Goal: Task Accomplishment & Management: Manage account settings

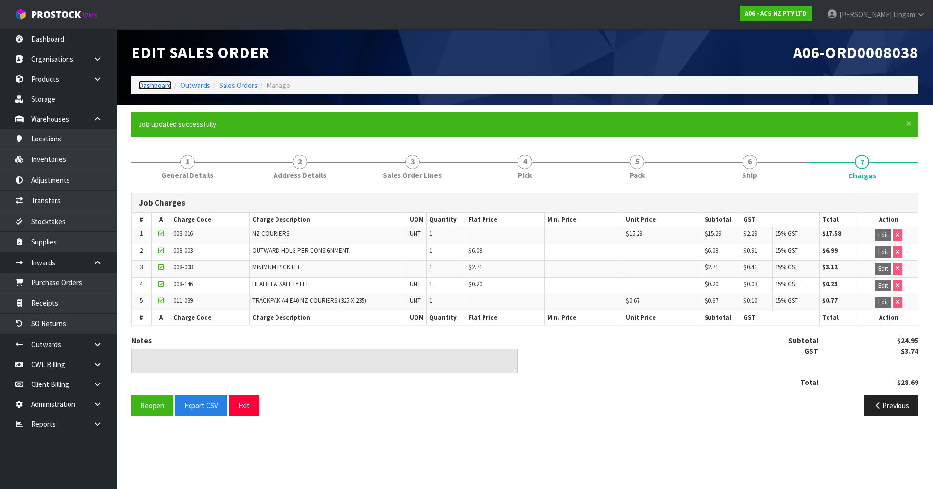
click at [151, 84] on link "Dashboard" at bounding box center [154, 85] width 33 height 9
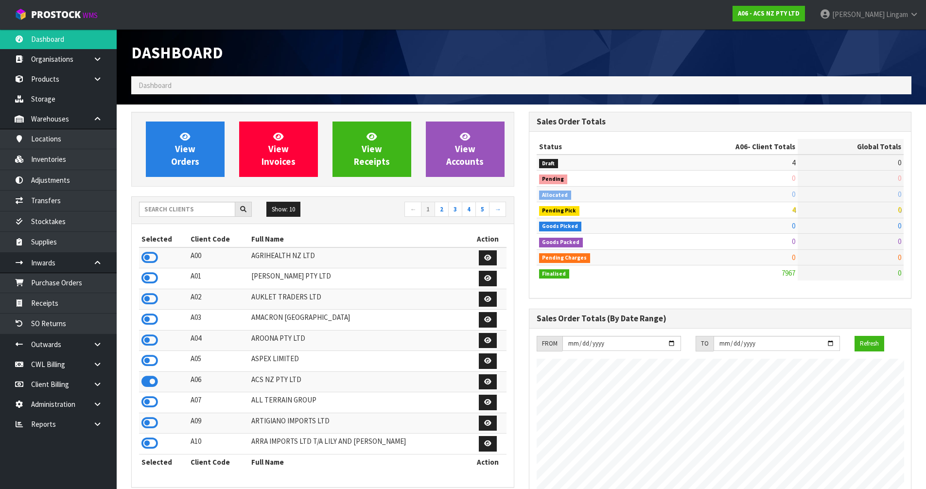
scroll to position [736, 397]
click at [193, 150] on span "View Orders" at bounding box center [185, 149] width 28 height 36
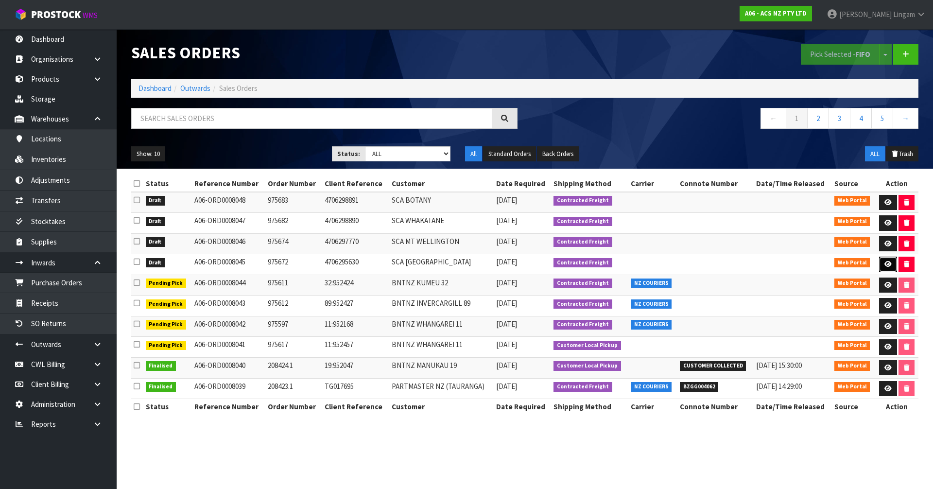
click at [490, 264] on icon at bounding box center [887, 264] width 7 height 6
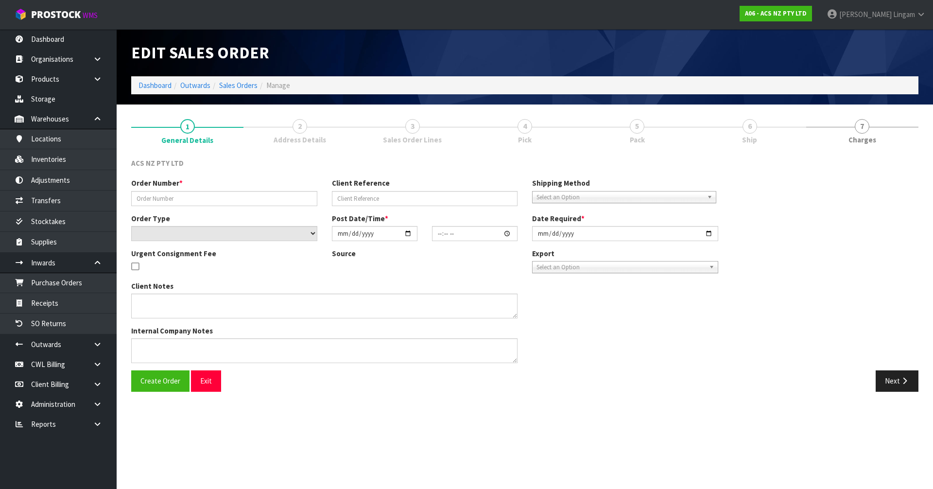
type input "975672"
type input "4706295630"
select select "number:0"
type input "[DATE]"
type input "17:49:00.000"
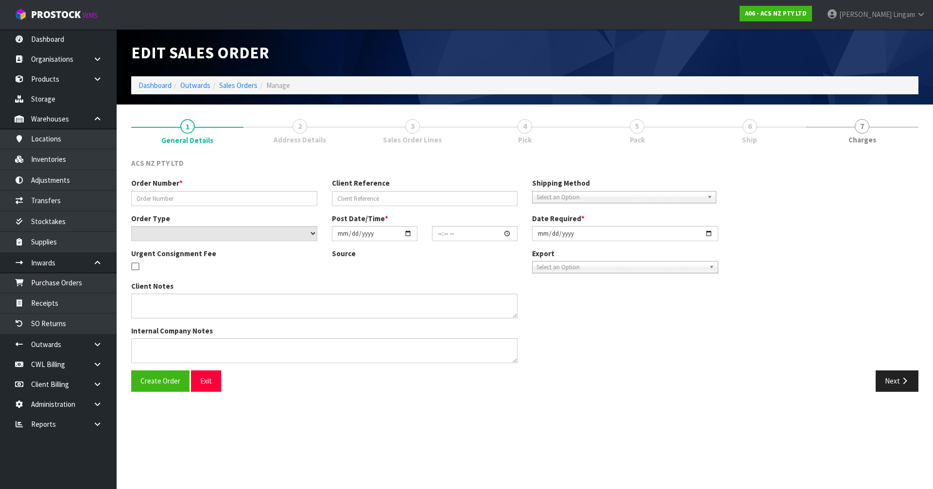
type input "2025-10-06"
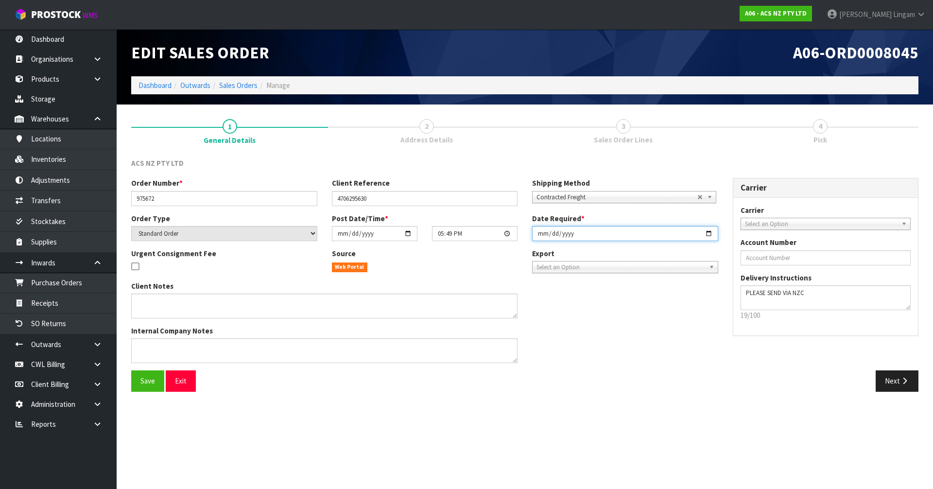
click at [490, 235] on input "2025-10-06" at bounding box center [625, 233] width 186 height 15
type input "2025-10-07"
click at [152, 337] on span "Save" at bounding box center [147, 380] width 15 height 9
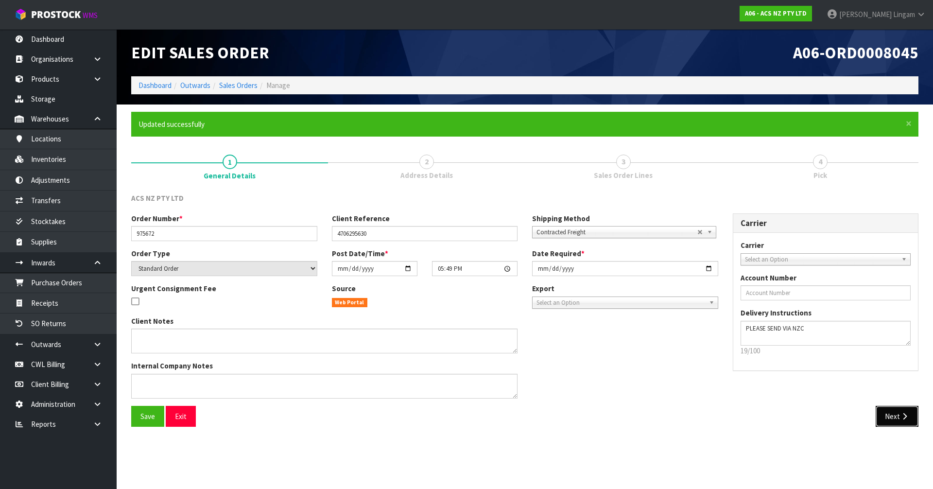
click at [490, 337] on icon "button" at bounding box center [904, 415] width 9 height 7
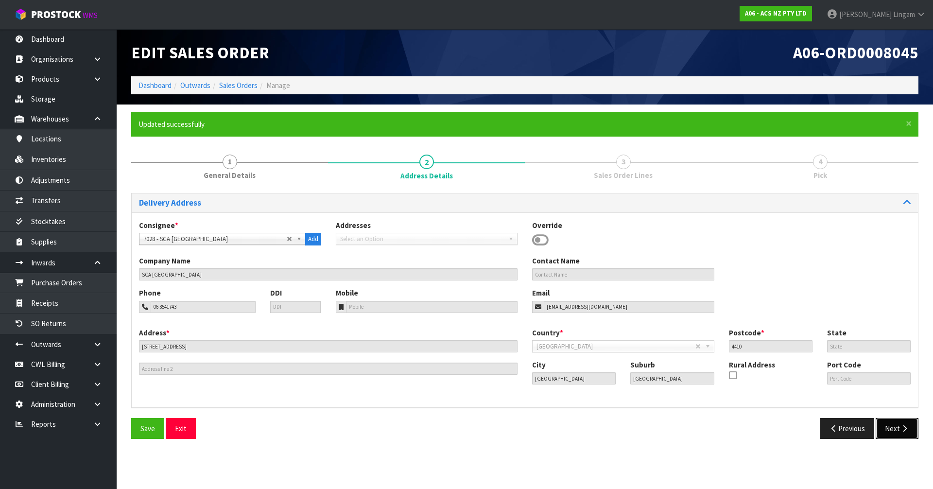
click at [490, 337] on button "Next" at bounding box center [897, 428] width 43 height 21
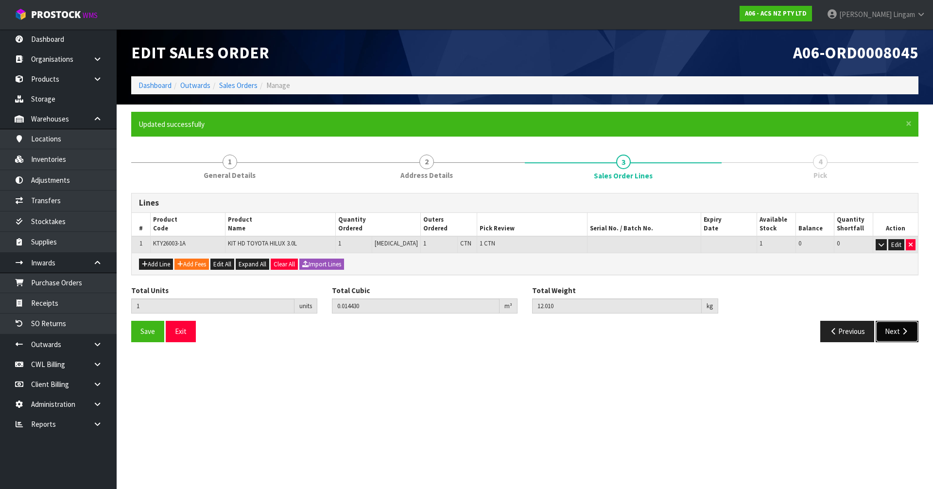
click at [490, 332] on button "Next" at bounding box center [897, 331] width 43 height 21
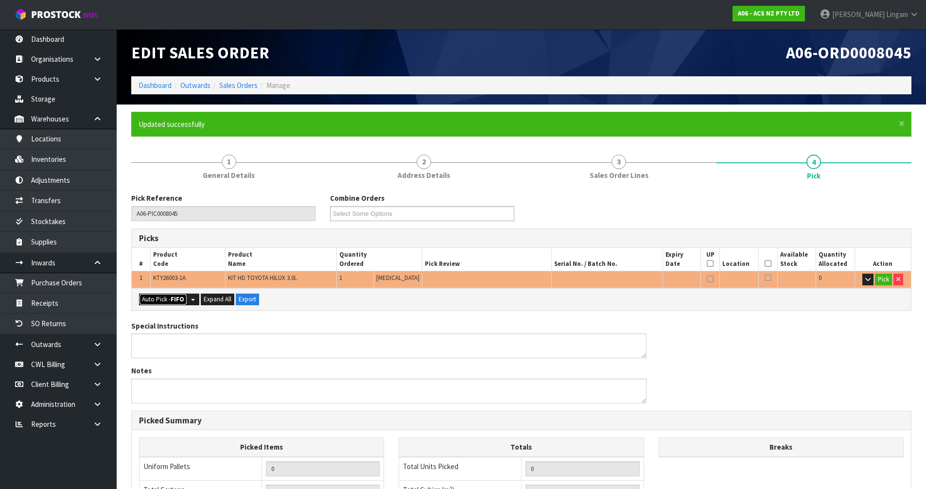
click at [156, 301] on button "Auto Pick - FIFO" at bounding box center [163, 299] width 48 height 12
type input "1"
type input "0.014430"
type input "12.010"
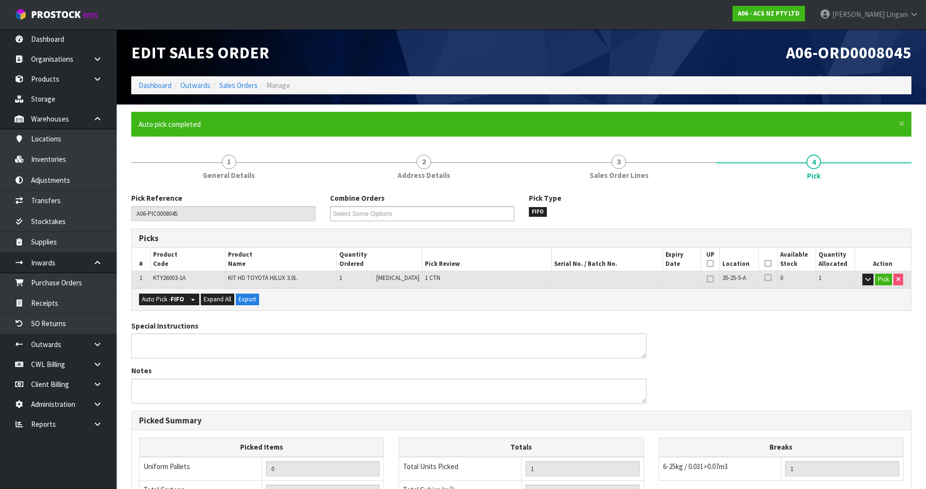
scroll to position [189, 0]
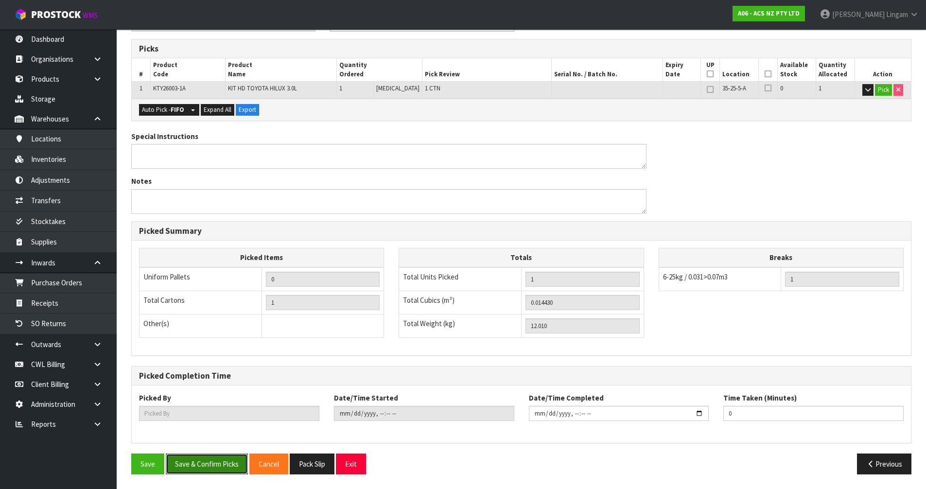
click at [188, 337] on button "Save & Confirm Picks" at bounding box center [207, 463] width 82 height 21
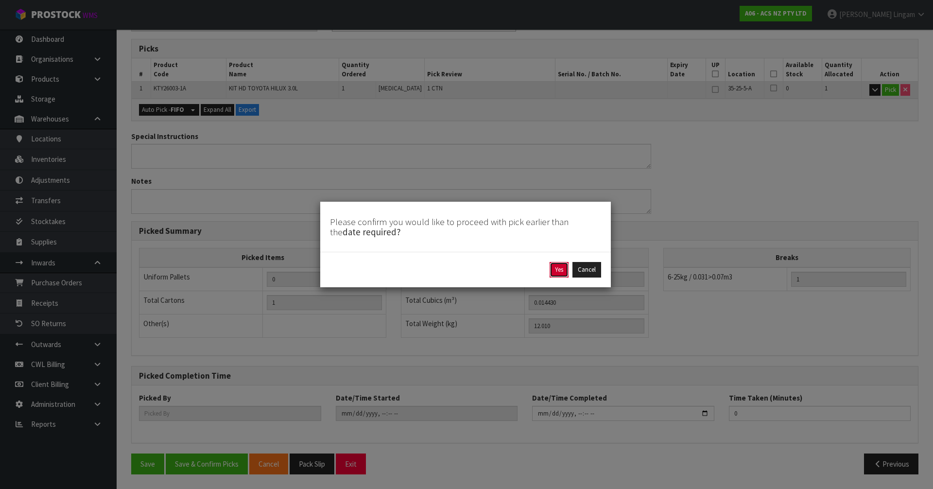
click at [490, 275] on button "Yes" at bounding box center [558, 270] width 19 height 16
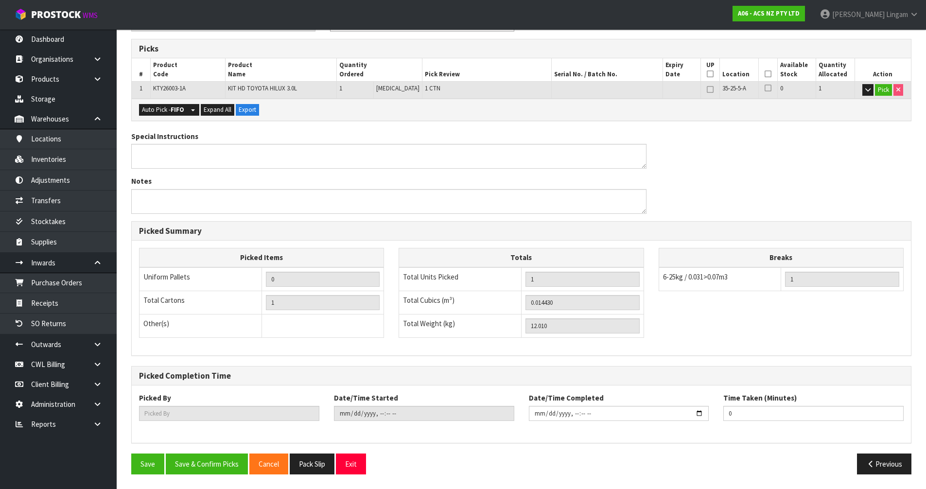
scroll to position [0, 0]
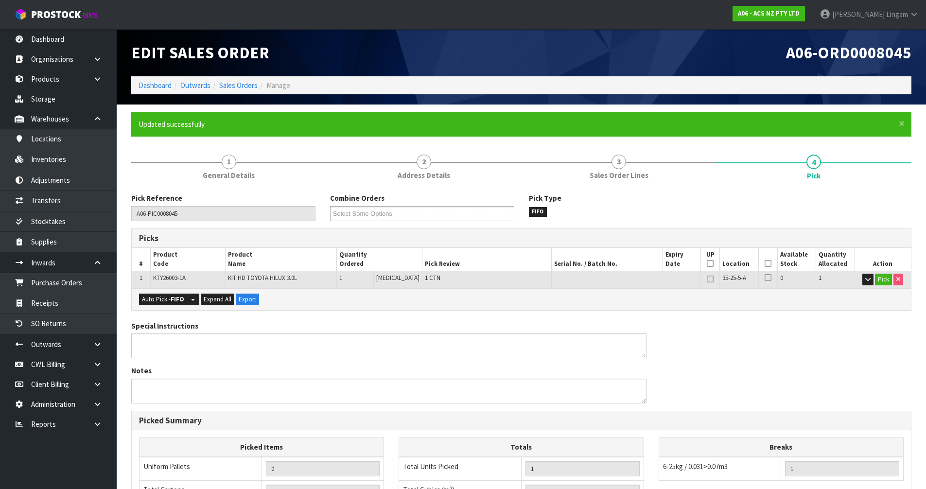
type input "Vineeta Lingam"
type input "2025-10-06T19:20:45"
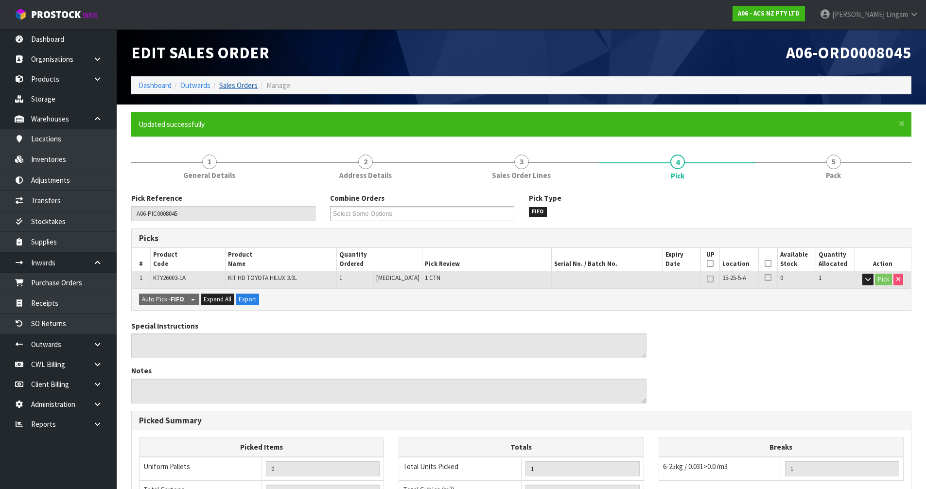
click at [241, 85] on link "Sales Orders" at bounding box center [238, 85] width 38 height 9
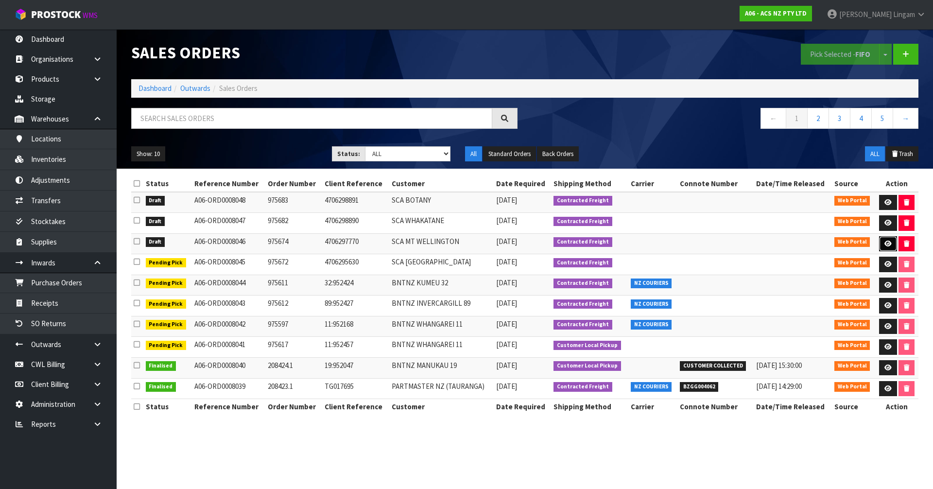
click at [490, 244] on icon at bounding box center [887, 243] width 7 height 6
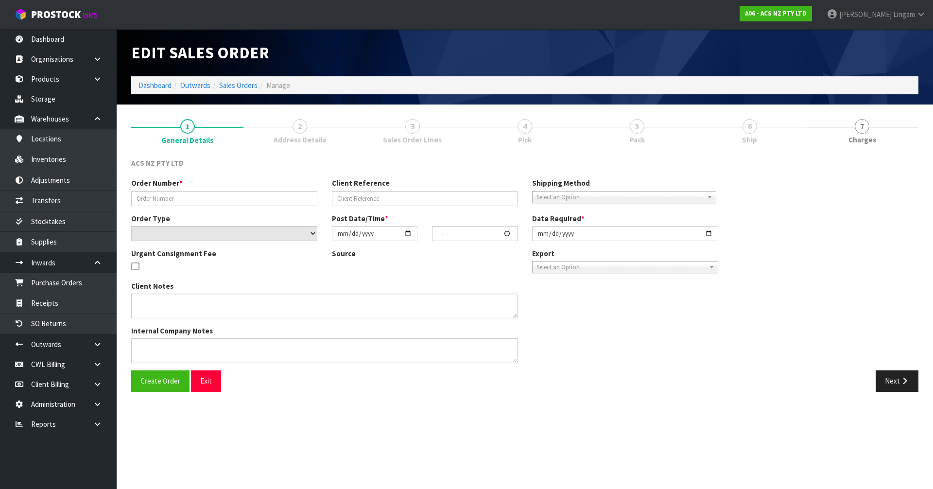
type input "975674"
type input "4706297770"
select select "number:0"
type input "[DATE]"
type input "17:49:00.000"
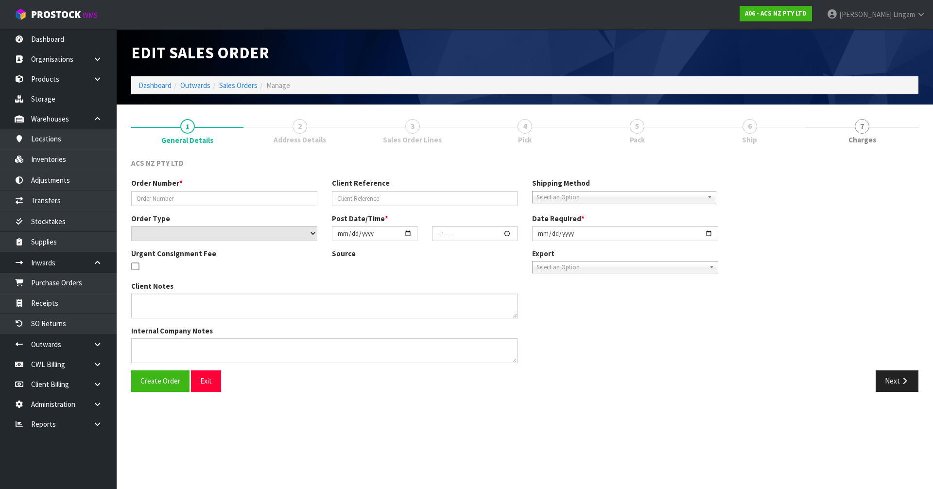
type input "2025-10-06"
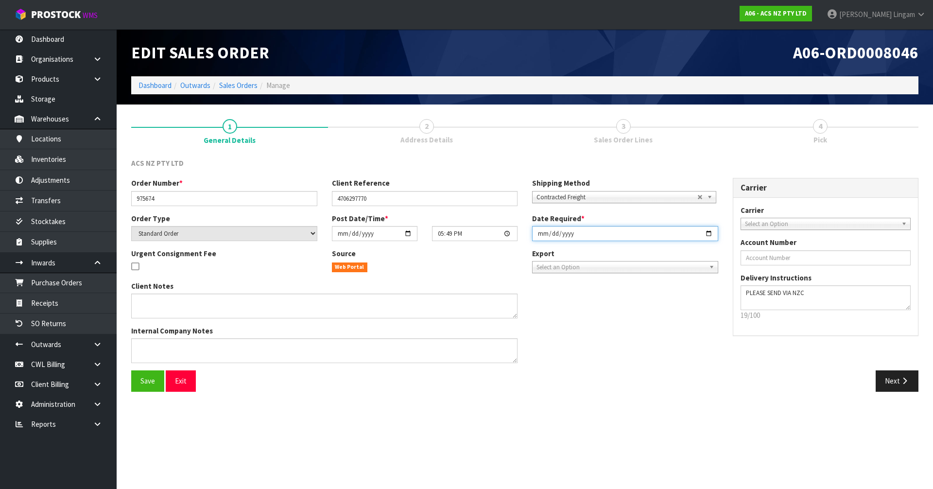
click at [490, 233] on input "2025-10-06" at bounding box center [625, 233] width 186 height 15
type input "2025-10-07"
click at [137, 337] on button "Save" at bounding box center [147, 380] width 33 height 21
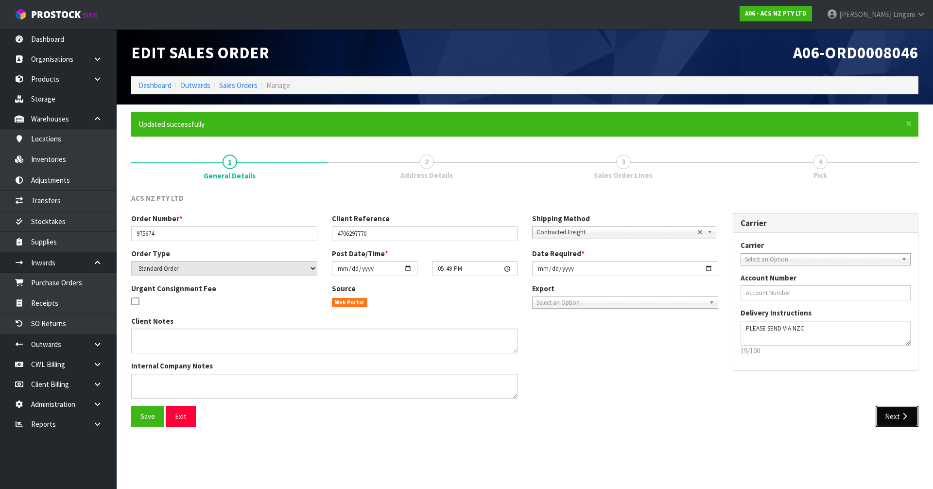
click at [490, 337] on button "Next" at bounding box center [897, 416] width 43 height 21
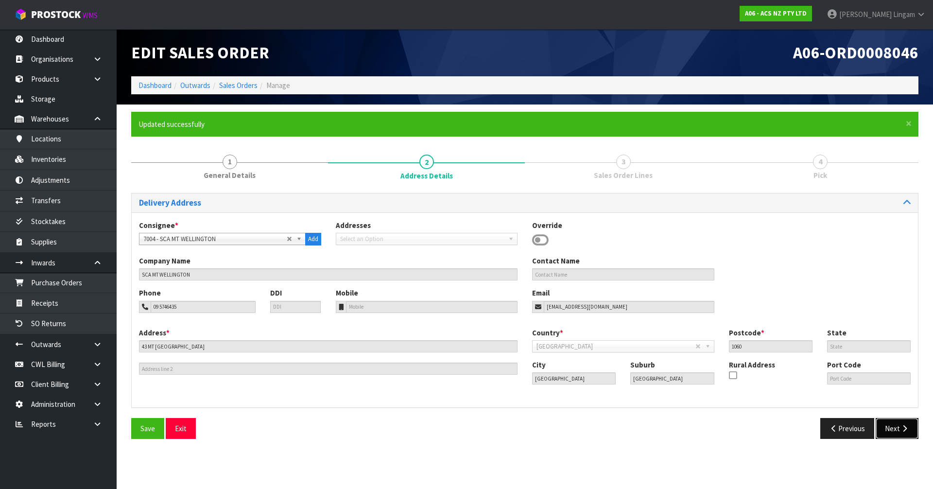
click at [490, 337] on button "Next" at bounding box center [897, 428] width 43 height 21
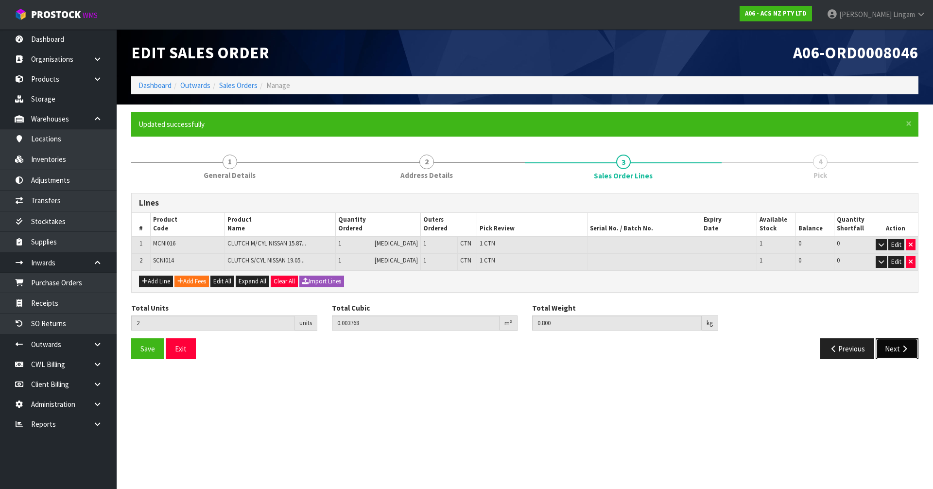
click at [490, 337] on button "Next" at bounding box center [897, 348] width 43 height 21
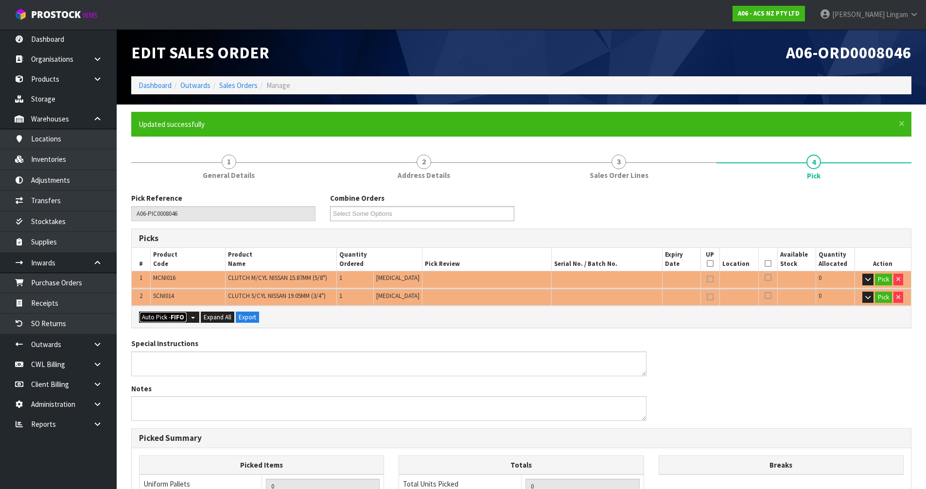
click at [177, 315] on strong "FIFO" at bounding box center [178, 317] width 14 height 8
type input "2"
type input "0.003768"
type input "0.800"
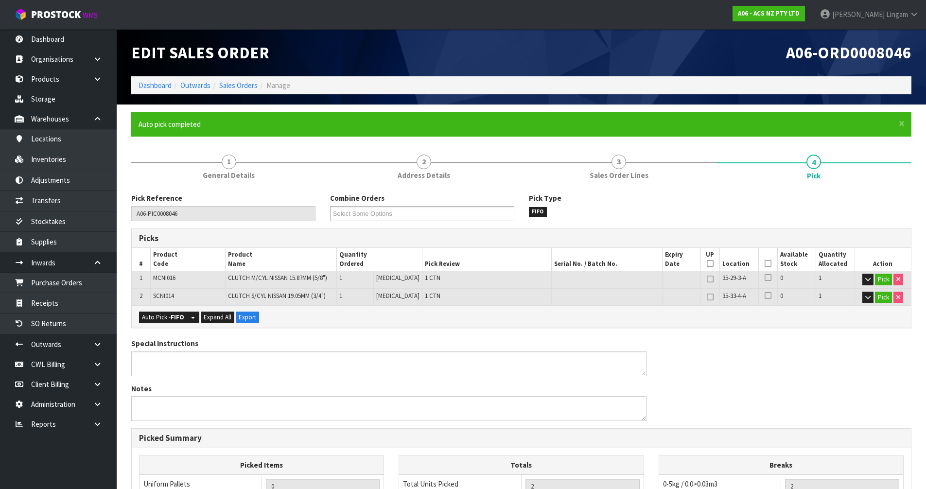
scroll to position [207, 0]
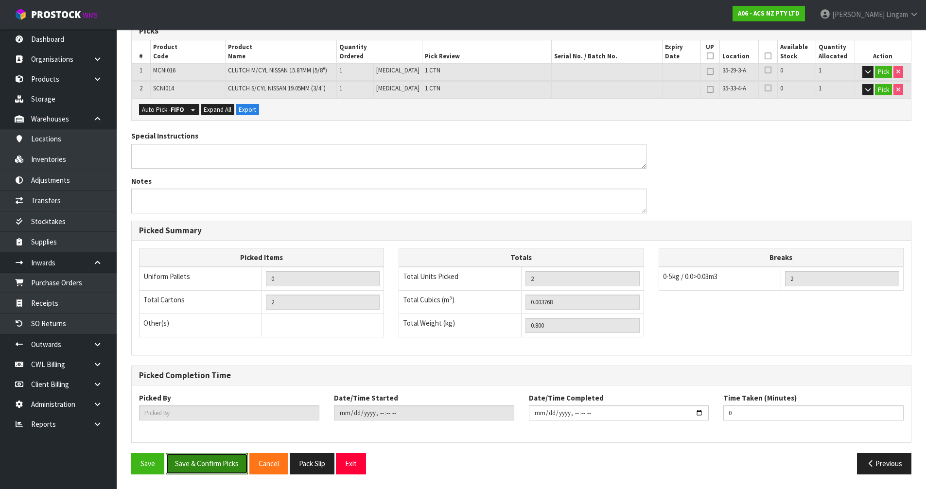
click at [223, 337] on button "Save & Confirm Picks" at bounding box center [207, 463] width 82 height 21
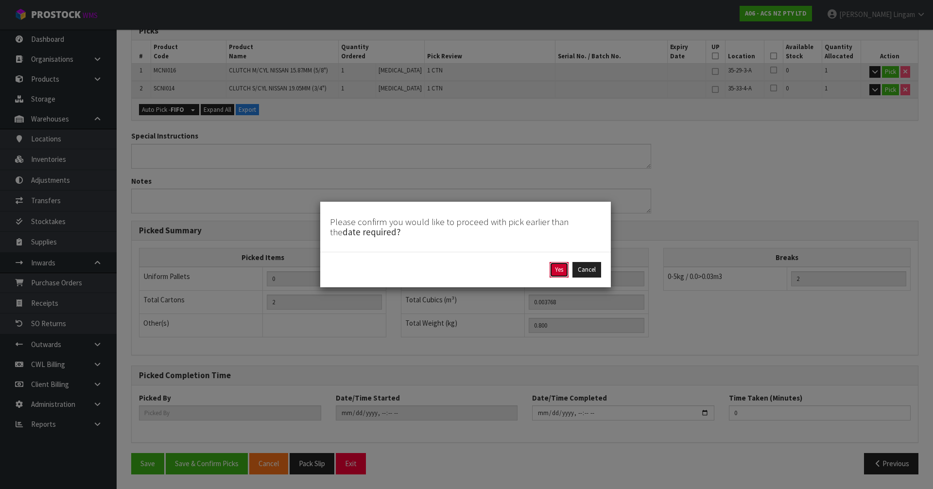
click at [490, 272] on button "Yes" at bounding box center [558, 270] width 19 height 16
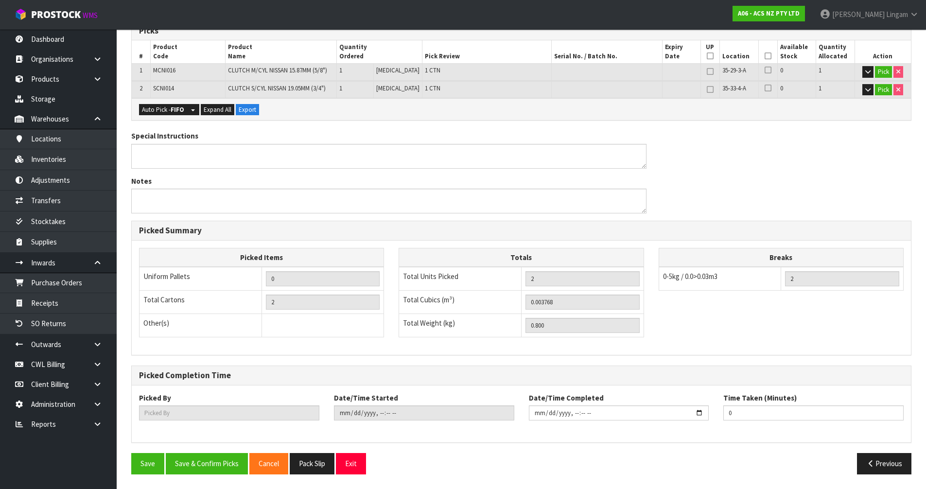
scroll to position [0, 0]
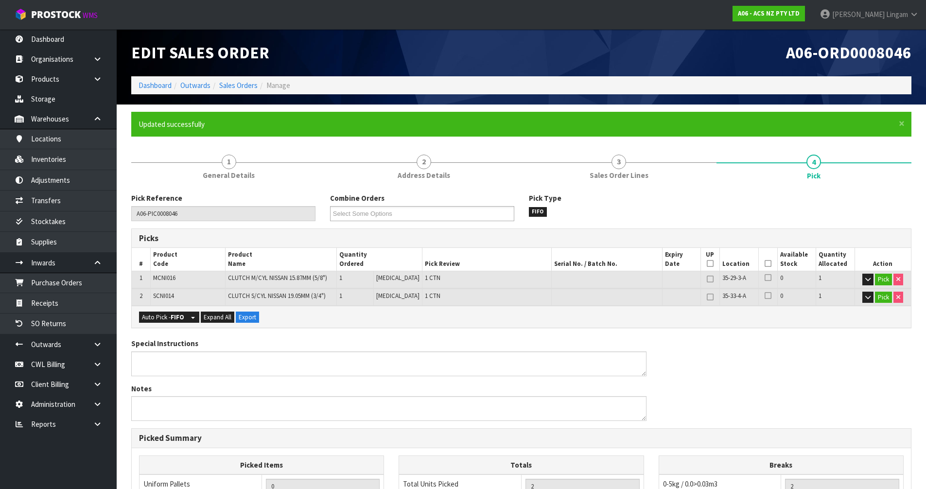
type input "Vineeta Lingam"
type input "2025-10-06T19:21:11"
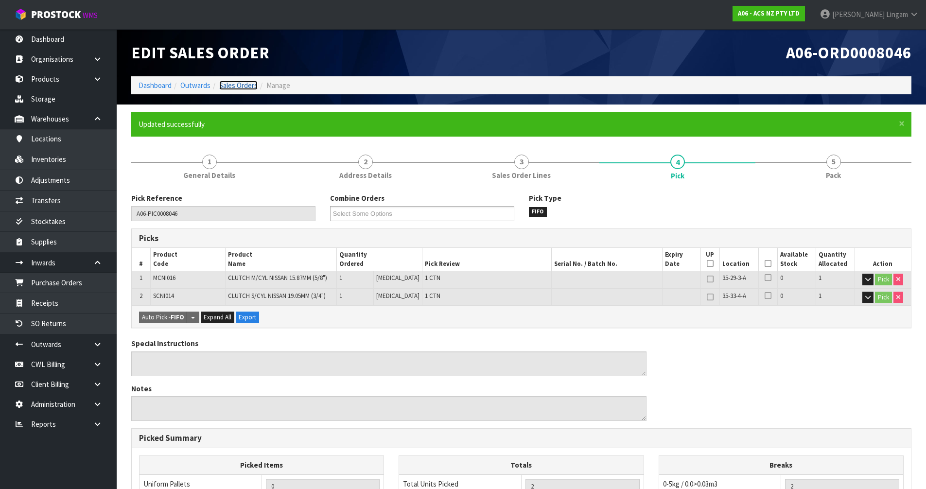
click at [244, 87] on link "Sales Orders" at bounding box center [238, 85] width 38 height 9
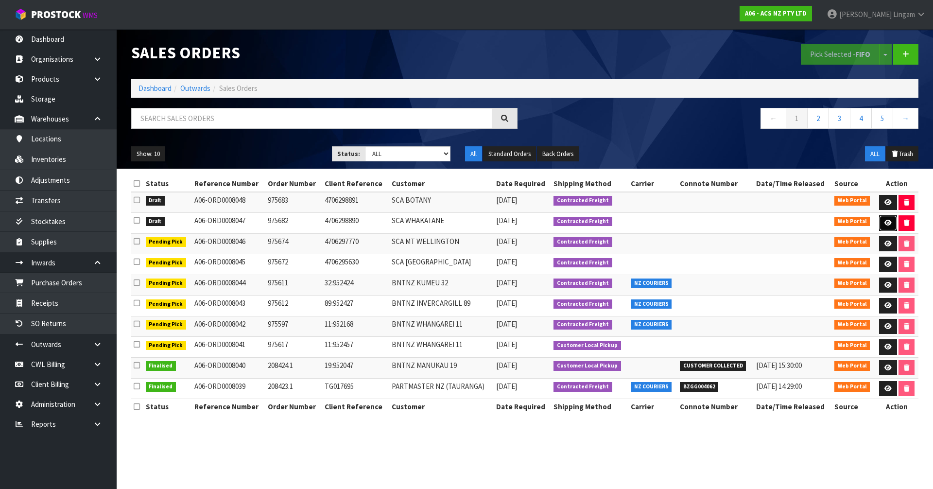
click at [490, 223] on icon at bounding box center [887, 223] width 7 height 6
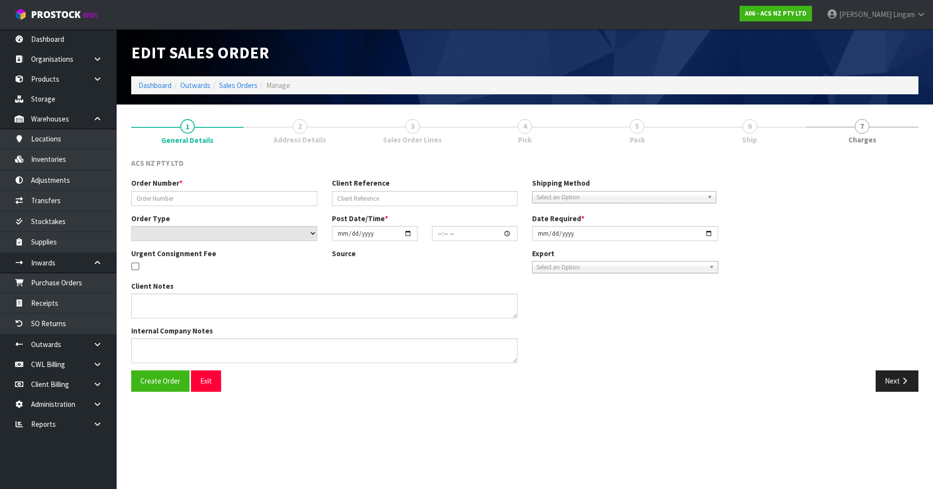
type input "975682"
type input "4706298890"
select select "number:0"
type input "2025-10-06"
type input "17:51:00.000"
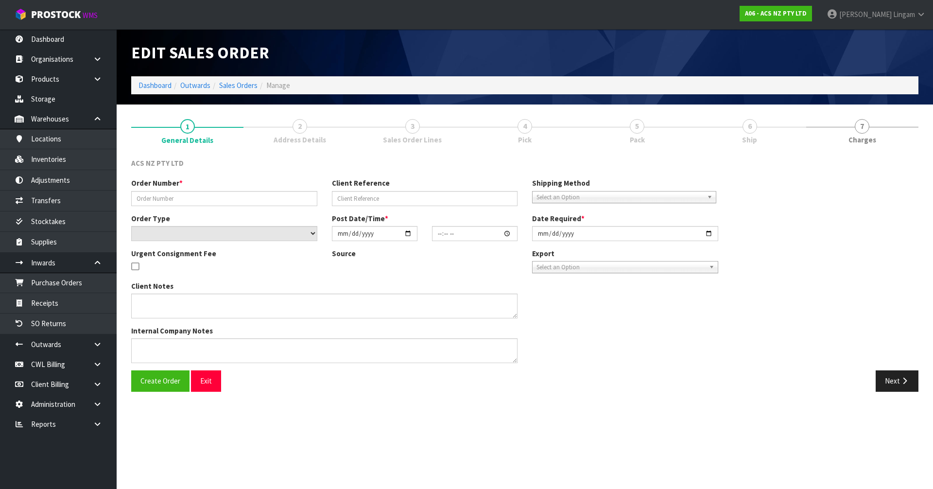
type input "2025-10-06"
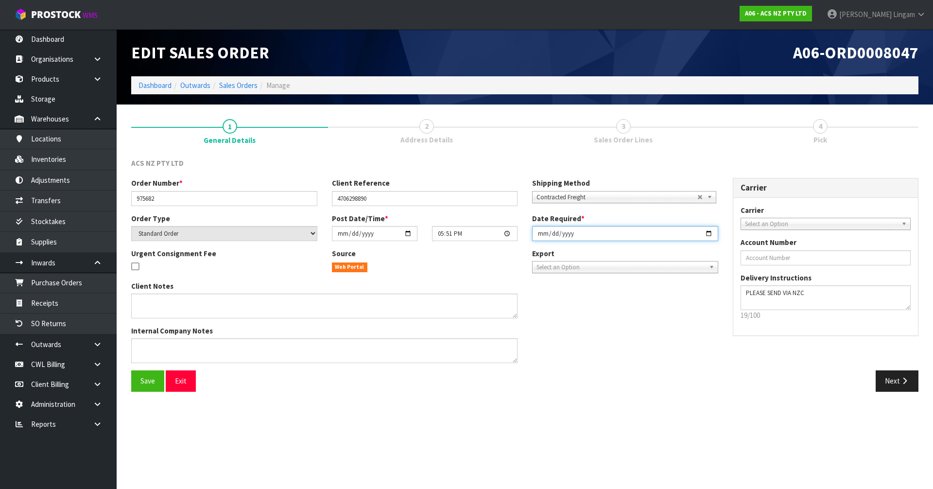
click at [490, 233] on input "2025-10-06" at bounding box center [625, 233] width 186 height 15
type input "2025-10-07"
click at [140, 337] on button "Save" at bounding box center [147, 380] width 33 height 21
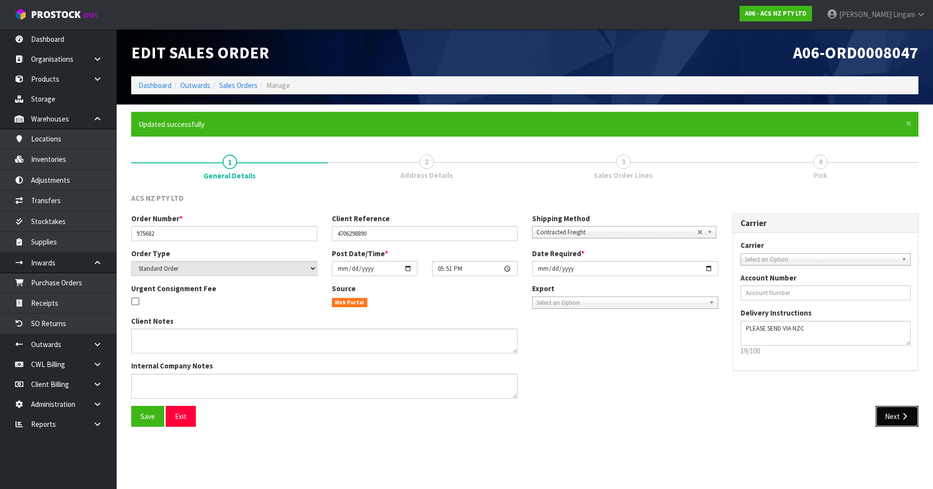
click at [490, 337] on button "Next" at bounding box center [897, 416] width 43 height 21
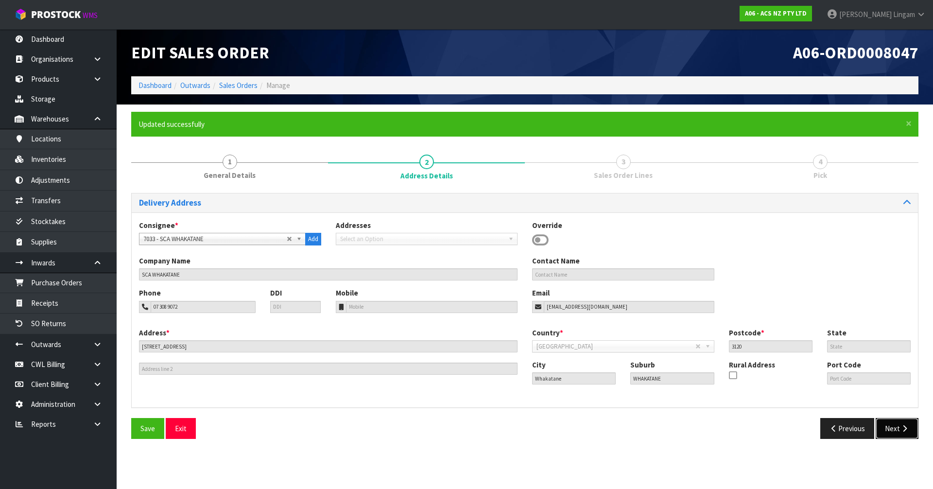
click at [490, 337] on button "Next" at bounding box center [897, 428] width 43 height 21
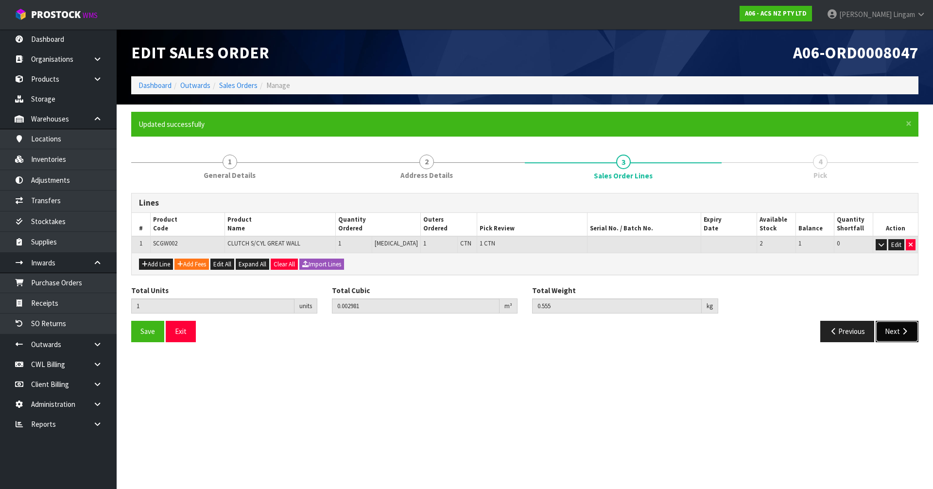
click at [490, 334] on button "Next" at bounding box center [897, 331] width 43 height 21
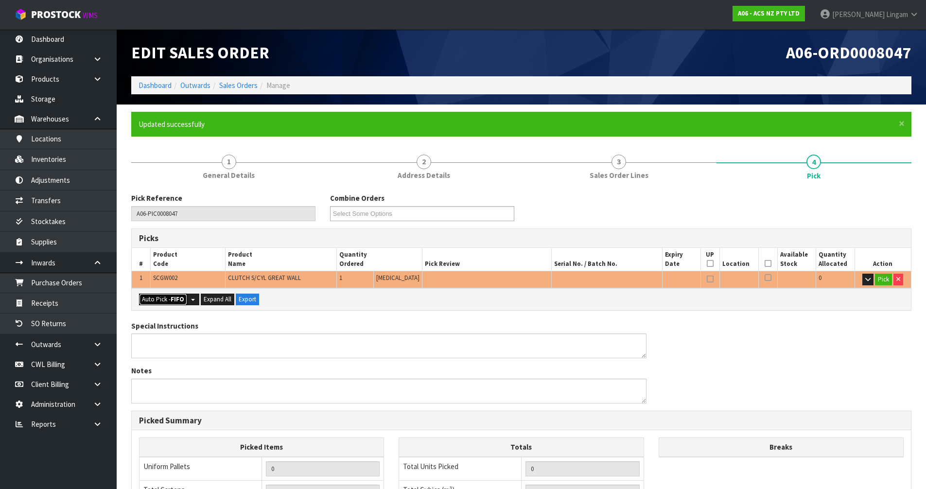
click at [151, 297] on button "Auto Pick - FIFO" at bounding box center [163, 299] width 48 height 12
type input "1"
type input "0.002981"
type input "0.555"
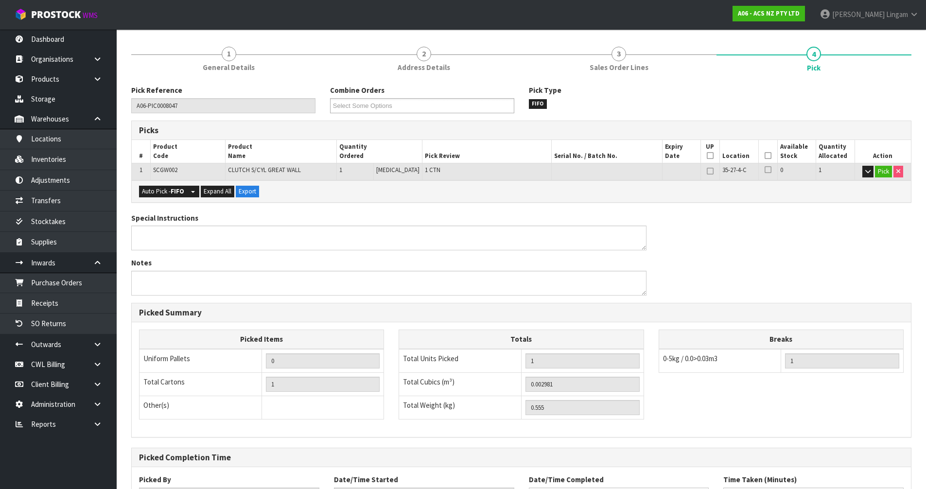
scroll to position [189, 0]
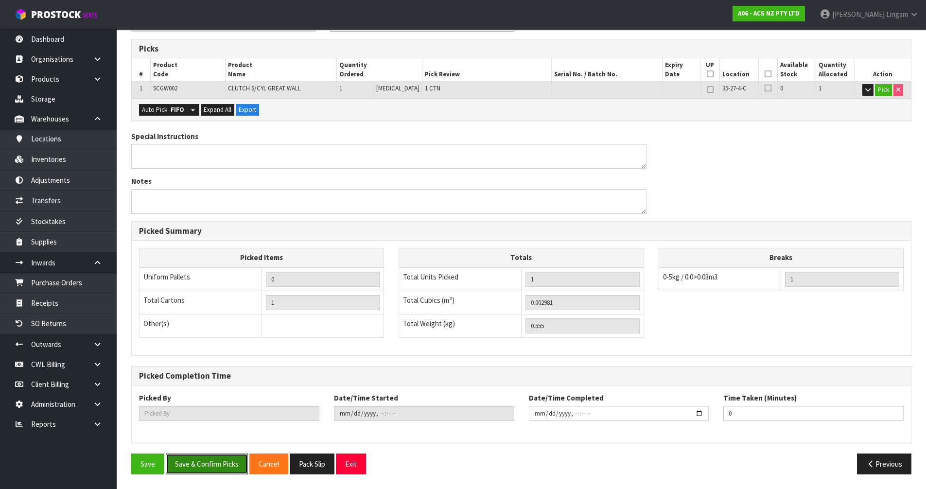
click at [195, 337] on button "Save & Confirm Picks" at bounding box center [207, 463] width 82 height 21
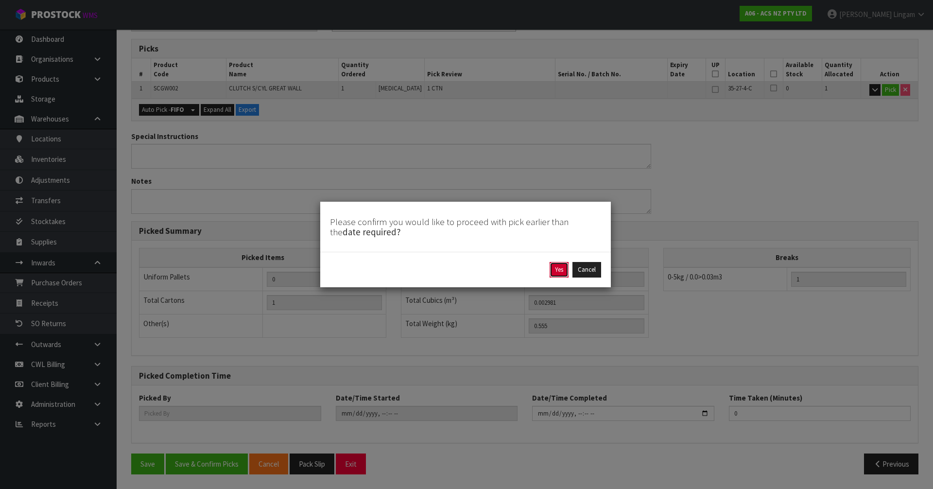
click at [490, 268] on button "Yes" at bounding box center [558, 270] width 19 height 16
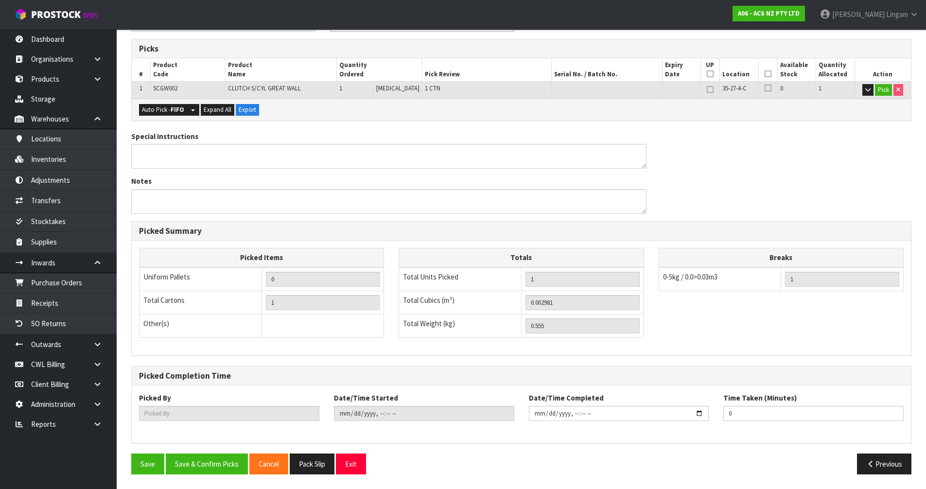
scroll to position [0, 0]
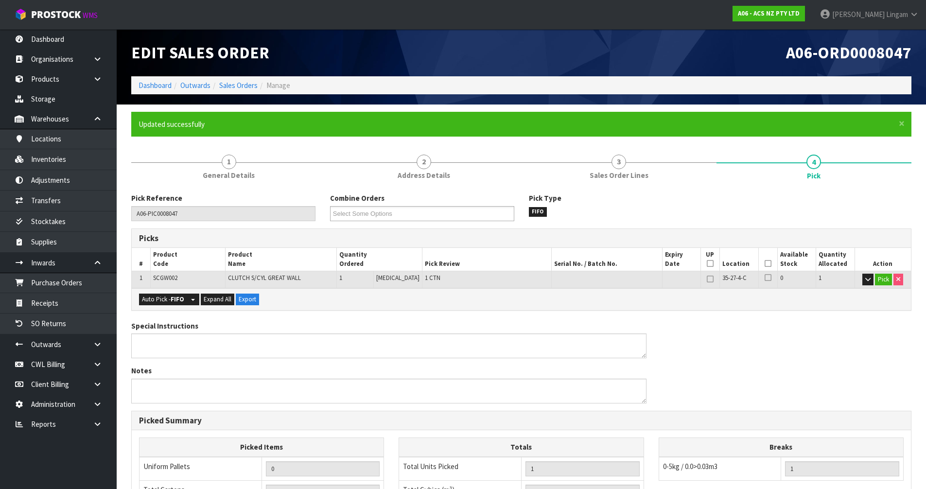
type input "Vineeta Lingam"
type input "2025-10-06T19:21:55"
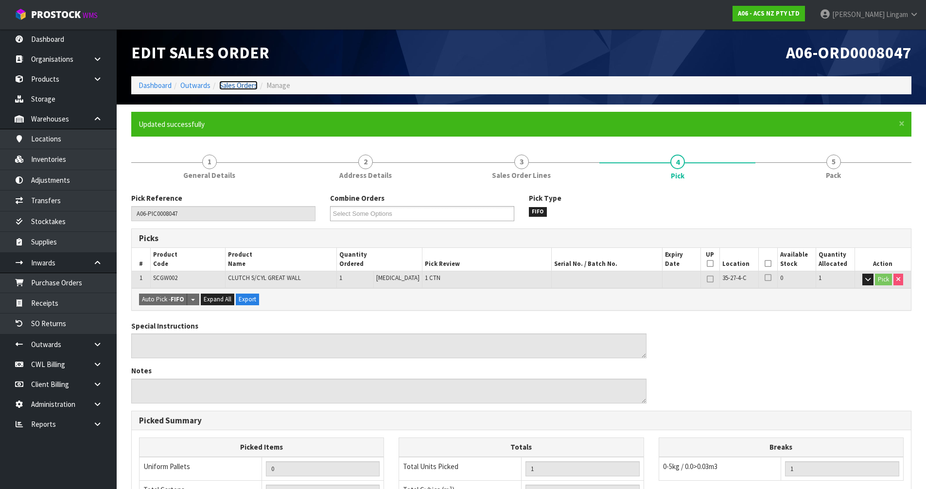
click at [249, 84] on link "Sales Orders" at bounding box center [238, 85] width 38 height 9
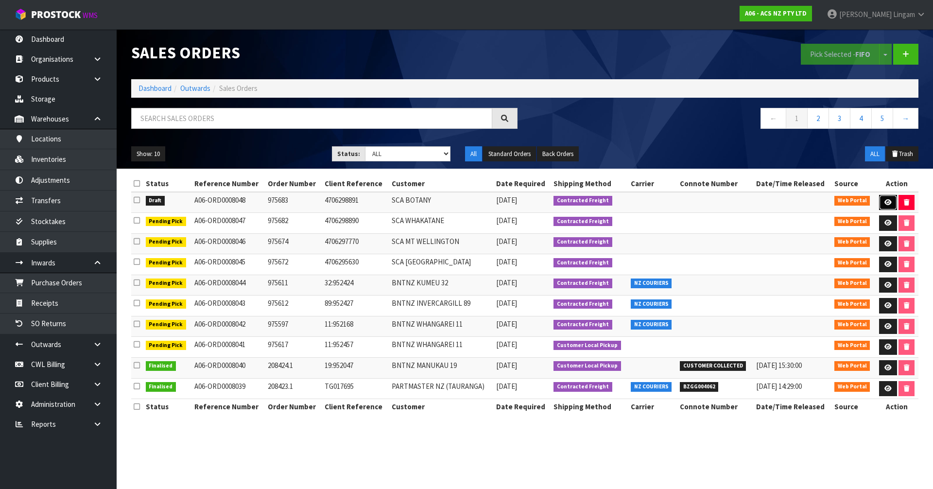
click at [490, 200] on link at bounding box center [888, 203] width 18 height 16
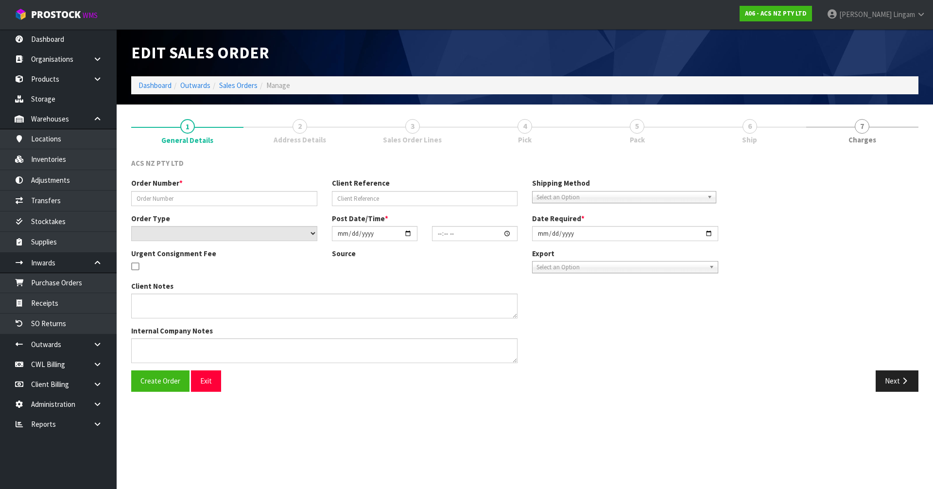
type input "975683"
type input "4706298891"
select select "number:0"
type input "2025-10-06"
type input "17:52:00.000"
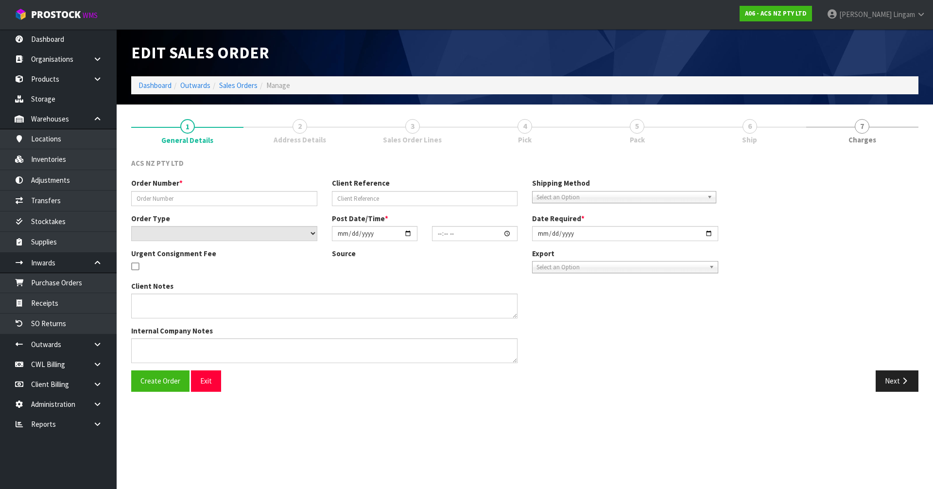
type input "2025-10-06"
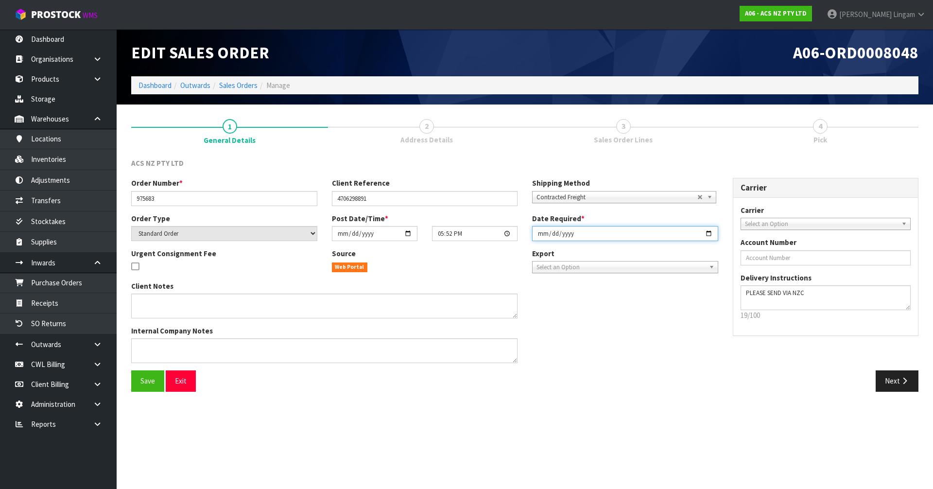
click at [490, 235] on input "2025-10-06" at bounding box center [625, 233] width 186 height 15
type input "2025-10-07"
click at [149, 337] on span "Save" at bounding box center [147, 380] width 15 height 9
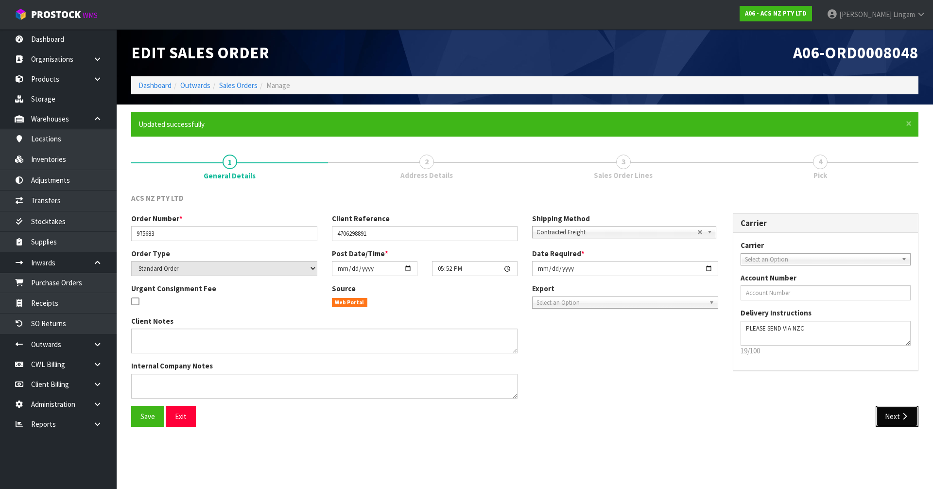
click at [490, 337] on button "Next" at bounding box center [897, 416] width 43 height 21
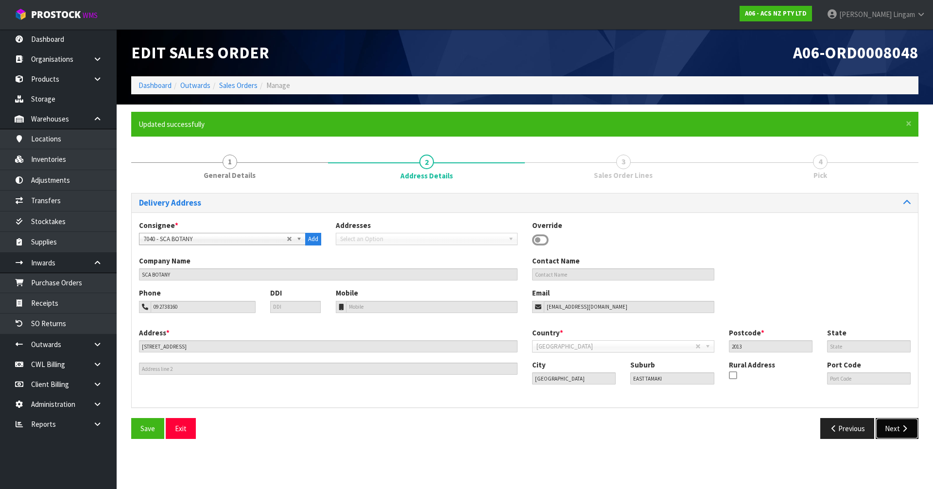
click at [490, 337] on button "Next" at bounding box center [897, 428] width 43 height 21
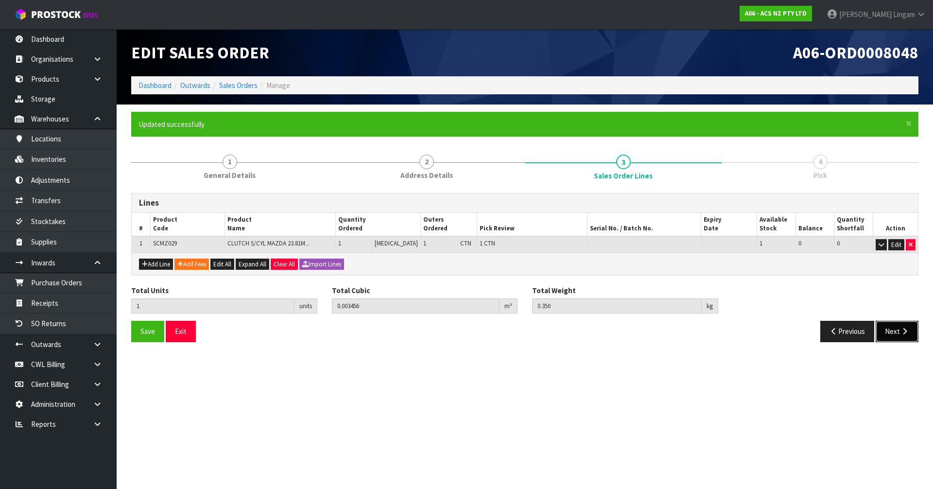
click at [490, 332] on button "Next" at bounding box center [897, 331] width 43 height 21
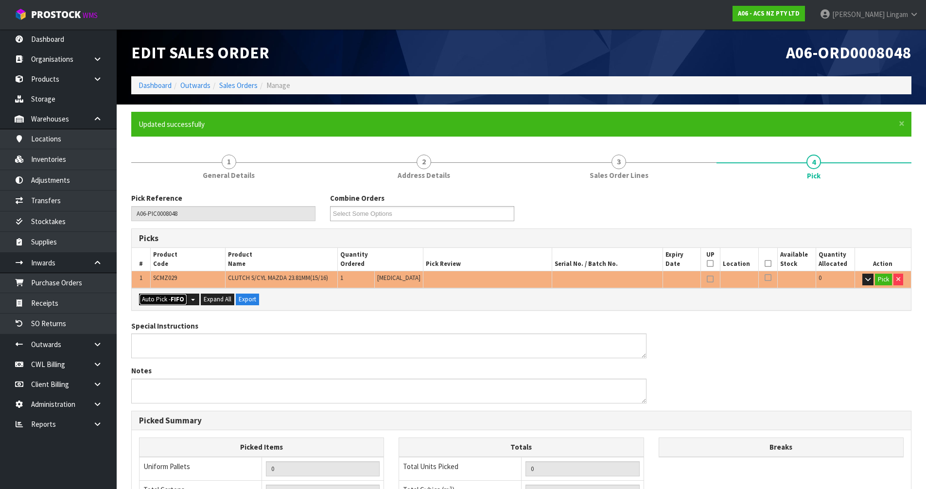
click at [172, 296] on strong "FIFO" at bounding box center [178, 299] width 14 height 8
type input "1"
type input "0.003456"
type input "0.350"
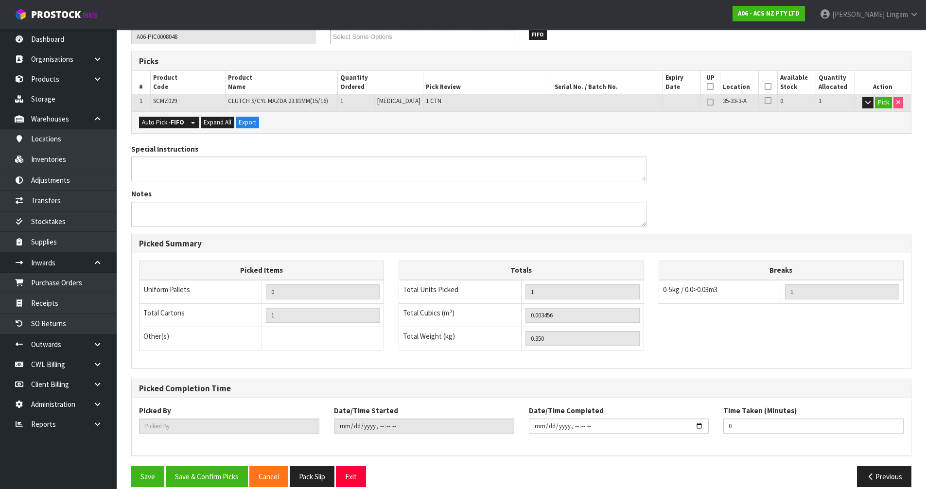
scroll to position [189, 0]
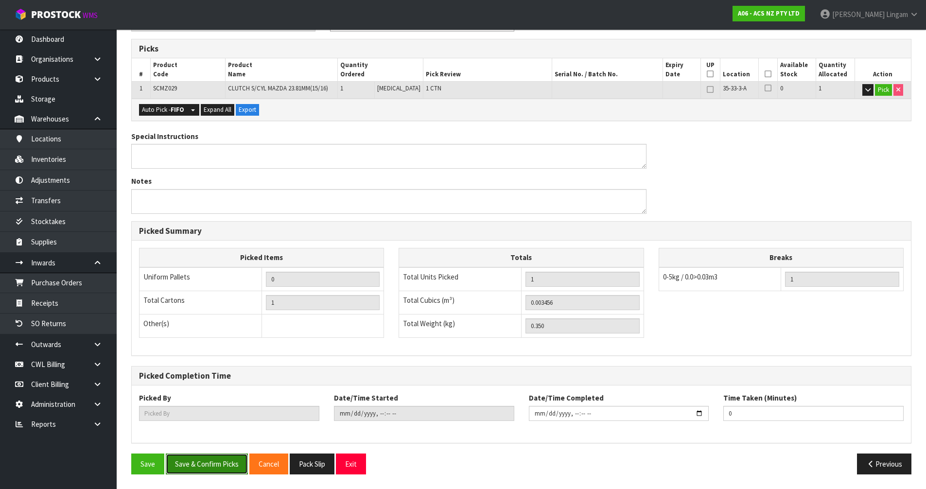
click at [209, 337] on button "Save & Confirm Picks" at bounding box center [207, 463] width 82 height 21
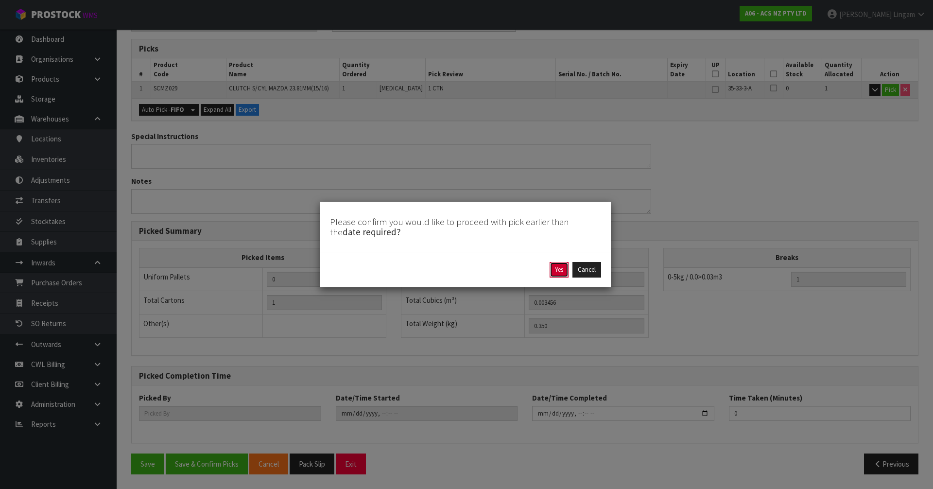
click at [490, 271] on button "Yes" at bounding box center [558, 270] width 19 height 16
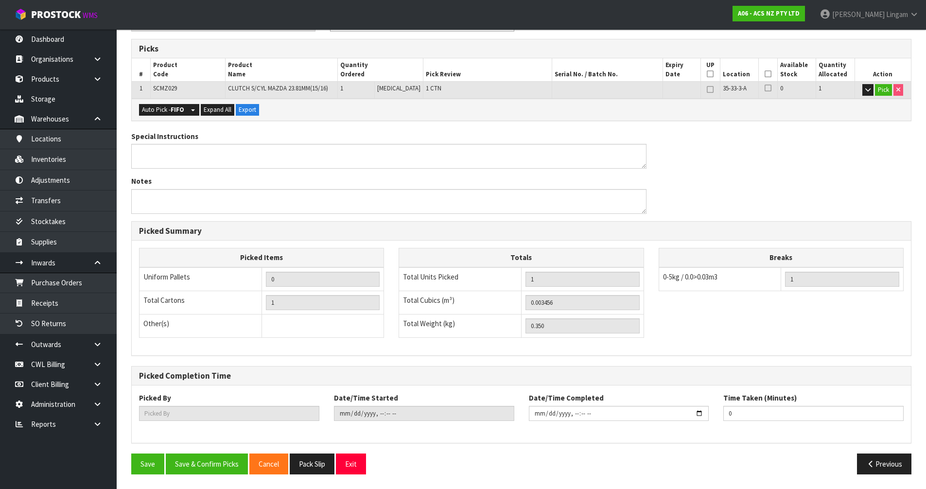
scroll to position [0, 0]
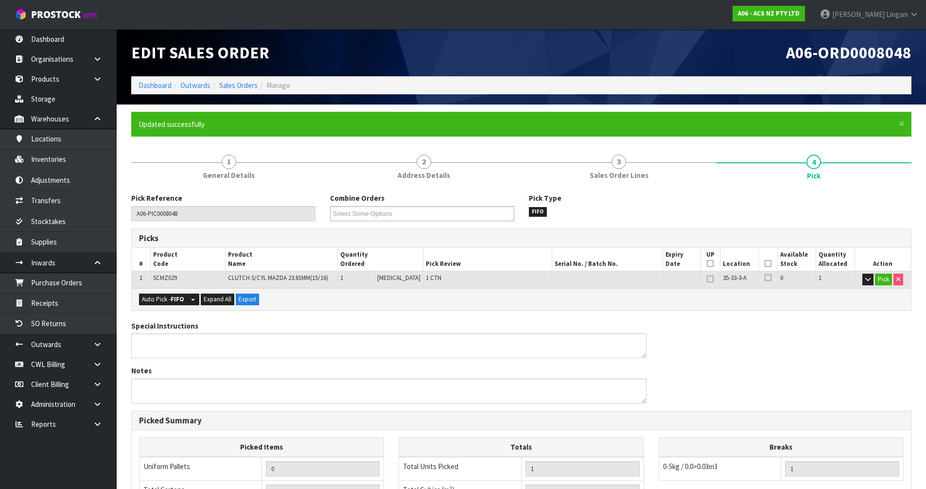
type input "Vineeta Lingam"
type input "2025-10-06T19:22:30"
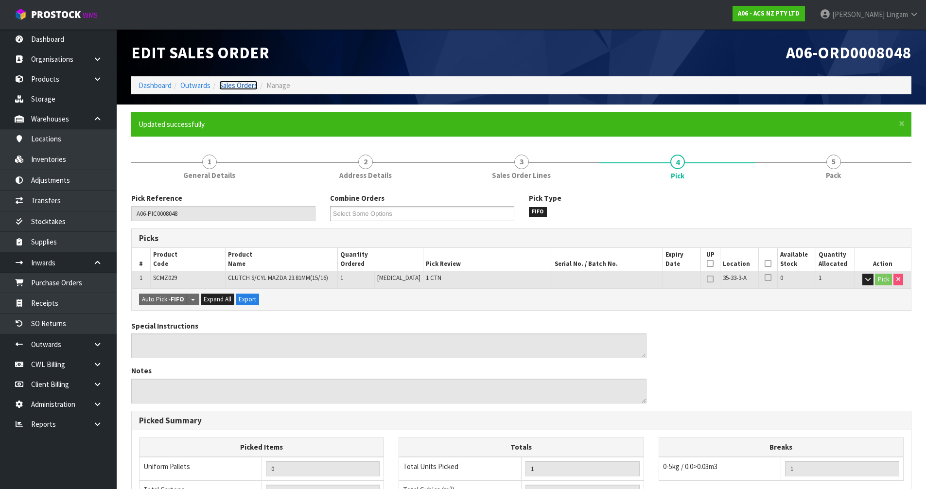
click at [244, 82] on link "Sales Orders" at bounding box center [238, 85] width 38 height 9
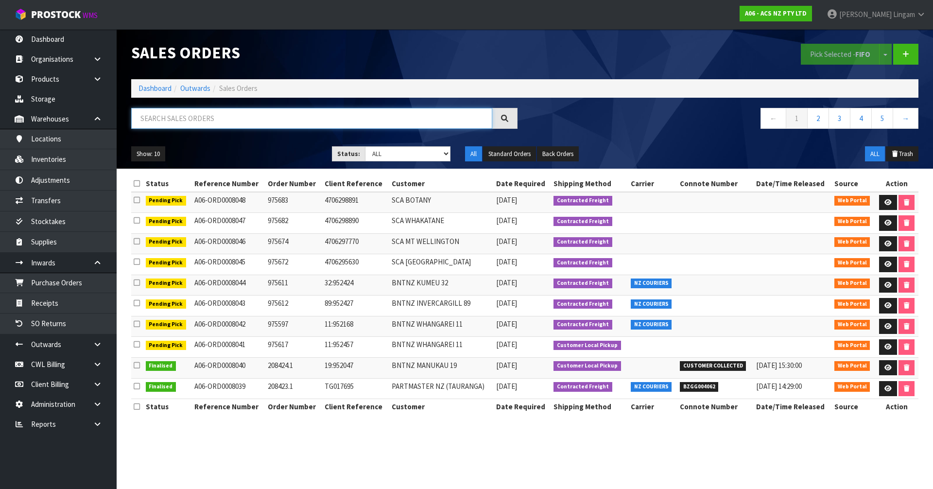
click at [285, 119] on input "text" at bounding box center [311, 118] width 361 height 21
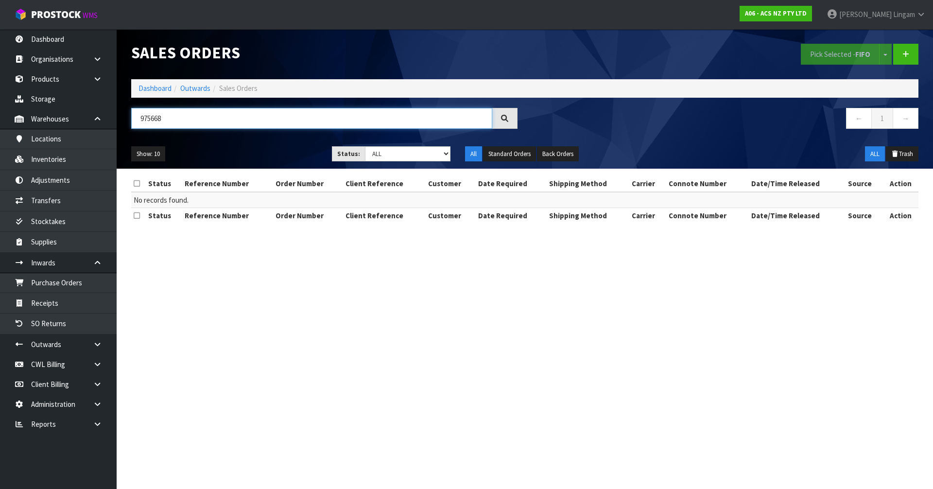
type input "975668"
click at [148, 91] on link "Dashboard" at bounding box center [154, 88] width 33 height 9
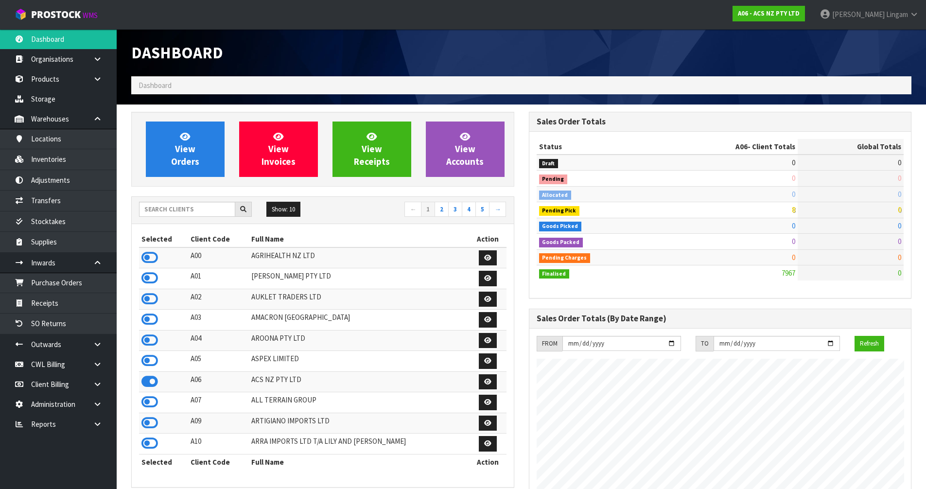
scroll to position [736, 397]
click at [439, 209] on link "2" at bounding box center [441, 210] width 14 height 16
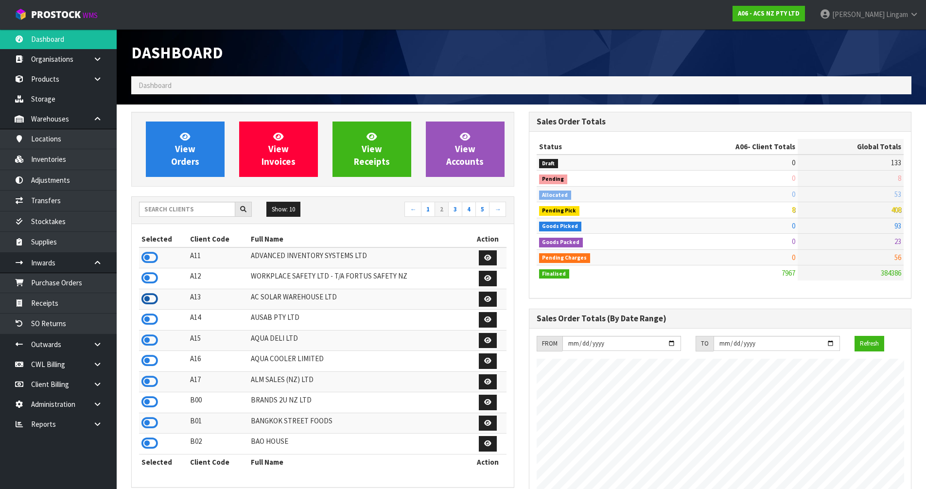
click at [147, 298] on icon at bounding box center [149, 299] width 17 height 15
click at [73, 288] on link "Purchase Orders" at bounding box center [58, 283] width 117 height 20
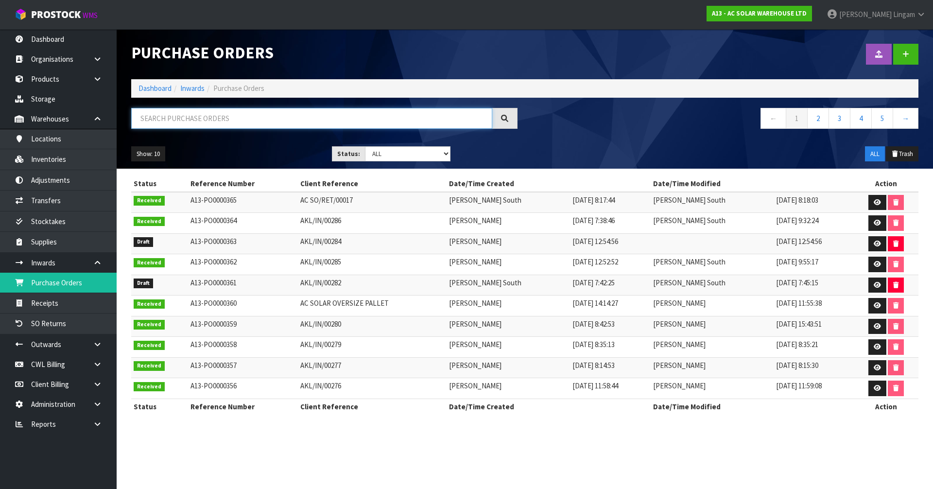
click at [262, 114] on input "text" at bounding box center [311, 118] width 361 height 21
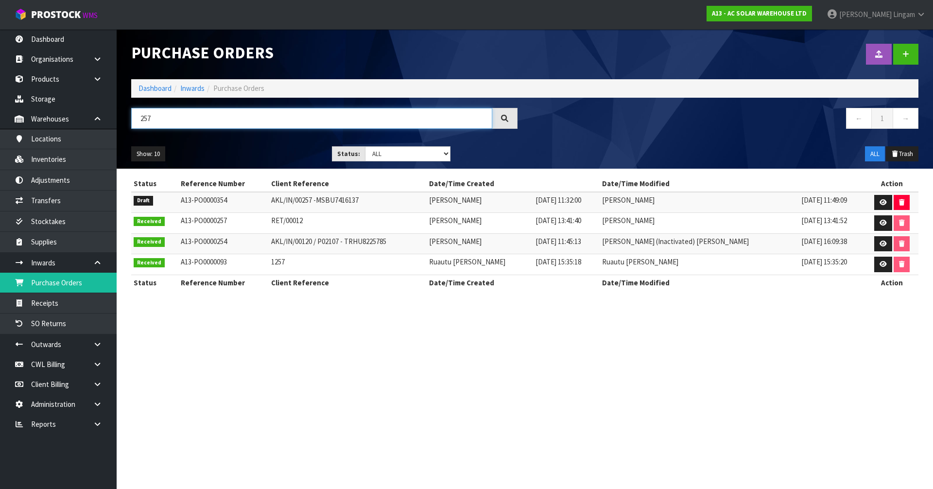
type input "257"
click at [162, 84] on link "Dashboard" at bounding box center [154, 88] width 33 height 9
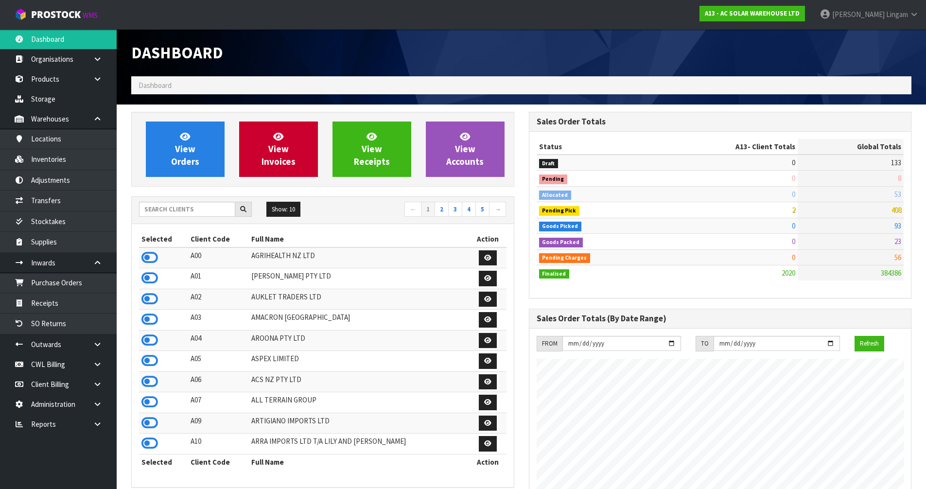
scroll to position [715, 397]
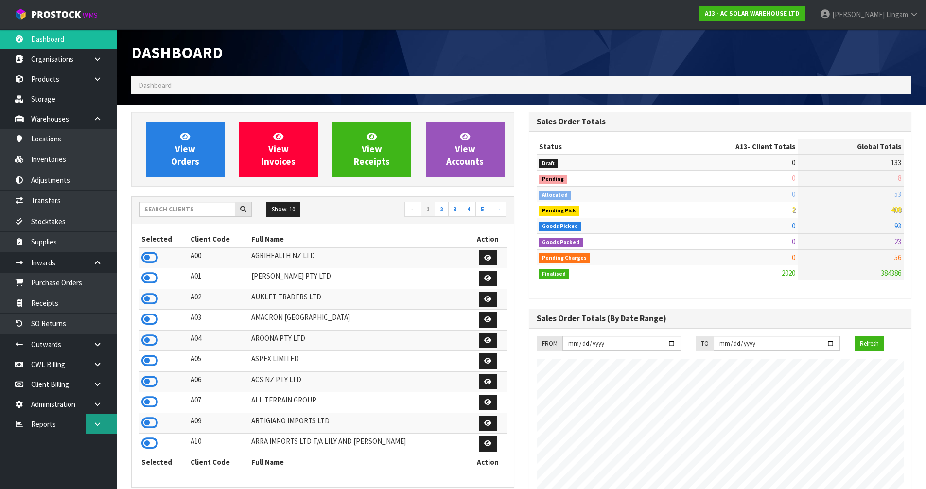
click at [96, 337] on icon at bounding box center [97, 423] width 9 height 7
click at [173, 209] on input "text" at bounding box center [187, 209] width 96 height 15
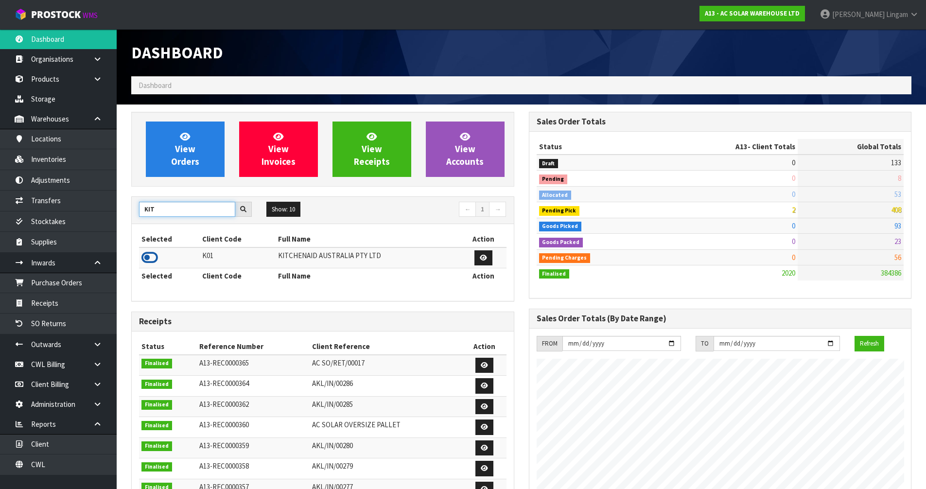
type input "KIT"
click at [144, 261] on icon at bounding box center [149, 257] width 17 height 15
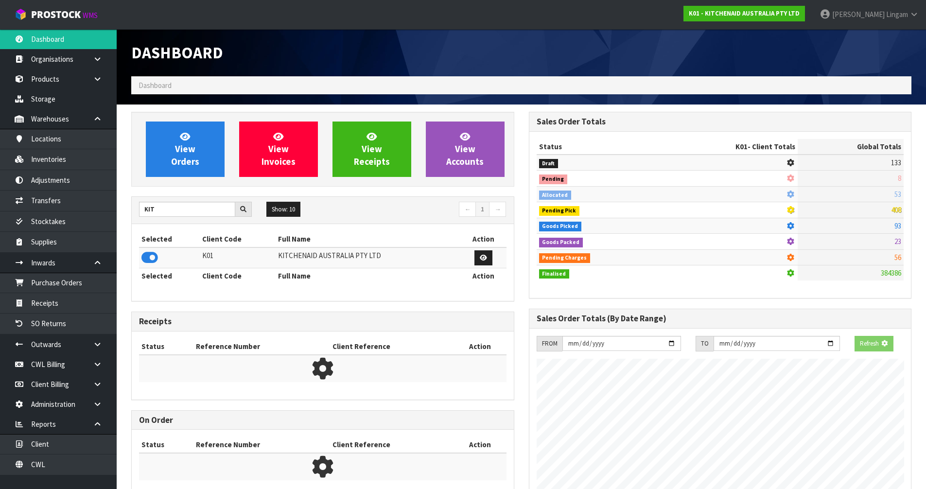
scroll to position [485246, 485455]
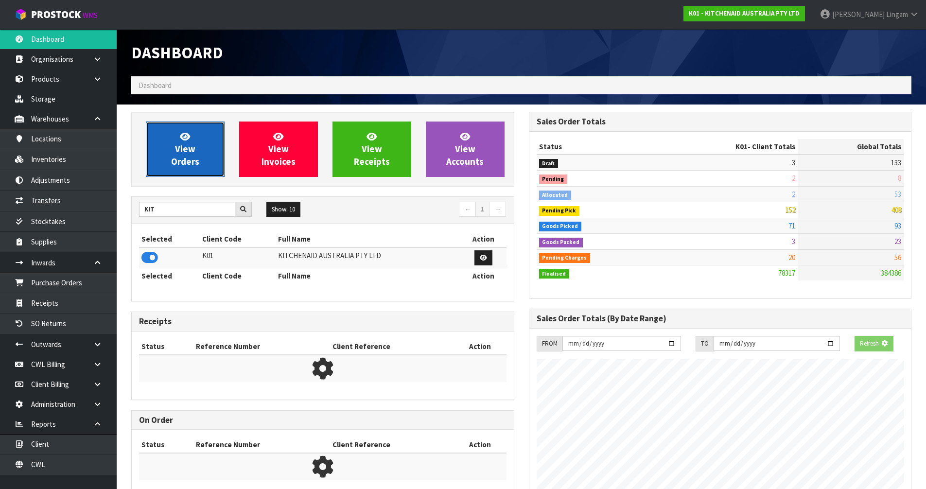
click at [197, 169] on link "View Orders" at bounding box center [185, 148] width 79 height 55
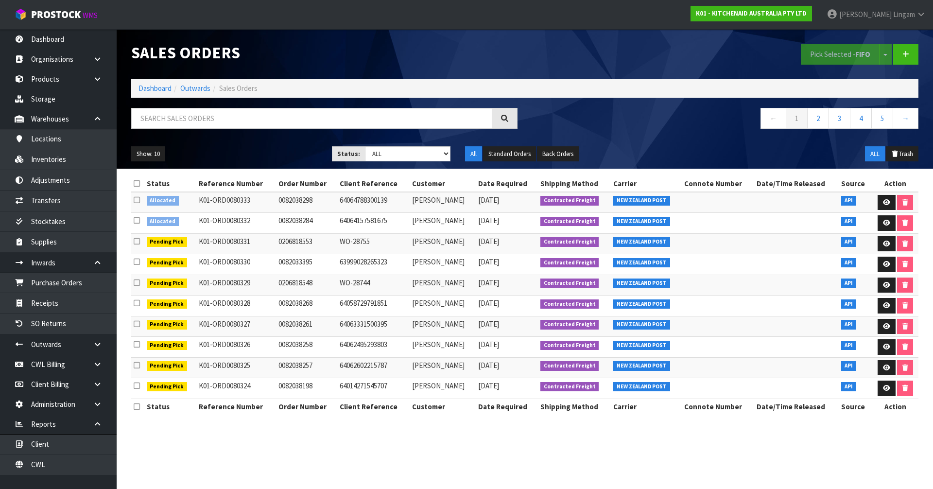
click at [137, 182] on icon at bounding box center [137, 183] width 6 height 7
click at [490, 57] on button "Pick Selected - FIFO" at bounding box center [840, 54] width 79 height 21
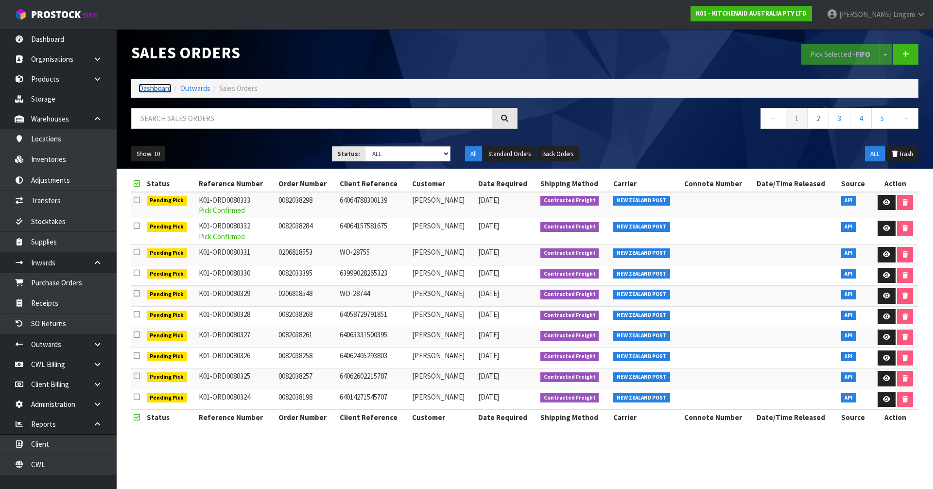
click at [152, 90] on link "Dashboard" at bounding box center [154, 88] width 33 height 9
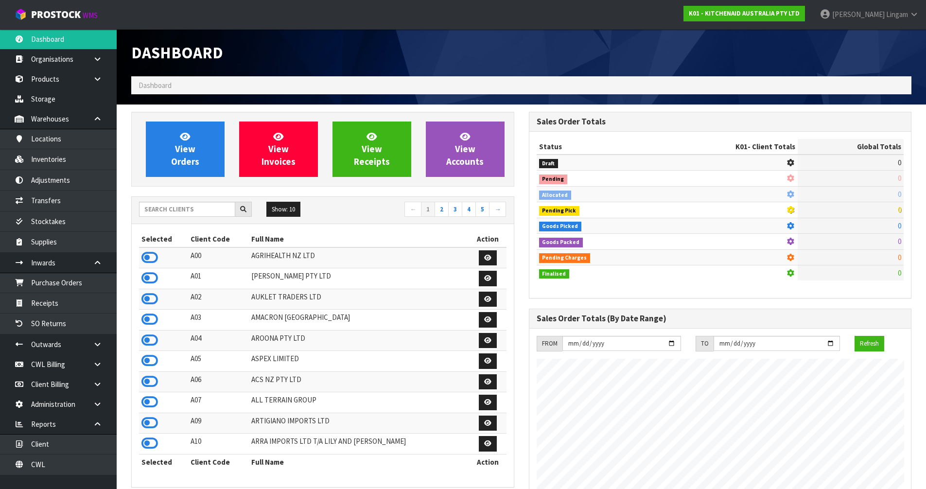
scroll to position [736, 397]
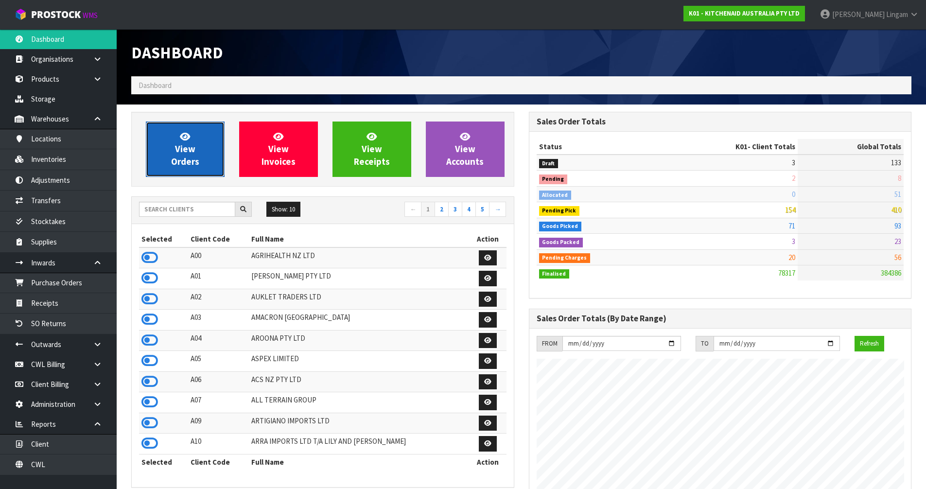
click at [199, 164] on link "View Orders" at bounding box center [185, 148] width 79 height 55
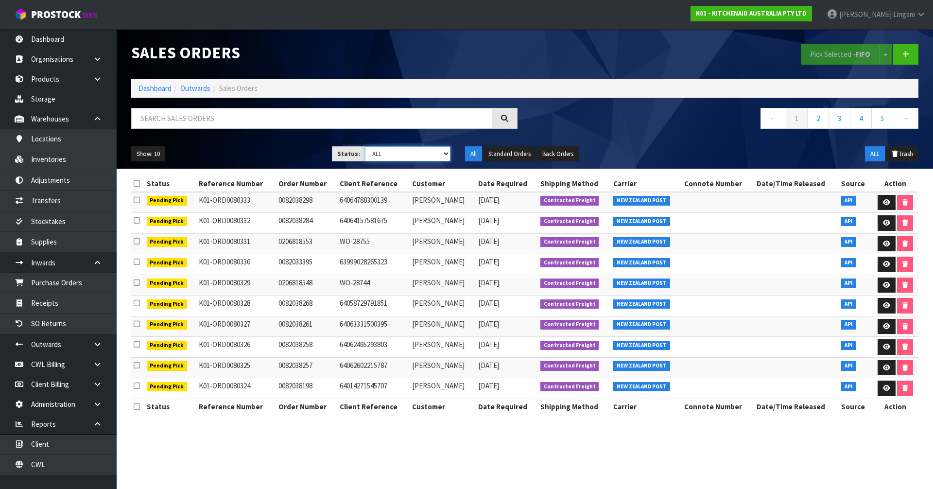
click at [423, 151] on select "Draft Pending Allocated Pending Pick Goods Picked Goods Packed Pending Charges …" at bounding box center [408, 153] width 86 height 15
select select "string:6"
click at [365, 146] on select "Draft Pending Allocated Pending Pick Goods Picked Goods Packed Pending Charges …" at bounding box center [408, 153] width 86 height 15
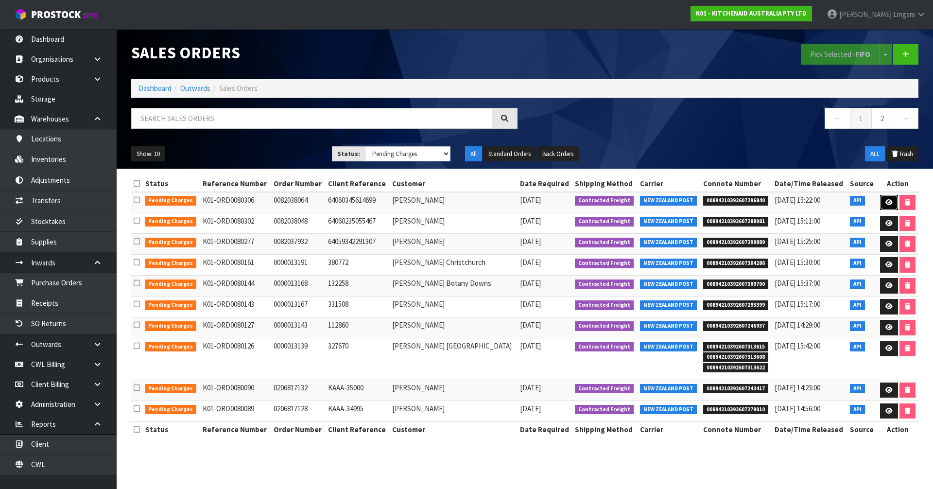
click at [490, 201] on link at bounding box center [889, 203] width 18 height 16
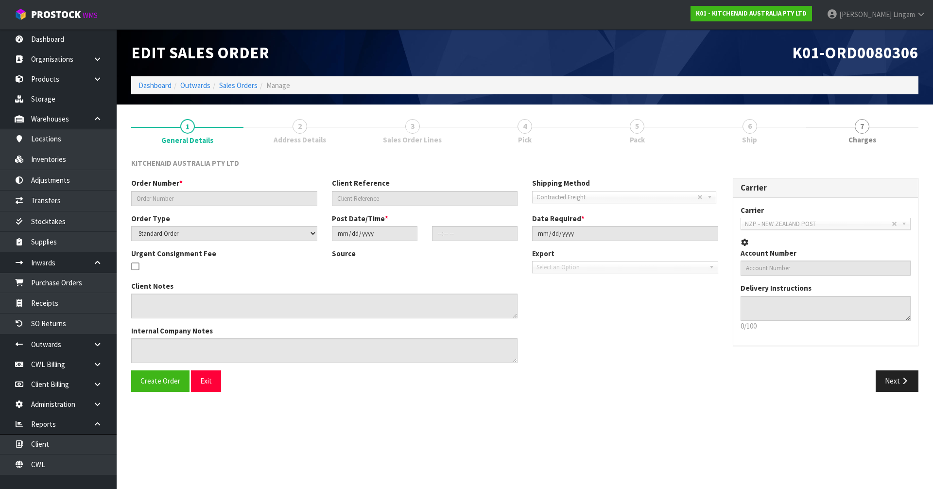
type input "0082038064"
type input "64060345614699"
select select "number:0"
type input "2025-10-05"
type input "18:38:33.000"
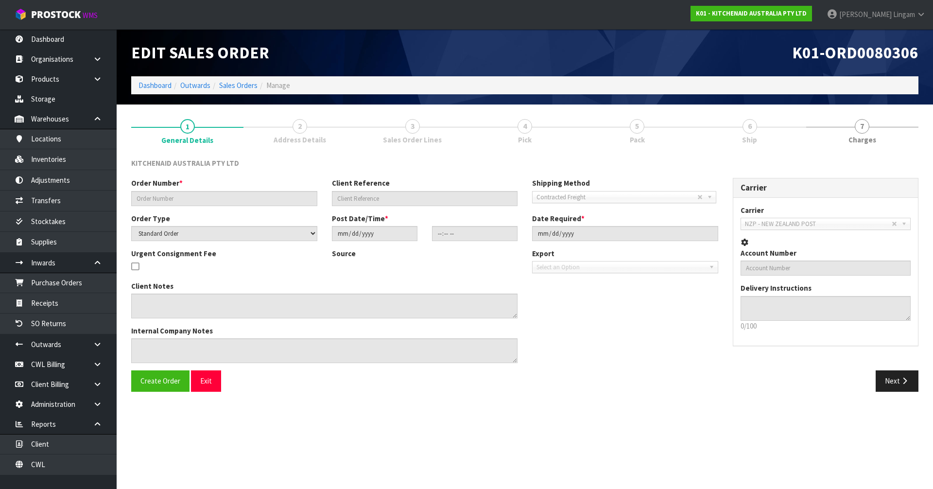
type input "2025-10-05"
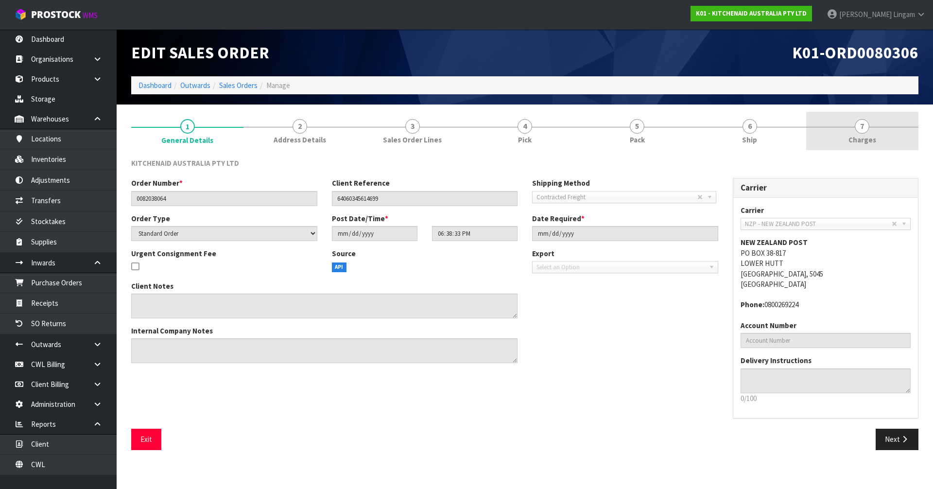
click at [490, 137] on link "7 Charges" at bounding box center [862, 131] width 112 height 38
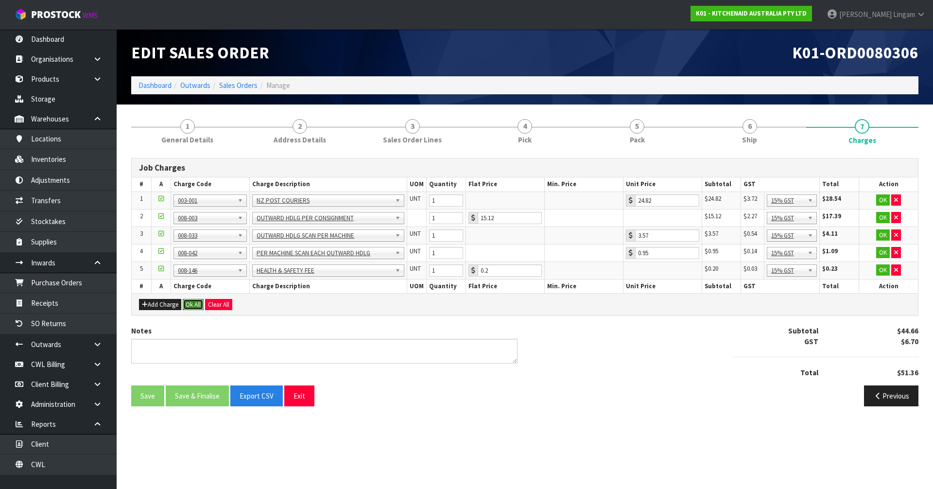
click at [196, 308] on button "Ok All" at bounding box center [193, 305] width 21 height 12
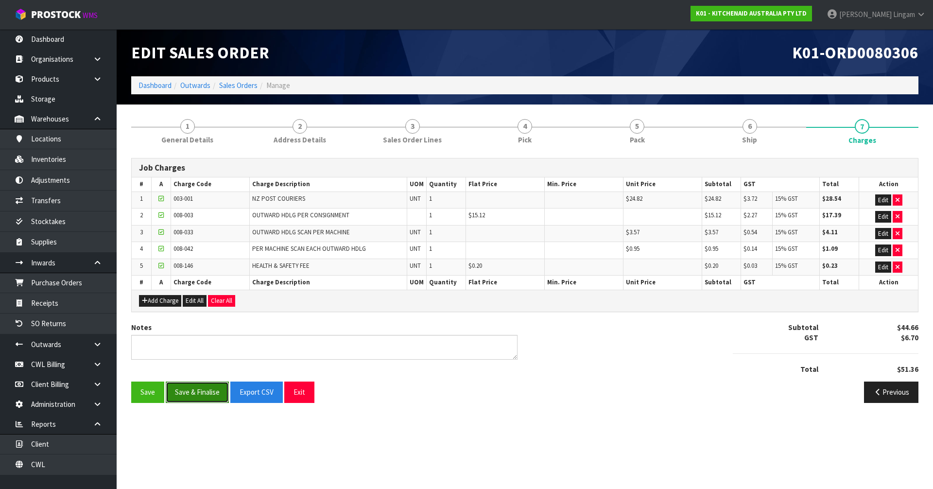
click at [205, 337] on button "Save & Finalise" at bounding box center [197, 391] width 63 height 21
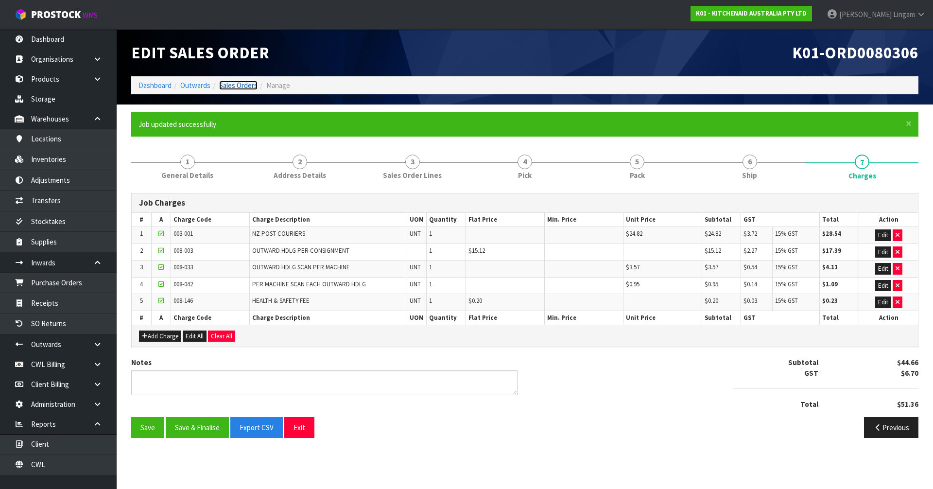
click at [245, 86] on link "Sales Orders" at bounding box center [238, 85] width 38 height 9
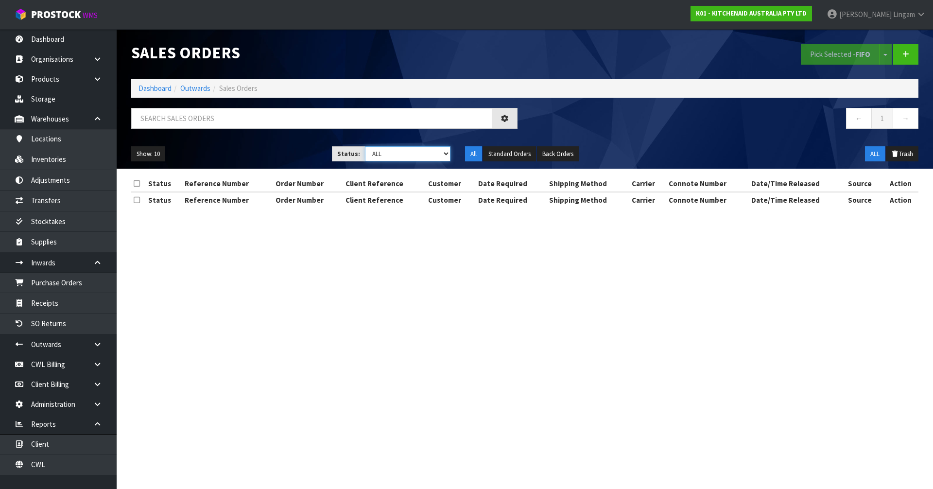
click at [435, 155] on select "Draft Pending Allocated Pending Pick Goods Picked Goods Packed Pending Charges …" at bounding box center [408, 153] width 86 height 15
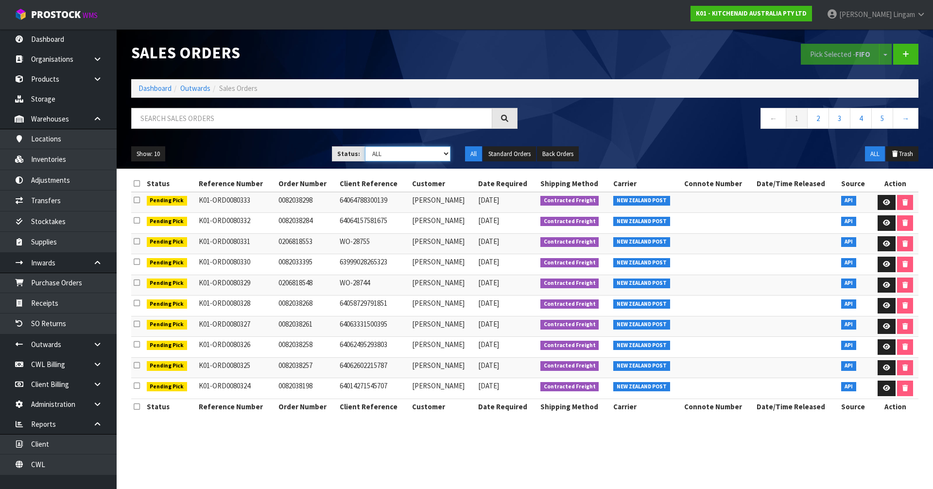
select select "string:6"
click at [365, 146] on select "Draft Pending Allocated Pending Pick Goods Picked Goods Packed Pending Charges …" at bounding box center [408, 153] width 86 height 15
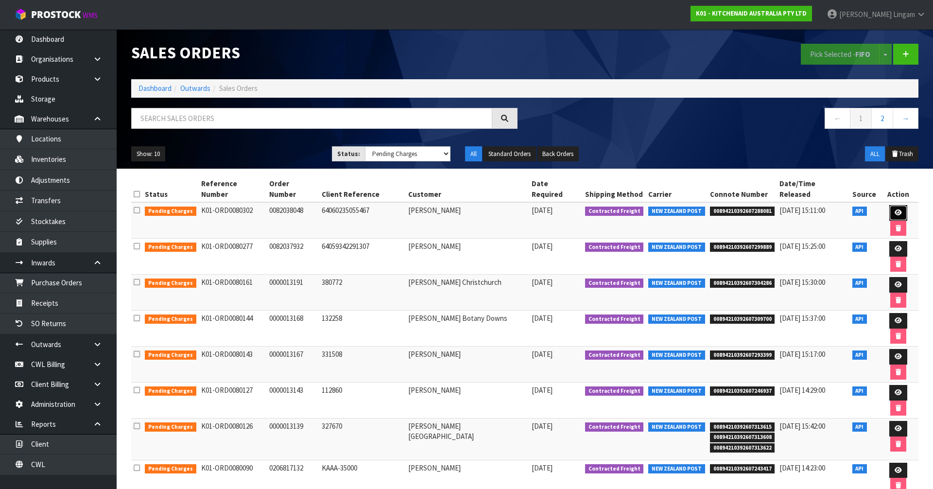
click at [490, 209] on icon at bounding box center [897, 212] width 7 height 6
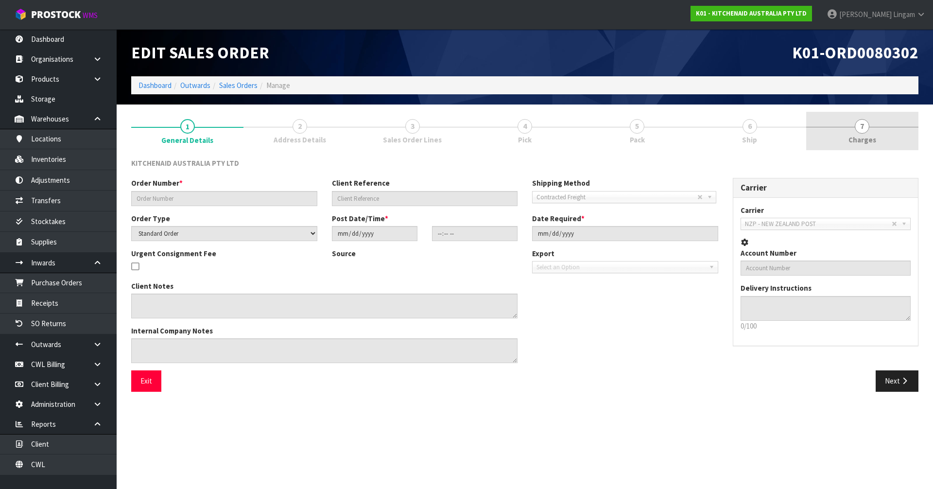
type input "0082038048"
type input "64060235055467"
select select "number:0"
type input "2025-10-05"
type input "18:38:23.000"
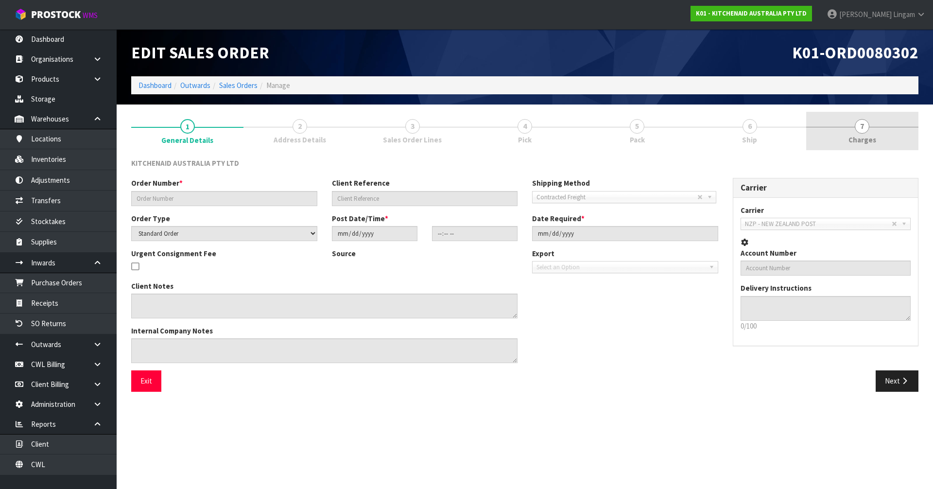
type input "2025-10-05"
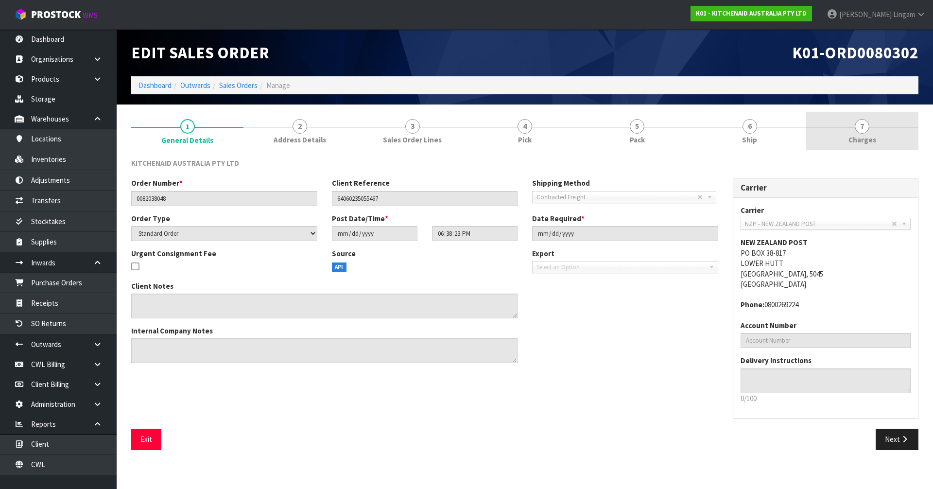
click at [490, 129] on link "7 Charges" at bounding box center [862, 131] width 112 height 38
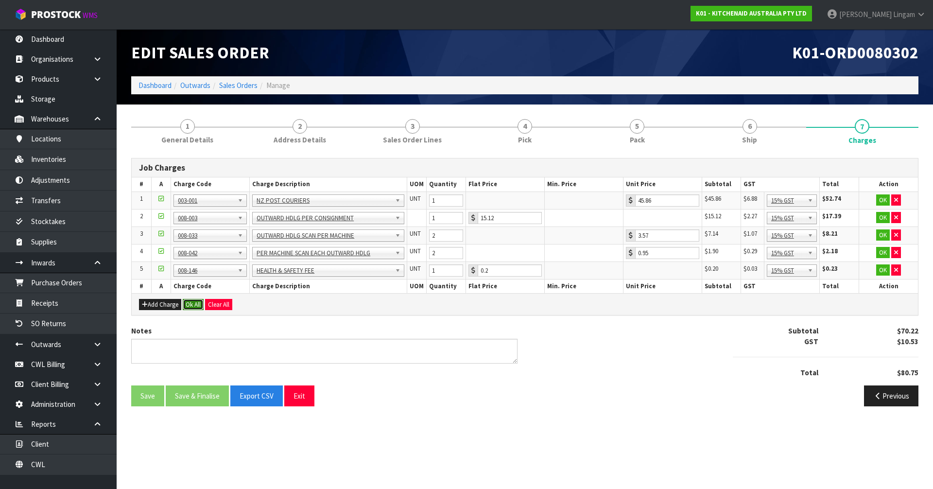
click at [196, 301] on button "Ok All" at bounding box center [193, 305] width 21 height 12
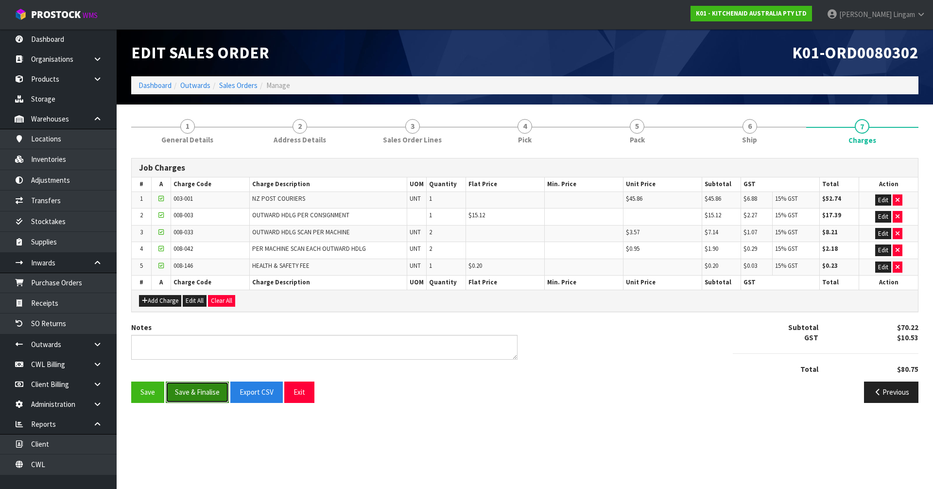
click at [195, 337] on button "Save & Finalise" at bounding box center [197, 391] width 63 height 21
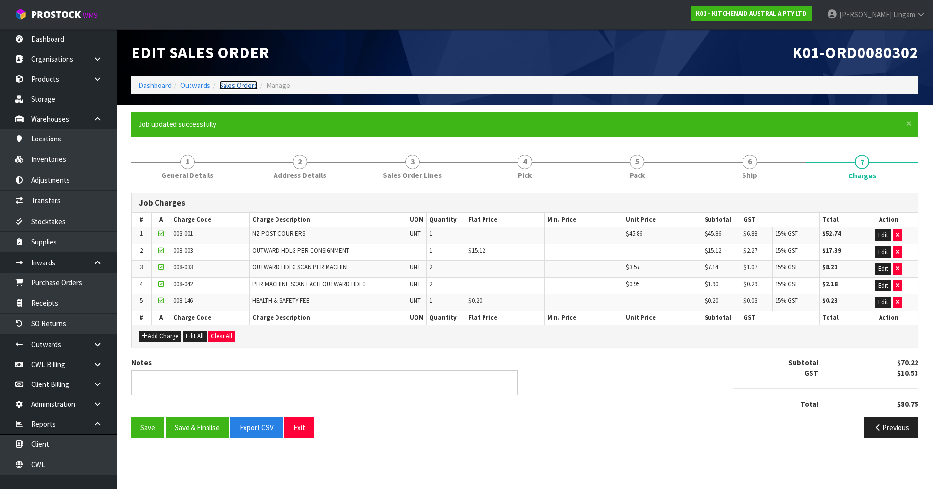
click at [244, 86] on link "Sales Orders" at bounding box center [238, 85] width 38 height 9
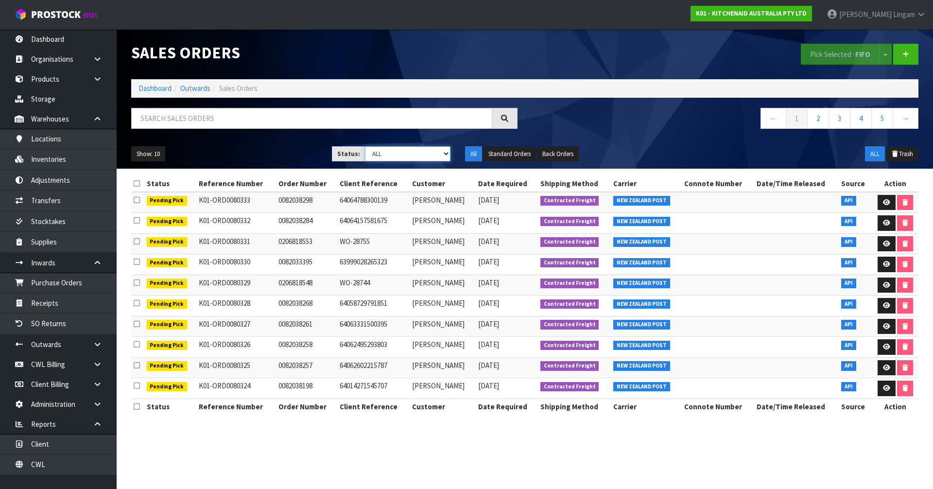
click at [415, 155] on select "Draft Pending Allocated Pending Pick Goods Picked Goods Packed Pending Charges …" at bounding box center [408, 153] width 86 height 15
select select "string:6"
click at [365, 146] on select "Draft Pending Allocated Pending Pick Goods Picked Goods Packed Pending Charges …" at bounding box center [408, 153] width 86 height 15
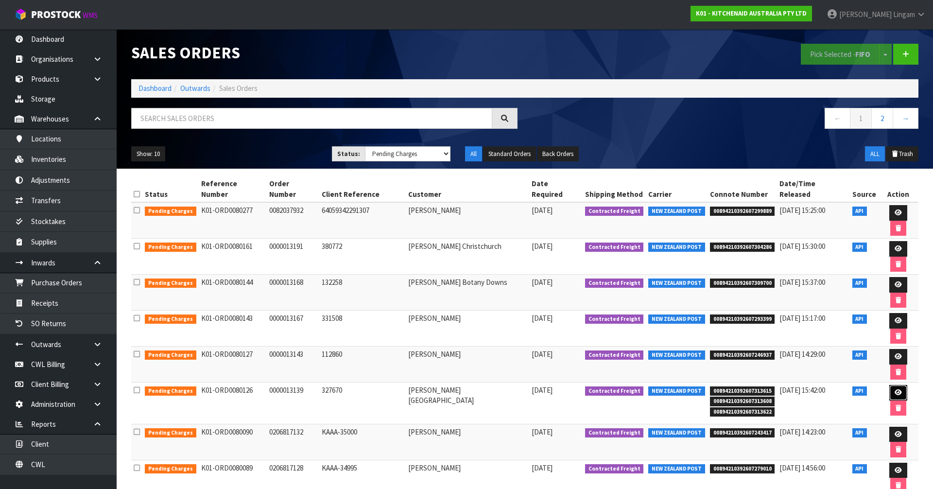
click at [490, 337] on link at bounding box center [898, 393] width 18 height 16
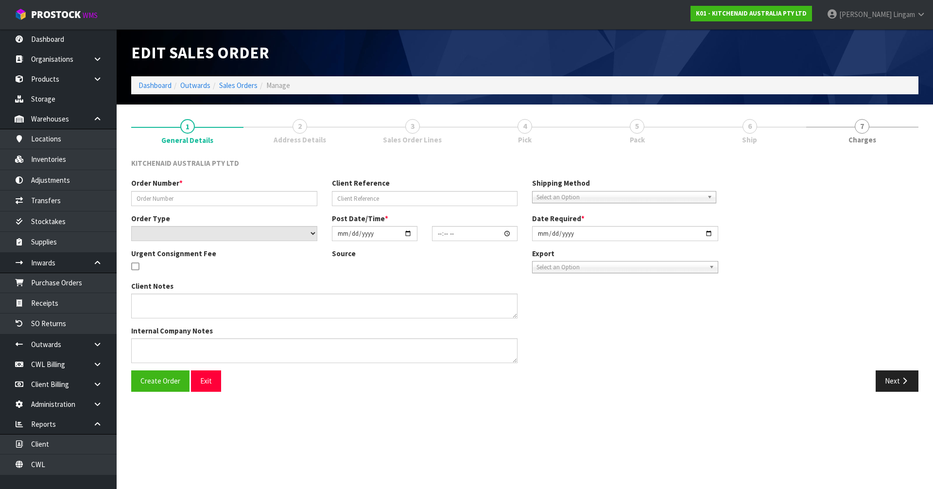
type input "0000013139"
type input "327670"
select select "number:0"
type input "2025-10-03"
type input "12:33:44.000"
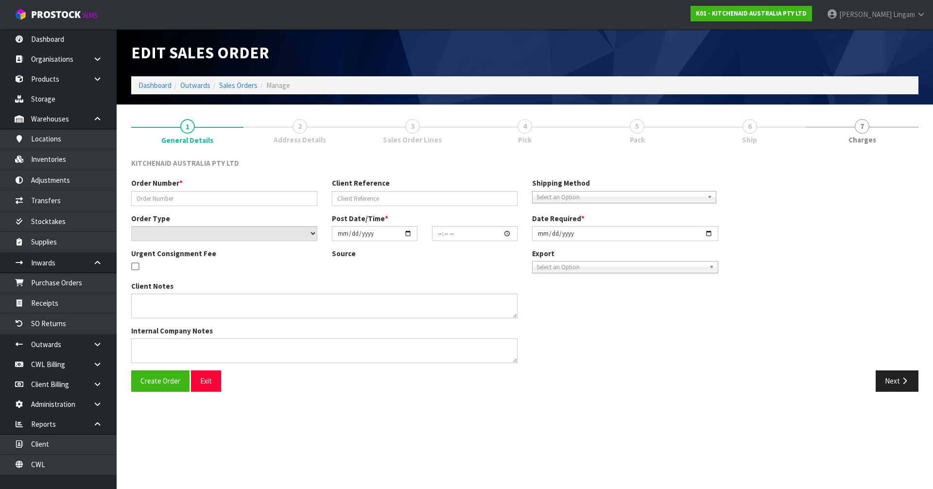
type input "2025-10-03"
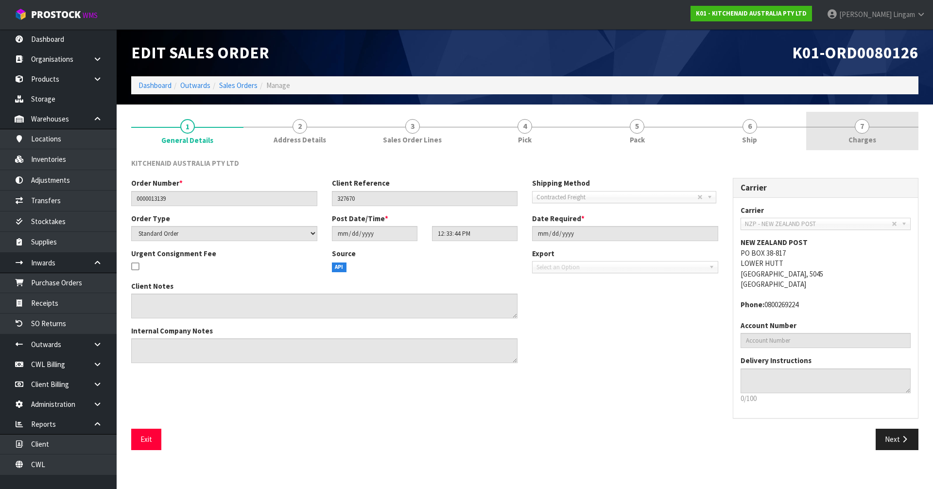
click at [490, 133] on link "7 Charges" at bounding box center [862, 131] width 112 height 38
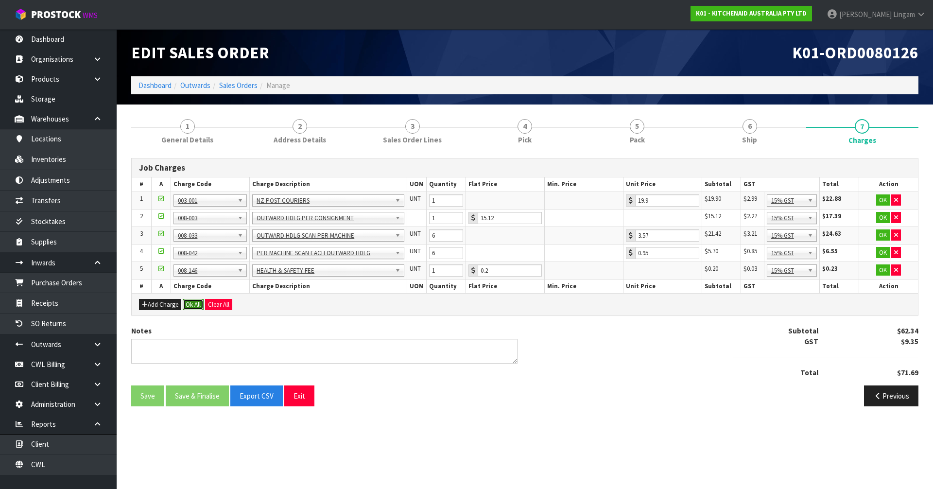
click at [190, 304] on button "Ok All" at bounding box center [193, 305] width 21 height 12
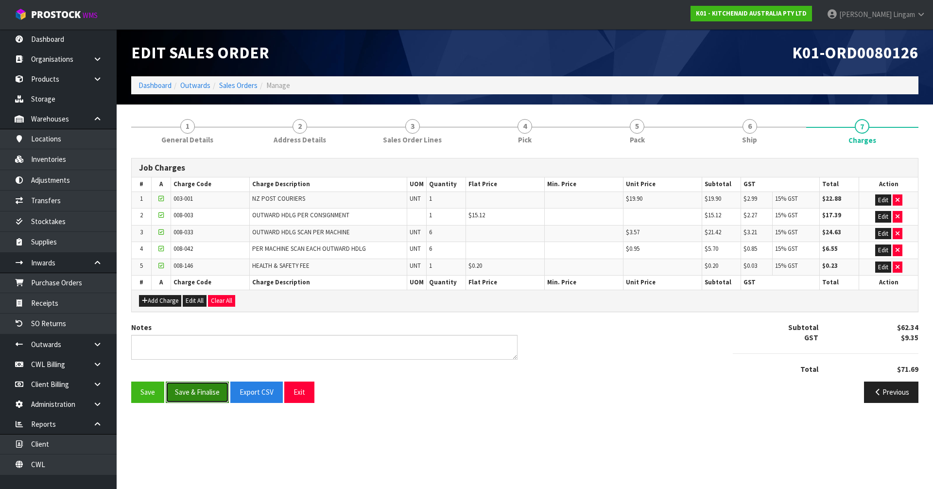
click at [210, 337] on button "Save & Finalise" at bounding box center [197, 391] width 63 height 21
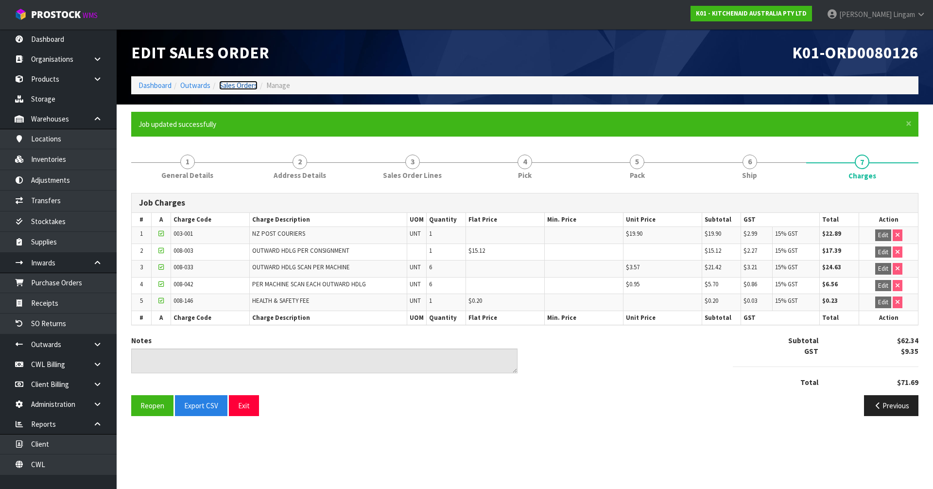
click at [238, 84] on link "Sales Orders" at bounding box center [238, 85] width 38 height 9
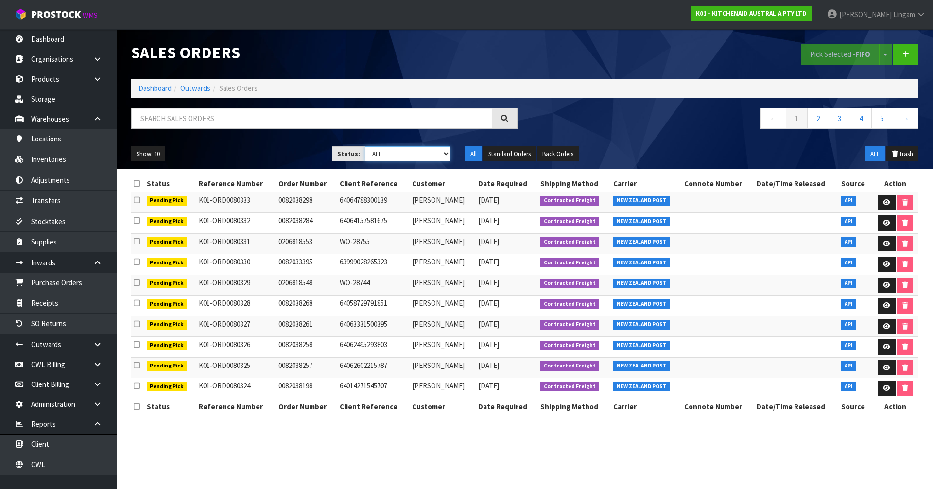
click at [435, 156] on select "Draft Pending Allocated Pending Pick Goods Picked Goods Packed Pending Charges …" at bounding box center [408, 153] width 86 height 15
select select "string:6"
click at [365, 146] on select "Draft Pending Allocated Pending Pick Goods Picked Goods Packed Pending Charges …" at bounding box center [408, 153] width 86 height 15
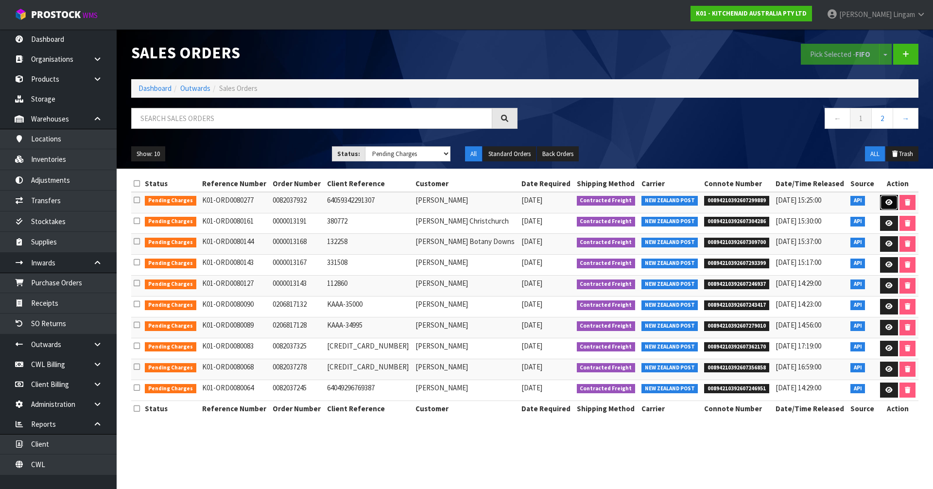
click at [490, 202] on link at bounding box center [889, 203] width 18 height 16
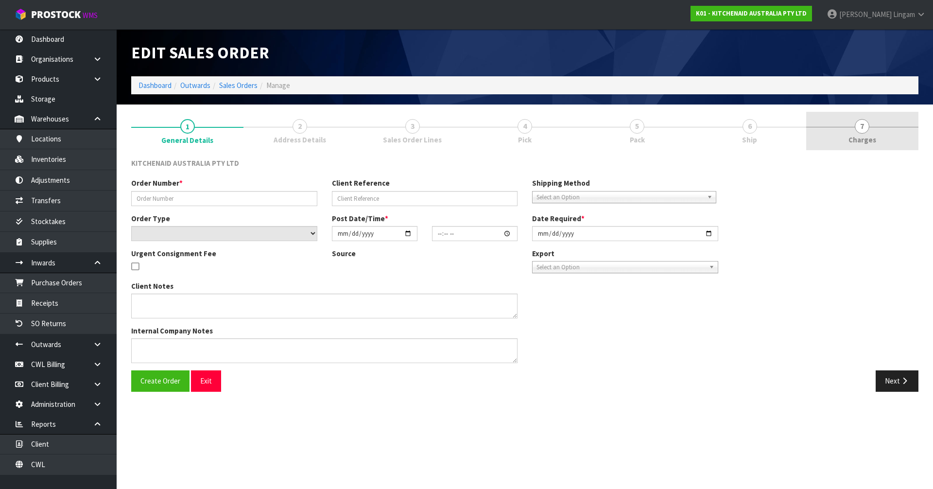
type input "0082037932"
type input "64059342291307"
select select "number:0"
type input "2025-10-05"
type input "12:38:25.000"
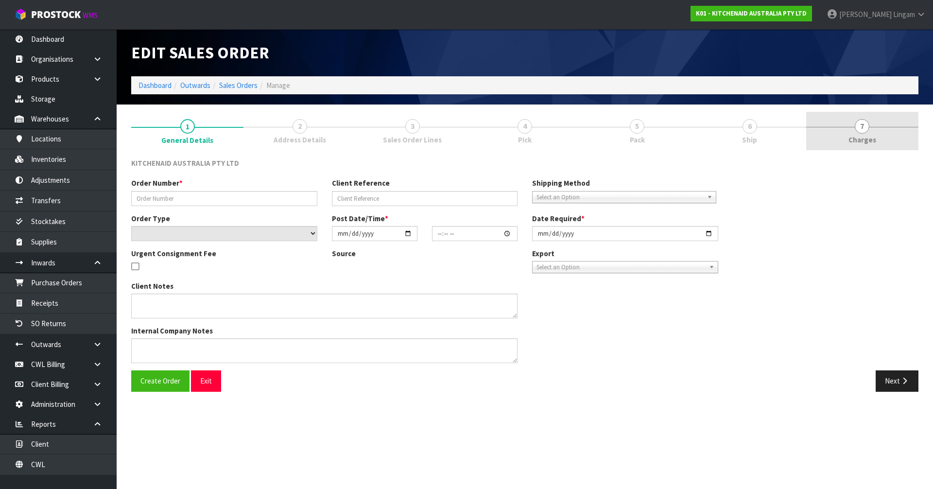
type input "2025-10-05"
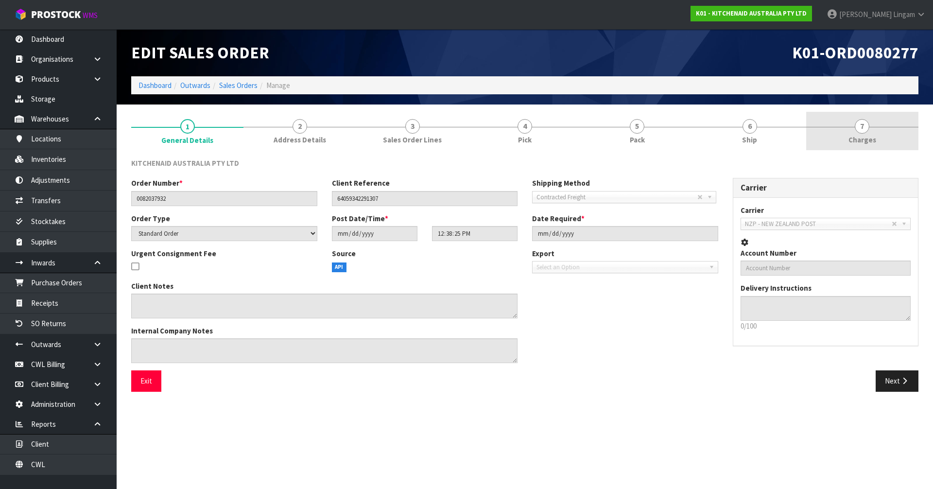
click at [490, 139] on link "7 Charges" at bounding box center [862, 131] width 112 height 38
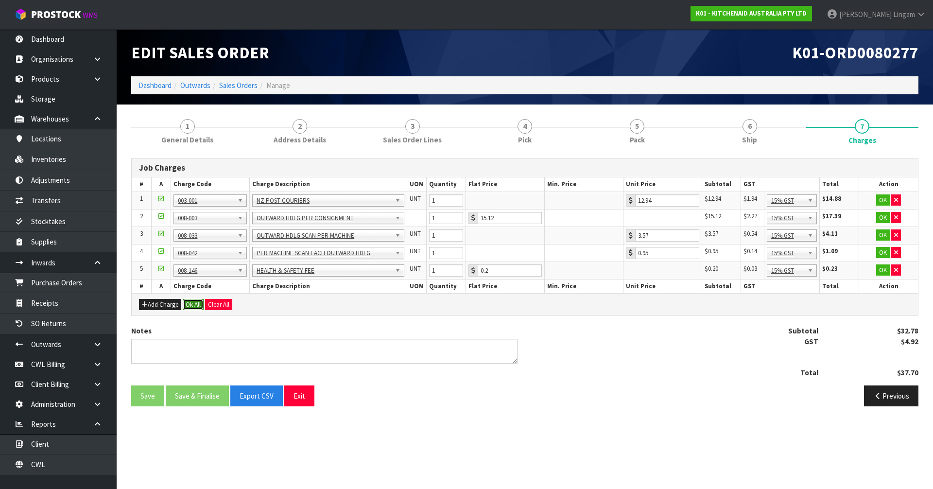
click at [194, 306] on button "Ok All" at bounding box center [193, 305] width 21 height 12
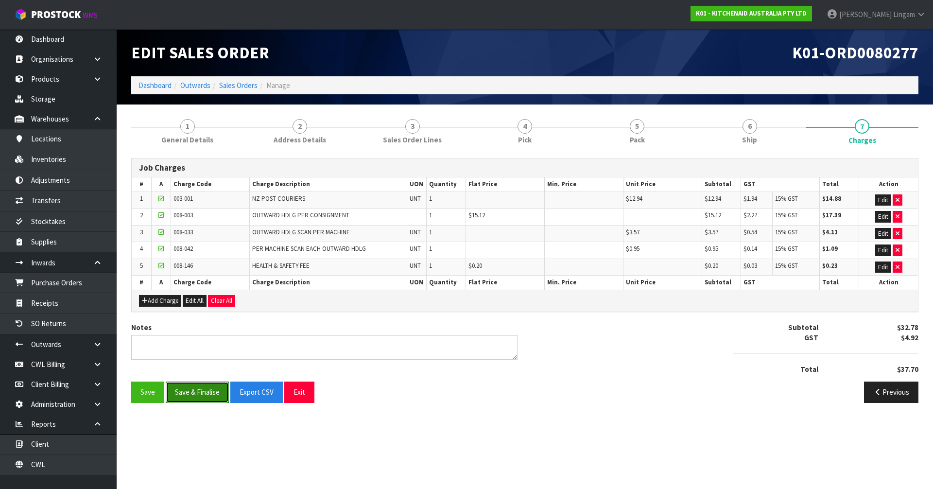
click at [209, 337] on button "Save & Finalise" at bounding box center [197, 391] width 63 height 21
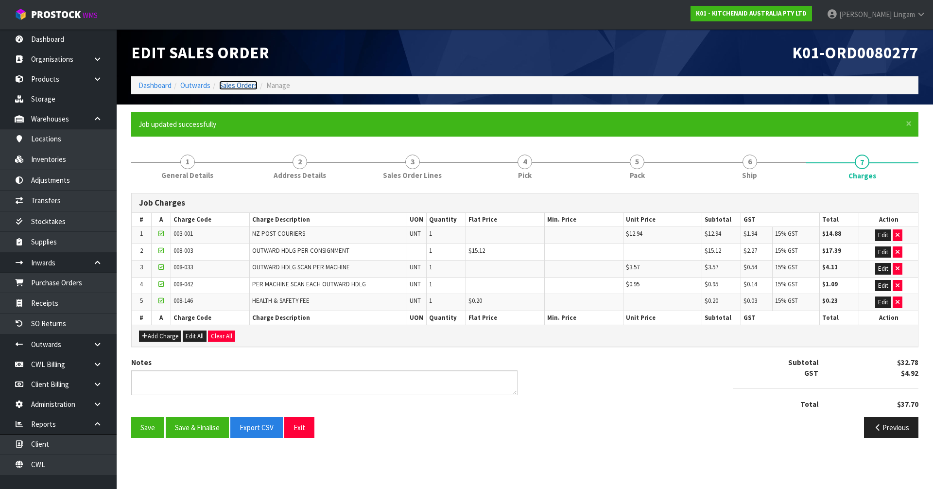
click at [246, 84] on link "Sales Orders" at bounding box center [238, 85] width 38 height 9
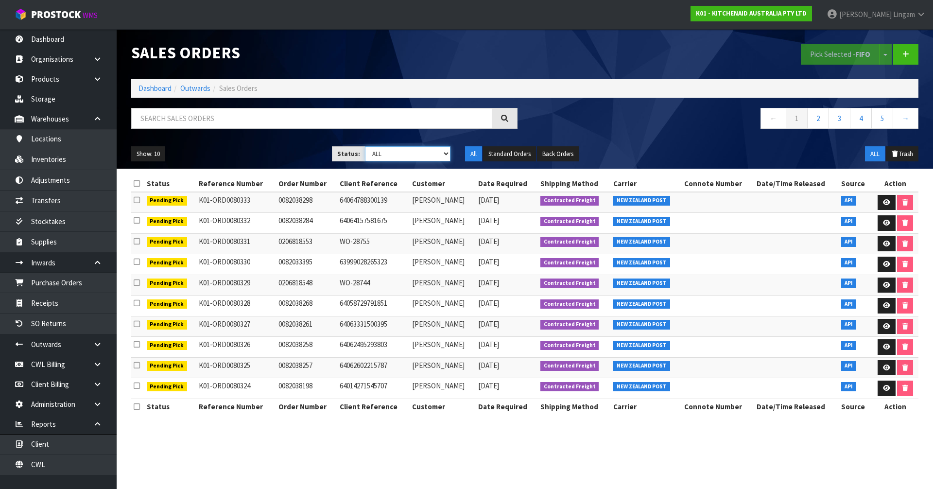
click at [429, 154] on select "Draft Pending Allocated Pending Pick Goods Picked Goods Packed Pending Charges …" at bounding box center [408, 153] width 86 height 15
select select "string:6"
click at [365, 146] on select "Draft Pending Allocated Pending Pick Goods Picked Goods Packed Pending Charges …" at bounding box center [408, 153] width 86 height 15
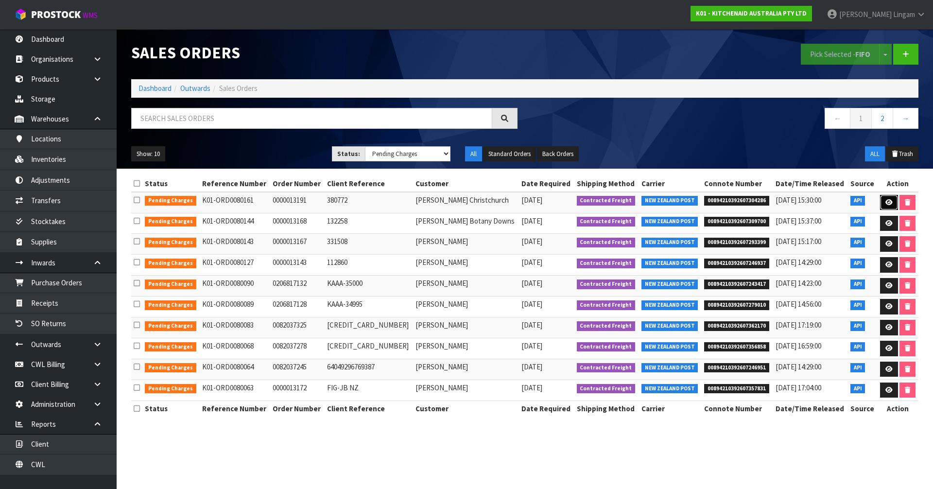
click at [490, 205] on icon at bounding box center [888, 202] width 7 height 6
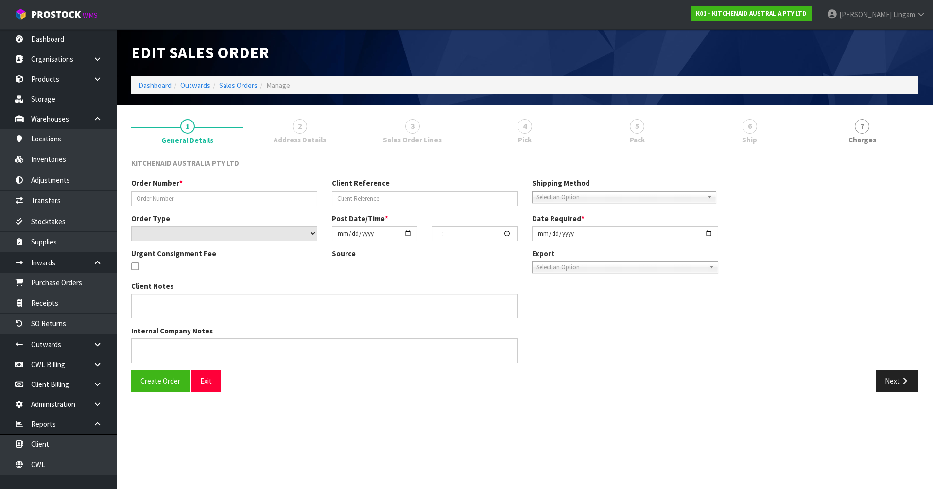
type input "0000013191"
type input "380772"
select select "number:0"
type input "2025-10-03"
type input "12:34:57.000"
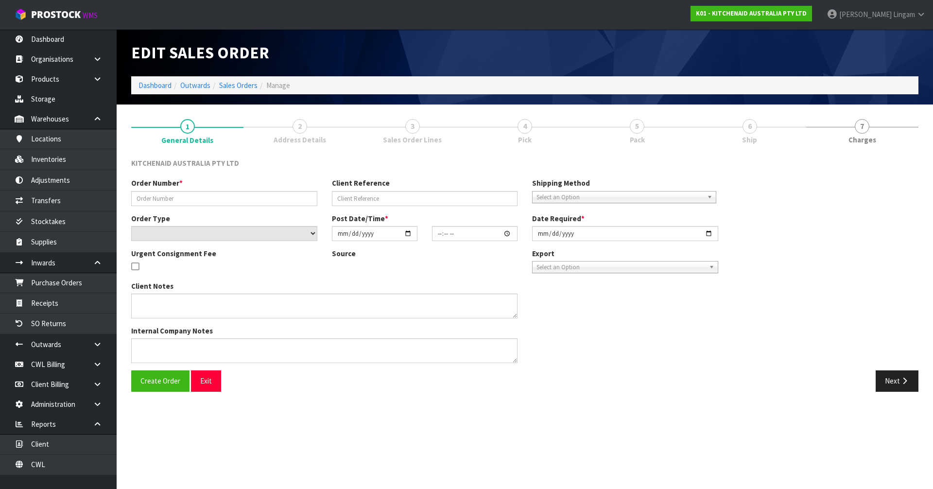
type input "2025-10-03"
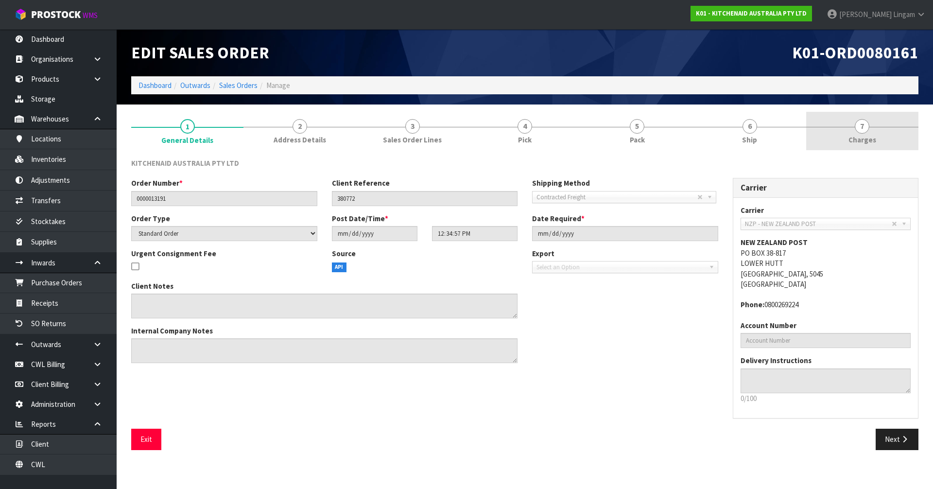
click at [490, 144] on span "Charges" at bounding box center [862, 140] width 28 height 10
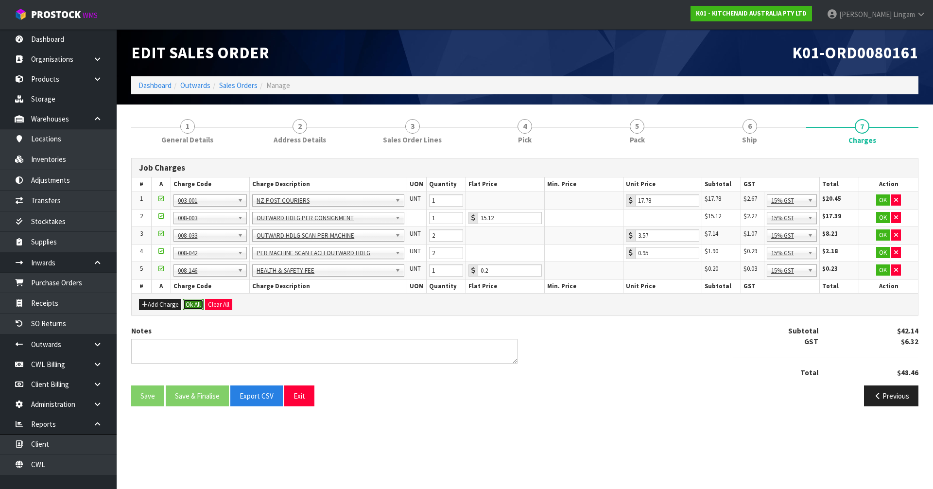
click at [192, 302] on button "Ok All" at bounding box center [193, 305] width 21 height 12
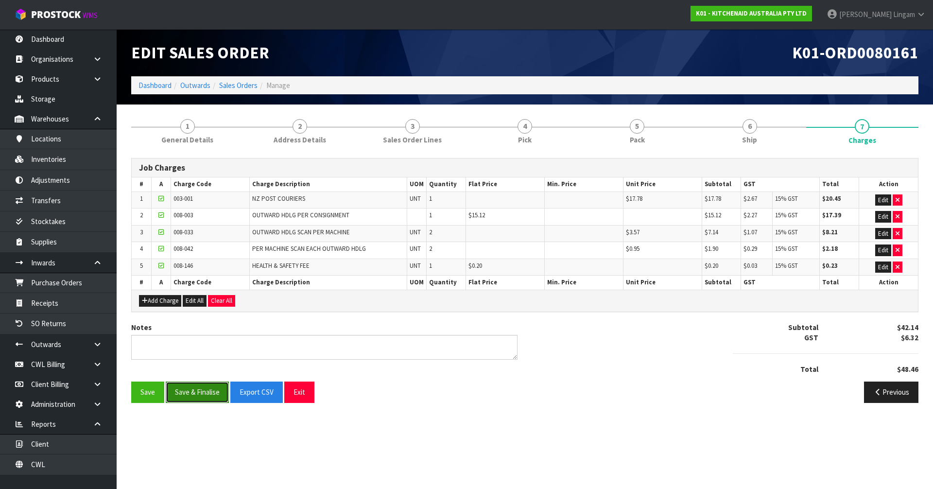
click at [198, 337] on button "Save & Finalise" at bounding box center [197, 391] width 63 height 21
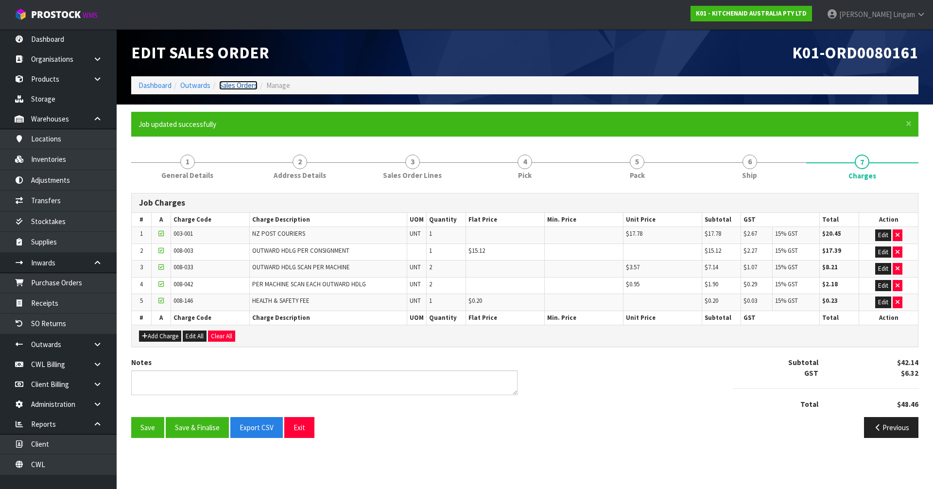
click at [245, 85] on link "Sales Orders" at bounding box center [238, 85] width 38 height 9
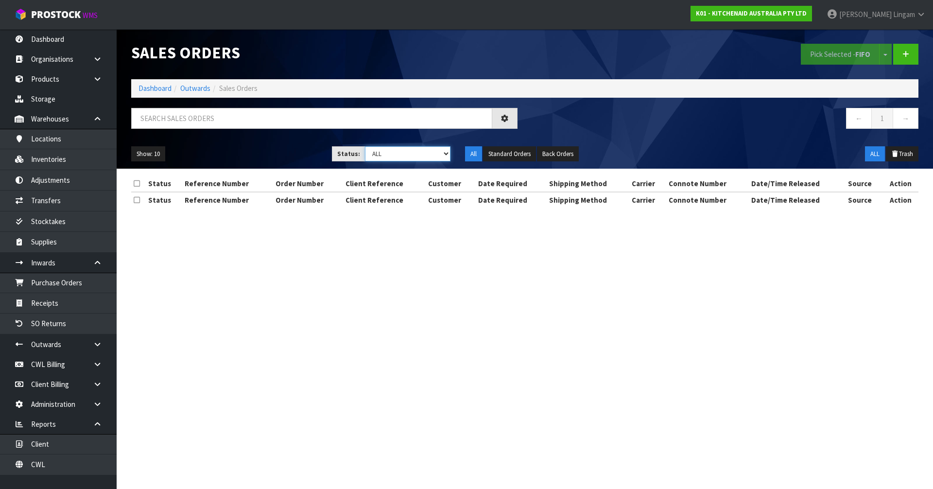
click at [428, 157] on select "Draft Pending Allocated Pending Pick Goods Picked Goods Packed Pending Charges …" at bounding box center [408, 153] width 86 height 15
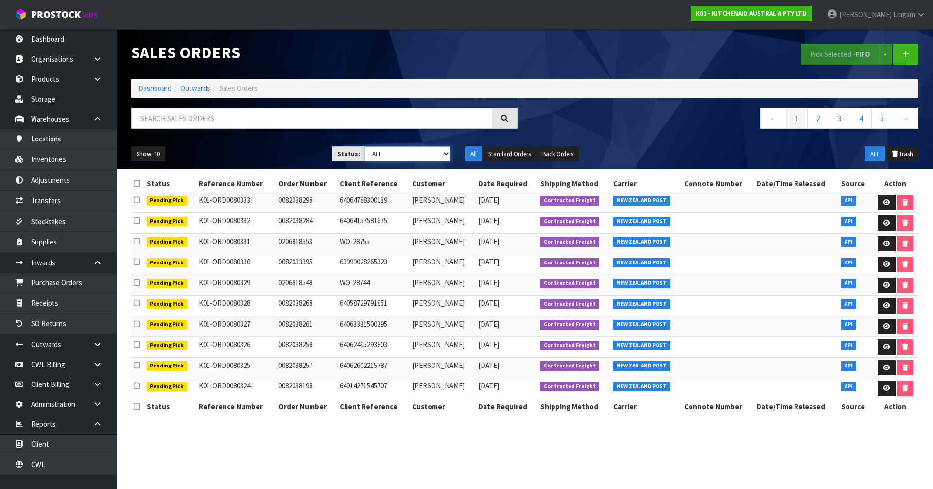
select select "string:6"
click at [365, 146] on select "Draft Pending Allocated Pending Pick Goods Picked Goods Packed Pending Charges …" at bounding box center [408, 153] width 86 height 15
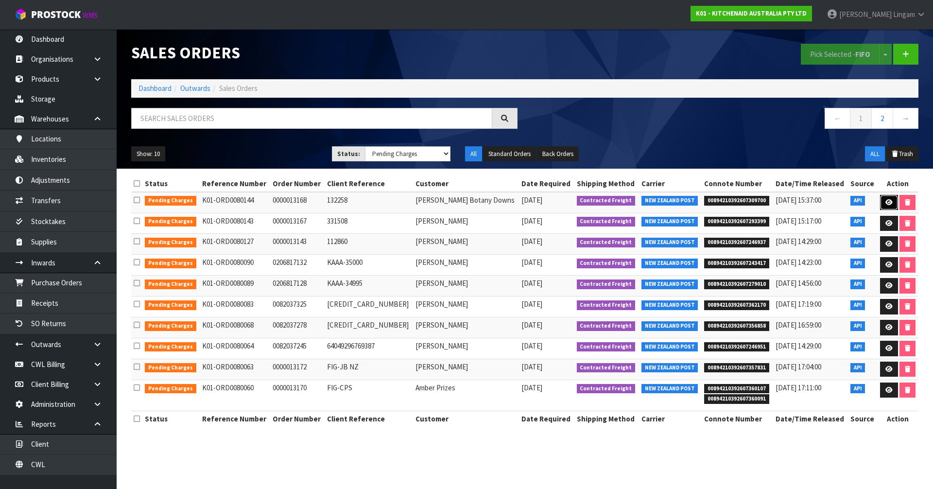
click at [490, 201] on link at bounding box center [889, 203] width 18 height 16
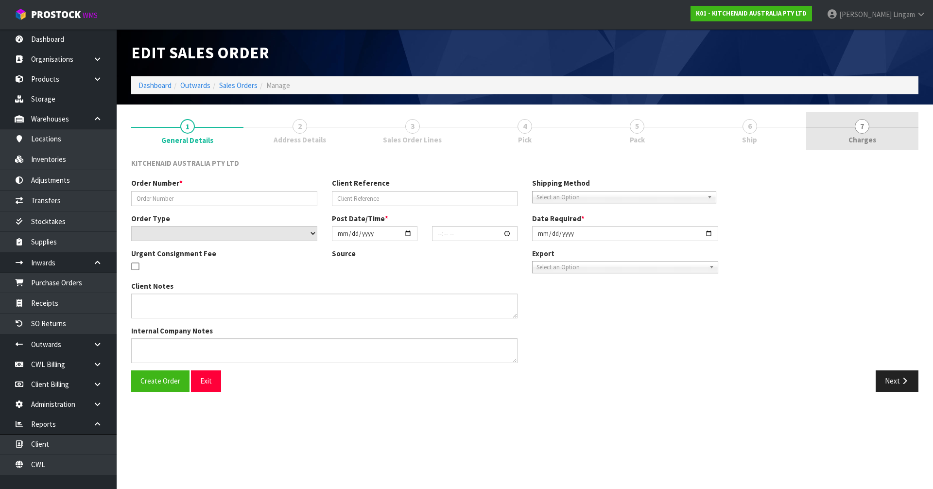
type input "0000013168"
type input "132258"
select select "number:0"
type input "2025-10-03"
type input "12:34:21.000"
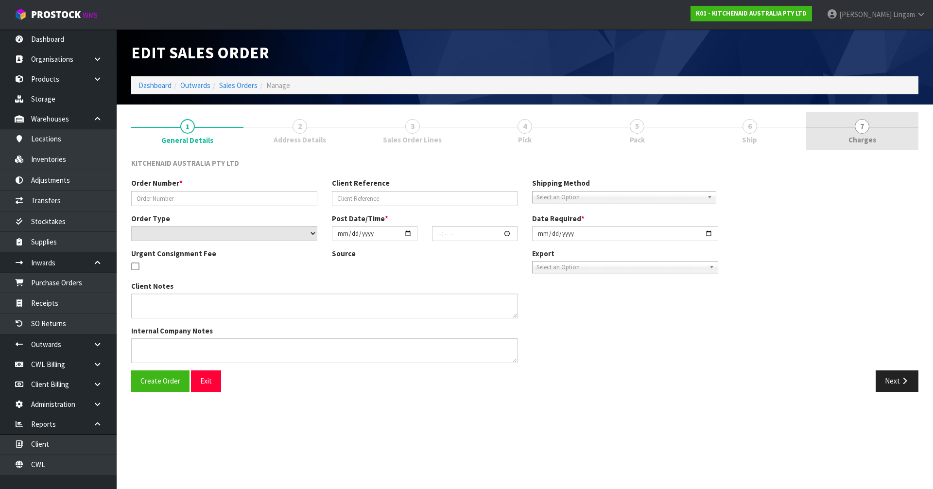
type input "2025-10-03"
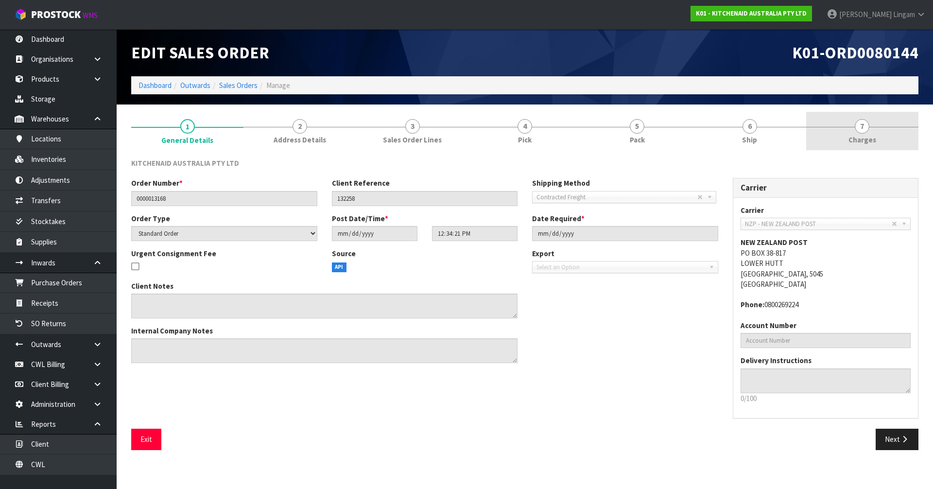
click at [490, 142] on link "7 Charges" at bounding box center [862, 131] width 112 height 38
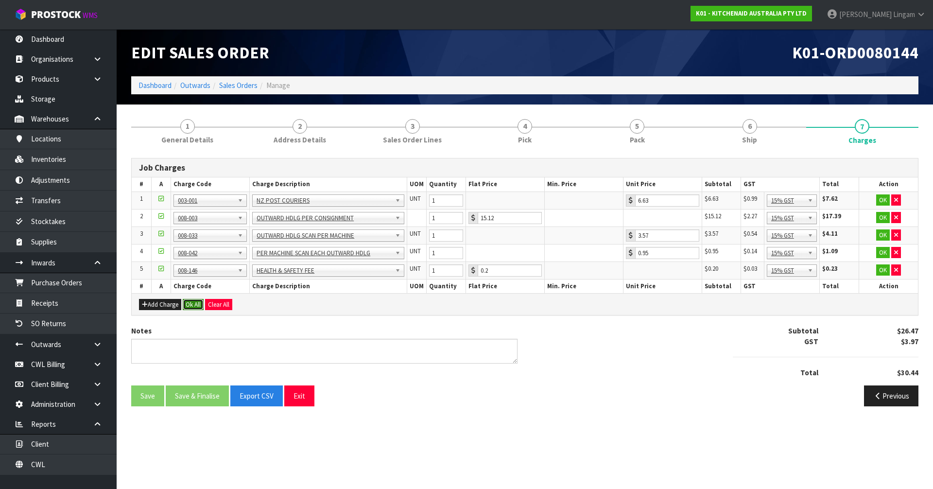
click at [197, 307] on button "Ok All" at bounding box center [193, 305] width 21 height 12
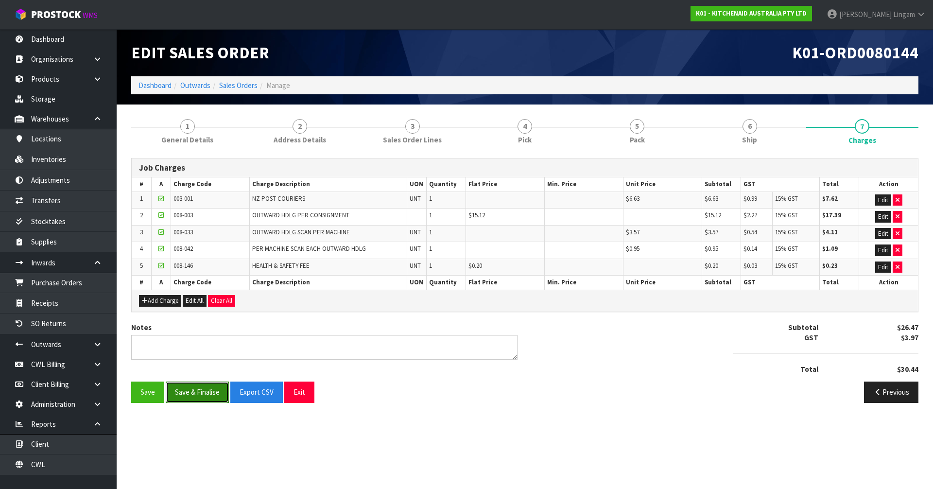
click at [201, 337] on button "Save & Finalise" at bounding box center [197, 391] width 63 height 21
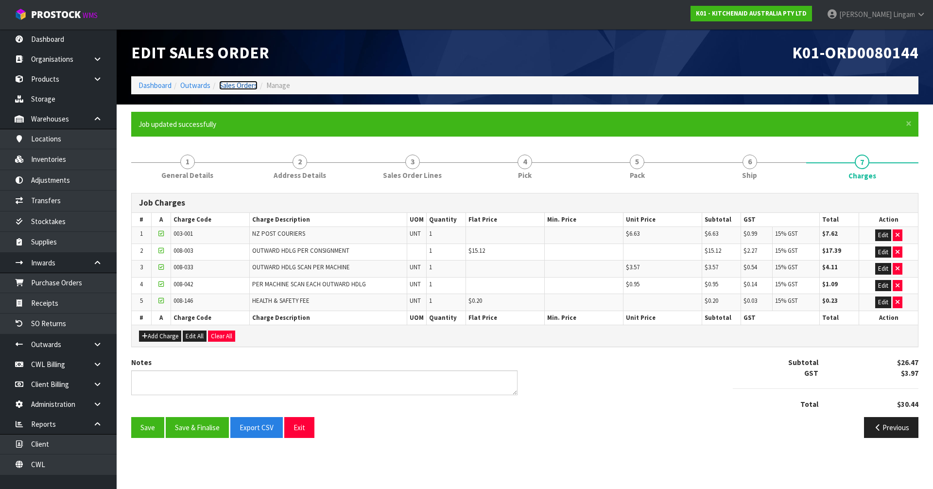
click at [247, 86] on link "Sales Orders" at bounding box center [238, 85] width 38 height 9
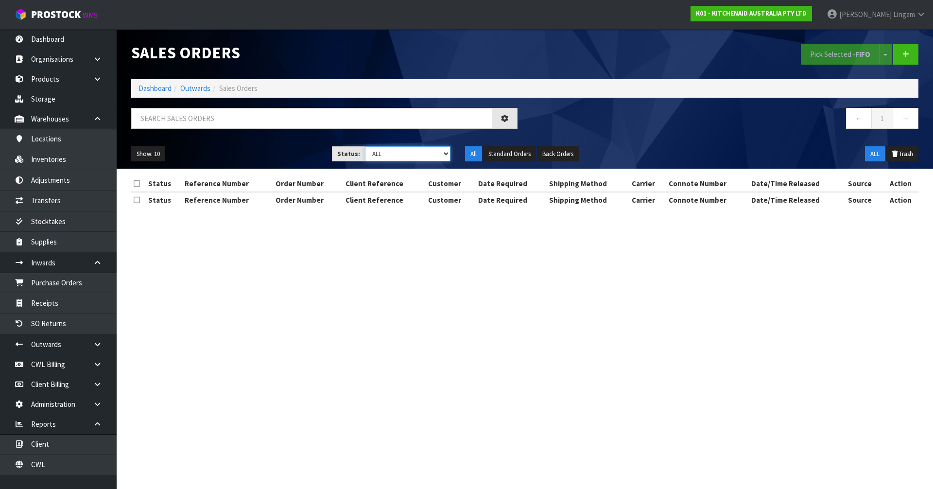
click at [424, 152] on select "Draft Pending Allocated Pending Pick Goods Picked Goods Packed Pending Charges …" at bounding box center [408, 153] width 86 height 15
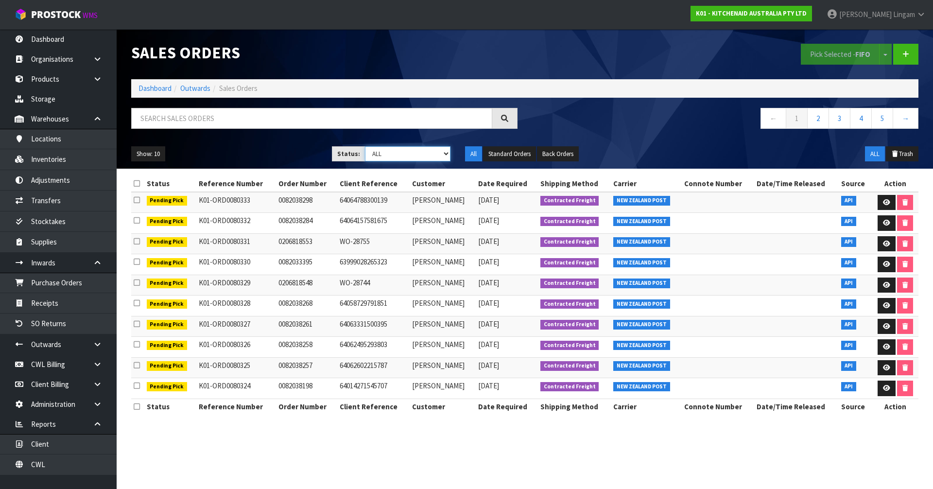
select select "string:6"
click at [365, 146] on select "Draft Pending Allocated Pending Pick Goods Picked Goods Packed Pending Charges …" at bounding box center [408, 153] width 86 height 15
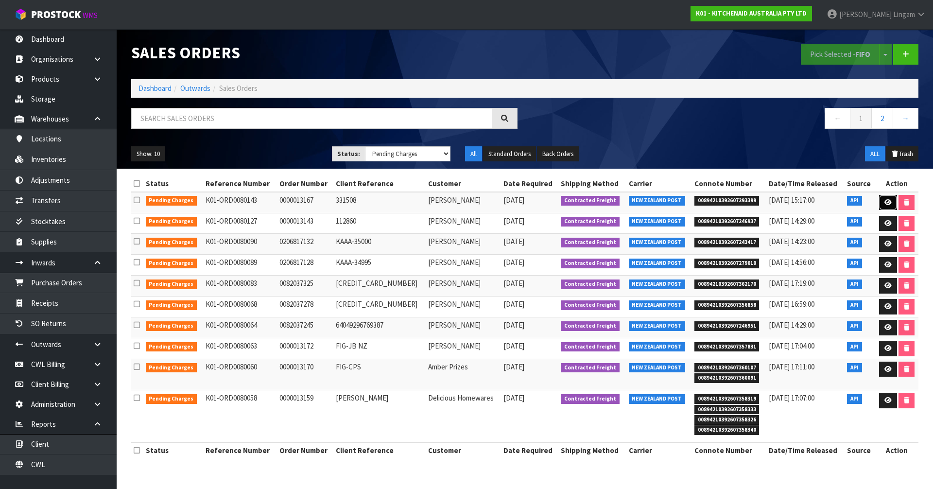
click at [490, 199] on link at bounding box center [888, 203] width 18 height 16
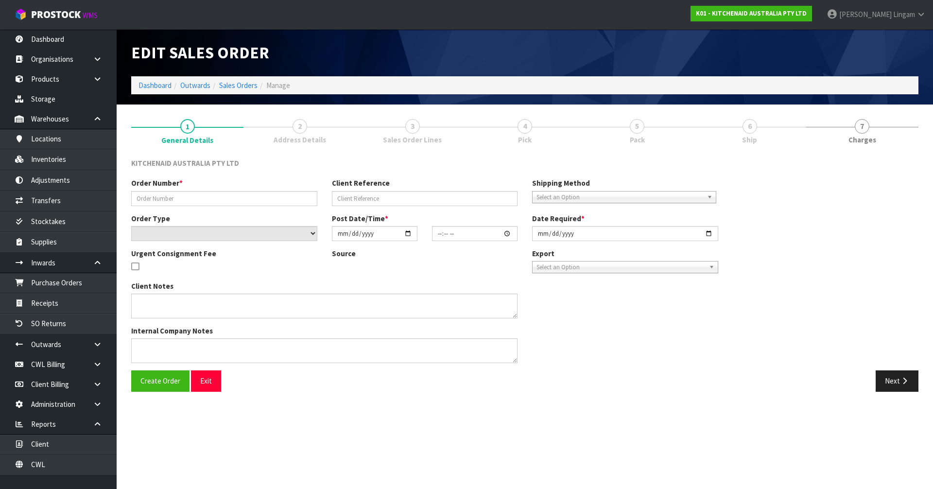
type input "0000013167"
type input "331508"
select select "number:0"
type input "2025-10-03"
type input "12:34:19.000"
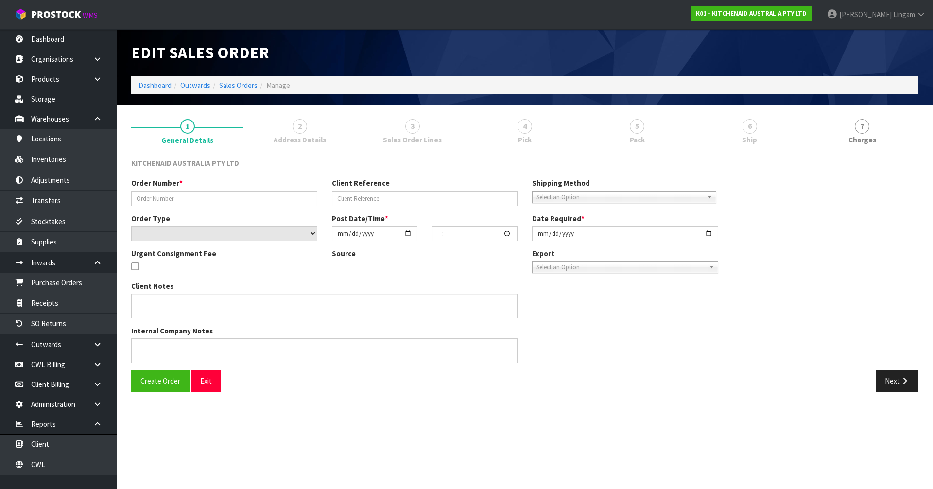
type input "2025-10-03"
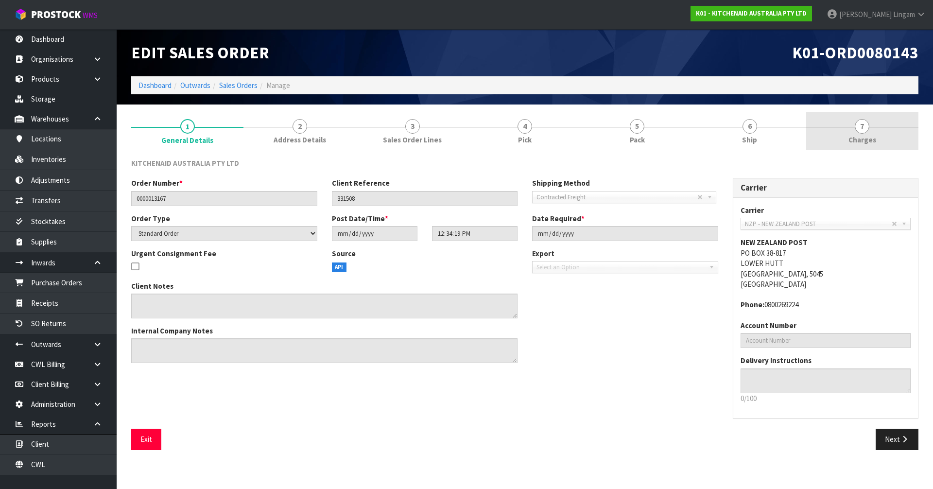
click at [490, 145] on link "7 Charges" at bounding box center [862, 131] width 112 height 38
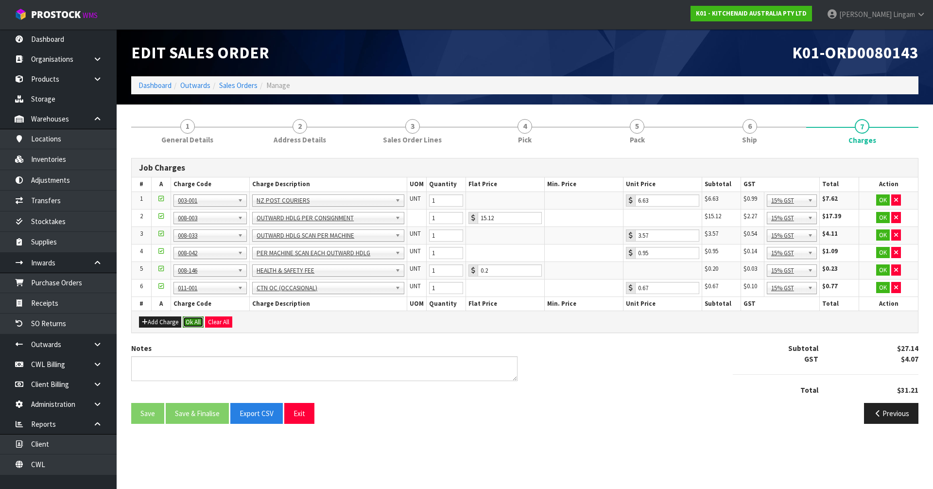
click at [195, 320] on button "Ok All" at bounding box center [193, 322] width 21 height 12
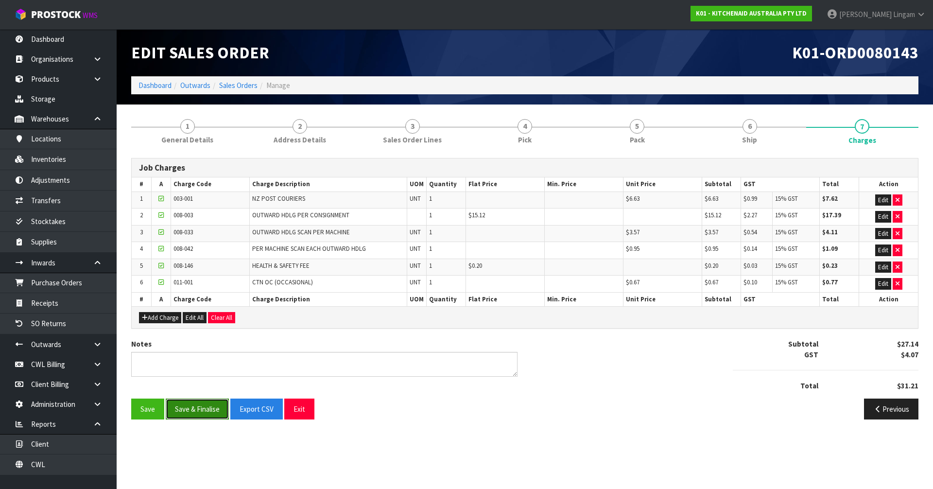
click at [208, 337] on button "Save & Finalise" at bounding box center [197, 408] width 63 height 21
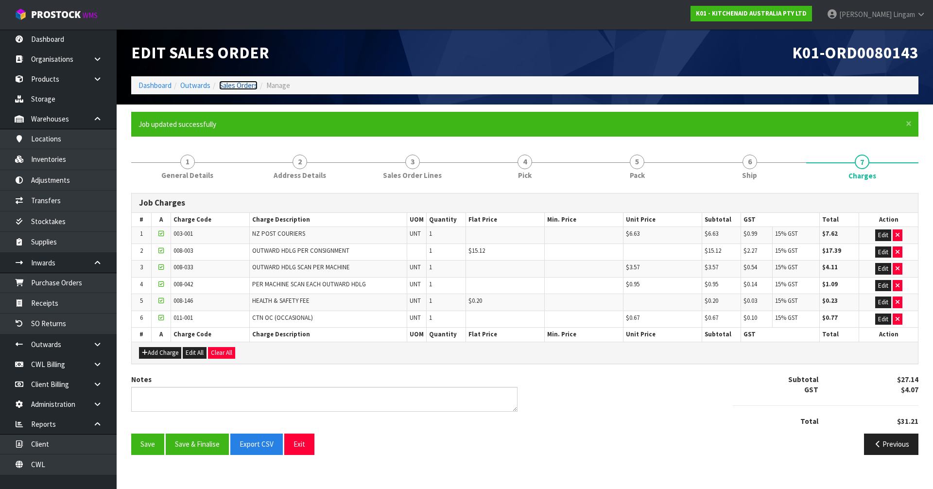
click at [246, 84] on link "Sales Orders" at bounding box center [238, 85] width 38 height 9
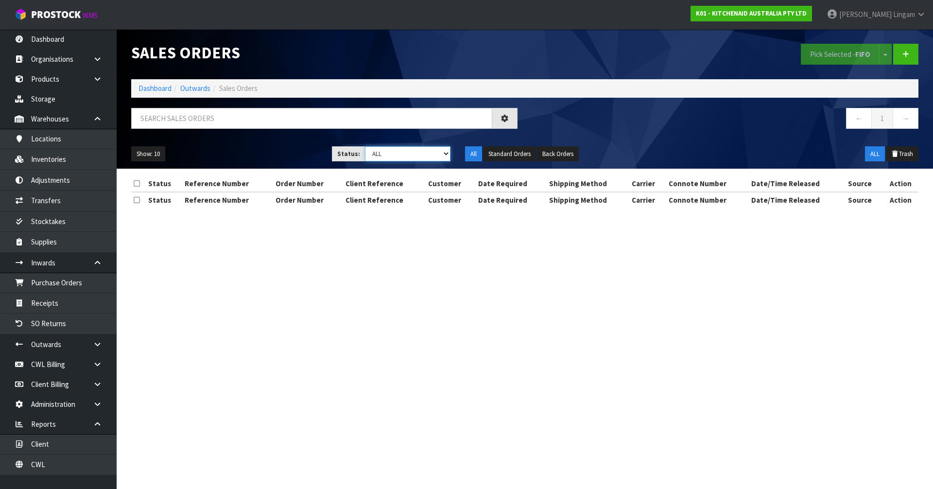
click at [435, 151] on select "Draft Pending Allocated Pending Pick Goods Picked Goods Packed Pending Charges …" at bounding box center [408, 153] width 86 height 15
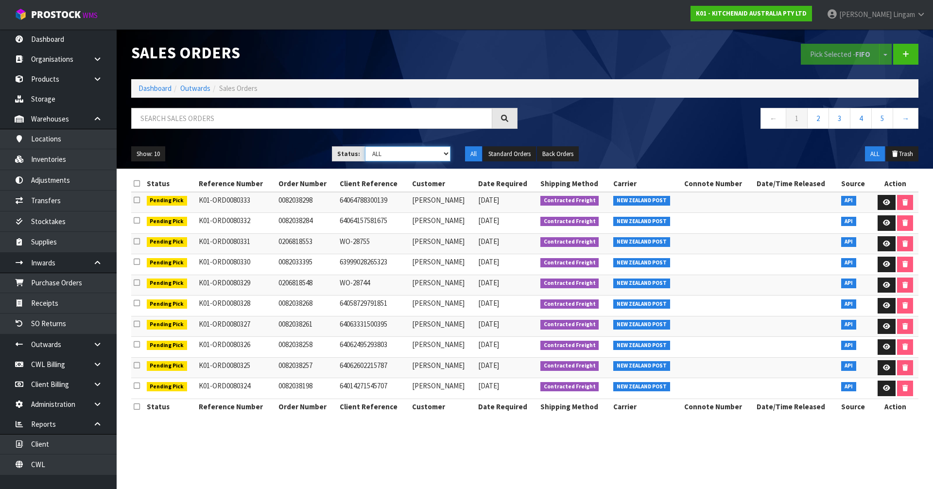
select select "string:6"
click at [365, 146] on select "Draft Pending Allocated Pending Pick Goods Picked Goods Packed Pending Charges …" at bounding box center [408, 153] width 86 height 15
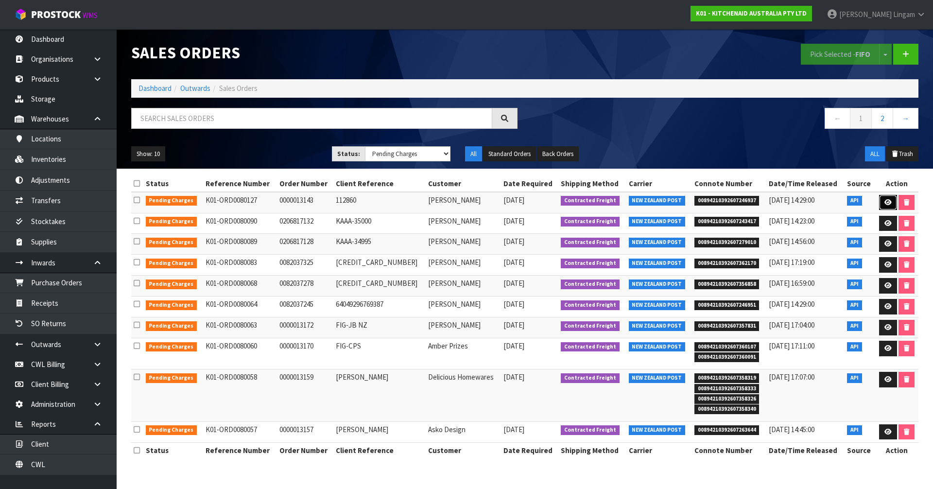
click at [490, 200] on link at bounding box center [888, 203] width 18 height 16
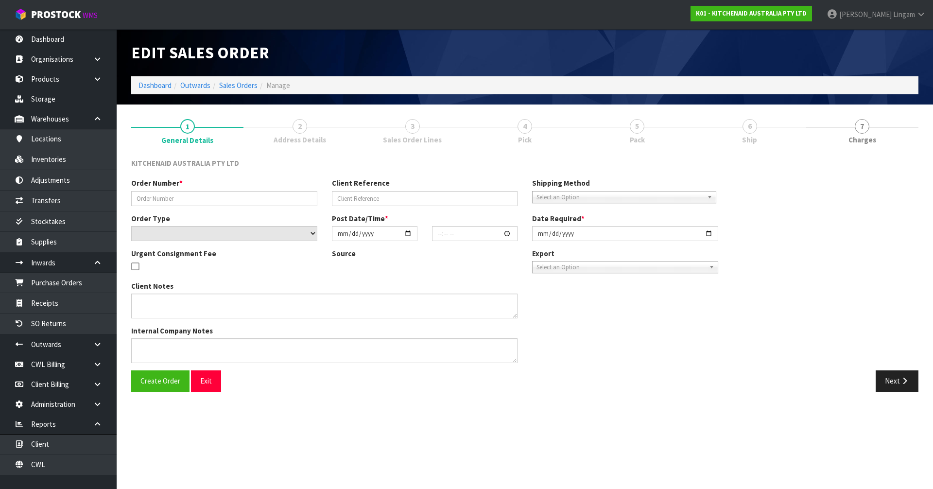
type input "0000013143"
type input "112860"
select select "number:0"
type input "2025-10-03"
type input "12:33:46.000"
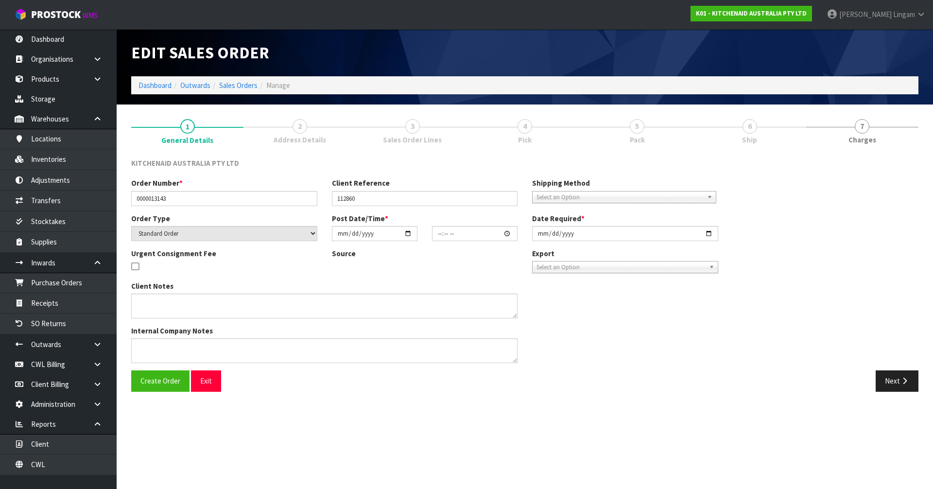
type input "2025-10-03"
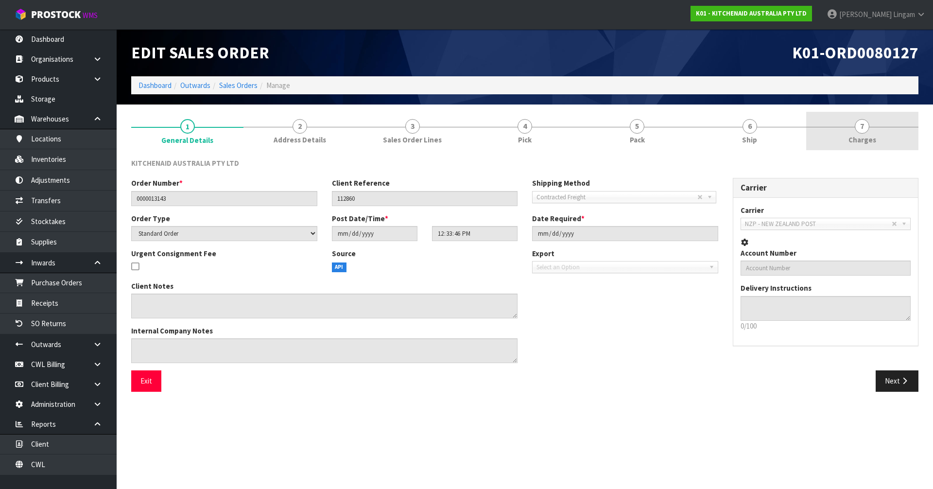
click at [490, 135] on link "7 Charges" at bounding box center [862, 131] width 112 height 38
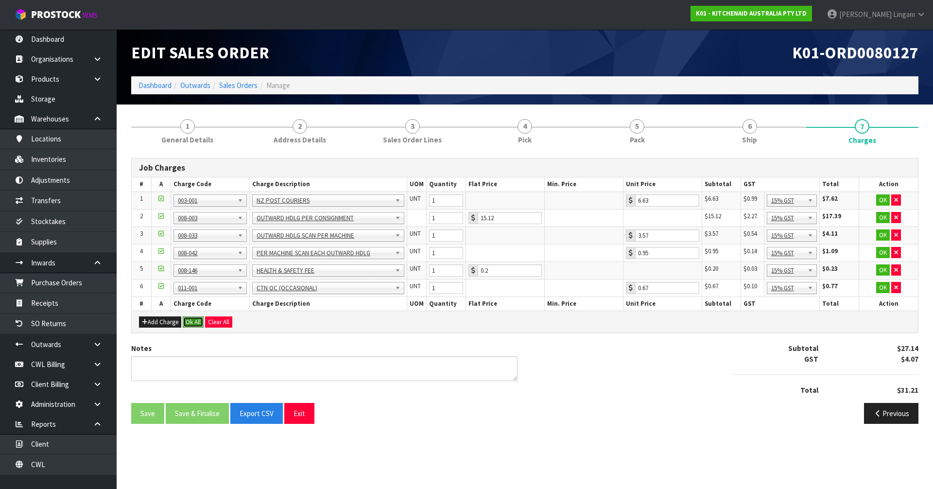
click at [188, 322] on button "Ok All" at bounding box center [193, 322] width 21 height 12
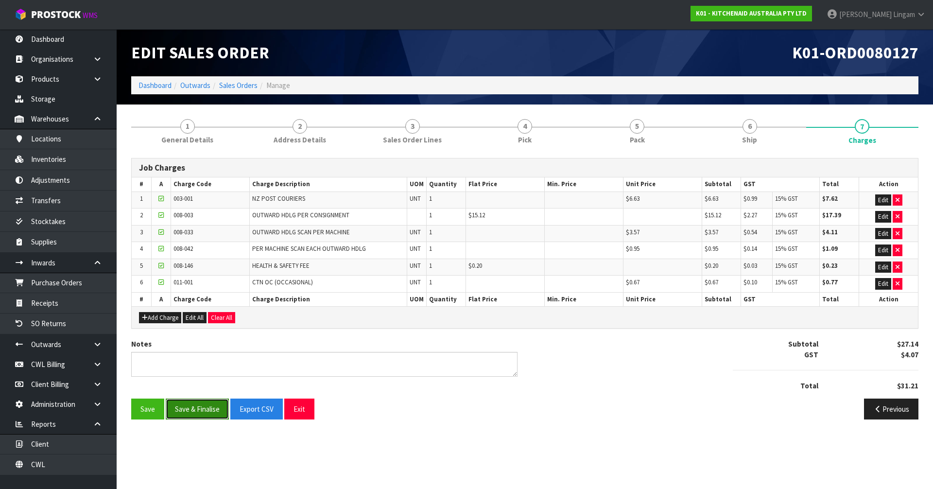
click at [197, 337] on button "Save & Finalise" at bounding box center [197, 408] width 63 height 21
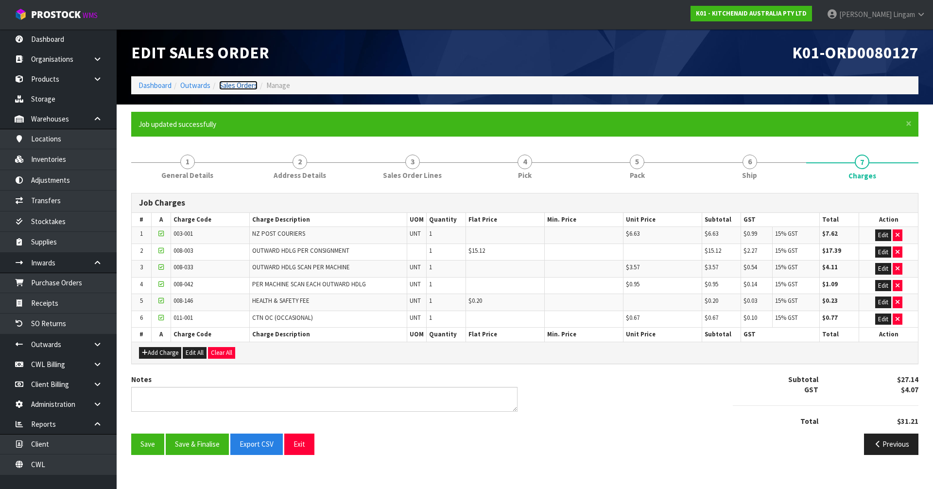
click at [235, 85] on link "Sales Orders" at bounding box center [238, 85] width 38 height 9
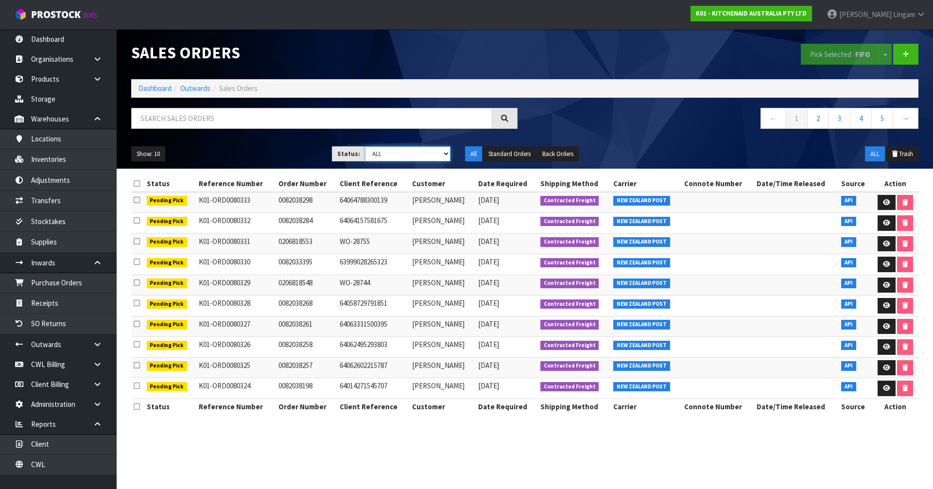
click at [415, 151] on select "Draft Pending Allocated Pending Pick Goods Picked Goods Packed Pending Charges …" at bounding box center [408, 153] width 86 height 15
select select "string:6"
click at [365, 146] on select "Draft Pending Allocated Pending Pick Goods Picked Goods Packed Pending Charges …" at bounding box center [408, 153] width 86 height 15
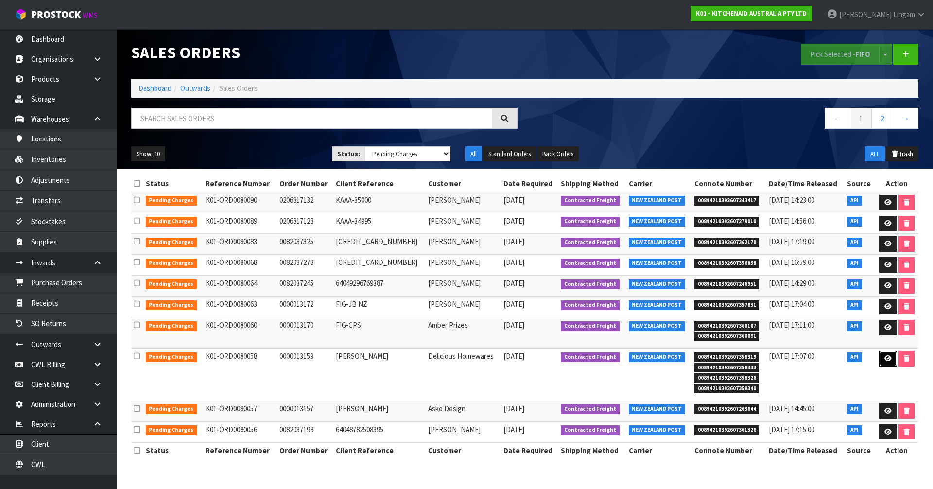
click at [490, 337] on link at bounding box center [888, 359] width 18 height 16
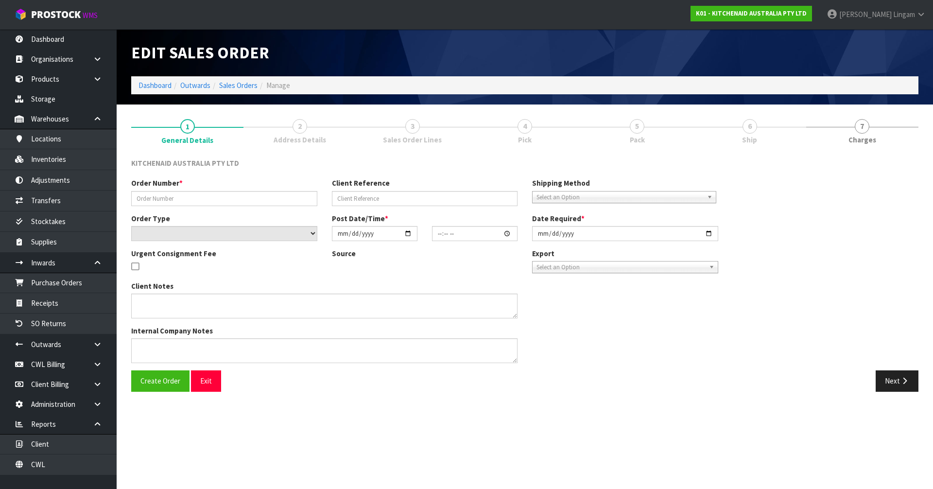
type input "0000013159"
type input "Jenny"
select select "number:0"
type input "2025-10-02"
type input "16:33:31.000"
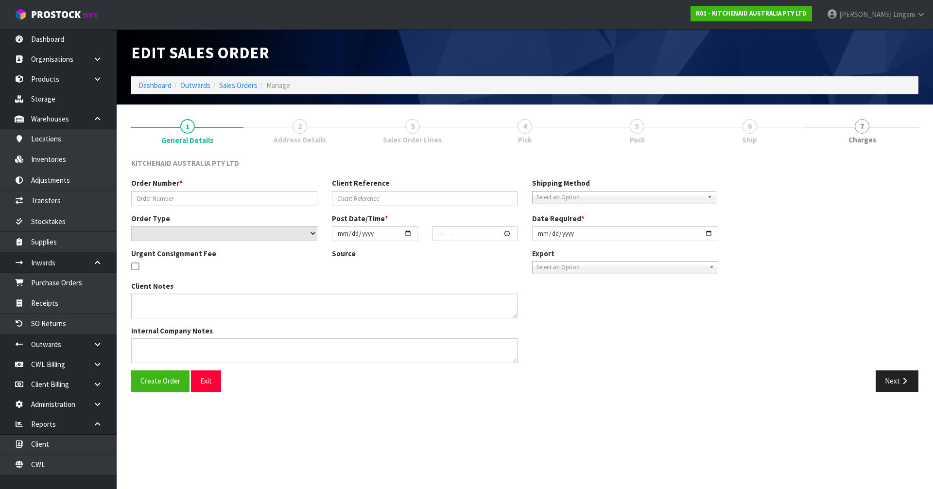
type input "2025-10-02"
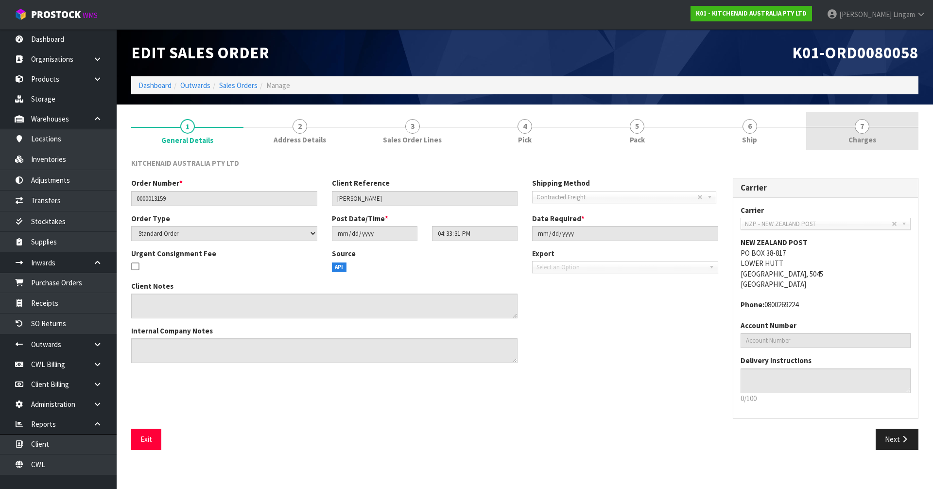
click at [490, 137] on link "7 Charges" at bounding box center [862, 131] width 112 height 38
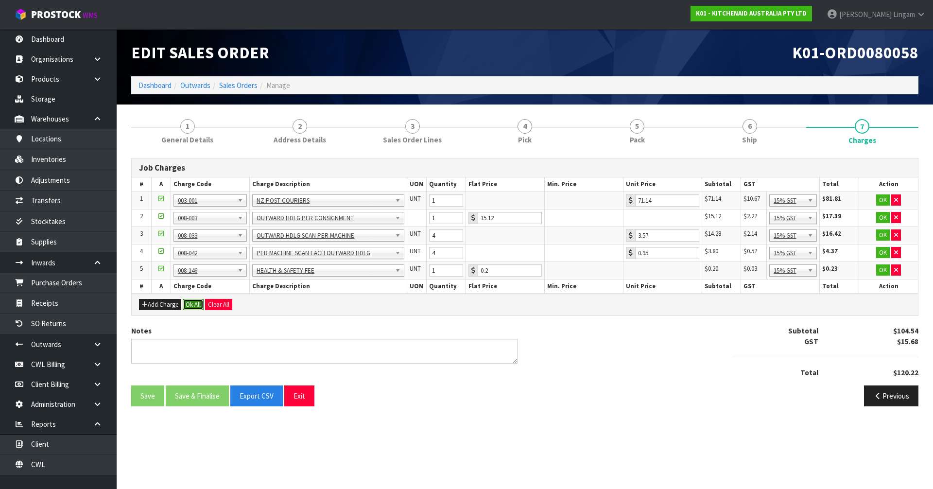
click at [193, 307] on button "Ok All" at bounding box center [193, 305] width 21 height 12
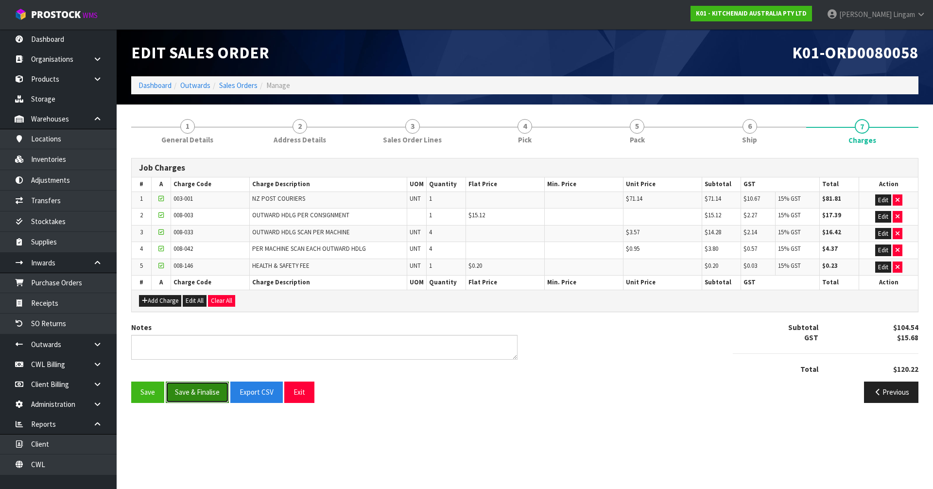
click at [204, 337] on button "Save & Finalise" at bounding box center [197, 391] width 63 height 21
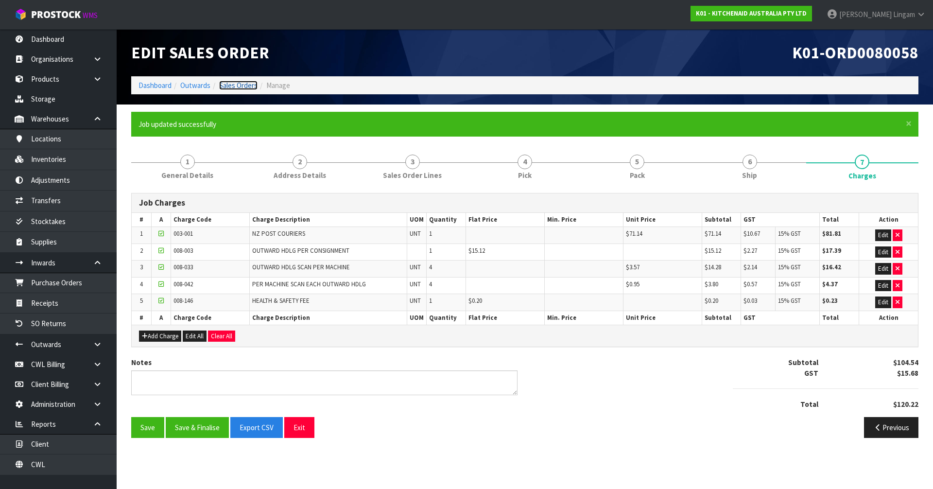
click at [244, 84] on link "Sales Orders" at bounding box center [238, 85] width 38 height 9
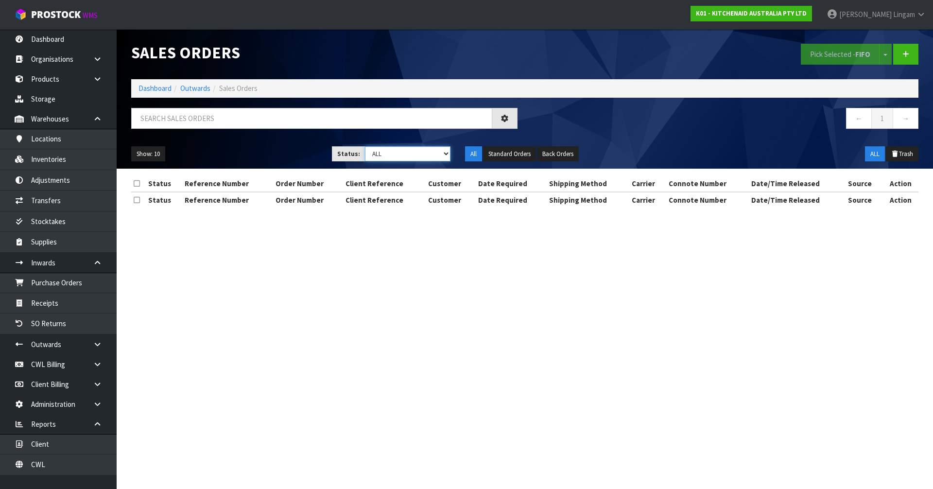
click at [424, 155] on select "Draft Pending Allocated Pending Pick Goods Picked Goods Packed Pending Charges …" at bounding box center [408, 153] width 86 height 15
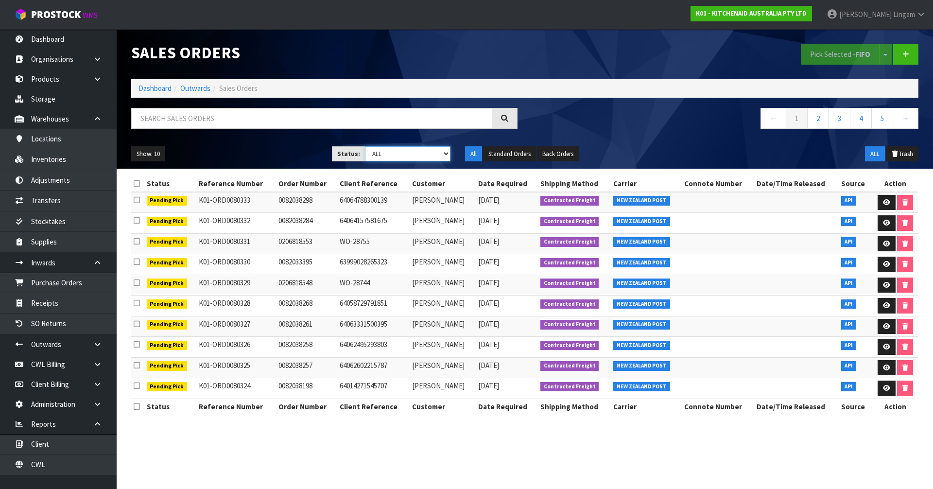
select select "string:6"
click at [365, 146] on select "Draft Pending Allocated Pending Pick Goods Picked Goods Packed Pending Charges …" at bounding box center [408, 153] width 86 height 15
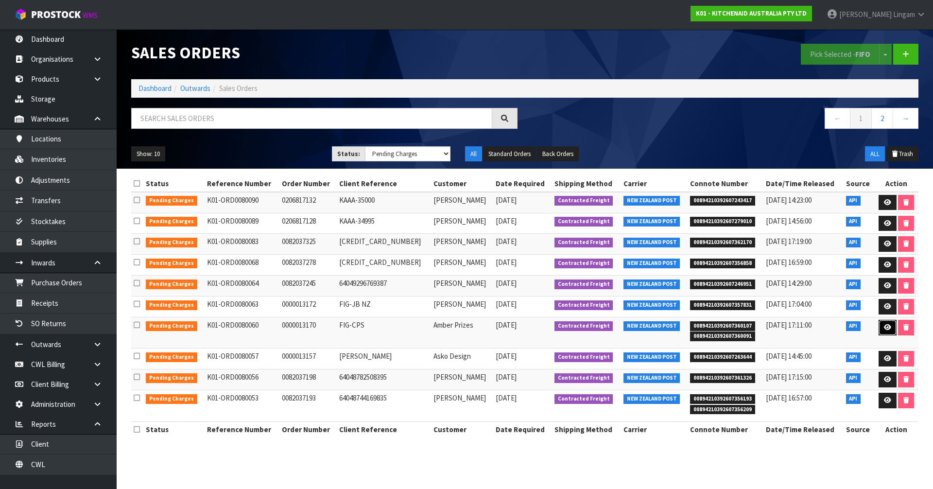
click at [490, 329] on link at bounding box center [887, 328] width 18 height 16
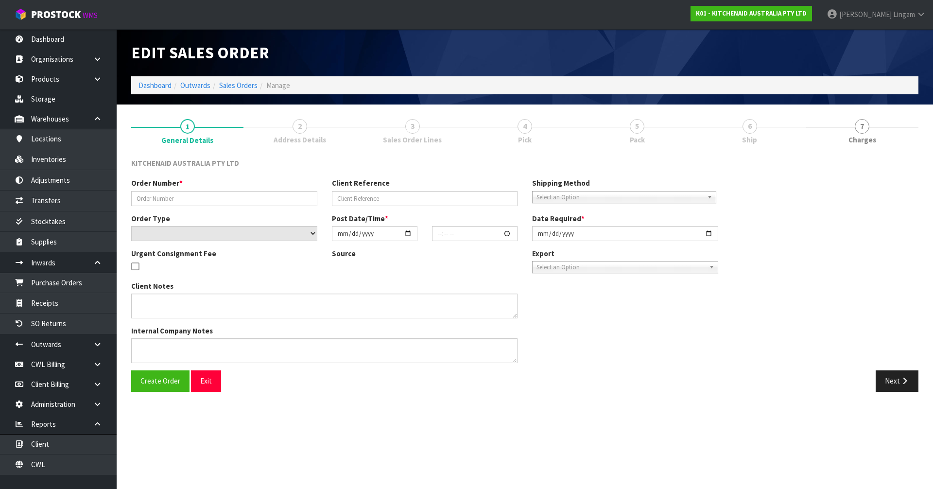
type input "0000013170"
type input "FIG-CPS"
select select "number:0"
type input "2025-10-02"
type input "16:33:35.000"
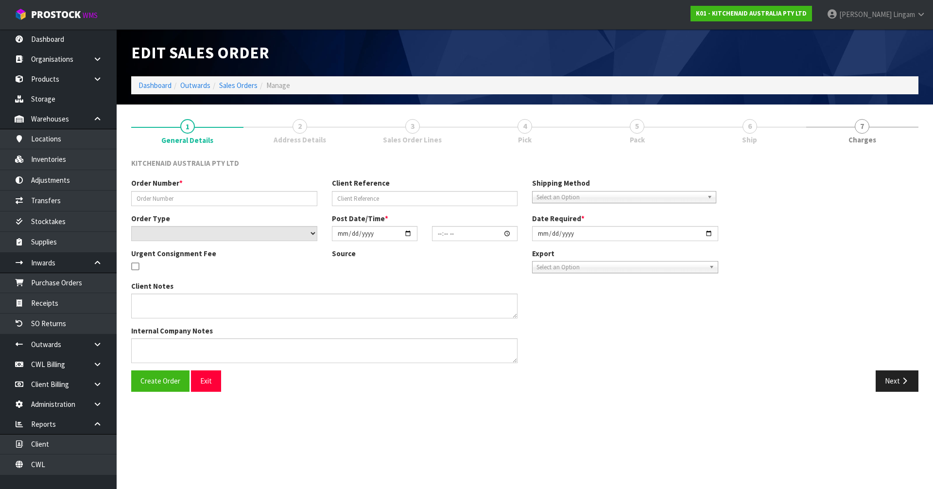
type input "2025-10-02"
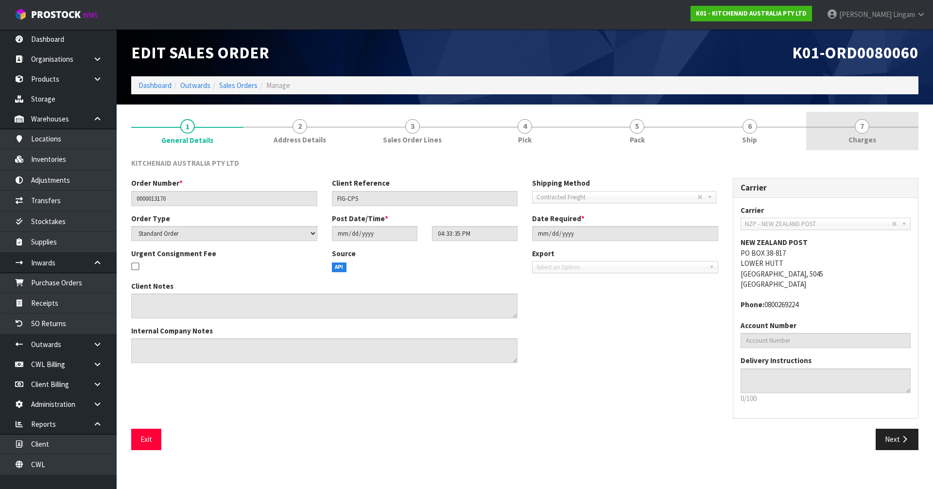
click at [490, 138] on link "7 Charges" at bounding box center [862, 131] width 112 height 38
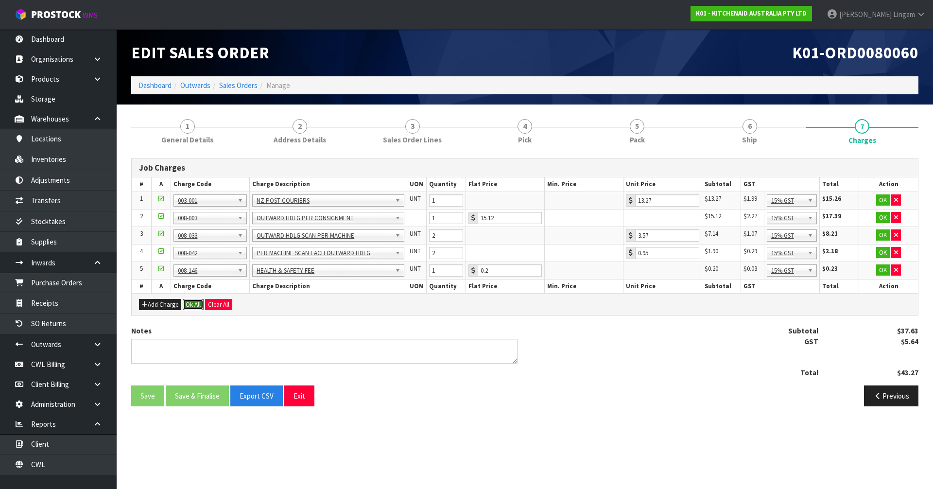
click at [195, 304] on button "Ok All" at bounding box center [193, 305] width 21 height 12
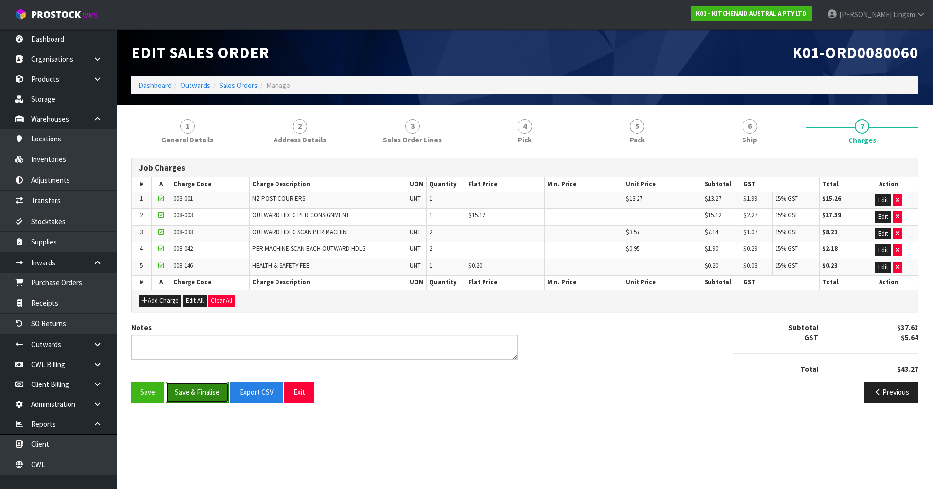
click at [193, 337] on button "Save & Finalise" at bounding box center [197, 391] width 63 height 21
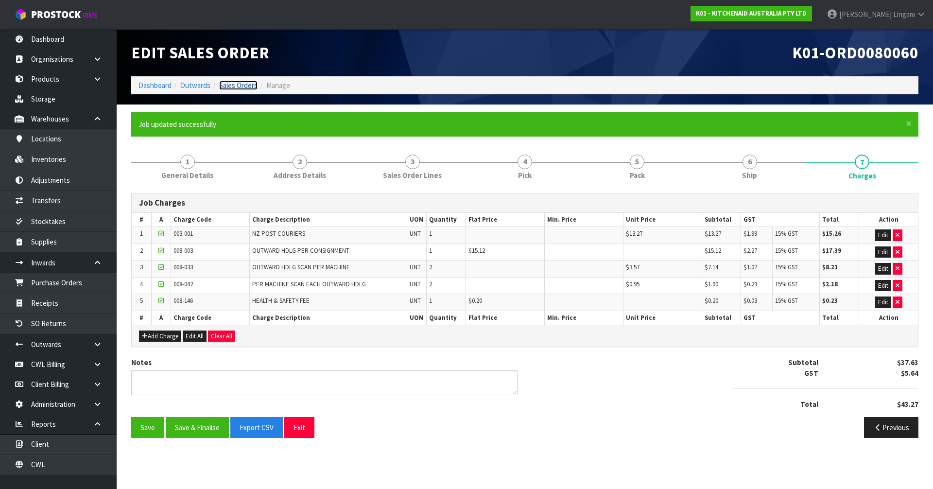
click at [248, 86] on link "Sales Orders" at bounding box center [238, 85] width 38 height 9
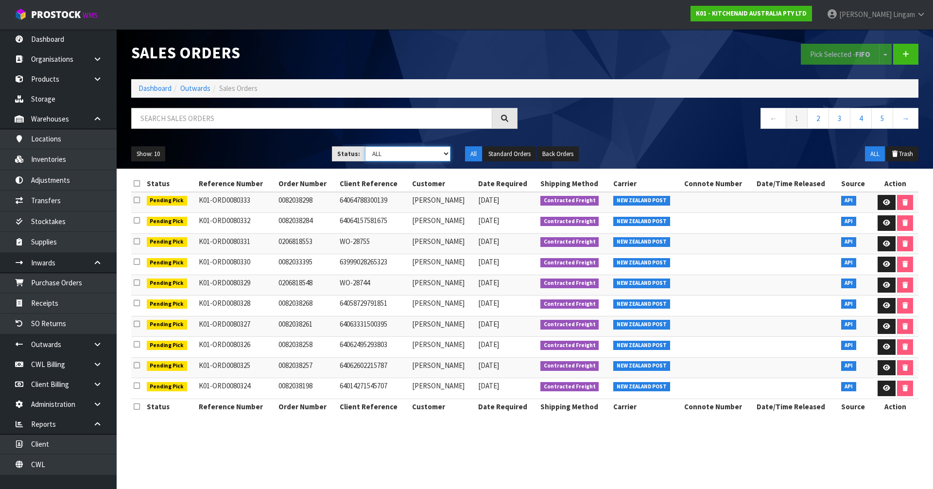
click at [435, 155] on select "Draft Pending Allocated Pending Pick Goods Picked Goods Packed Pending Charges …" at bounding box center [408, 153] width 86 height 15
select select "string:6"
click at [365, 146] on select "Draft Pending Allocated Pending Pick Goods Picked Goods Packed Pending Charges …" at bounding box center [408, 153] width 86 height 15
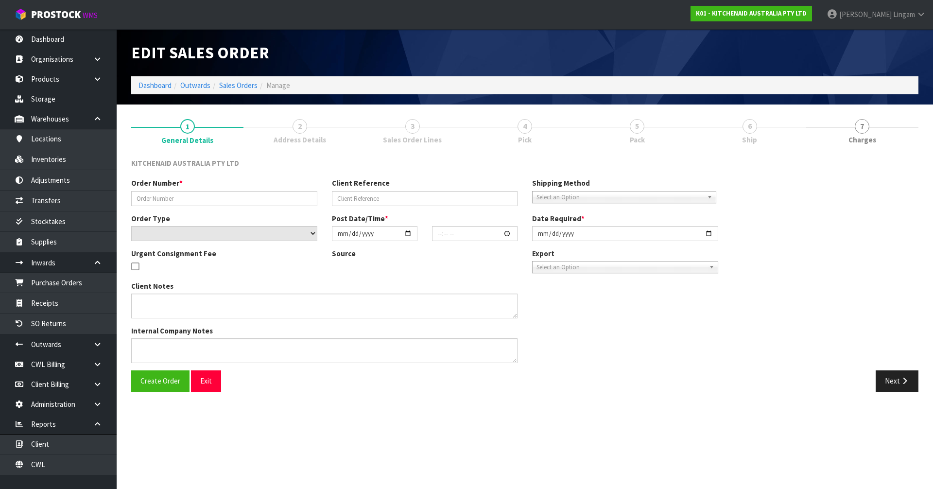
type input "0000013088"
type input "425854"
select select "number:0"
type input "2025-10-02"
type input "10:34:55.000"
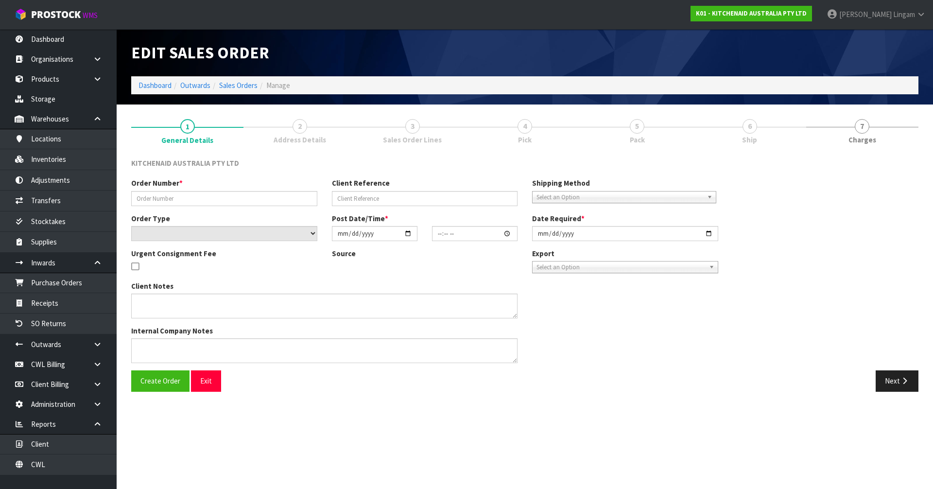
type input "2025-10-02"
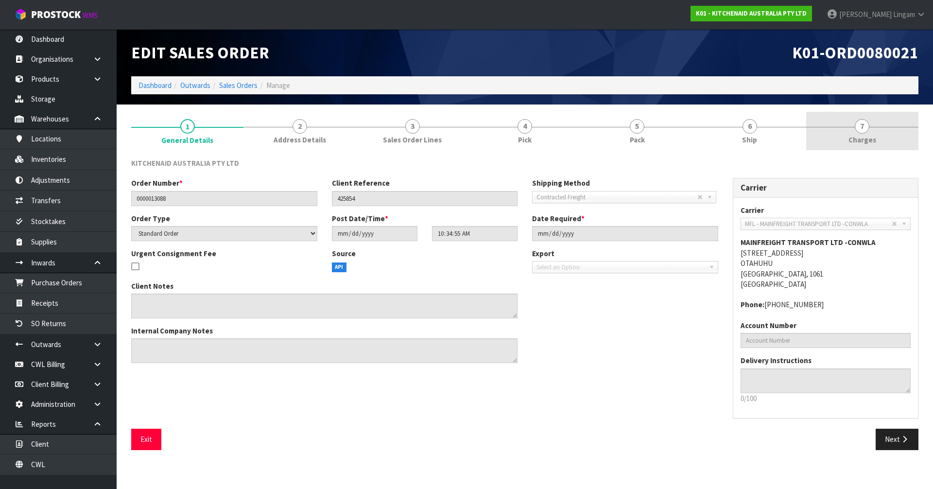
click at [490, 129] on link "7 Charges" at bounding box center [862, 131] width 112 height 38
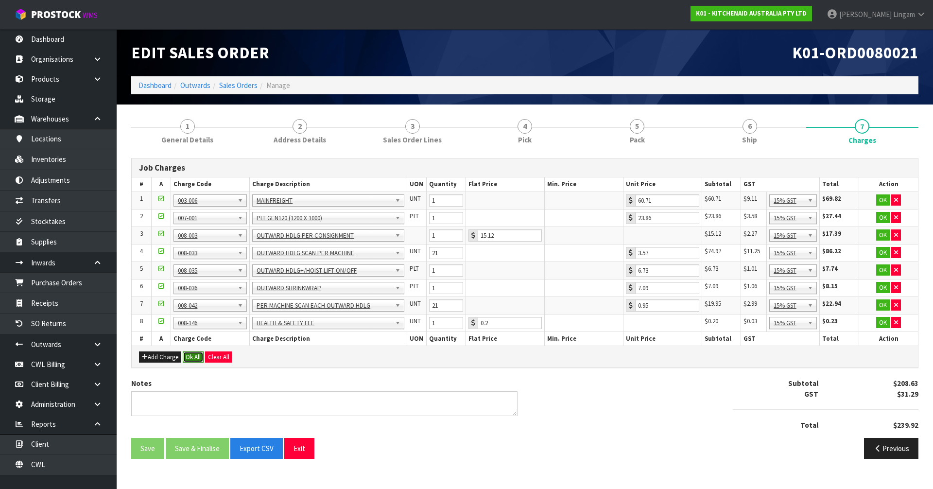
click at [196, 337] on button "Ok All" at bounding box center [193, 357] width 21 height 12
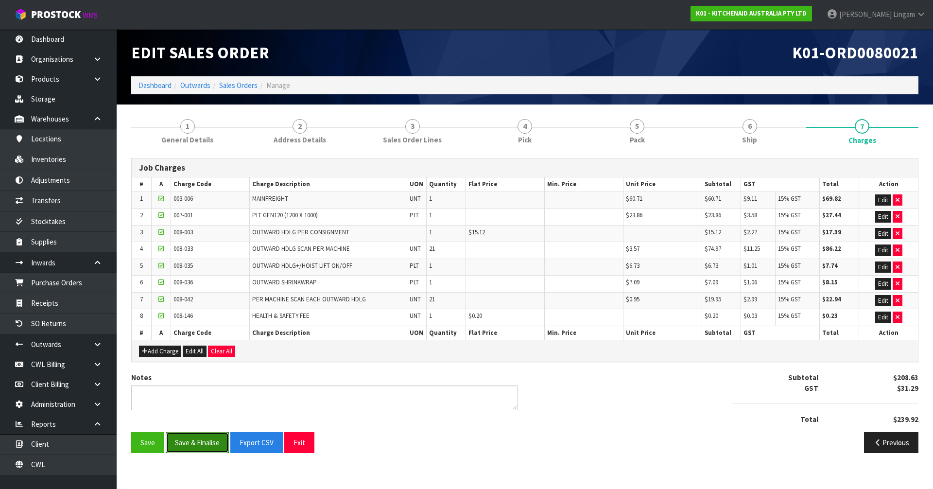
click at [199, 337] on button "Save & Finalise" at bounding box center [197, 442] width 63 height 21
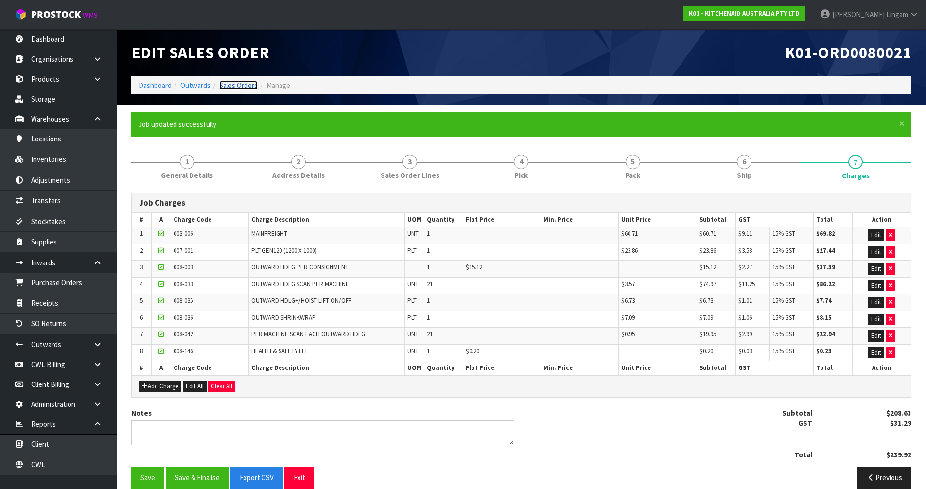
click at [249, 87] on link "Sales Orders" at bounding box center [238, 85] width 38 height 9
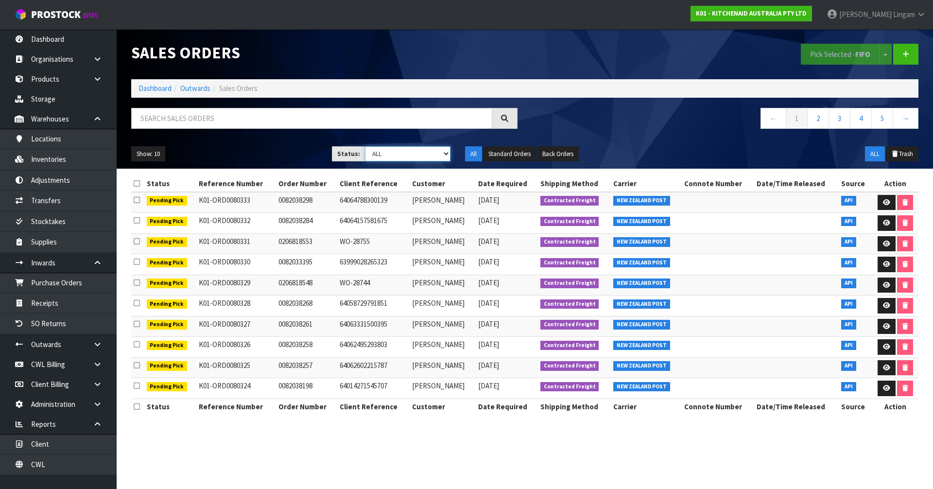
click at [439, 151] on select "Draft Pending Allocated Pending Pick Goods Picked Goods Packed Pending Charges …" at bounding box center [408, 153] width 86 height 15
select select "string:6"
click at [365, 146] on select "Draft Pending Allocated Pending Pick Goods Picked Goods Packed Pending Charges …" at bounding box center [408, 153] width 86 height 15
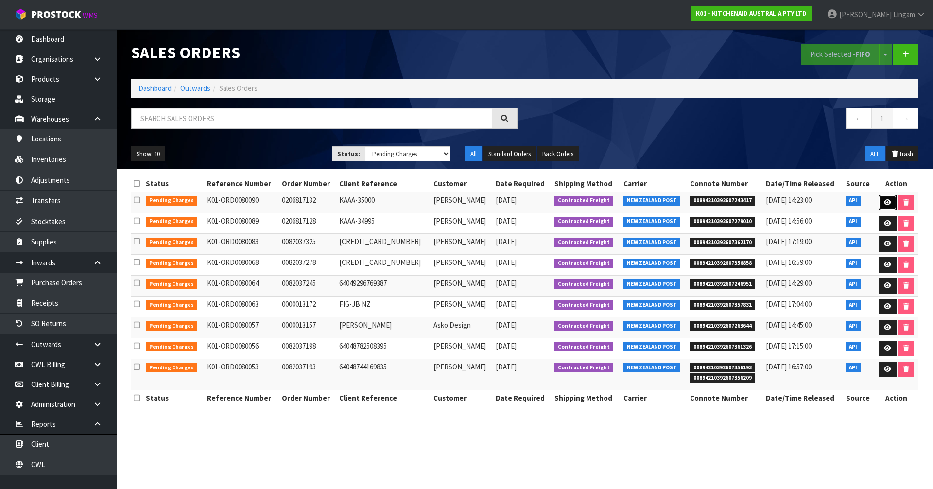
click at [490, 205] on icon at bounding box center [887, 202] width 7 height 6
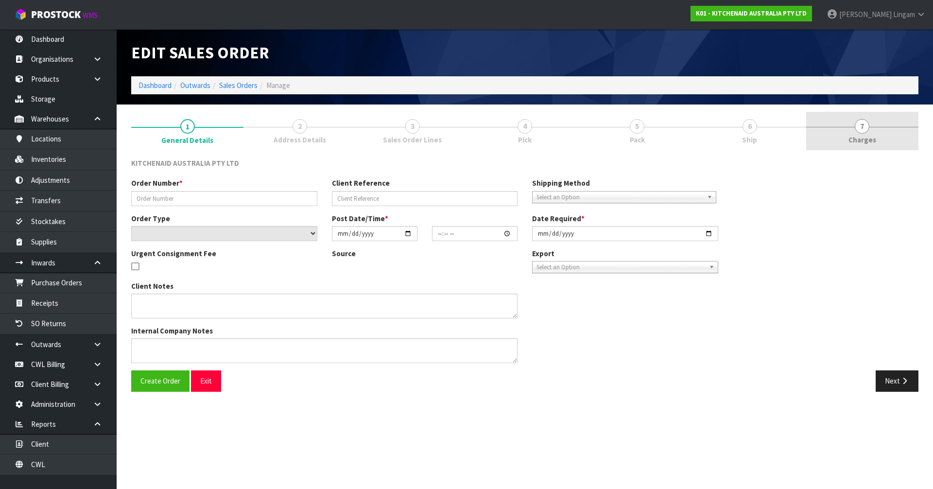
type input "0206817132"
type input "KAAA-35000"
select select "number:0"
type input "2025-10-02"
type input "20:43:37.000"
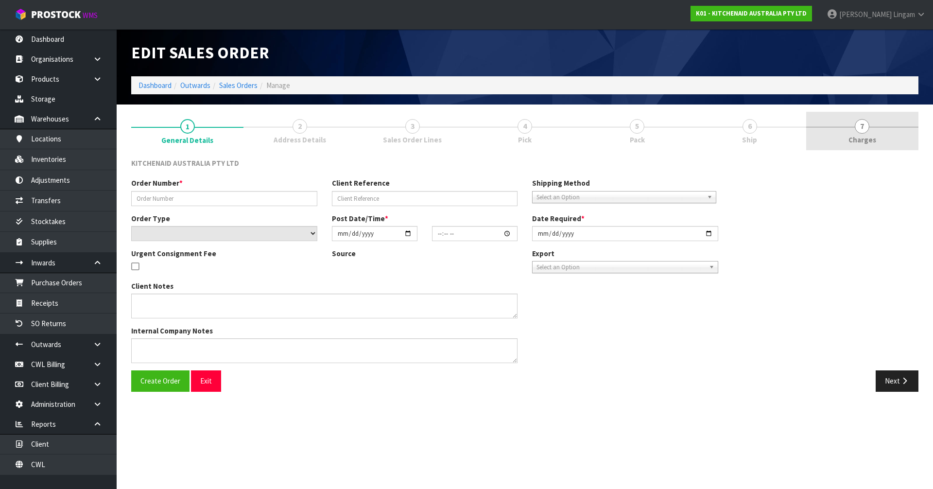
type input "2025-10-02"
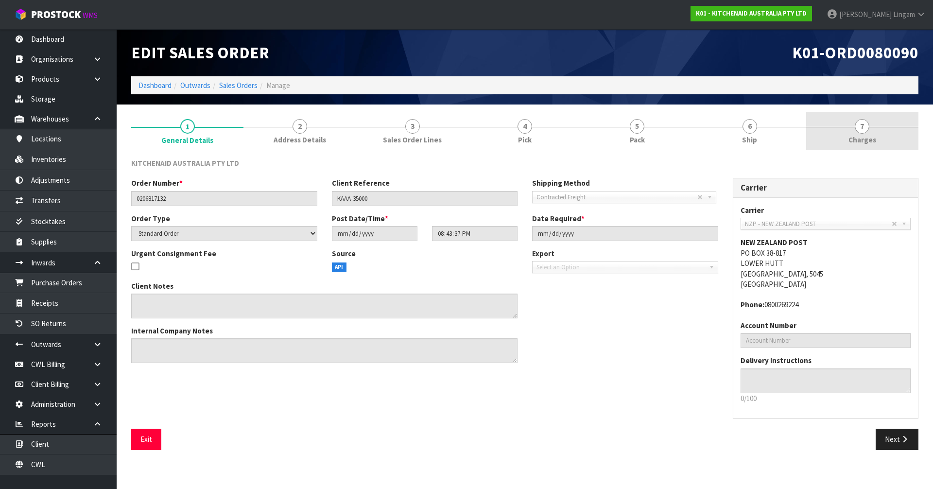
click at [490, 132] on link "7 Charges" at bounding box center [862, 131] width 112 height 38
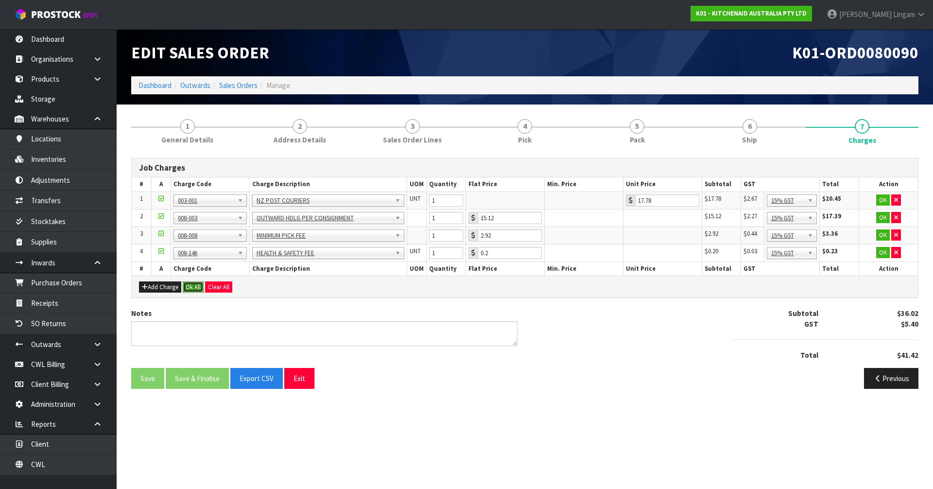
click at [189, 291] on button "Ok All" at bounding box center [193, 287] width 21 height 12
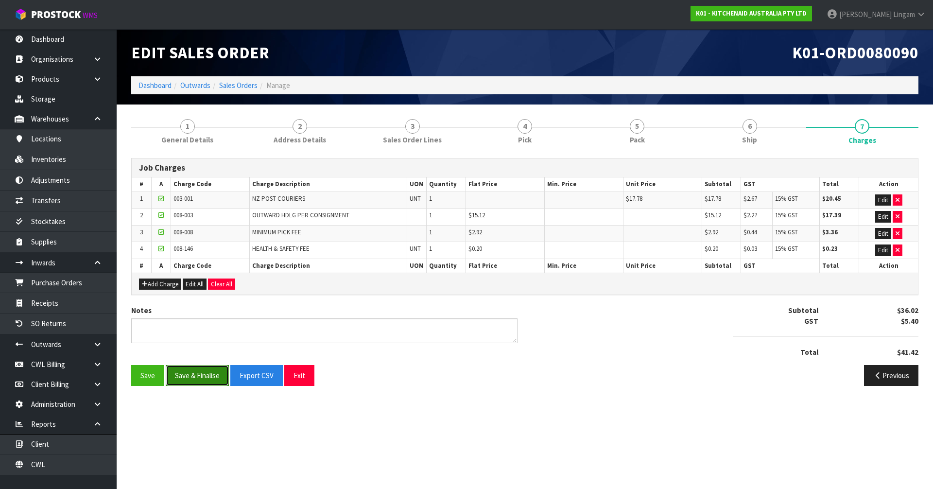
click at [206, 337] on button "Save & Finalise" at bounding box center [197, 375] width 63 height 21
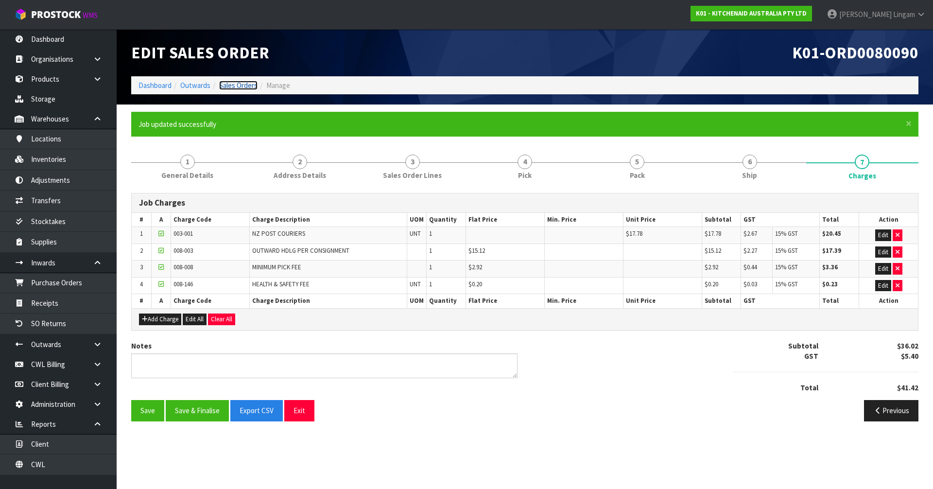
click at [247, 89] on link "Sales Orders" at bounding box center [238, 85] width 38 height 9
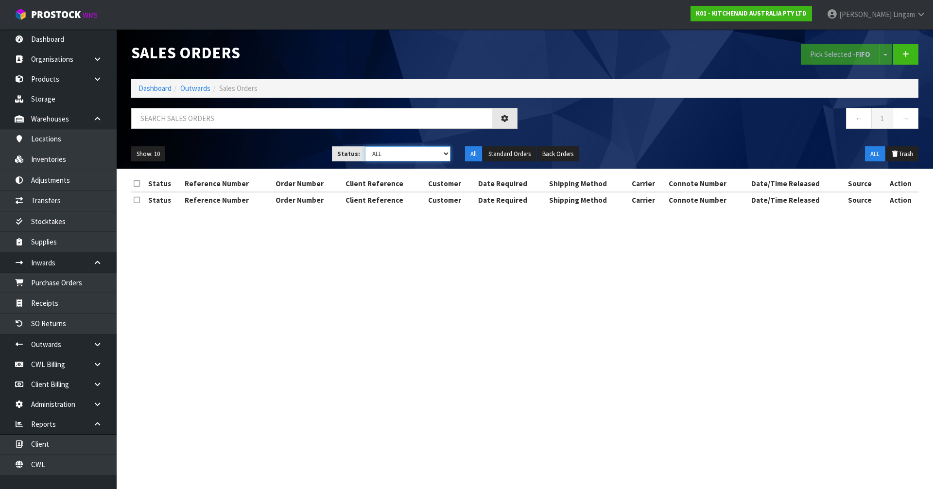
click at [435, 155] on select "Draft Pending Allocated Pending Pick Goods Picked Goods Packed Pending Charges …" at bounding box center [408, 153] width 86 height 15
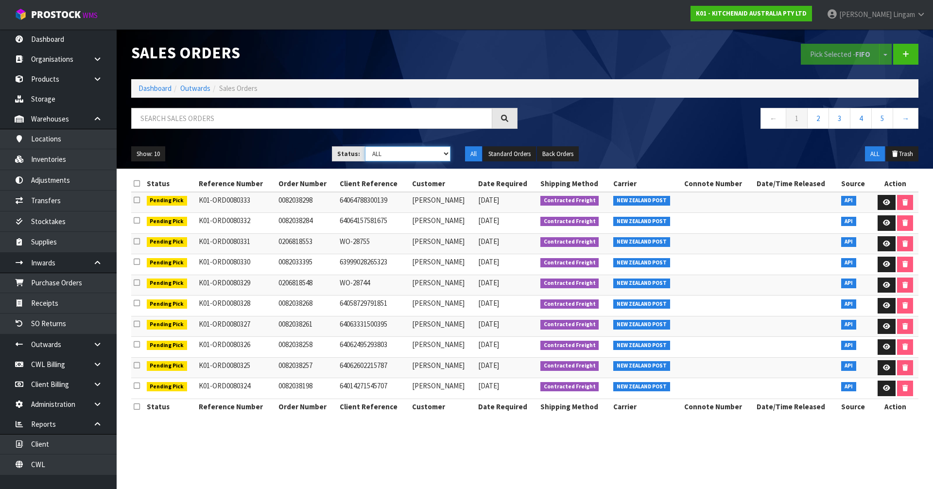
select select "string:6"
click at [365, 146] on select "Draft Pending Allocated Pending Pick Goods Picked Goods Packed Pending Charges …" at bounding box center [408, 153] width 86 height 15
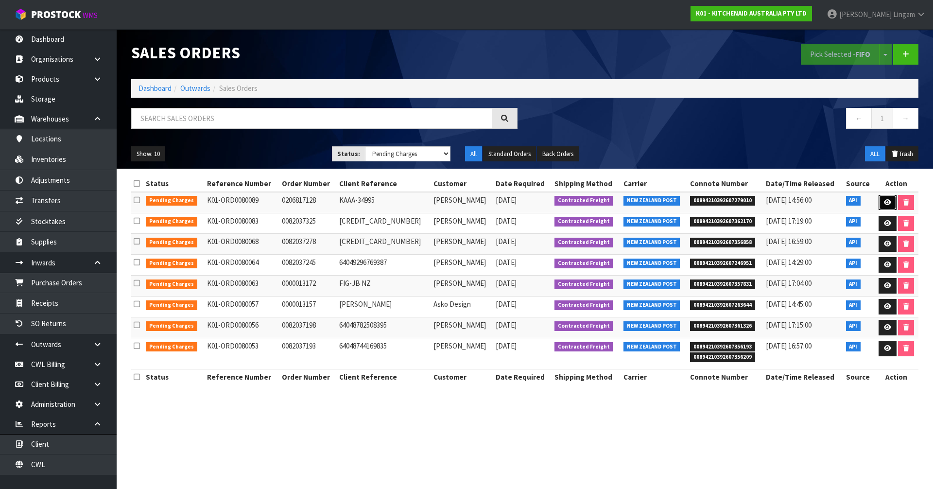
click at [490, 201] on icon at bounding box center [887, 202] width 7 height 6
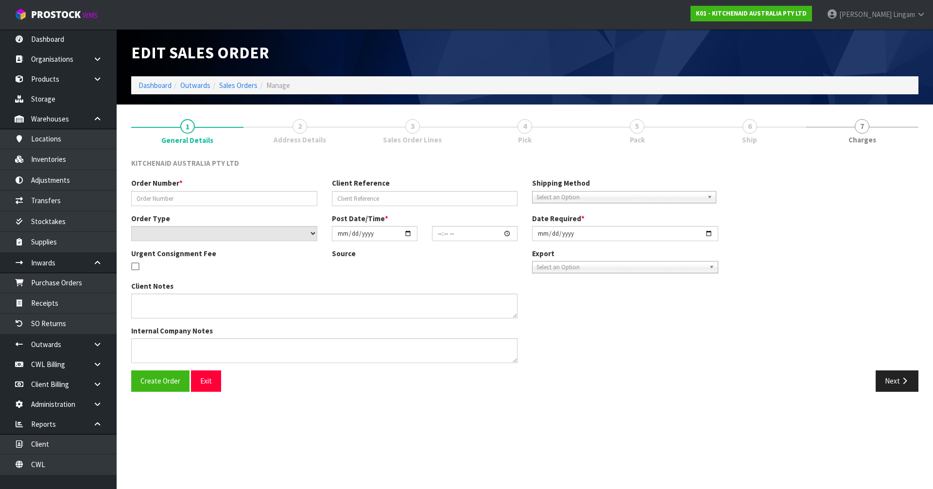
type input "0206817128"
type input "KAAA-34995"
select select "number:0"
type input "2025-10-02"
type input "20:43:35.000"
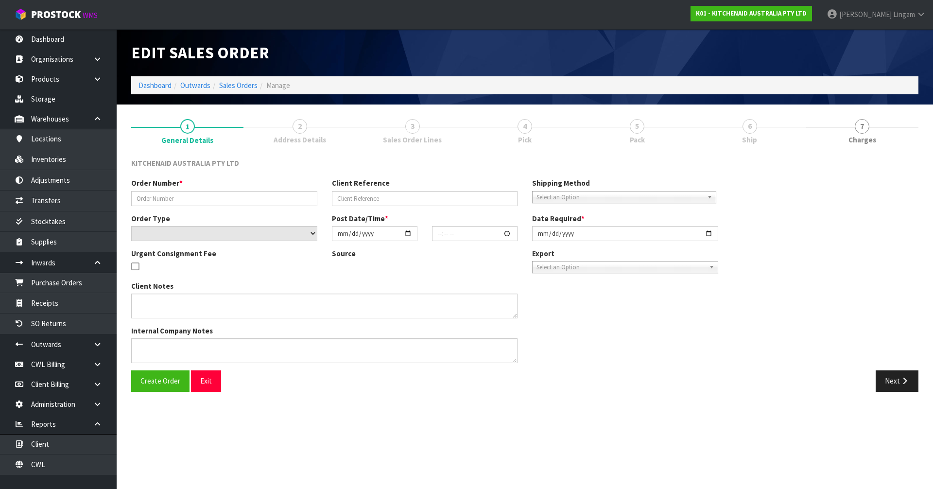
type input "2025-10-02"
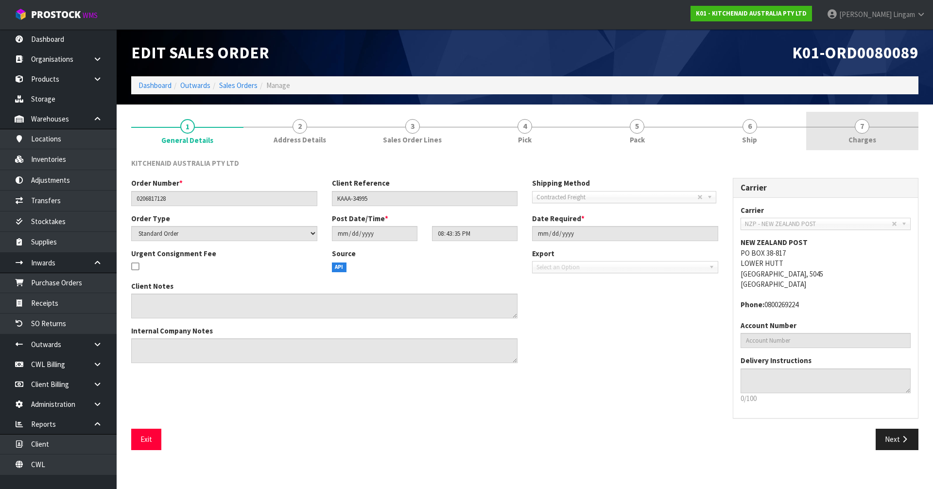
click at [490, 150] on li "7 Charges" at bounding box center [862, 131] width 112 height 39
click at [490, 143] on link "7 Charges" at bounding box center [862, 131] width 112 height 38
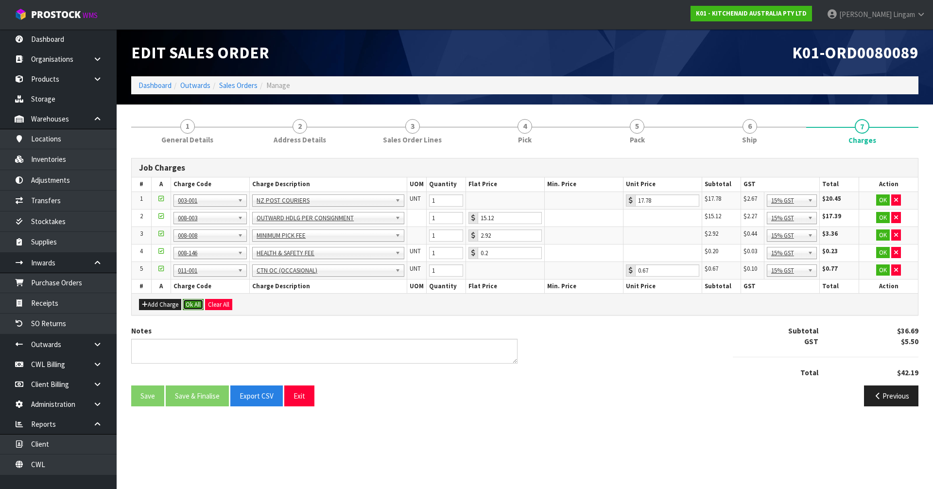
click at [192, 309] on button "Ok All" at bounding box center [193, 305] width 21 height 12
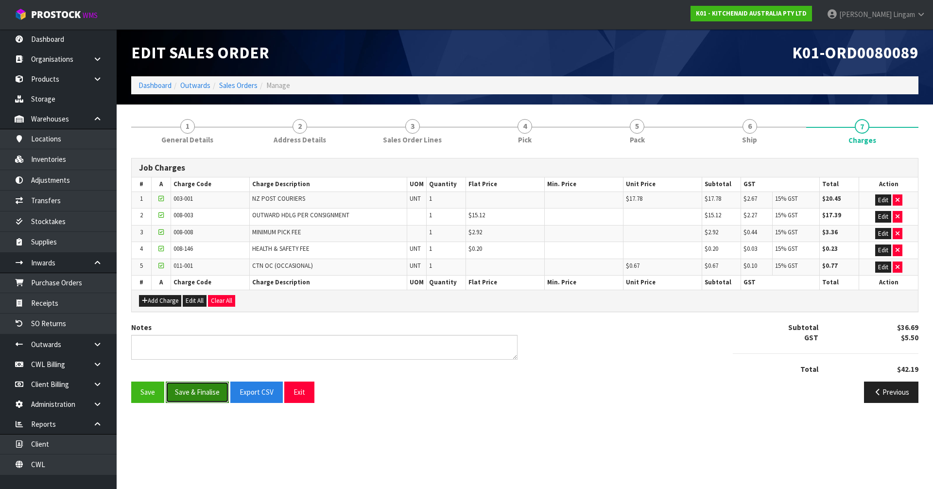
click at [197, 337] on button "Save & Finalise" at bounding box center [197, 391] width 63 height 21
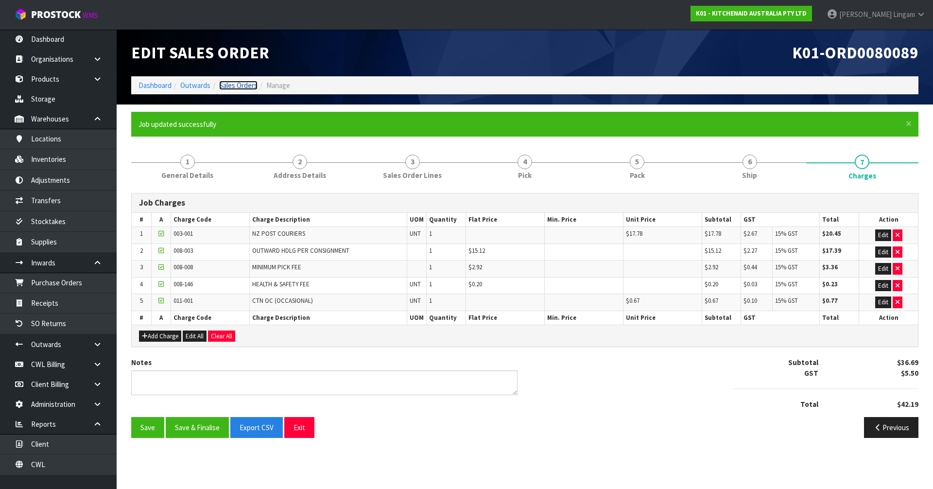
click at [242, 88] on link "Sales Orders" at bounding box center [238, 85] width 38 height 9
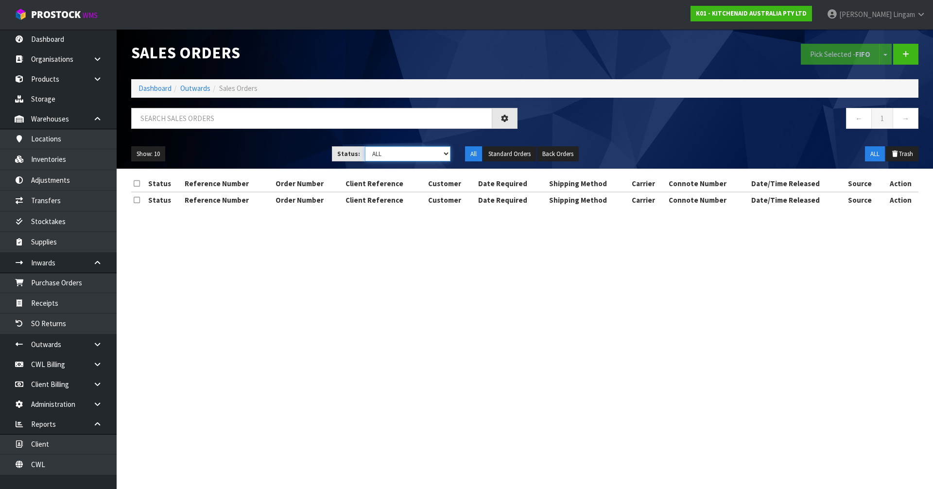
click at [436, 151] on select "Draft Pending Allocated Pending Pick Goods Picked Goods Packed Pending Charges …" at bounding box center [408, 153] width 86 height 15
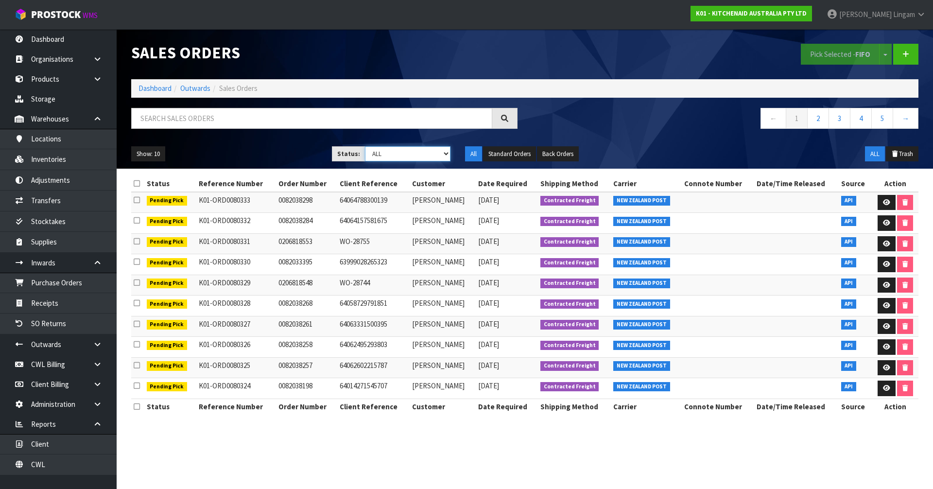
select select "string:6"
click at [365, 146] on select "Draft Pending Allocated Pending Pick Goods Picked Goods Packed Pending Charges …" at bounding box center [408, 153] width 86 height 15
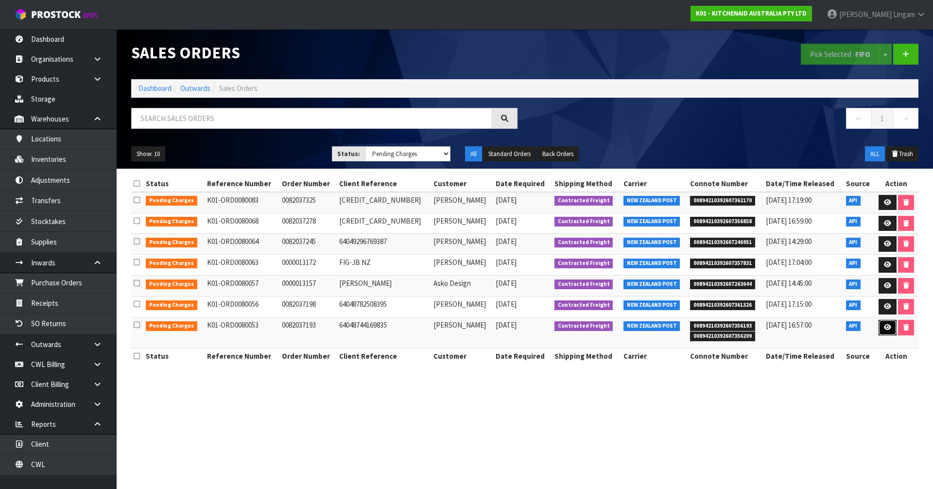
click at [490, 328] on icon at bounding box center [887, 327] width 7 height 6
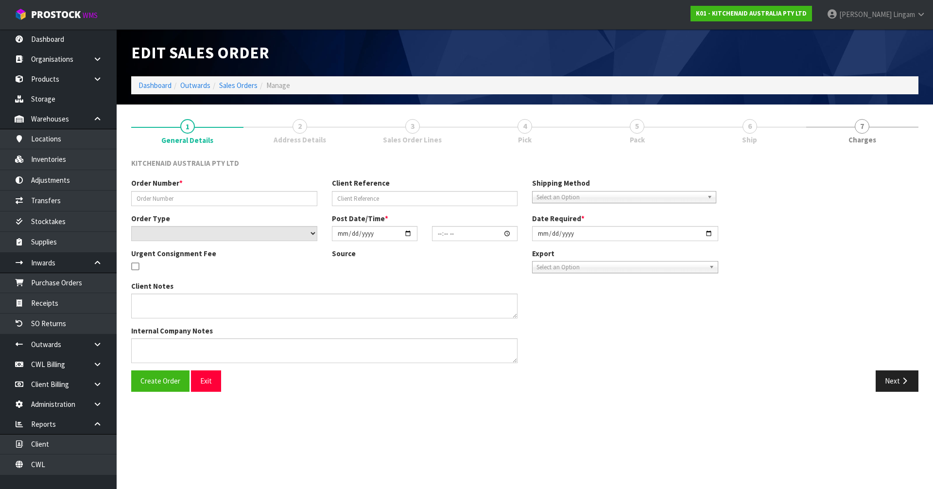
type input "0082037193"
type input "64048744169835"
select select "number:0"
type input "2025-10-02"
type input "14:40:58.000"
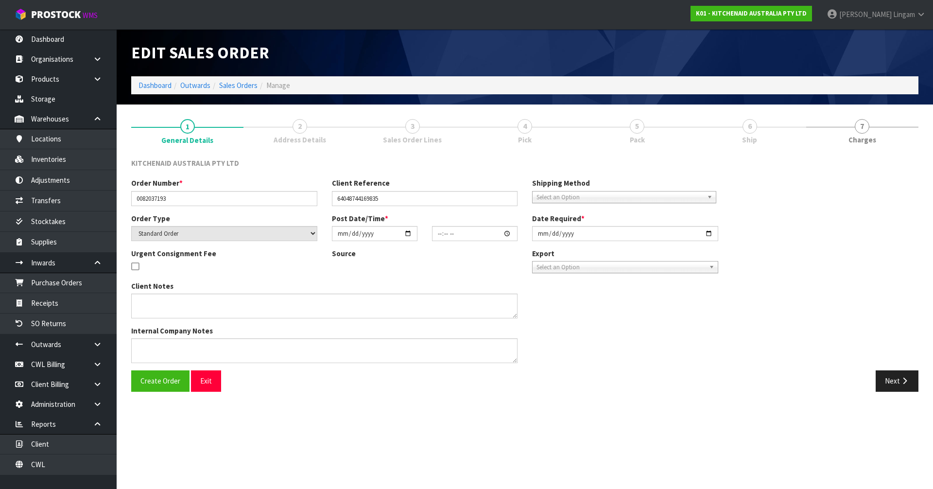
type input "2025-10-02"
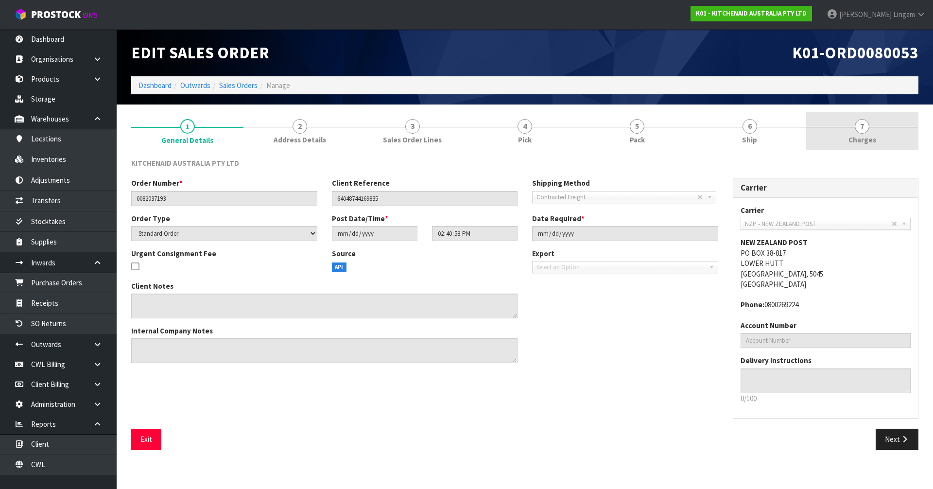
click at [490, 132] on link "7 Charges" at bounding box center [862, 131] width 112 height 38
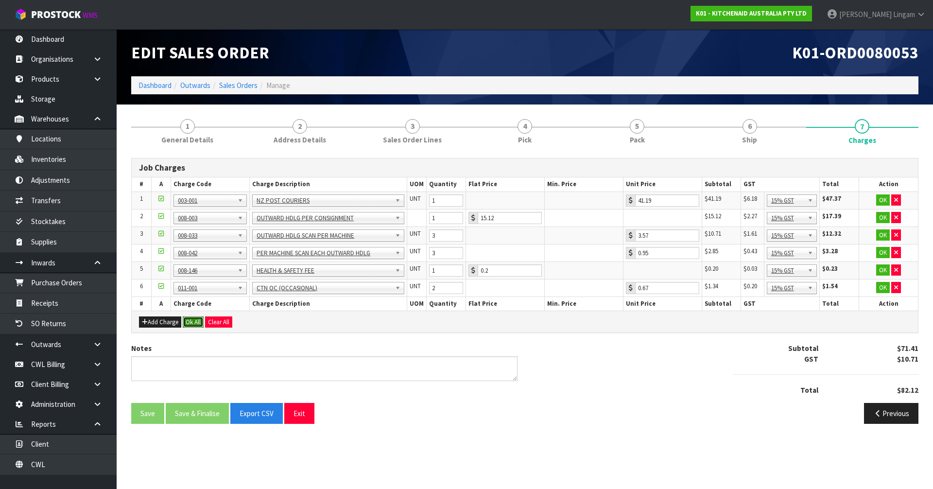
click at [191, 323] on button "Ok All" at bounding box center [193, 322] width 21 height 12
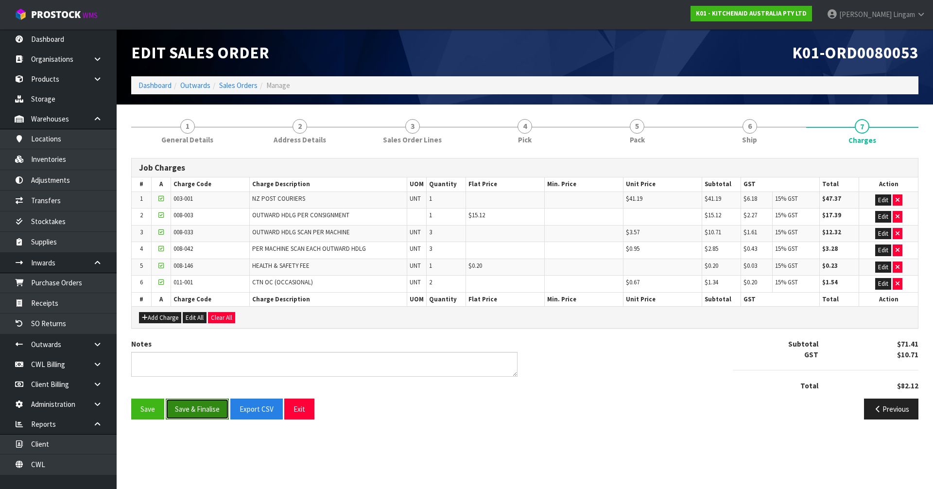
click at [209, 337] on button "Save & Finalise" at bounding box center [197, 408] width 63 height 21
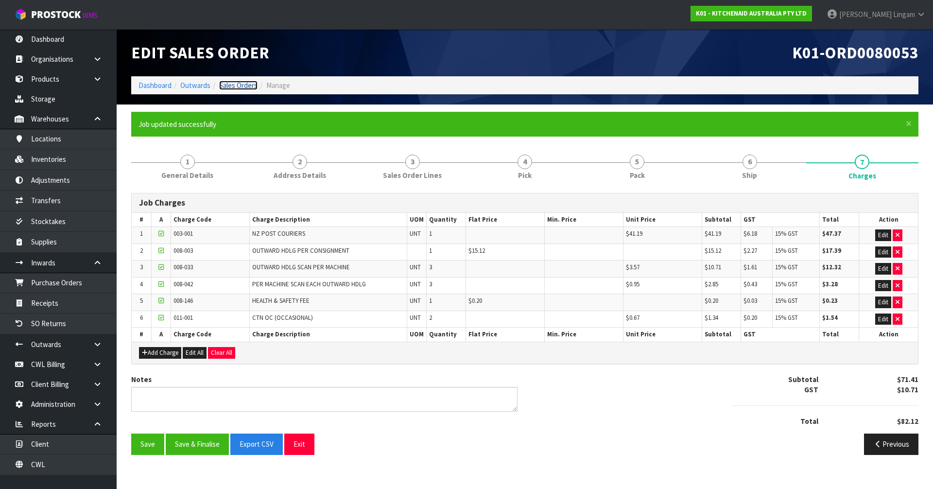
click at [238, 84] on link "Sales Orders" at bounding box center [238, 85] width 38 height 9
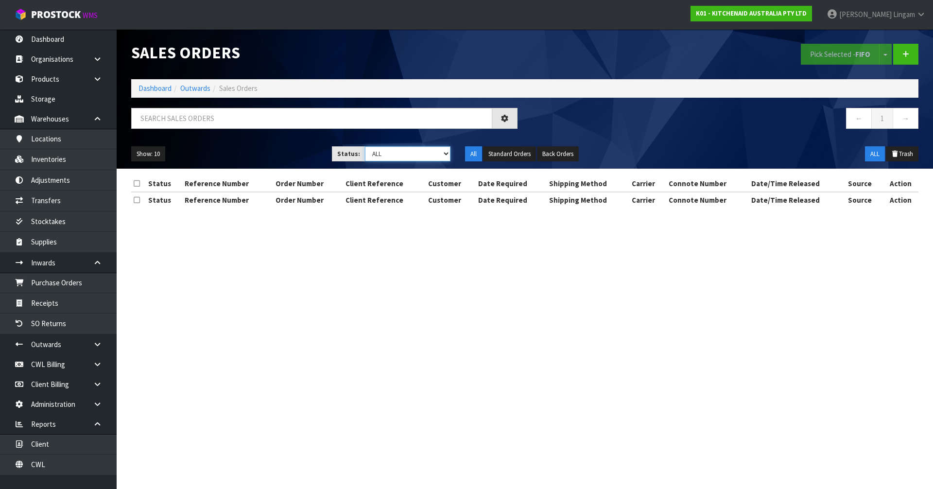
click at [445, 154] on select "Draft Pending Allocated Pending Pick Goods Picked Goods Packed Pending Charges …" at bounding box center [408, 153] width 86 height 15
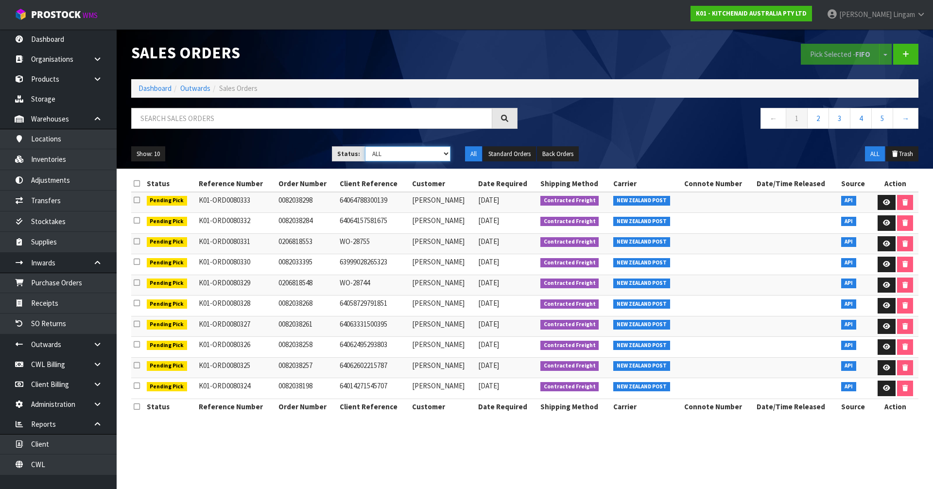
select select "string:6"
click at [365, 146] on select "Draft Pending Allocated Pending Pick Goods Picked Goods Packed Pending Charges …" at bounding box center [408, 153] width 86 height 15
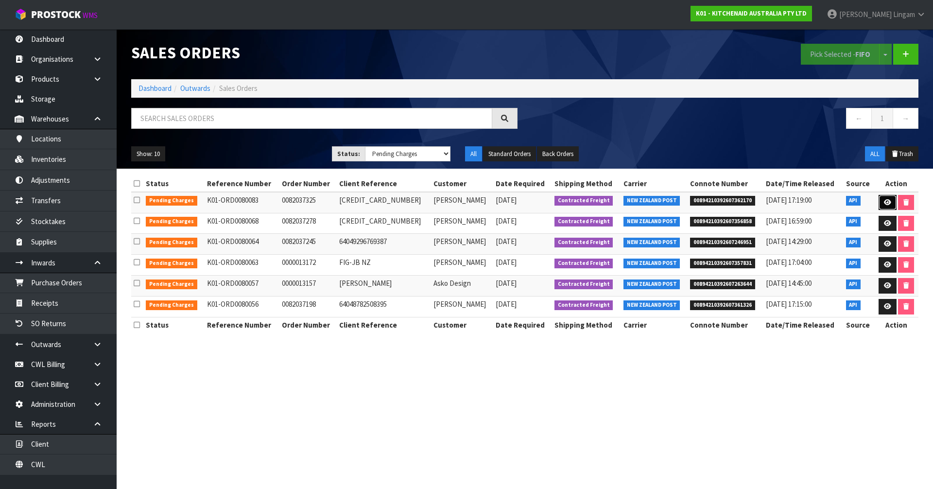
click at [490, 203] on icon at bounding box center [887, 202] width 7 height 6
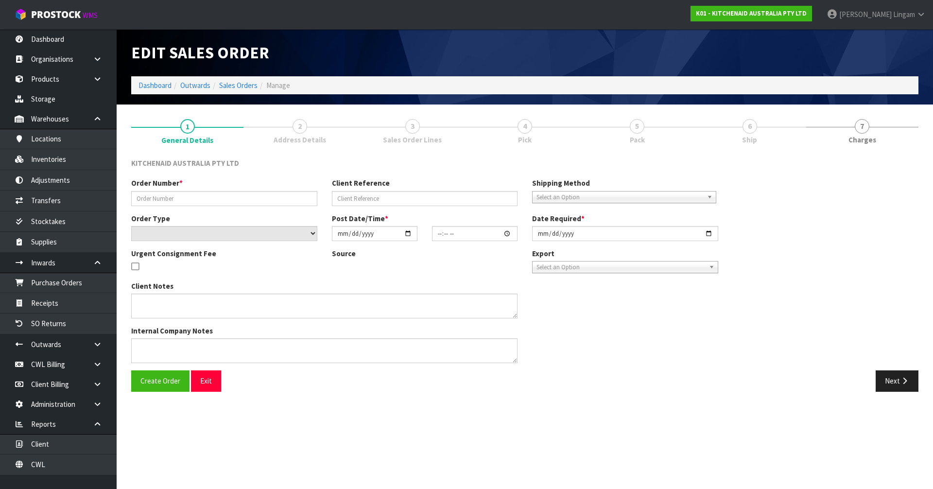
type input "0082037325"
type input "64039146324331"
select select "number:0"
type input "2025-10-02"
type input "20:41:48.000"
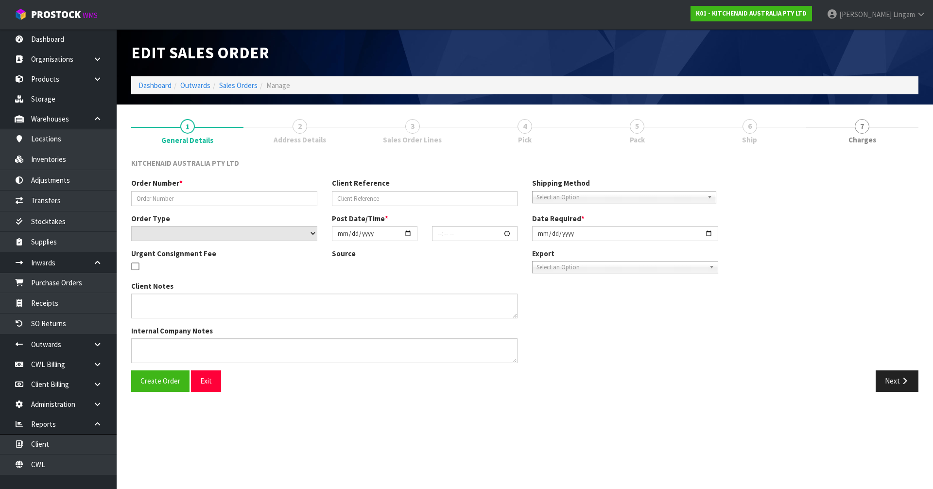
type input "2025-10-02"
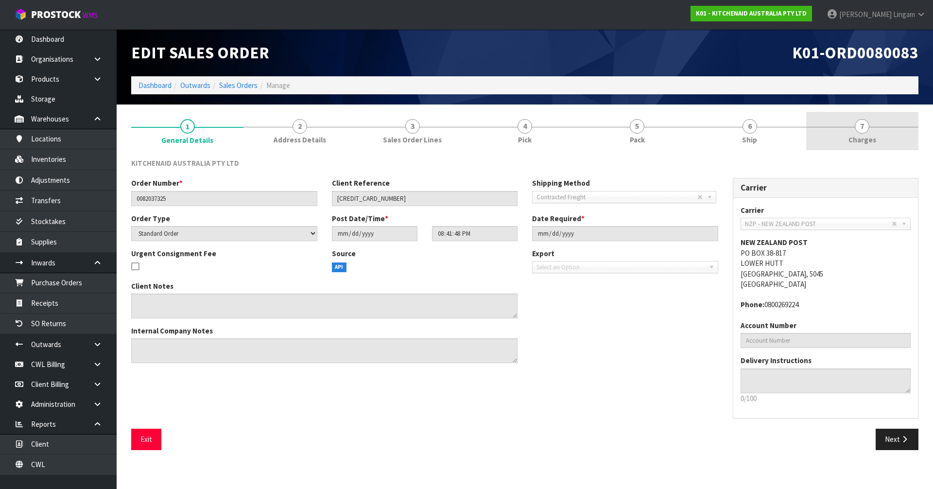
click at [490, 136] on link "7 Charges" at bounding box center [862, 131] width 112 height 38
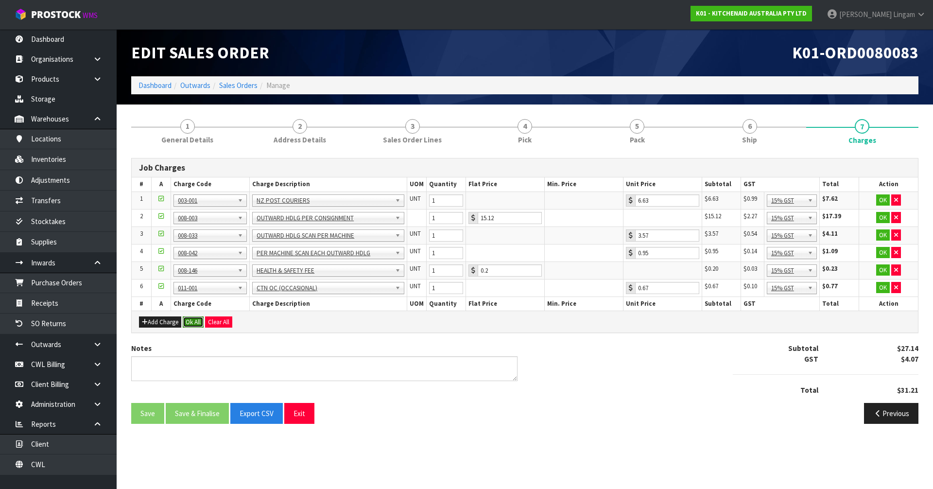
click at [194, 321] on button "Ok All" at bounding box center [193, 322] width 21 height 12
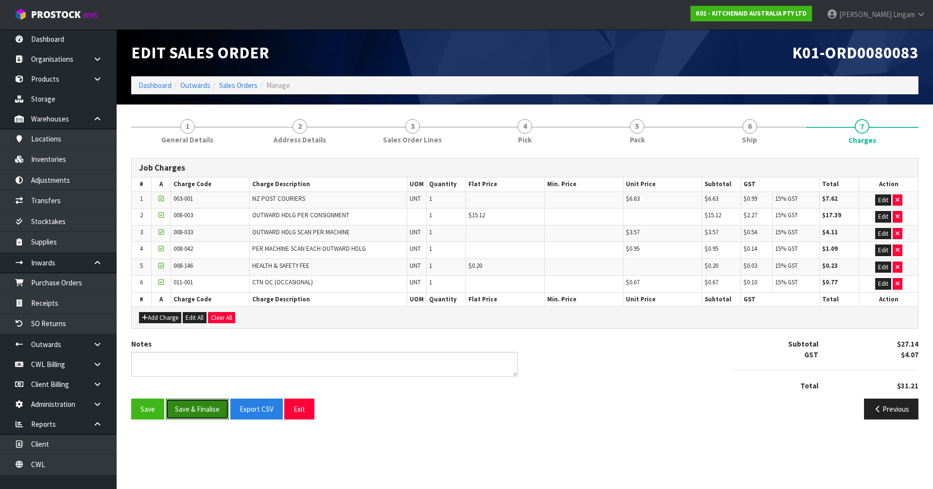
click at [197, 337] on button "Save & Finalise" at bounding box center [197, 408] width 63 height 21
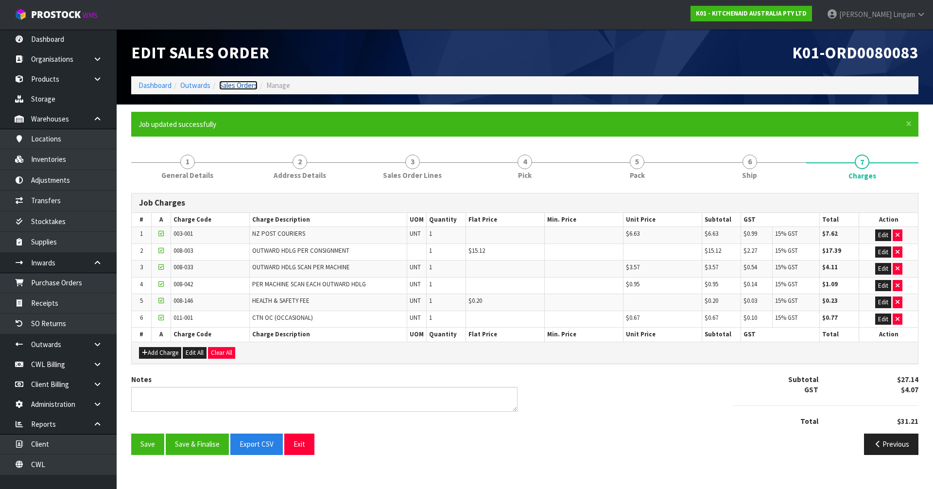
click at [239, 83] on link "Sales Orders" at bounding box center [238, 85] width 38 height 9
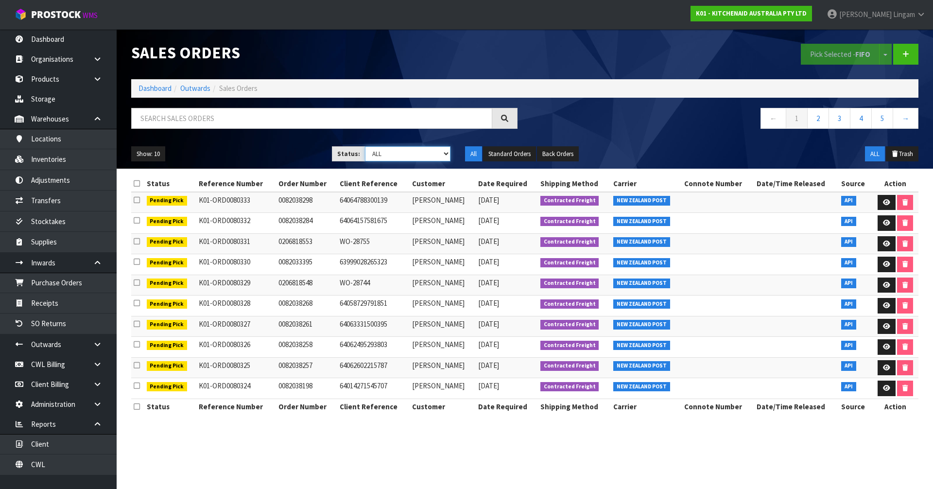
click at [443, 157] on select "Draft Pending Allocated Pending Pick Goods Picked Goods Packed Pending Charges …" at bounding box center [408, 153] width 86 height 15
select select "string:6"
click at [365, 146] on select "Draft Pending Allocated Pending Pick Goods Picked Goods Packed Pending Charges …" at bounding box center [408, 153] width 86 height 15
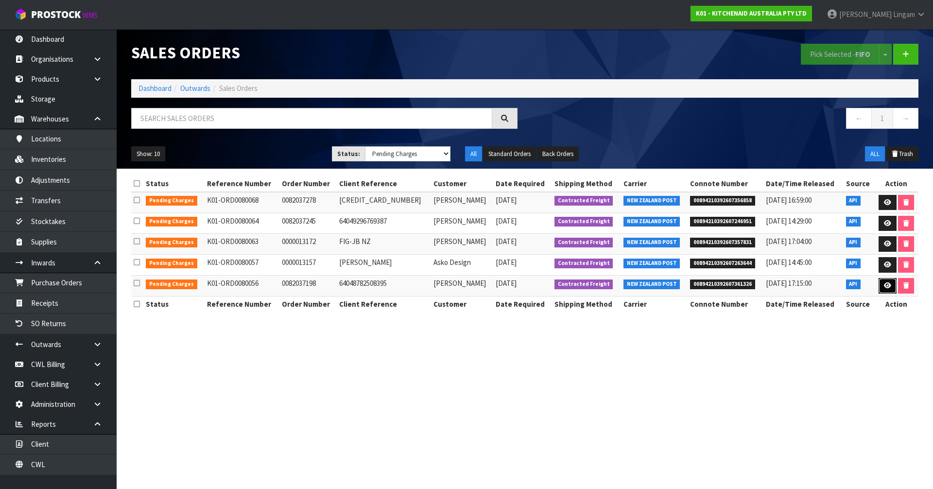
click at [490, 283] on icon at bounding box center [887, 285] width 7 height 6
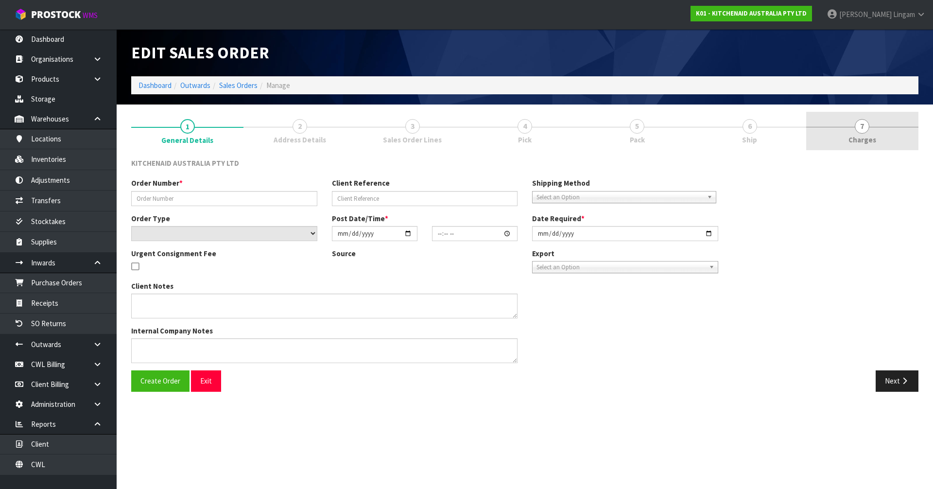
type input "0082037198"
type input "64048782508395"
select select "number:0"
type input "2025-10-02"
type input "14:41:07.000"
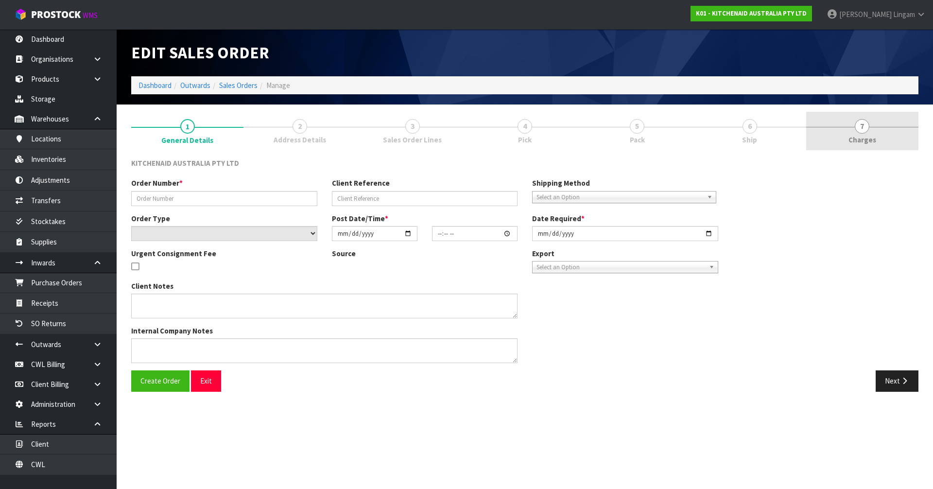
type input "2025-10-02"
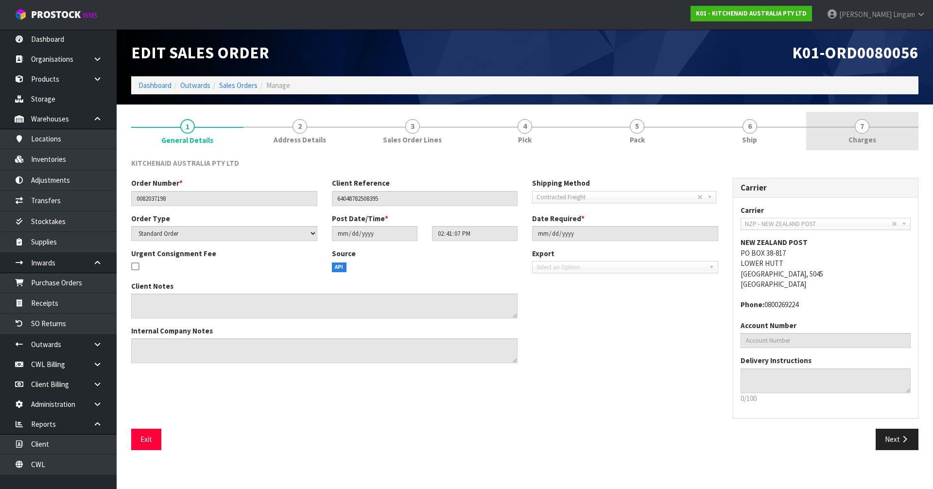
click at [490, 137] on link "7 Charges" at bounding box center [862, 131] width 112 height 38
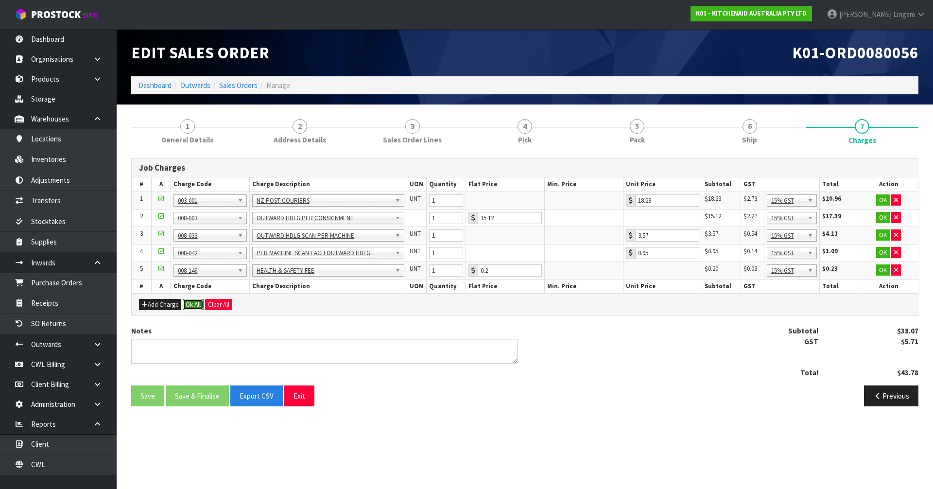
click at [191, 302] on button "Ok All" at bounding box center [193, 305] width 21 height 12
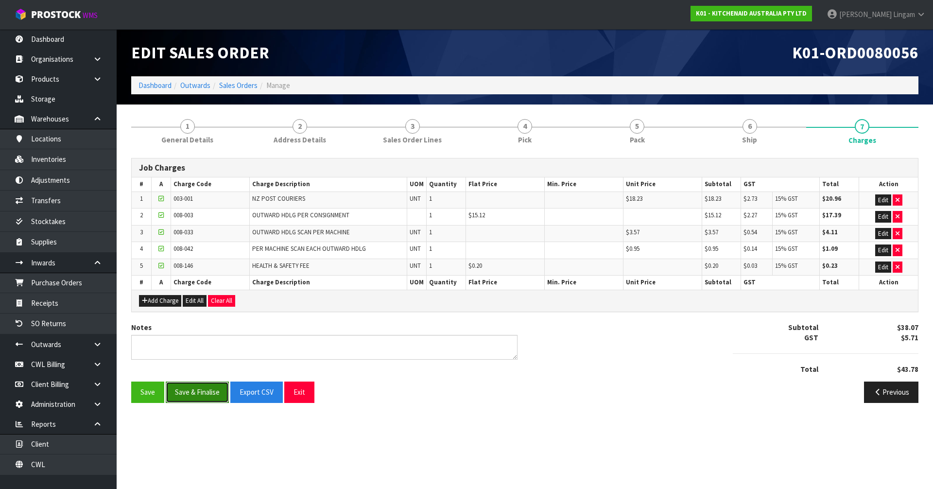
click at [198, 337] on button "Save & Finalise" at bounding box center [197, 391] width 63 height 21
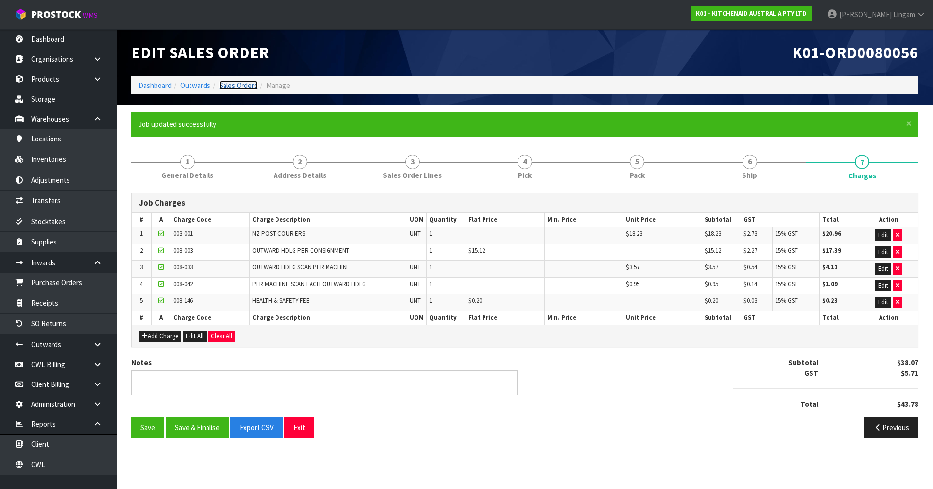
click at [246, 87] on link "Sales Orders" at bounding box center [238, 85] width 38 height 9
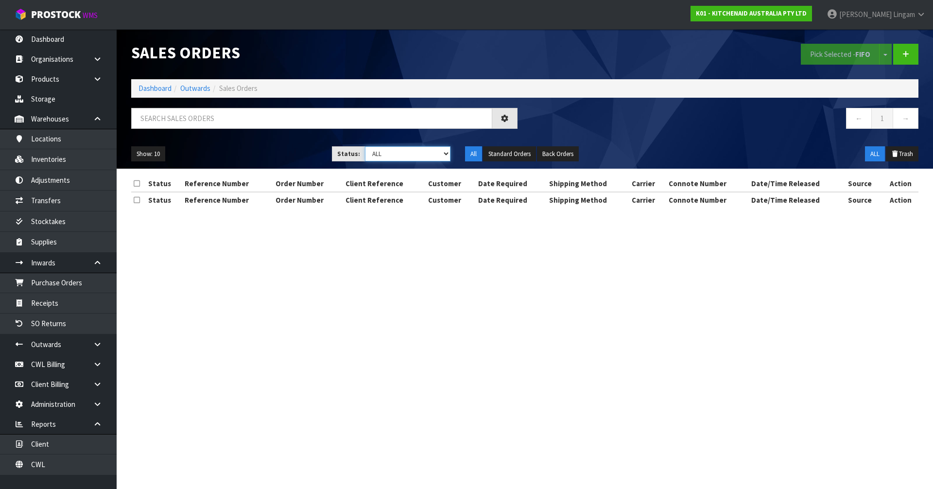
click at [440, 152] on select "Draft Pending Allocated Pending Pick Goods Picked Goods Packed Pending Charges …" at bounding box center [408, 153] width 86 height 15
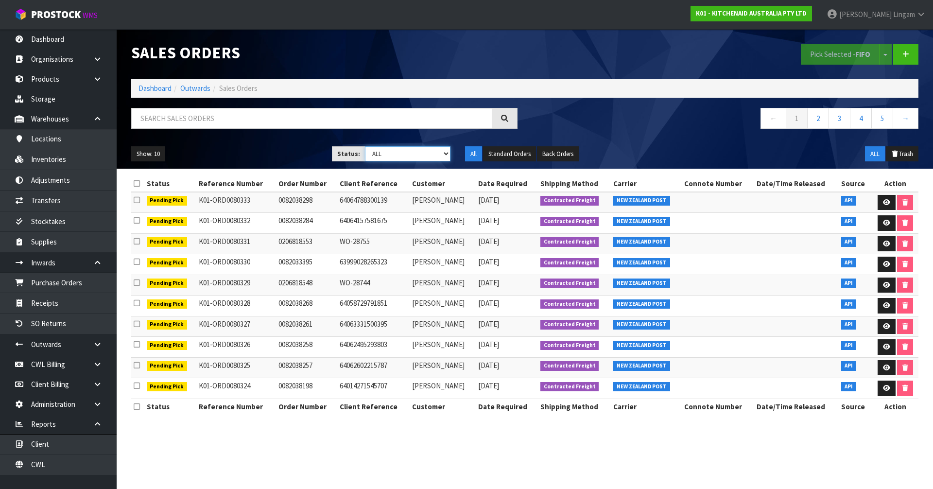
select select "string:6"
click at [365, 146] on select "Draft Pending Allocated Pending Pick Goods Picked Goods Packed Pending Charges …" at bounding box center [408, 153] width 86 height 15
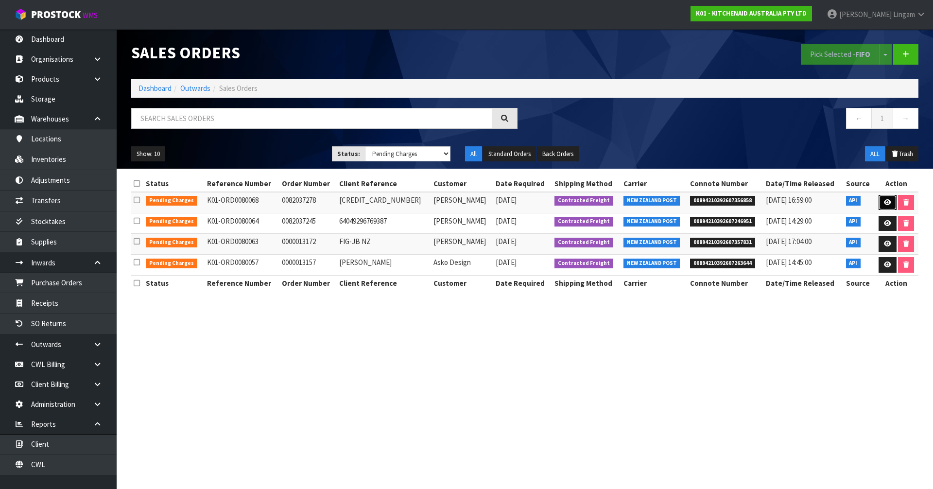
click at [490, 200] on icon at bounding box center [887, 202] width 7 height 6
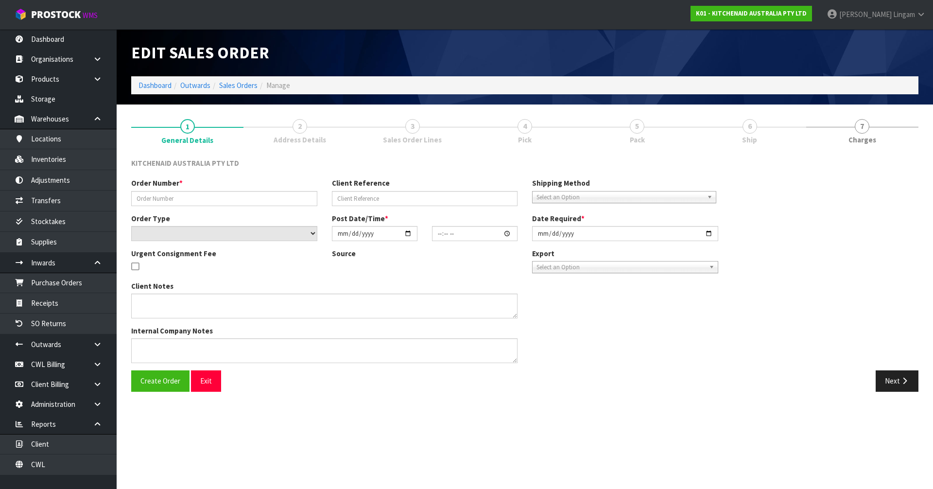
type input "0082037278"
type input "64049676386667"
select select "number:0"
type input "2025-10-02"
type input "20:41:13.000"
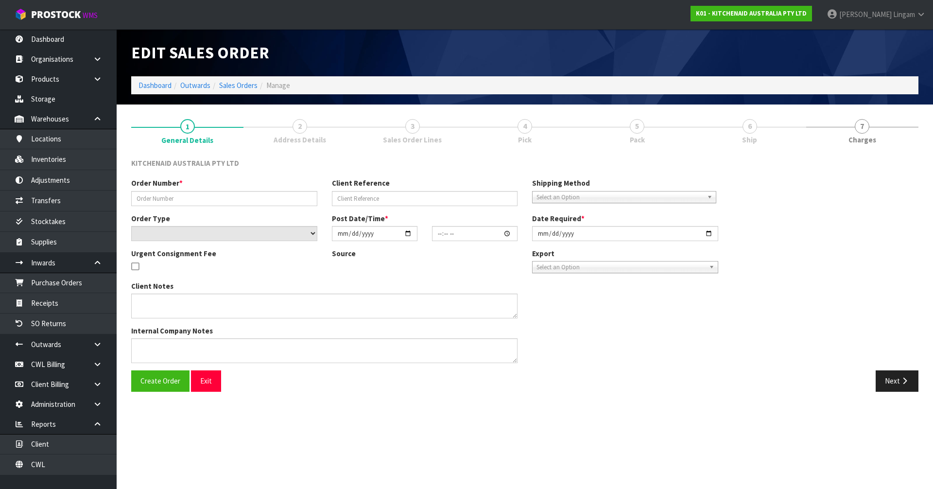
type input "2025-10-02"
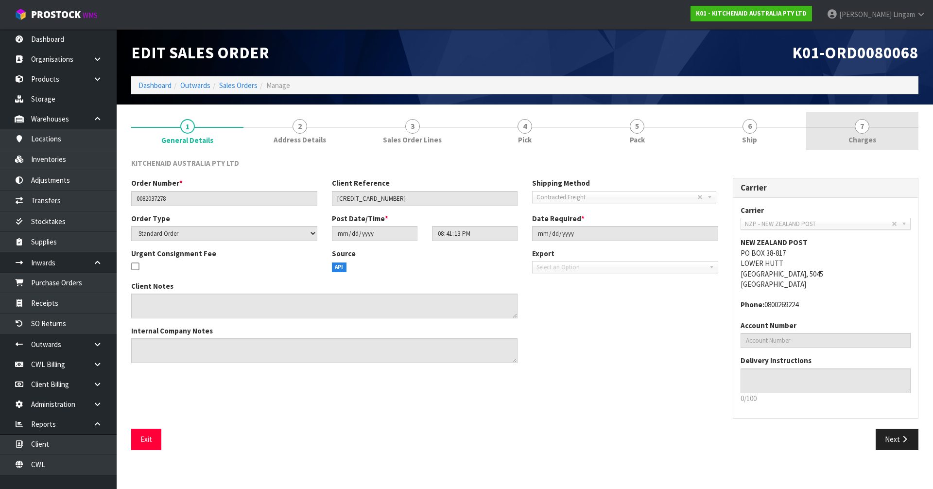
click at [490, 132] on link "7 Charges" at bounding box center [862, 131] width 112 height 38
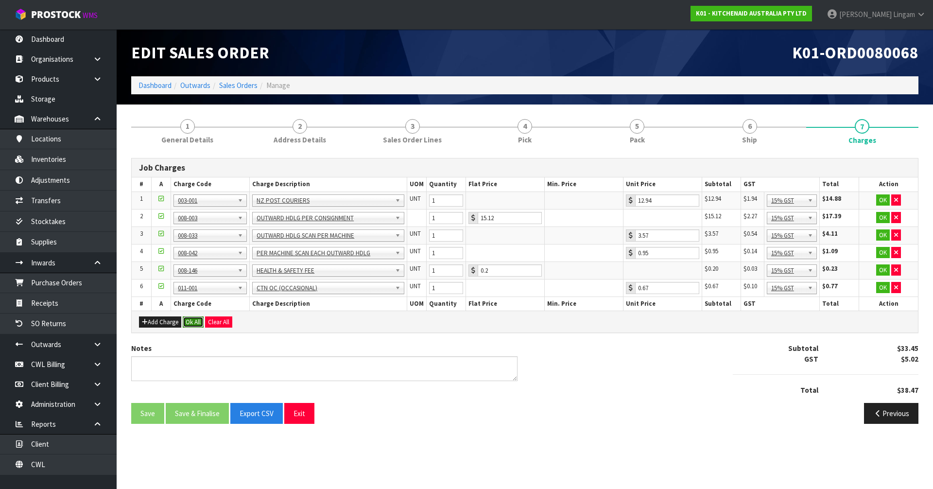
click at [196, 323] on button "Ok All" at bounding box center [193, 322] width 21 height 12
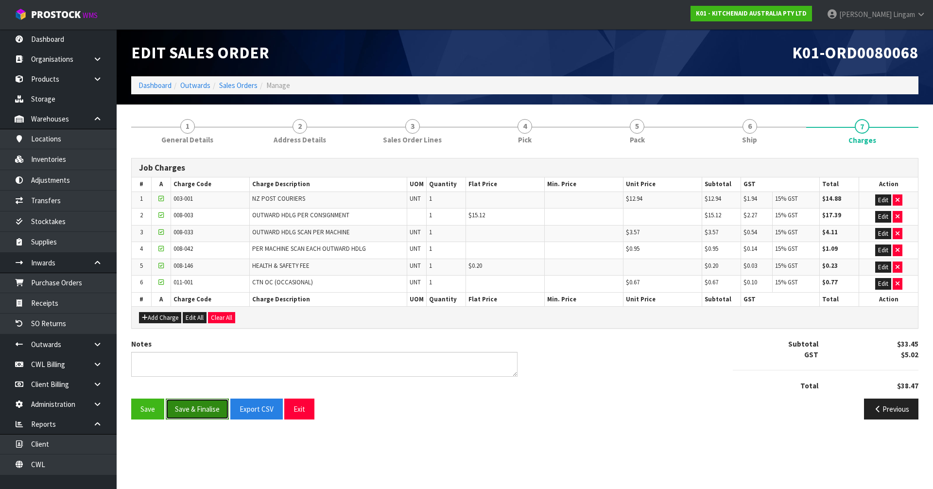
click at [201, 337] on button "Save & Finalise" at bounding box center [197, 408] width 63 height 21
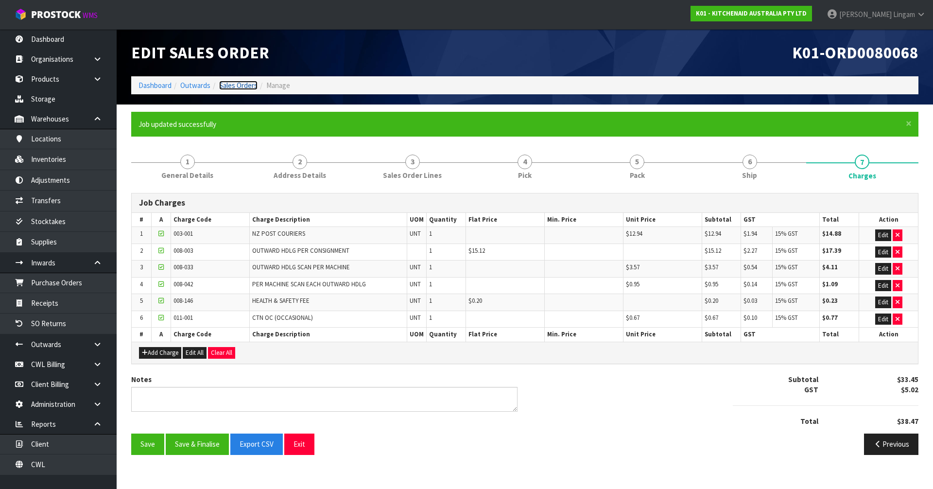
click at [246, 86] on link "Sales Orders" at bounding box center [238, 85] width 38 height 9
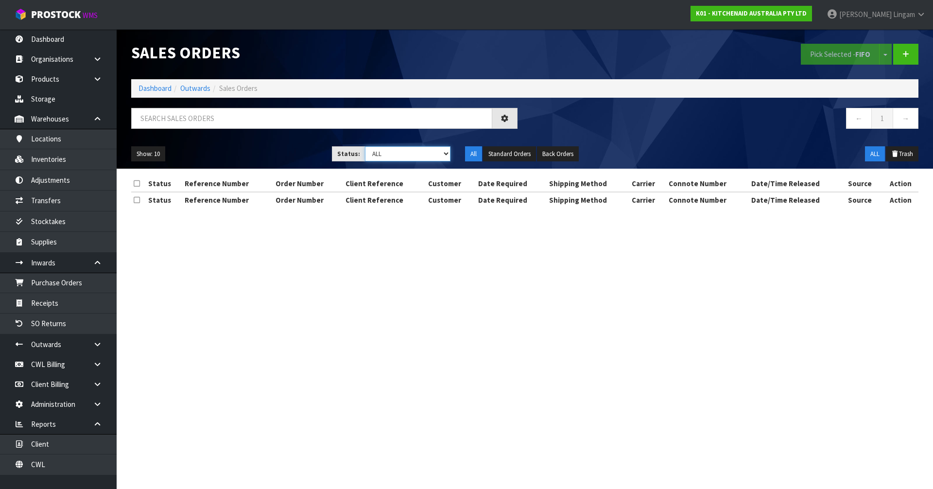
click at [442, 152] on select "Draft Pending Allocated Pending Pick Goods Picked Goods Packed Pending Charges …" at bounding box center [408, 153] width 86 height 15
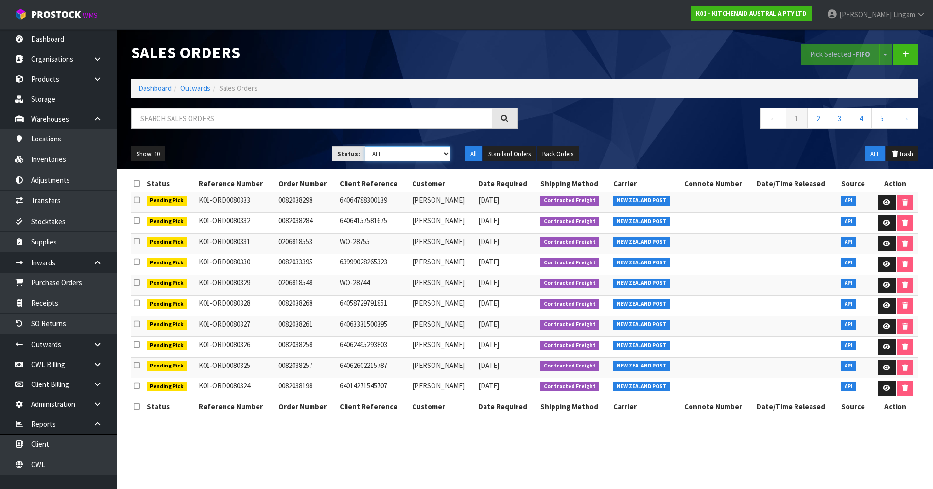
select select "string:6"
click at [365, 146] on select "Draft Pending Allocated Pending Pick Goods Picked Goods Packed Pending Charges …" at bounding box center [408, 153] width 86 height 15
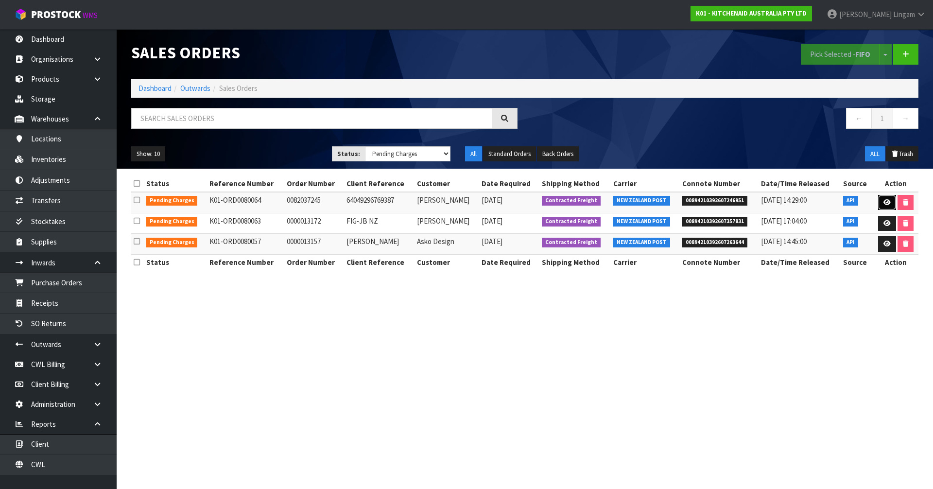
click at [490, 204] on link at bounding box center [887, 203] width 18 height 16
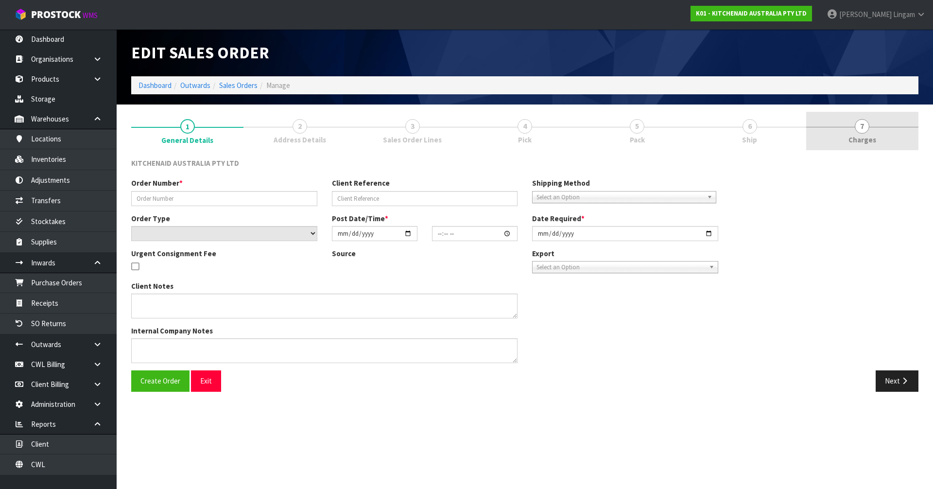
type input "0082037245"
type input "64049296769387"
select select "number:0"
type input "2025-10-02"
type input "18:41:08.000"
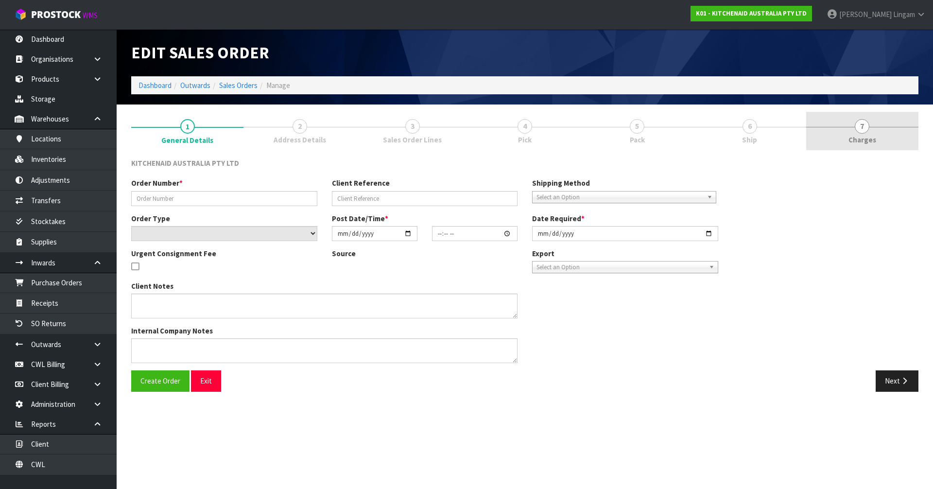
type input "2025-10-02"
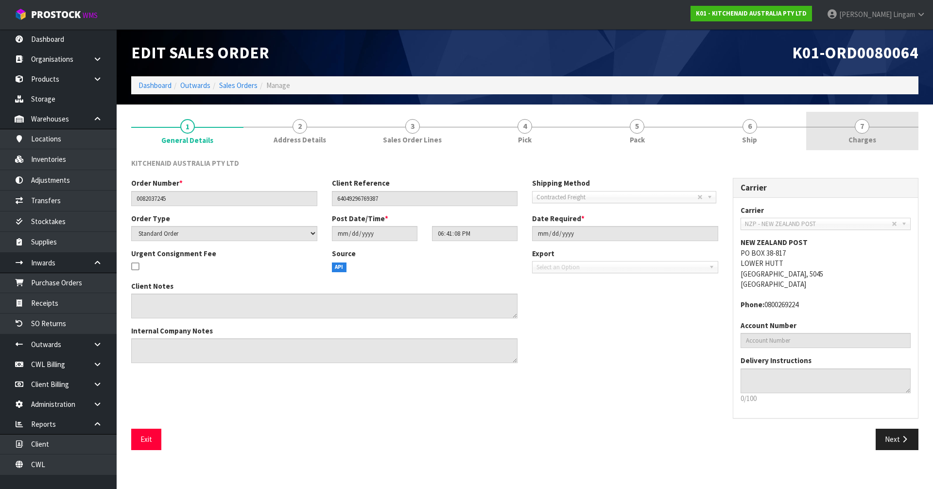
click at [490, 123] on link "7 Charges" at bounding box center [862, 131] width 112 height 38
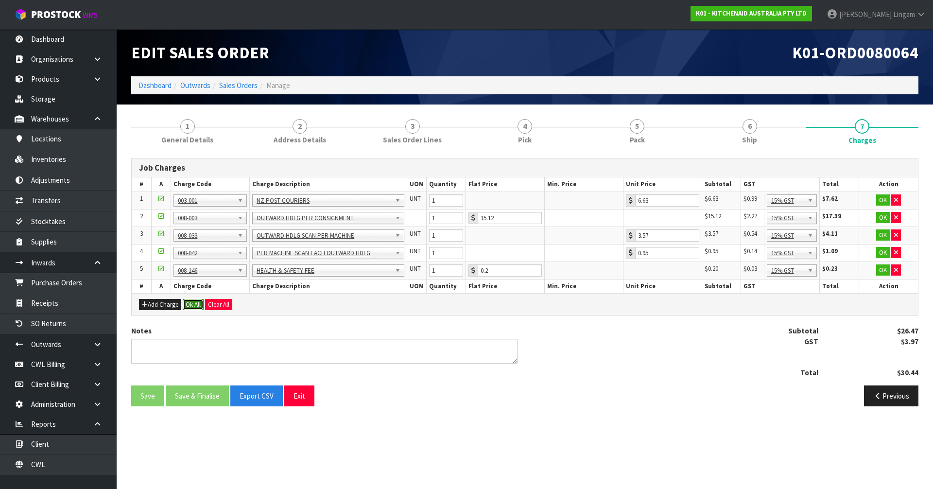
click at [196, 305] on button "Ok All" at bounding box center [193, 305] width 21 height 12
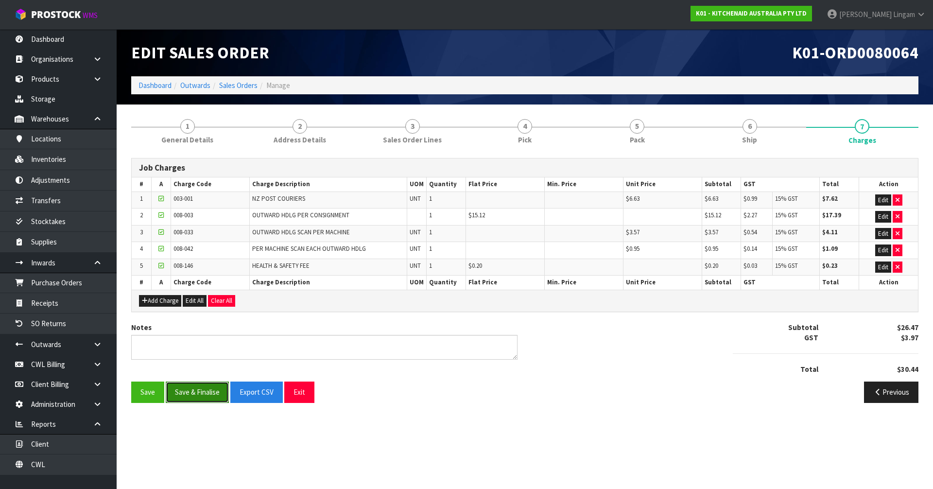
click at [196, 337] on button "Save & Finalise" at bounding box center [197, 391] width 63 height 21
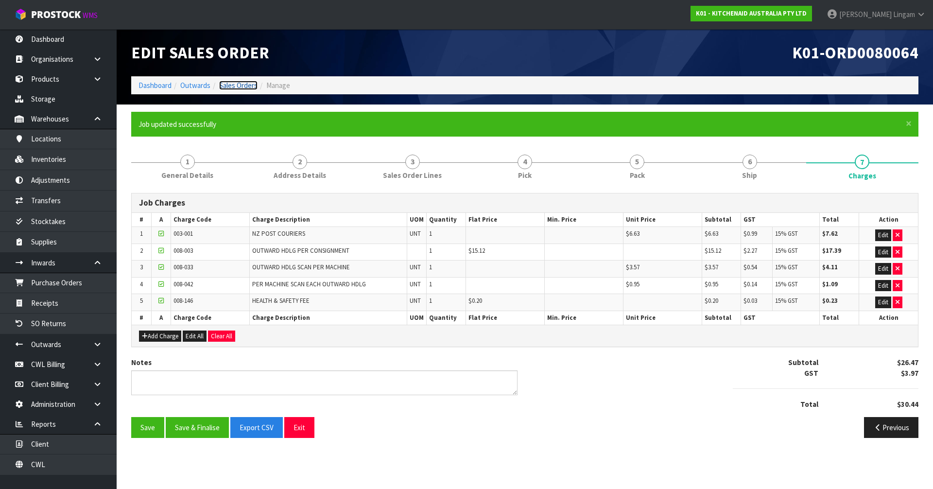
click at [244, 85] on link "Sales Orders" at bounding box center [238, 85] width 38 height 9
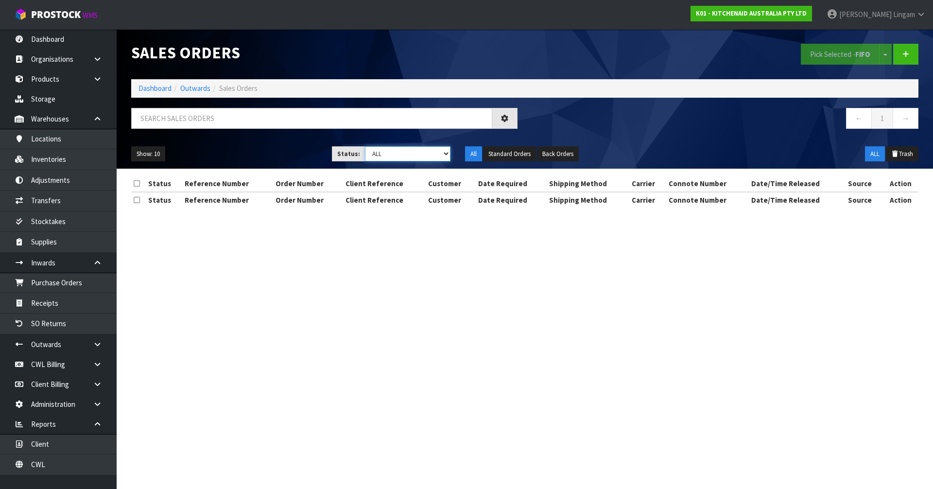
click at [428, 151] on select "Draft Pending Allocated Pending Pick Goods Picked Goods Packed Pending Charges …" at bounding box center [408, 153] width 86 height 15
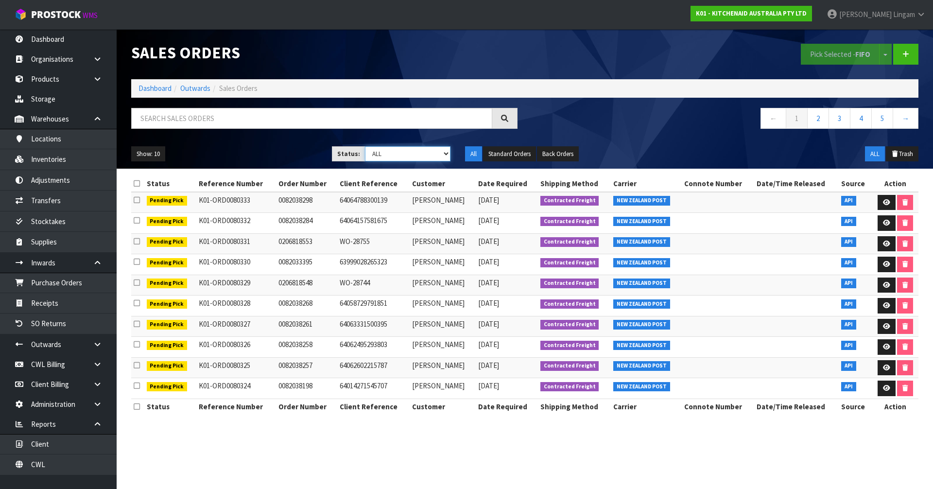
select select "string:6"
click at [365, 146] on select "Draft Pending Allocated Pending Pick Goods Picked Goods Packed Pending Charges …" at bounding box center [408, 153] width 86 height 15
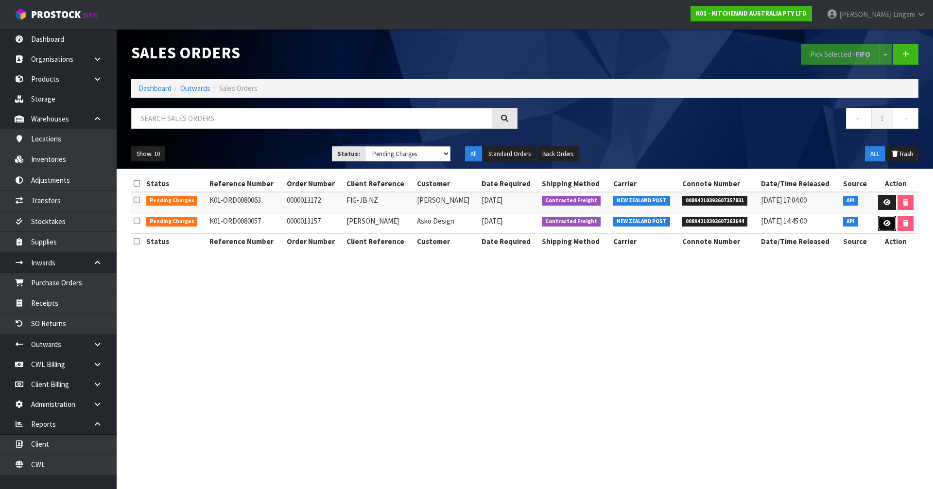
click at [490, 225] on icon at bounding box center [886, 223] width 7 height 6
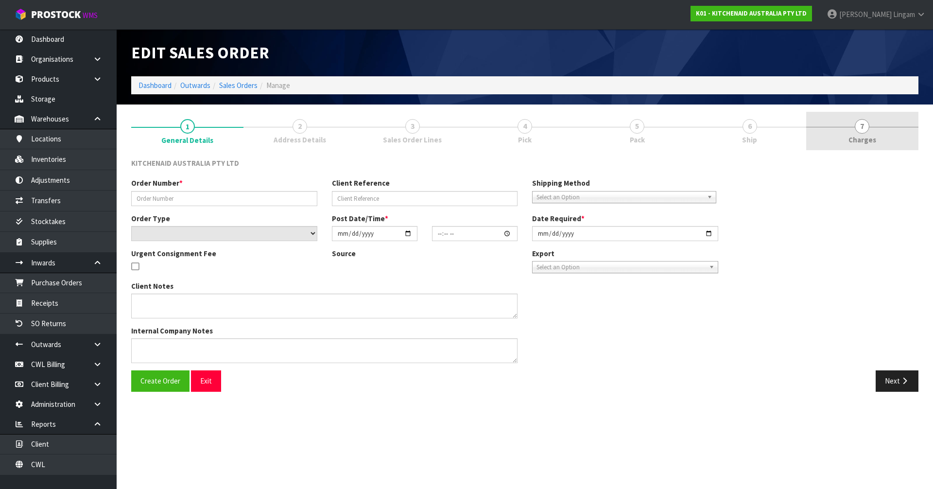
type input "0000013157"
type input "Lois"
select select "number:0"
type input "2025-10-02"
type input "16:33:28.000"
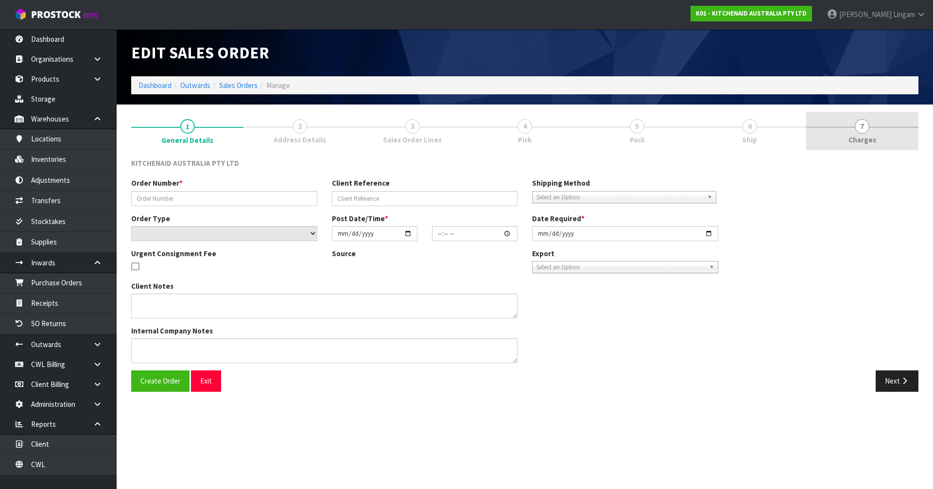
type input "2025-10-02"
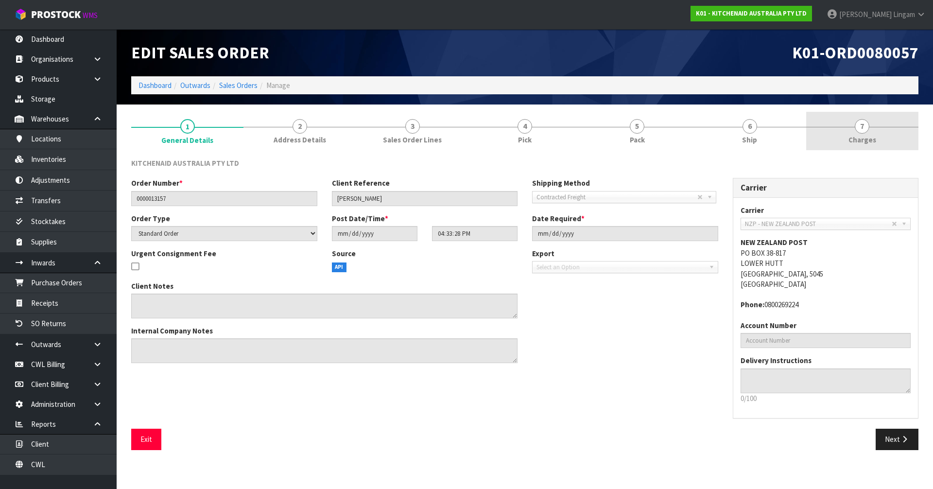
click at [490, 141] on span "Charges" at bounding box center [862, 140] width 28 height 10
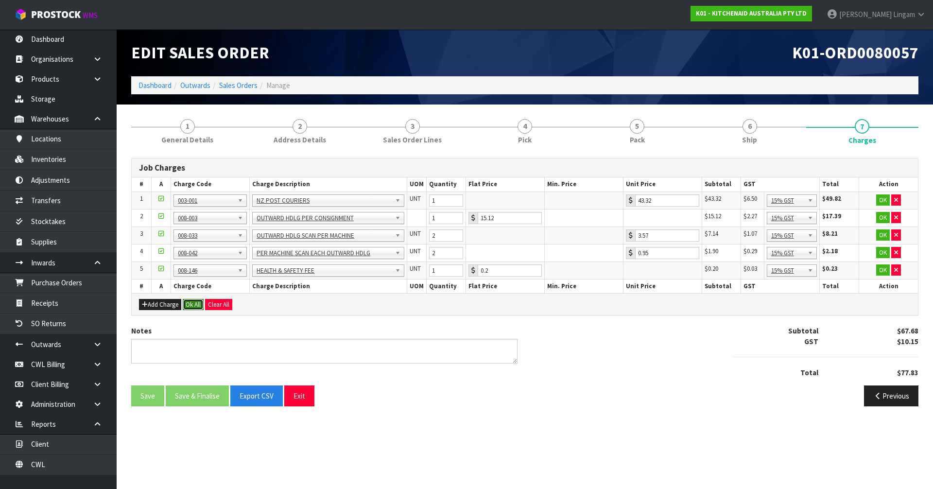
click at [192, 301] on button "Ok All" at bounding box center [193, 305] width 21 height 12
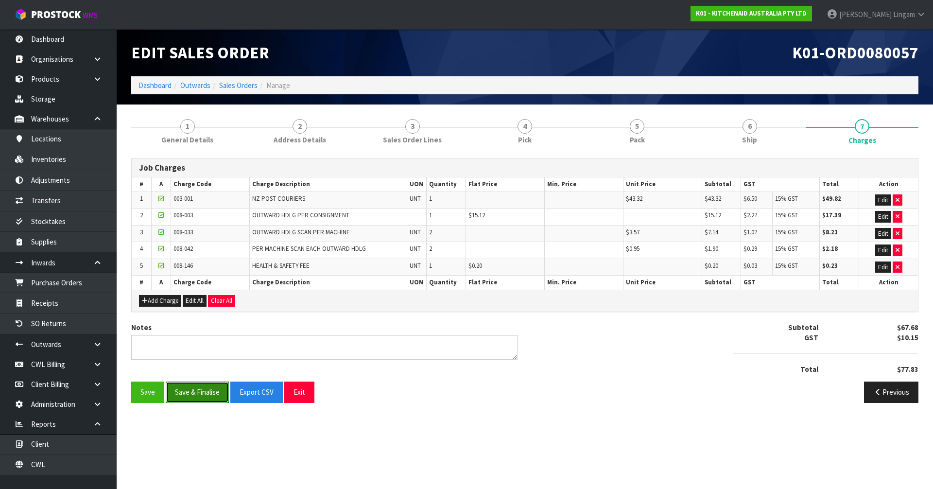
click at [203, 337] on button "Save & Finalise" at bounding box center [197, 391] width 63 height 21
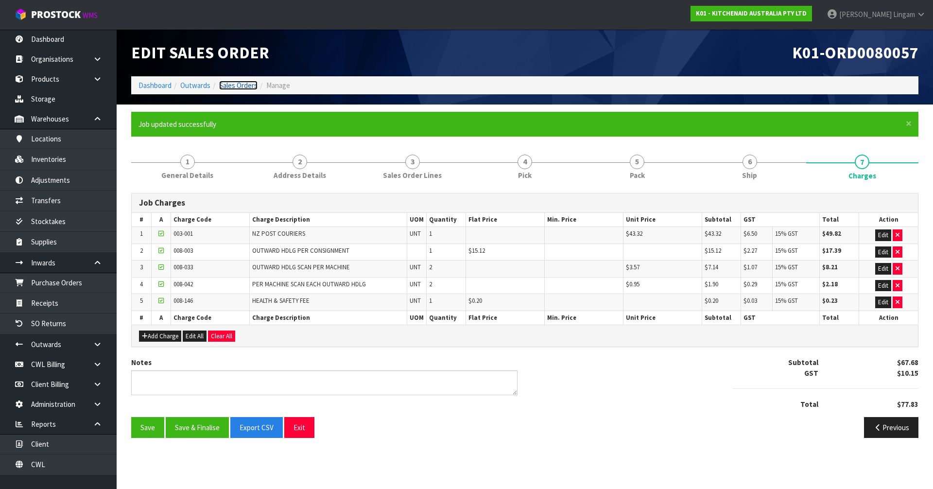
click at [246, 84] on link "Sales Orders" at bounding box center [238, 85] width 38 height 9
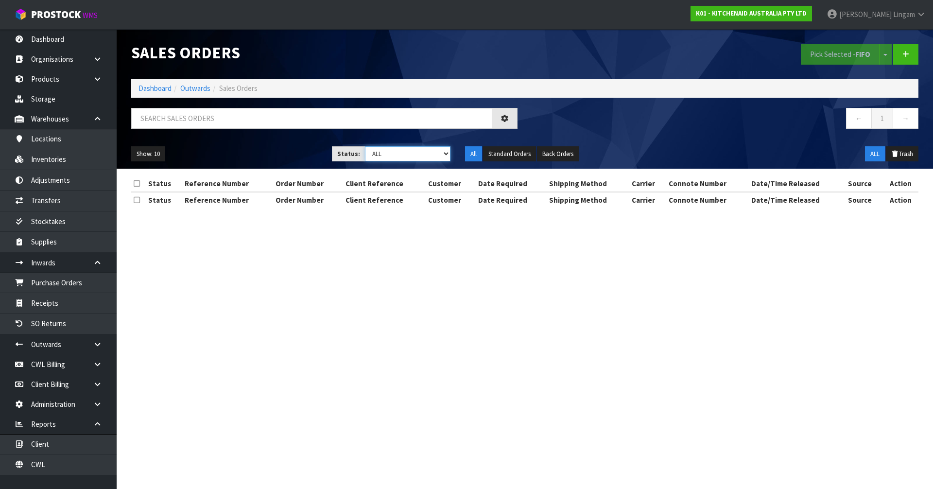
click at [426, 158] on select "Draft Pending Allocated Pending Pick Goods Picked Goods Packed Pending Charges …" at bounding box center [408, 153] width 86 height 15
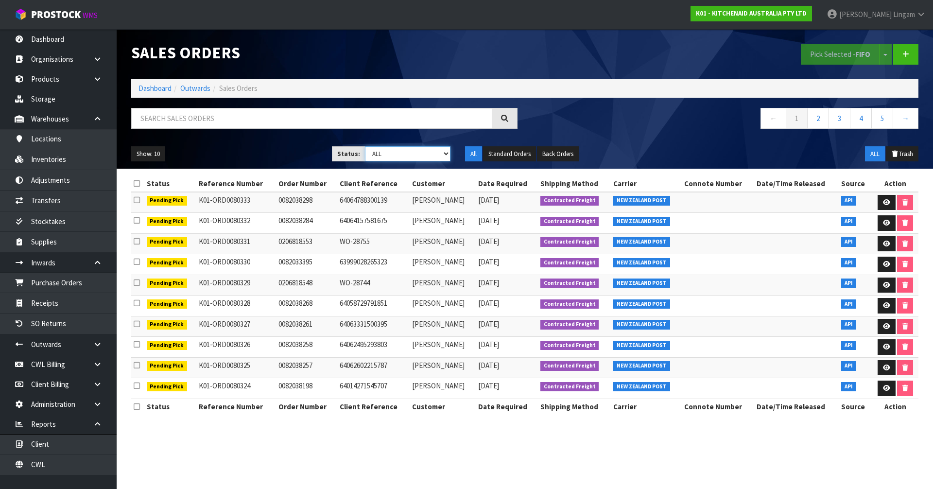
select select "string:6"
click at [365, 146] on select "Draft Pending Allocated Pending Pick Goods Picked Goods Packed Pending Charges …" at bounding box center [408, 153] width 86 height 15
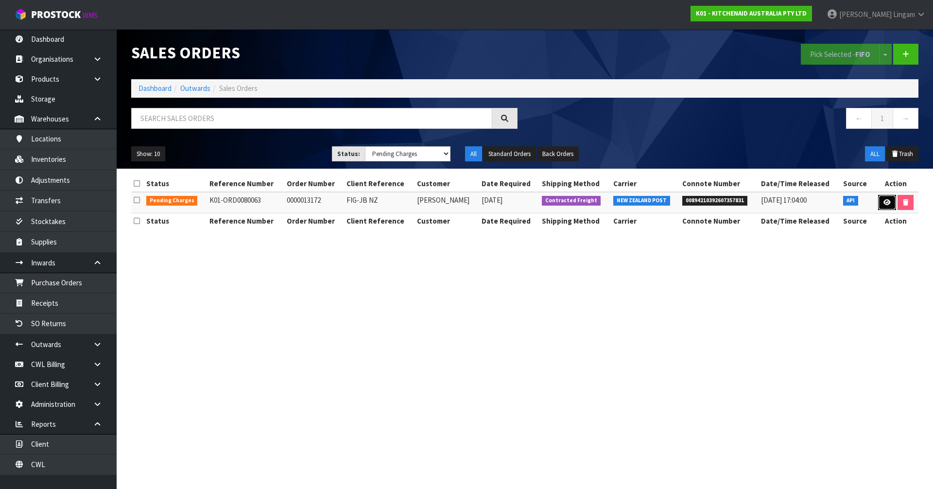
click at [490, 205] on icon at bounding box center [886, 202] width 7 height 6
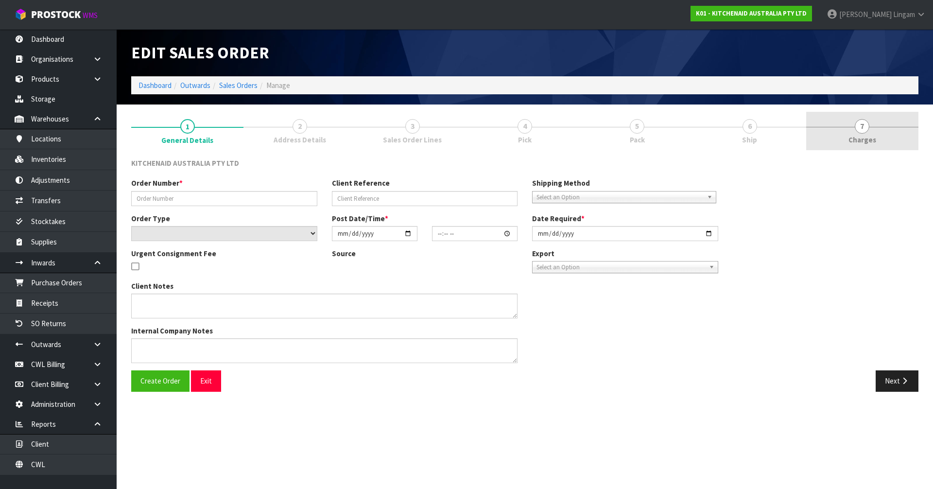
type input "0000013172"
type input "FIG-JB NZ"
select select "number:0"
type input "2025-10-02"
type input "18:33:22.000"
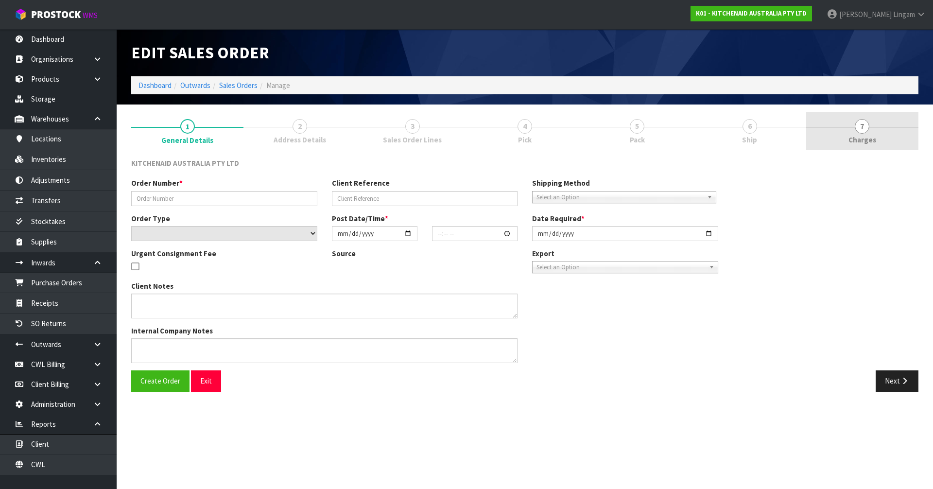
type input "2025-10-02"
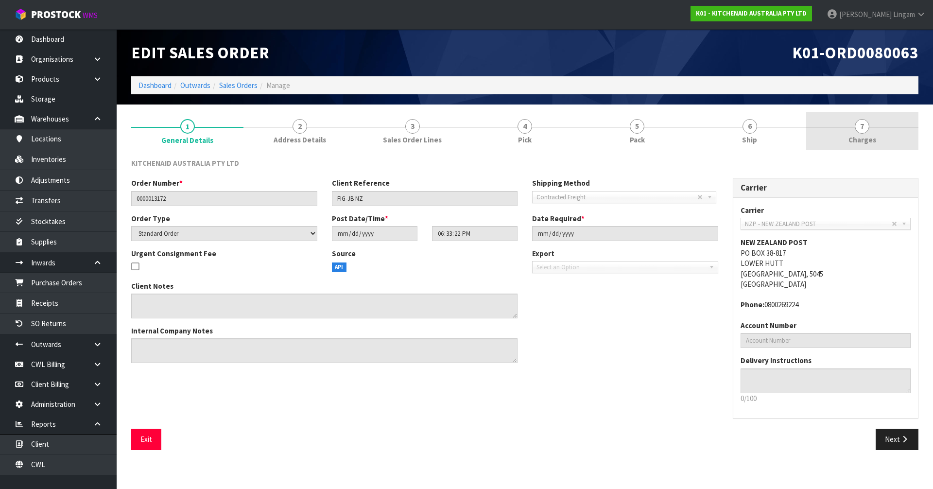
click at [490, 138] on link "7 Charges" at bounding box center [862, 131] width 112 height 38
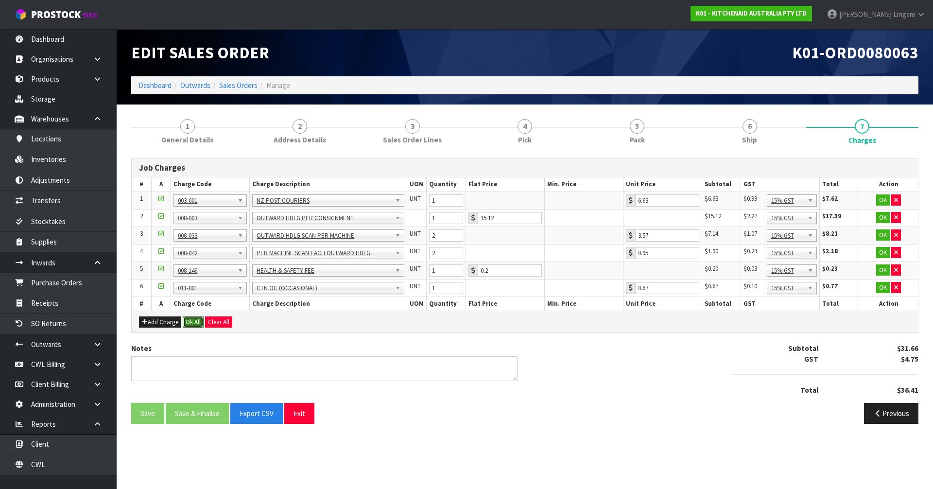
click at [194, 322] on button "Ok All" at bounding box center [193, 322] width 21 height 12
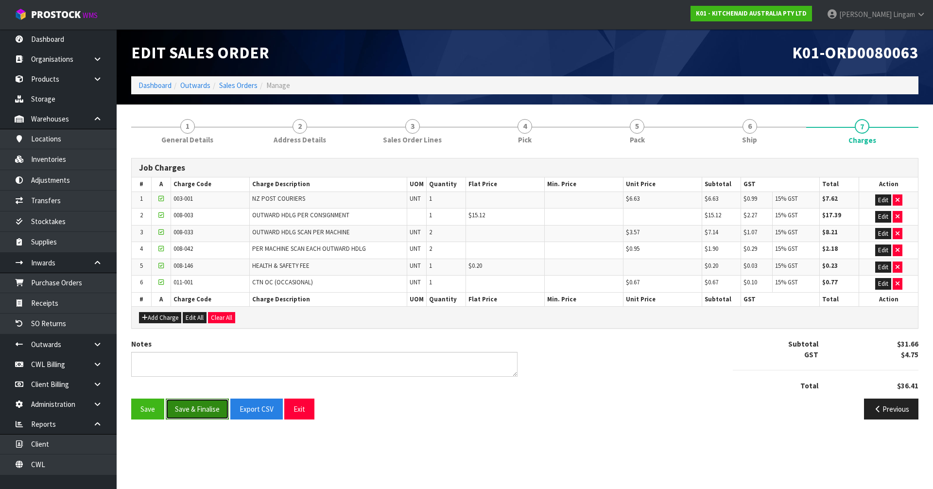
click at [210, 337] on button "Save & Finalise" at bounding box center [197, 408] width 63 height 21
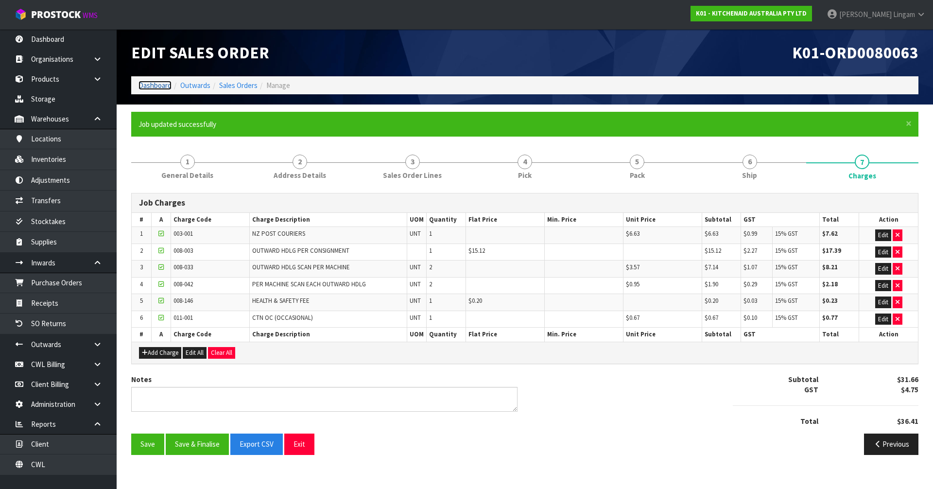
click at [149, 87] on link "Dashboard" at bounding box center [154, 85] width 33 height 9
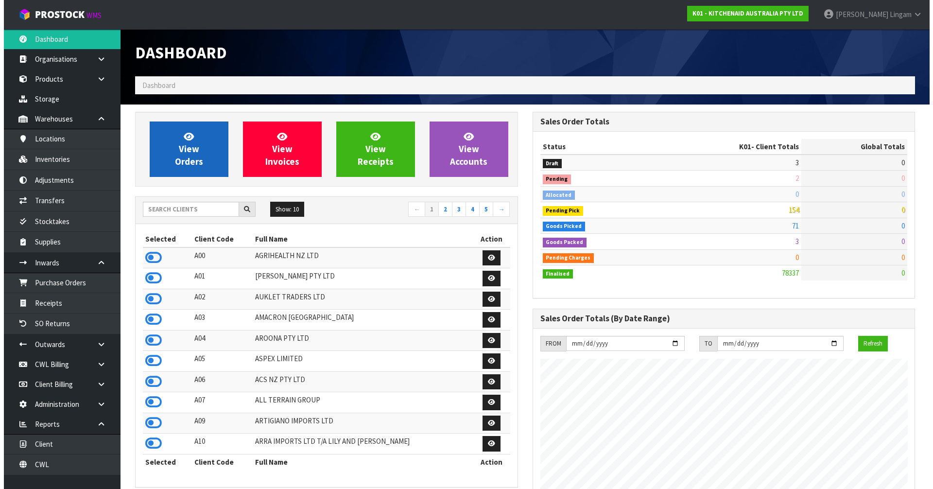
scroll to position [736, 397]
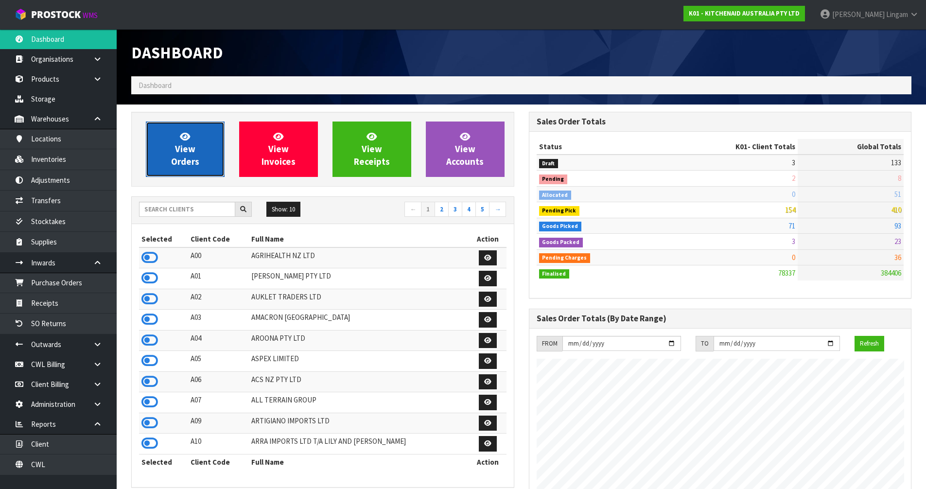
click at [202, 155] on link "View Orders" at bounding box center [185, 148] width 79 height 55
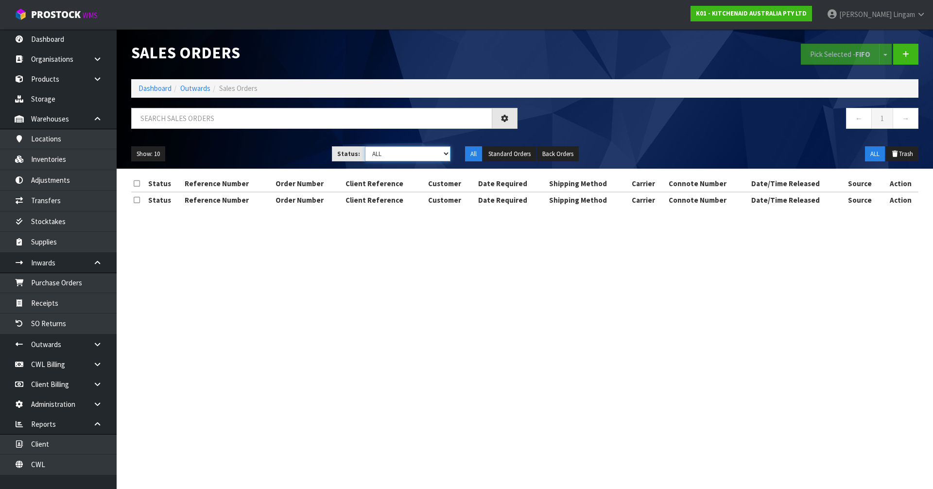
click at [428, 153] on select "Draft Pending Allocated Pending Pick Goods Picked Goods Packed Pending Charges …" at bounding box center [408, 153] width 86 height 15
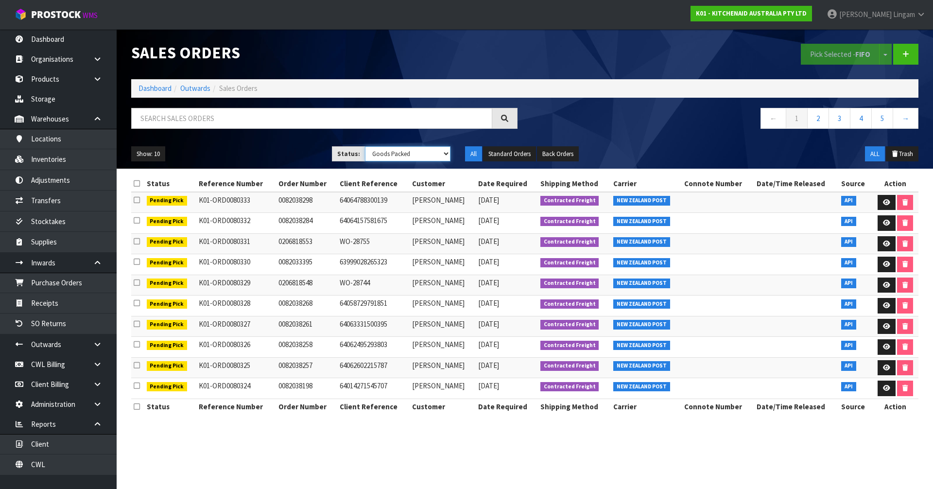
click at [365, 146] on select "Draft Pending Allocated Pending Pick Goods Picked Goods Packed Pending Charges …" at bounding box center [408, 153] width 86 height 15
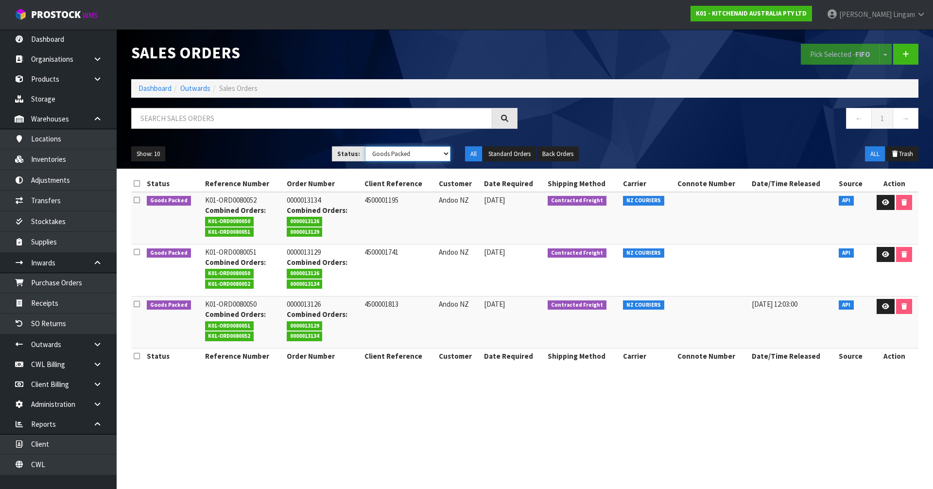
click at [432, 156] on select "Draft Pending Allocated Pending Pick Goods Picked Goods Packed Pending Charges …" at bounding box center [408, 153] width 86 height 15
click at [365, 146] on select "Draft Pending Allocated Pending Pick Goods Picked Goods Packed Pending Charges …" at bounding box center [408, 153] width 86 height 15
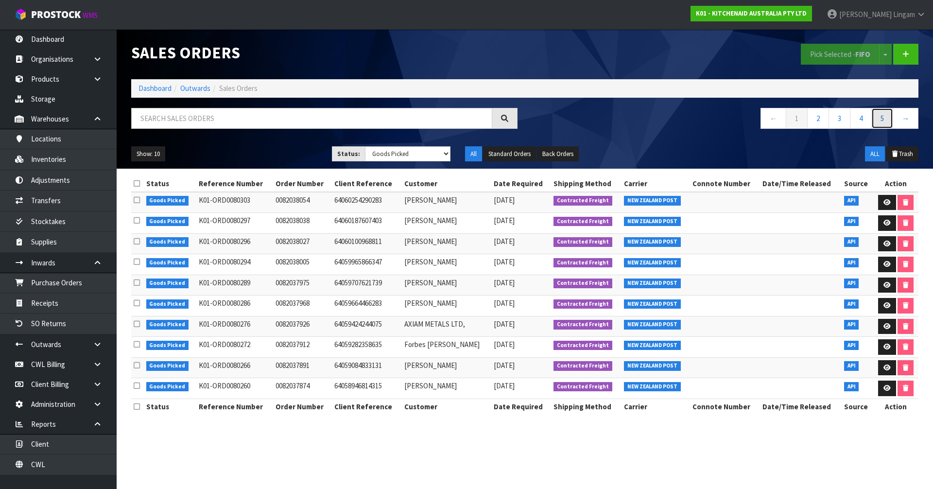
click at [490, 116] on link "5" at bounding box center [882, 118] width 22 height 21
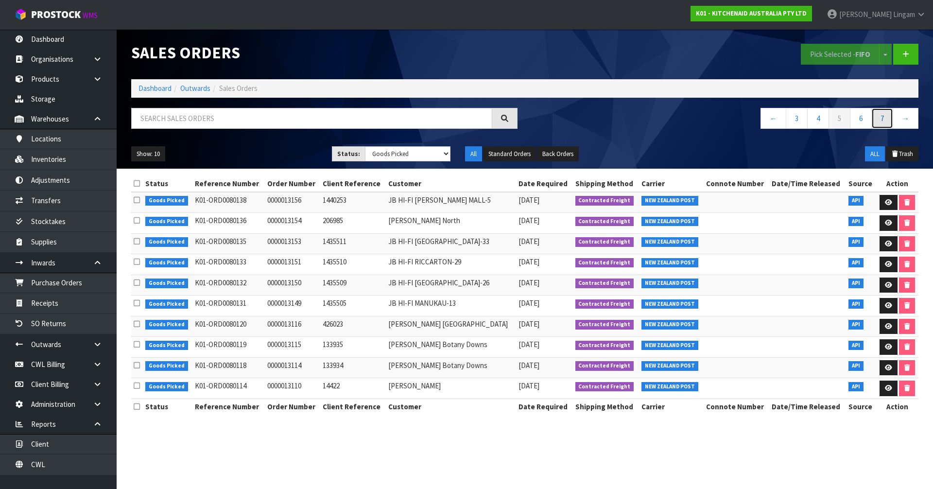
click at [490, 122] on link "7" at bounding box center [882, 118] width 22 height 21
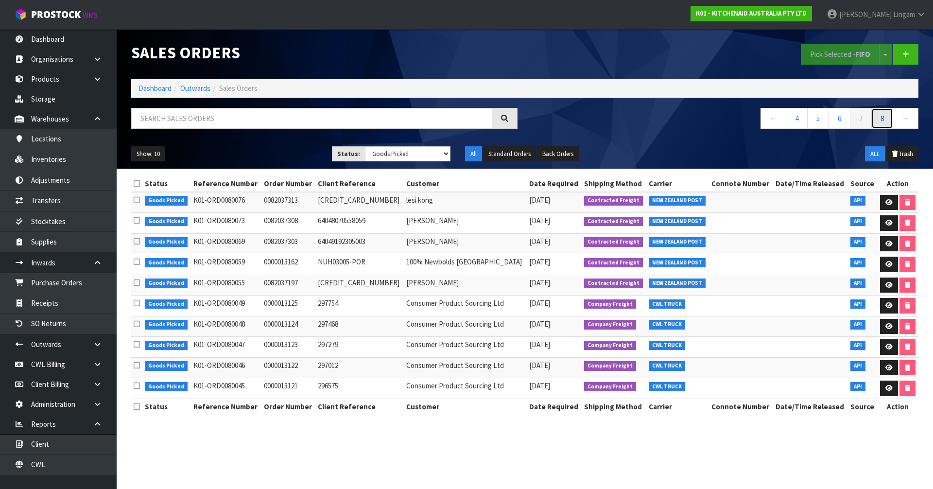
click at [490, 122] on link "8" at bounding box center [882, 118] width 22 height 21
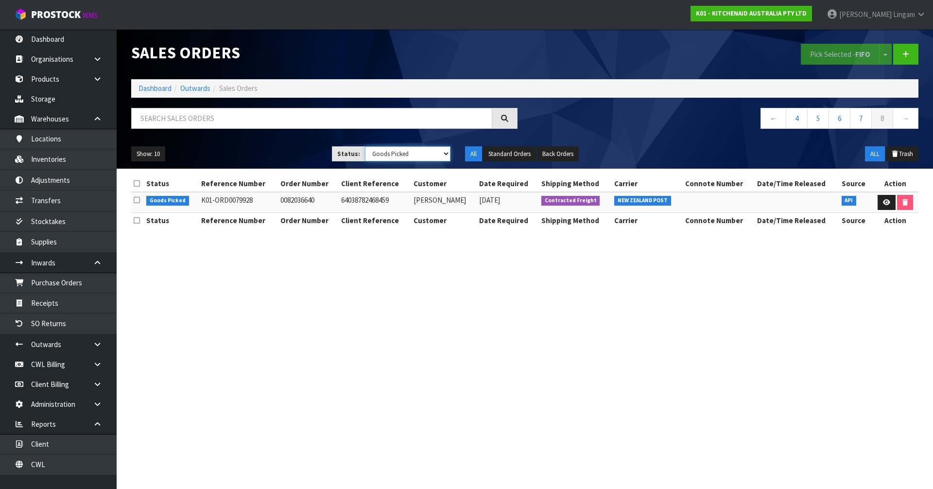
click at [419, 147] on select "Draft Pending Allocated Pending Pick Goods Picked Goods Packed Pending Charges …" at bounding box center [408, 153] width 86 height 15
select select "string:3"
click at [365, 146] on select "Draft Pending Allocated Pending Pick Goods Picked Goods Packed Pending Charges …" at bounding box center [408, 153] width 86 height 15
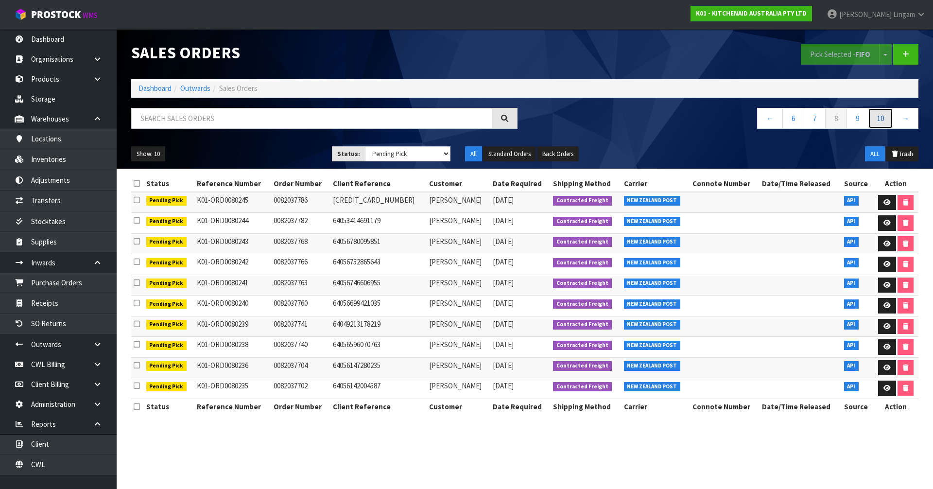
click at [490, 120] on link "10" at bounding box center [880, 118] width 25 height 21
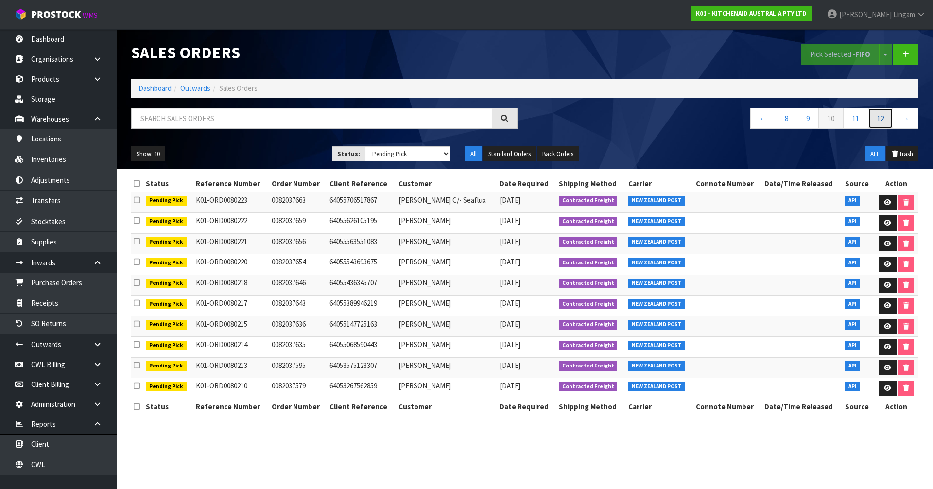
click at [490, 120] on link "12" at bounding box center [880, 118] width 25 height 21
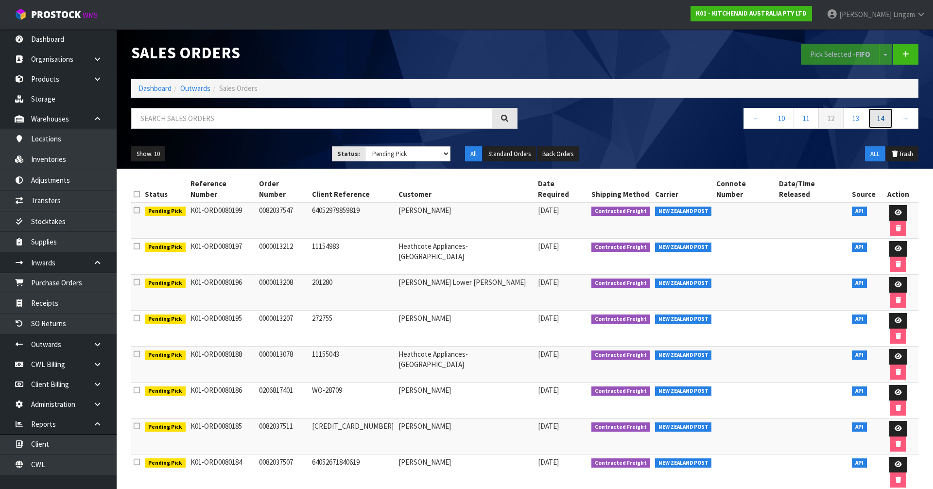
click at [490, 120] on link "14" at bounding box center [880, 118] width 25 height 21
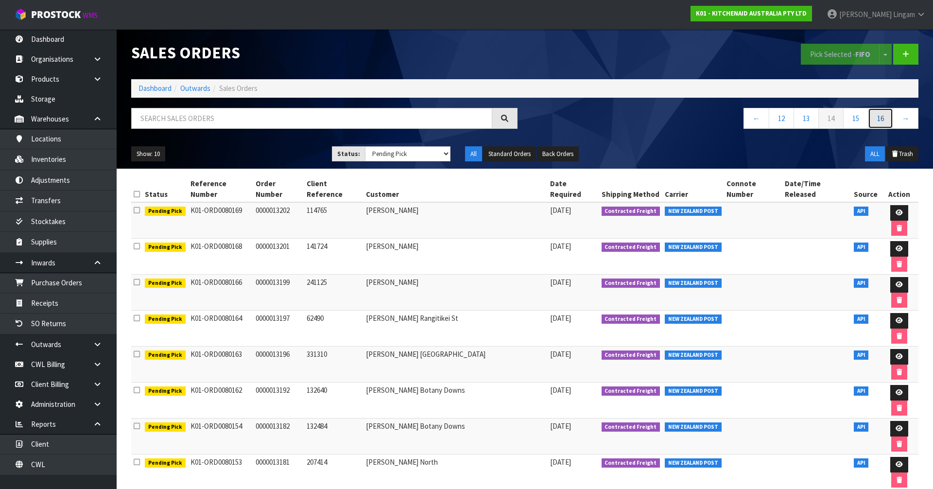
click at [490, 120] on link "16" at bounding box center [880, 118] width 25 height 21
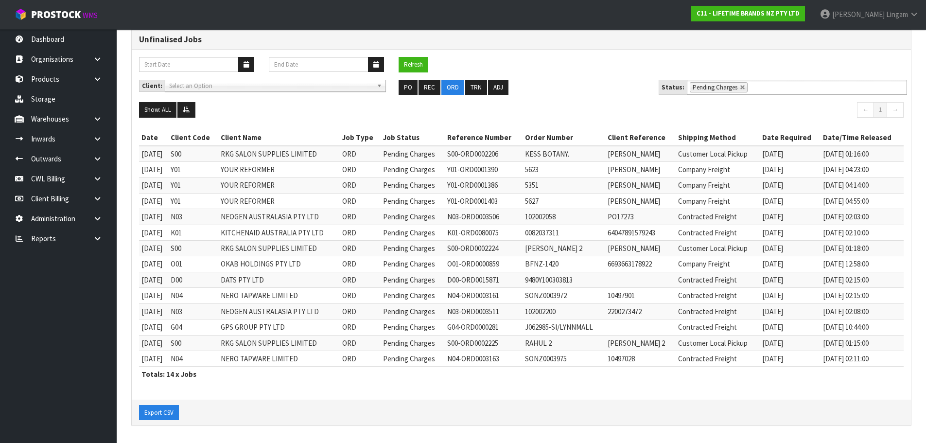
scroll to position [80, 0]
click at [739, 86] on link at bounding box center [742, 88] width 6 height 6
type input "Select Some Options"
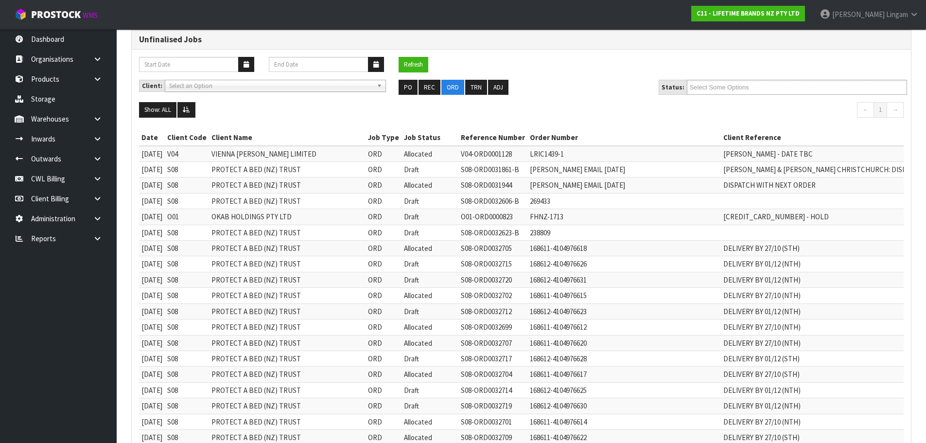
click at [737, 86] on input "Select Some Options" at bounding box center [724, 87] width 71 height 12
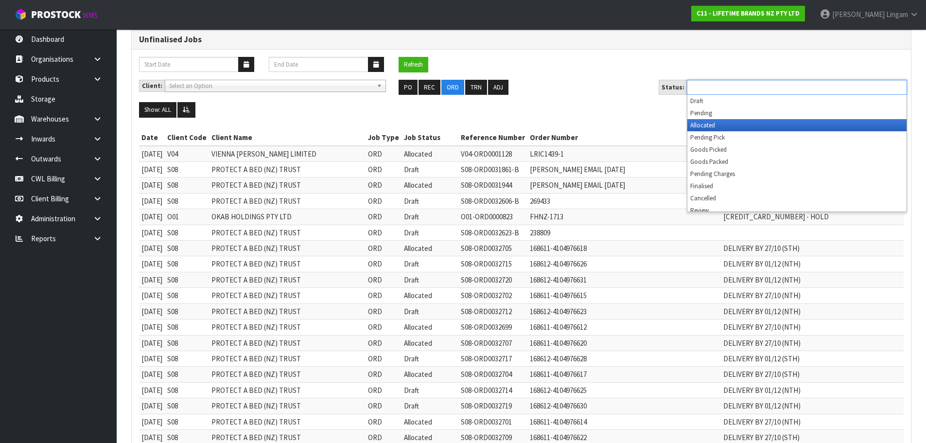
click at [730, 123] on li "Allocated" at bounding box center [796, 125] width 219 height 12
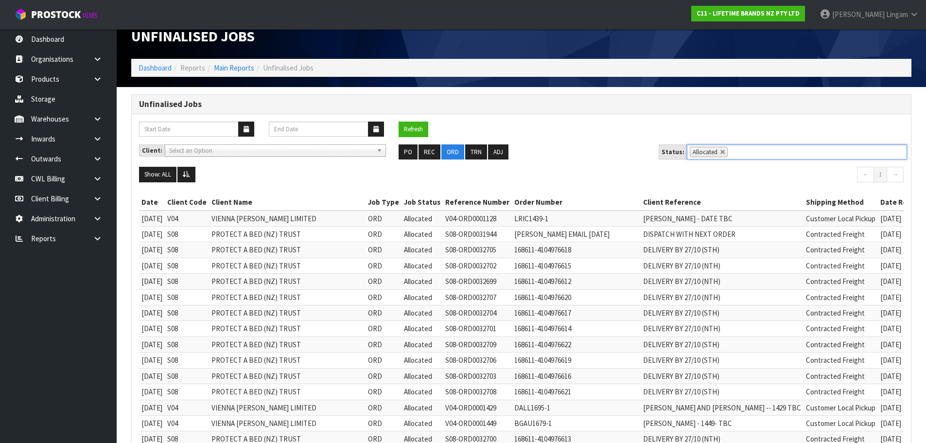
scroll to position [0, 0]
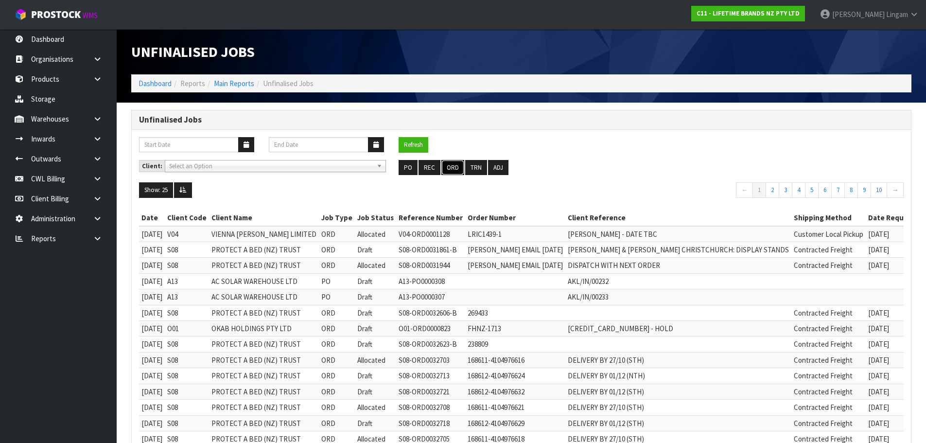
click at [450, 170] on button "ORD" at bounding box center [452, 168] width 23 height 16
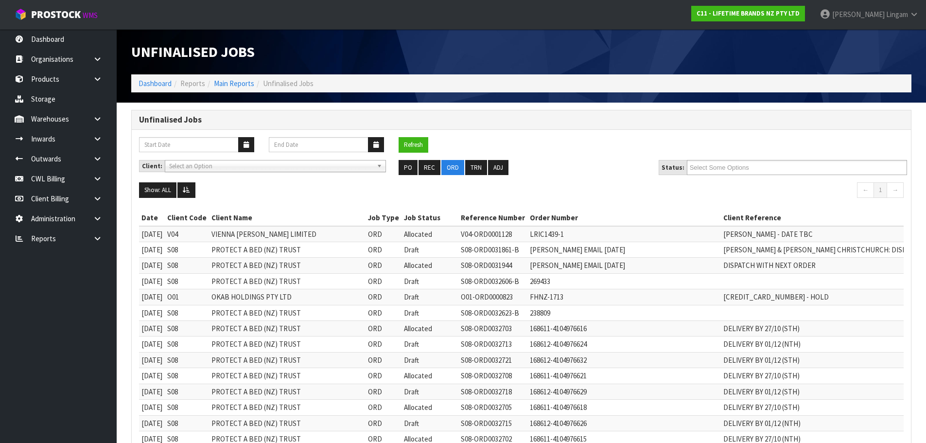
click at [767, 171] on ul "Select Some Options" at bounding box center [797, 167] width 220 height 15
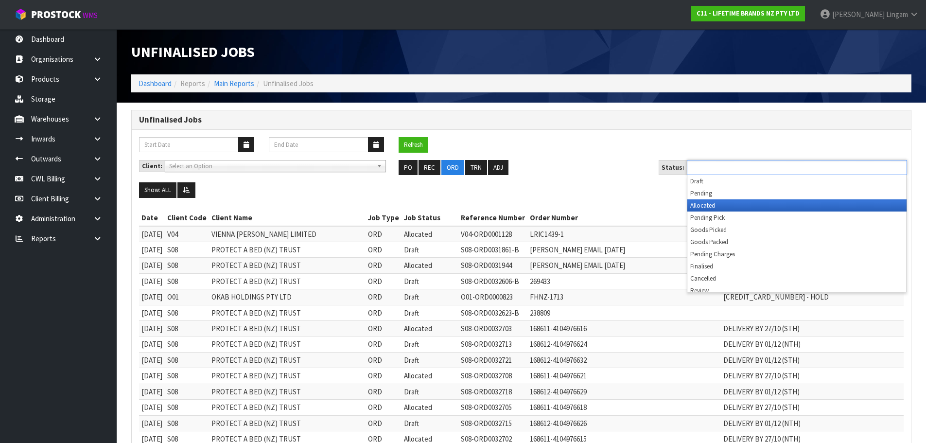
click at [760, 209] on li "Allocated" at bounding box center [796, 205] width 219 height 12
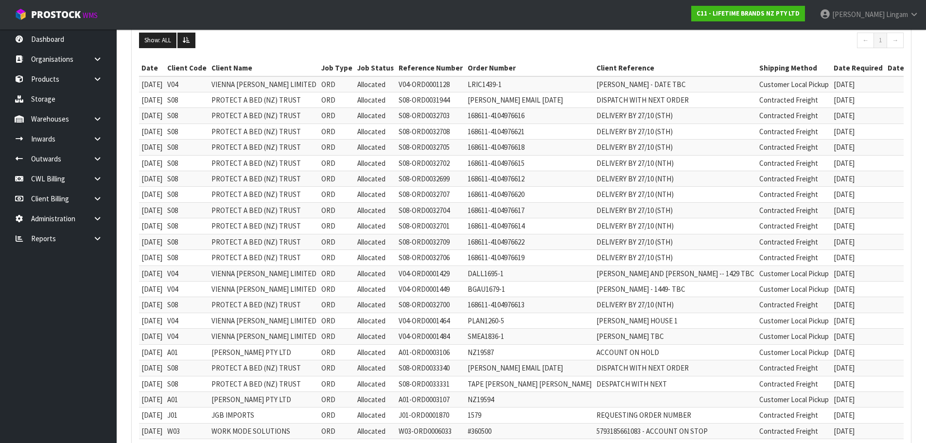
scroll to position [70, 0]
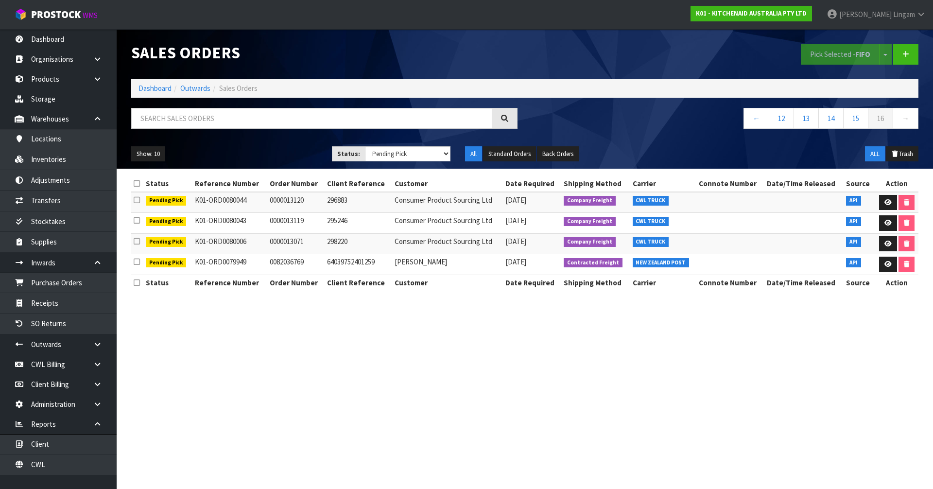
select select "string:3"
click at [157, 89] on link "Dashboard" at bounding box center [154, 88] width 33 height 9
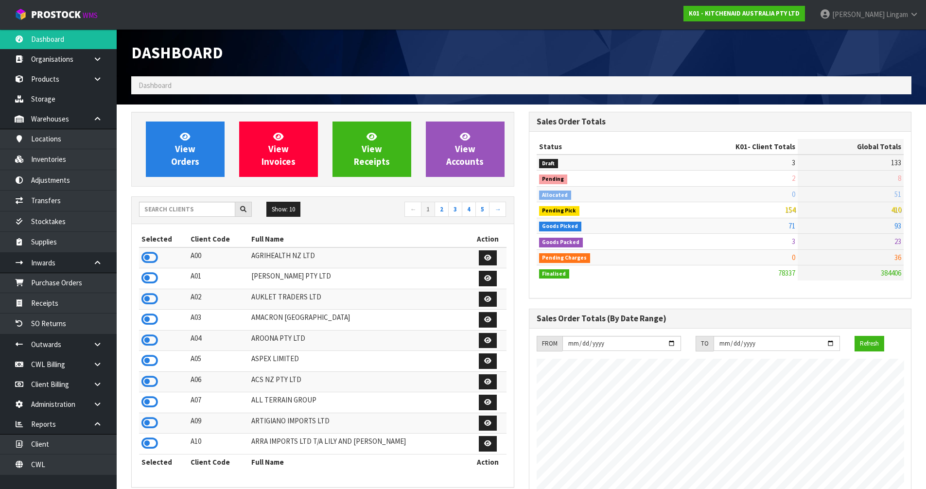
scroll to position [736, 397]
click at [158, 213] on input "text" at bounding box center [187, 209] width 96 height 15
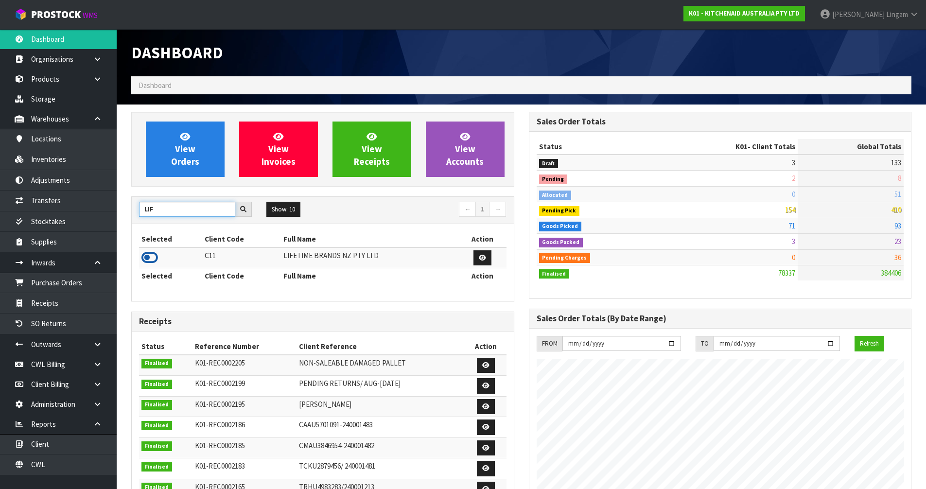
type input "LIF"
click at [149, 254] on icon at bounding box center [149, 257] width 17 height 15
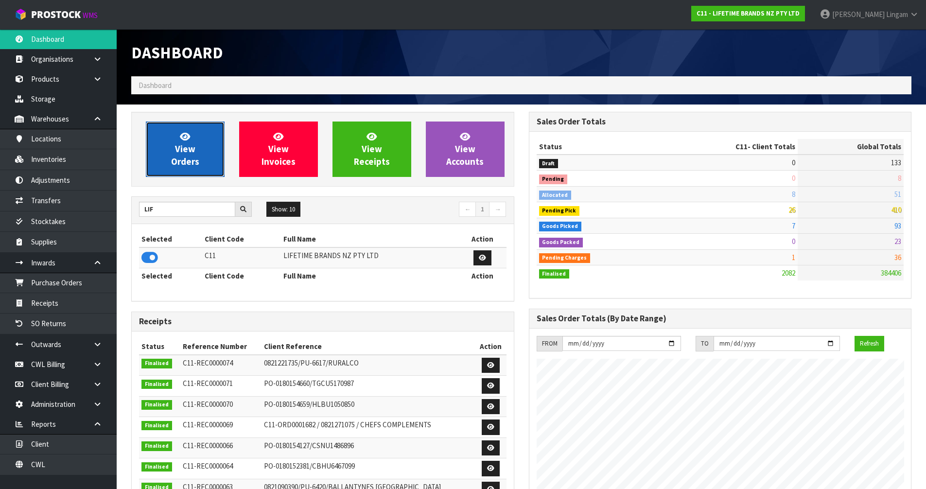
click at [199, 153] on link "View Orders" at bounding box center [185, 148] width 79 height 55
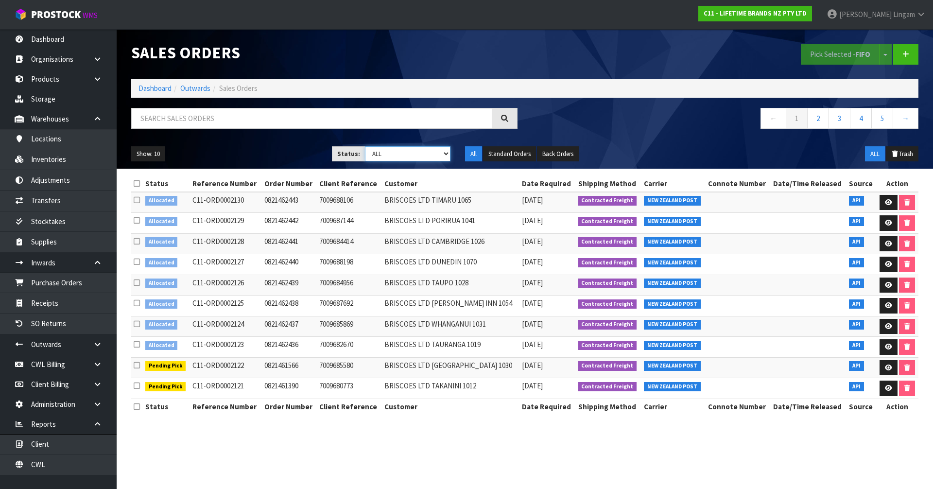
click at [423, 155] on select "Draft Pending Allocated Pending Pick Goods Picked Goods Packed Pending Charges …" at bounding box center [408, 153] width 86 height 15
select select "string:6"
click at [365, 146] on select "Draft Pending Allocated Pending Pick Goods Picked Goods Packed Pending Charges …" at bounding box center [408, 153] width 86 height 15
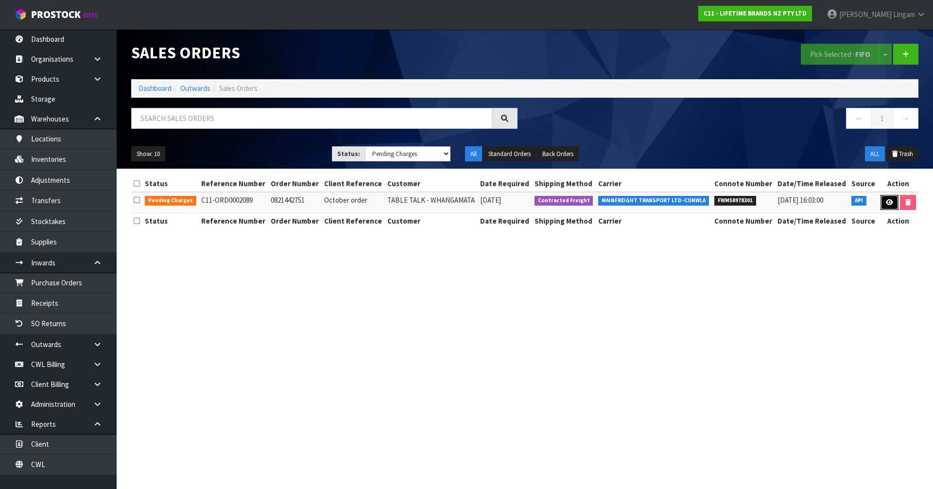
click at [887, 201] on icon at bounding box center [889, 202] width 7 height 6
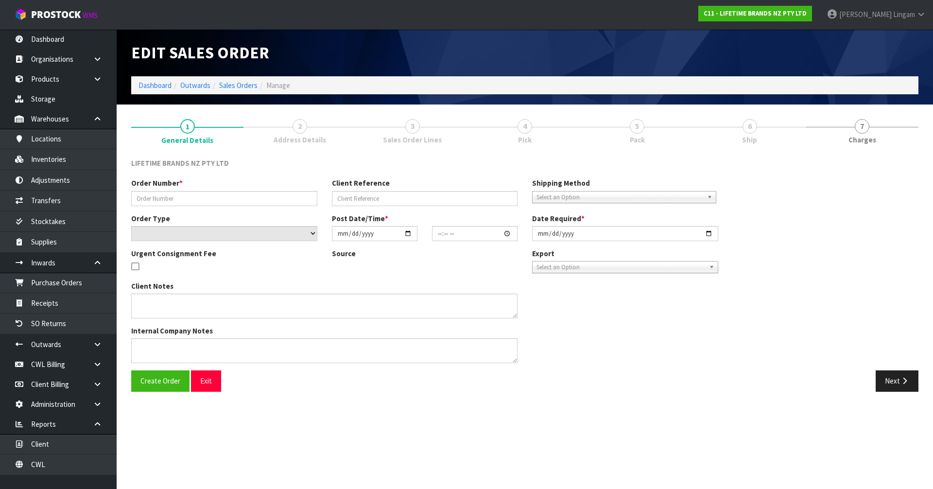
type input "0821442751"
type input "October order"
select select "number:0"
type input "2025-09-30"
type input "15:54:32.000"
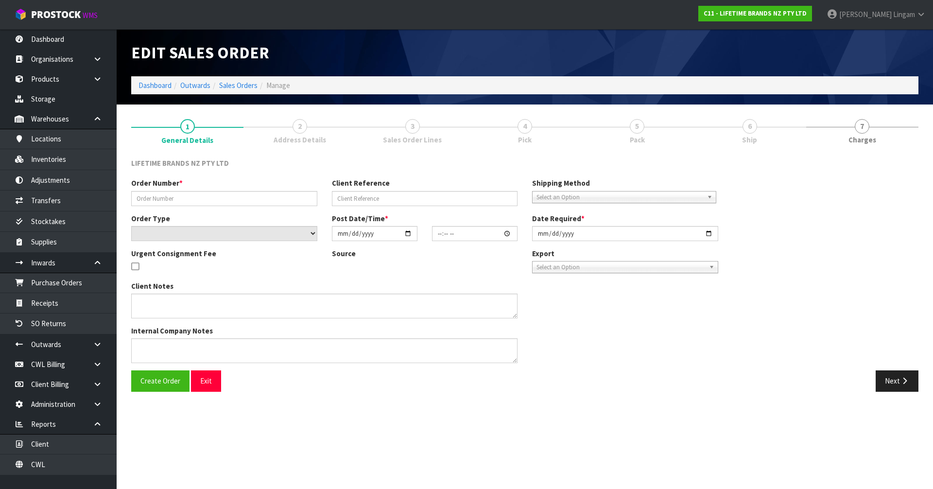
type input "[DATE]"
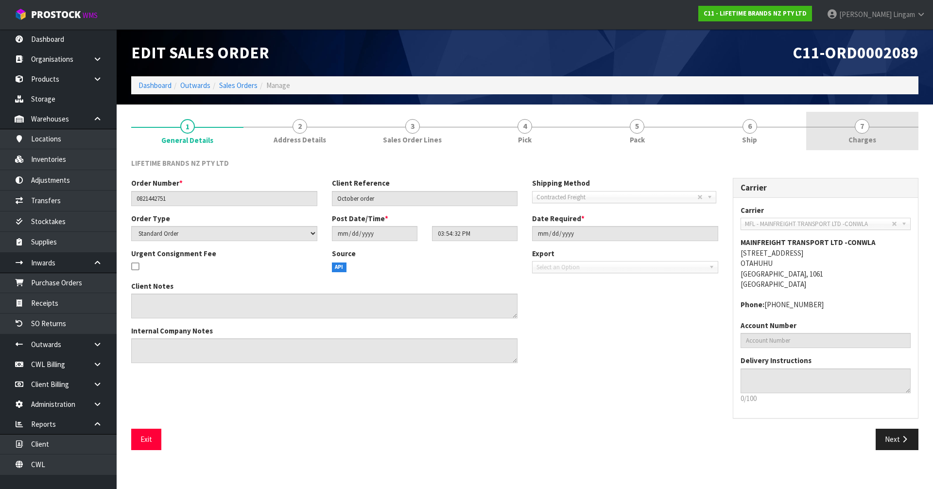
click at [897, 126] on link "7 [GEOGRAPHIC_DATA]" at bounding box center [862, 131] width 112 height 38
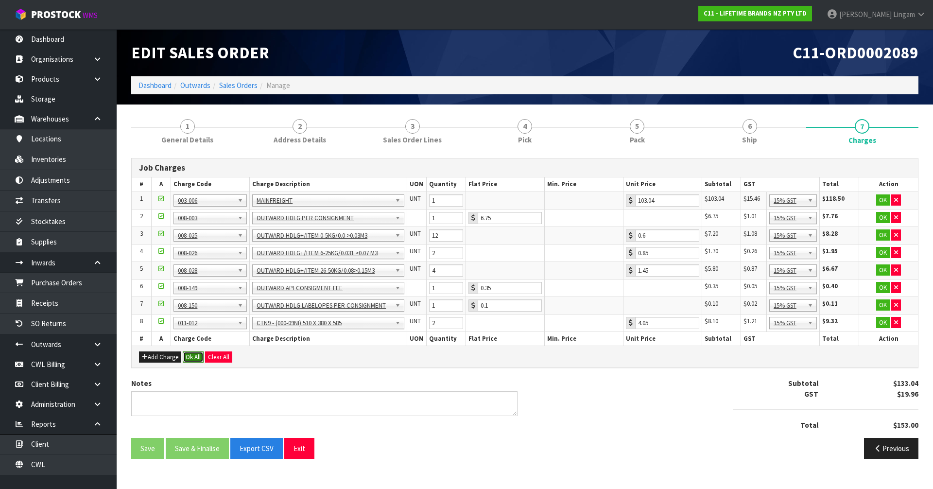
click at [197, 356] on button "Ok All" at bounding box center [193, 357] width 21 height 12
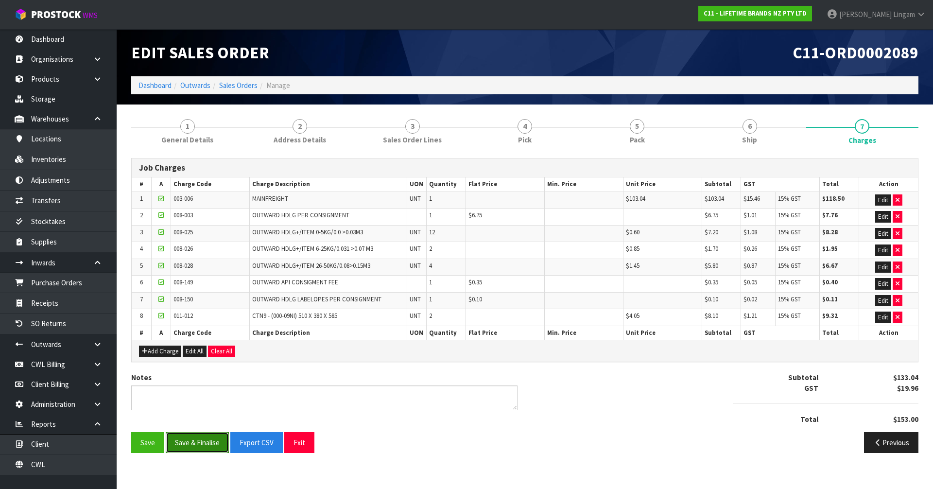
click at [199, 448] on button "Save & Finalise" at bounding box center [197, 442] width 63 height 21
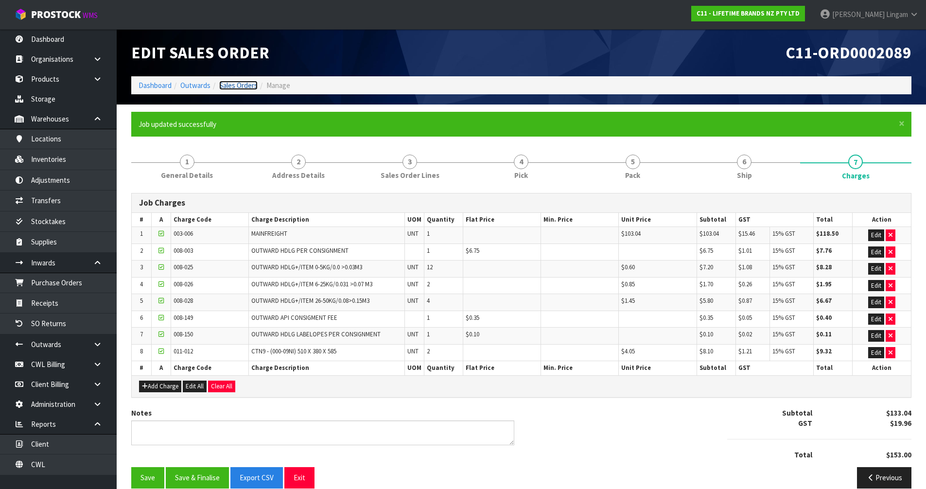
click at [247, 85] on link "Sales Orders" at bounding box center [238, 85] width 38 height 9
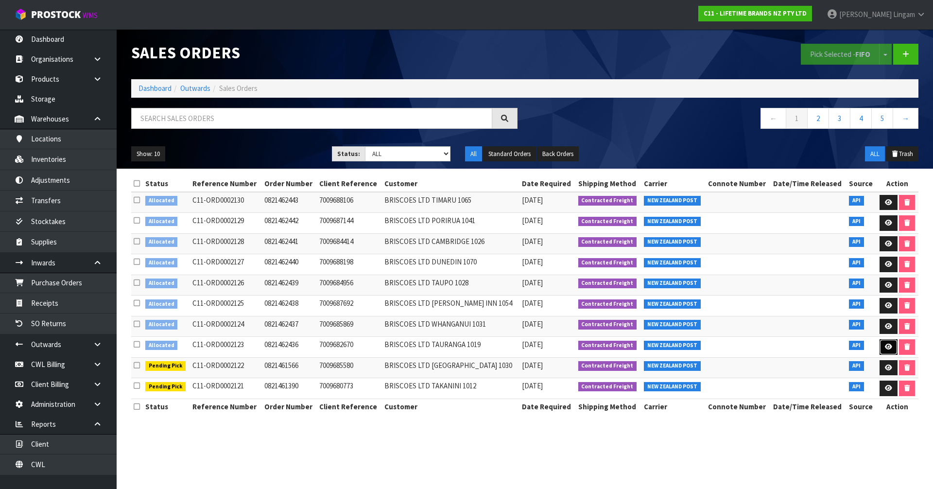
click at [882, 344] on link at bounding box center [888, 347] width 18 height 16
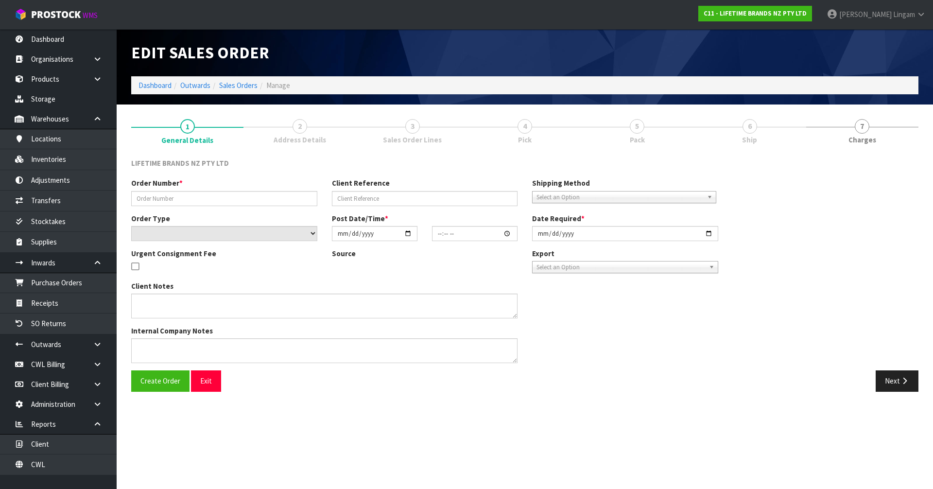
type input "0821462436"
type input "7009682670"
select select "number:0"
type input "2025-10-06"
type input "15:44:33.000"
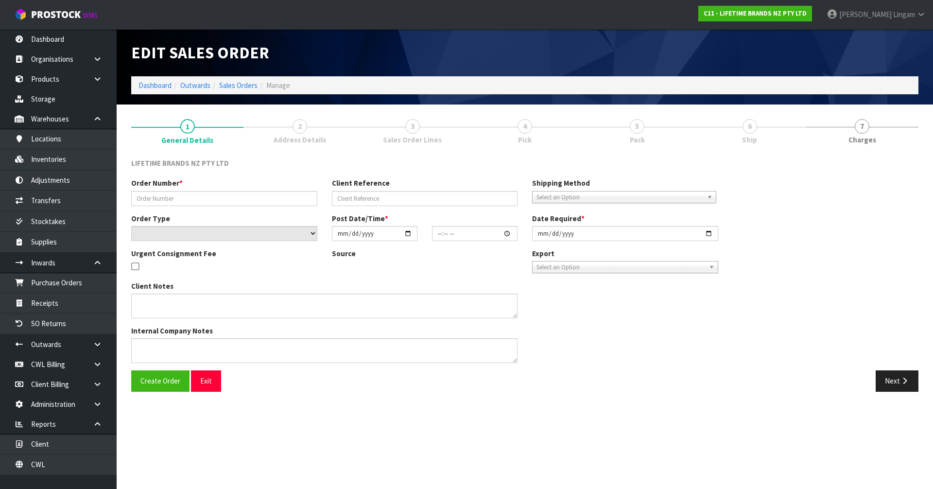
type input "2025-10-06"
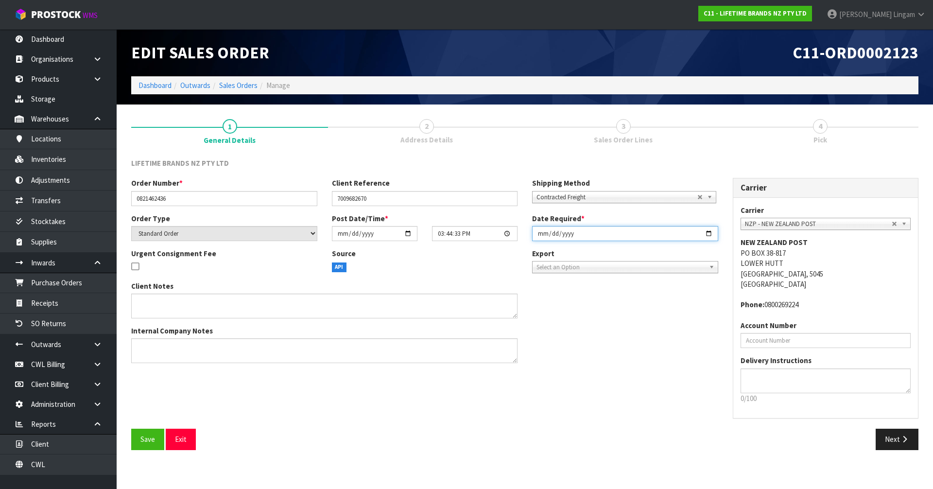
click at [535, 235] on input "2025-10-06" at bounding box center [625, 233] width 186 height 15
type input "2025-10-07"
click at [137, 438] on button "Save" at bounding box center [147, 439] width 33 height 21
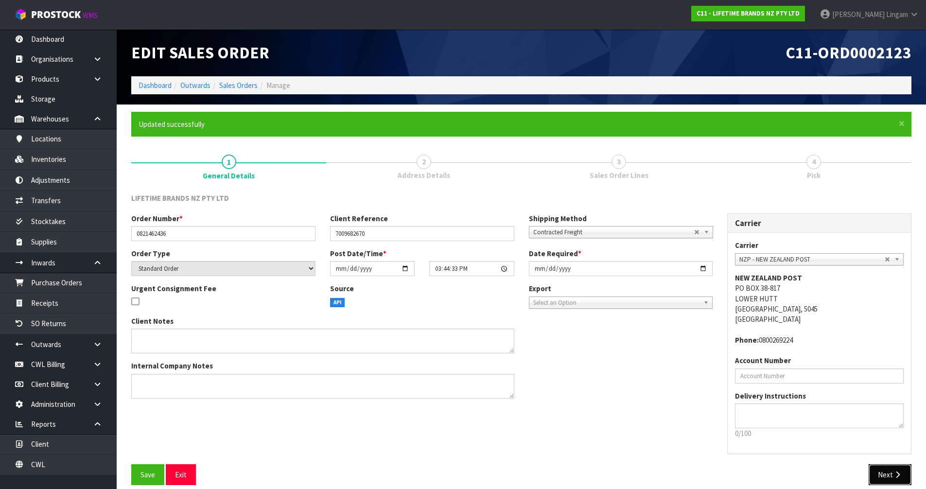
click at [884, 479] on button "Next" at bounding box center [889, 474] width 43 height 21
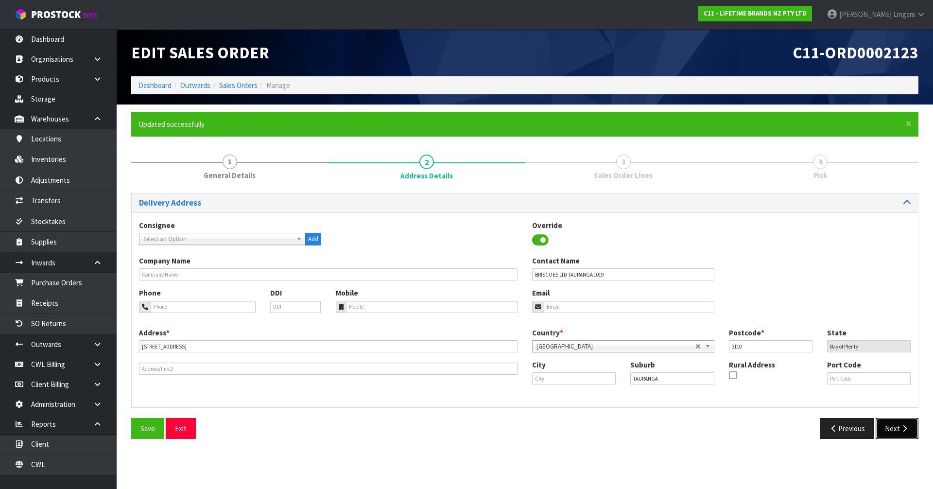
click at [896, 427] on button "Next" at bounding box center [897, 428] width 43 height 21
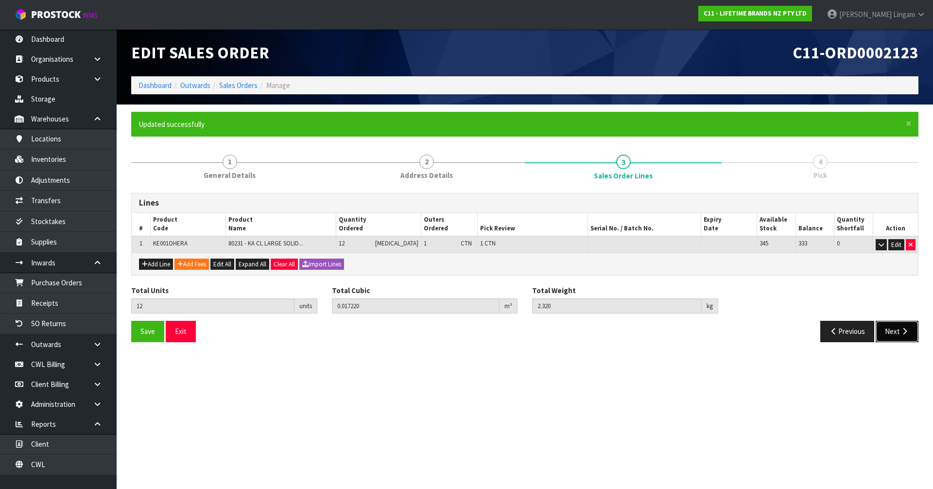
click at [900, 333] on icon "button" at bounding box center [904, 330] width 9 height 7
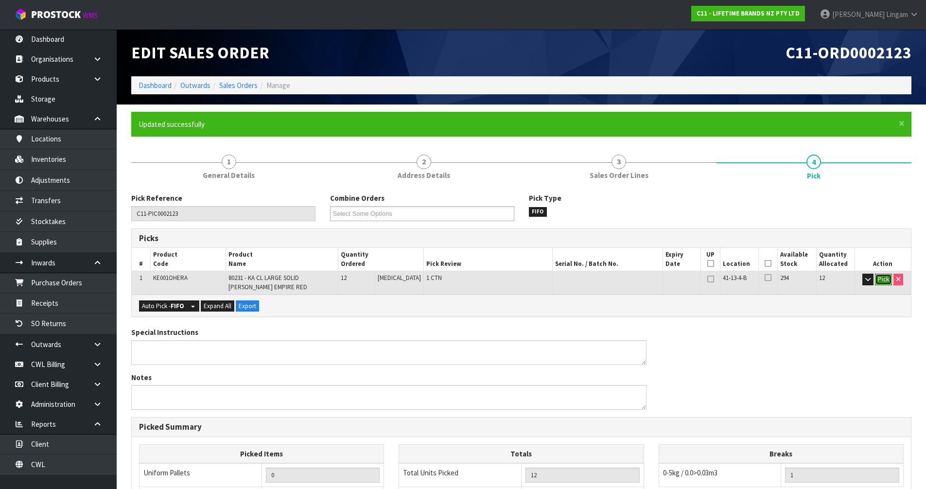
click at [889, 279] on button "Pick" at bounding box center [883, 280] width 17 height 12
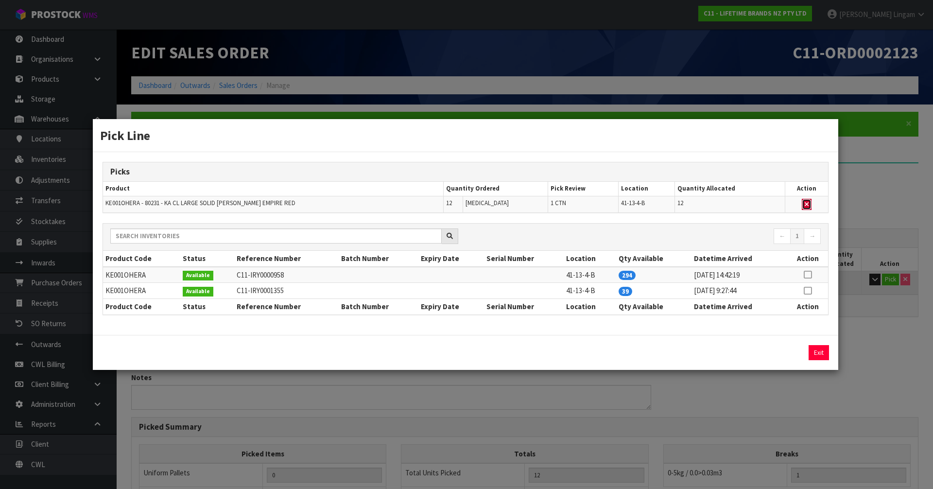
click at [806, 200] on button "button" at bounding box center [807, 205] width 10 height 12
type input "0"
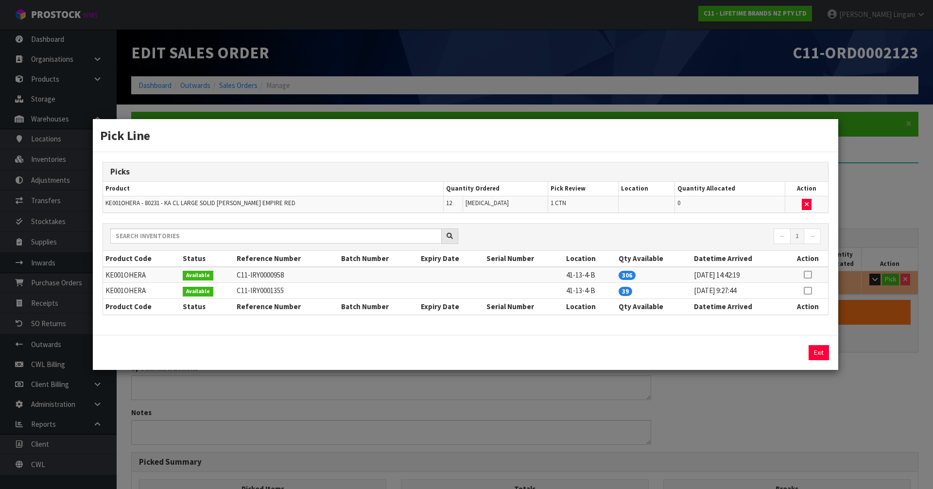
click at [808, 291] on icon at bounding box center [808, 291] width 8 height 0
click at [788, 352] on button "Assign Pick" at bounding box center [786, 352] width 40 height 15
type input "1"
type input "12"
type input "0.01722"
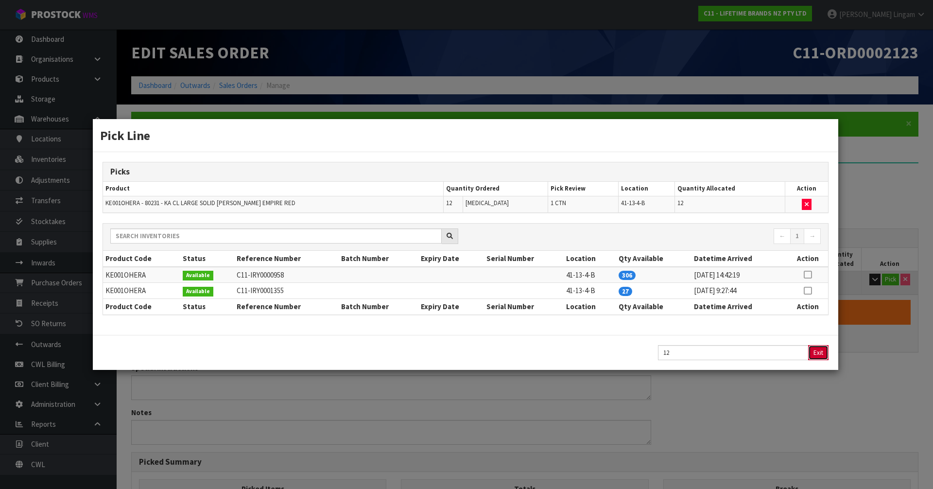
type input "2.32"
click at [824, 351] on button "Exit" at bounding box center [818, 352] width 20 height 15
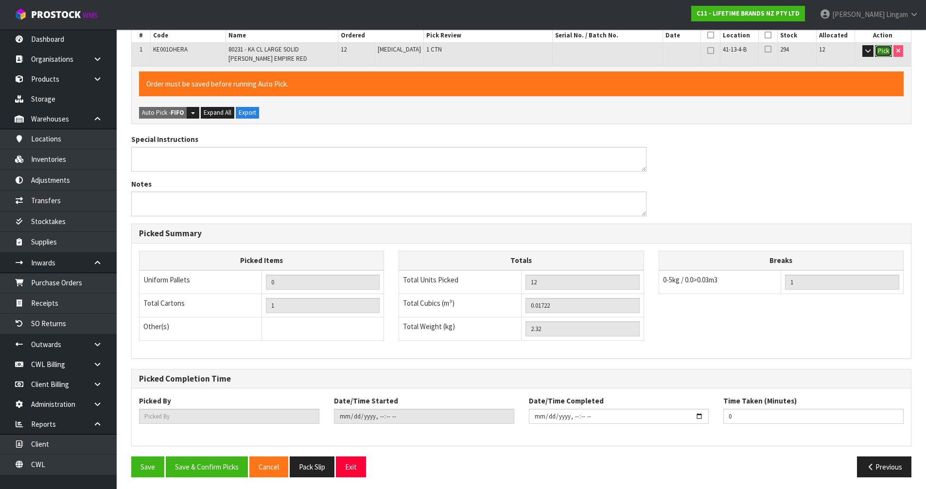
scroll to position [231, 0]
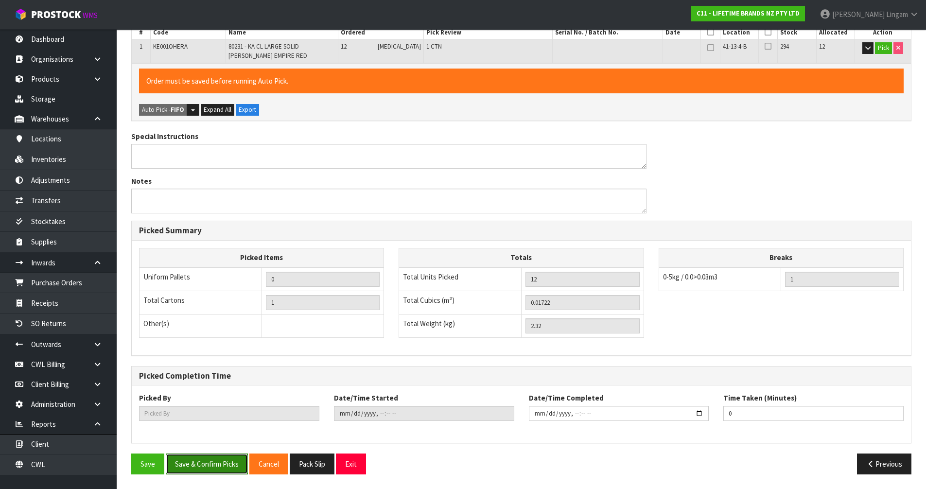
click at [217, 455] on button "Save & Confirm Picks" at bounding box center [207, 463] width 82 height 21
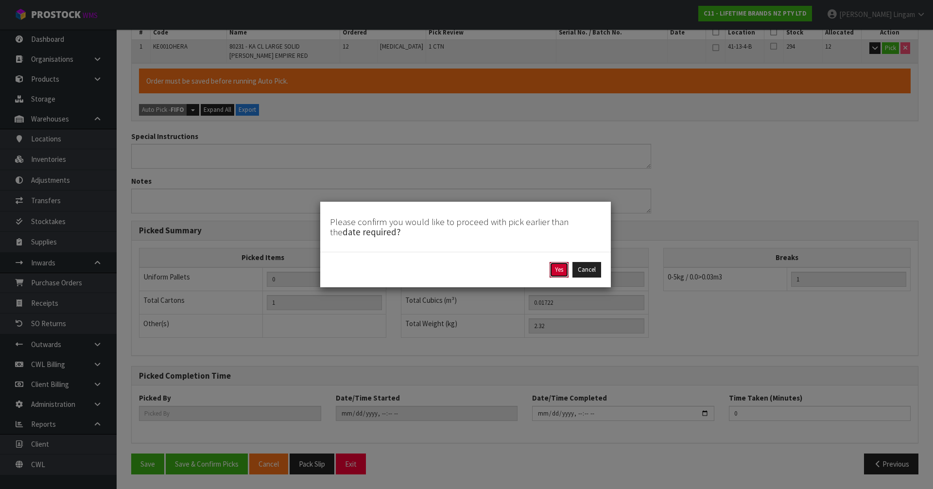
click at [562, 268] on button "Yes" at bounding box center [558, 270] width 19 height 16
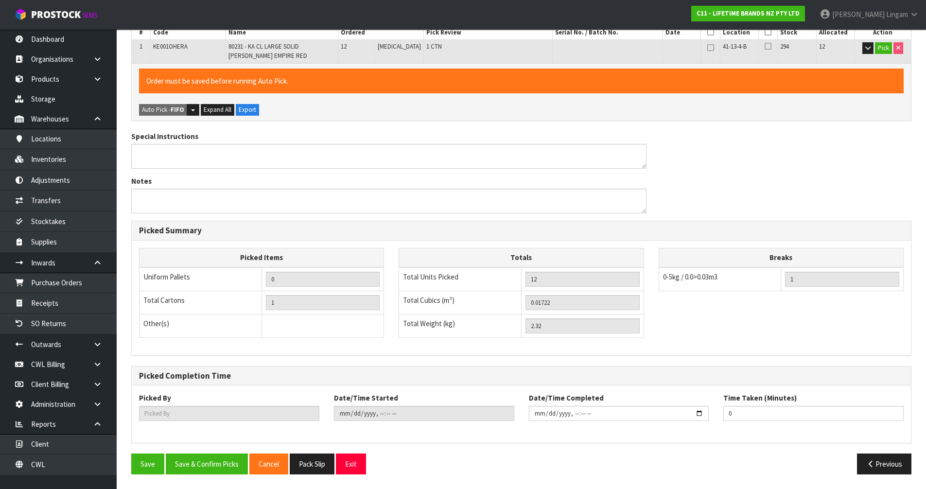
scroll to position [0, 0]
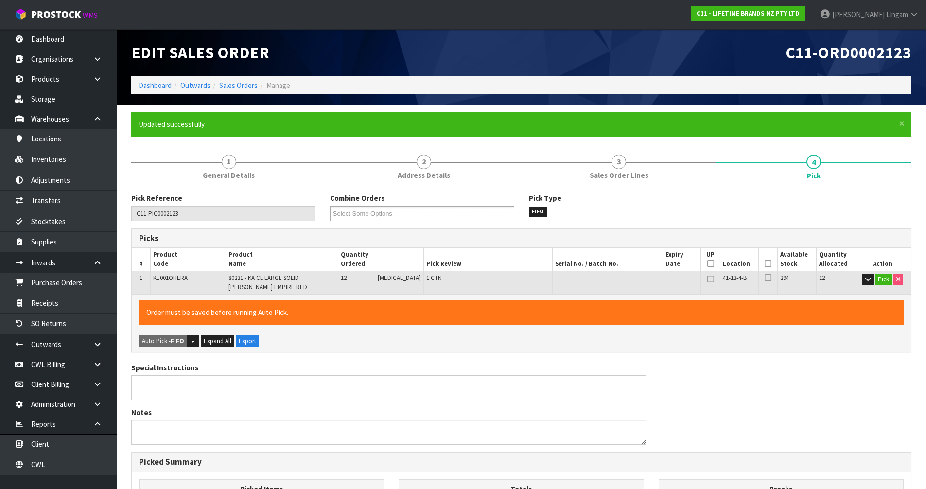
type input "Vineeta Lingam"
type input "2025-10-06T19:53:45"
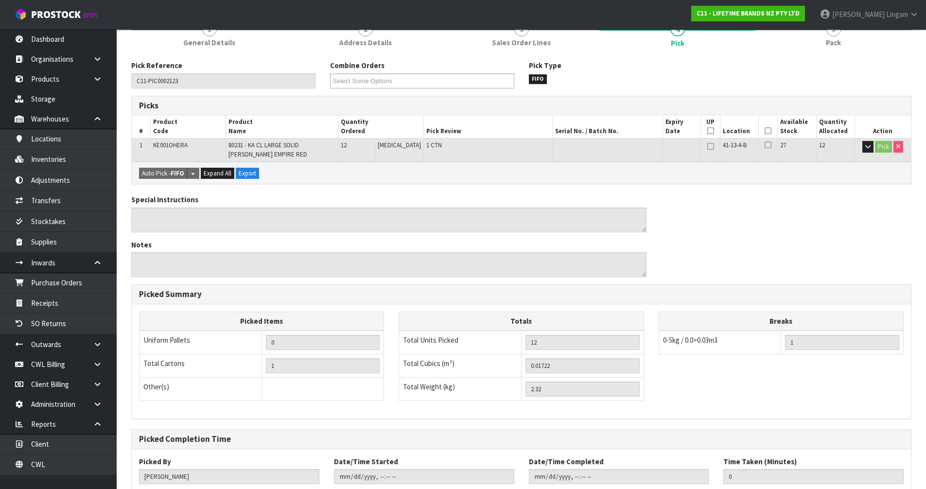
scroll to position [196, 0]
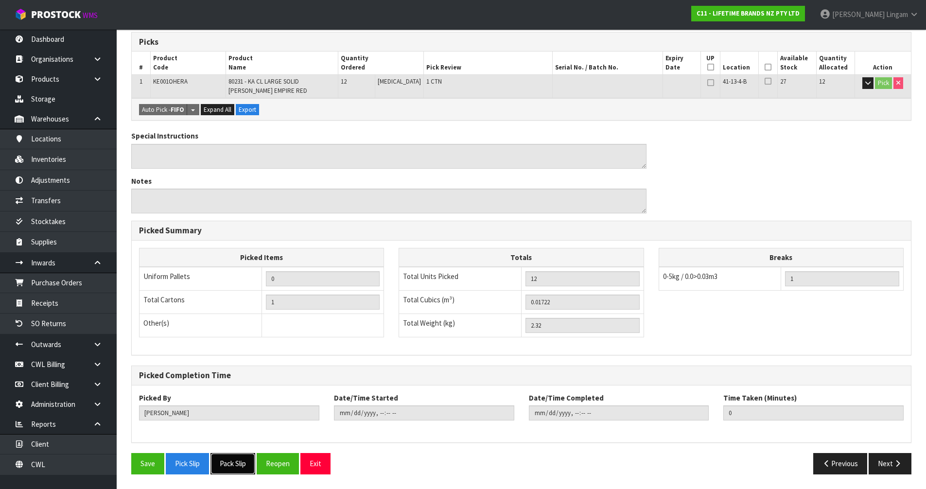
click at [244, 463] on button "Pack Slip" at bounding box center [232, 463] width 45 height 21
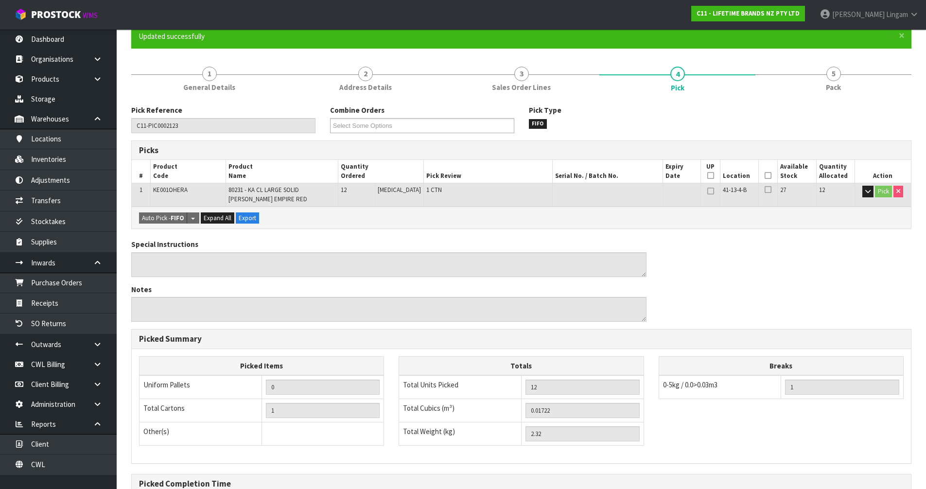
scroll to position [0, 0]
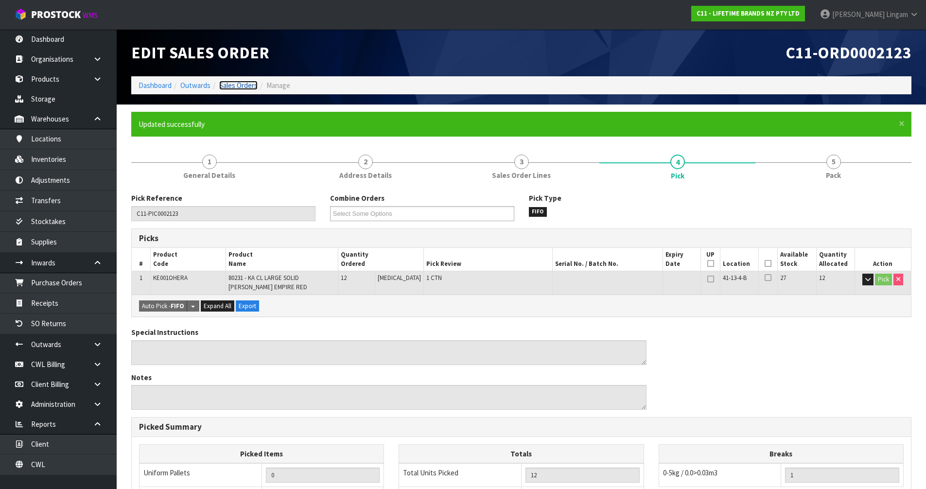
click at [240, 86] on link "Sales Orders" at bounding box center [238, 85] width 38 height 9
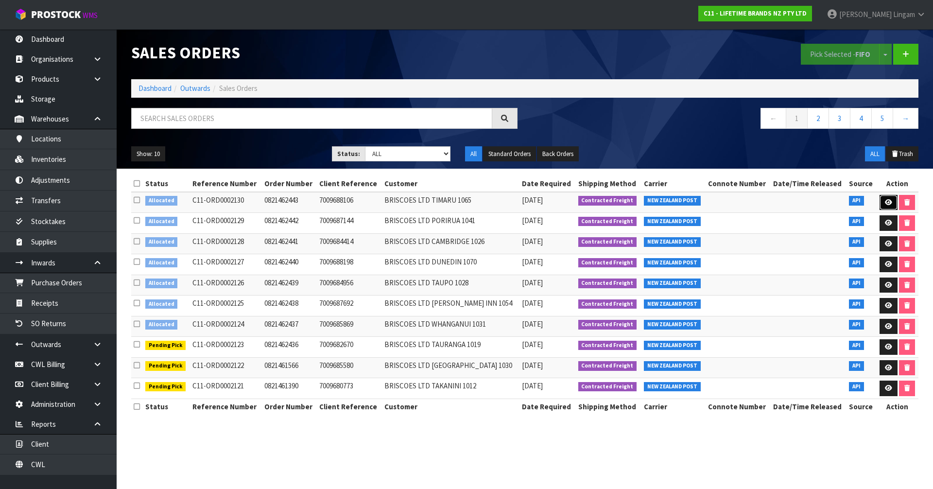
click at [892, 203] on link at bounding box center [888, 203] width 18 height 16
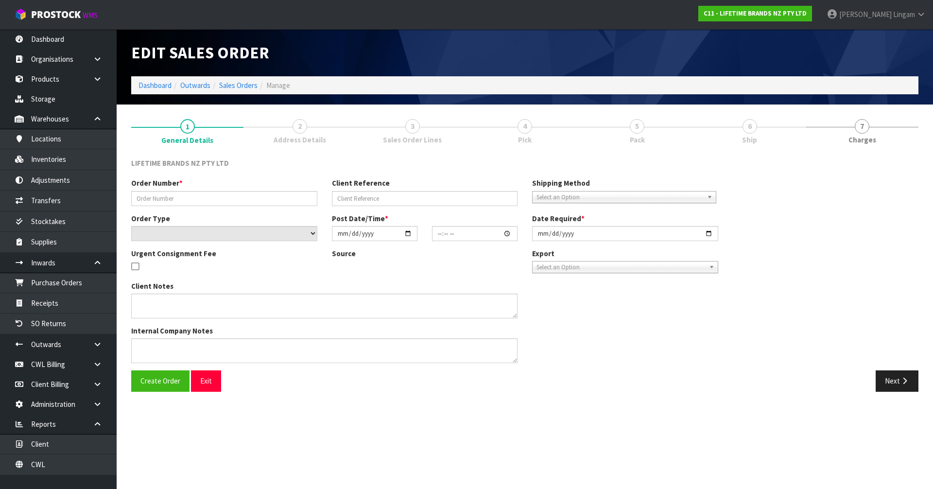
type input "0821462443"
type input "7009688106"
select select "number:0"
type input "2025-10-06"
type input "16:14:37.000"
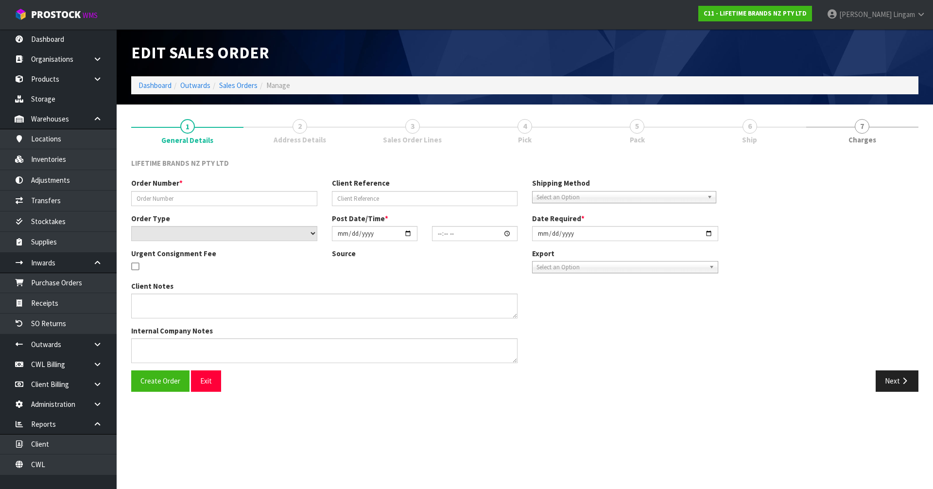
type input "2025-10-06"
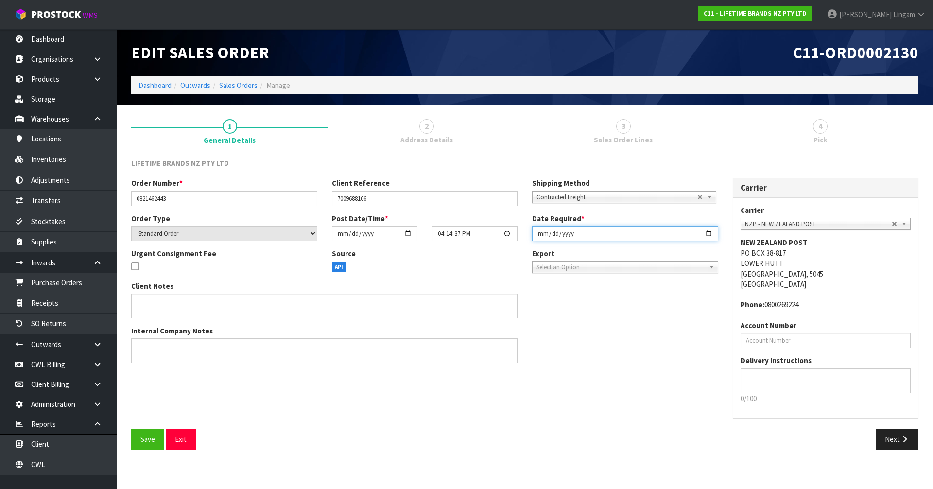
click at [539, 235] on input "2025-10-06" at bounding box center [625, 233] width 186 height 15
type input "2025-10-07"
click at [154, 440] on span "Save" at bounding box center [147, 438] width 15 height 9
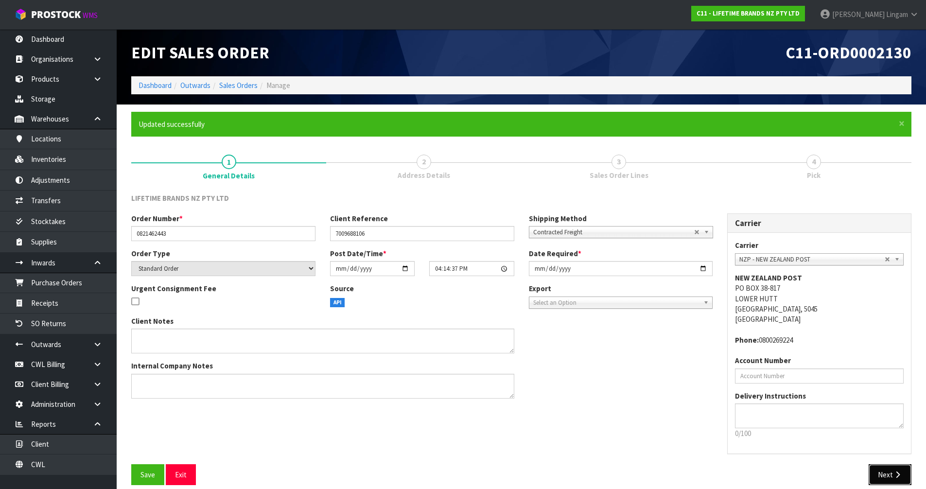
click at [879, 475] on button "Next" at bounding box center [889, 474] width 43 height 21
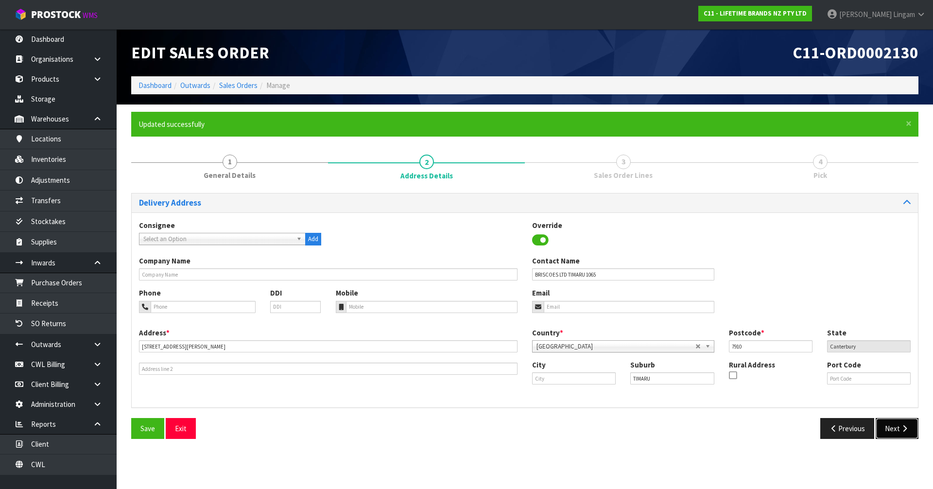
click at [889, 430] on button "Next" at bounding box center [897, 428] width 43 height 21
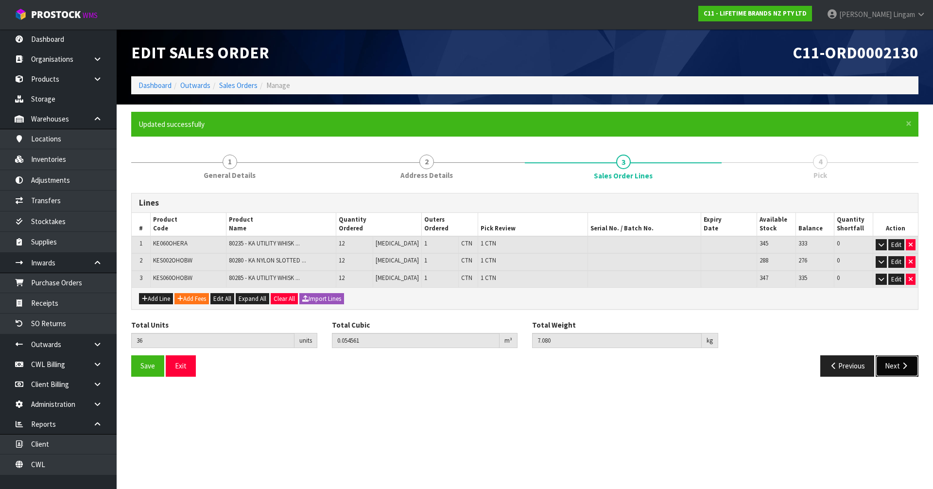
click at [896, 361] on button "Next" at bounding box center [897, 365] width 43 height 21
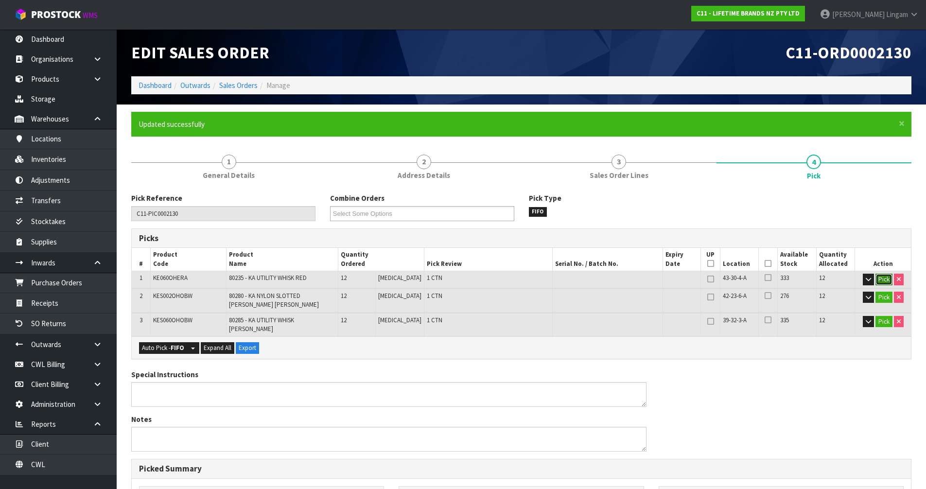
click at [885, 279] on button "Pick" at bounding box center [883, 280] width 17 height 12
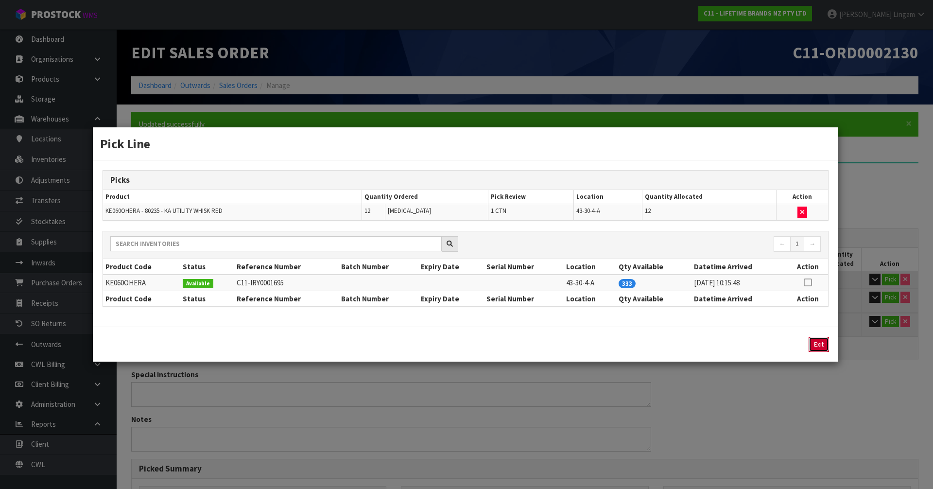
click at [818, 346] on button "Exit" at bounding box center [818, 344] width 20 height 15
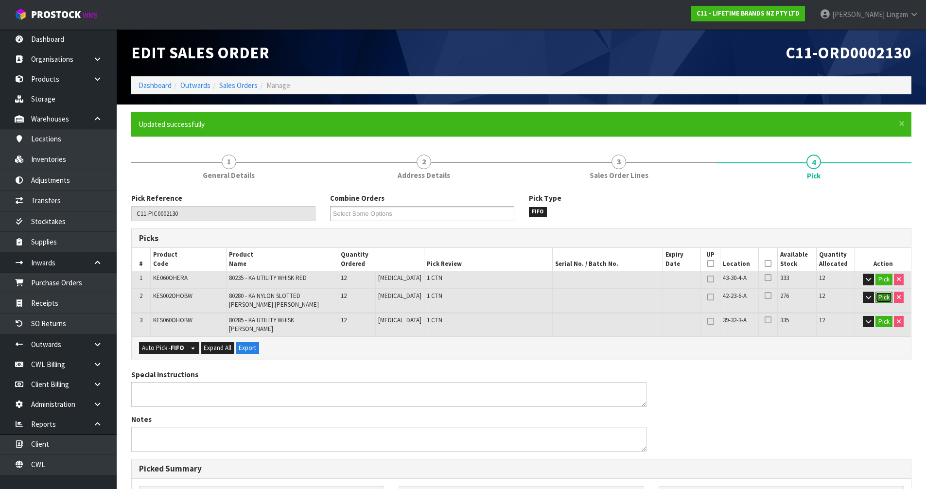
click at [881, 296] on button "Pick" at bounding box center [883, 298] width 17 height 12
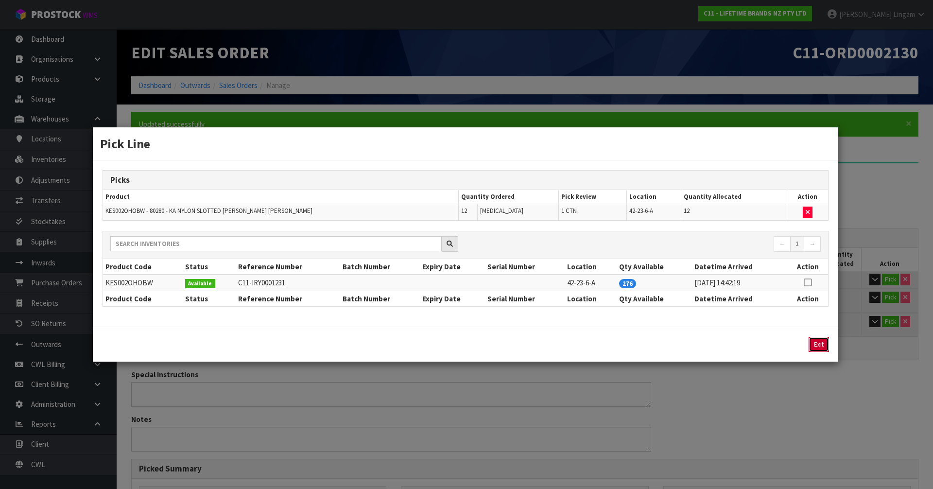
click at [809, 344] on button "Exit" at bounding box center [818, 344] width 20 height 15
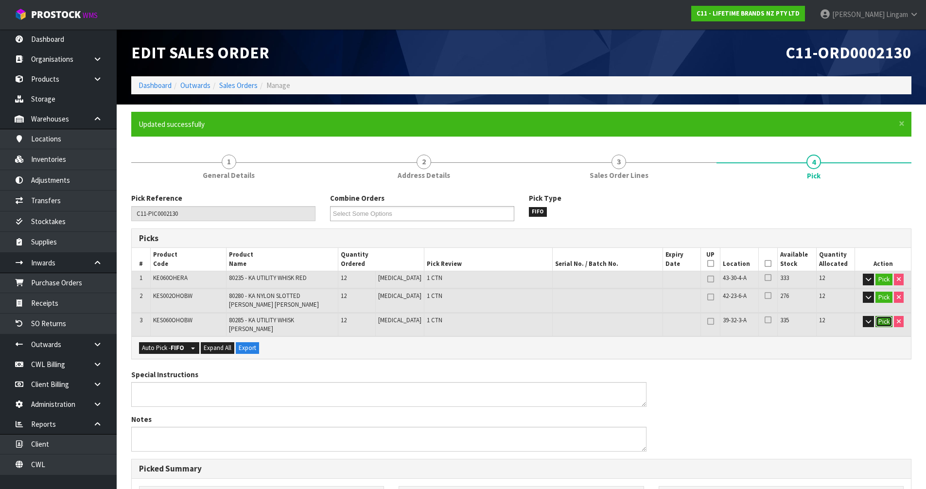
click at [886, 320] on button "Pick" at bounding box center [883, 322] width 17 height 12
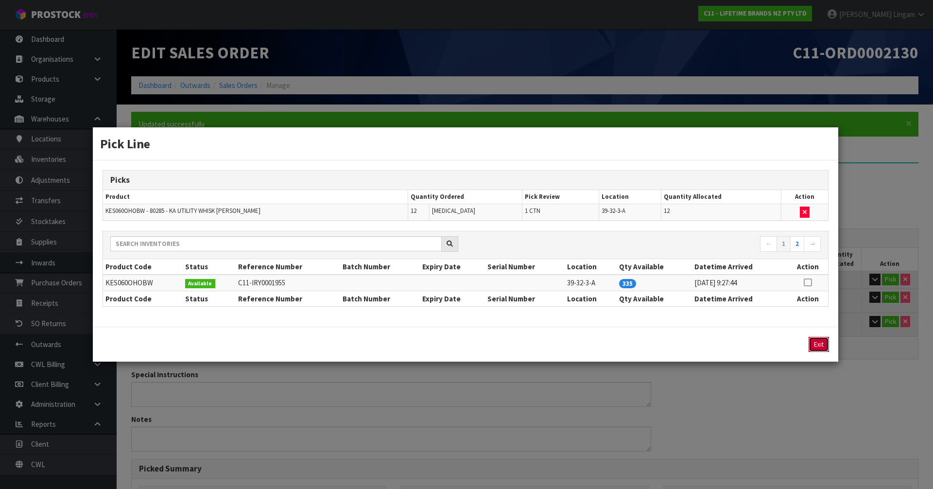
click at [817, 341] on button "Exit" at bounding box center [818, 344] width 20 height 15
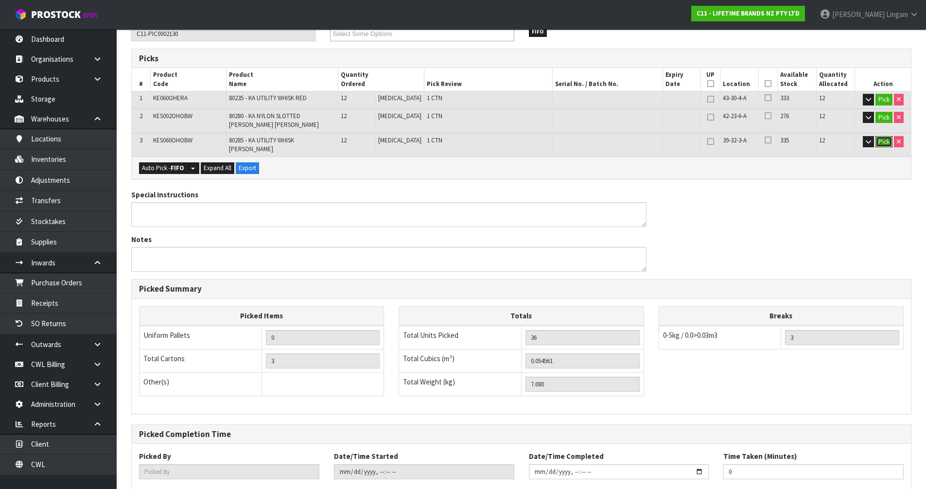
scroll to position [232, 0]
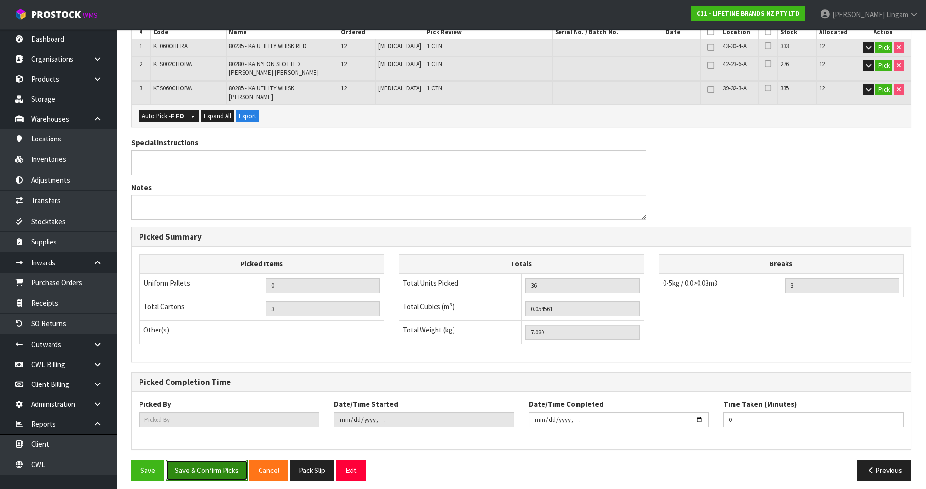
click at [226, 460] on button "Save & Confirm Picks" at bounding box center [207, 470] width 82 height 21
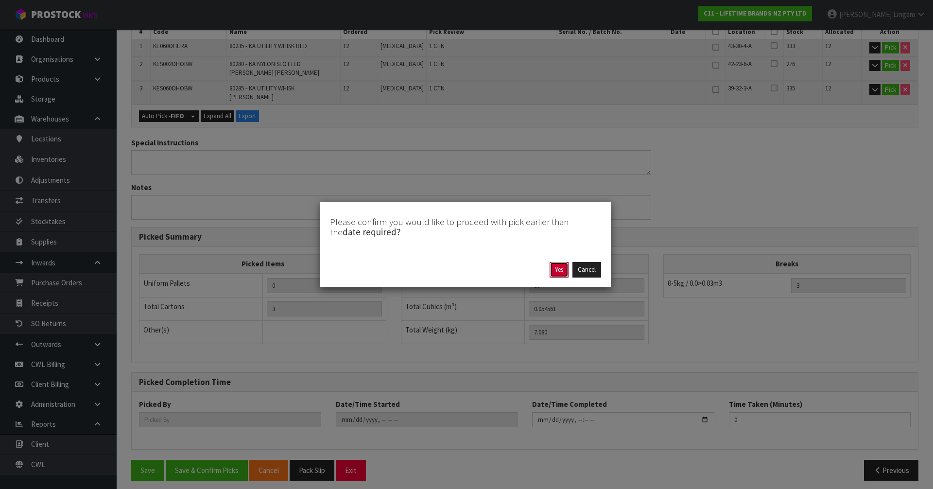
click at [564, 269] on button "Yes" at bounding box center [558, 270] width 19 height 16
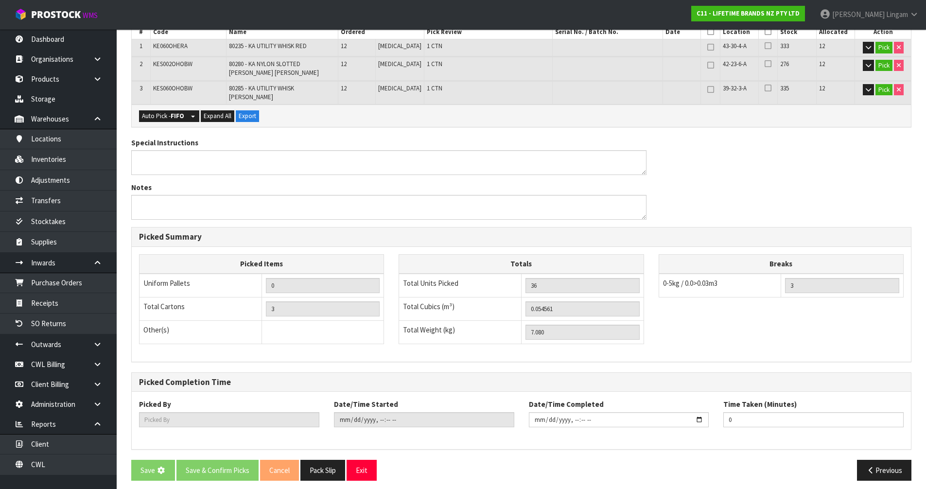
scroll to position [0, 0]
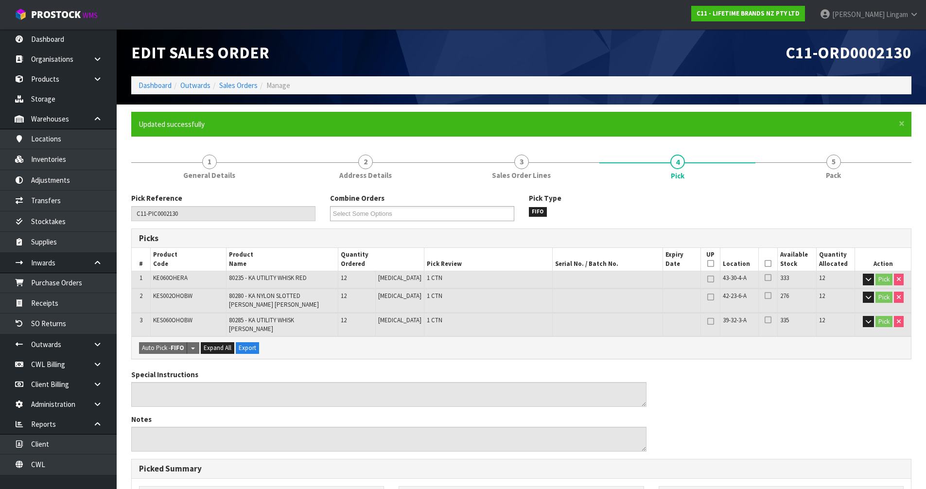
type input "Vineeta Lingam"
type input "2025-10-06T19:54:39"
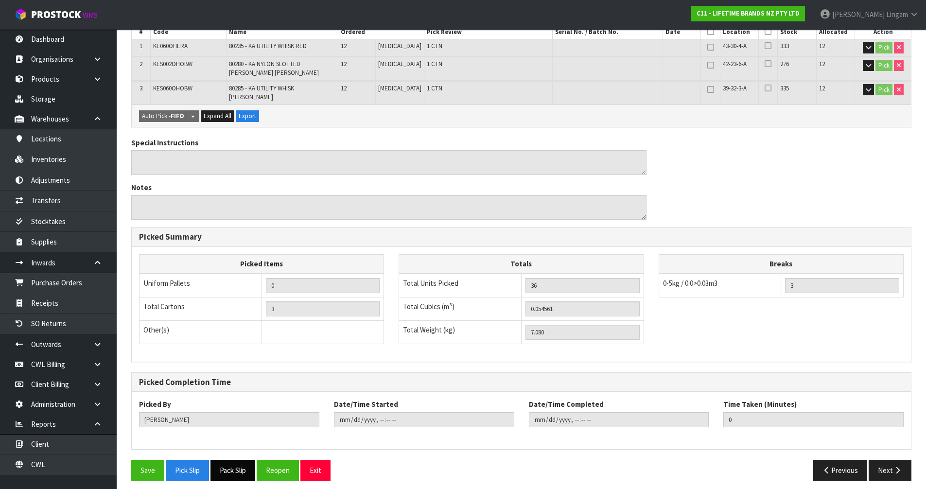
click at [246, 461] on button "Pack Slip" at bounding box center [232, 470] width 45 height 21
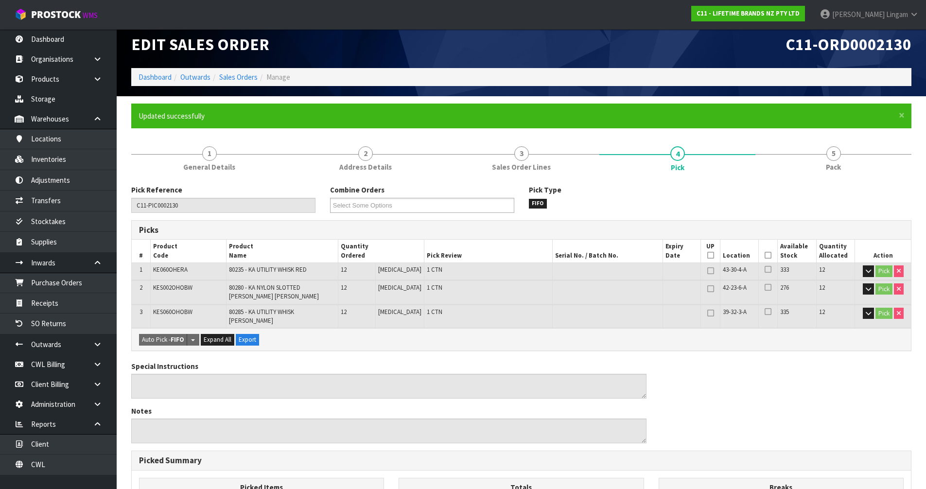
scroll to position [0, 0]
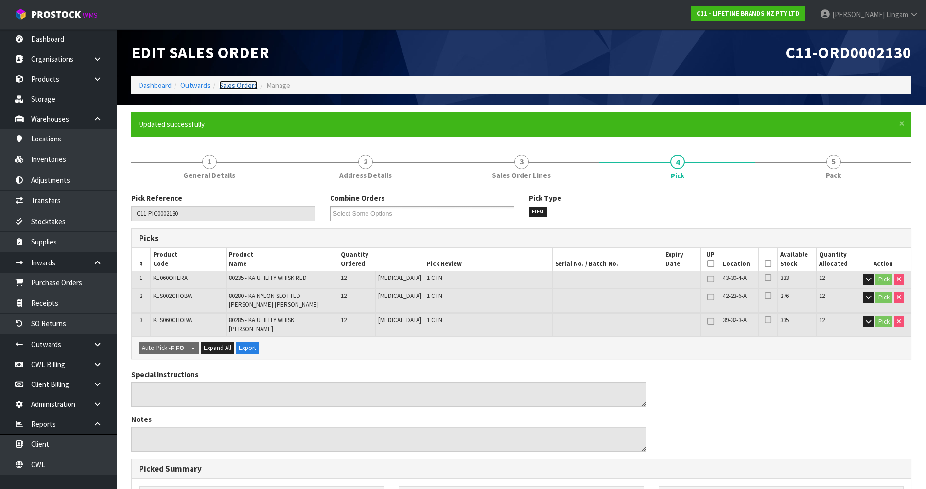
click at [244, 86] on link "Sales Orders" at bounding box center [238, 85] width 38 height 9
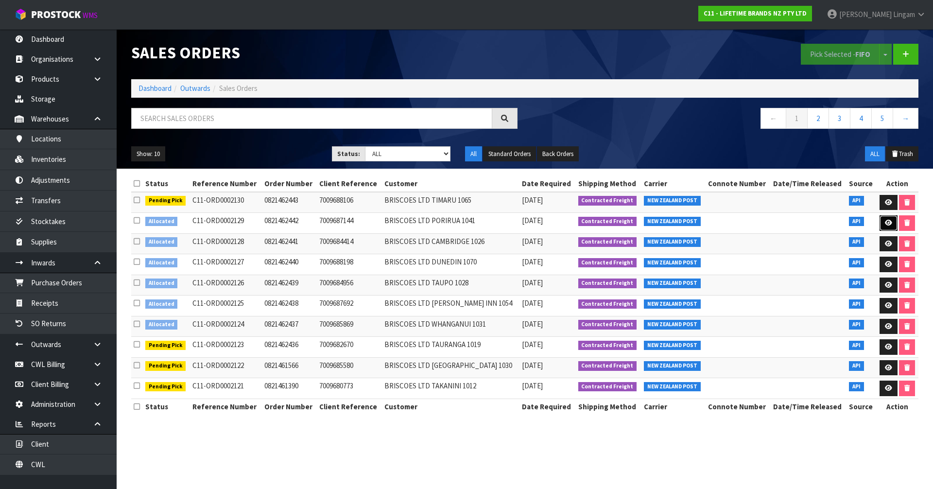
click at [888, 223] on icon at bounding box center [888, 223] width 7 height 6
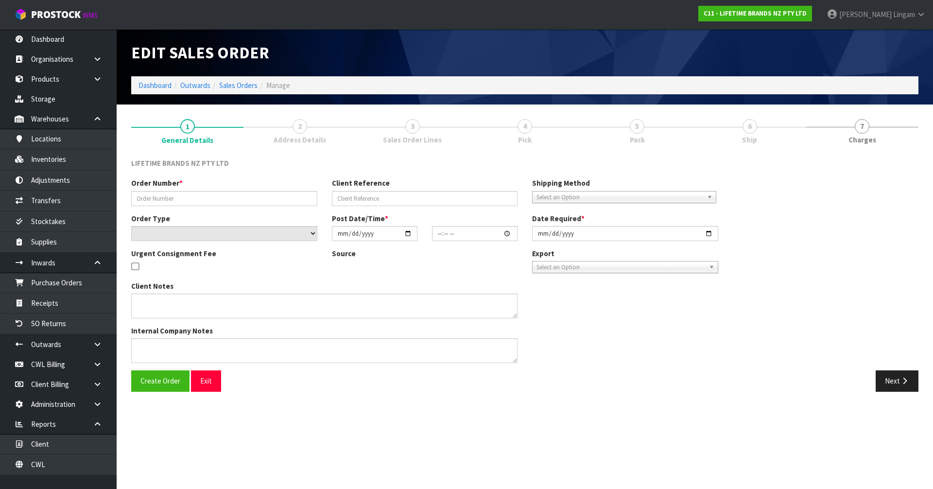
type input "0821462442"
type input "7009687144"
select select "number:0"
type input "2025-10-06"
type input "16:09:35.000"
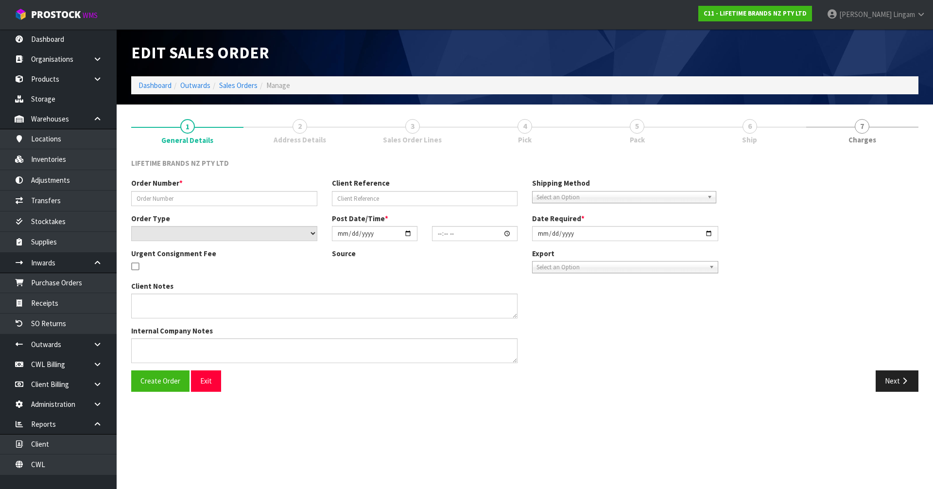
type input "2025-10-06"
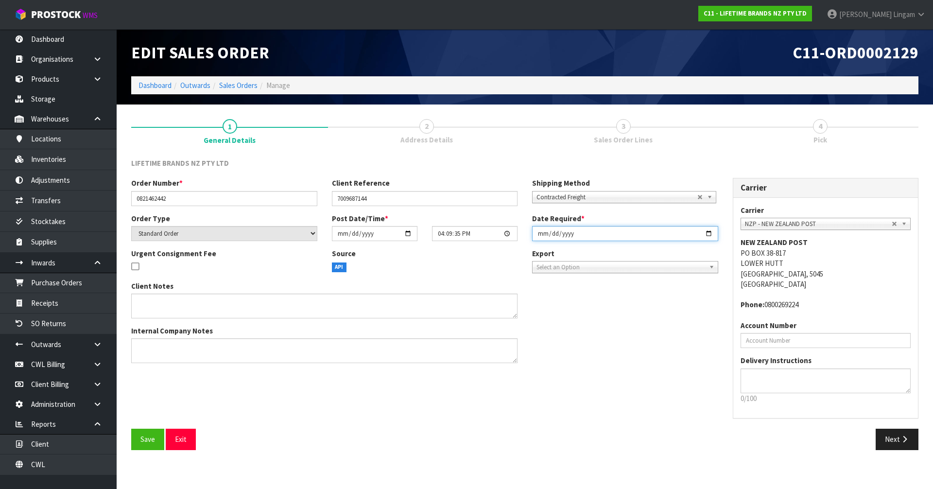
click at [535, 233] on input "2025-10-06" at bounding box center [625, 233] width 186 height 15
type input "2025-10-07"
click at [144, 442] on span "Save" at bounding box center [147, 438] width 15 height 9
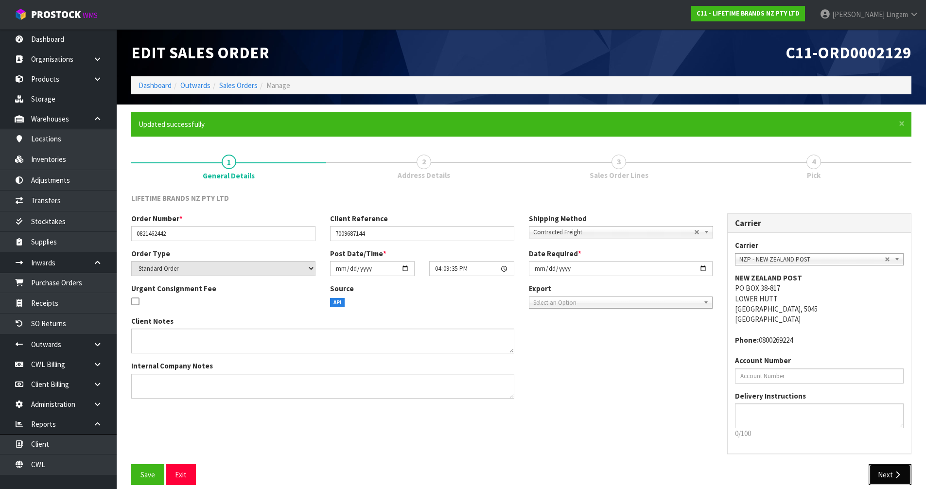
click at [884, 464] on button "Next" at bounding box center [889, 474] width 43 height 21
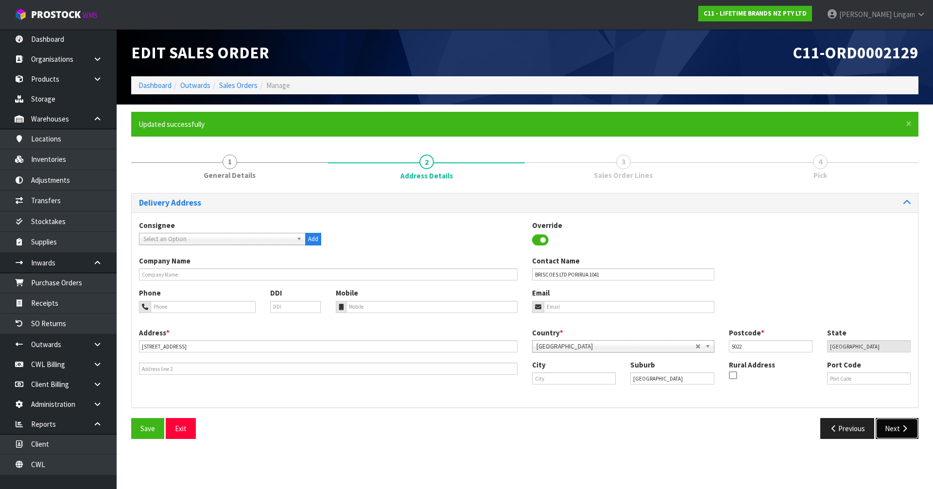
click at [896, 422] on button "Next" at bounding box center [897, 428] width 43 height 21
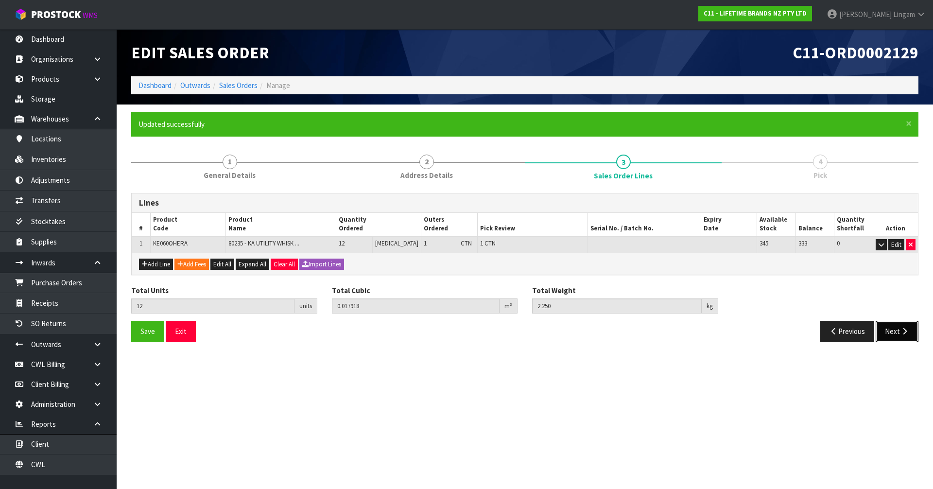
click at [890, 336] on button "Next" at bounding box center [897, 331] width 43 height 21
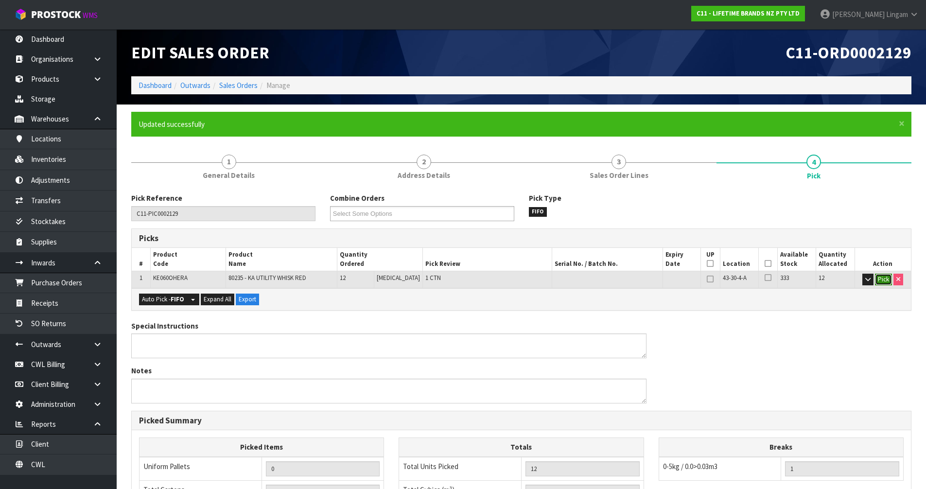
click at [878, 278] on button "Pick" at bounding box center [883, 280] width 17 height 12
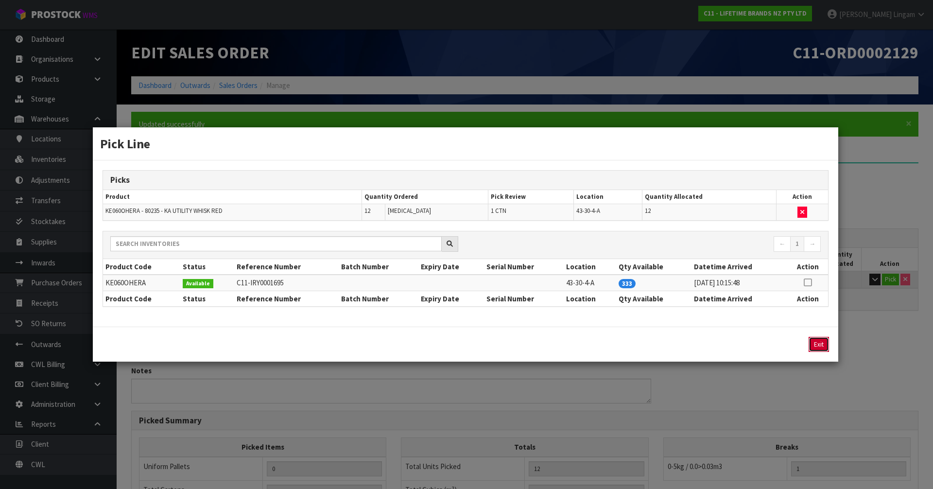
click at [812, 347] on button "Exit" at bounding box center [818, 344] width 20 height 15
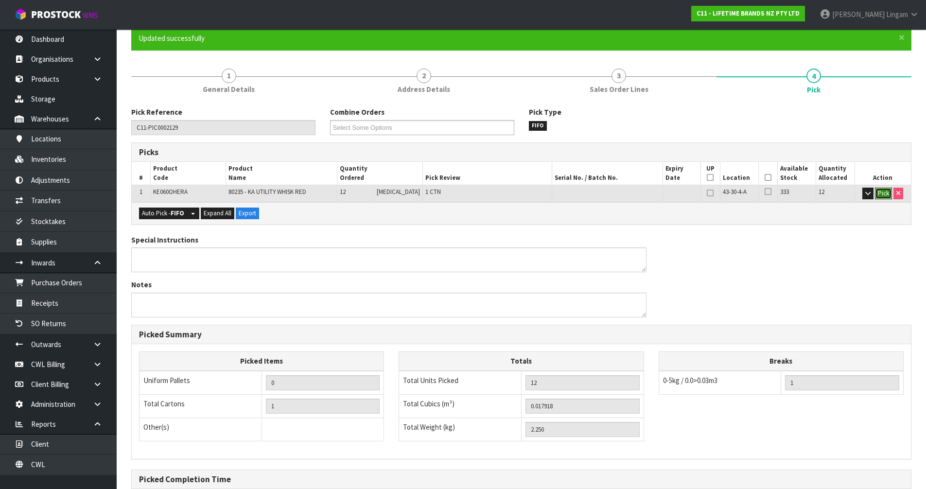
scroll to position [189, 0]
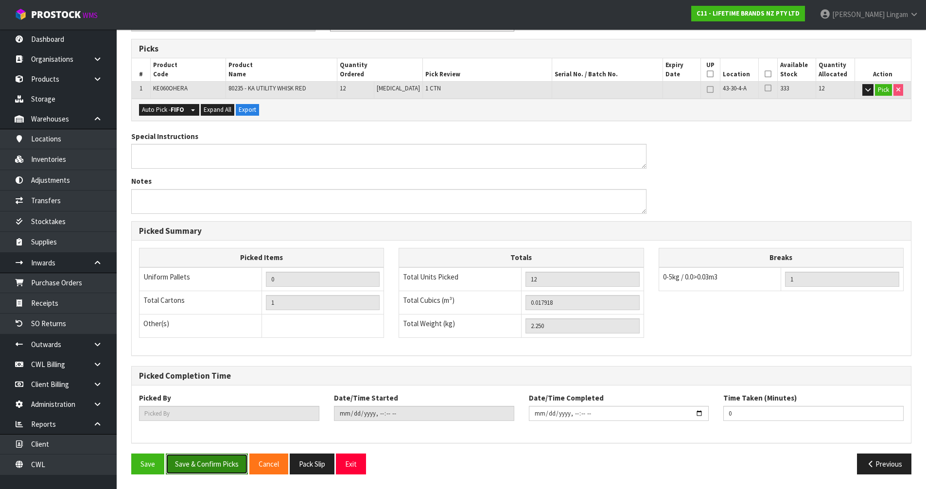
click at [220, 463] on button "Save & Confirm Picks" at bounding box center [207, 463] width 82 height 21
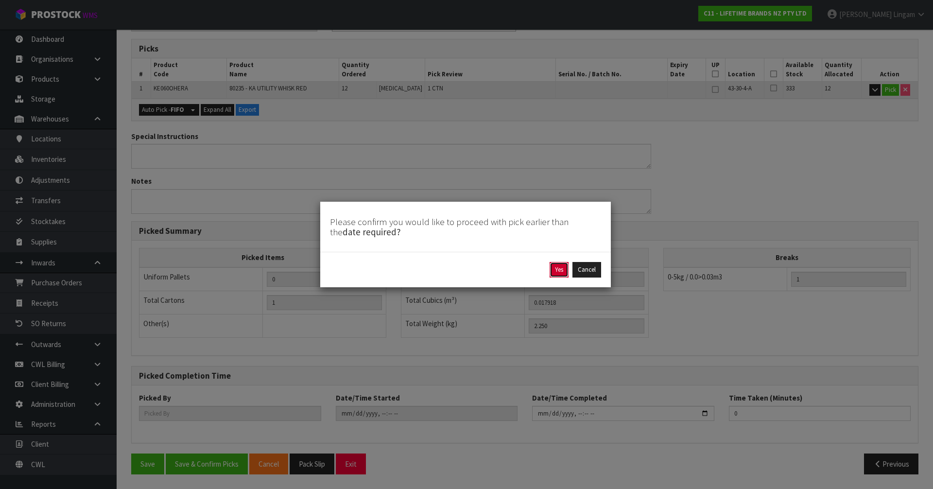
click at [561, 273] on button "Yes" at bounding box center [558, 270] width 19 height 16
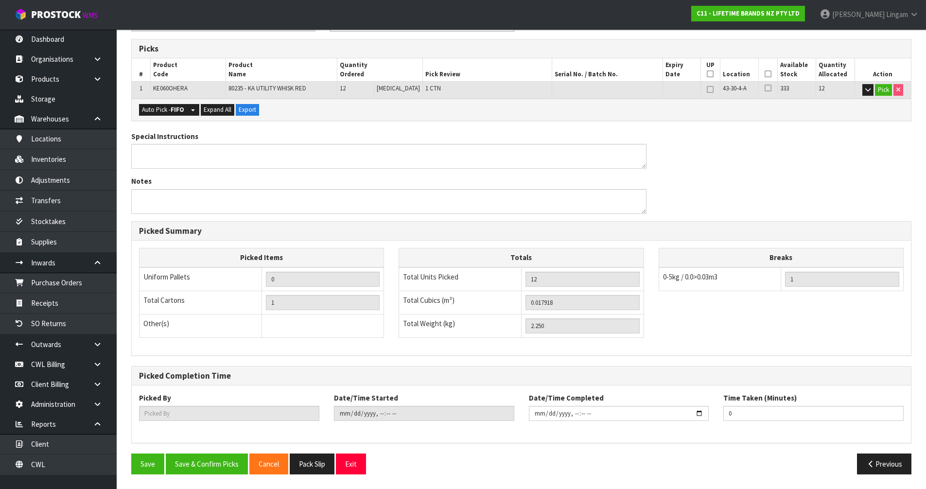
scroll to position [0, 0]
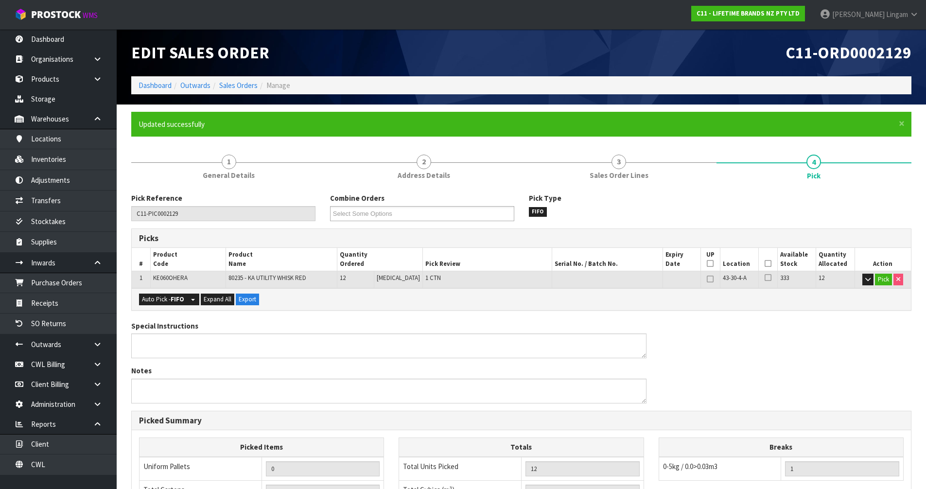
type input "Vineeta Lingam"
type input "2025-10-06T19:55:27"
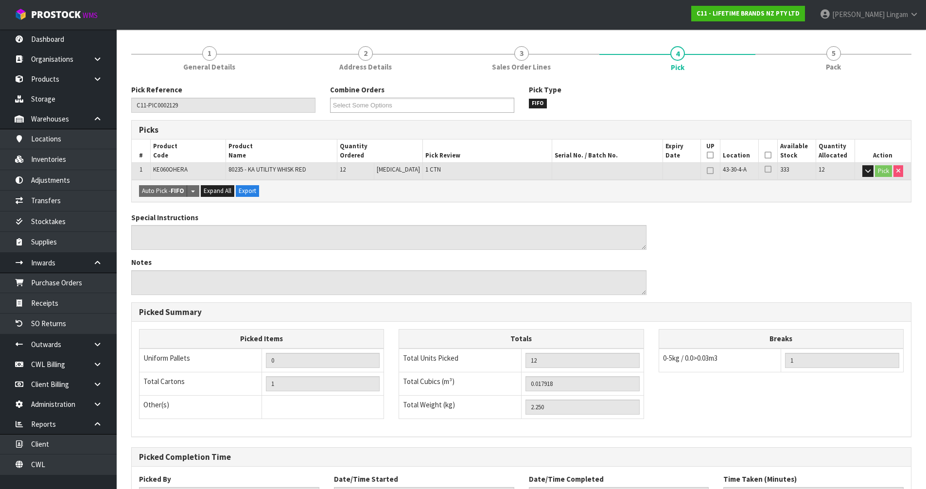
scroll to position [189, 0]
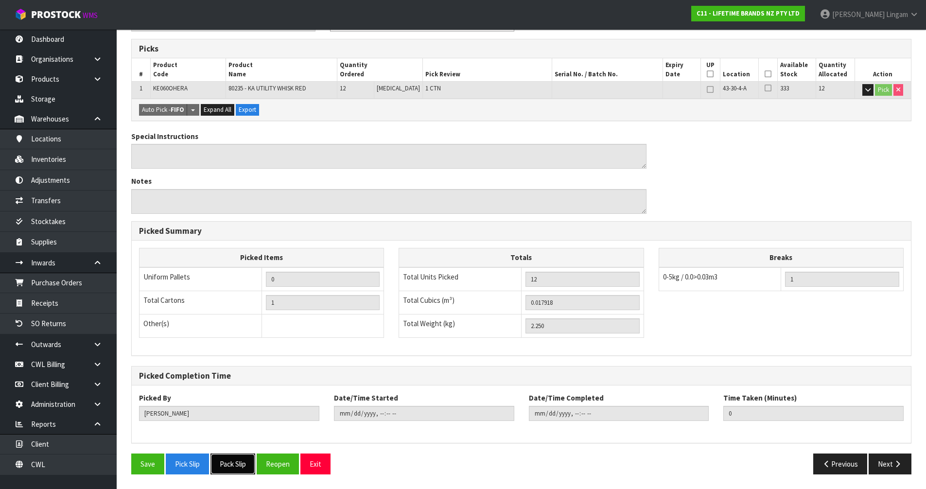
click at [235, 464] on button "Pack Slip" at bounding box center [232, 463] width 45 height 21
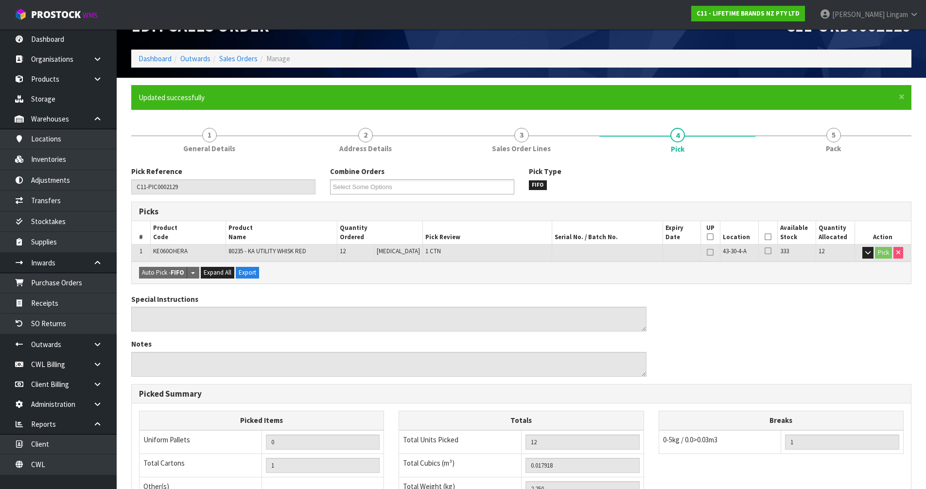
scroll to position [0, 0]
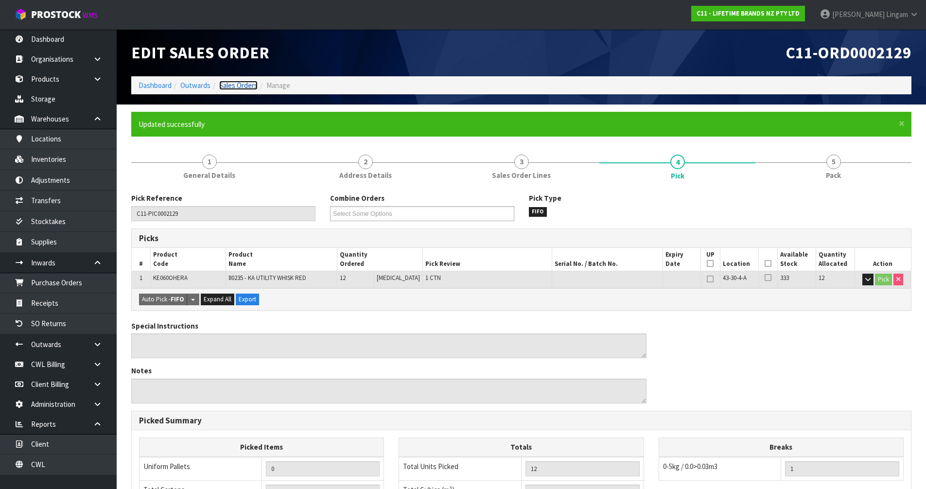
click at [251, 84] on link "Sales Orders" at bounding box center [238, 85] width 38 height 9
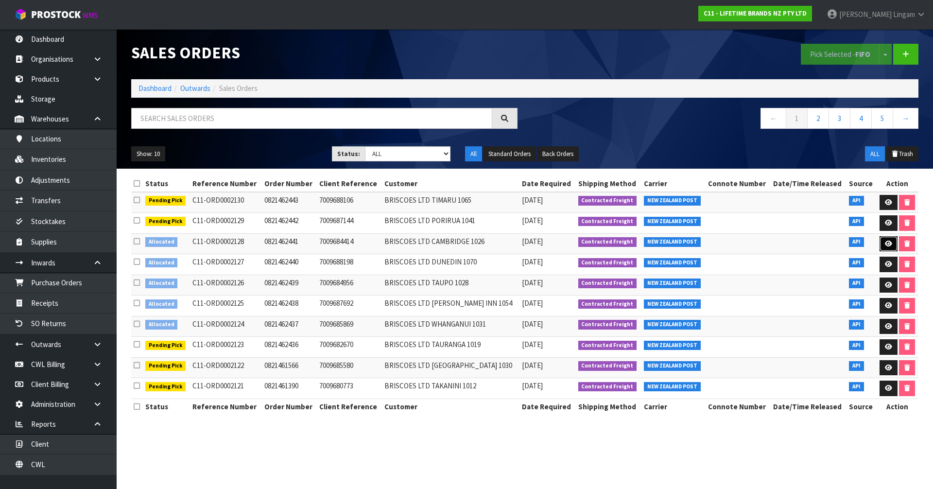
click at [886, 242] on icon at bounding box center [888, 243] width 7 height 6
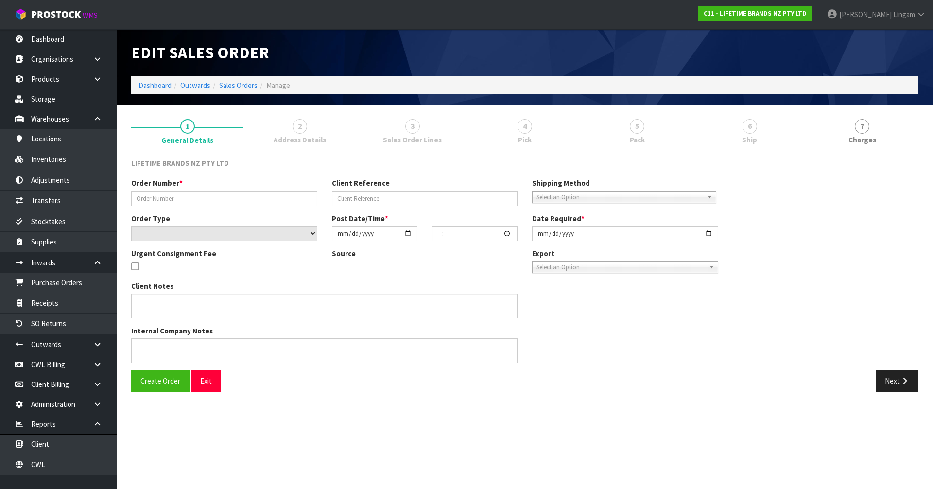
type input "0821462441"
type input "7009684414"
select select "number:0"
type input "2025-10-06"
type input "16:04:45.000"
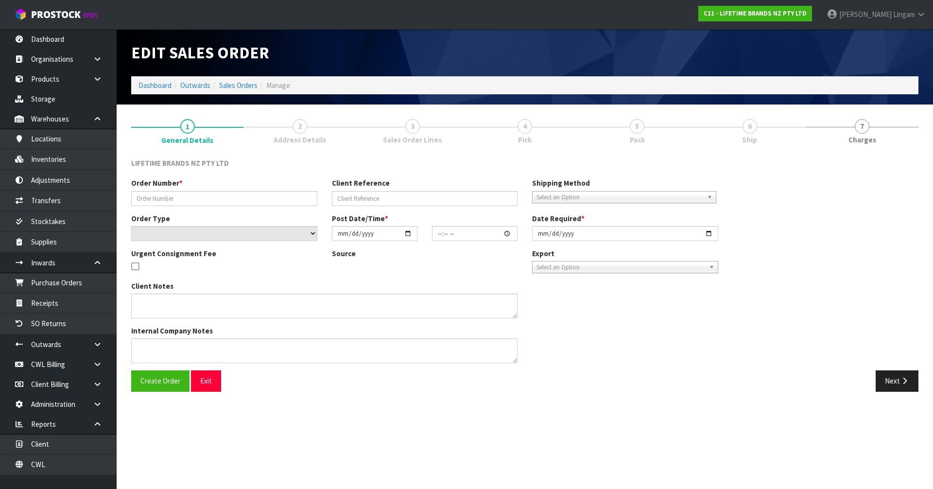
type input "2025-10-06"
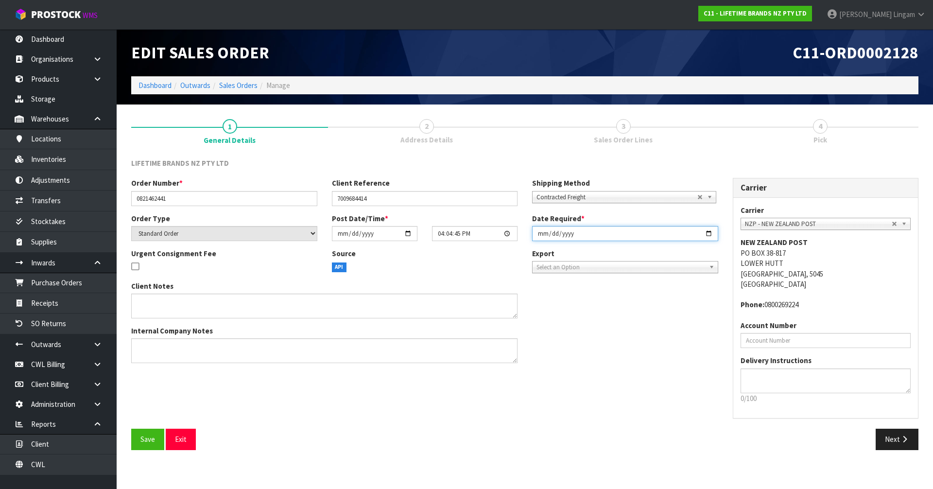
click at [539, 235] on input "2025-10-06" at bounding box center [625, 233] width 186 height 15
type input "2025-10-07"
click at [135, 433] on button "Save" at bounding box center [147, 439] width 33 height 21
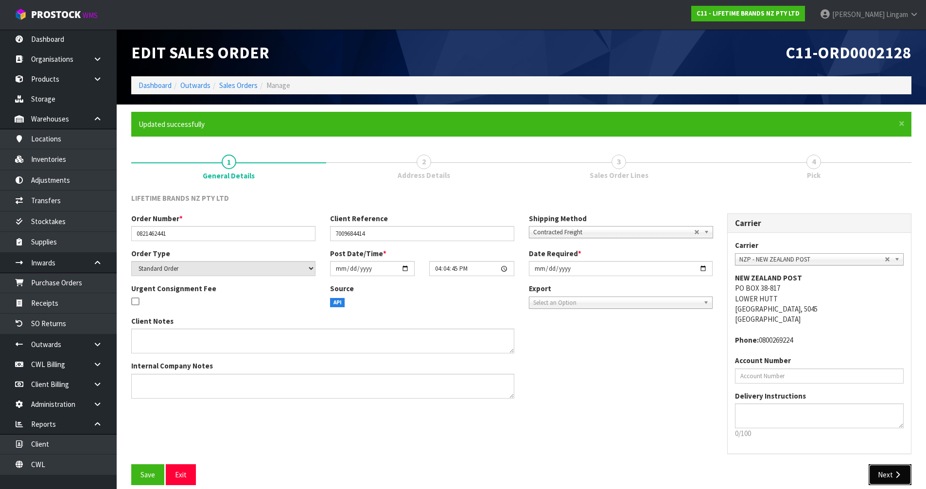
click at [895, 475] on icon "button" at bounding box center [897, 474] width 9 height 7
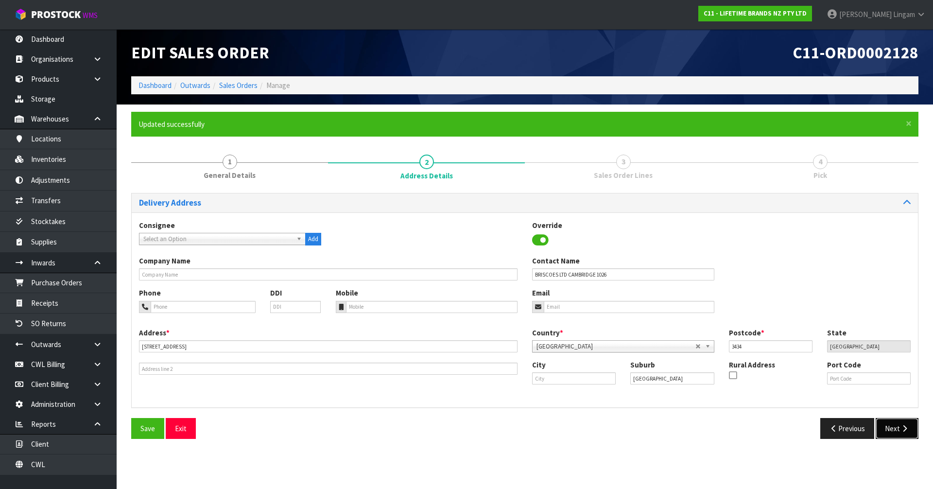
click at [898, 430] on button "Next" at bounding box center [897, 428] width 43 height 21
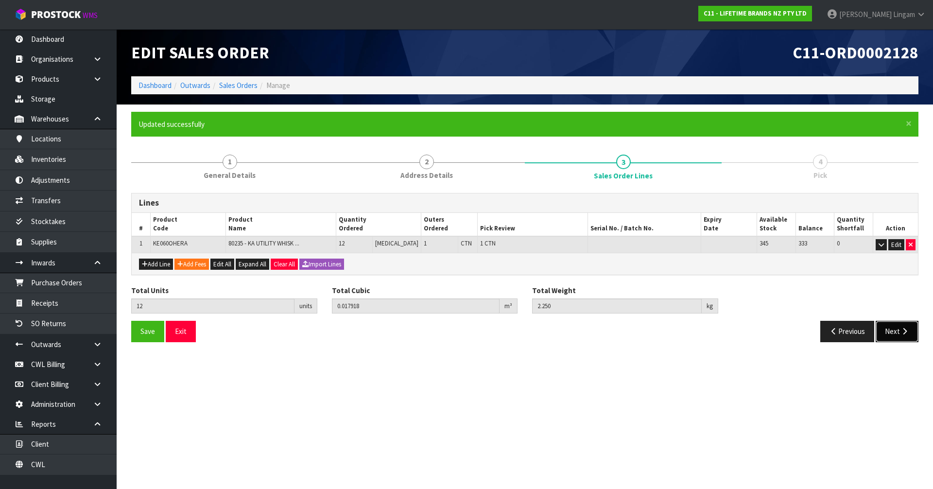
click at [892, 326] on button "Next" at bounding box center [897, 331] width 43 height 21
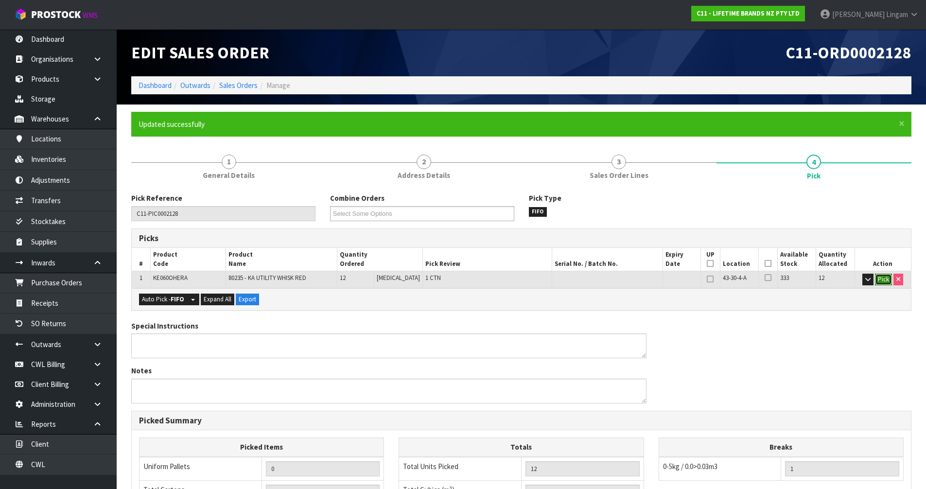
click at [884, 278] on button "Pick" at bounding box center [883, 280] width 17 height 12
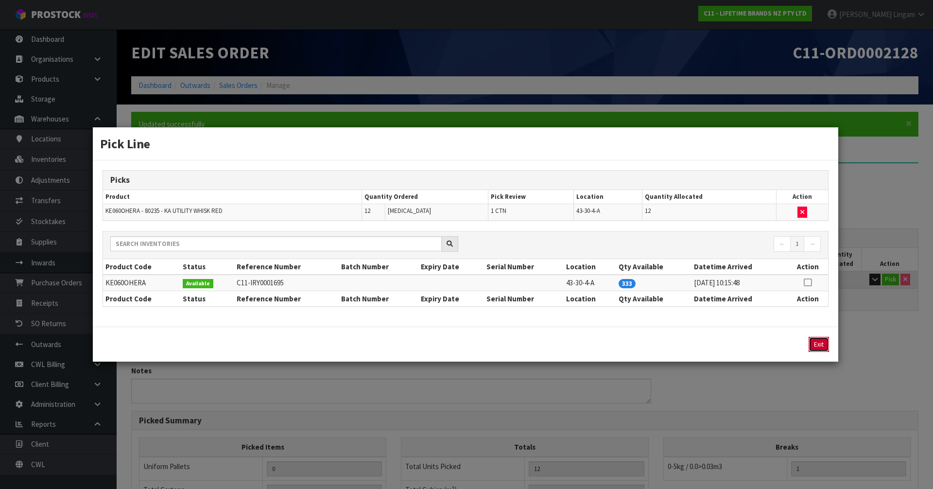
click at [824, 342] on button "Exit" at bounding box center [818, 344] width 20 height 15
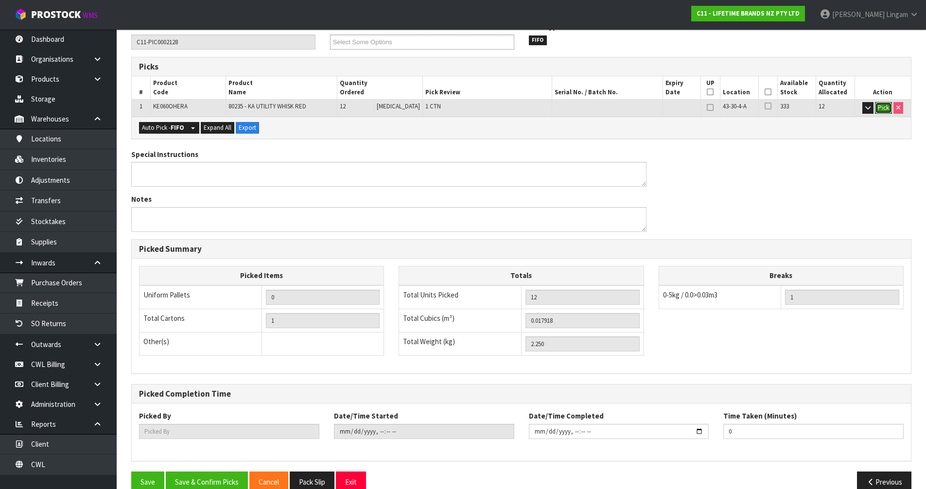
scroll to position [189, 0]
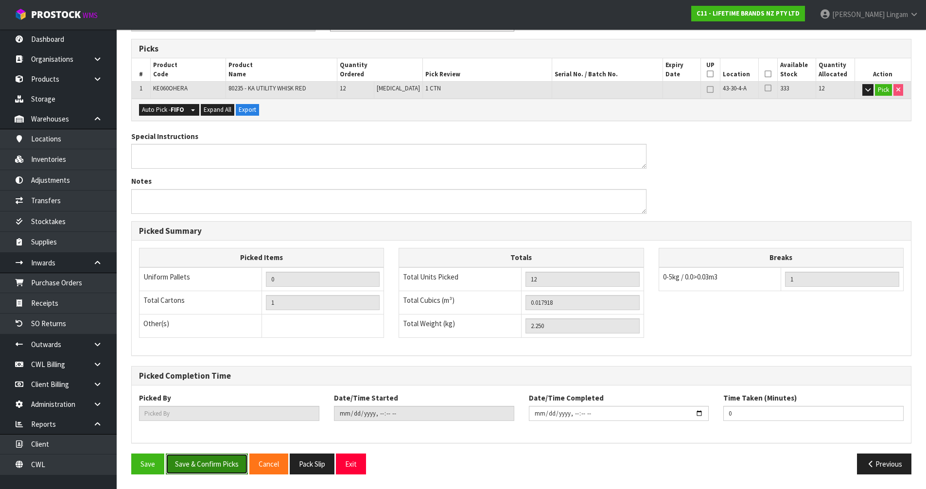
click at [214, 465] on button "Save & Confirm Picks" at bounding box center [207, 463] width 82 height 21
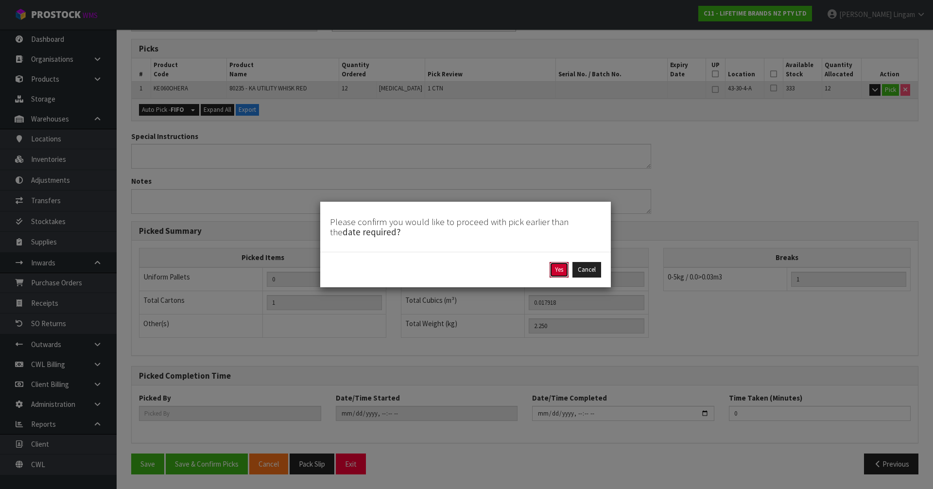
click at [554, 269] on button "Yes" at bounding box center [558, 270] width 19 height 16
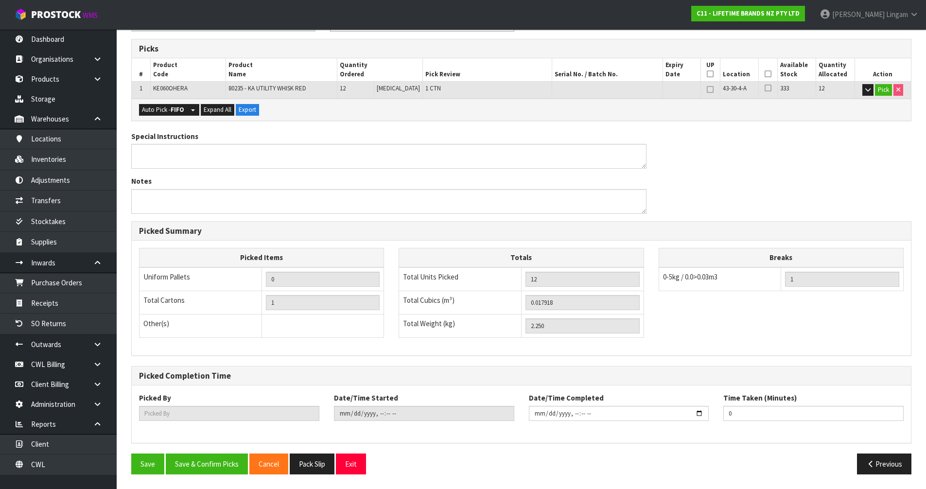
scroll to position [0, 0]
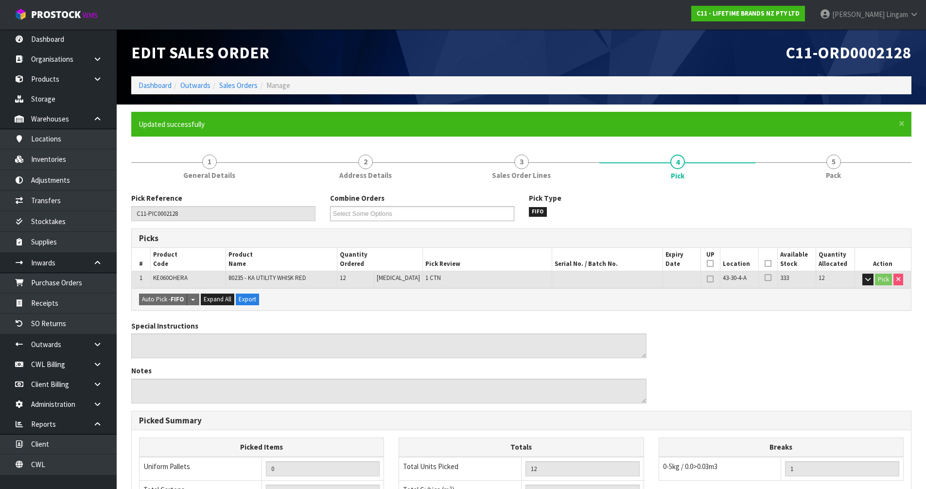
type input "Vineeta Lingam"
type input "2025-10-06T19:56:20"
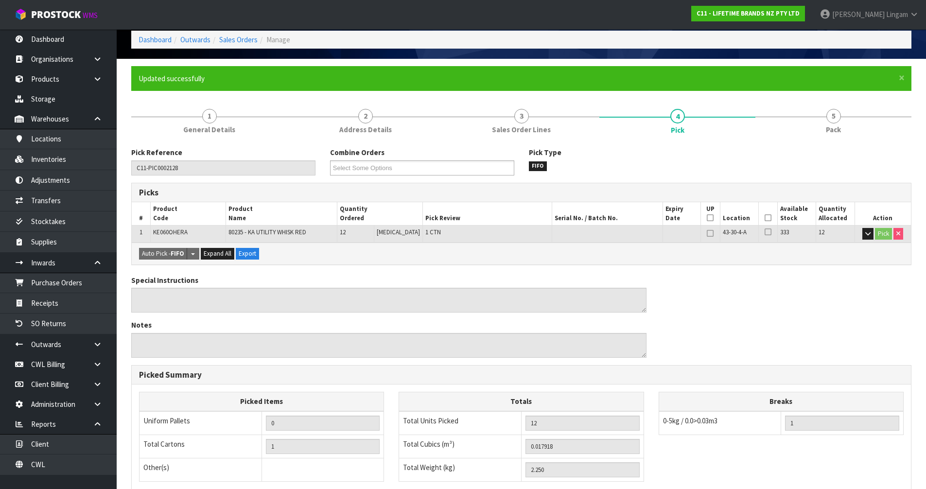
scroll to position [189, 0]
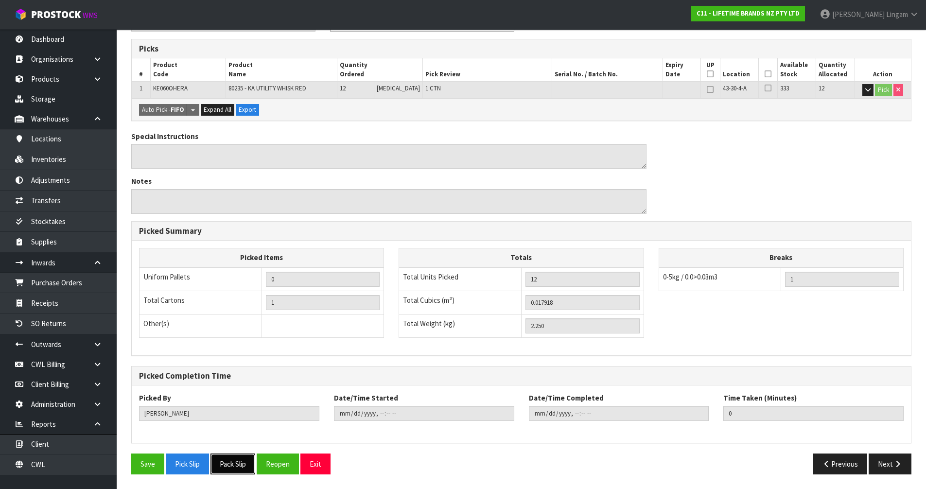
click at [241, 473] on button "Pack Slip" at bounding box center [232, 463] width 45 height 21
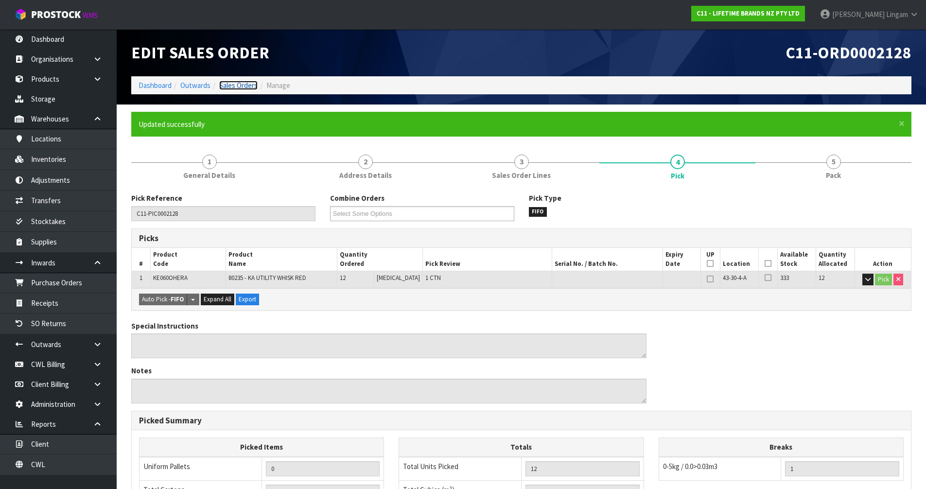
click at [249, 85] on link "Sales Orders" at bounding box center [238, 85] width 38 height 9
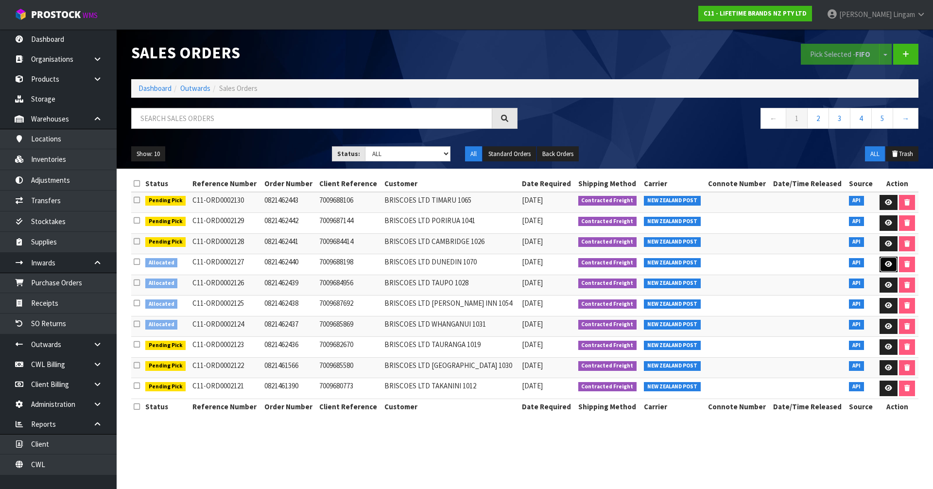
click at [881, 261] on link at bounding box center [888, 265] width 18 height 16
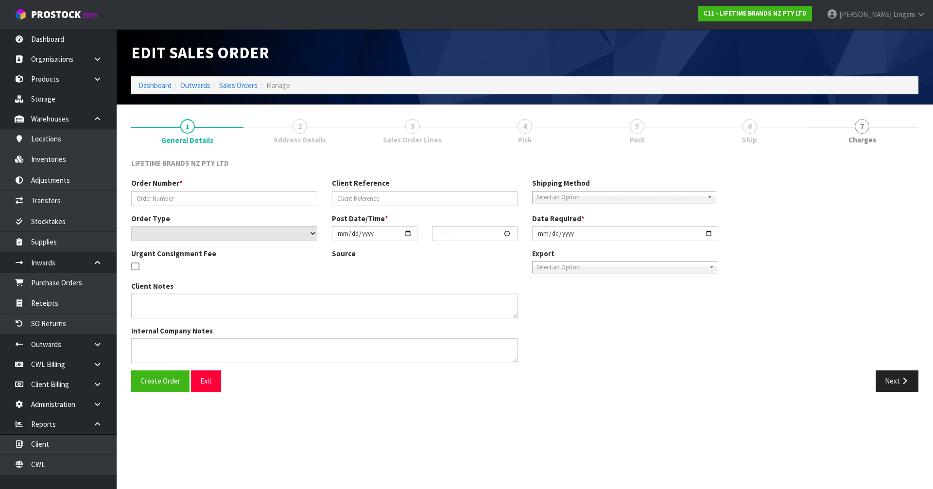
type input "0821462440"
type input "7009688198"
select select "number:0"
type input "2025-10-06"
type input "16:04:43.000"
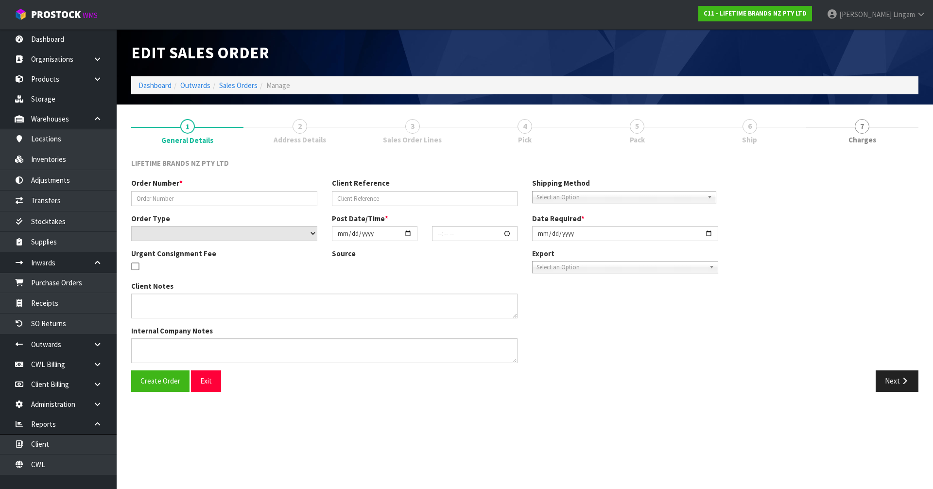
type input "2025-10-06"
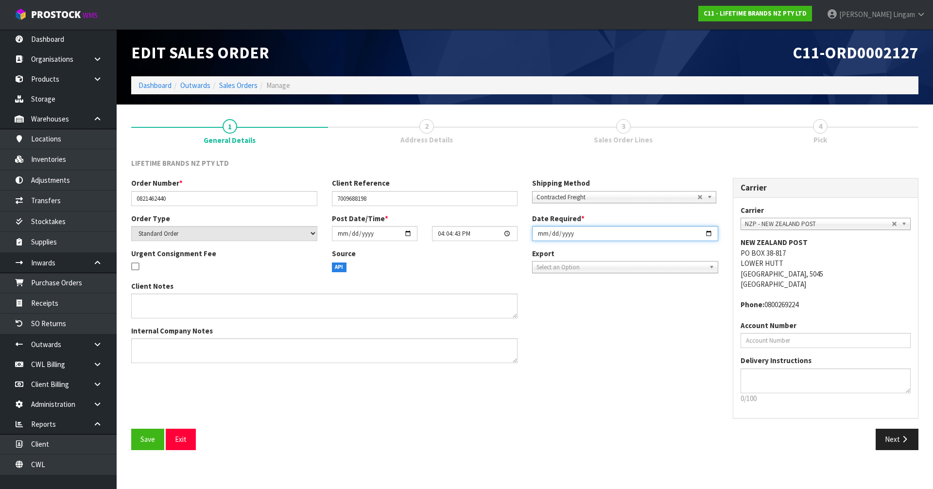
click at [537, 233] on input "2025-10-06" at bounding box center [625, 233] width 186 height 15
type input "2025-10-07"
click at [141, 438] on span "Save" at bounding box center [147, 438] width 15 height 9
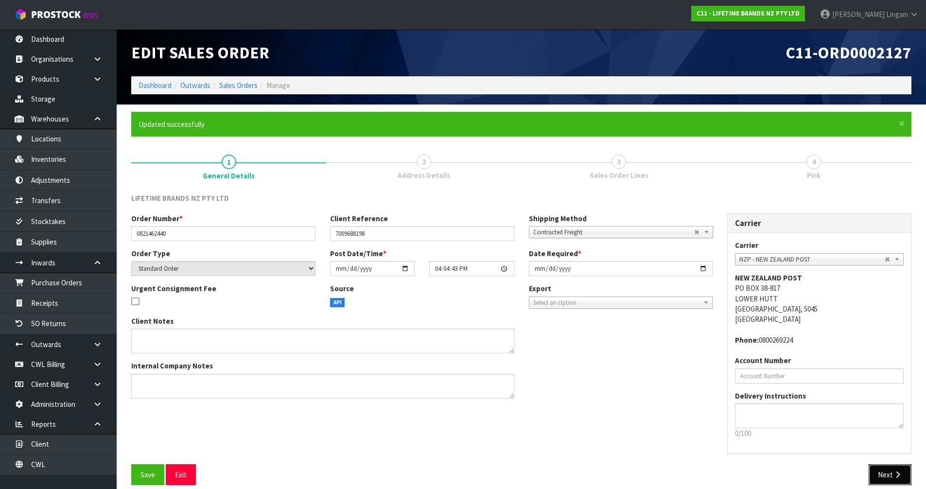
click at [885, 467] on button "Next" at bounding box center [889, 474] width 43 height 21
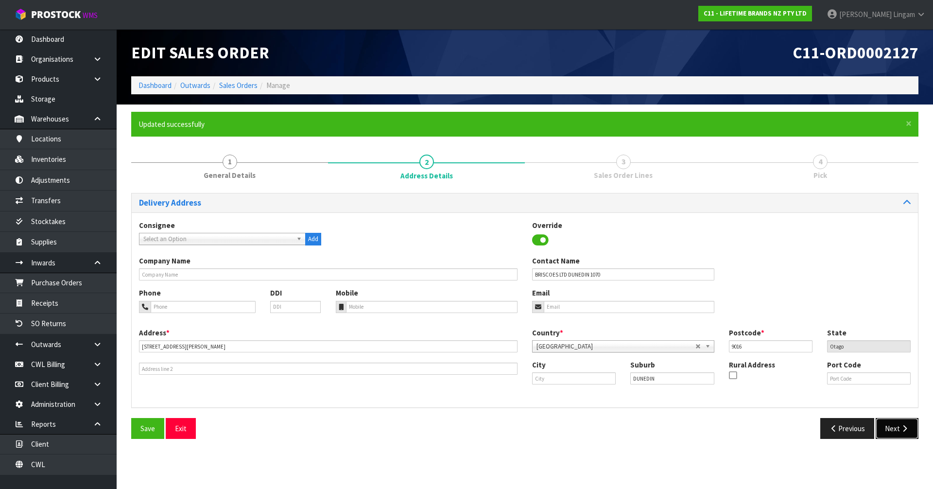
click at [889, 423] on button "Next" at bounding box center [897, 428] width 43 height 21
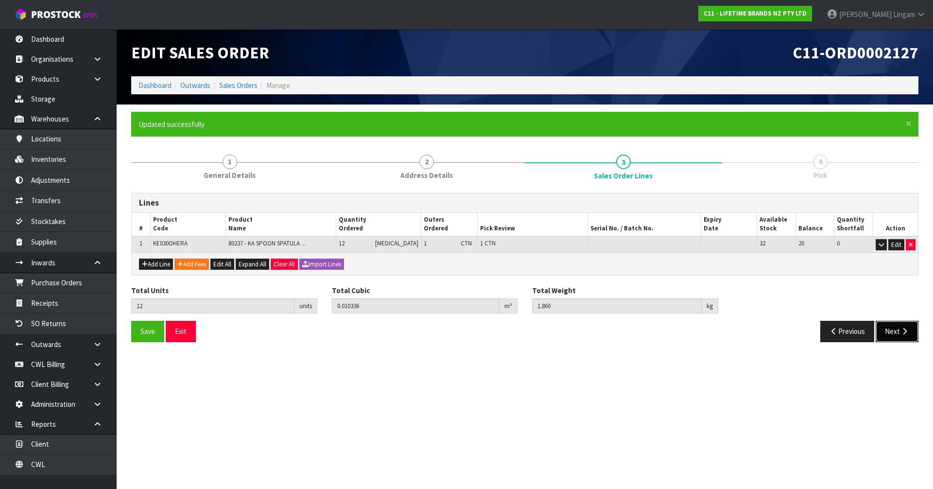
click at [887, 332] on button "Next" at bounding box center [897, 331] width 43 height 21
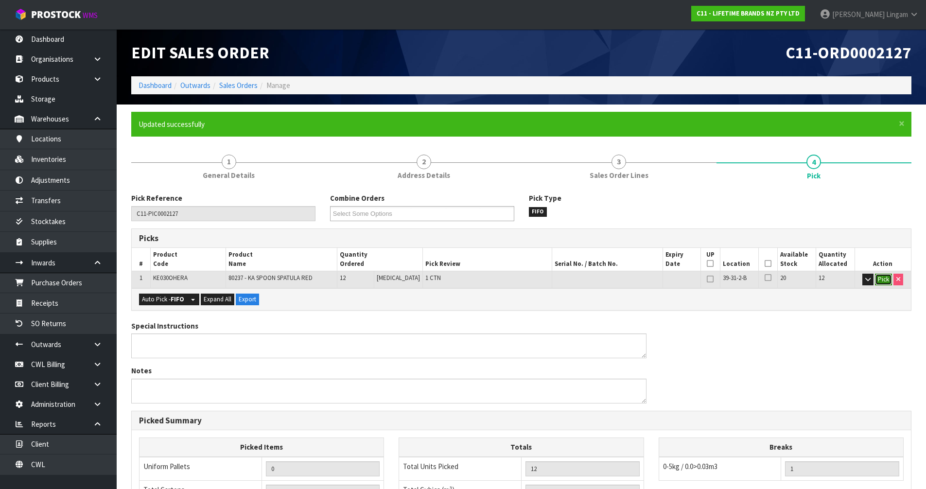
click at [878, 279] on button "Pick" at bounding box center [883, 280] width 17 height 12
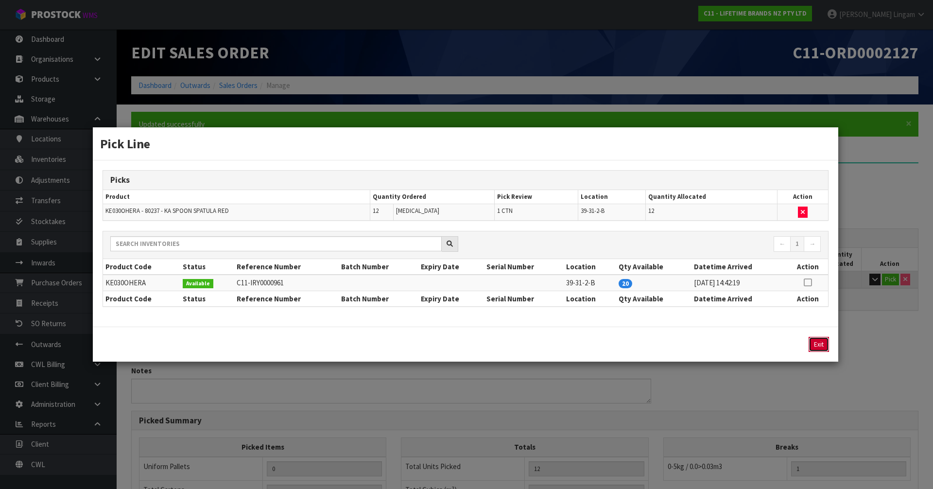
click at [816, 348] on button "Exit" at bounding box center [818, 344] width 20 height 15
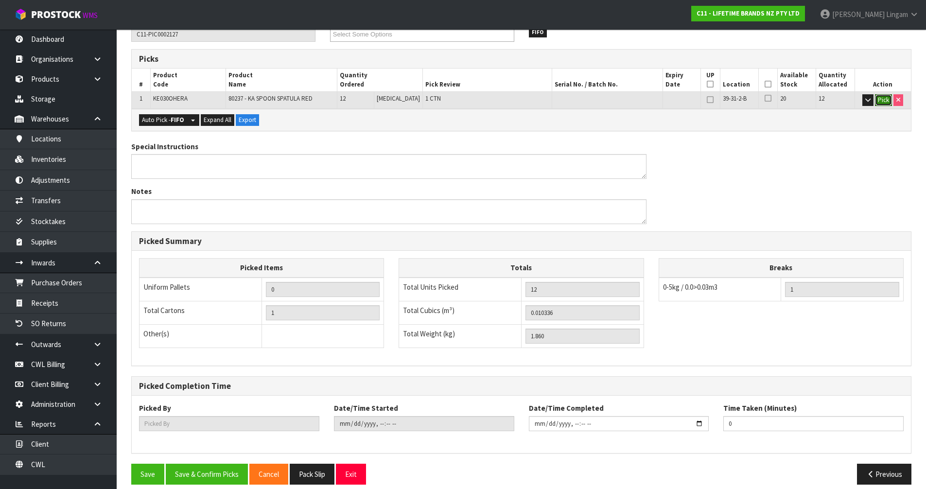
scroll to position [189, 0]
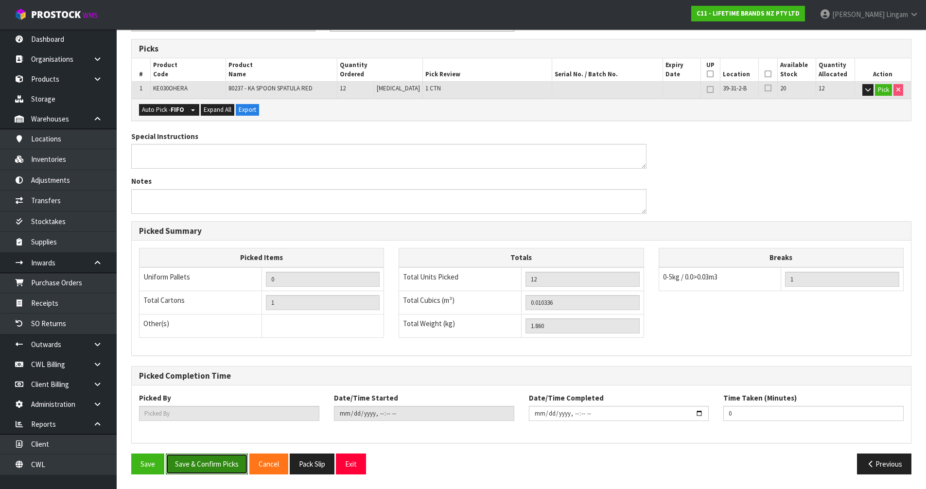
click at [190, 461] on button "Save & Confirm Picks" at bounding box center [207, 463] width 82 height 21
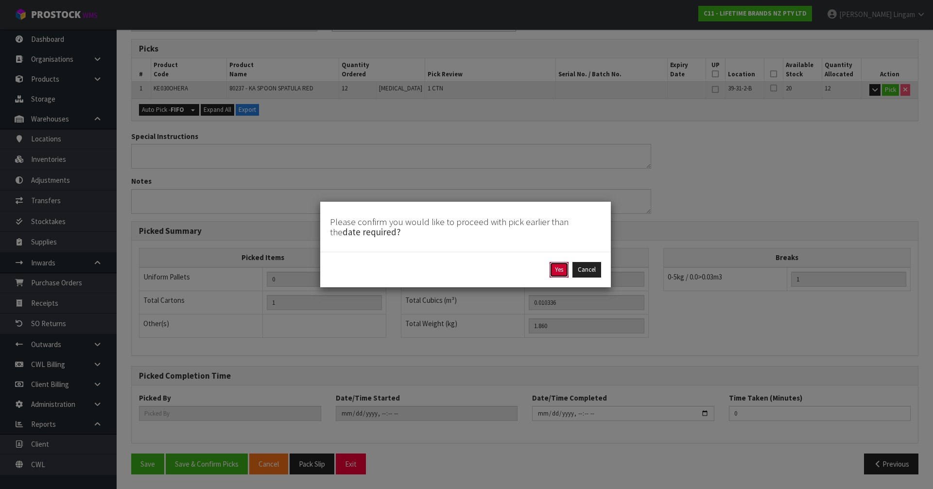
click at [557, 274] on button "Yes" at bounding box center [558, 270] width 19 height 16
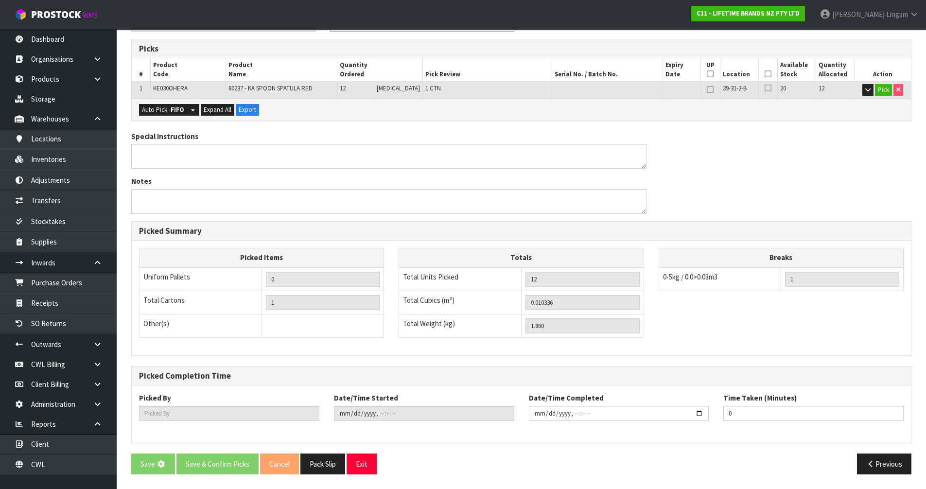
scroll to position [0, 0]
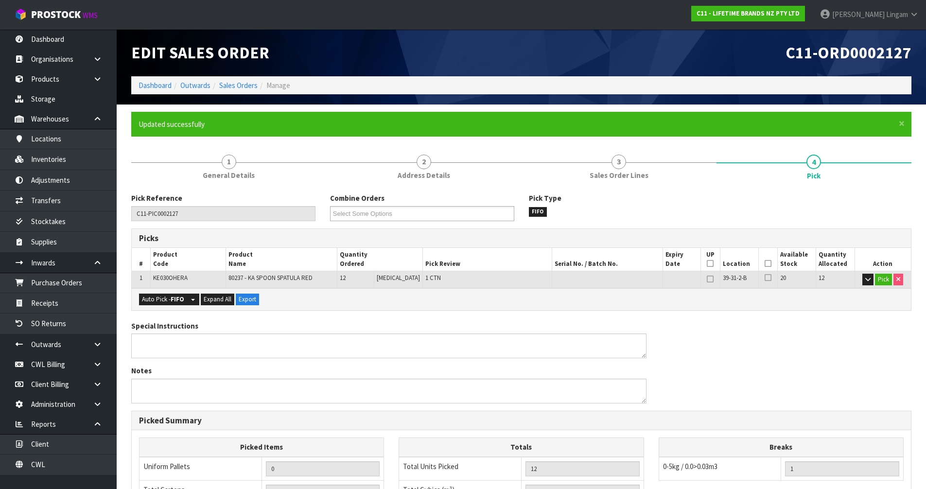
type input "Vineeta Lingam"
type input "2025-10-06T19:57:06"
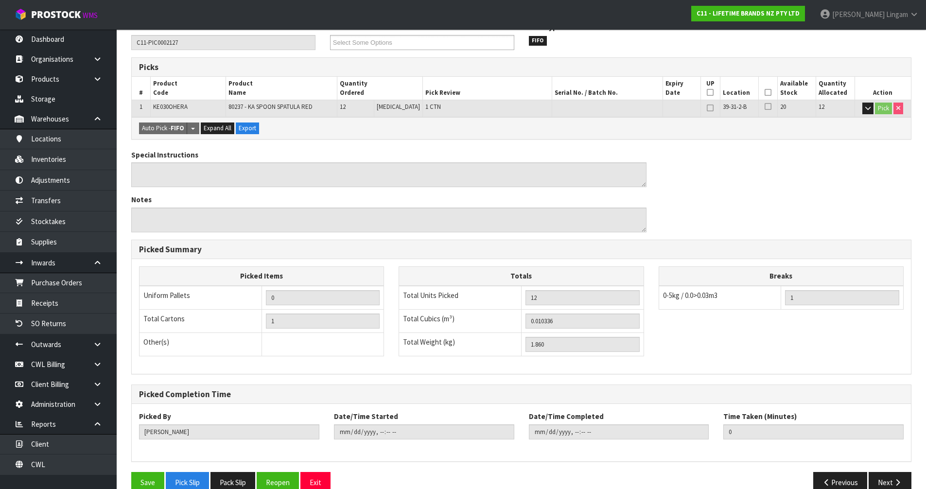
scroll to position [189, 0]
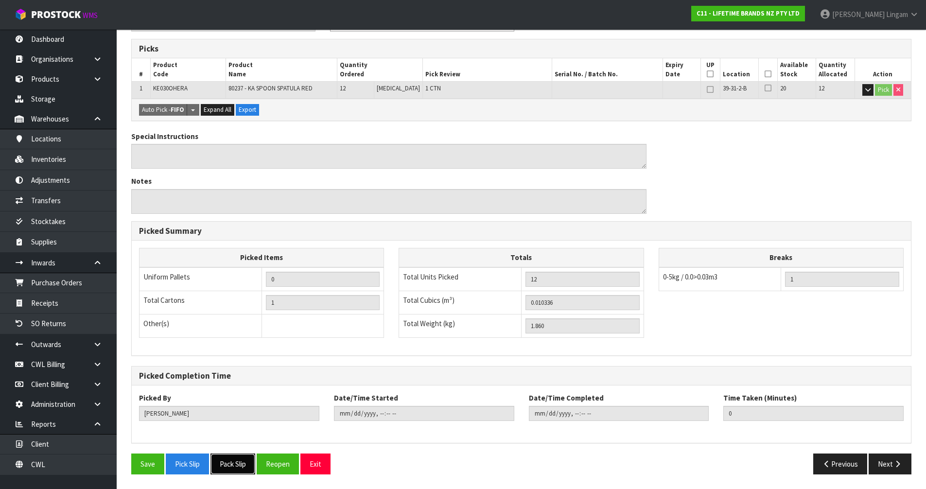
click at [242, 460] on button "Pack Slip" at bounding box center [232, 463] width 45 height 21
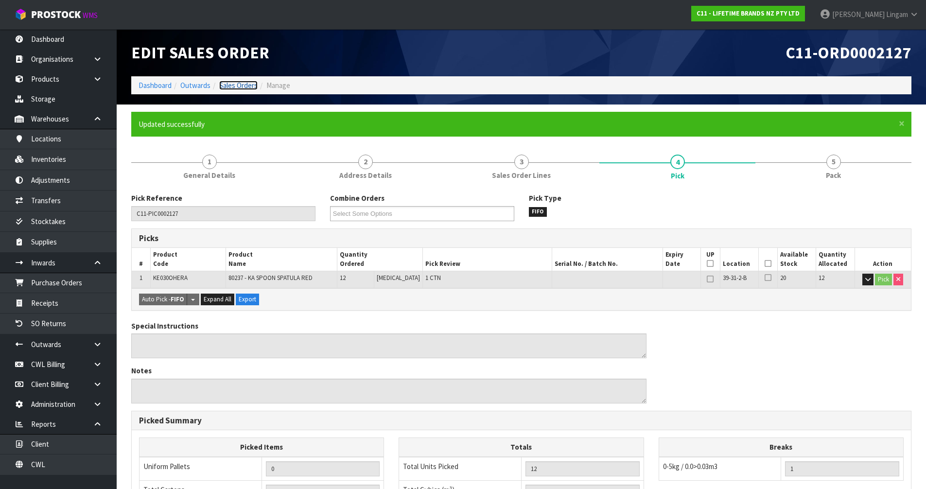
click at [226, 81] on link "Sales Orders" at bounding box center [238, 85] width 38 height 9
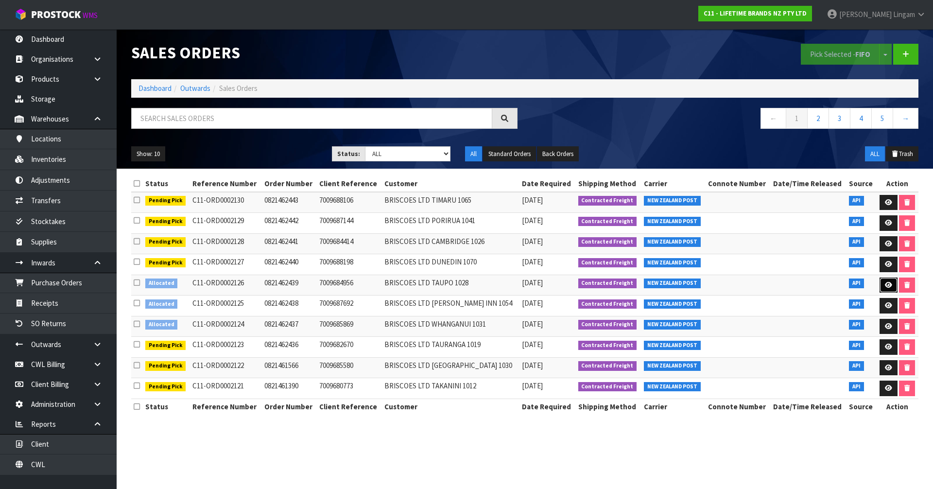
click at [887, 286] on icon at bounding box center [888, 285] width 7 height 6
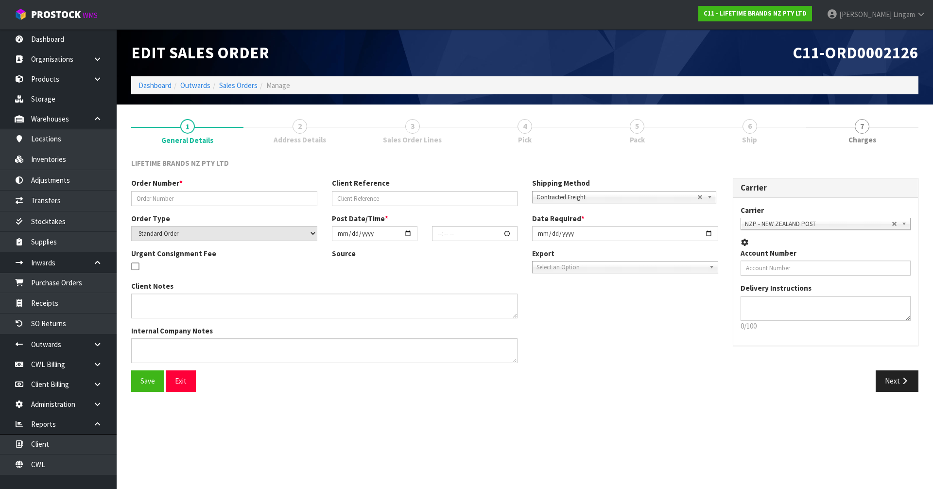
type input "0821462439"
type input "7009684956"
select select "number:0"
type input "2025-10-06"
type input "15:59:41.000"
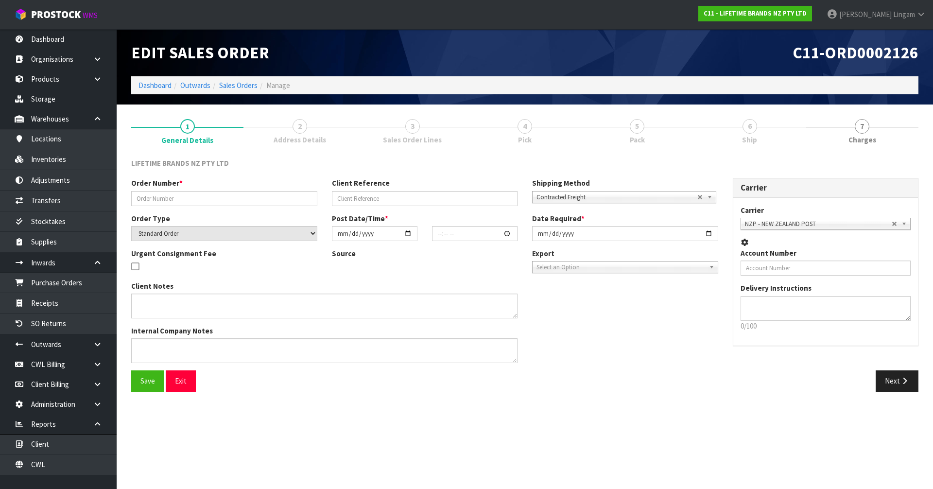
type input "2025-10-06"
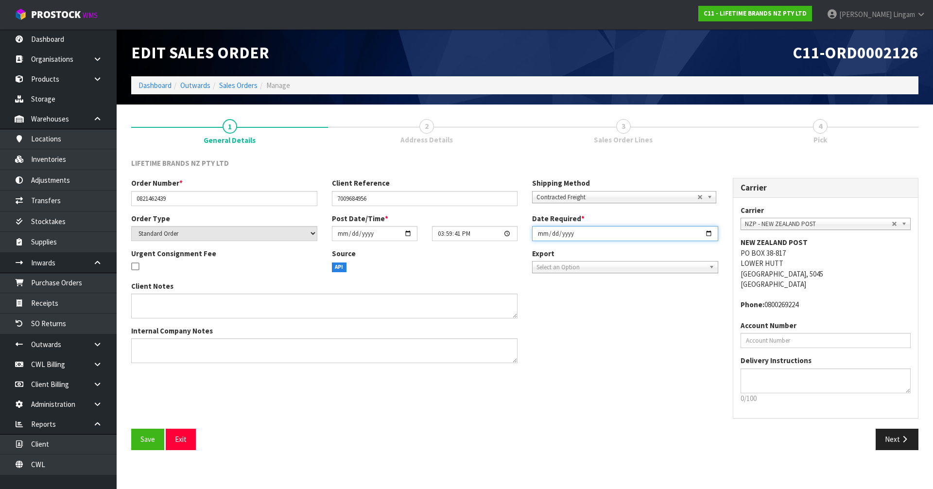
click at [536, 235] on input "2025-10-06" at bounding box center [625, 233] width 186 height 15
type input "2025-10-07"
click at [141, 439] on span "Save" at bounding box center [147, 438] width 15 height 9
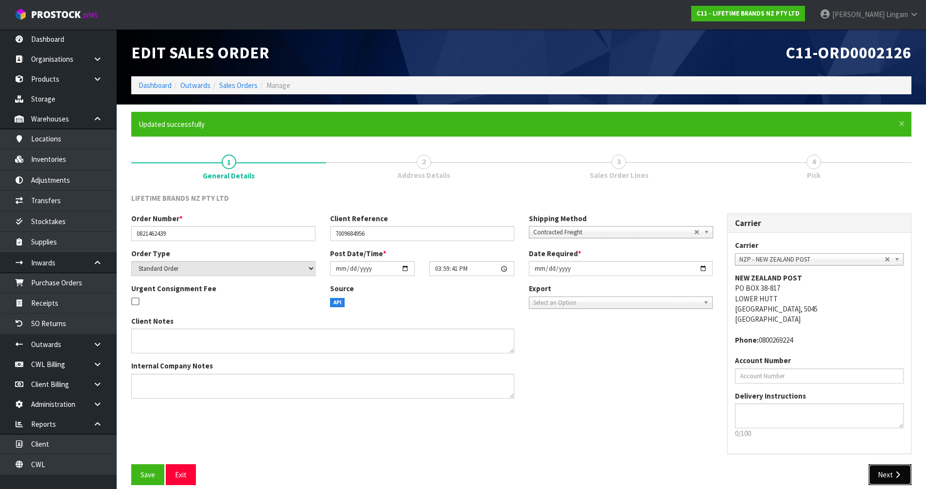
click at [890, 478] on button "Next" at bounding box center [889, 474] width 43 height 21
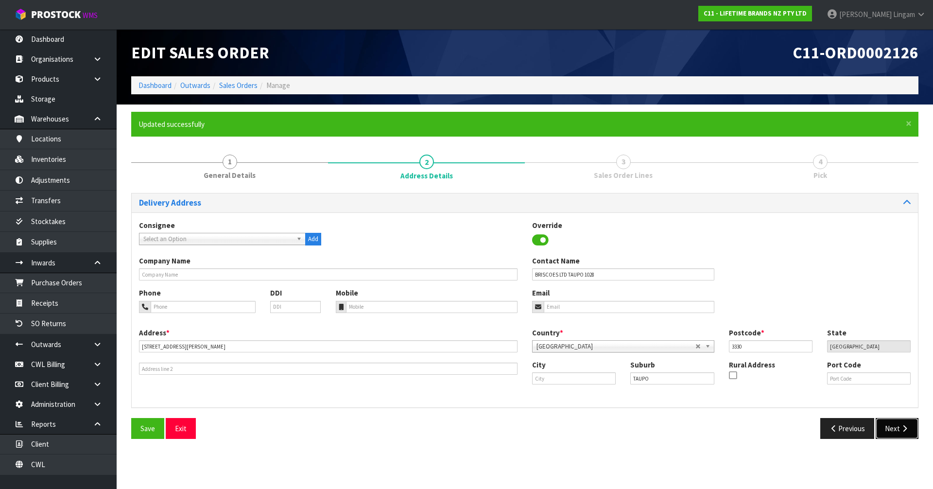
click at [894, 429] on button "Next" at bounding box center [897, 428] width 43 height 21
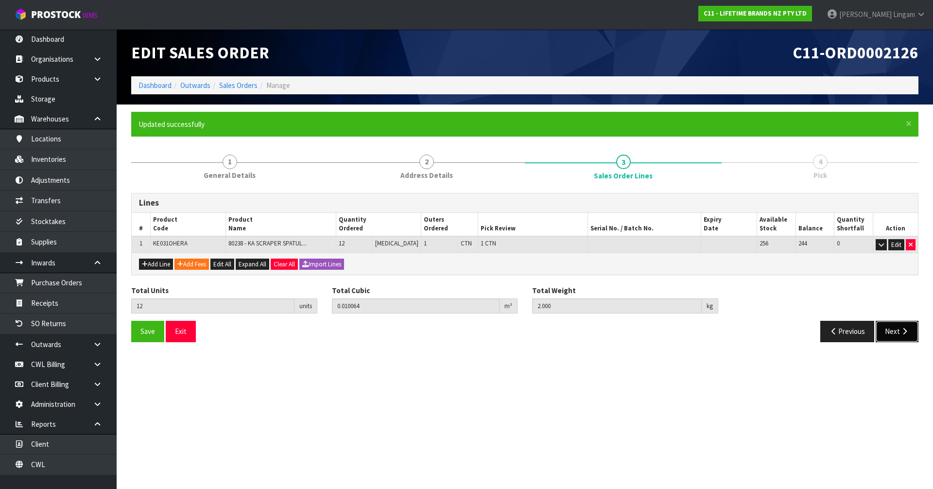
click at [892, 333] on button "Next" at bounding box center [897, 331] width 43 height 21
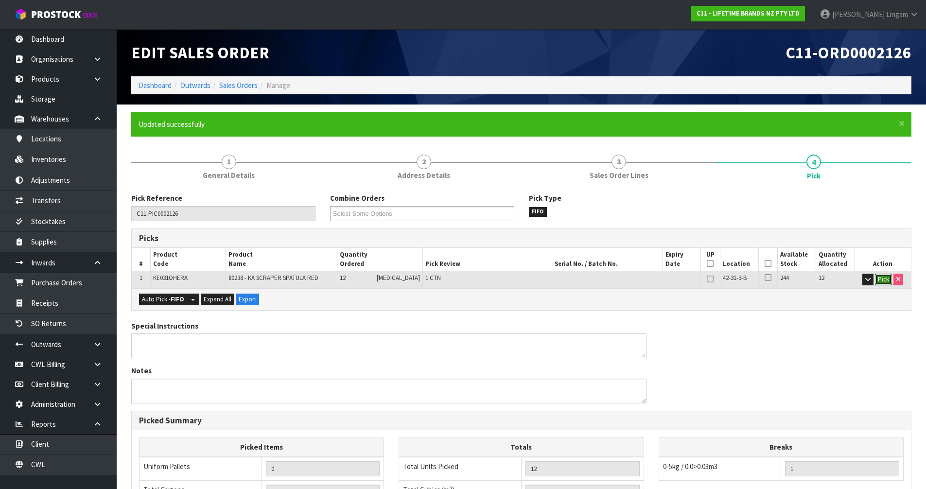
click at [884, 276] on button "Pick" at bounding box center [883, 280] width 17 height 12
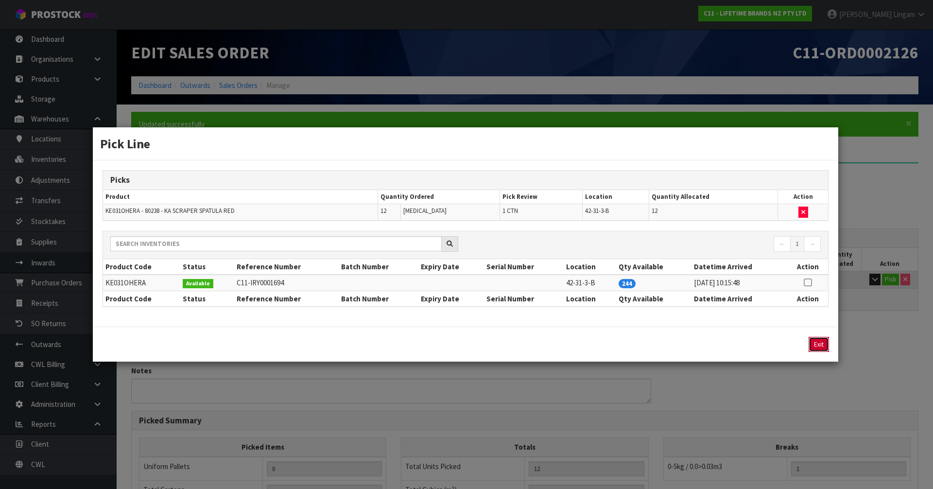
click at [812, 345] on button "Exit" at bounding box center [818, 344] width 20 height 15
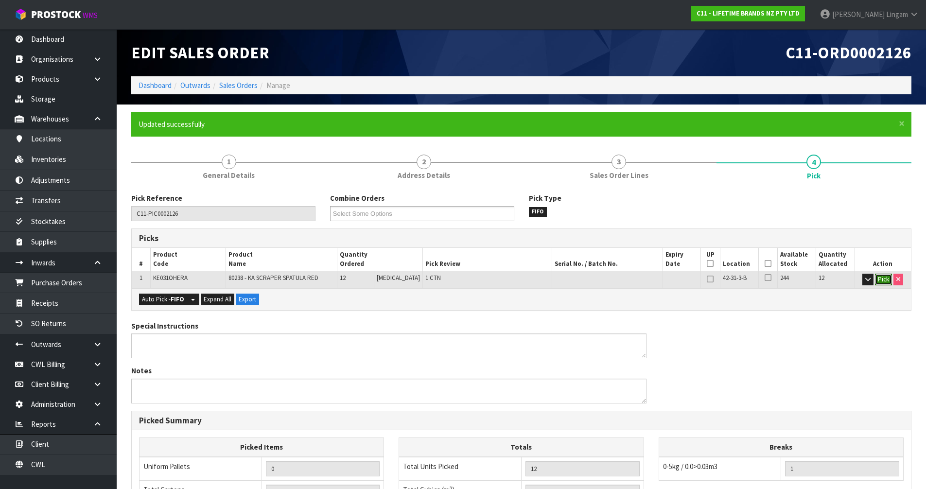
scroll to position [189, 0]
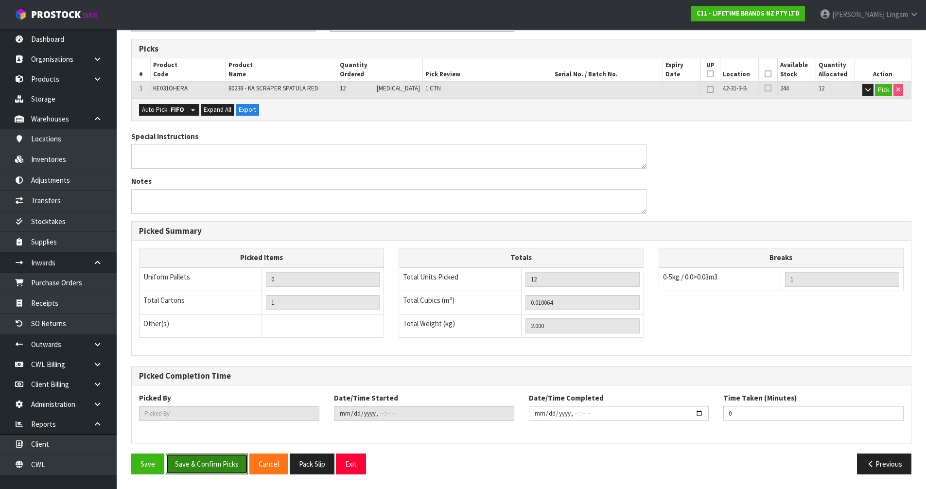
click at [208, 458] on button "Save & Confirm Picks" at bounding box center [207, 463] width 82 height 21
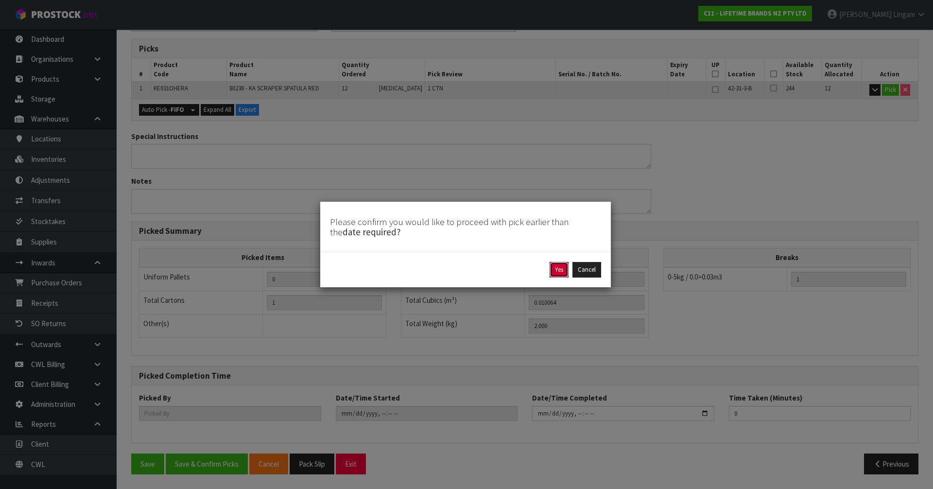
click at [558, 273] on button "Yes" at bounding box center [558, 270] width 19 height 16
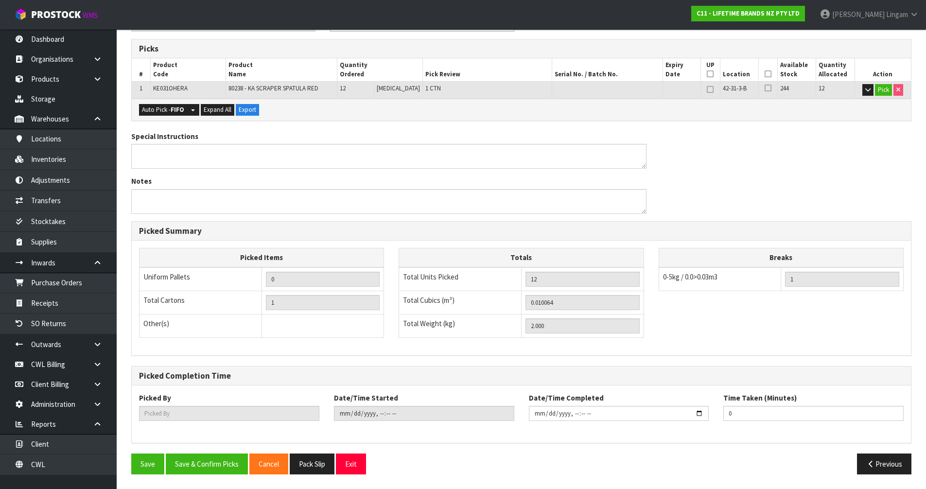
scroll to position [0, 0]
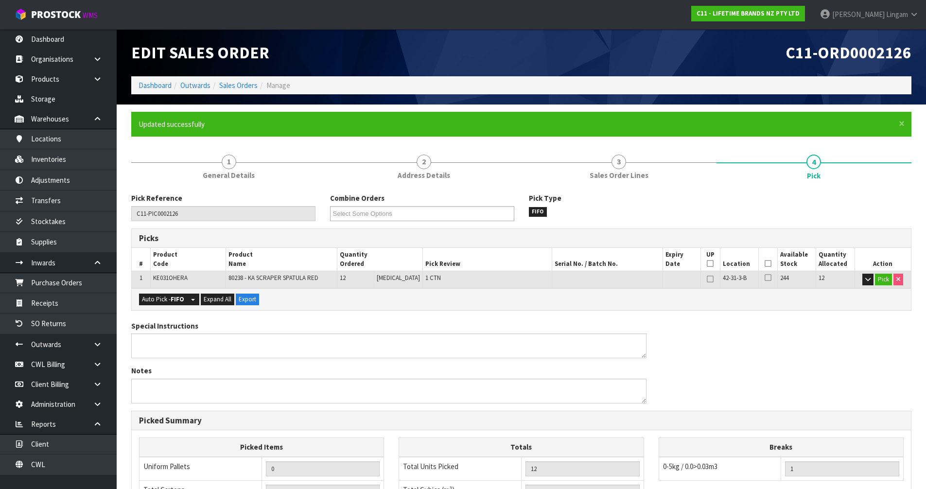
type input "Vineeta Lingam"
type input "2025-10-06T19:57:58"
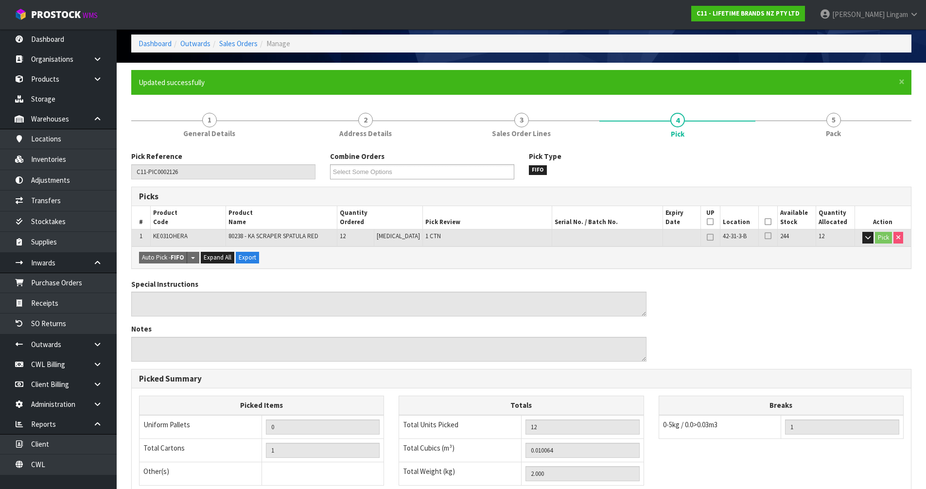
scroll to position [189, 0]
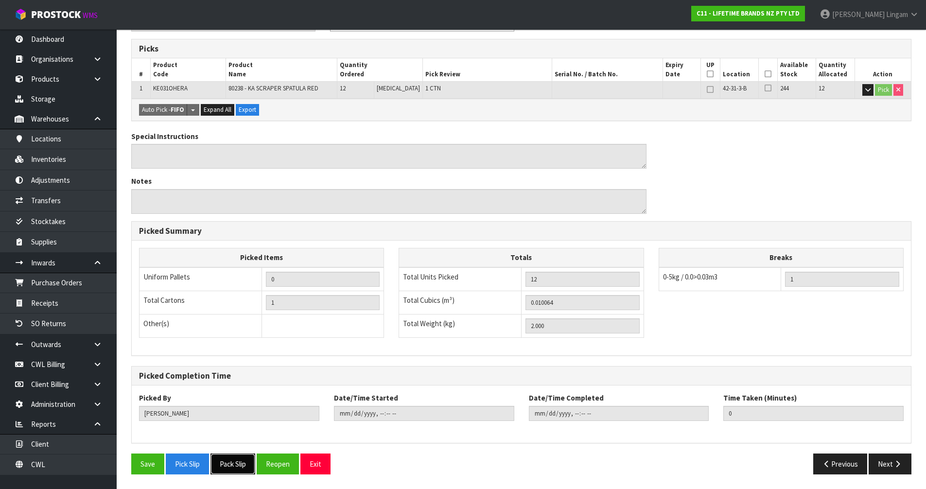
click at [244, 463] on button "Pack Slip" at bounding box center [232, 463] width 45 height 21
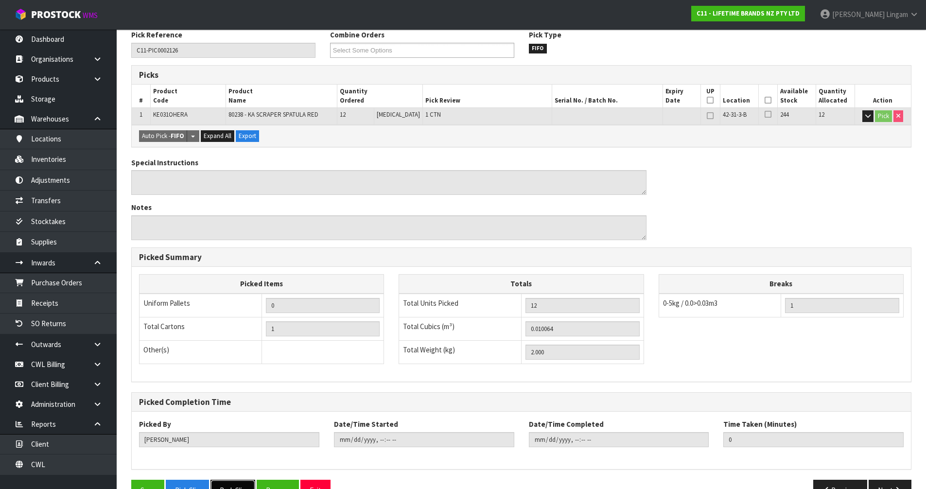
scroll to position [0, 0]
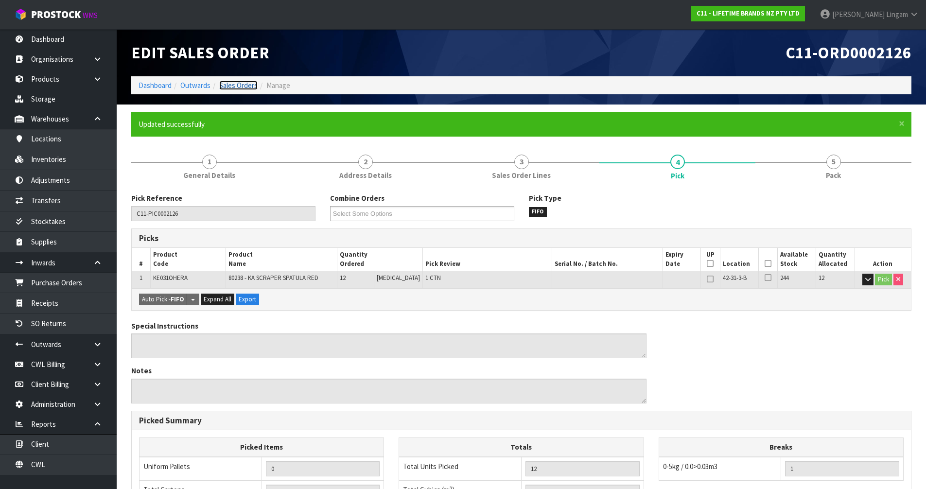
click at [247, 81] on link "Sales Orders" at bounding box center [238, 85] width 38 height 9
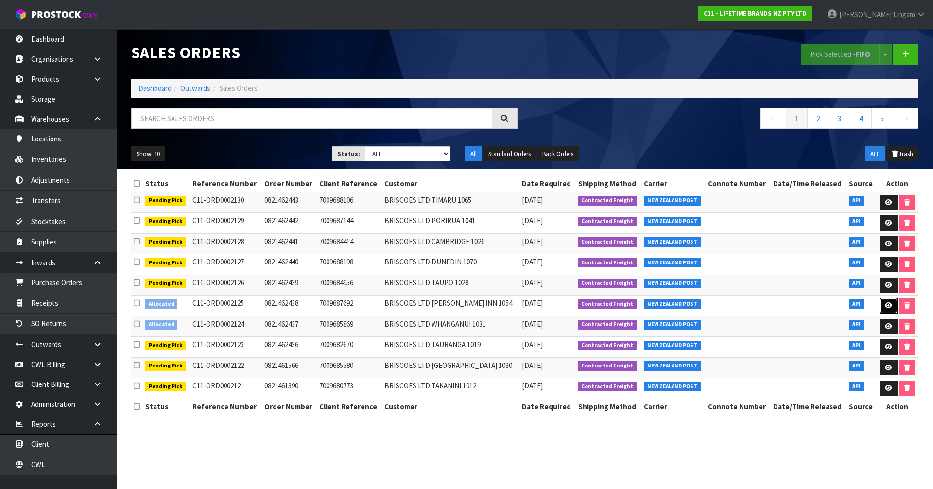
click at [885, 305] on icon at bounding box center [888, 305] width 7 height 6
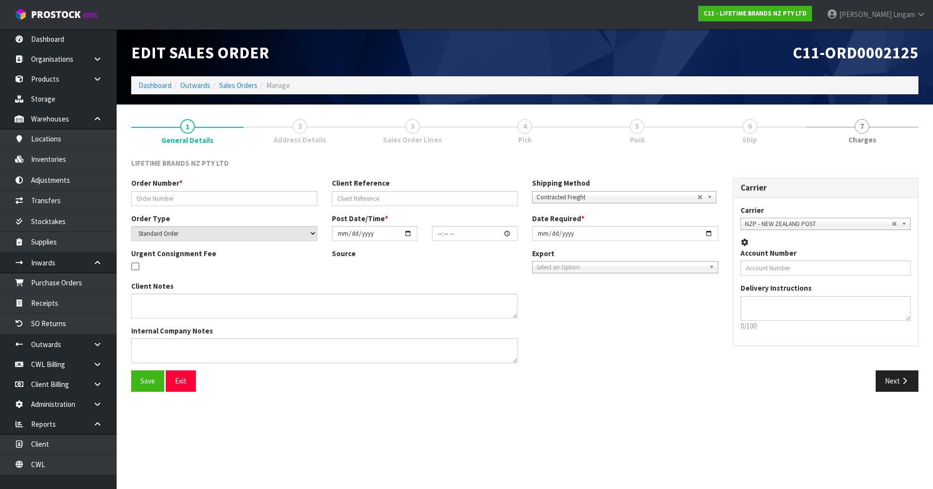
type input "0821462438"
type input "7009687692"
select select "number:0"
type input "2025-10-06"
type input "15:54:38.000"
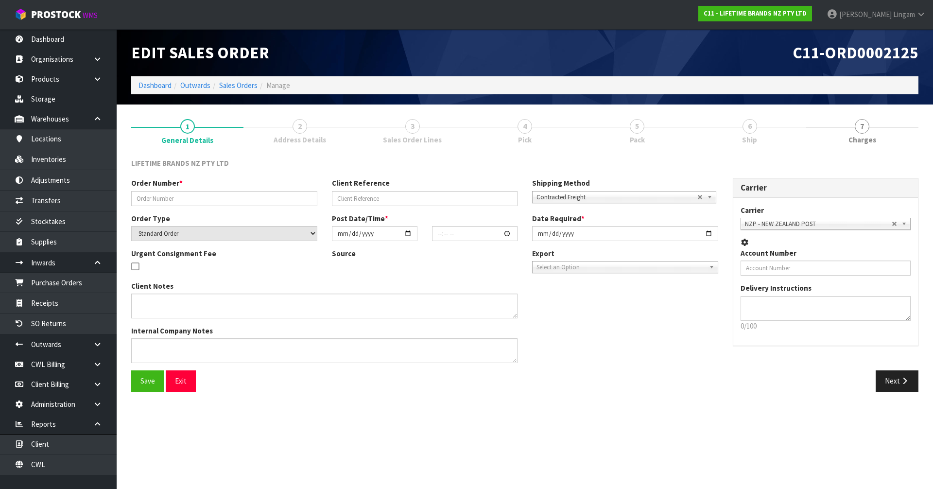
type input "2025-10-06"
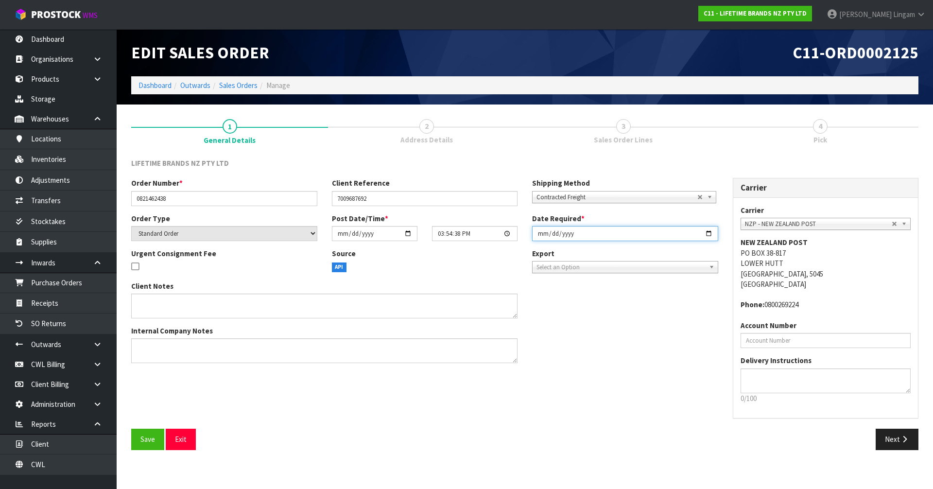
click at [535, 234] on input "2025-10-06" at bounding box center [625, 233] width 186 height 15
type input "2025-10-07"
click at [148, 438] on span "Save" at bounding box center [147, 438] width 15 height 9
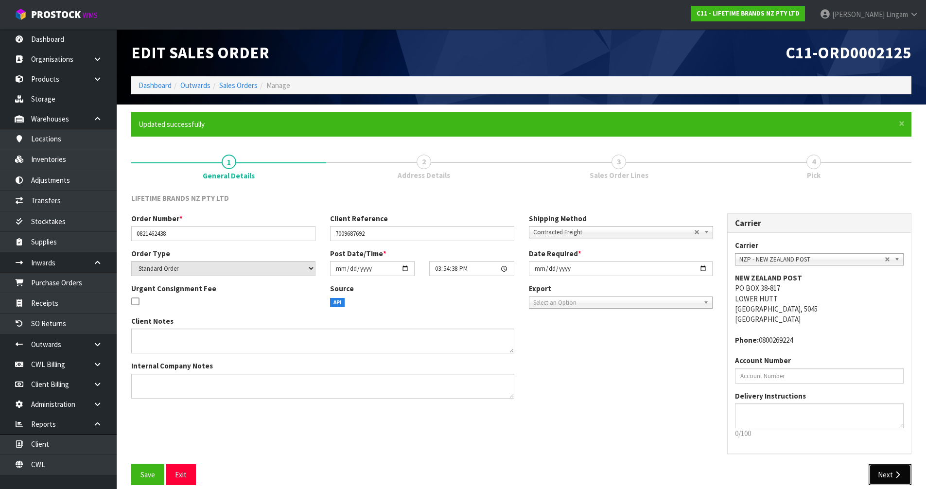
click at [890, 473] on button "Next" at bounding box center [889, 474] width 43 height 21
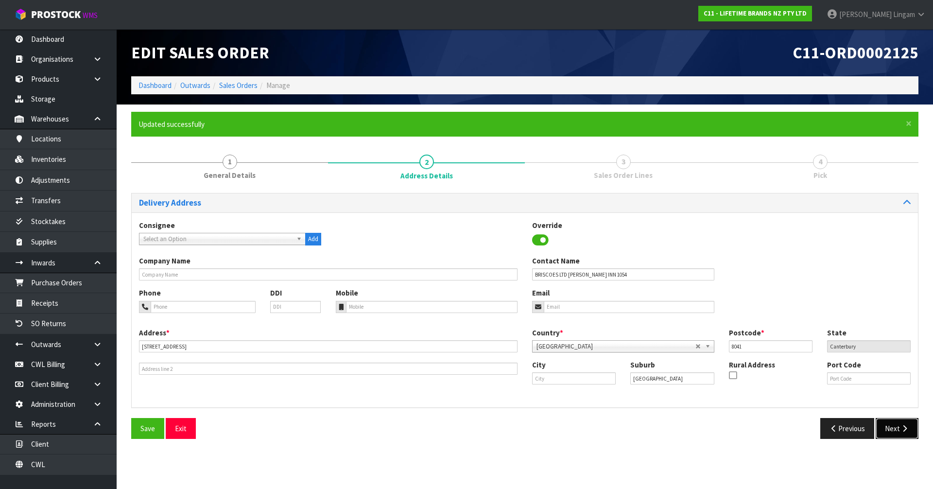
click at [893, 428] on button "Next" at bounding box center [897, 428] width 43 height 21
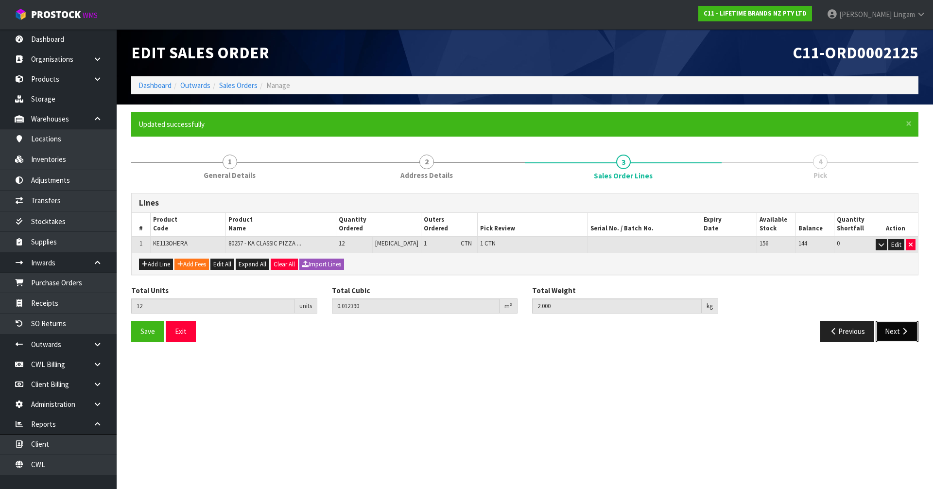
click at [893, 331] on button "Next" at bounding box center [897, 331] width 43 height 21
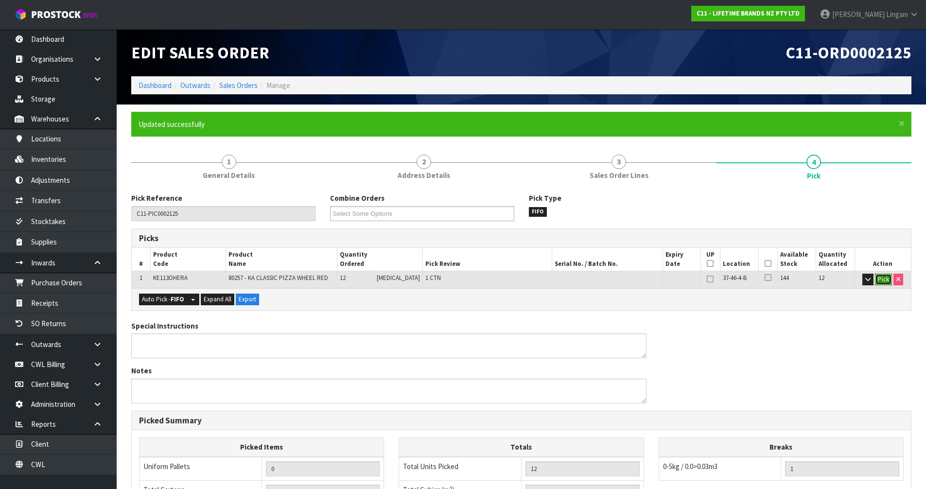
click at [878, 279] on button "Pick" at bounding box center [883, 280] width 17 height 12
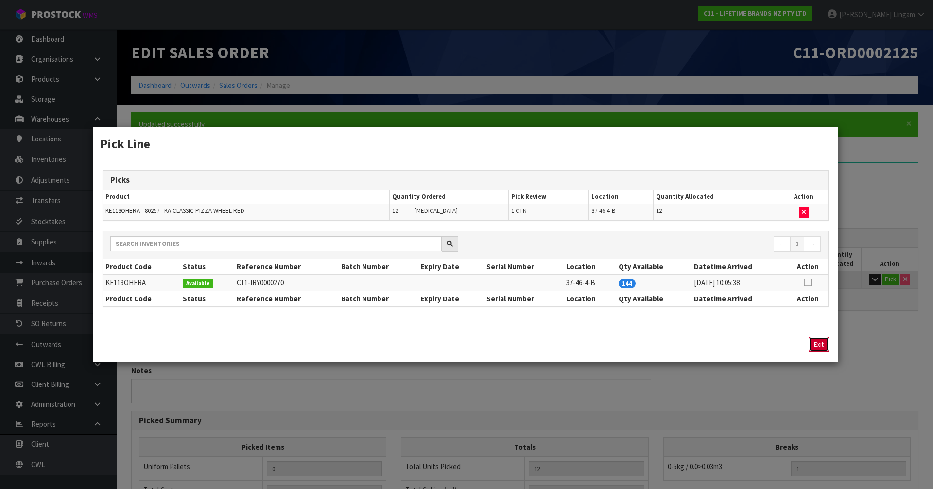
click at [816, 346] on button "Exit" at bounding box center [818, 344] width 20 height 15
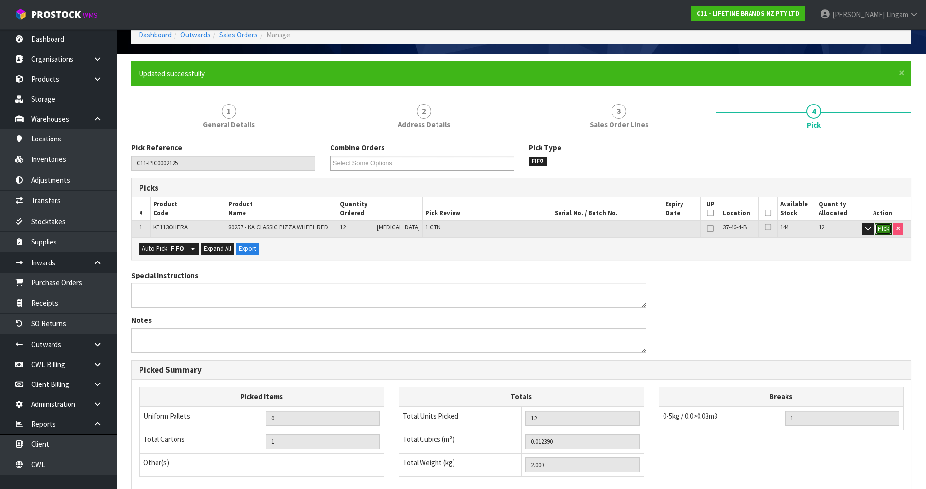
scroll to position [189, 0]
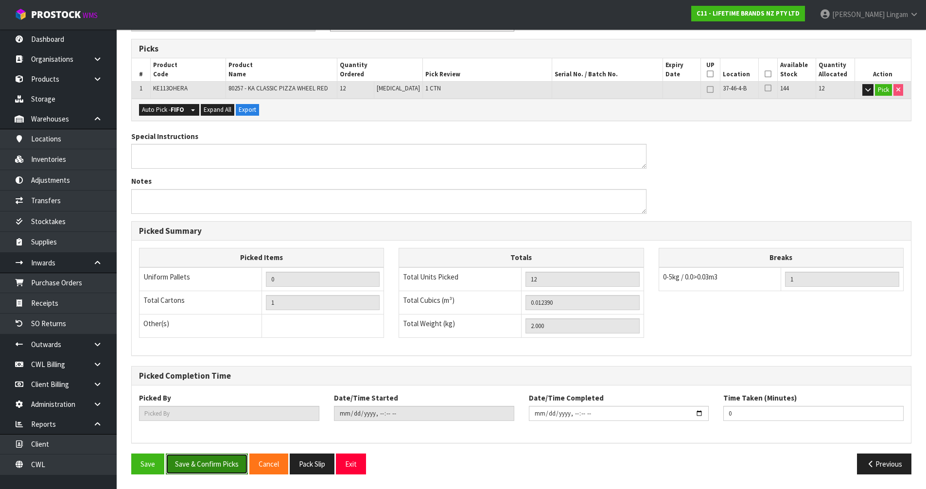
click at [177, 466] on button "Save & Confirm Picks" at bounding box center [207, 463] width 82 height 21
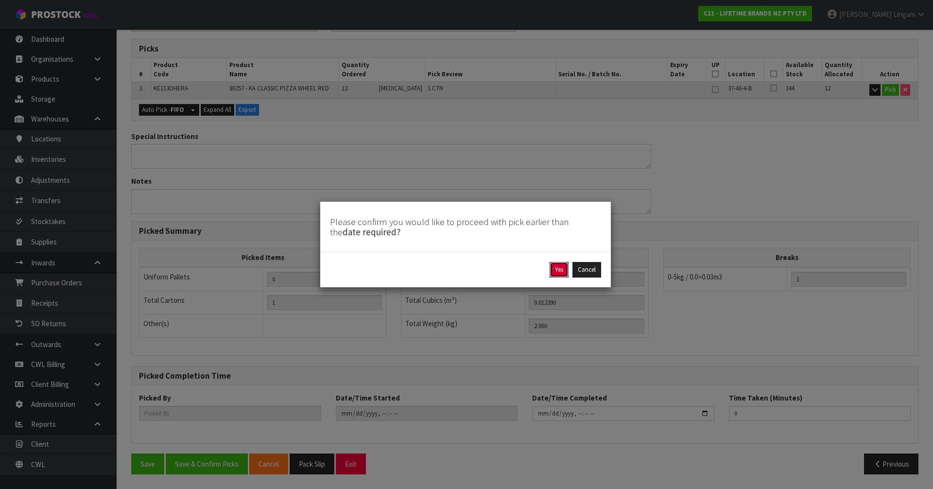
click at [561, 268] on button "Yes" at bounding box center [558, 270] width 19 height 16
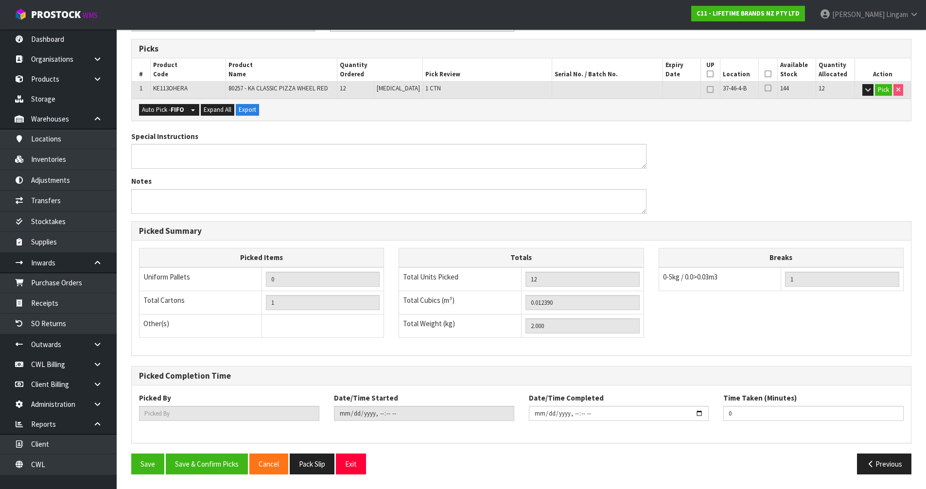
scroll to position [0, 0]
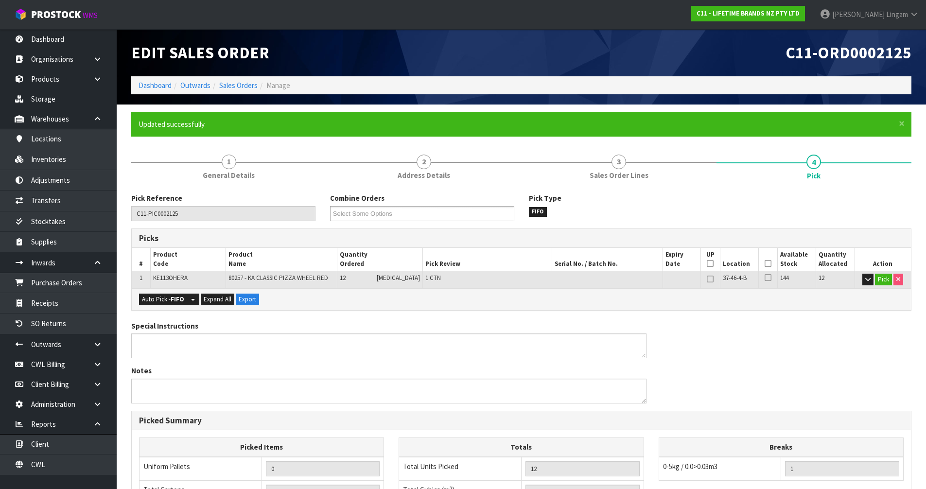
type input "Vineeta Lingam"
type input "2025-10-06T19:58:42"
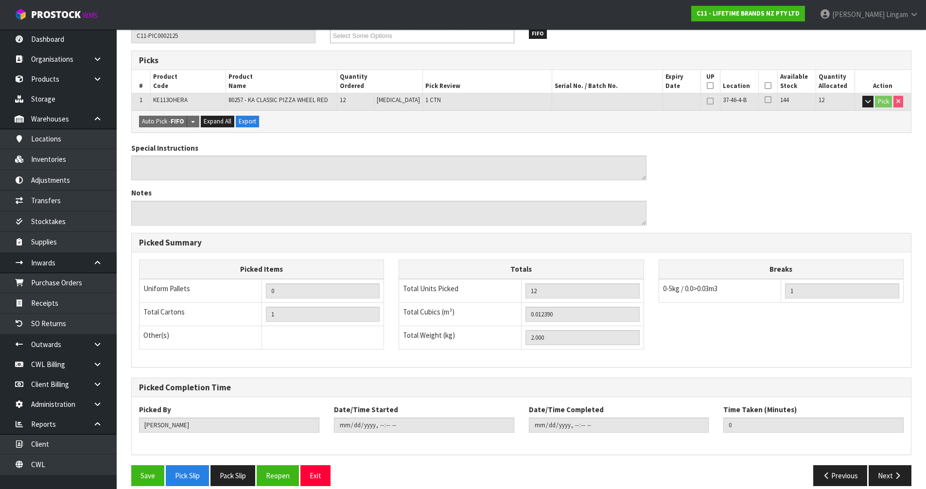
scroll to position [189, 0]
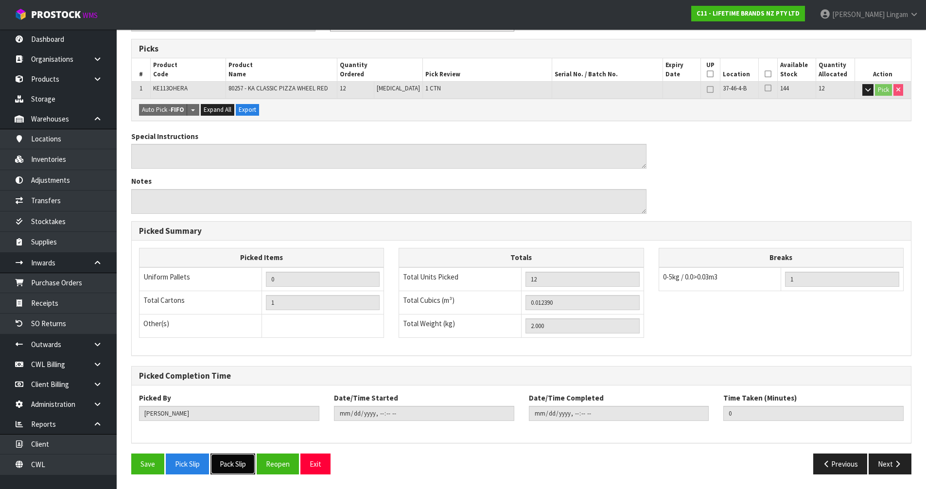
click at [240, 458] on button "Pack Slip" at bounding box center [232, 463] width 45 height 21
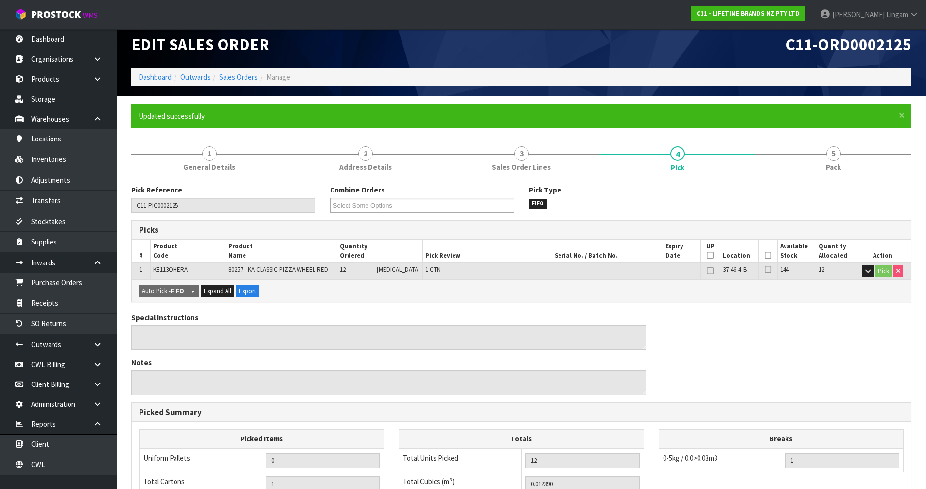
scroll to position [0, 0]
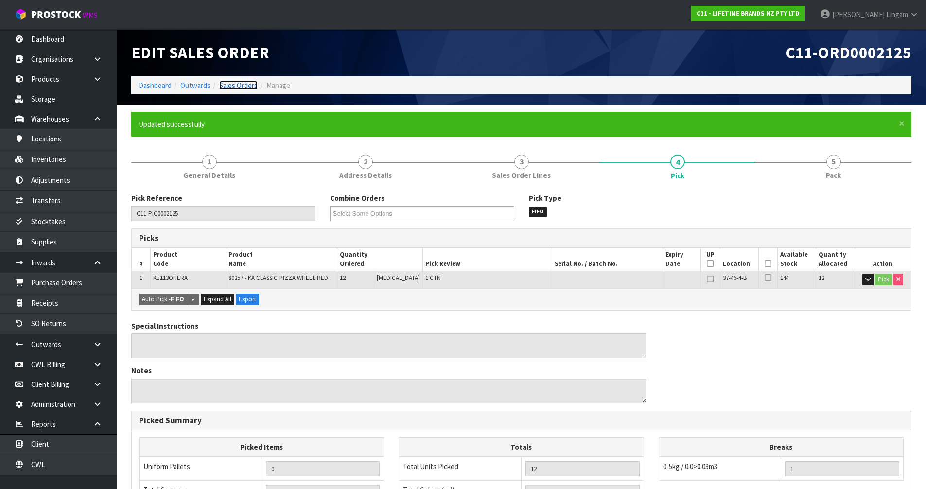
click at [244, 86] on link "Sales Orders" at bounding box center [238, 85] width 38 height 9
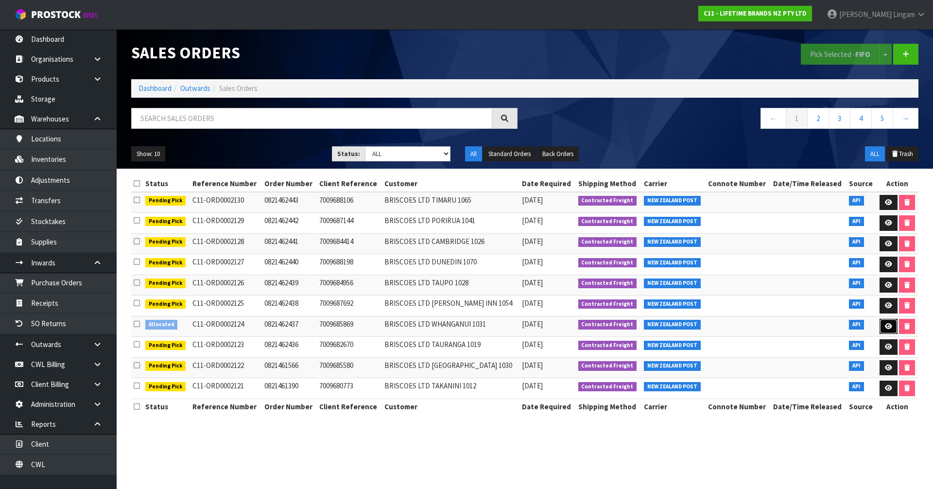
click at [888, 327] on icon at bounding box center [888, 326] width 7 height 6
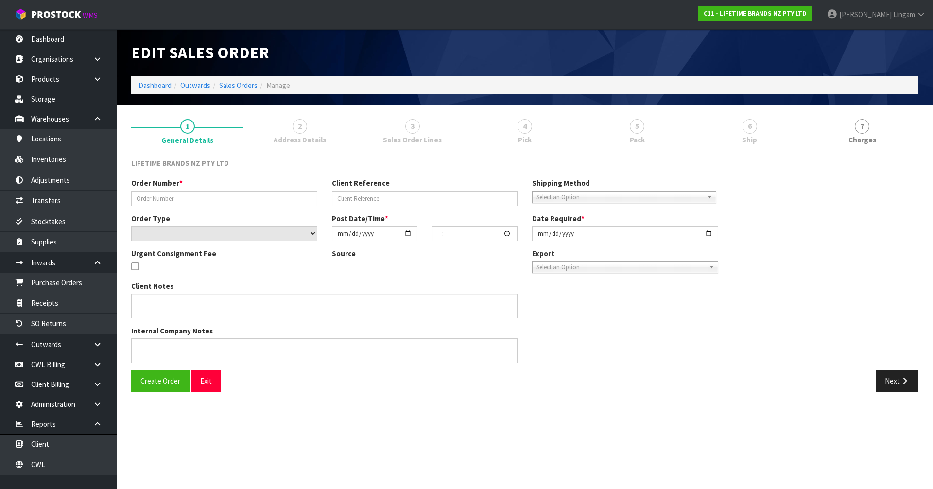
type input "0821462437"
type input "7009685869"
select select "number:0"
type input "2025-10-06"
type input "15:49:36.000"
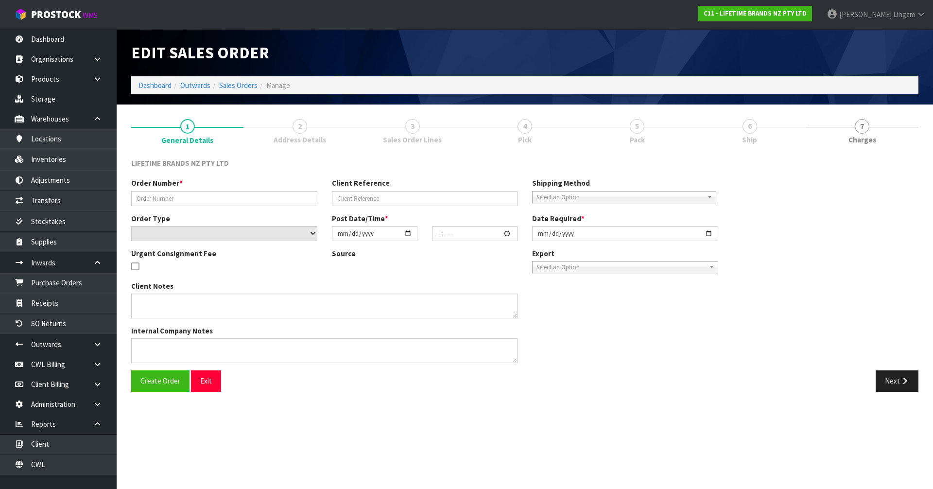
type input "2025-10-06"
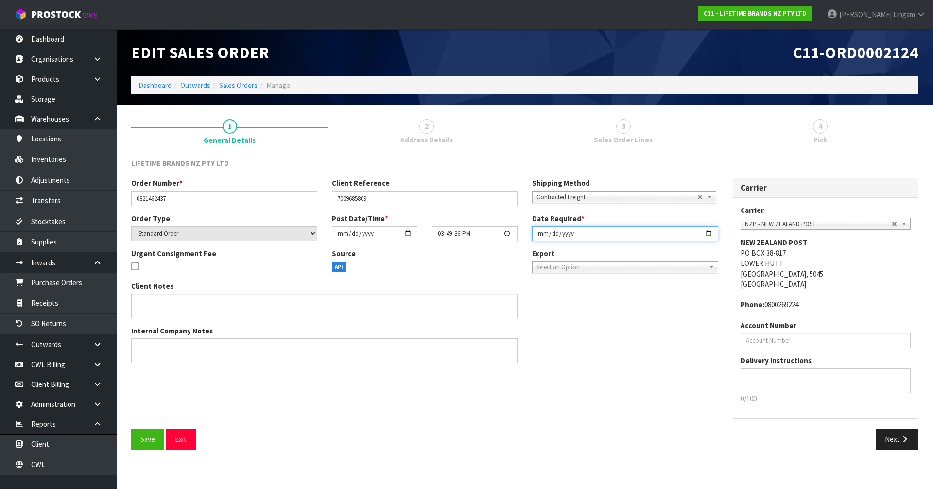
click at [538, 234] on input "2025-10-06" at bounding box center [625, 233] width 186 height 15
type input "2025-10-07"
click at [140, 441] on button "Save" at bounding box center [147, 439] width 33 height 21
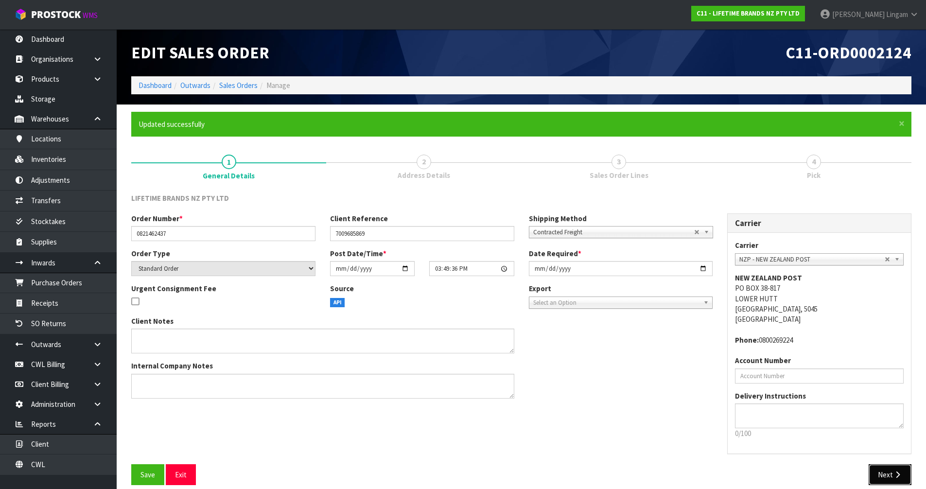
click at [894, 468] on button "Next" at bounding box center [889, 474] width 43 height 21
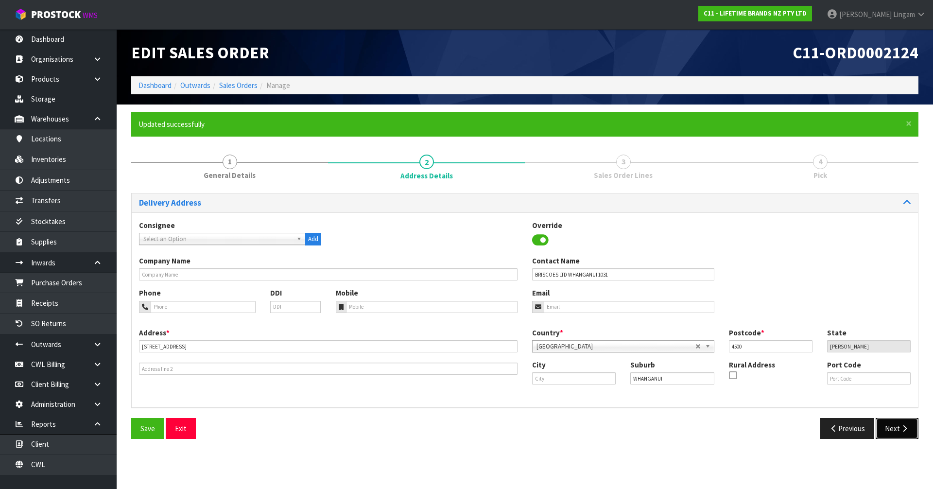
click at [895, 432] on button "Next" at bounding box center [897, 428] width 43 height 21
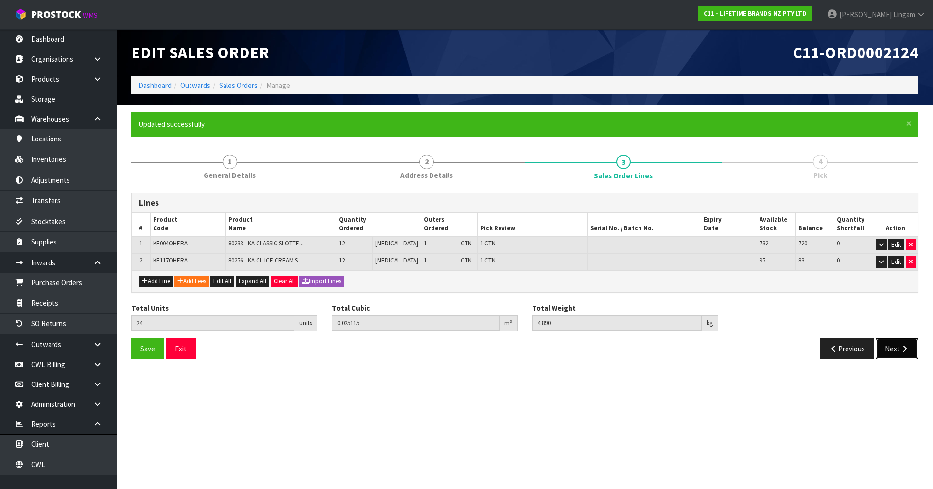
click at [892, 358] on button "Next" at bounding box center [897, 348] width 43 height 21
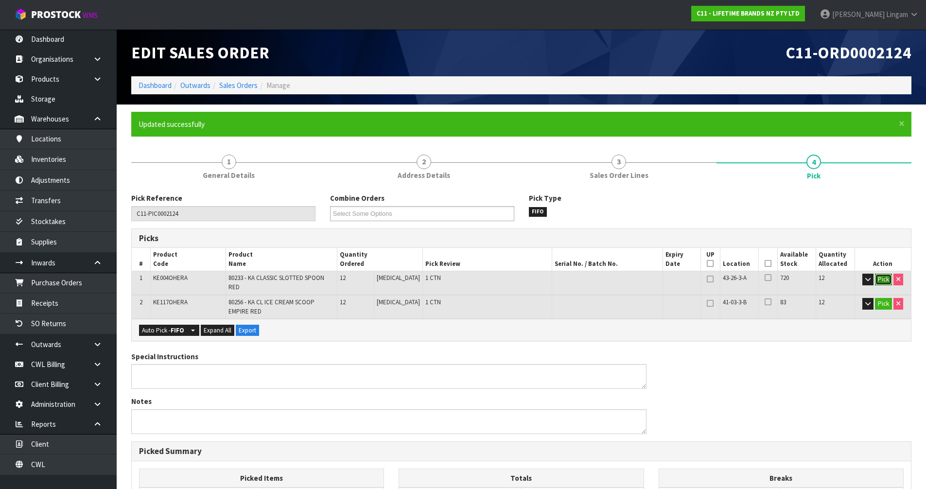
click at [884, 279] on button "Pick" at bounding box center [883, 280] width 17 height 12
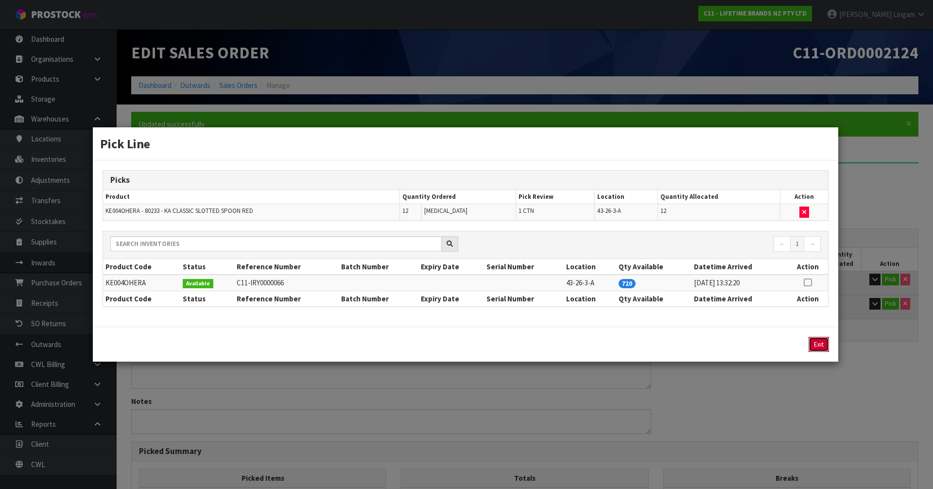
click at [812, 345] on button "Exit" at bounding box center [818, 344] width 20 height 15
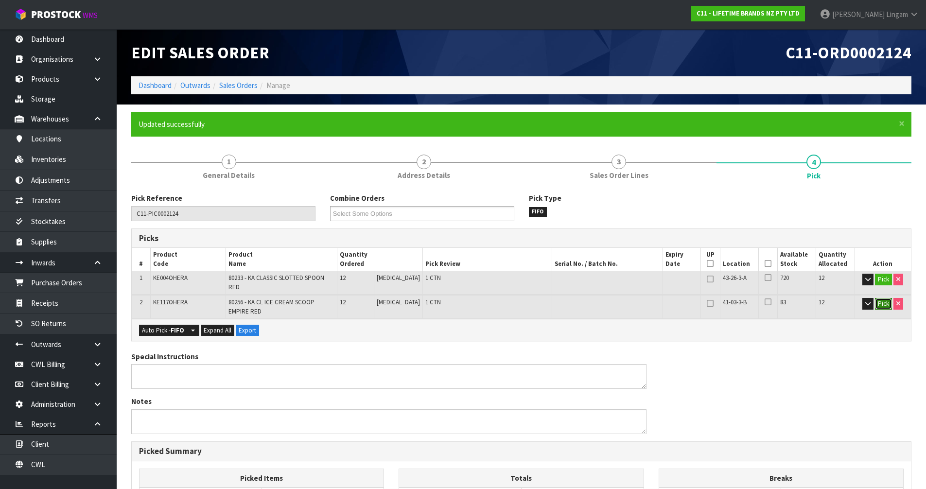
click at [888, 298] on button "Pick" at bounding box center [883, 304] width 17 height 12
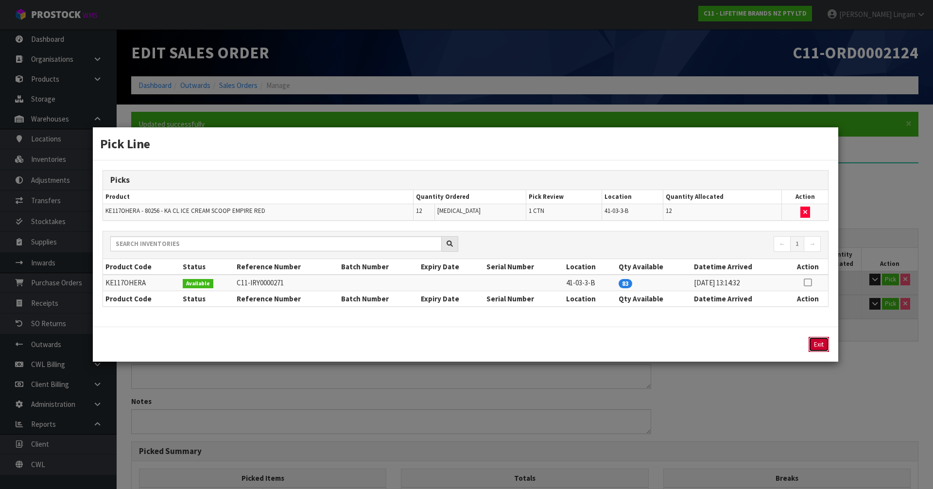
click at [820, 344] on button "Exit" at bounding box center [818, 344] width 20 height 15
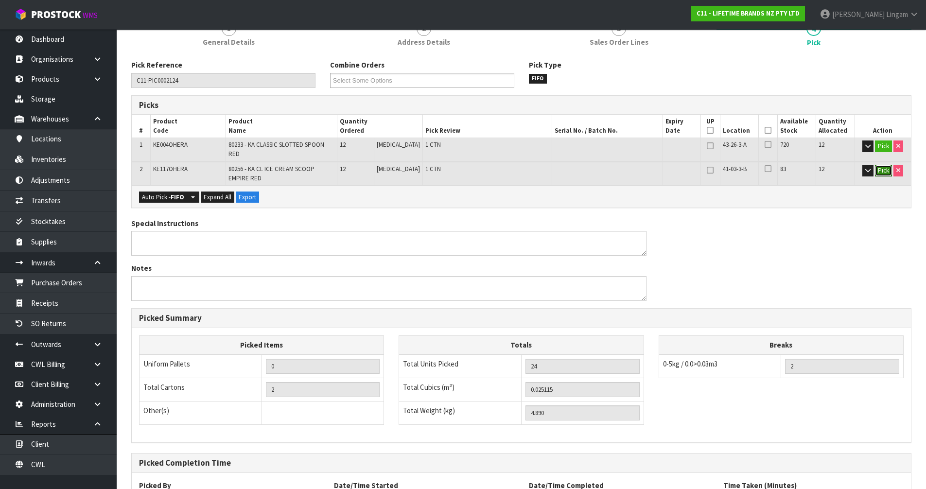
scroll to position [214, 0]
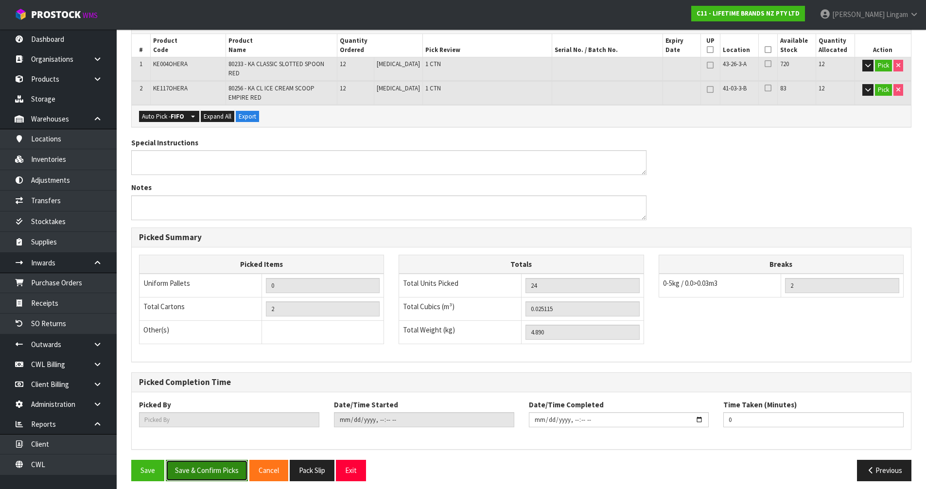
click at [225, 462] on button "Save & Confirm Picks" at bounding box center [207, 470] width 82 height 21
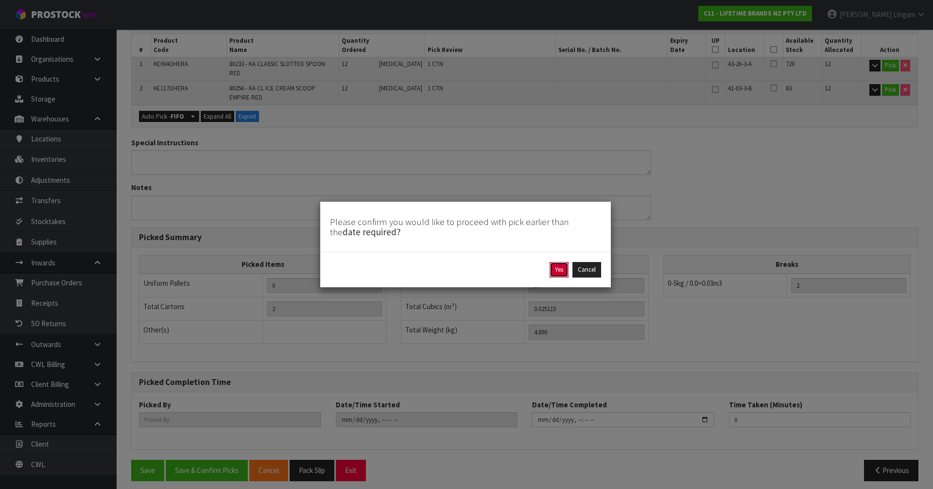
click at [560, 267] on button "Yes" at bounding box center [558, 270] width 19 height 16
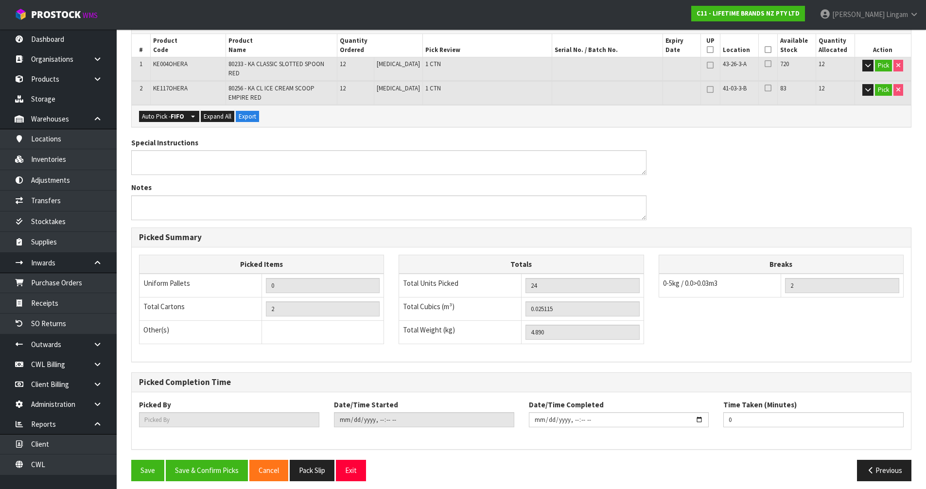
scroll to position [0, 0]
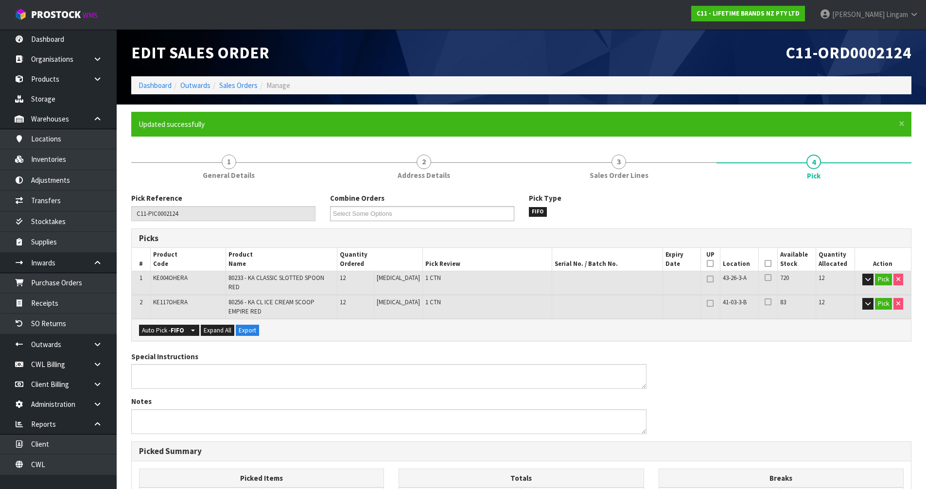
type input "Vineeta Lingam"
type input "2025-10-06T19:59:30"
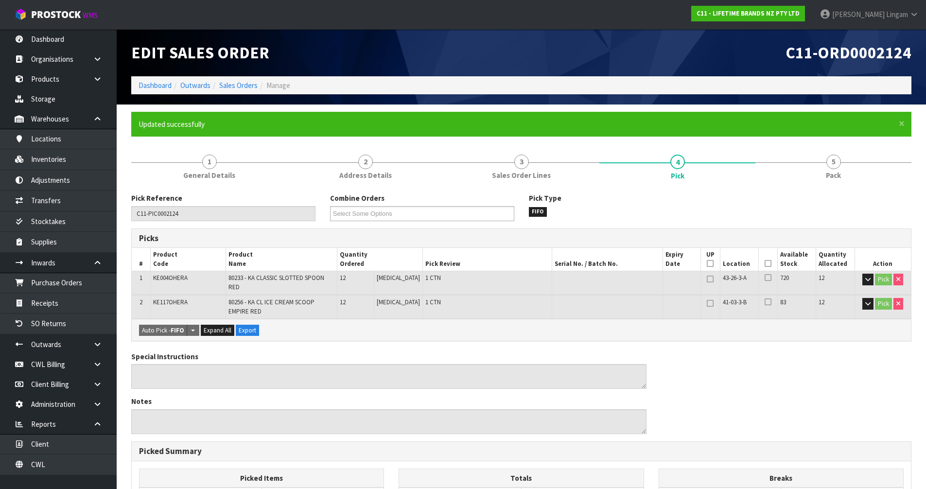
scroll to position [214, 0]
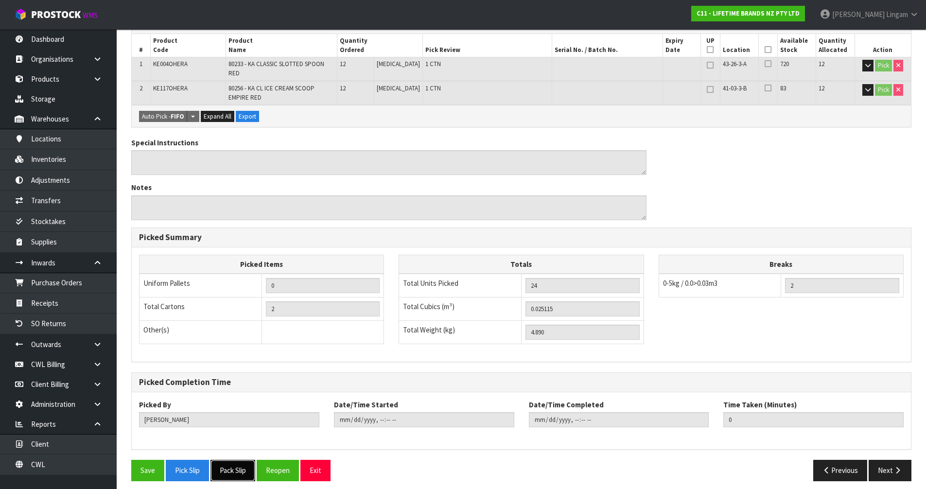
click at [240, 465] on button "Pack Slip" at bounding box center [232, 470] width 45 height 21
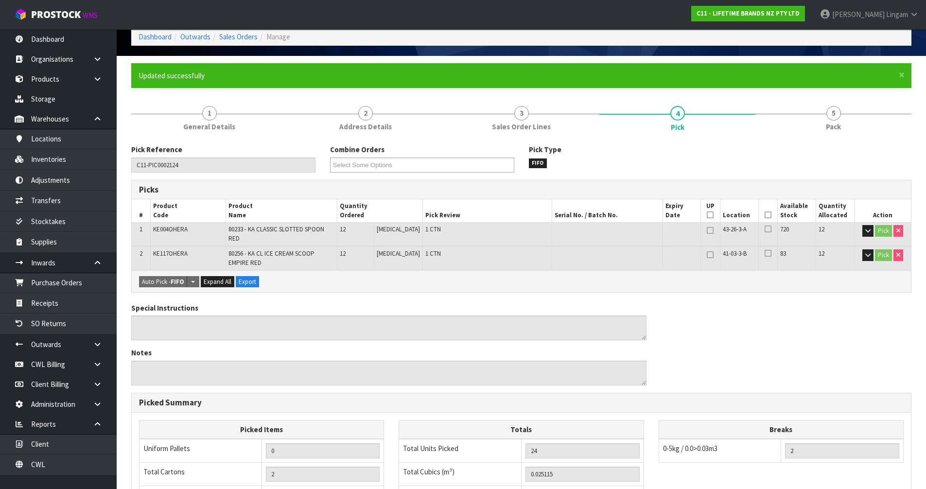
scroll to position [0, 0]
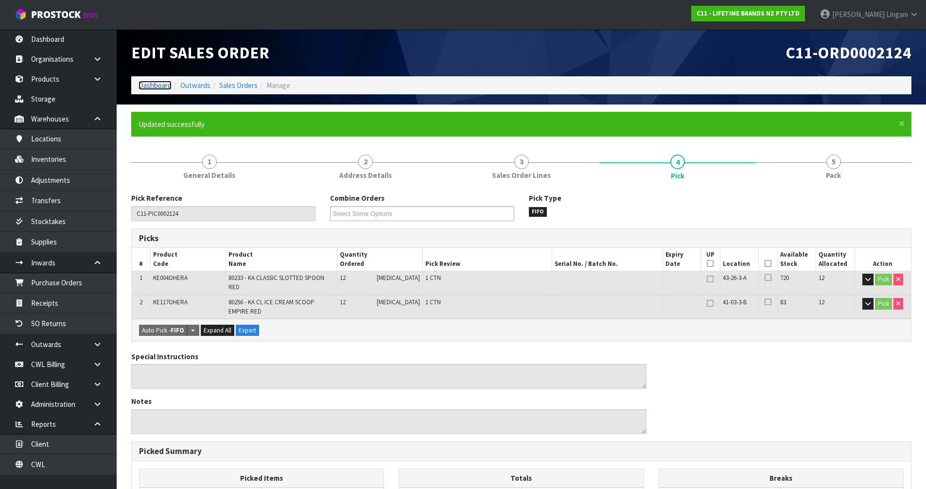
click at [157, 85] on link "Dashboard" at bounding box center [154, 85] width 33 height 9
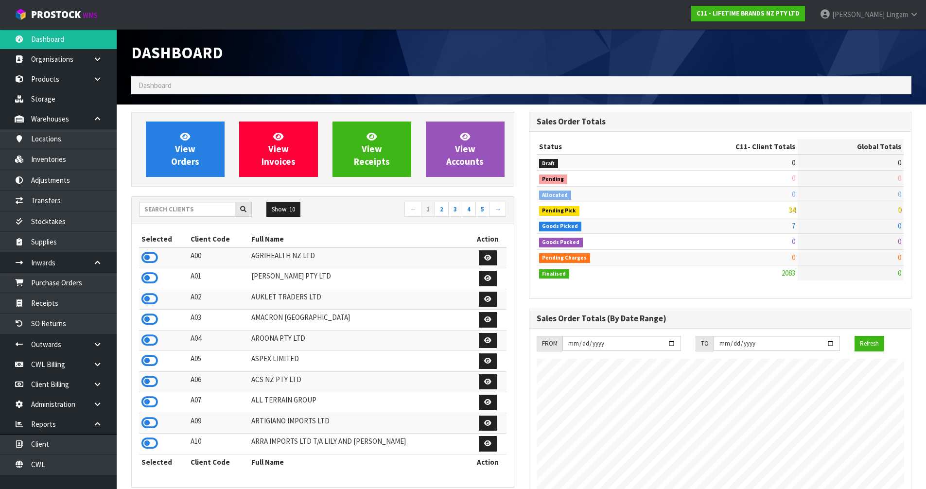
scroll to position [736, 397]
click at [192, 205] on input "text" at bounding box center [187, 209] width 96 height 15
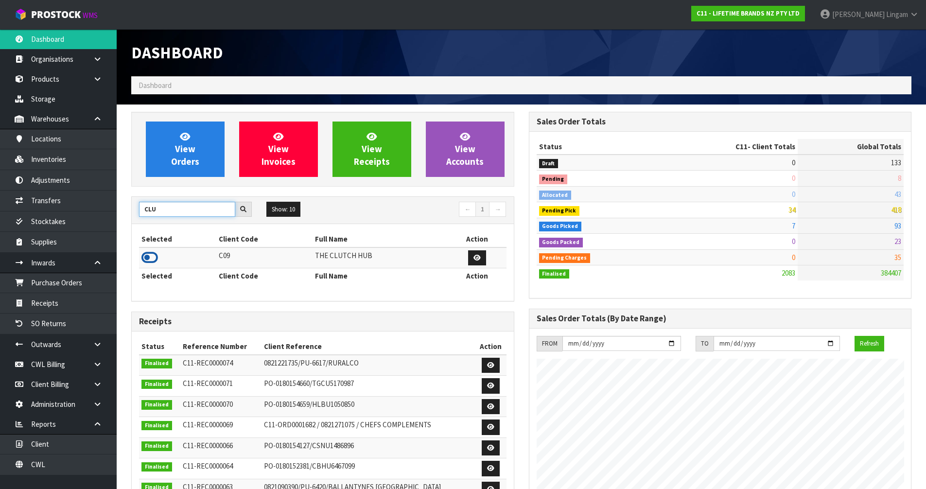
type input "CLU"
click at [147, 261] on icon at bounding box center [149, 257] width 17 height 15
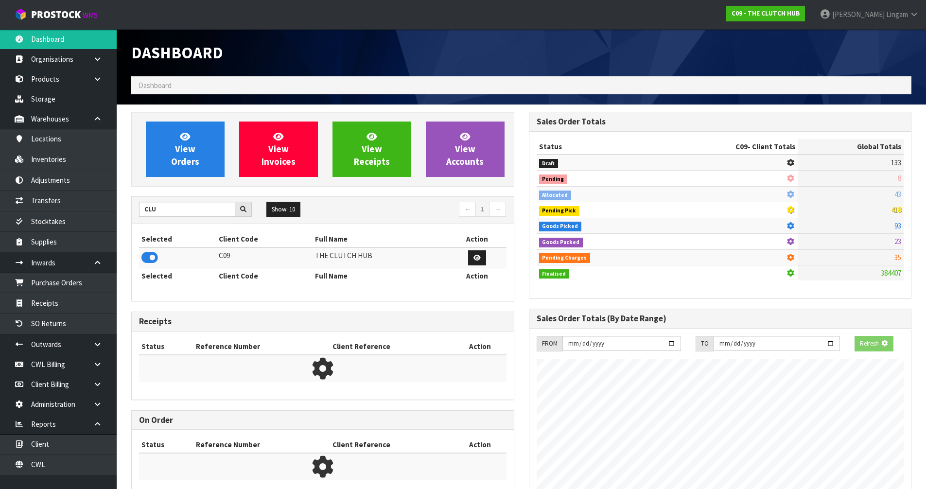
scroll to position [606, 397]
click at [195, 155] on link "View Orders" at bounding box center [185, 148] width 79 height 55
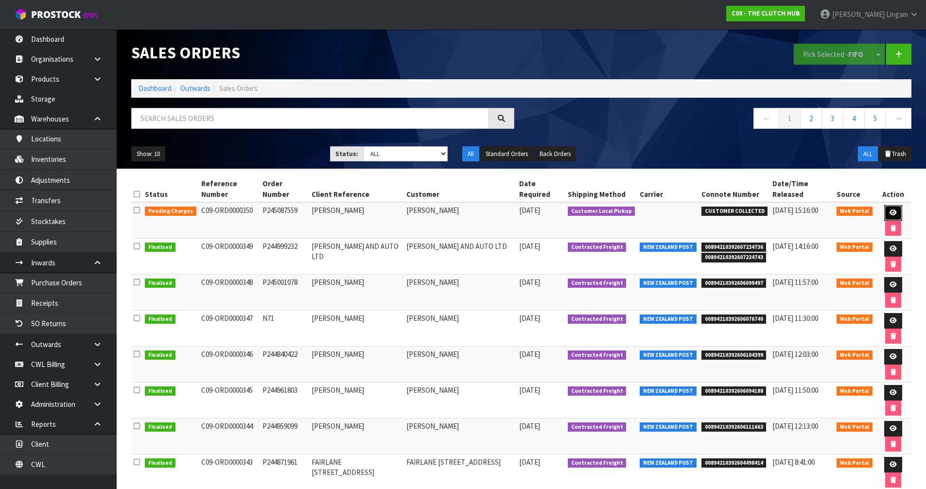
click at [889, 215] on icon at bounding box center [892, 212] width 7 height 6
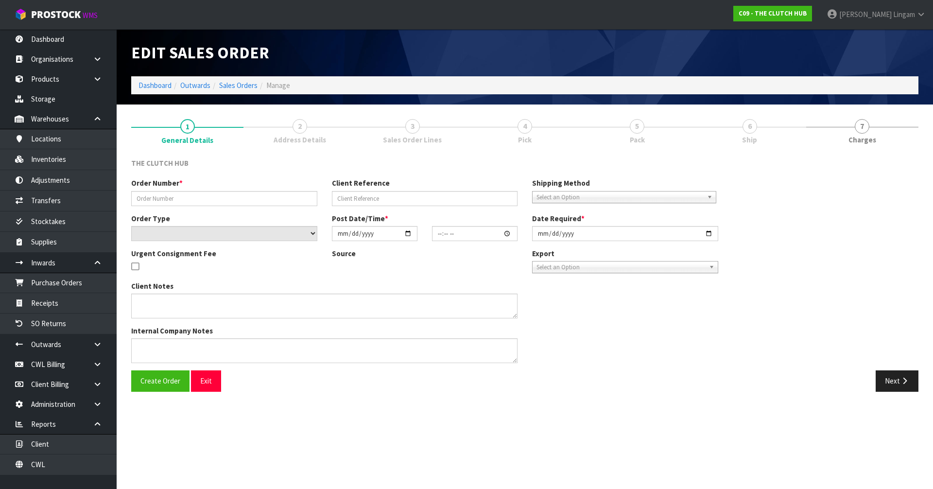
type input "P245087559"
type input "PHILLIP IRWIN"
select select "number:0"
type input "2025-10-06"
type input "22:25:00.000"
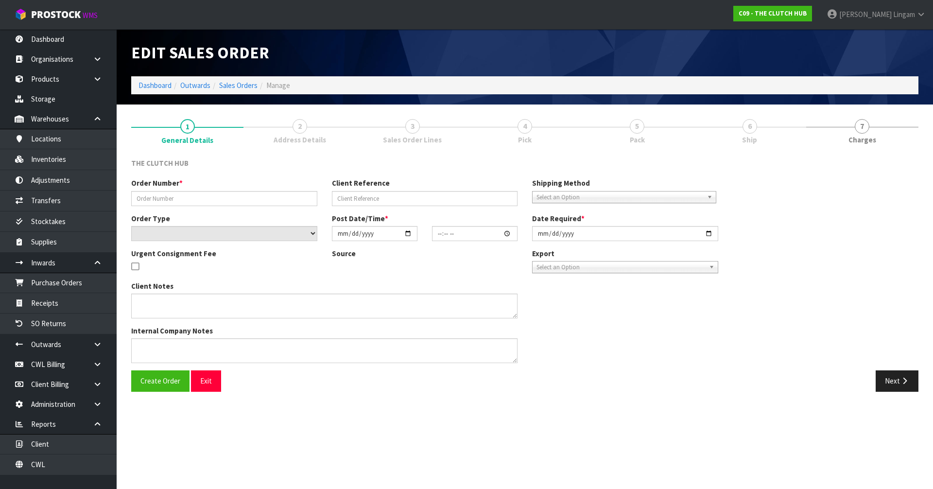
type input "2025-10-07"
type textarea "URGENT CONSIGNMENT FEE"
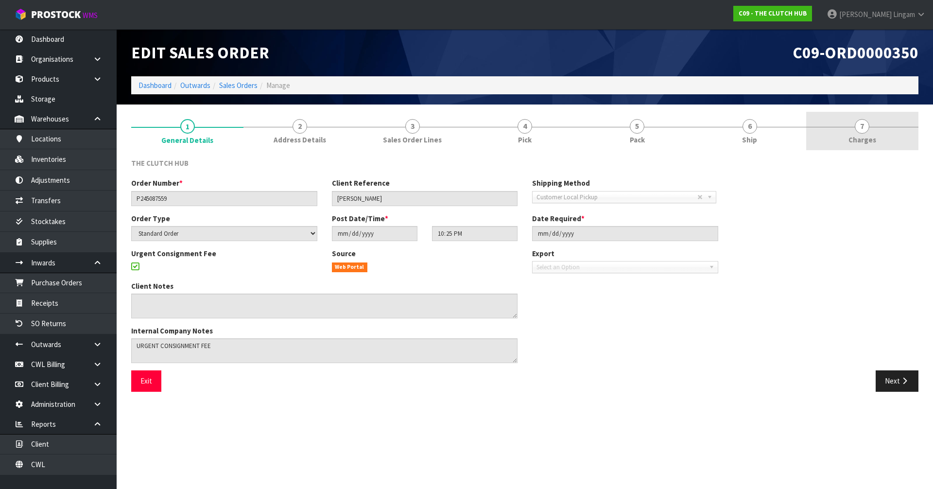
click at [882, 143] on link "7 Charges" at bounding box center [862, 131] width 112 height 38
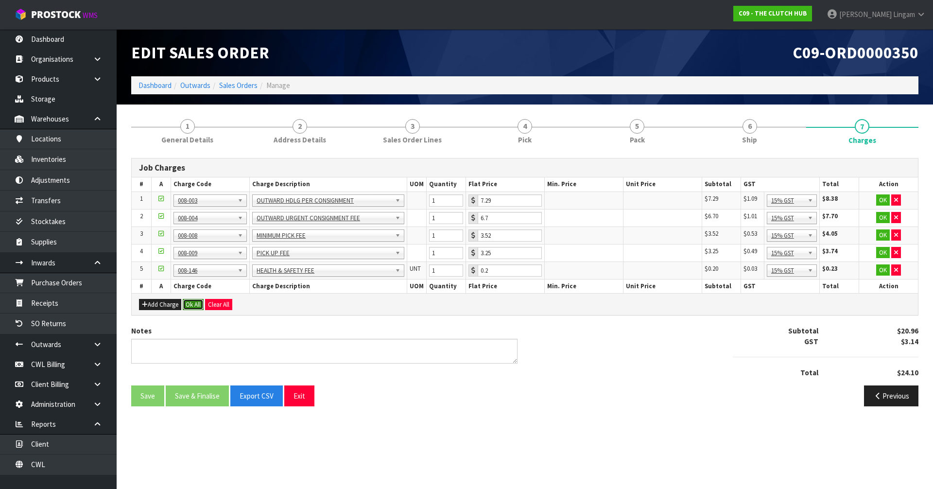
click at [194, 304] on button "Ok All" at bounding box center [193, 305] width 21 height 12
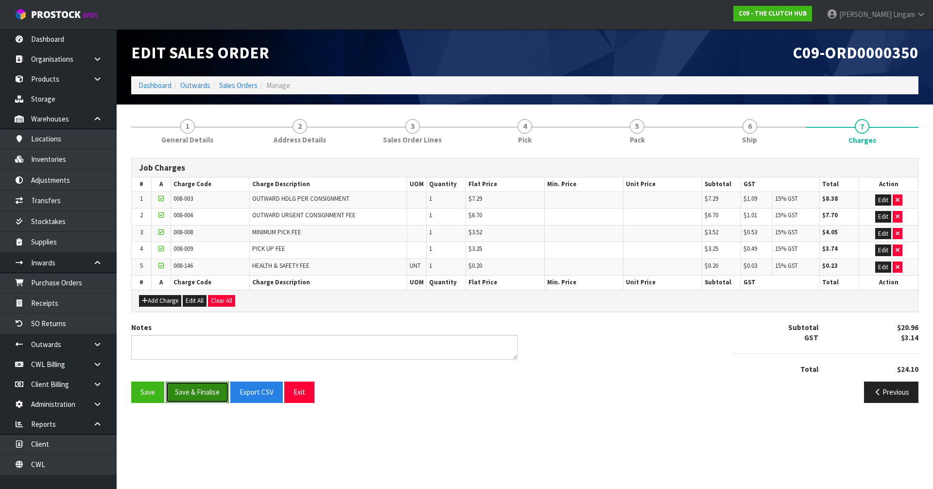
click at [213, 389] on button "Save & Finalise" at bounding box center [197, 391] width 63 height 21
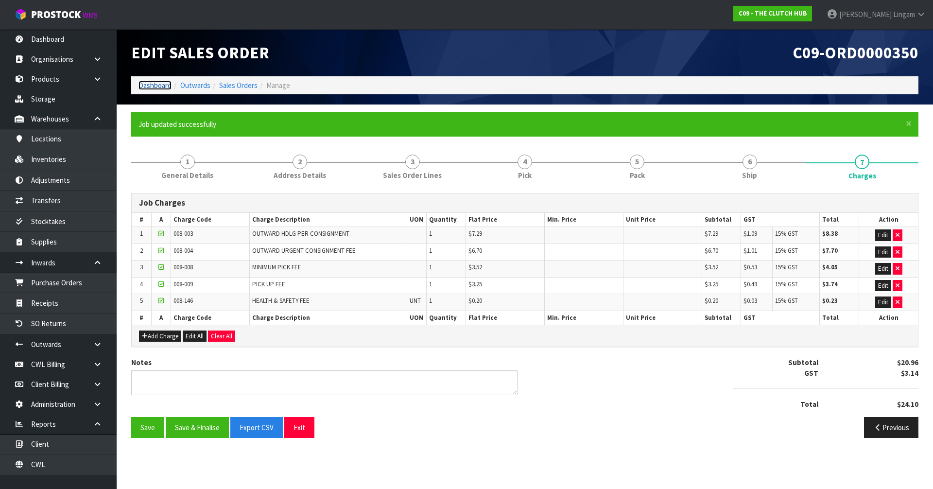
click at [155, 86] on link "Dashboard" at bounding box center [154, 85] width 33 height 9
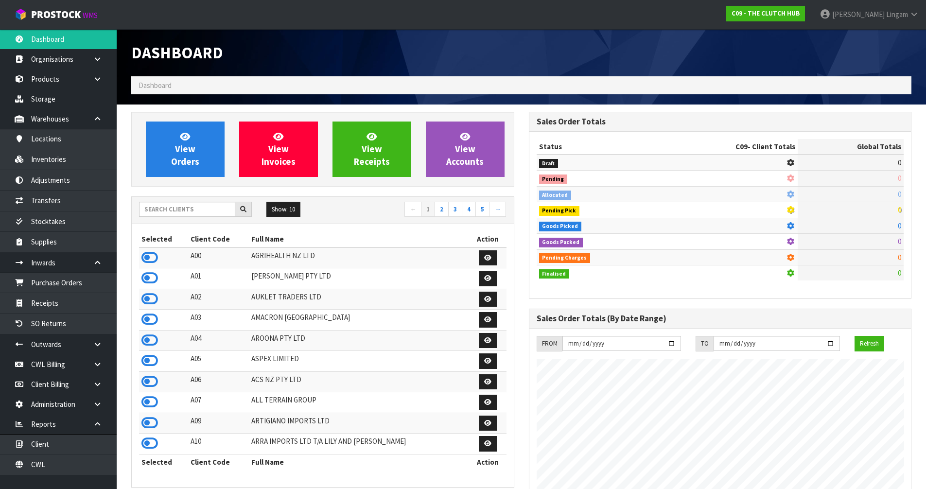
scroll to position [688, 397]
click at [210, 210] on input "text" at bounding box center [187, 209] width 96 height 15
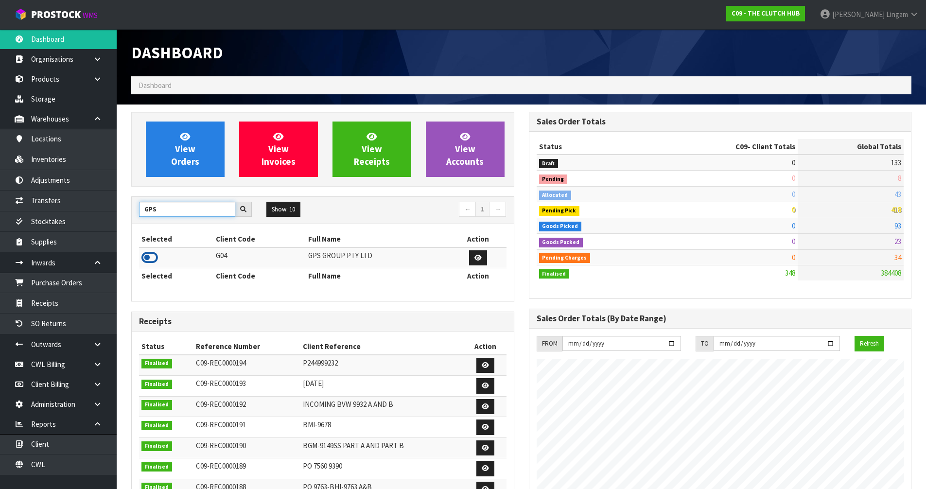
type input "GPS"
click at [147, 259] on icon at bounding box center [149, 257] width 17 height 15
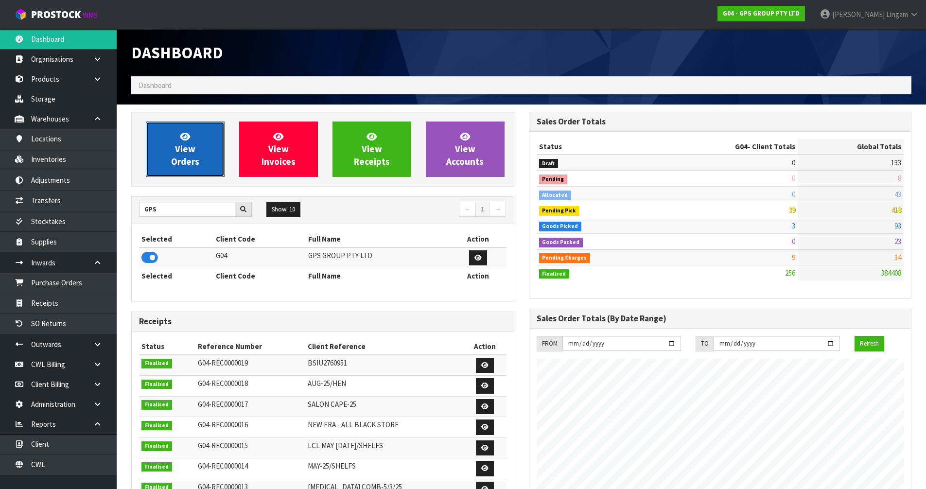
scroll to position [485258, 485455]
click at [191, 157] on span "View Orders" at bounding box center [185, 149] width 28 height 36
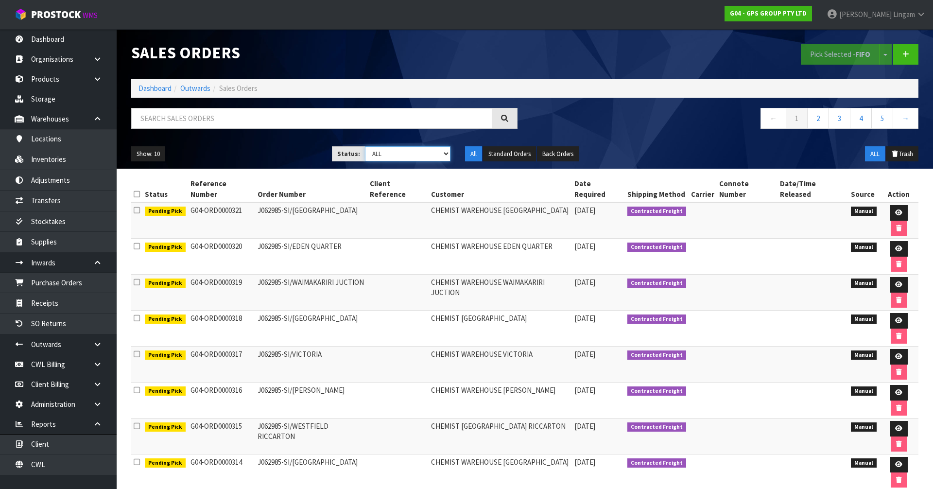
click at [435, 149] on select "Draft Pending Allocated Pending Pick Goods Picked Goods Packed Pending Charges …" at bounding box center [408, 153] width 86 height 15
select select "string:6"
click at [365, 146] on select "Draft Pending Allocated Pending Pick Goods Picked Goods Packed Pending Charges …" at bounding box center [408, 153] width 86 height 15
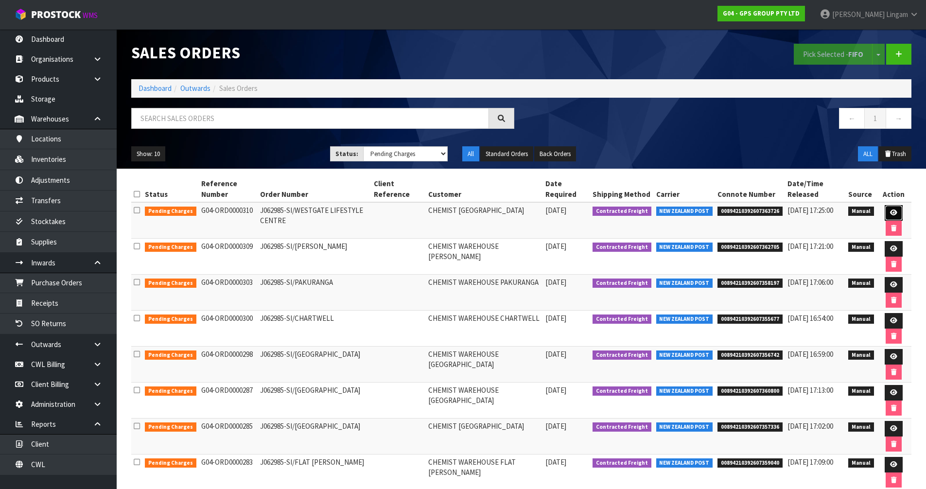
click at [893, 215] on icon at bounding box center [893, 212] width 7 height 6
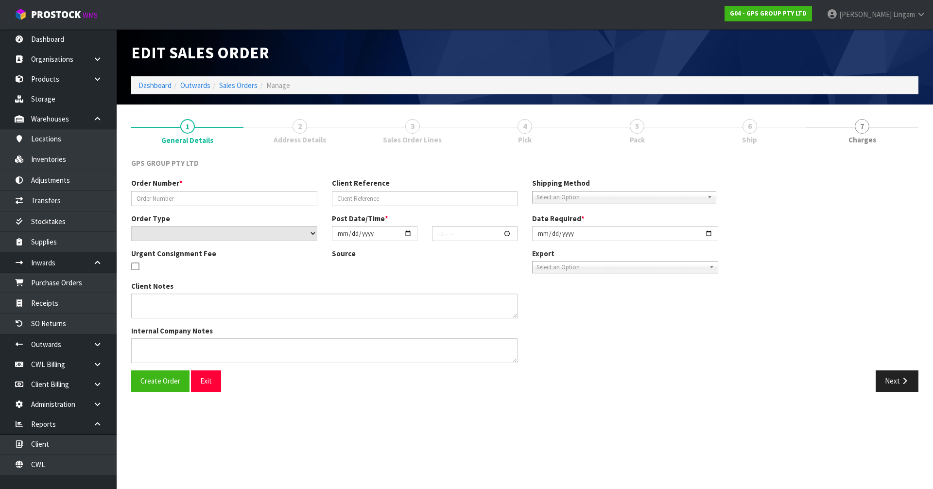
type input "J062985-SI/WESTGATE LIFESTYLE CENTRE"
select select "number:0"
type input "2025-10-06"
type input "09:38:00.000"
type input "2025-10-06"
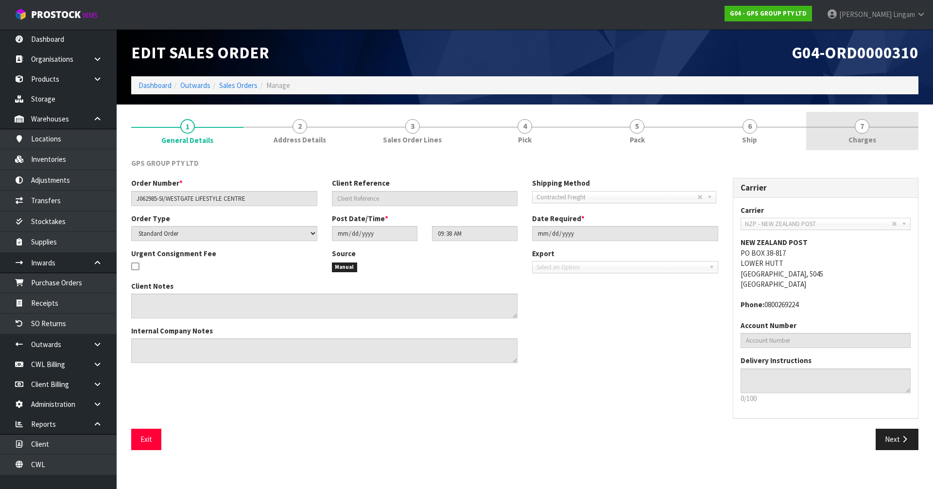
click at [900, 141] on link "7 Charges" at bounding box center [862, 131] width 112 height 38
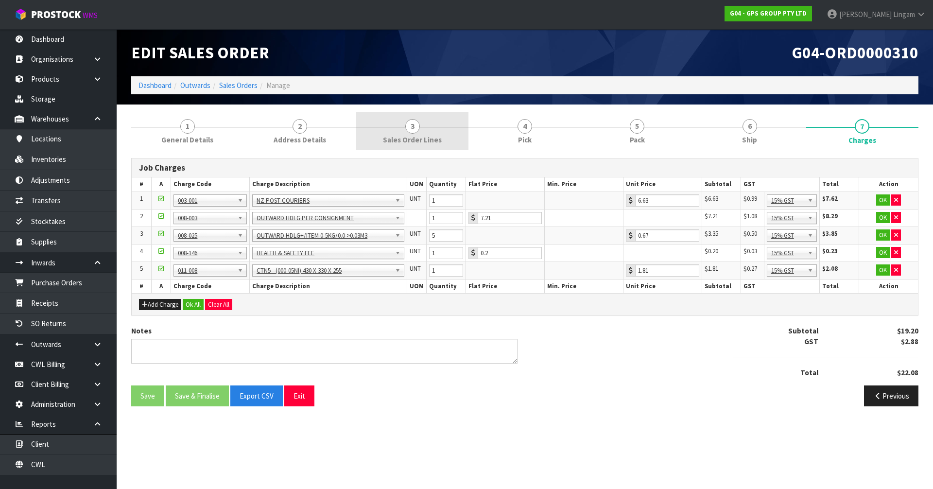
click at [441, 138] on link "3 Sales Order Lines" at bounding box center [412, 131] width 112 height 38
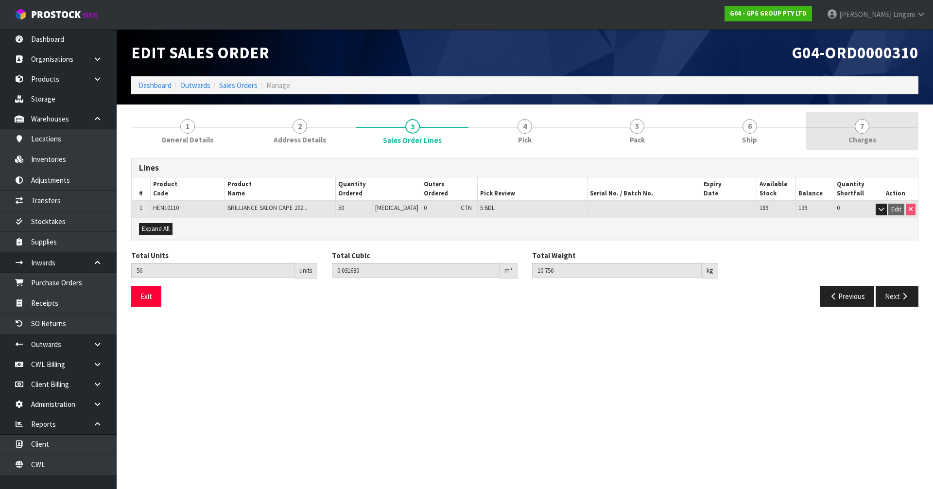
click at [881, 137] on link "7 Charges" at bounding box center [862, 131] width 112 height 38
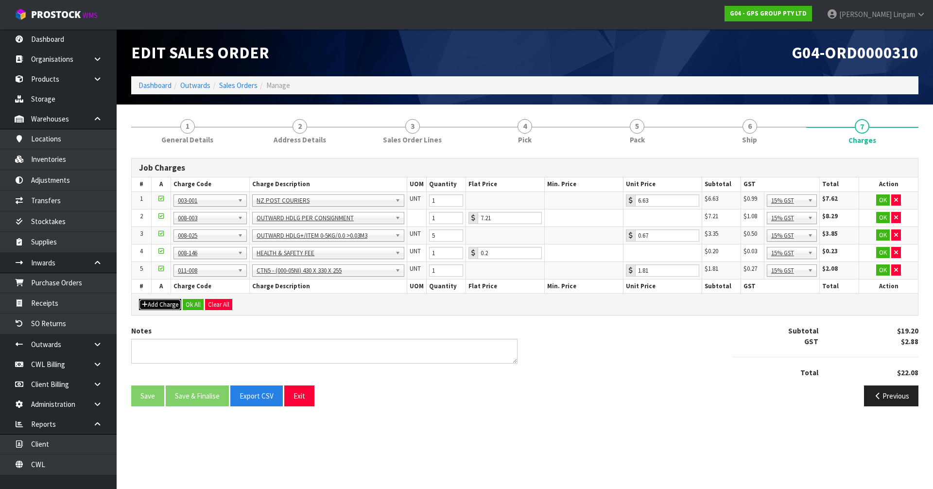
click at [164, 303] on button "Add Charge" at bounding box center [160, 305] width 42 height 12
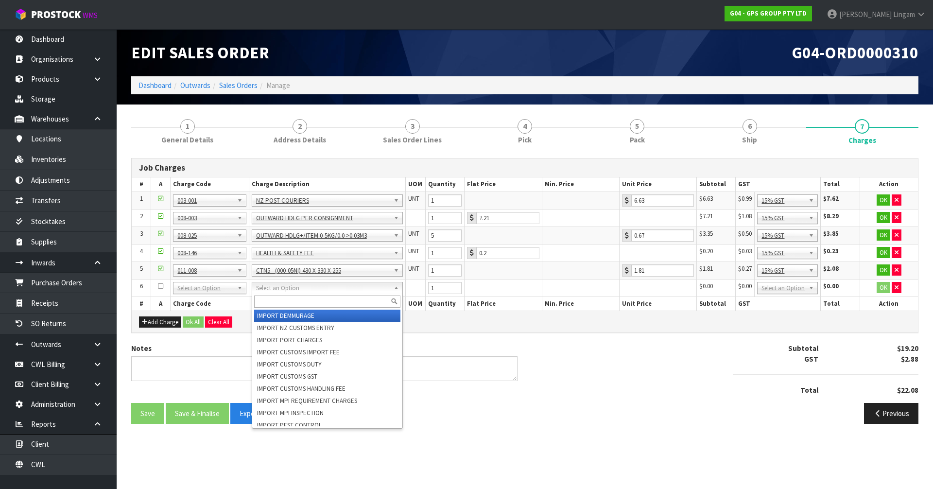
click at [275, 299] on input "text" at bounding box center [327, 301] width 147 height 12
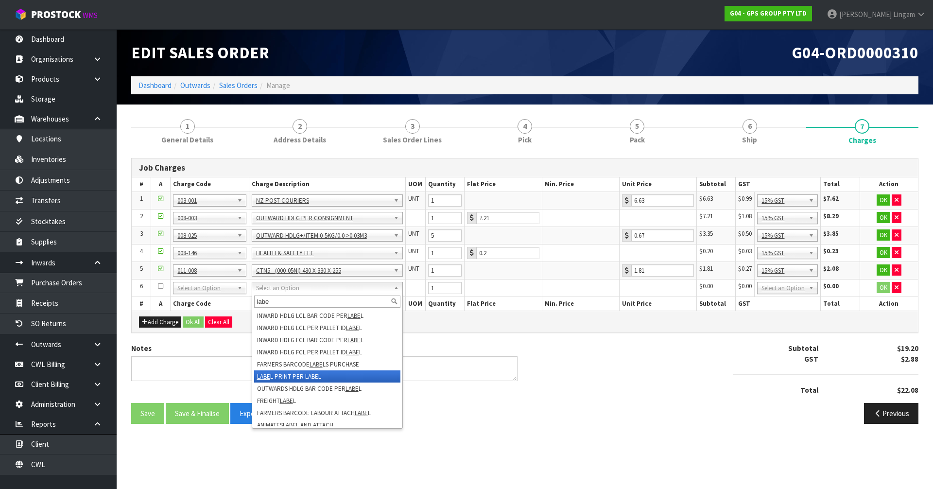
type input "labe"
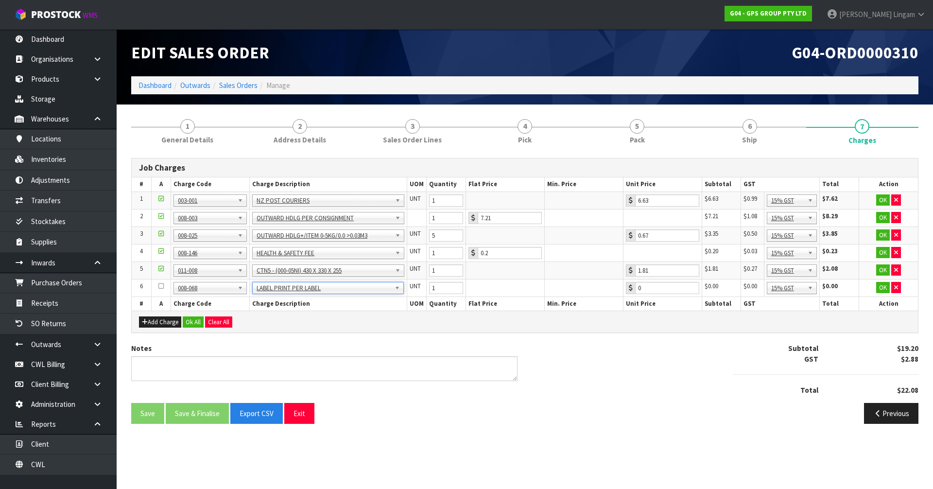
type input "0.2"
click at [192, 325] on button "Ok All" at bounding box center [193, 322] width 21 height 12
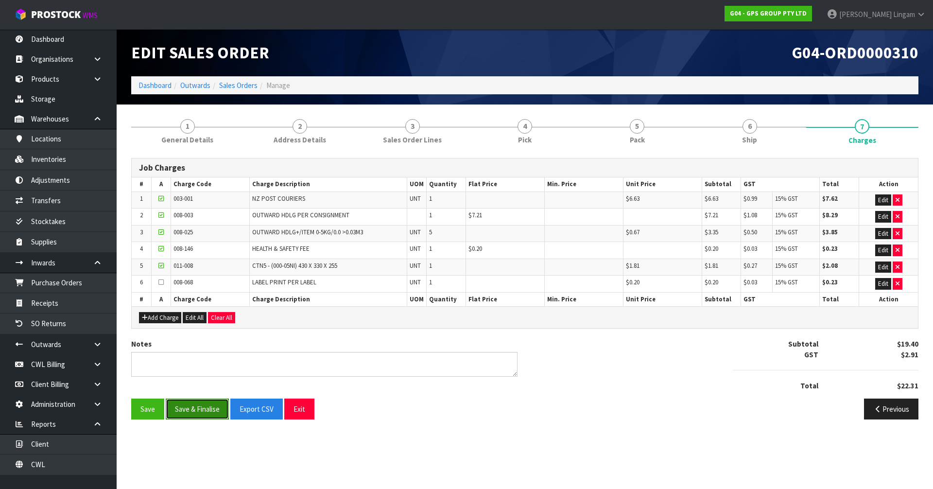
click at [203, 408] on button "Save & Finalise" at bounding box center [197, 408] width 63 height 21
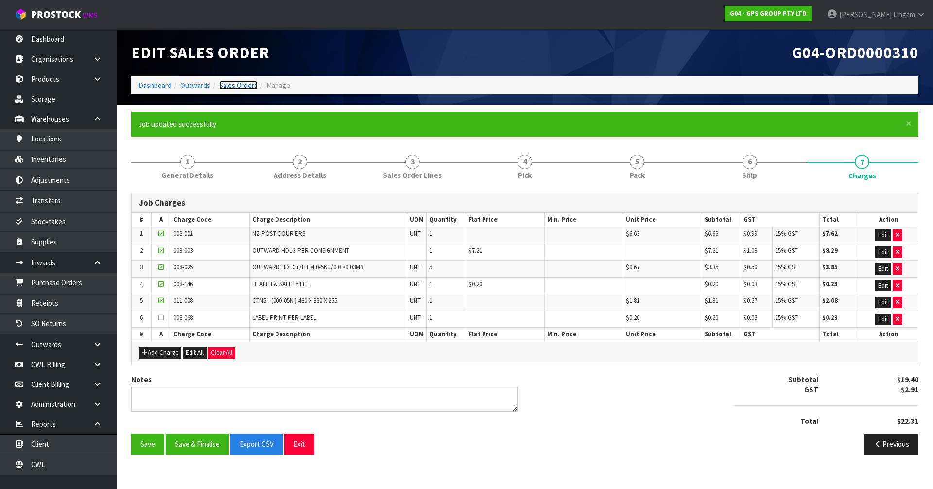
click at [242, 81] on link "Sales Orders" at bounding box center [238, 85] width 38 height 9
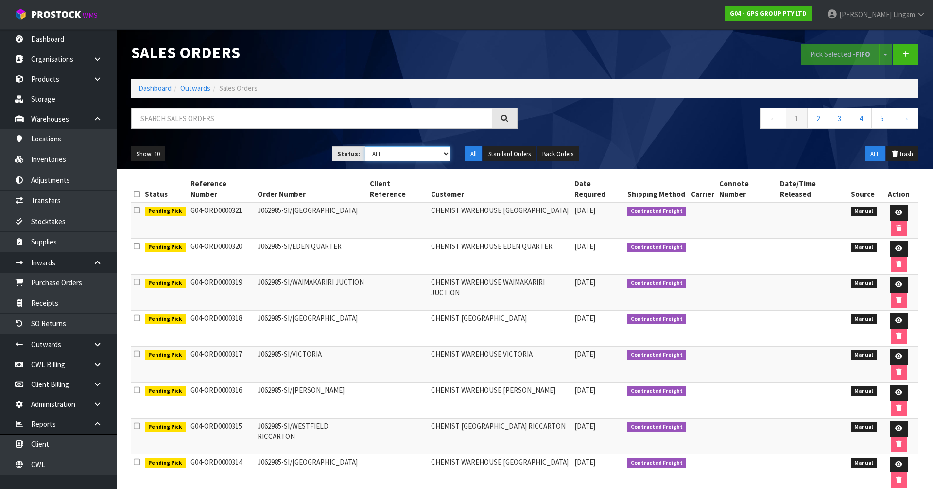
click at [435, 148] on select "Draft Pending Allocated Pending Pick Goods Picked Goods Packed Pending Charges …" at bounding box center [408, 153] width 86 height 15
select select "string:9"
click at [365, 146] on select "Draft Pending Allocated Pending Pick Goods Picked Goods Packed Pending Charges …" at bounding box center [408, 153] width 86 height 15
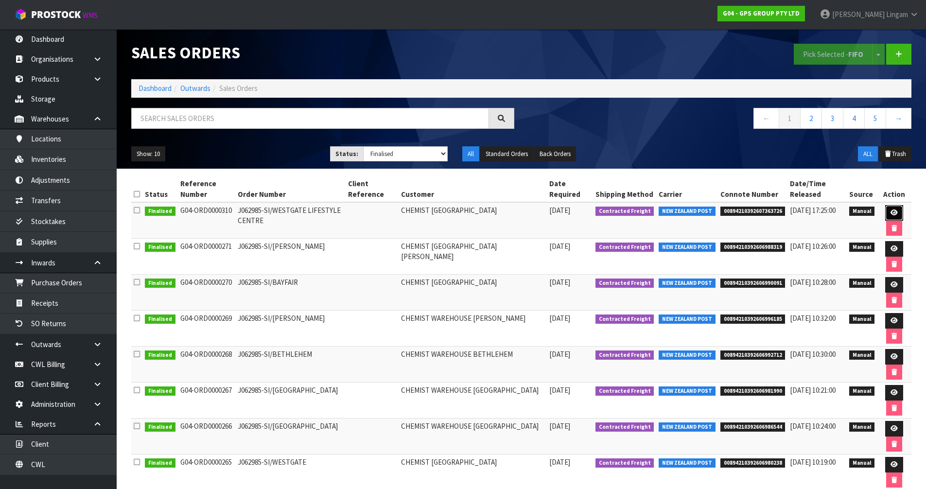
click at [887, 208] on link at bounding box center [894, 213] width 18 height 16
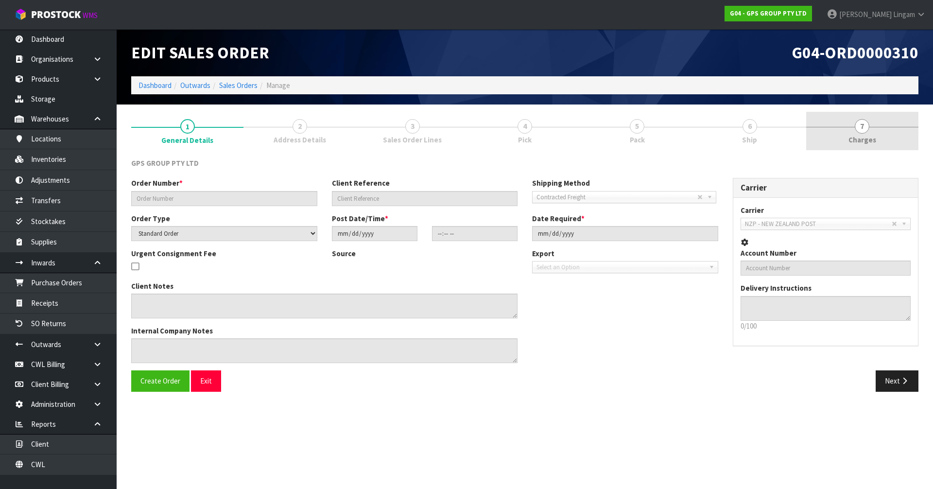
type input "J062985-SI/WESTGATE LIFESTYLE CENTRE"
select select "number:0"
type input "2025-10-06"
type input "09:38:00.000"
type input "2025-10-06"
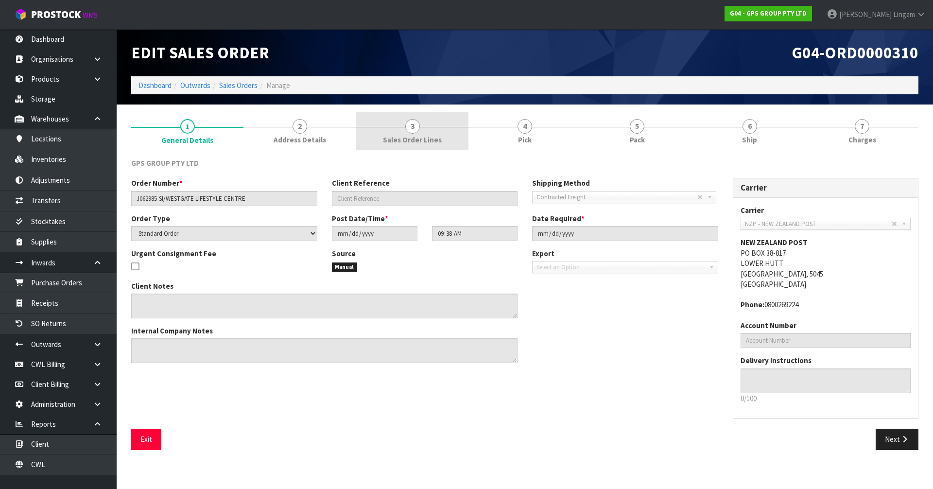
click at [431, 133] on link "3 Sales Order Lines" at bounding box center [412, 131] width 112 height 38
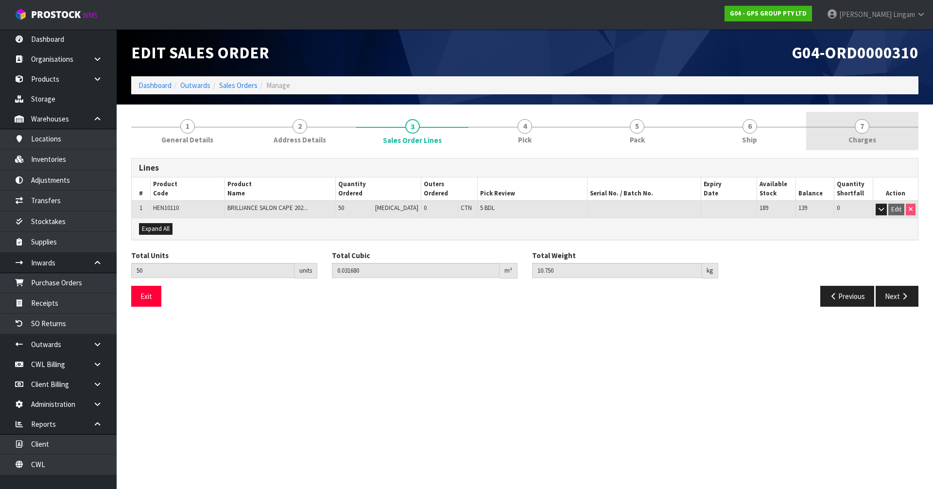
click at [889, 127] on div at bounding box center [862, 127] width 112 height 0
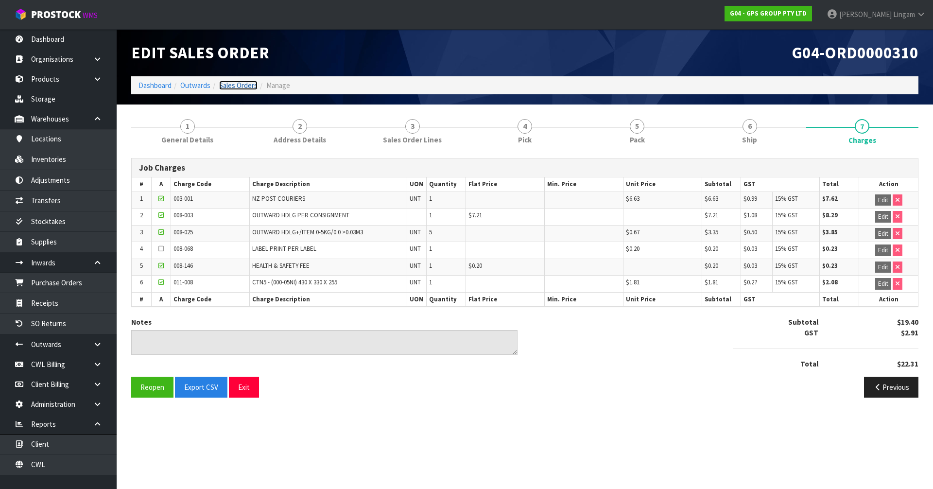
click at [243, 86] on link "Sales Orders" at bounding box center [238, 85] width 38 height 9
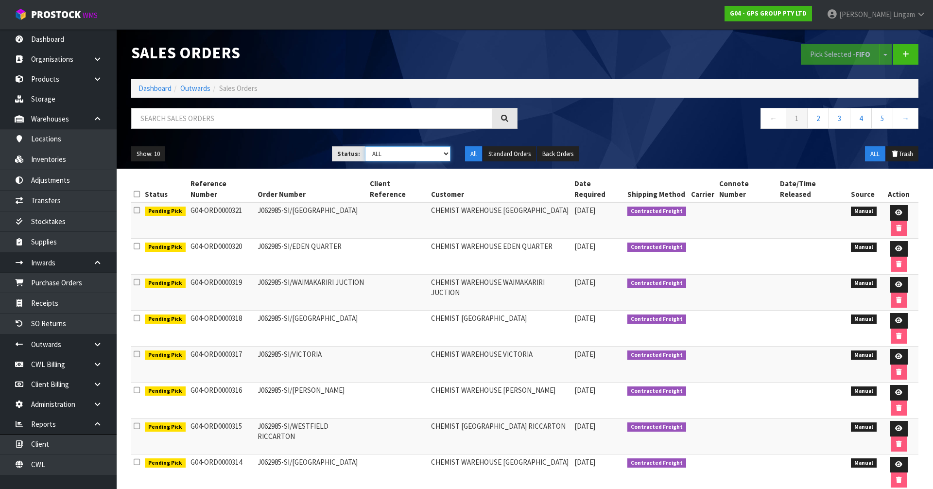
click at [429, 155] on select "Draft Pending Allocated Pending Pick Goods Picked Goods Packed Pending Charges …" at bounding box center [408, 153] width 86 height 15
select select "string:6"
click at [365, 146] on select "Draft Pending Allocated Pending Pick Goods Picked Goods Packed Pending Charges …" at bounding box center [408, 153] width 86 height 15
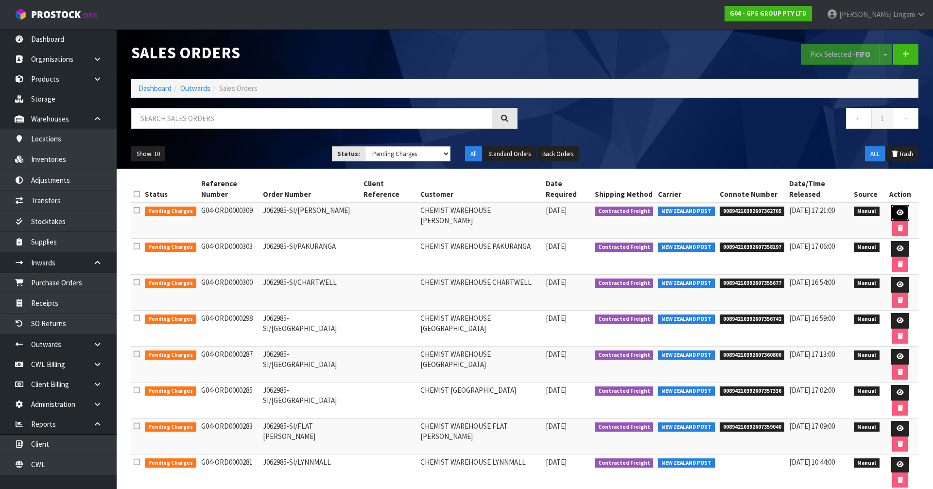
click at [891, 205] on link at bounding box center [900, 213] width 18 height 16
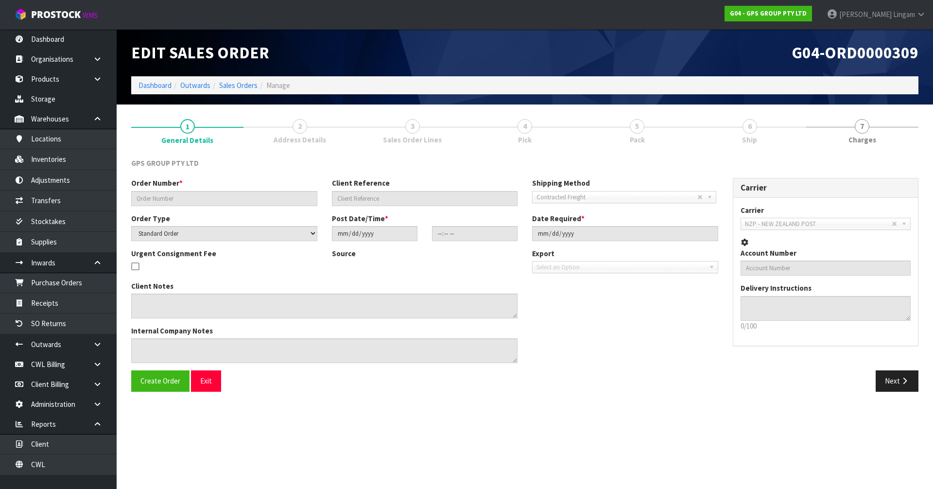
type input "J062985-SI/ORMISTON"
select select "number:0"
type input "2025-10-06"
type input "09:35:00.000"
type input "2025-10-06"
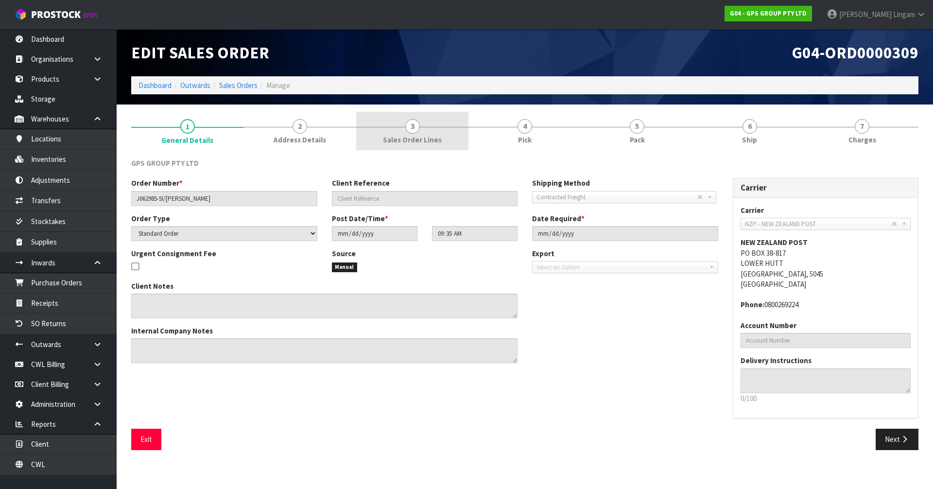
click at [435, 120] on link "3 Sales Order Lines" at bounding box center [412, 131] width 112 height 38
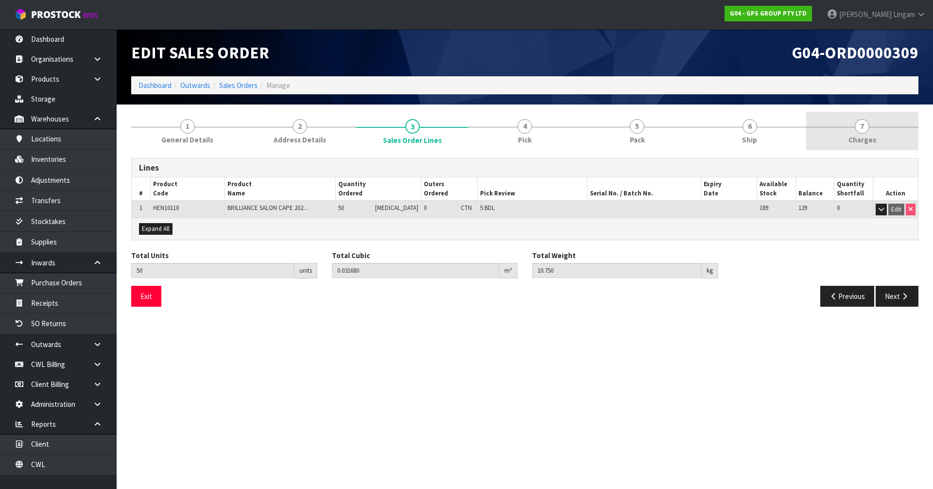
click at [893, 146] on link "7 Charges" at bounding box center [862, 131] width 112 height 38
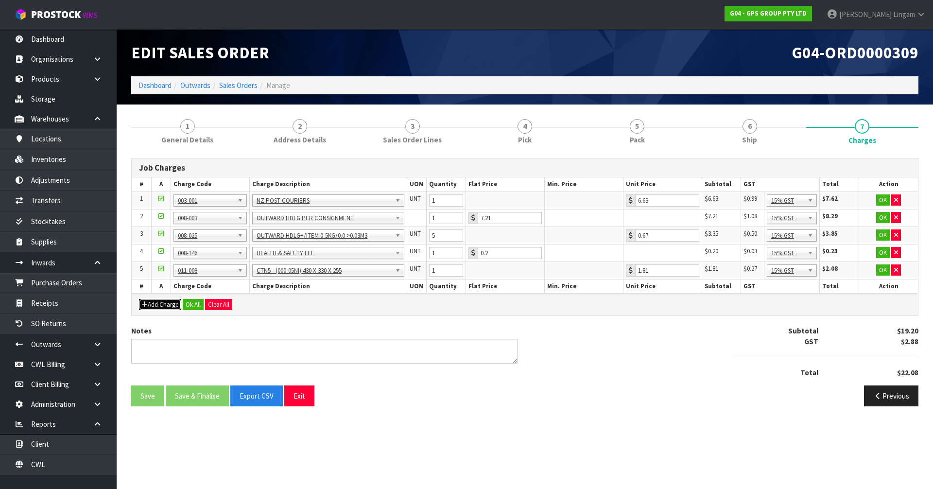
click at [162, 301] on button "Add Charge" at bounding box center [160, 305] width 42 height 12
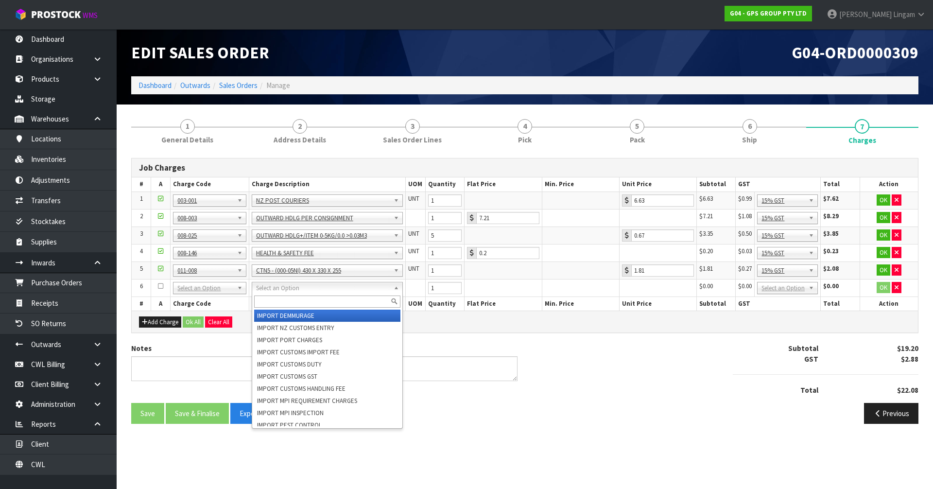
click at [275, 300] on input "text" at bounding box center [327, 301] width 147 height 12
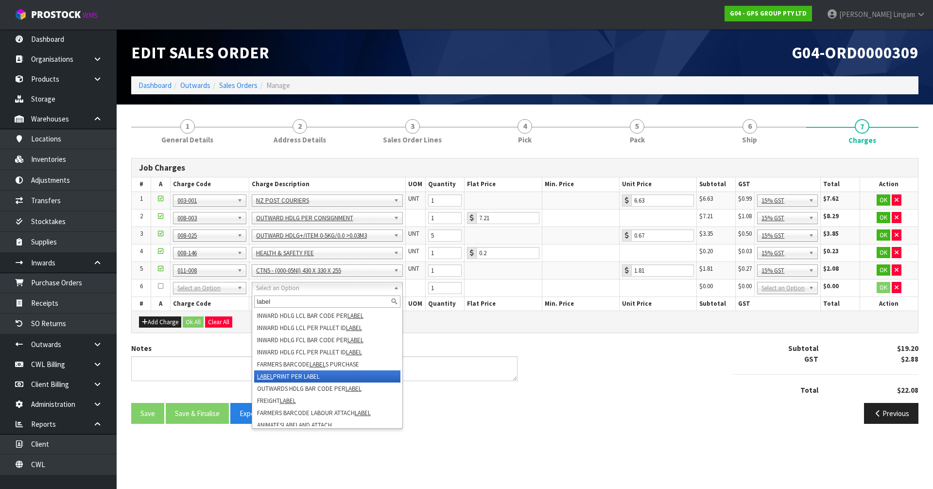
type input "label"
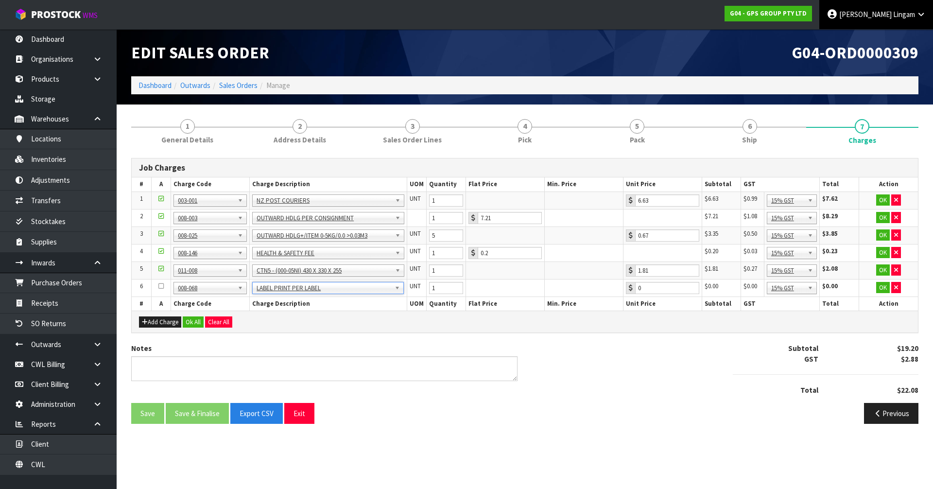
type input "0.2"
click at [189, 319] on button "Ok All" at bounding box center [193, 322] width 21 height 12
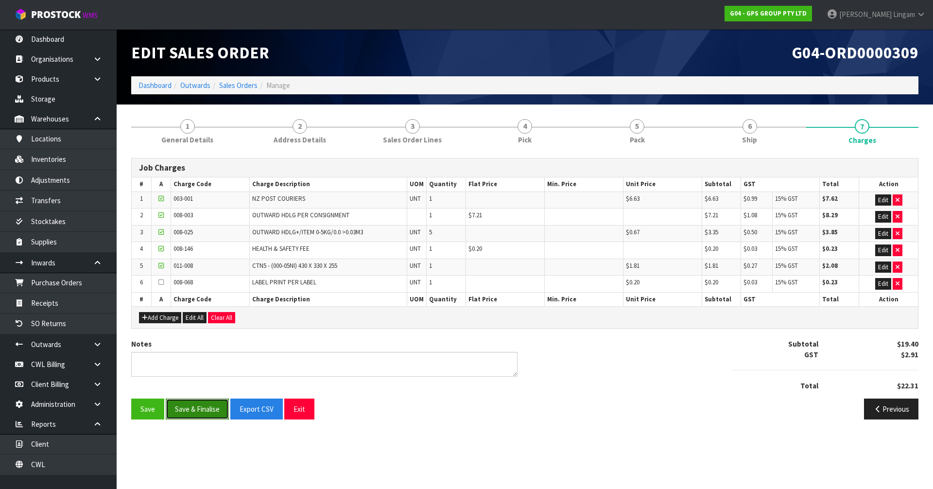
click at [205, 408] on button "Save & Finalise" at bounding box center [197, 408] width 63 height 21
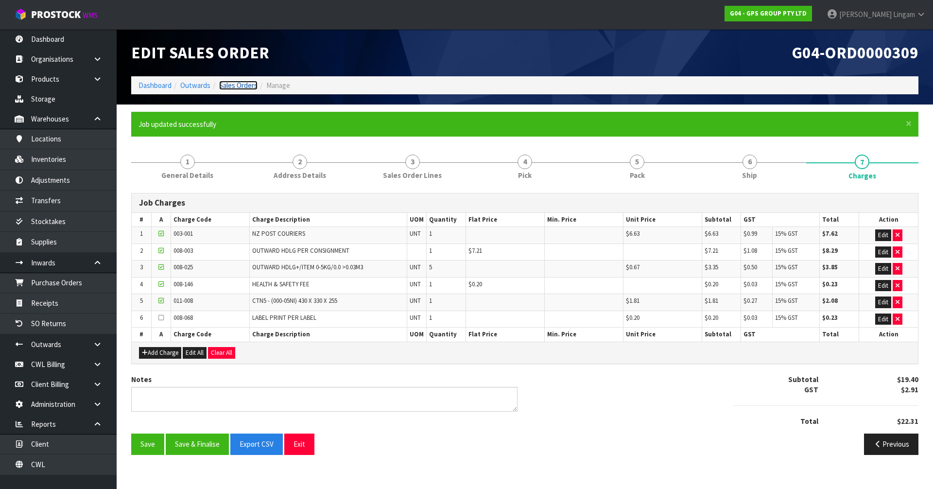
click at [235, 84] on link "Sales Orders" at bounding box center [238, 85] width 38 height 9
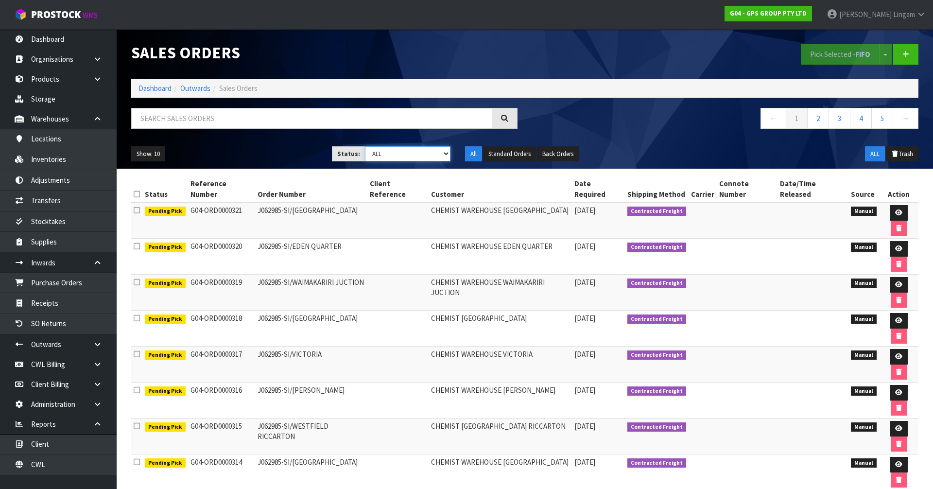
click at [425, 156] on select "Draft Pending Allocated Pending Pick Goods Picked Goods Packed Pending Charges …" at bounding box center [408, 153] width 86 height 15
select select "string:6"
click at [365, 146] on select "Draft Pending Allocated Pending Pick Goods Picked Goods Packed Pending Charges …" at bounding box center [408, 153] width 86 height 15
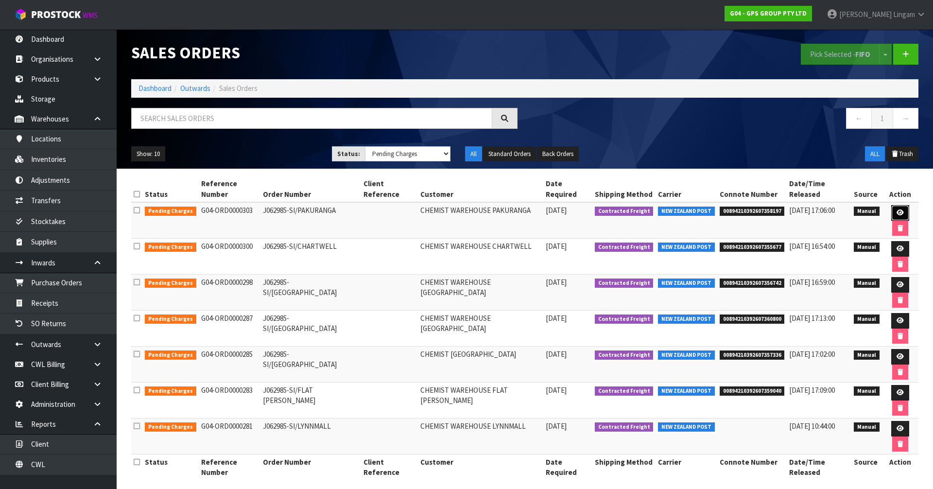
click at [891, 206] on link at bounding box center [900, 213] width 18 height 16
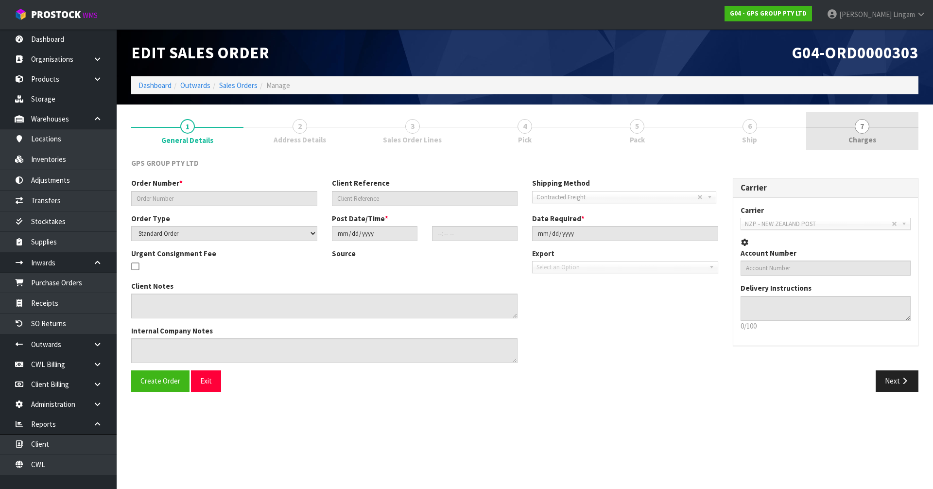
type input "J062985-SI/PAKURANGA"
select select "number:0"
type input "2025-10-06"
type input "09:28:00.000"
type input "2025-10-06"
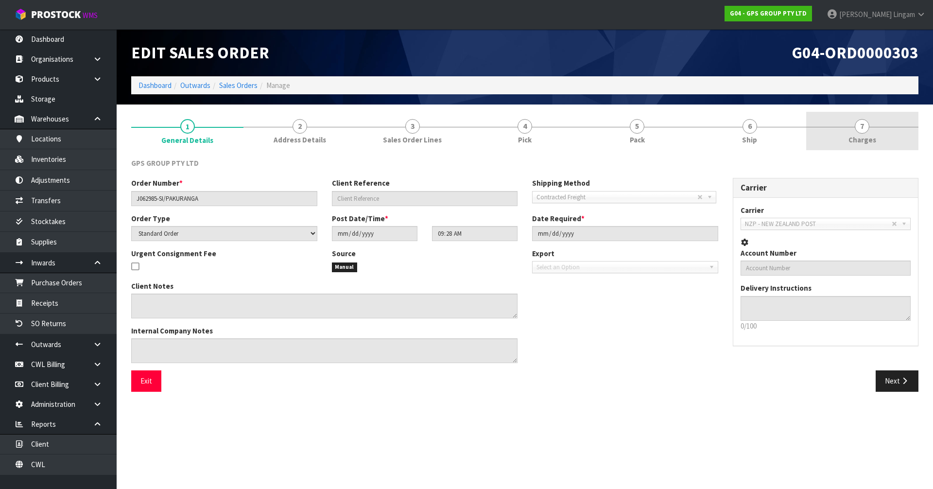
click at [886, 140] on link "7 Charges" at bounding box center [862, 131] width 112 height 38
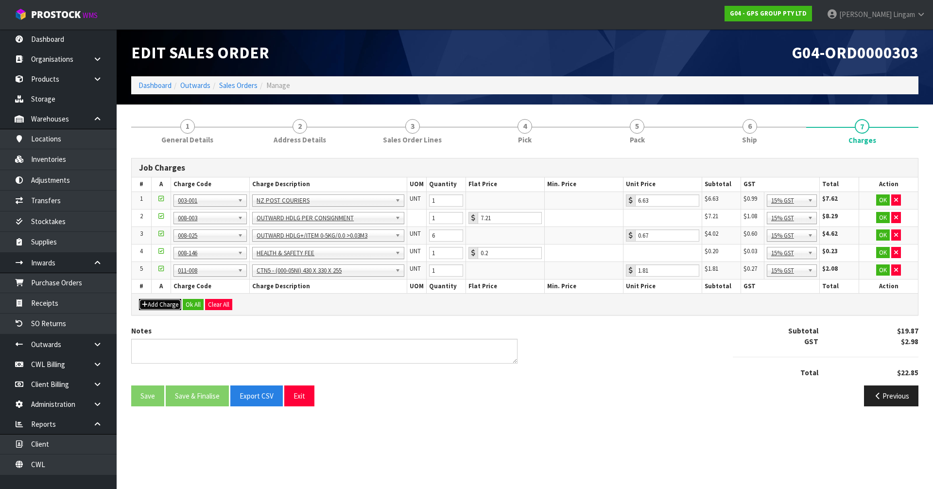
click at [163, 306] on button "Add Charge" at bounding box center [160, 305] width 42 height 12
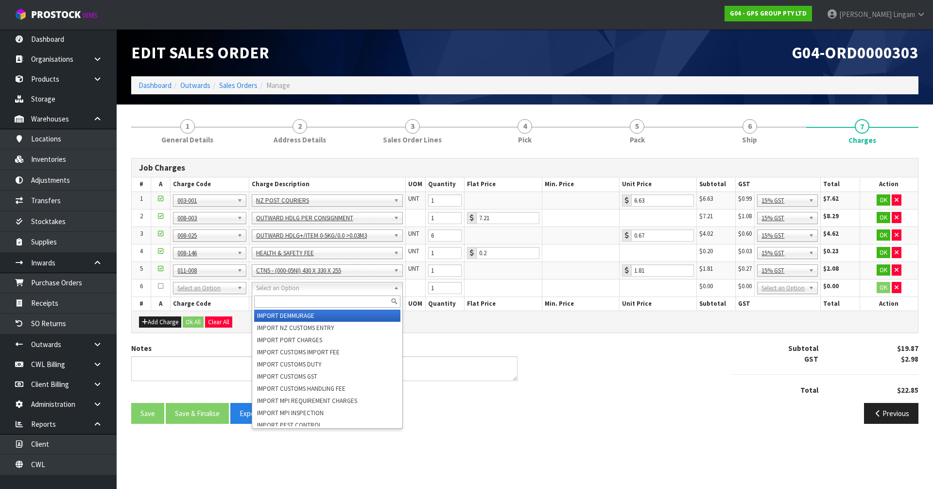
click at [271, 297] on input "text" at bounding box center [327, 301] width 147 height 12
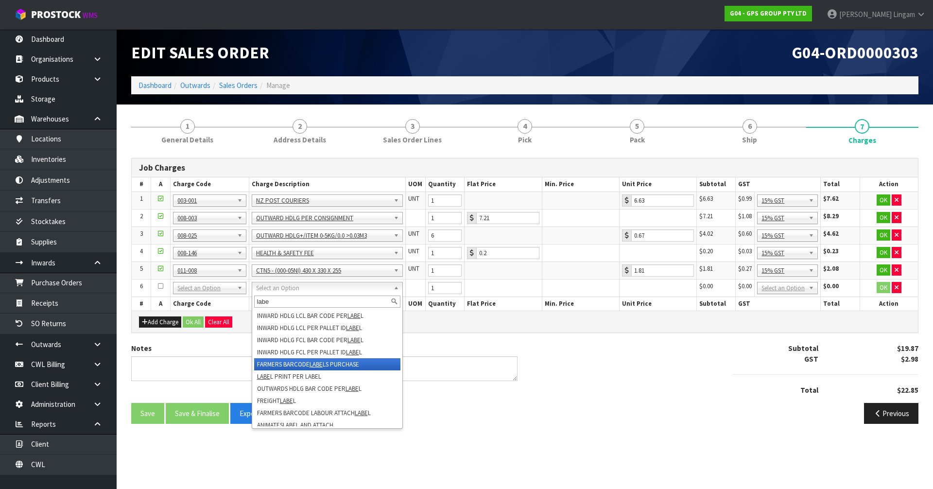
type input "labe"
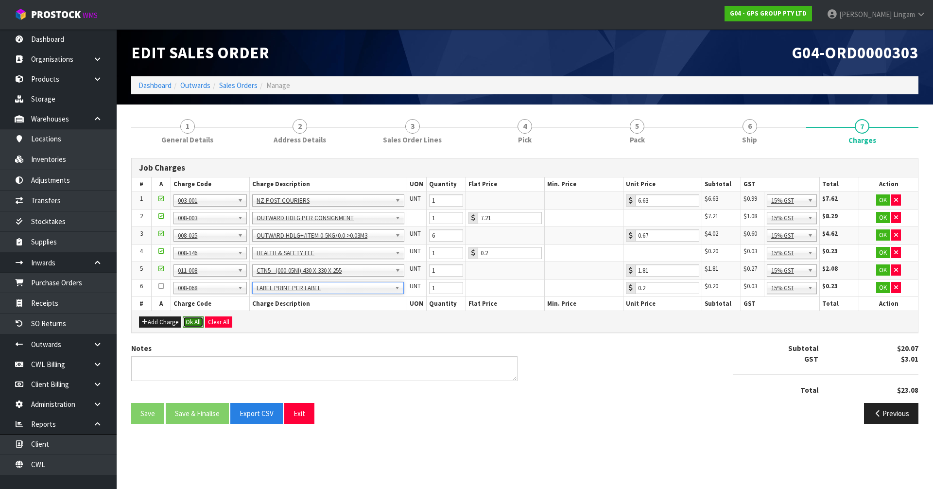
click at [201, 320] on button "Ok All" at bounding box center [193, 322] width 21 height 12
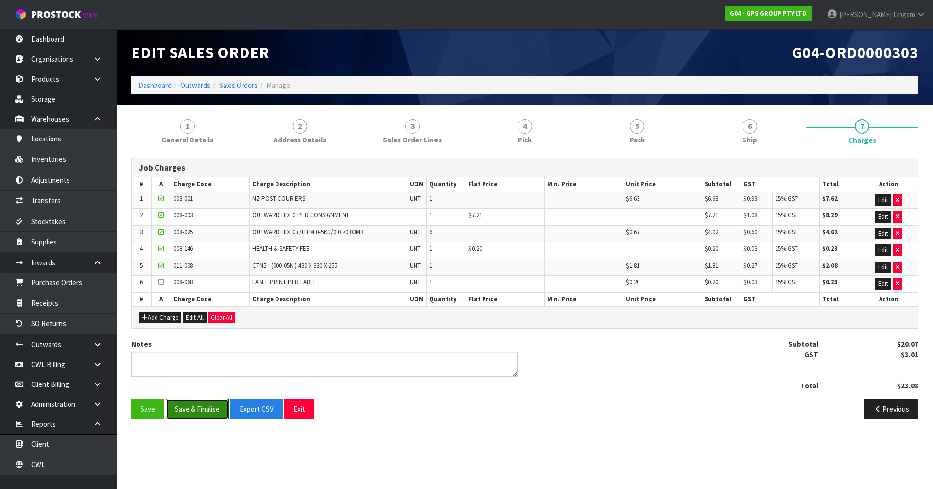
click at [202, 404] on button "Save & Finalise" at bounding box center [197, 408] width 63 height 21
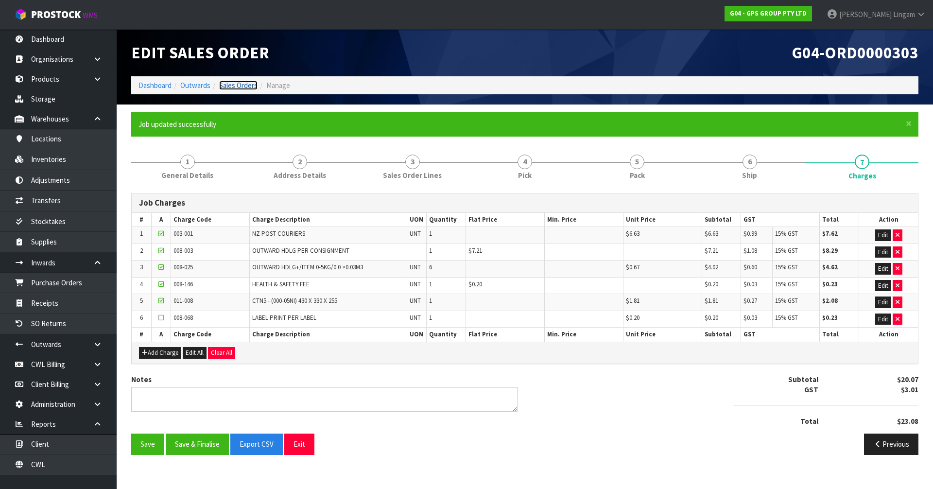
click at [242, 83] on link "Sales Orders" at bounding box center [238, 85] width 38 height 9
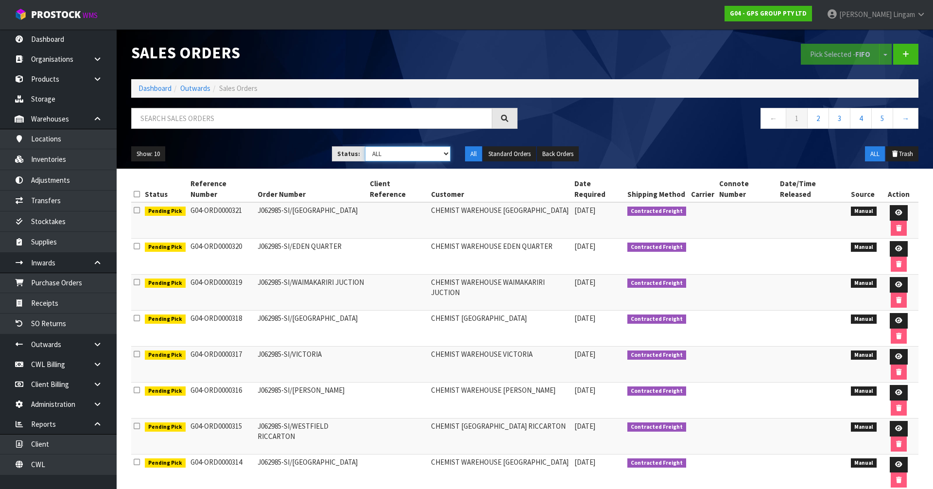
click at [440, 155] on select "Draft Pending Allocated Pending Pick Goods Picked Goods Packed Pending Charges …" at bounding box center [408, 153] width 86 height 15
select select "string:6"
click at [365, 146] on select "Draft Pending Allocated Pending Pick Goods Picked Goods Packed Pending Charges …" at bounding box center [408, 153] width 86 height 15
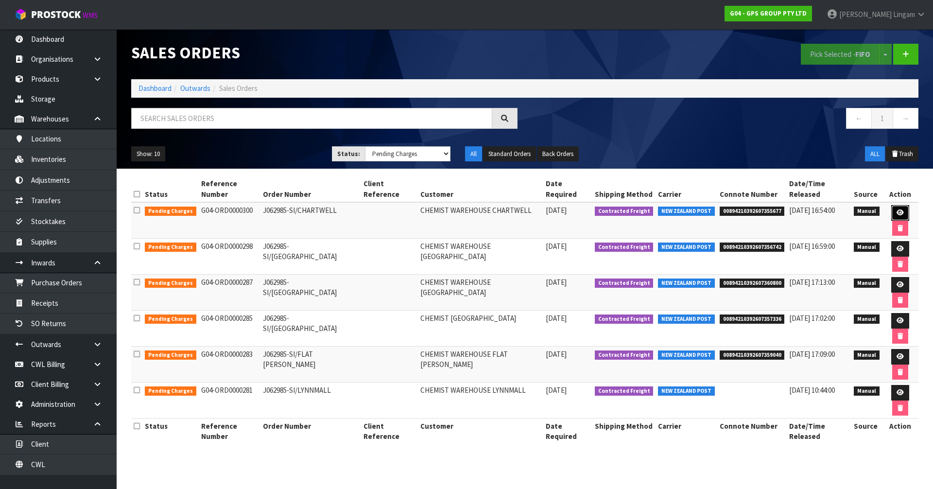
click at [896, 209] on icon at bounding box center [899, 212] width 7 height 6
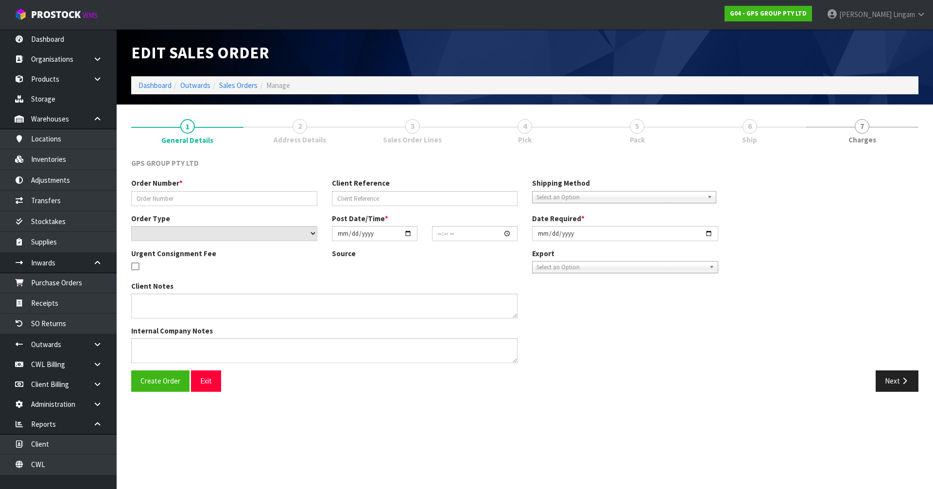
type input "J062985-SI/CHARTWELL"
select select "number:0"
type input "2025-10-06"
type input "09:25:00.000"
type input "2025-10-06"
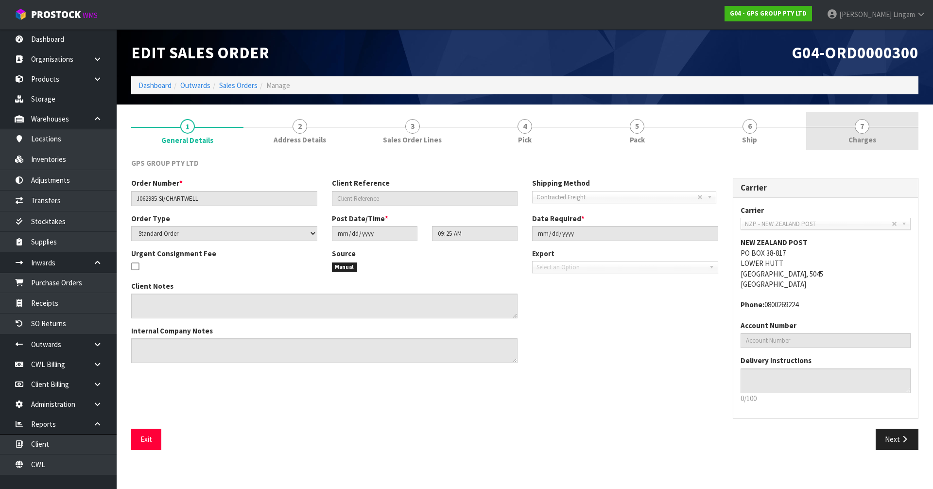
click at [884, 138] on link "7 Charges" at bounding box center [862, 131] width 112 height 38
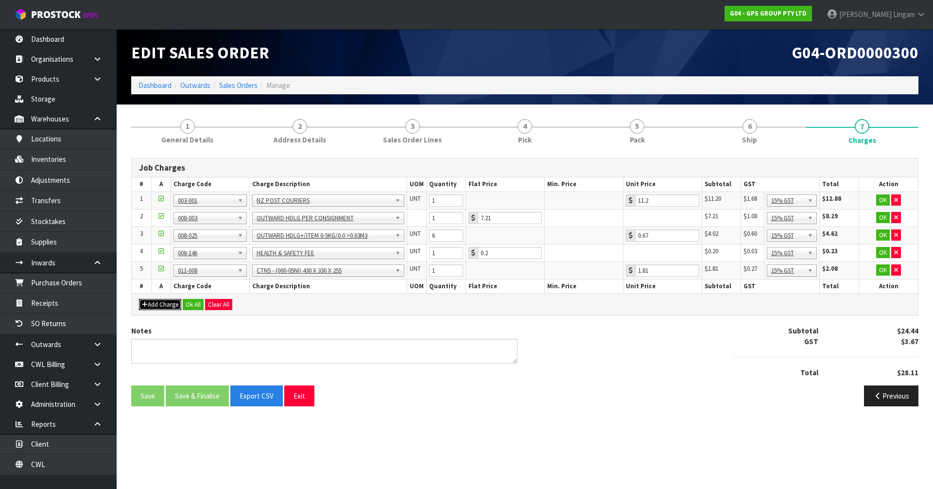
click at [165, 306] on button "Add Charge" at bounding box center [160, 305] width 42 height 12
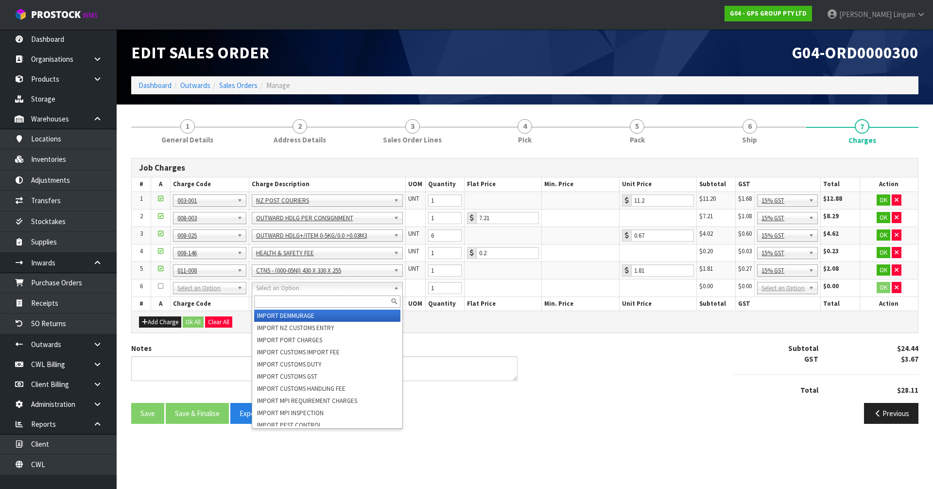
click at [267, 300] on input "text" at bounding box center [327, 301] width 147 height 12
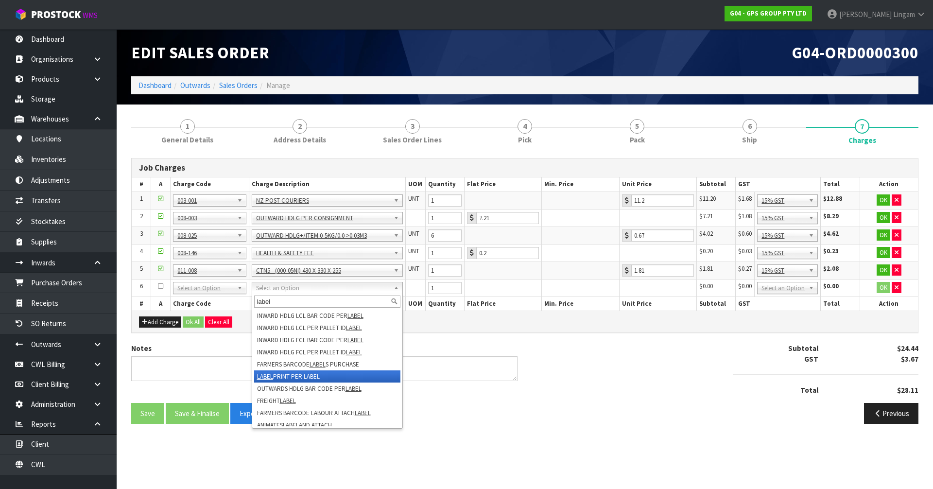
type input "label"
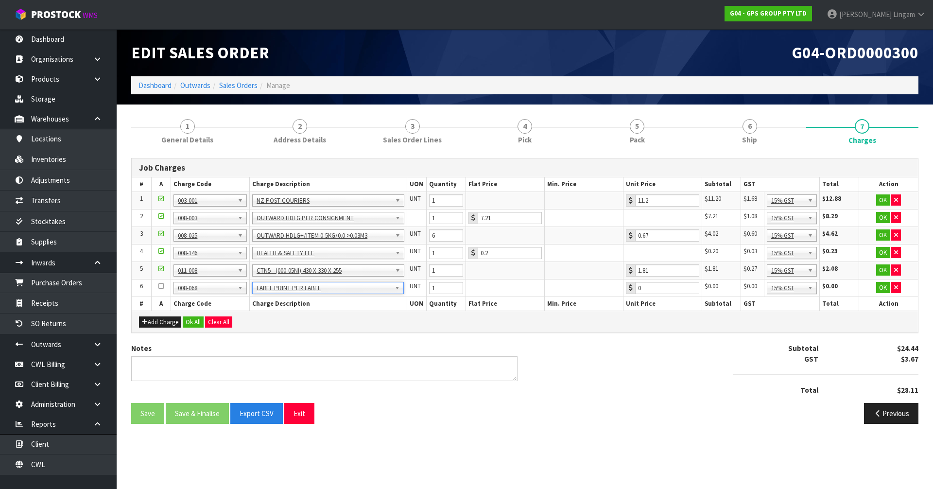
type input "0.2"
click at [189, 322] on button "Ok All" at bounding box center [193, 322] width 21 height 12
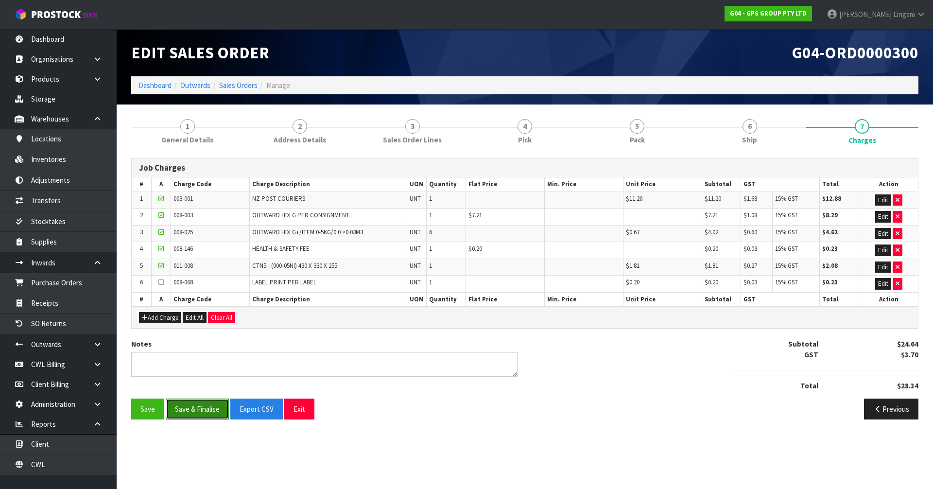
click at [196, 407] on button "Save & Finalise" at bounding box center [197, 408] width 63 height 21
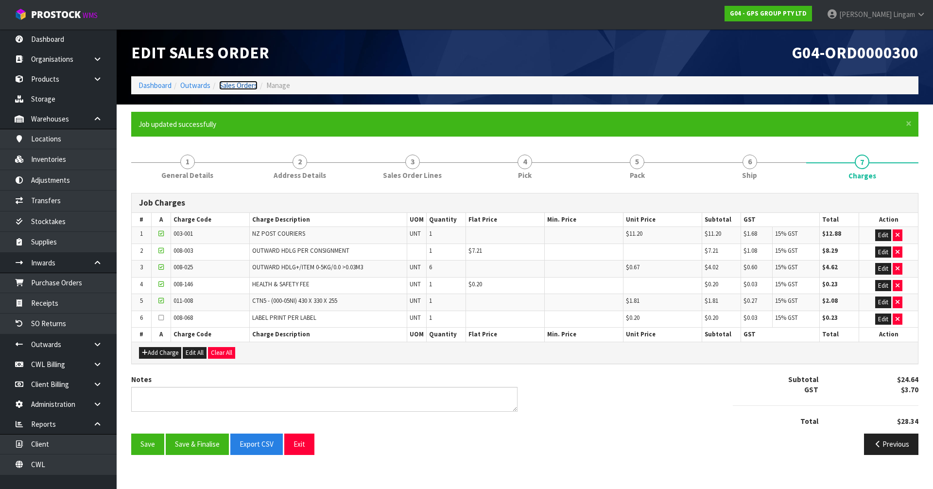
click at [248, 86] on link "Sales Orders" at bounding box center [238, 85] width 38 height 9
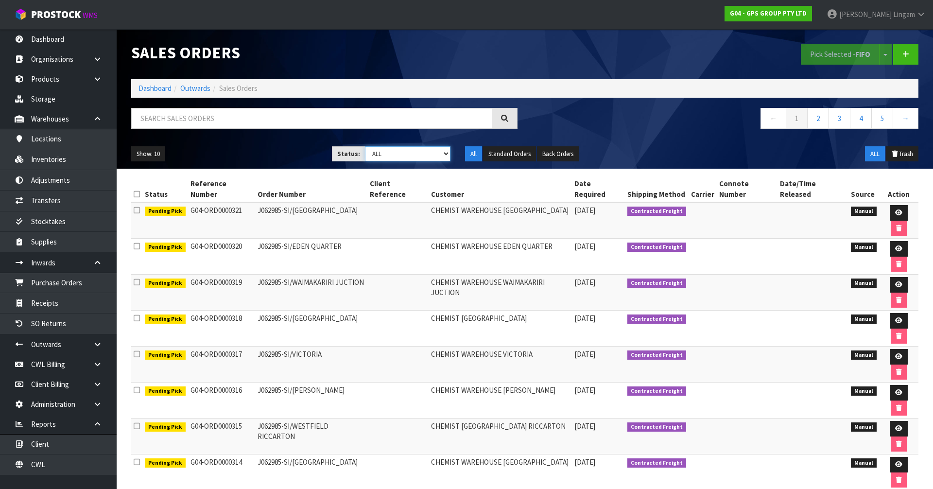
click at [438, 146] on select "Draft Pending Allocated Pending Pick Goods Picked Goods Packed Pending Charges …" at bounding box center [408, 153] width 86 height 15
select select "string:6"
click at [365, 146] on select "Draft Pending Allocated Pending Pick Goods Picked Goods Packed Pending Charges …" at bounding box center [408, 153] width 86 height 15
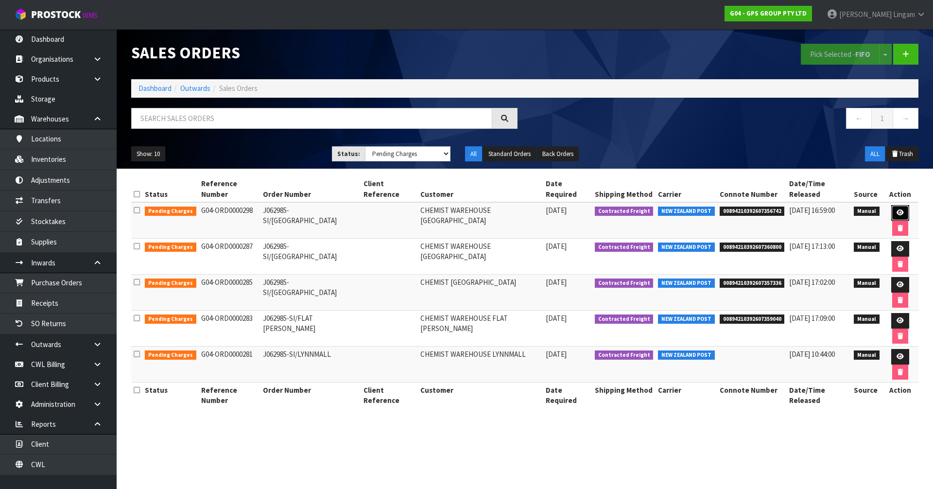
click at [896, 209] on icon at bounding box center [899, 212] width 7 height 6
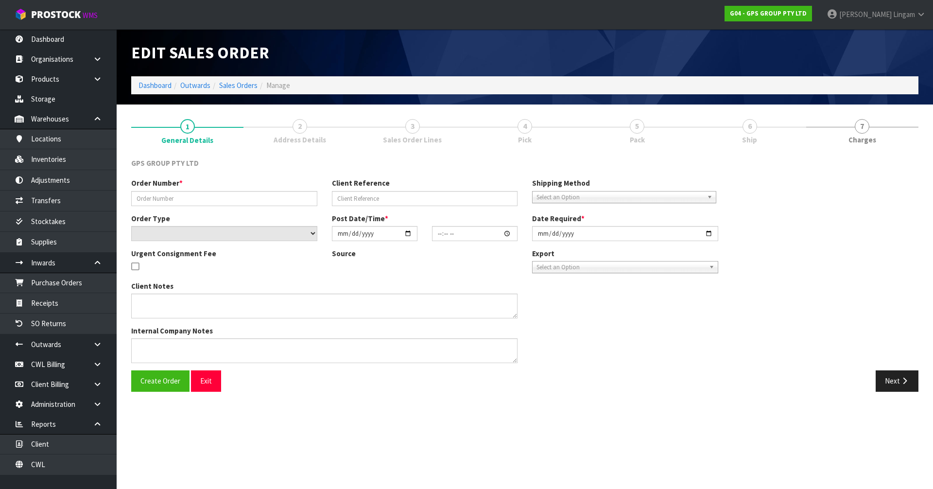
type input "J062985-SI/CAMBRIDGE"
select select "number:0"
type input "2025-10-06"
type input "09:23:00.000"
type input "2025-10-06"
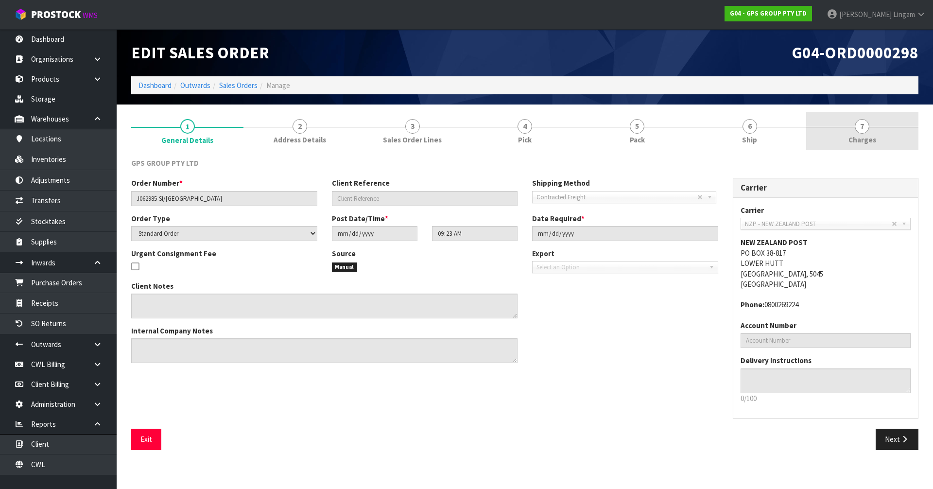
click at [888, 140] on link "7 Charges" at bounding box center [862, 131] width 112 height 38
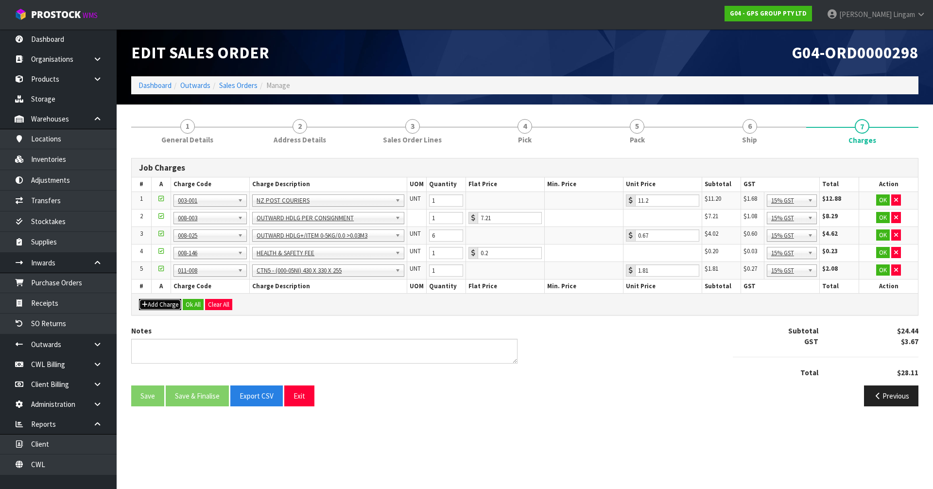
click at [166, 301] on button "Add Charge" at bounding box center [160, 305] width 42 height 12
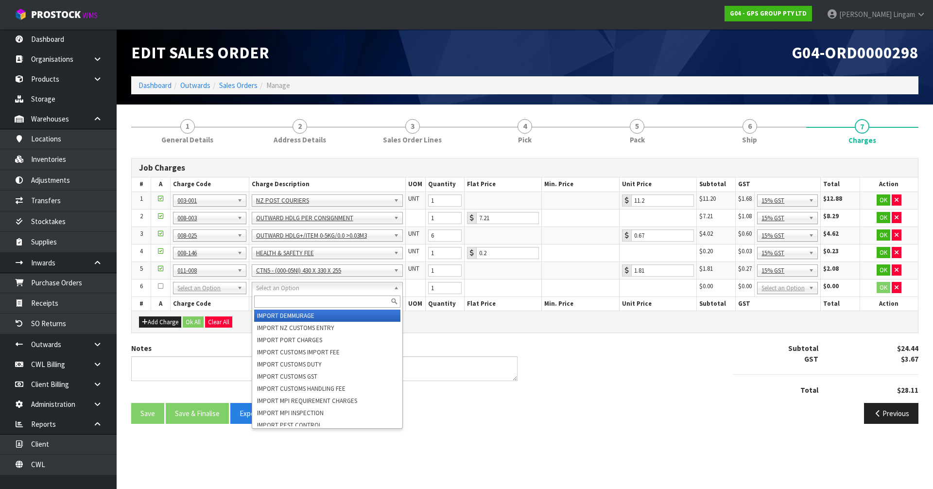
click at [289, 302] on input "text" at bounding box center [327, 301] width 147 height 12
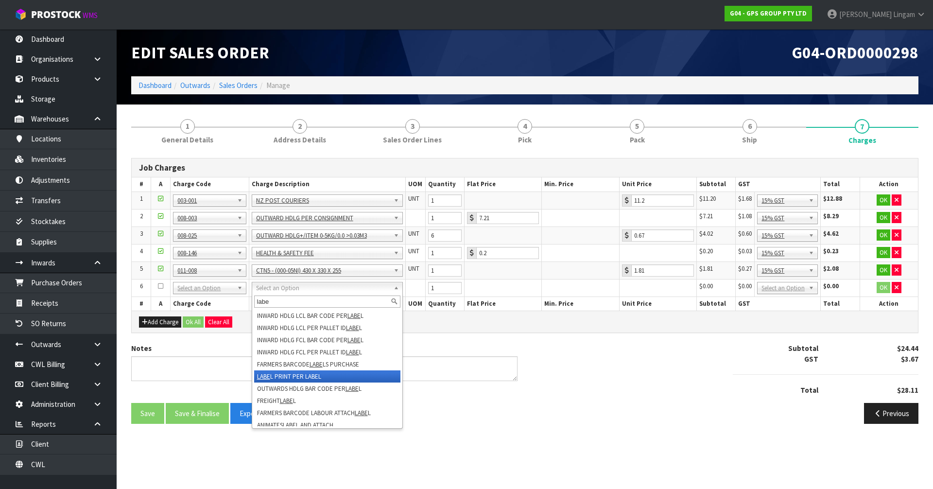
type input "labe"
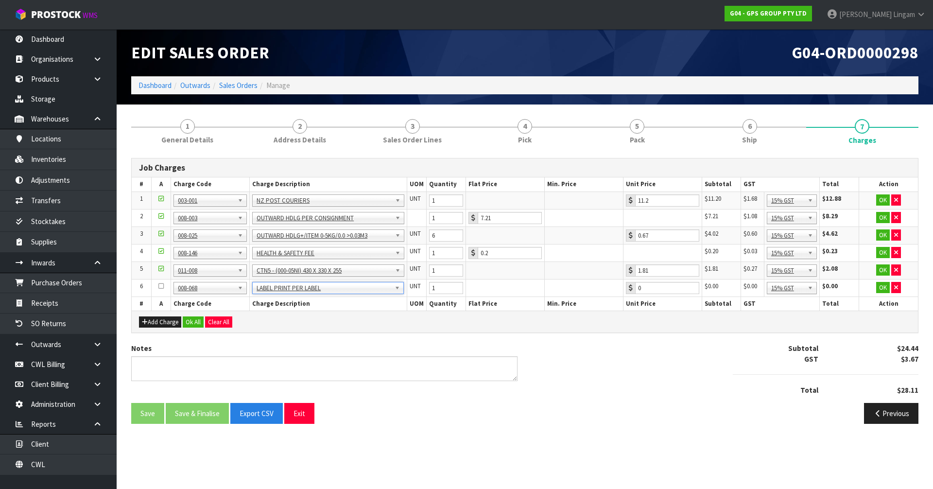
type input "0.2"
click at [187, 323] on button "Ok All" at bounding box center [193, 322] width 21 height 12
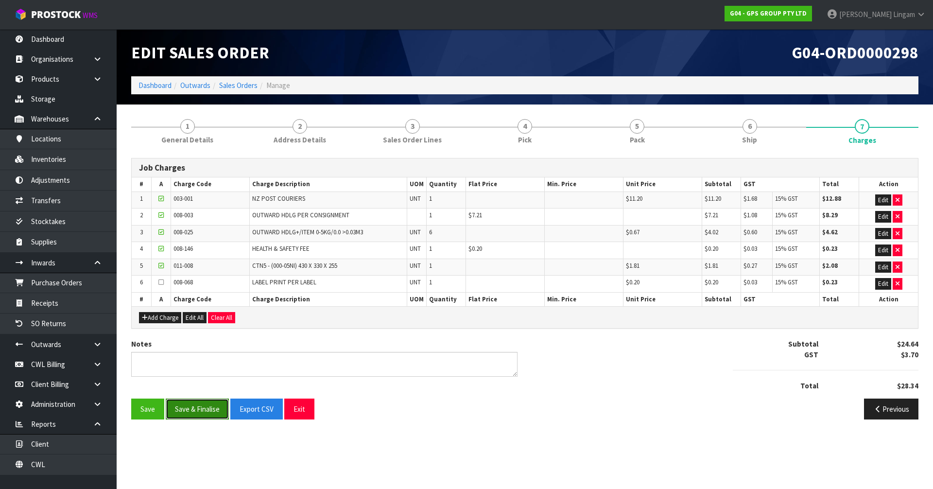
click at [189, 412] on button "Save & Finalise" at bounding box center [197, 408] width 63 height 21
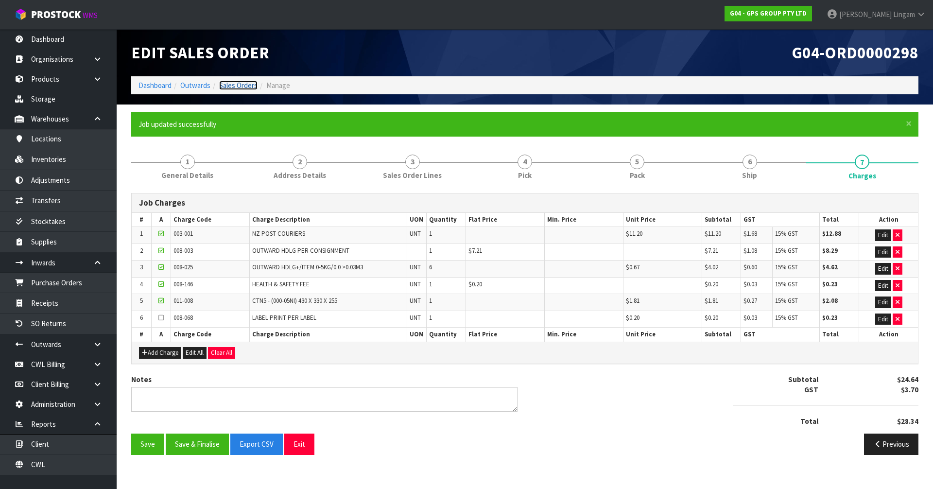
click at [240, 81] on link "Sales Orders" at bounding box center [238, 85] width 38 height 9
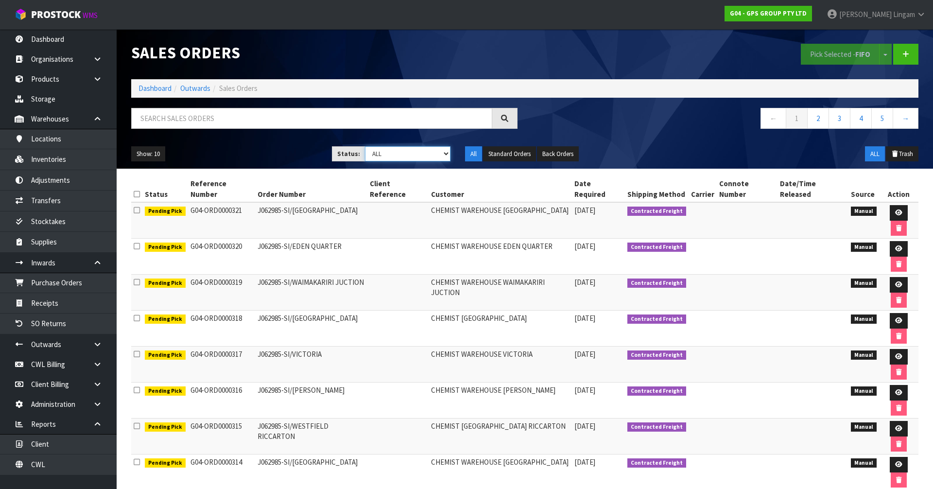
click at [410, 151] on select "Draft Pending Allocated Pending Pick Goods Picked Goods Packed Pending Charges …" at bounding box center [408, 153] width 86 height 15
select select "string:6"
click at [365, 146] on select "Draft Pending Allocated Pending Pick Goods Picked Goods Packed Pending Charges …" at bounding box center [408, 153] width 86 height 15
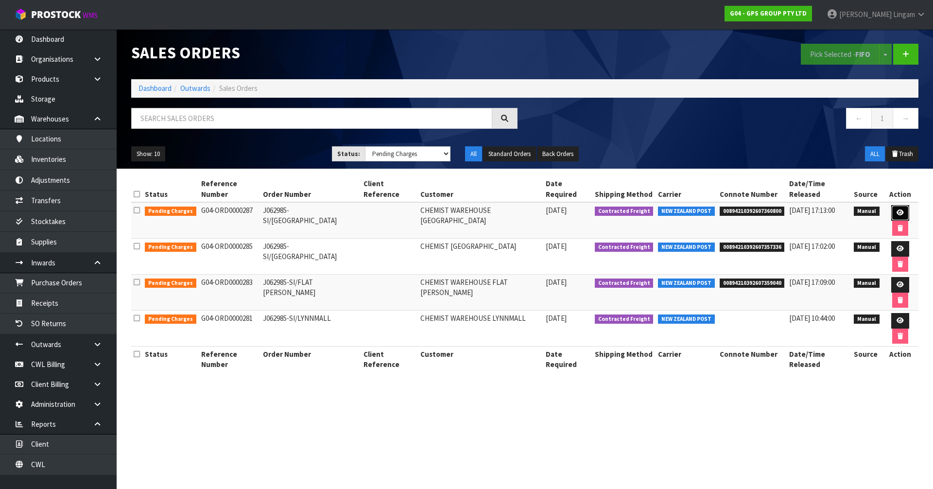
click at [891, 206] on link at bounding box center [900, 213] width 18 height 16
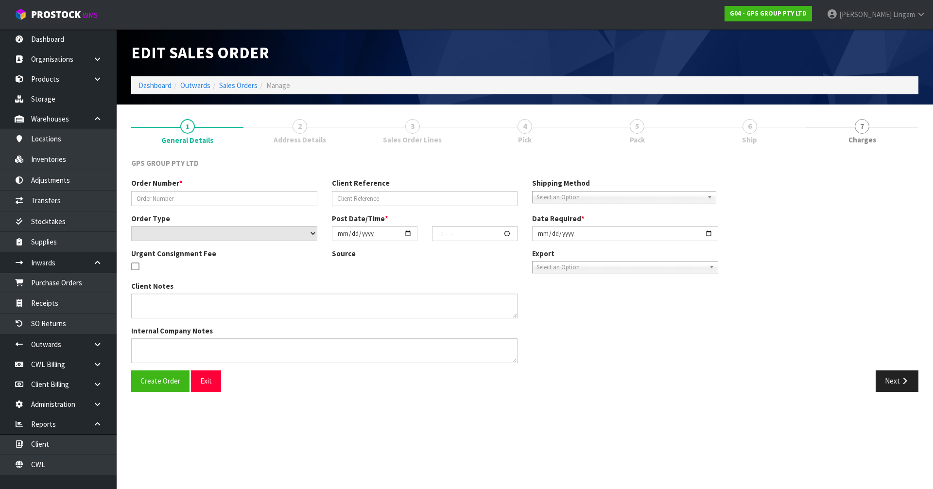
type input "J062985-SI/SILVERDALE"
select select "number:0"
type input "2025-10-06"
type input "09:11:00.000"
type input "2025-10-06"
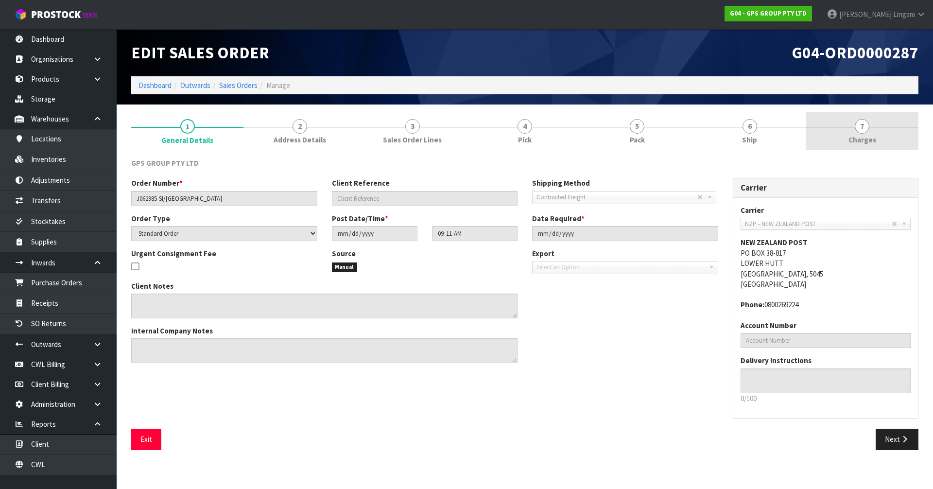
click at [890, 141] on link "7 Charges" at bounding box center [862, 131] width 112 height 38
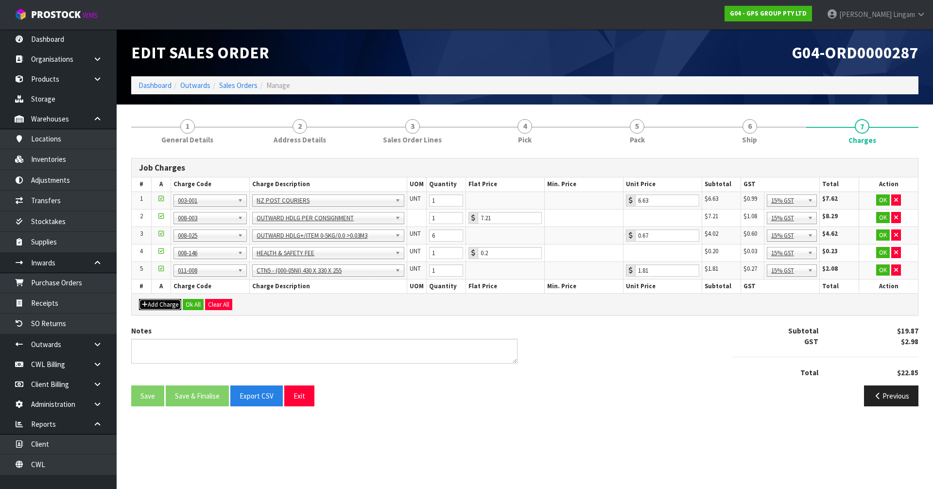
click at [159, 300] on button "Add Charge" at bounding box center [160, 305] width 42 height 12
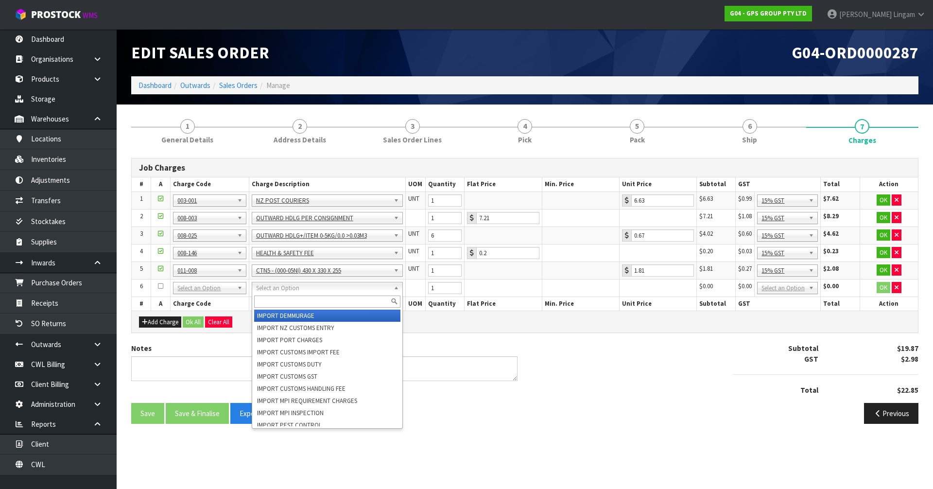
click at [303, 299] on input "text" at bounding box center [327, 301] width 147 height 12
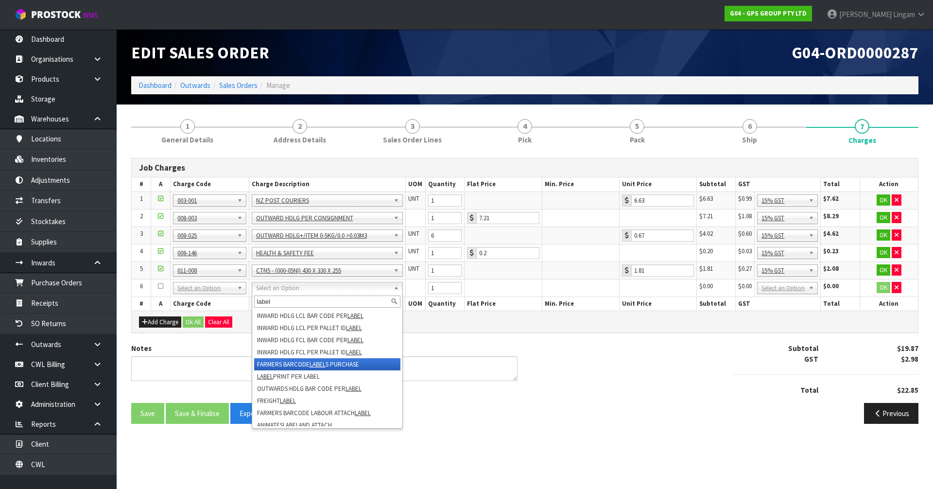
type input "label"
drag, startPoint x: 292, startPoint y: 369, endPoint x: 292, endPoint y: 374, distance: 5.3
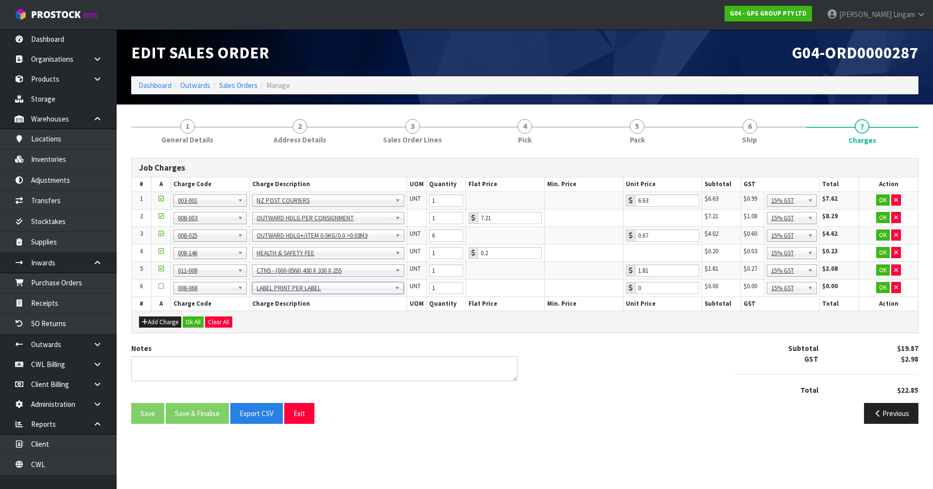
type input "0.2"
click at [192, 320] on button "Ok All" at bounding box center [193, 322] width 21 height 12
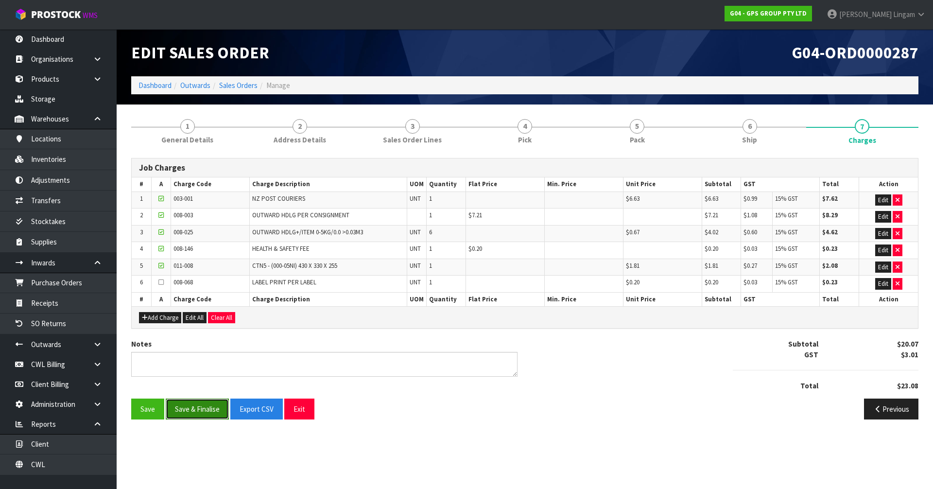
click at [206, 406] on button "Save & Finalise" at bounding box center [197, 408] width 63 height 21
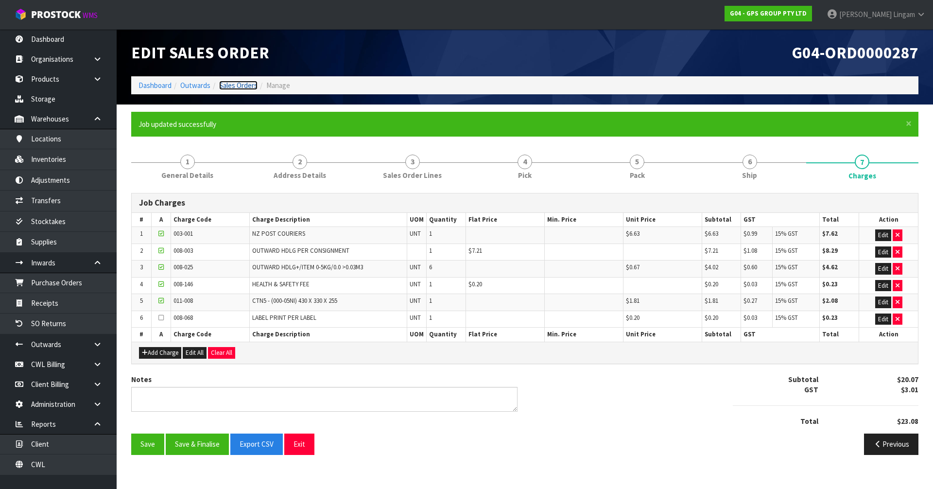
click at [243, 86] on link "Sales Orders" at bounding box center [238, 85] width 38 height 9
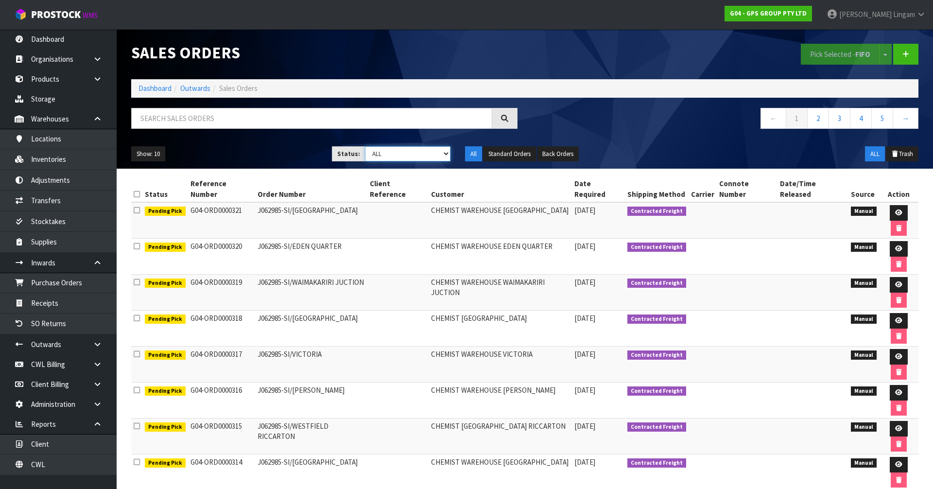
drag, startPoint x: 421, startPoint y: 149, endPoint x: 423, endPoint y: 156, distance: 7.1
click at [421, 149] on select "Draft Pending Allocated Pending Pick Goods Picked Goods Packed Pending Charges …" at bounding box center [408, 153] width 86 height 15
select select "string:6"
click at [365, 146] on select "Draft Pending Allocated Pending Pick Goods Picked Goods Packed Pending Charges …" at bounding box center [408, 153] width 86 height 15
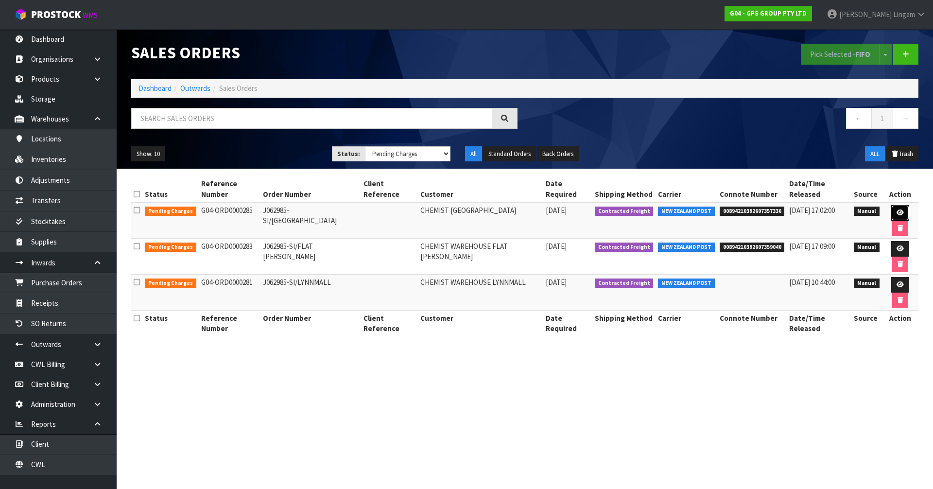
click at [896, 209] on icon at bounding box center [899, 212] width 7 height 6
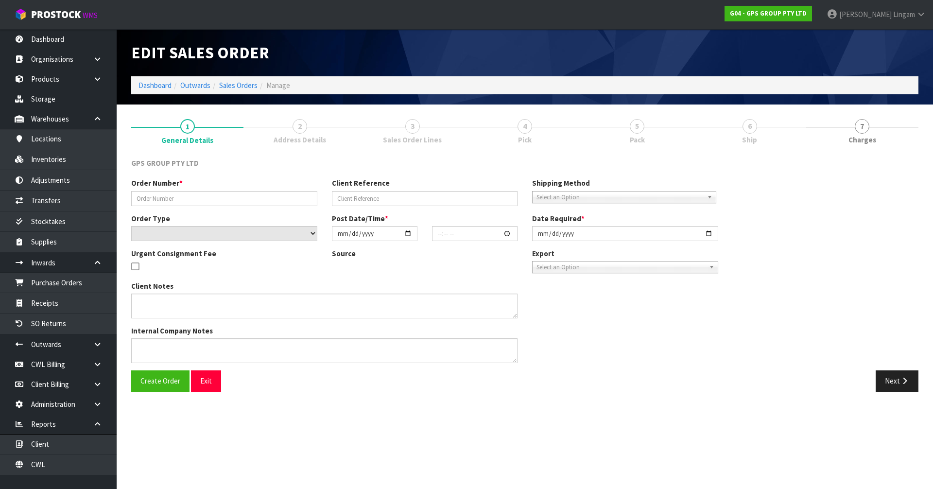
type input "J062985-SI/FRASER COVE"
select select "number:0"
type input "2025-10-06"
type input "09:08:00.000"
type input "2025-10-06"
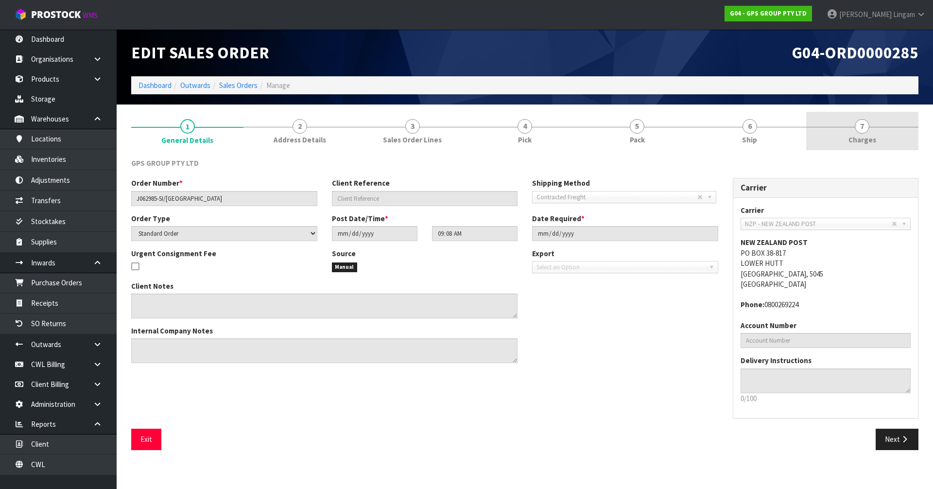
click at [889, 135] on link "7 Charges" at bounding box center [862, 131] width 112 height 38
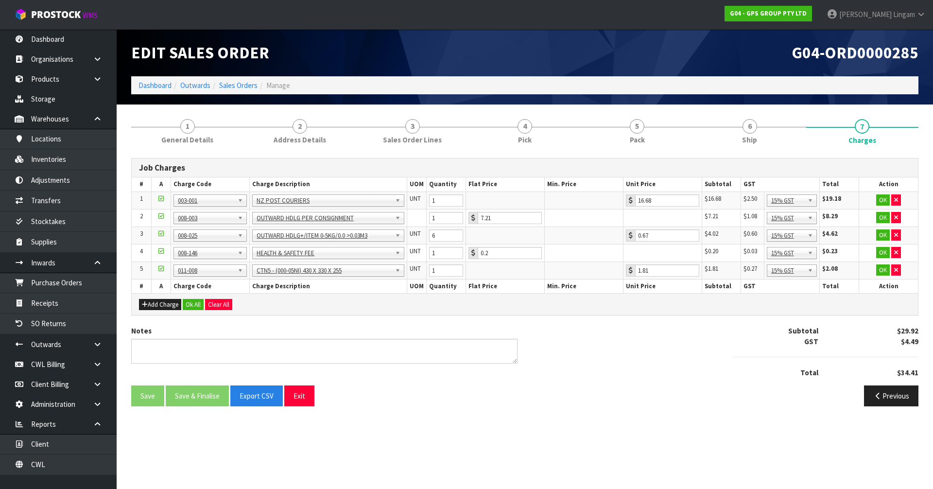
click at [154, 313] on div "Add Charge Ok All Clear All" at bounding box center [525, 304] width 786 height 22
click at [161, 302] on button "Add Charge" at bounding box center [160, 305] width 42 height 12
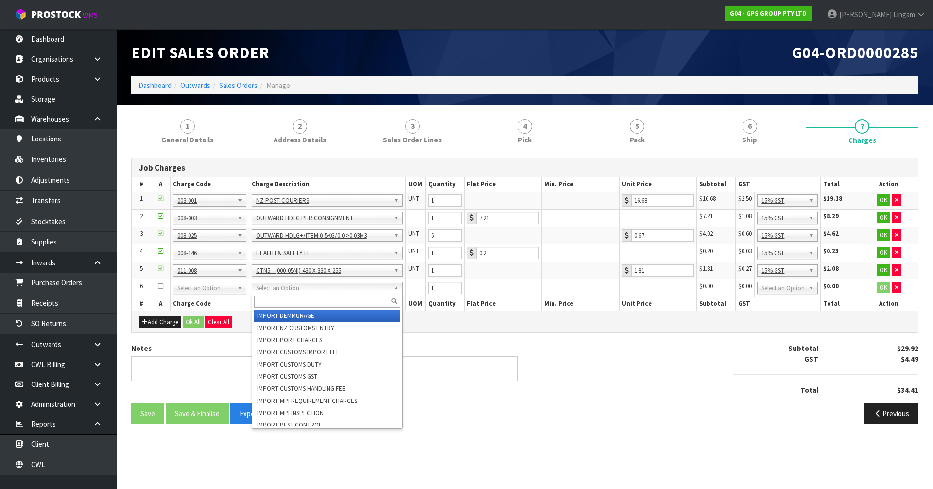
click at [295, 300] on input "text" at bounding box center [327, 301] width 147 height 12
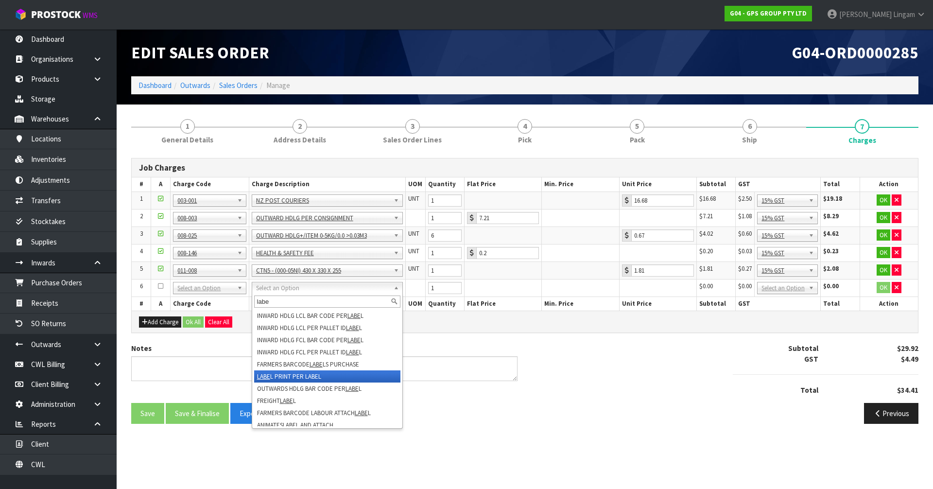
type input "labe"
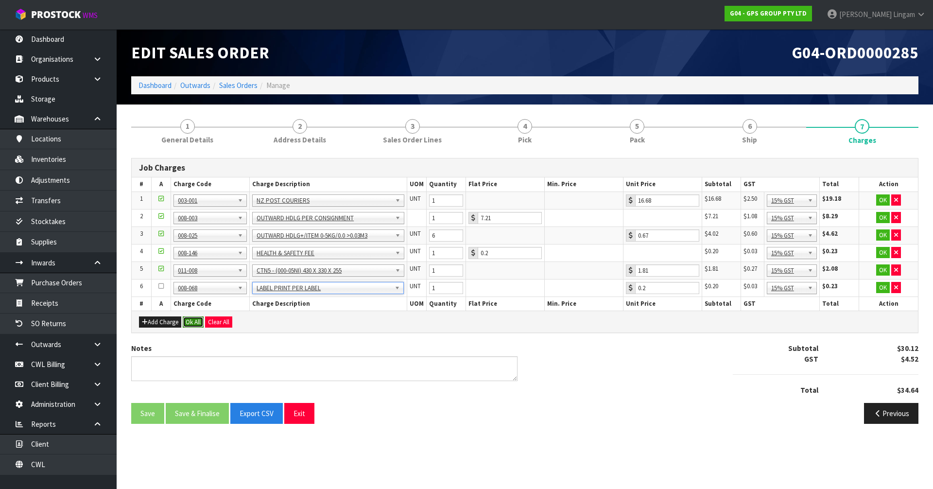
click at [189, 319] on button "Ok All" at bounding box center [193, 322] width 21 height 12
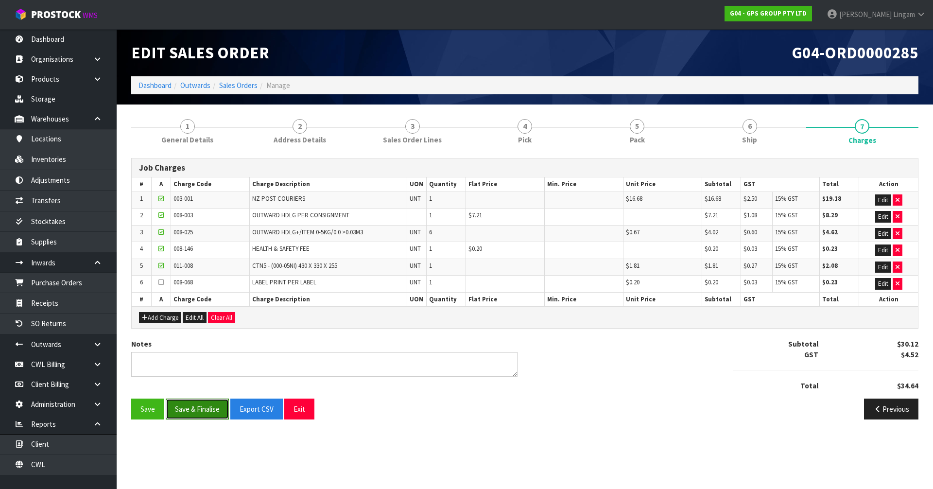
click at [206, 410] on button "Save & Finalise" at bounding box center [197, 408] width 63 height 21
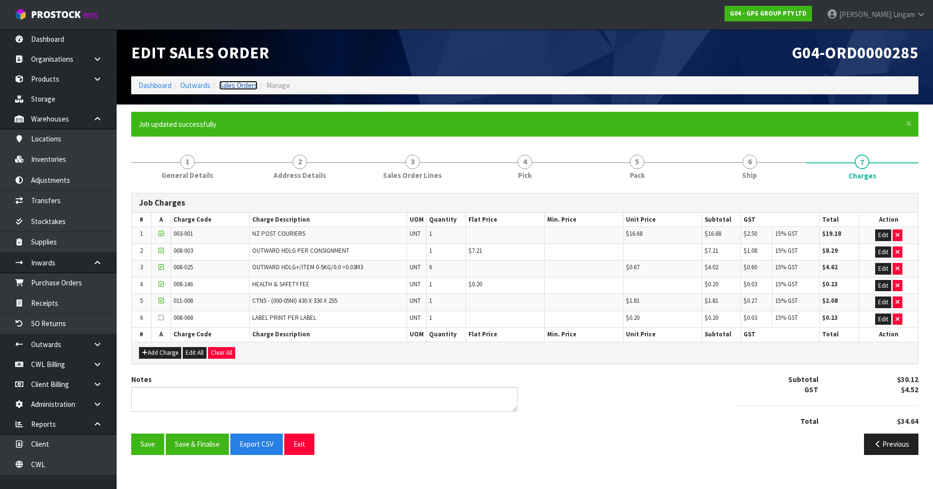
click at [249, 81] on link "Sales Orders" at bounding box center [238, 85] width 38 height 9
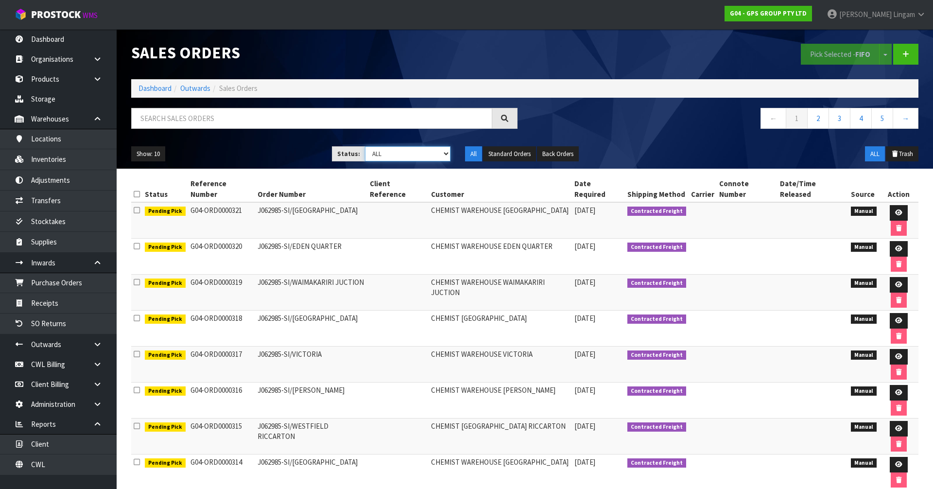
click at [399, 151] on select "Draft Pending Allocated Pending Pick Goods Picked Goods Packed Pending Charges …" at bounding box center [408, 153] width 86 height 15
select select "string:6"
click at [365, 146] on select "Draft Pending Allocated Pending Pick Goods Picked Goods Packed Pending Charges …" at bounding box center [408, 153] width 86 height 15
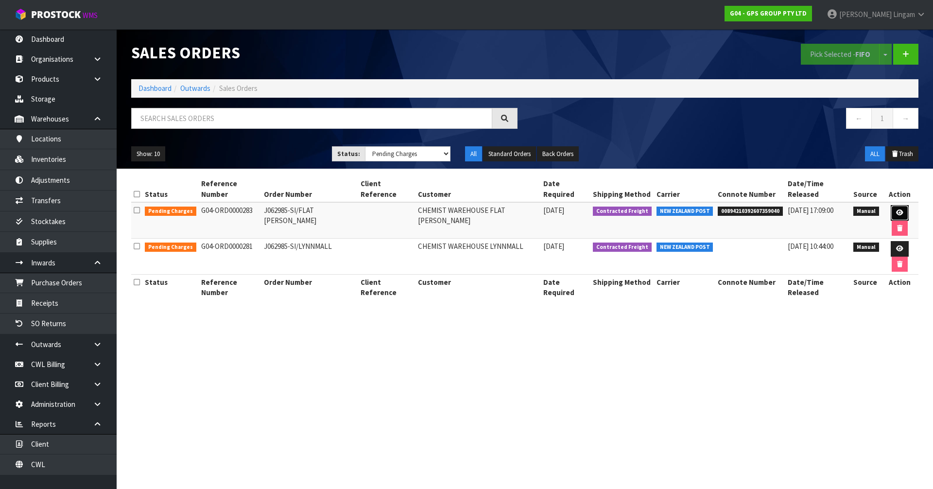
click at [896, 209] on icon at bounding box center [899, 212] width 7 height 6
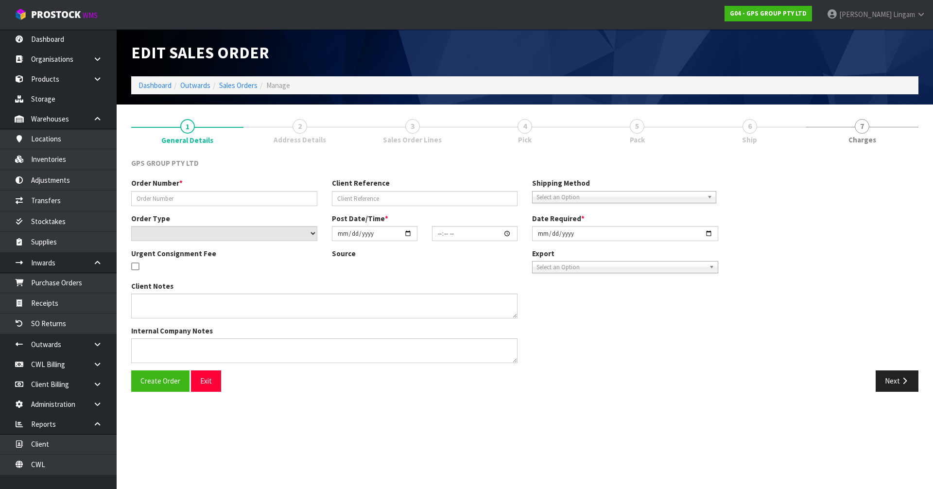
type input "J062985-SI/FLAT BUSH"
select select "number:0"
type input "2025-10-06"
type input "09:06:00.000"
type input "2025-10-06"
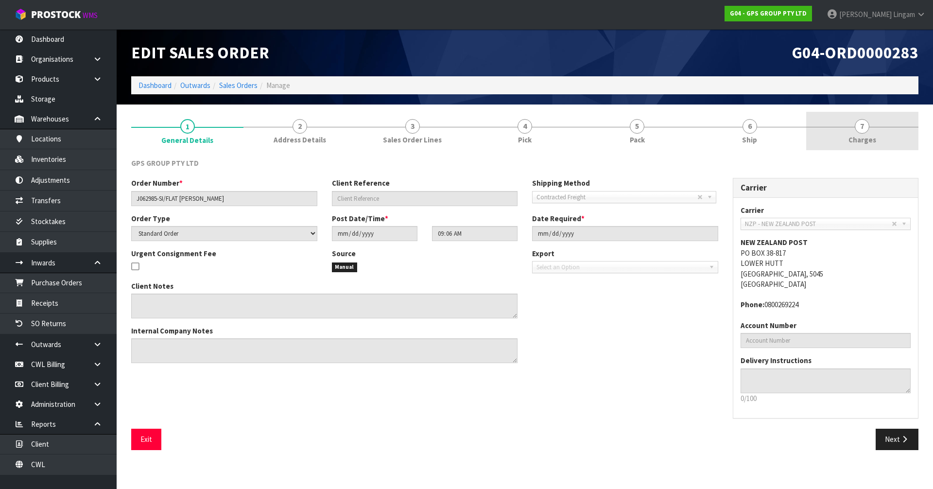
click at [908, 132] on link "7 Charges" at bounding box center [862, 131] width 112 height 38
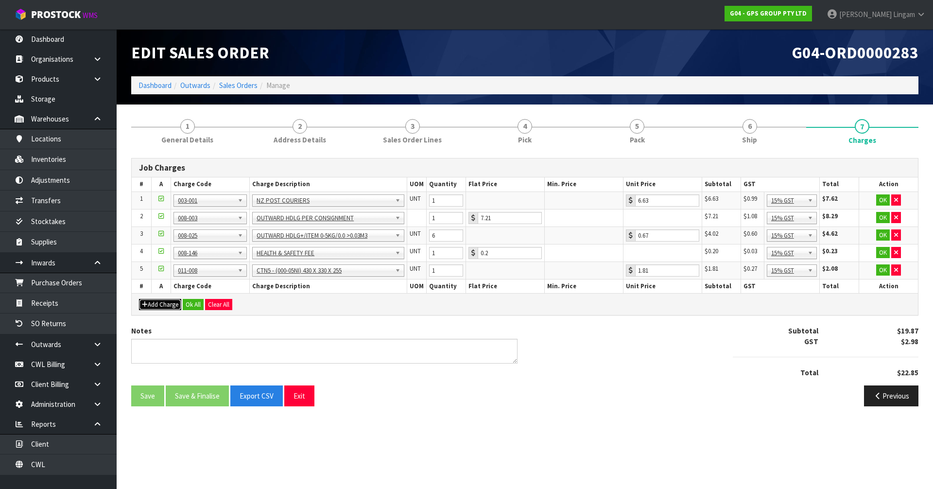
click at [158, 301] on button "Add Charge" at bounding box center [160, 305] width 42 height 12
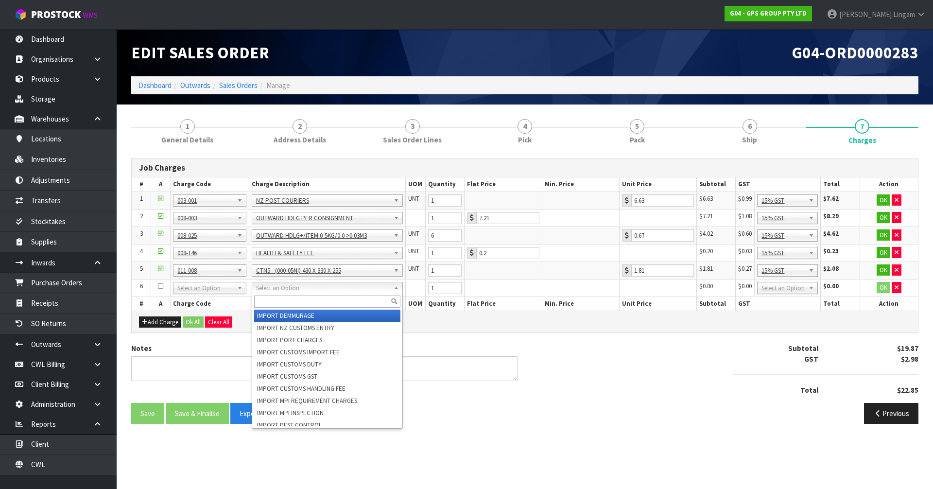
click at [273, 298] on input "text" at bounding box center [327, 301] width 147 height 12
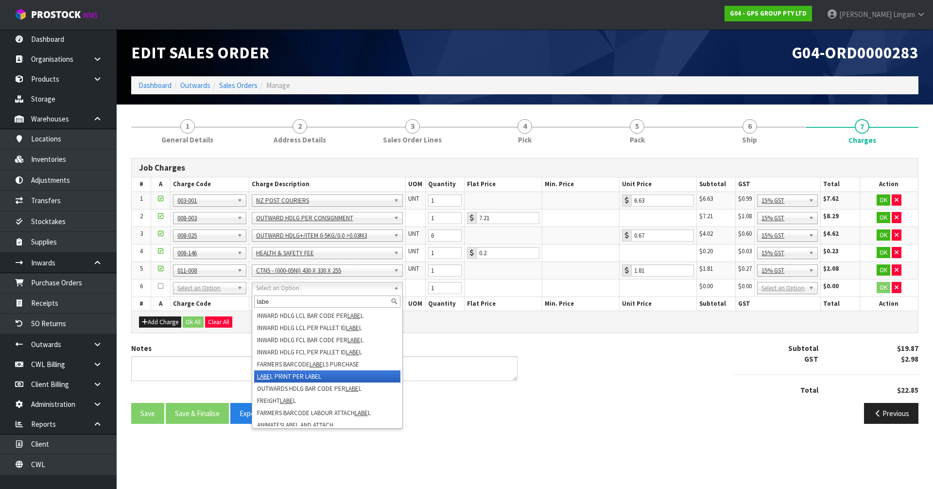
type input "labe"
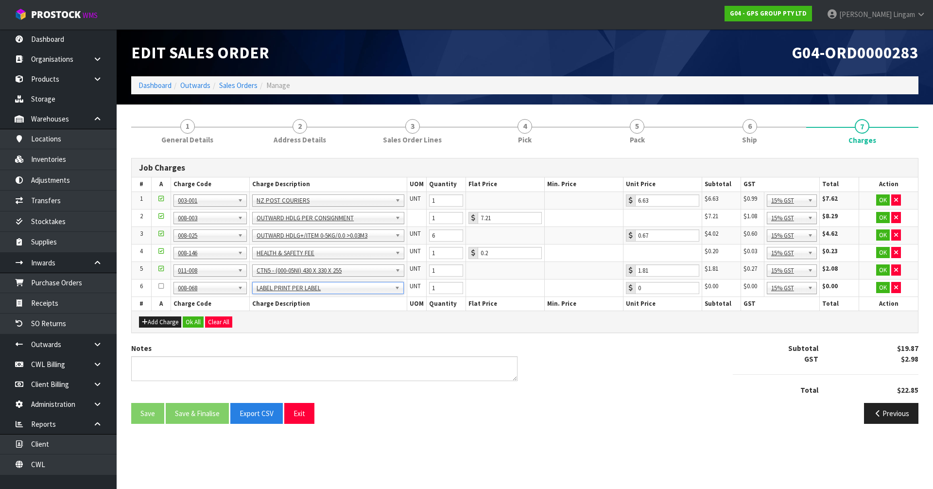
type input "0.2"
click at [194, 318] on button "Ok All" at bounding box center [193, 322] width 21 height 12
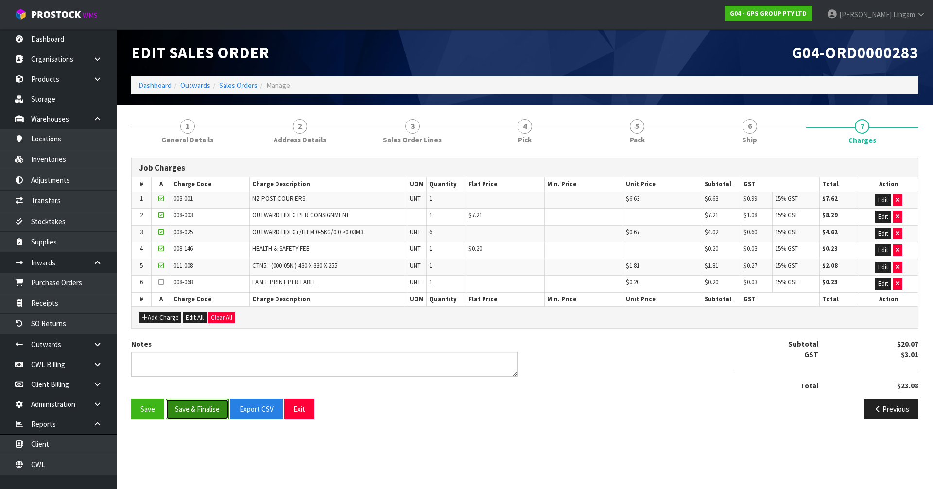
click at [208, 410] on button "Save & Finalise" at bounding box center [197, 408] width 63 height 21
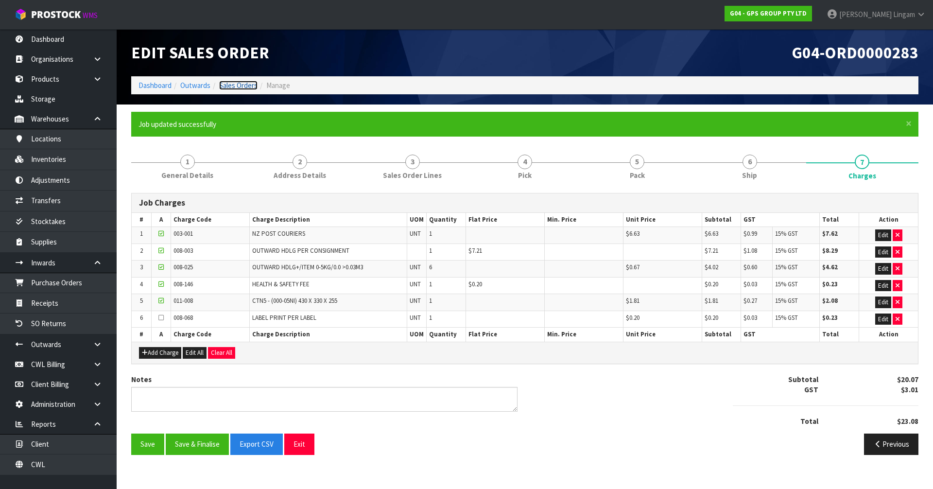
click at [248, 84] on link "Sales Orders" at bounding box center [238, 85] width 38 height 9
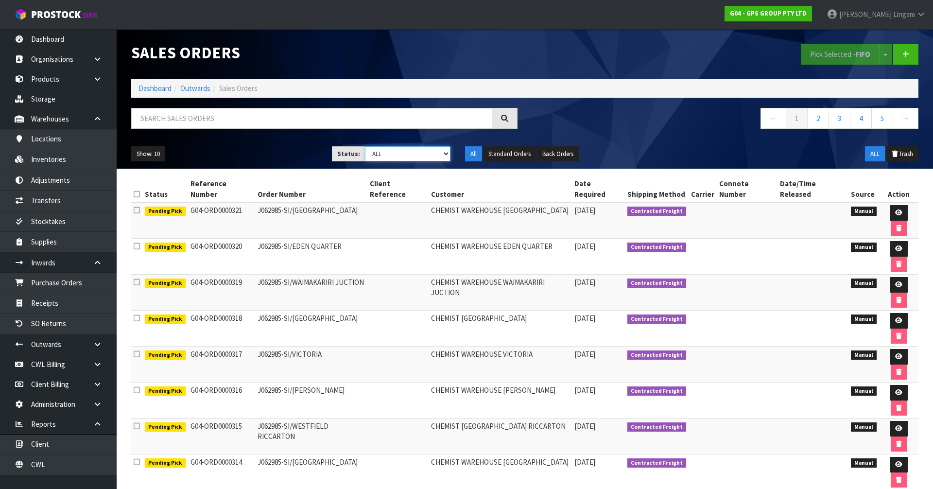
click at [425, 157] on select "Draft Pending Allocated Pending Pick Goods Picked Goods Packed Pending Charges …" at bounding box center [408, 153] width 86 height 15
select select "string:6"
click at [365, 146] on select "Draft Pending Allocated Pending Pick Goods Picked Goods Packed Pending Charges …" at bounding box center [408, 153] width 86 height 15
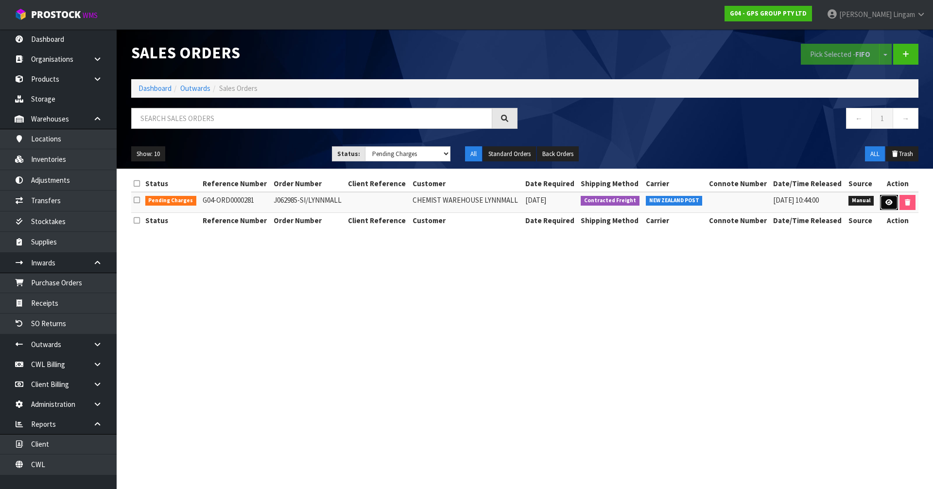
click at [888, 203] on icon at bounding box center [888, 202] width 7 height 6
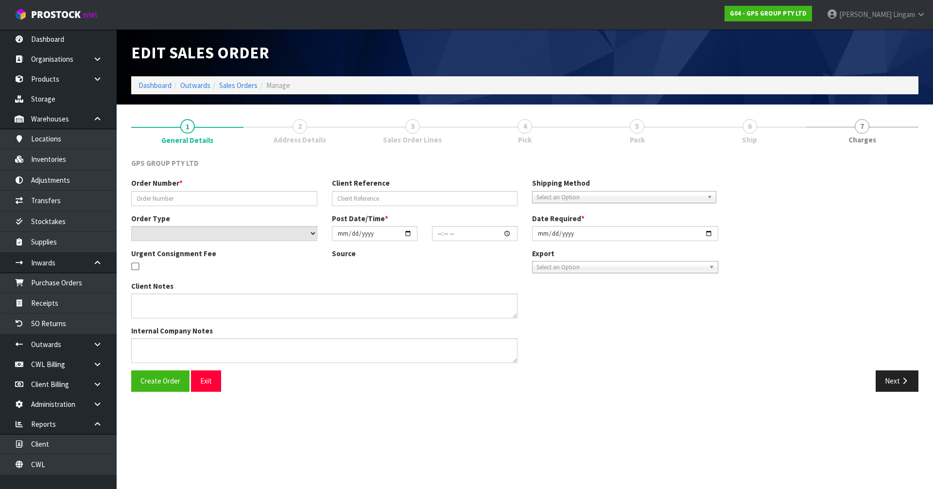
type input "J062985-SI/LYNNMALL"
select select "number:0"
type input "2025-10-06"
type input "09:04:00.000"
type input "2025-10-06"
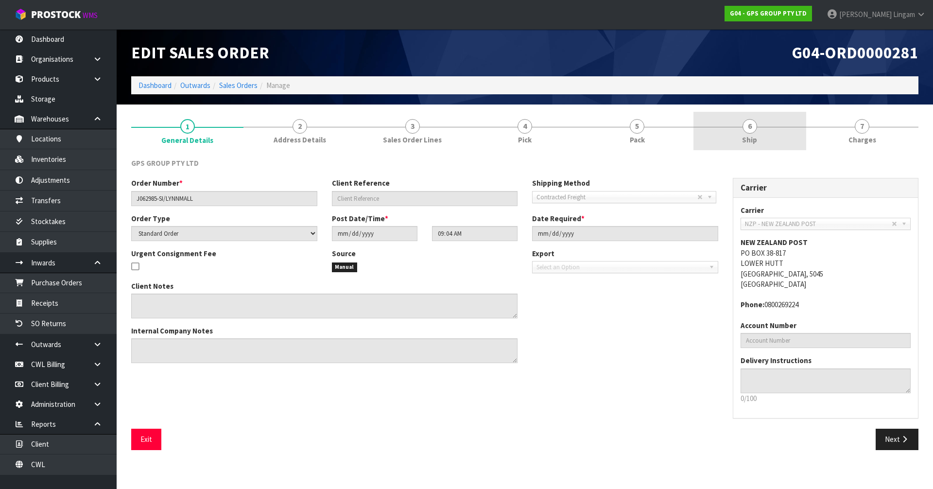
click at [770, 137] on link "6 Ship" at bounding box center [749, 131] width 112 height 38
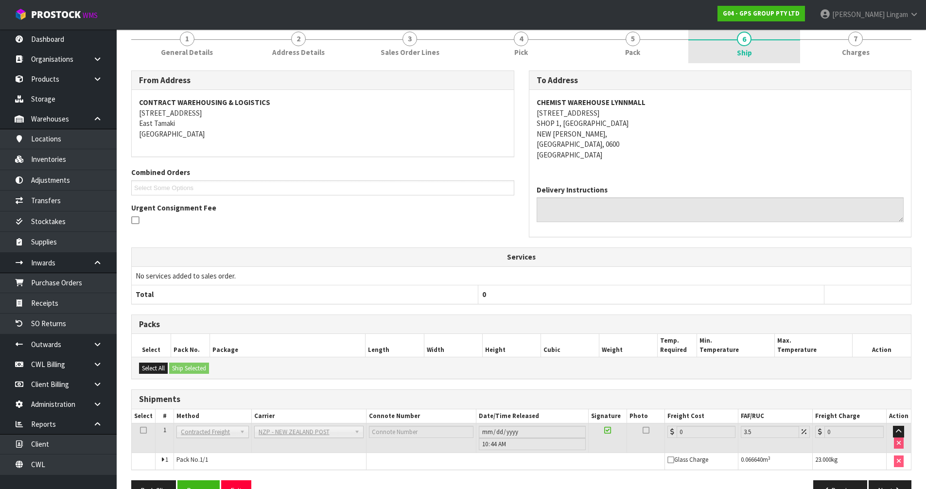
scroll to position [114, 0]
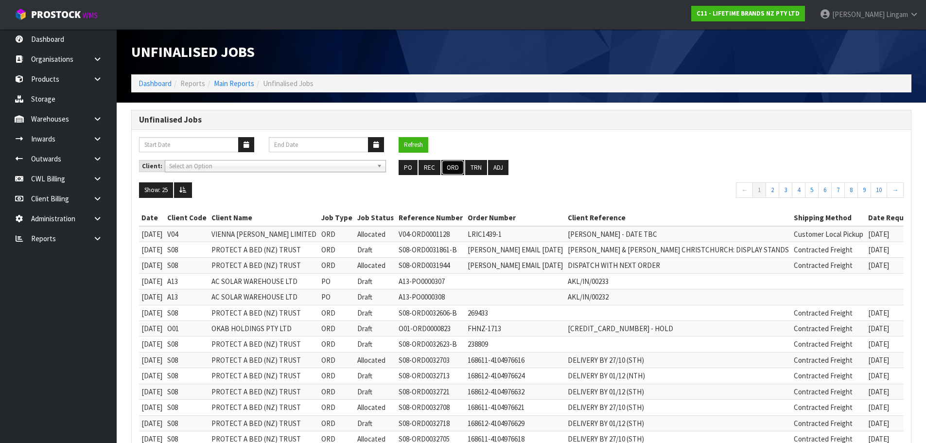
click at [453, 167] on button "ORD" at bounding box center [452, 168] width 23 height 16
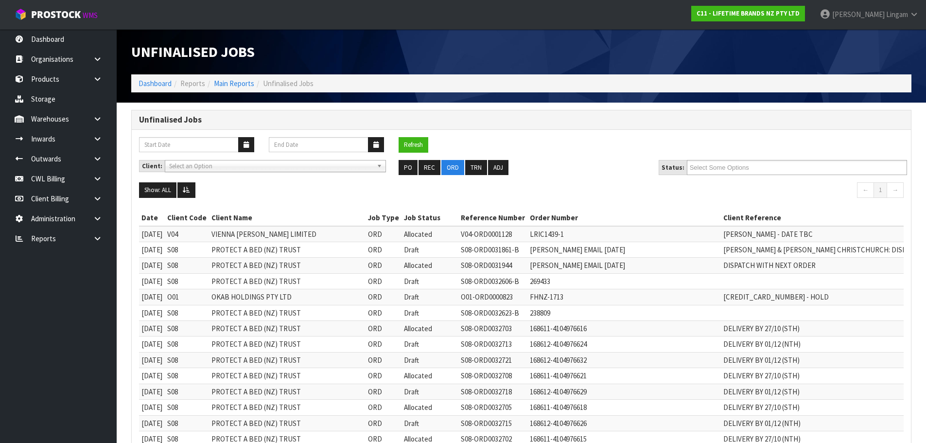
click at [774, 168] on ul "Select Some Options" at bounding box center [797, 167] width 220 height 15
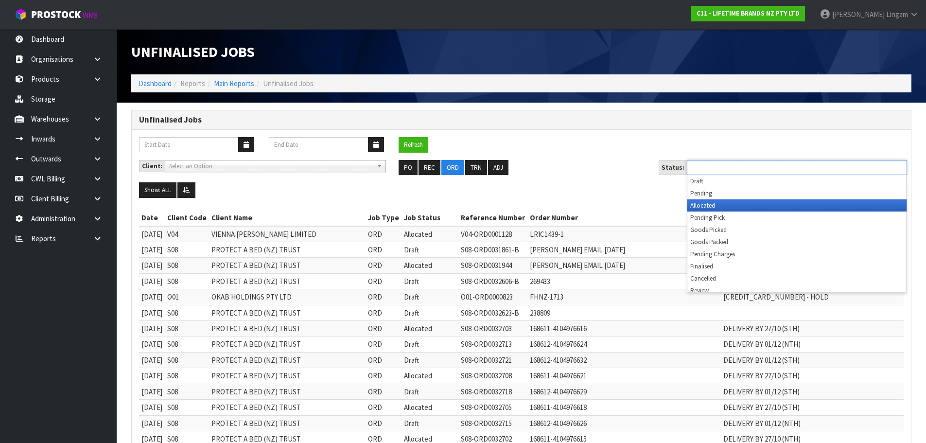
click at [721, 201] on li "Allocated" at bounding box center [796, 205] width 219 height 12
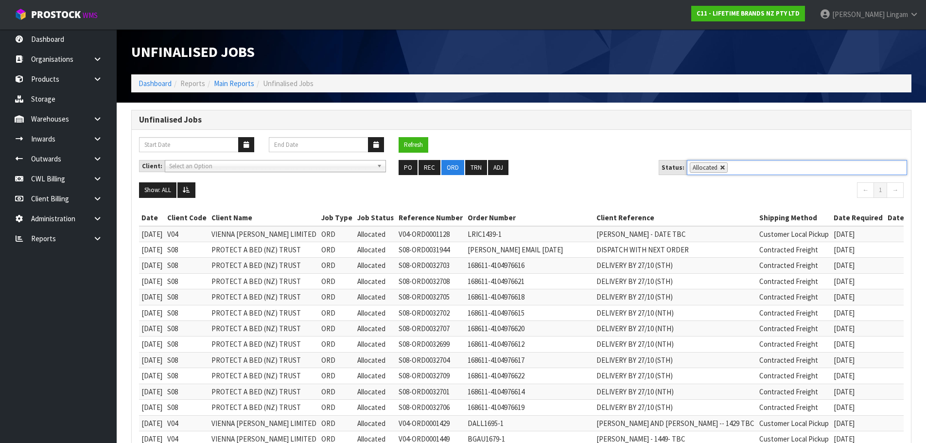
click at [720, 169] on link at bounding box center [723, 168] width 6 height 6
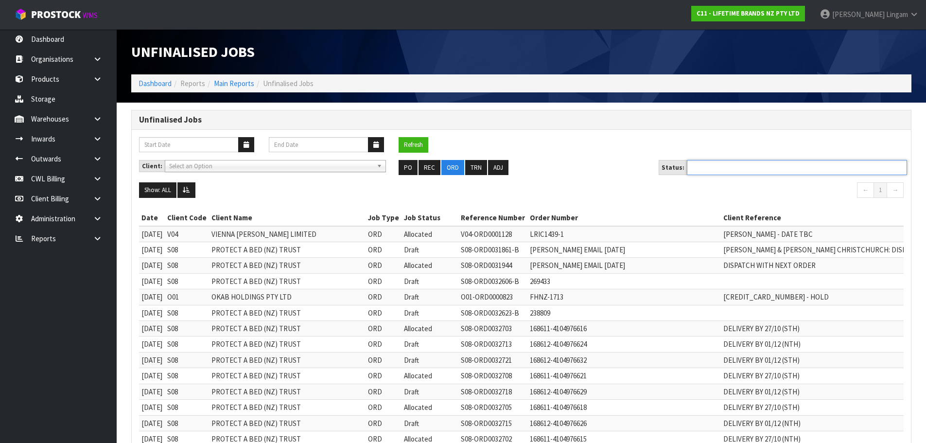
click at [720, 169] on ul at bounding box center [797, 167] width 220 height 15
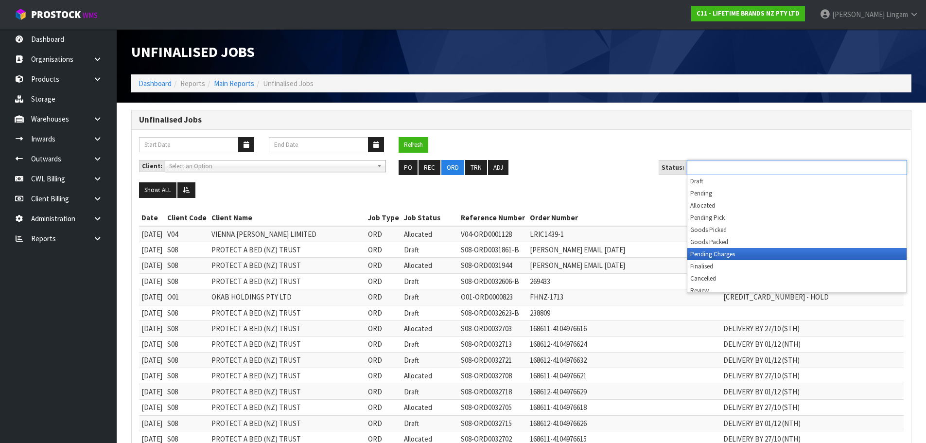
click at [721, 253] on li "Pending Charges" at bounding box center [796, 254] width 219 height 12
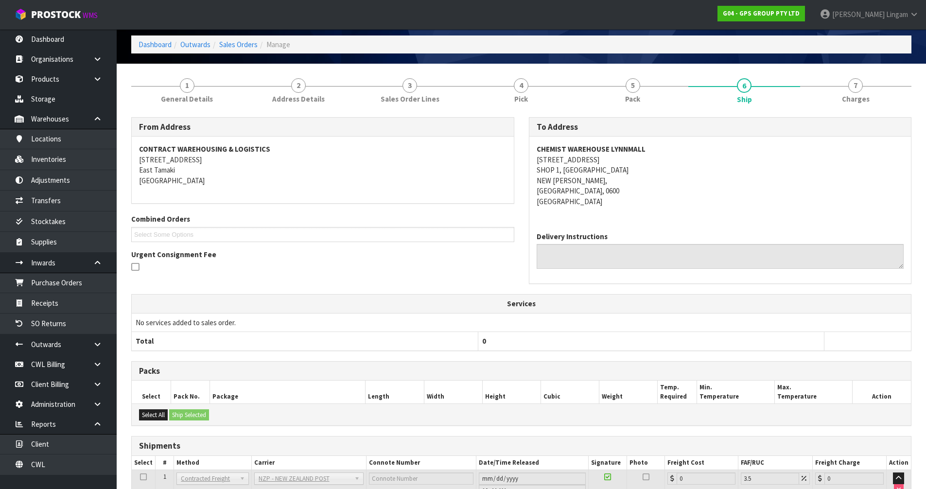
scroll to position [114, 0]
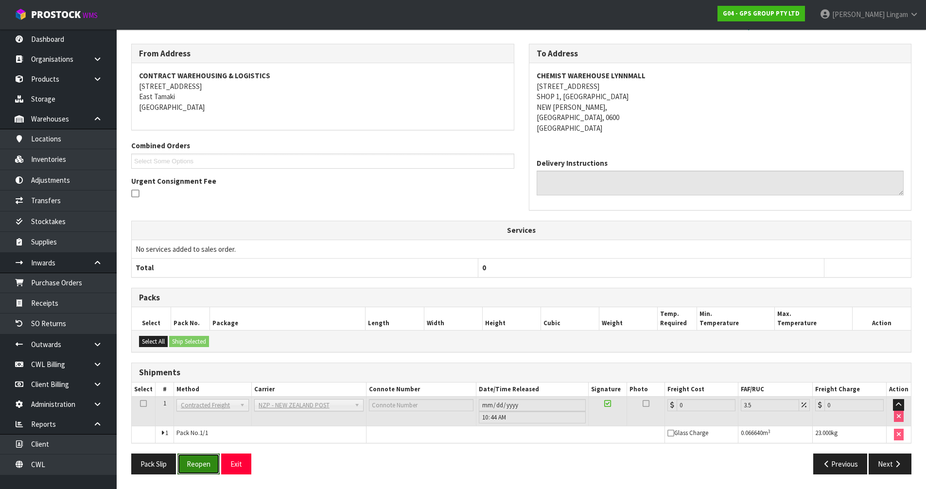
click at [215, 465] on button "Reopen" at bounding box center [198, 463] width 42 height 21
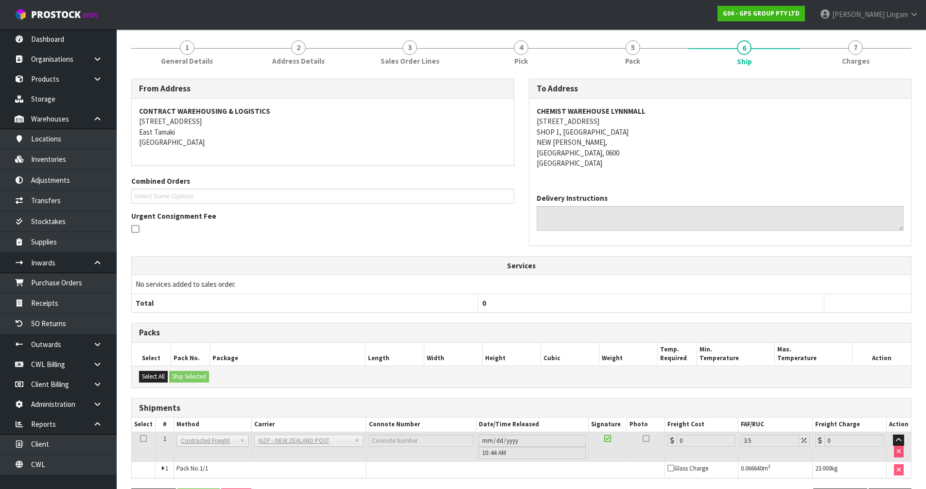
scroll to position [0, 0]
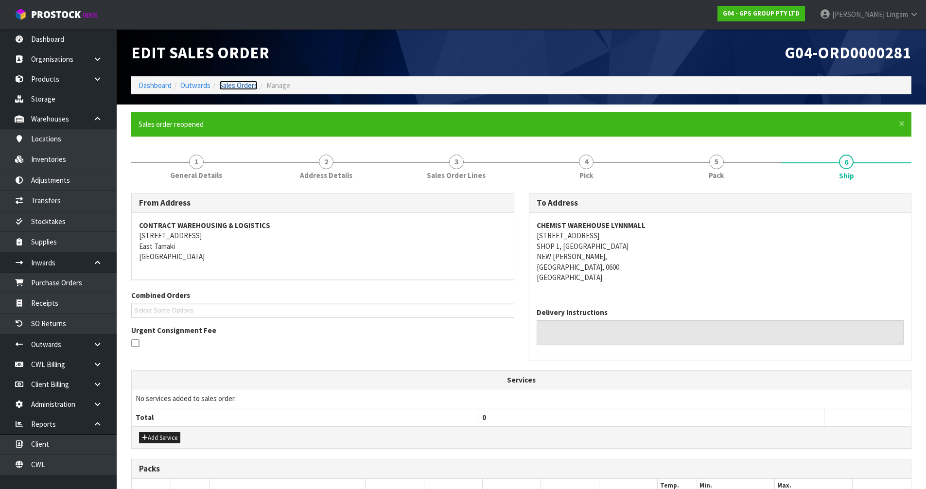
click at [239, 85] on link "Sales Orders" at bounding box center [238, 85] width 38 height 9
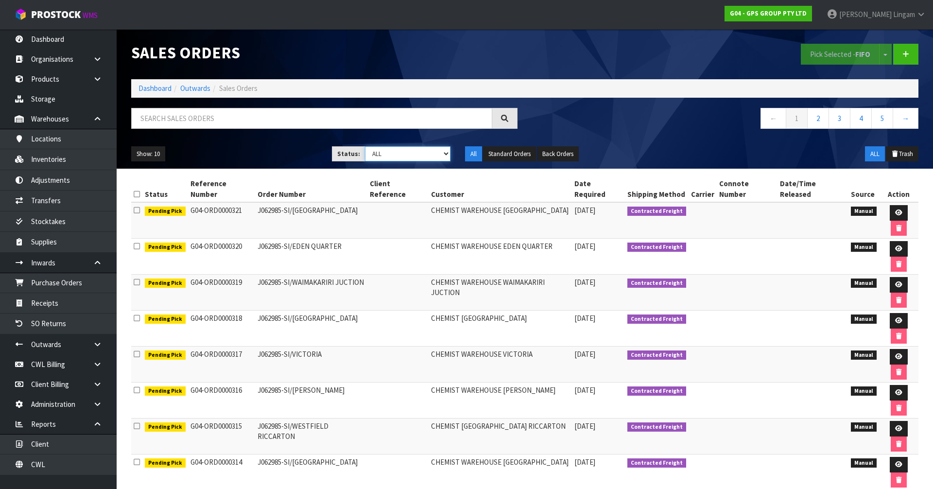
click at [439, 155] on select "Draft Pending Allocated Pending Pick Goods Picked Goods Packed Pending Charges …" at bounding box center [408, 153] width 86 height 15
click at [365, 146] on select "Draft Pending Allocated Pending Pick Goods Picked Goods Packed Pending Charges …" at bounding box center [408, 153] width 86 height 15
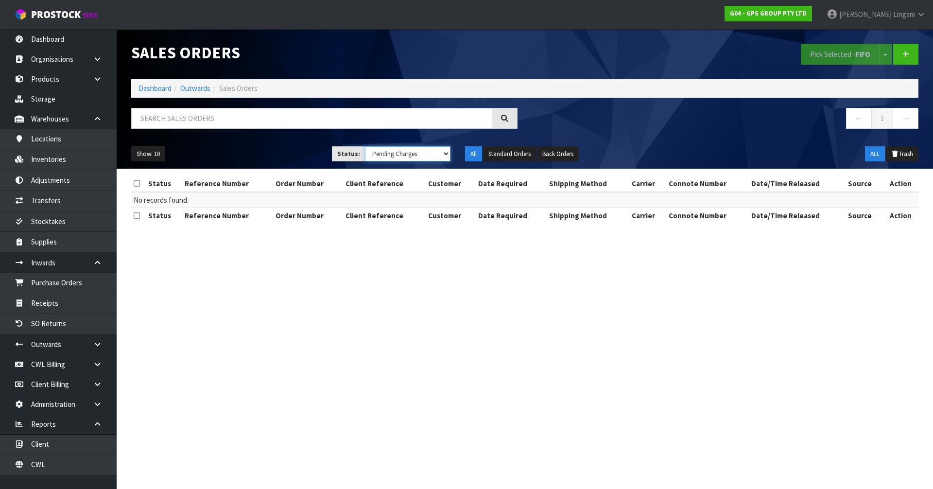
click at [424, 155] on select "Draft Pending Allocated Pending Pick Goods Picked Goods Packed Pending Charges …" at bounding box center [408, 153] width 86 height 15
select select "string:5"
click at [365, 146] on select "Draft Pending Allocated Pending Pick Goods Picked Goods Packed Pending Charges …" at bounding box center [408, 153] width 86 height 15
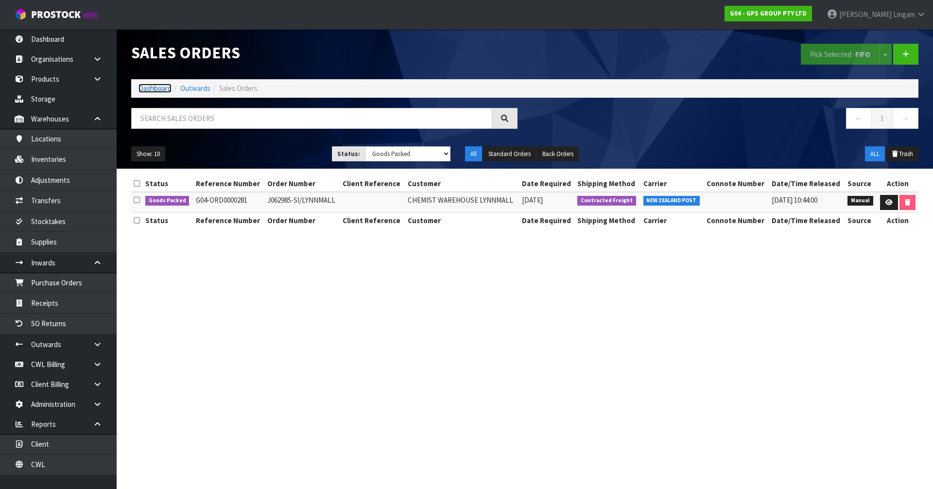
click at [156, 90] on link "Dashboard" at bounding box center [154, 88] width 33 height 9
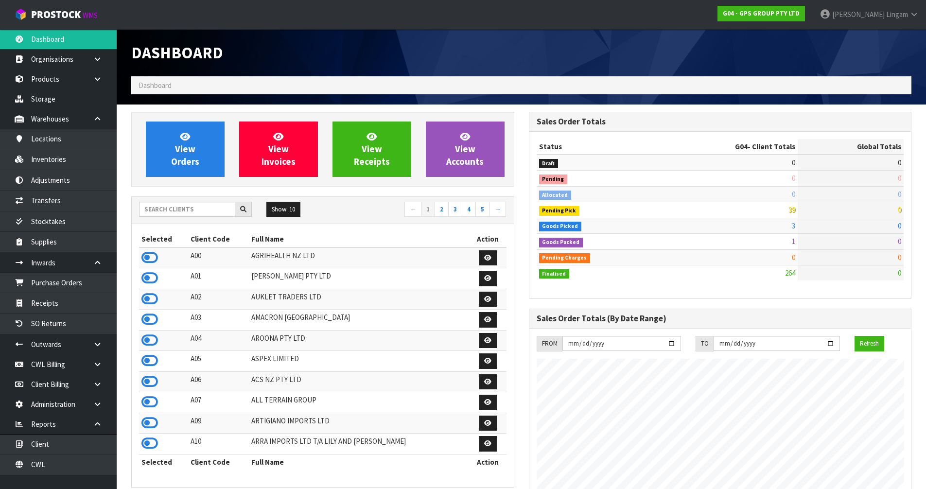
scroll to position [594, 397]
click at [190, 209] on input "text" at bounding box center [187, 209] width 96 height 15
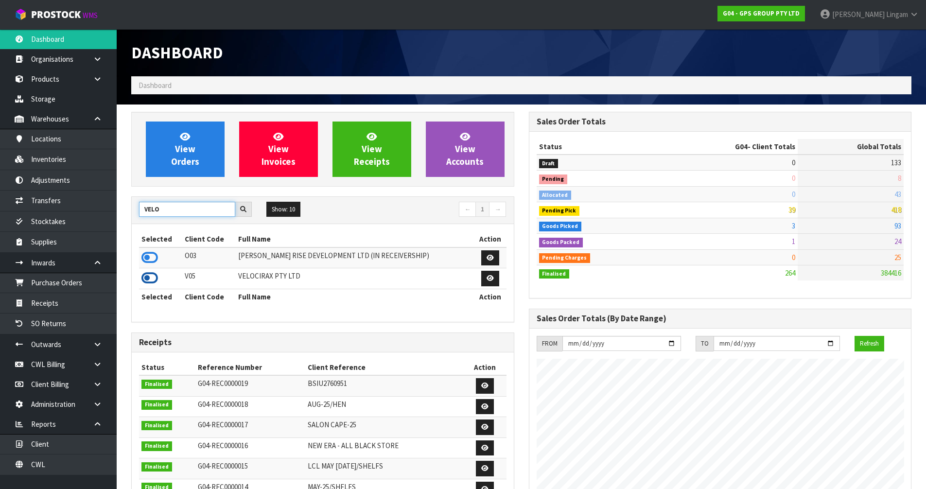
type input "VELO"
click at [150, 275] on icon at bounding box center [149, 278] width 17 height 15
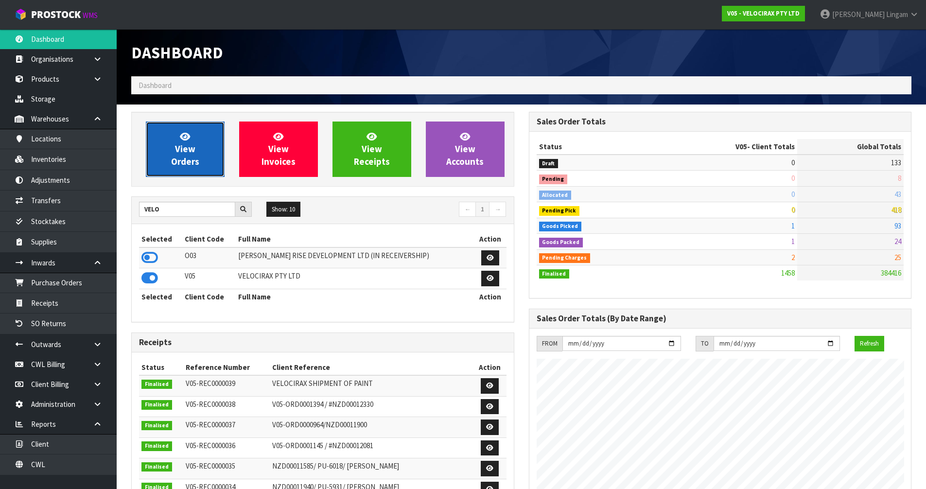
scroll to position [757, 397]
click at [190, 164] on span "View Orders" at bounding box center [185, 149] width 28 height 36
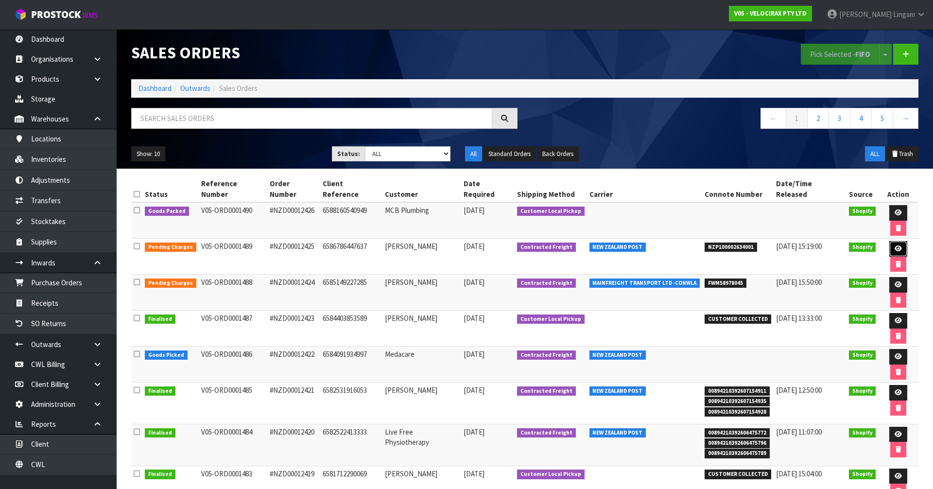
click at [894, 245] on icon at bounding box center [897, 248] width 7 height 6
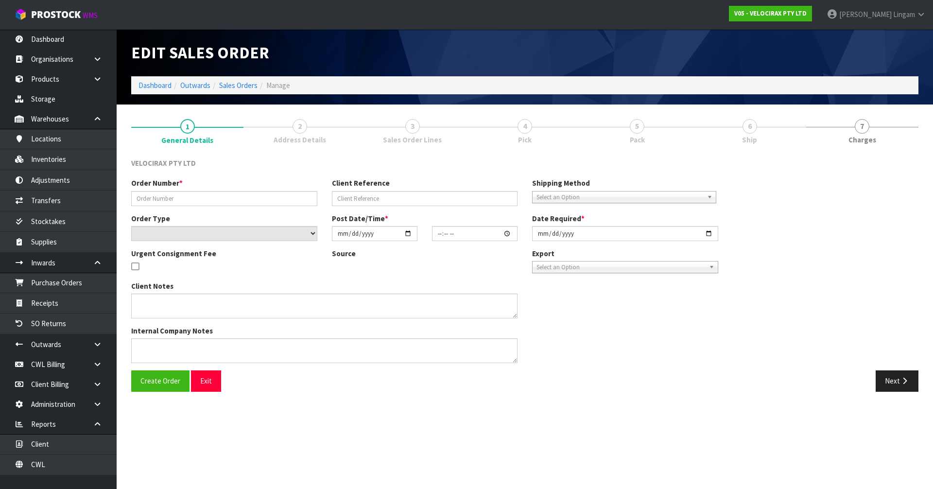
type input "#NZD00012425"
type input "6586786447637"
select select "number:0"
type input "2025-10-05"
type input "11:42:18.000"
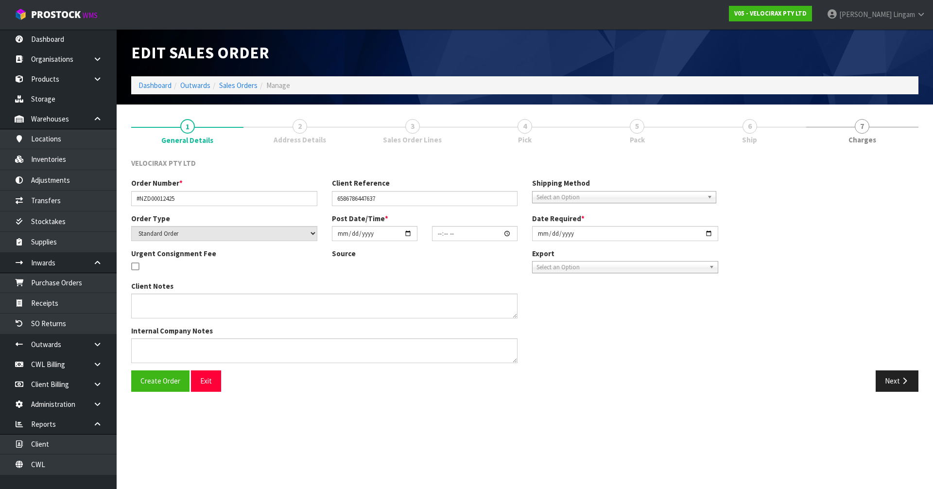
type input "2025-10-06"
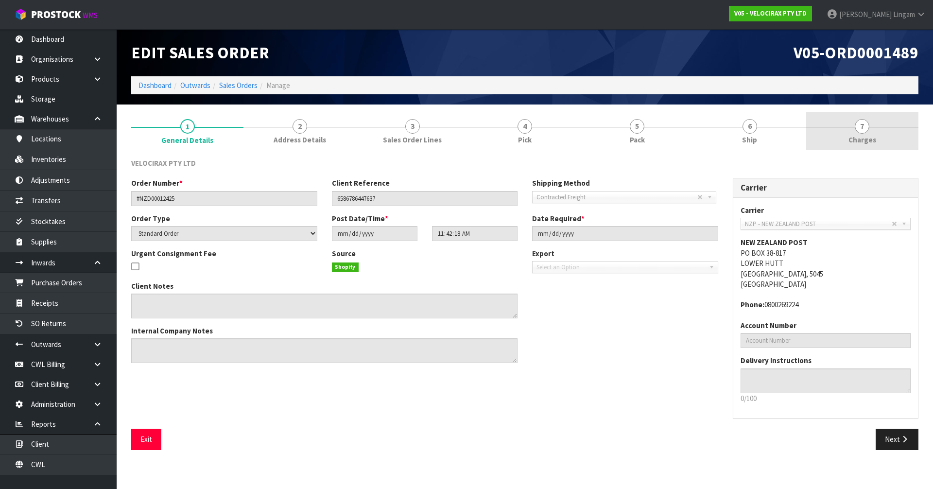
click at [884, 136] on link "7 Charges" at bounding box center [862, 131] width 112 height 38
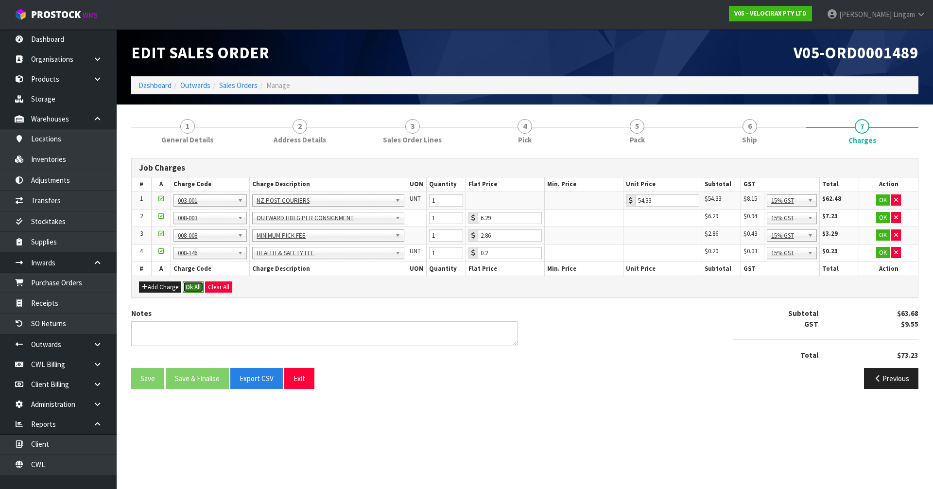
click at [190, 283] on button "Ok All" at bounding box center [193, 287] width 21 height 12
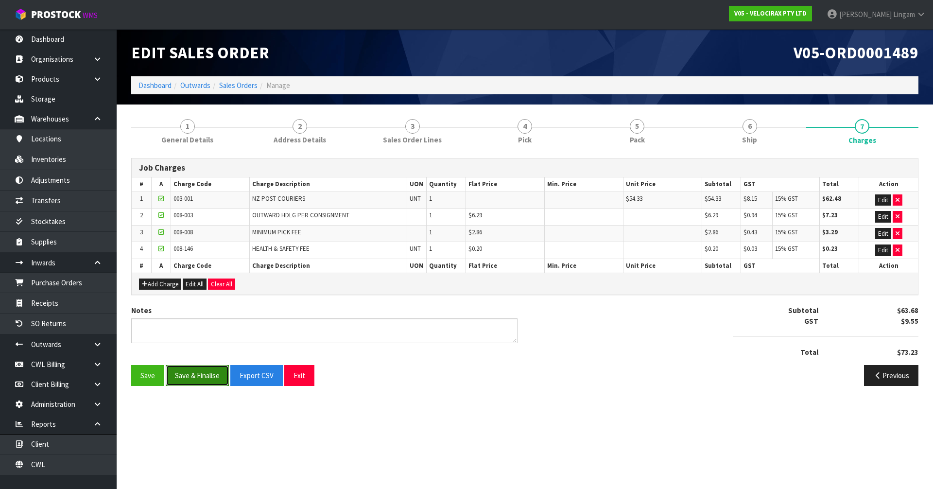
click at [212, 372] on button "Save & Finalise" at bounding box center [197, 375] width 63 height 21
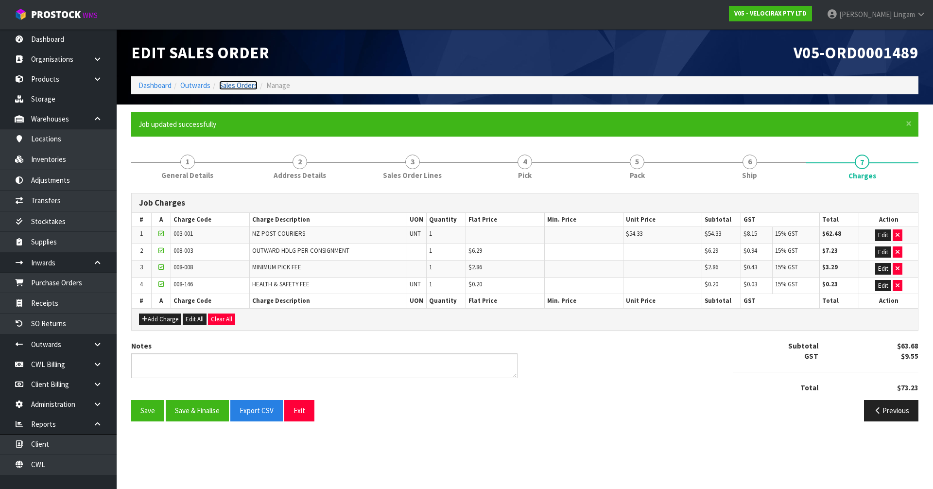
click at [244, 86] on link "Sales Orders" at bounding box center [238, 85] width 38 height 9
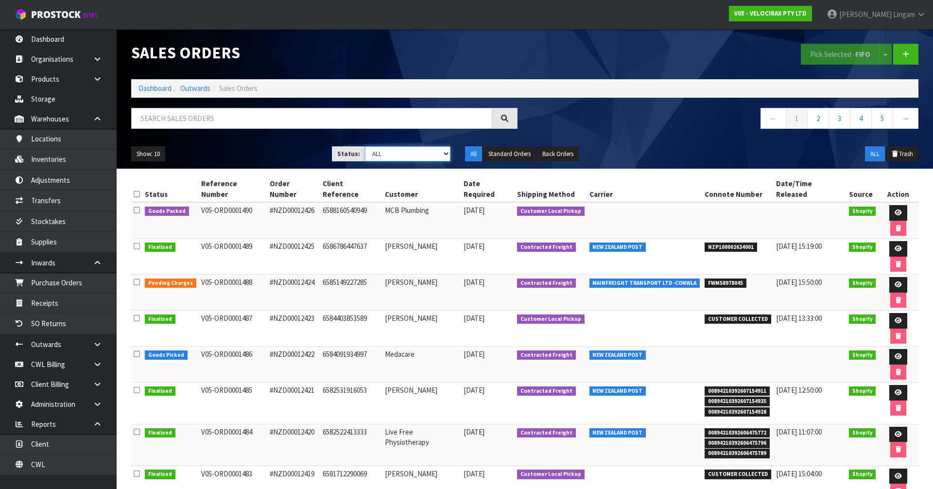
click at [419, 150] on select "Draft Pending Allocated Pending Pick Goods Picked Goods Packed Pending Charges …" at bounding box center [408, 153] width 86 height 15
select select "string:6"
click at [365, 146] on select "Draft Pending Allocated Pending Pick Goods Picked Goods Packed Pending Charges …" at bounding box center [408, 153] width 86 height 15
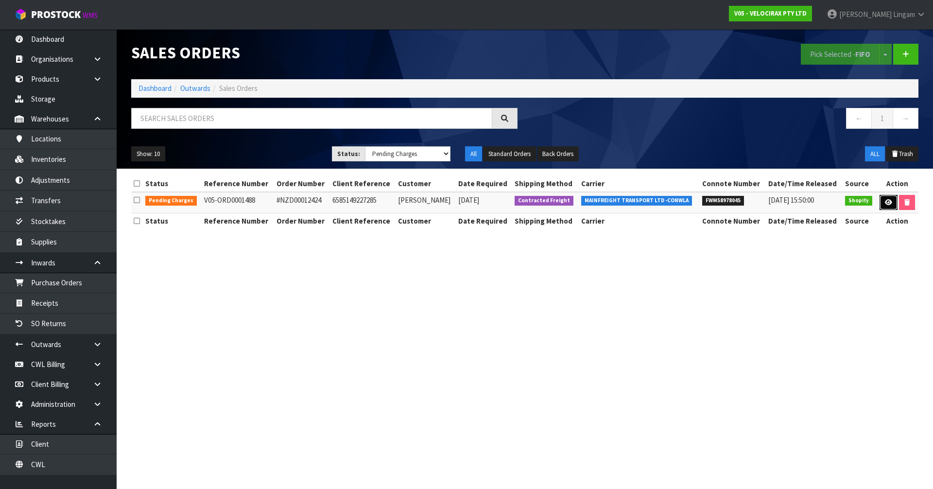
click at [887, 203] on icon at bounding box center [888, 202] width 7 height 6
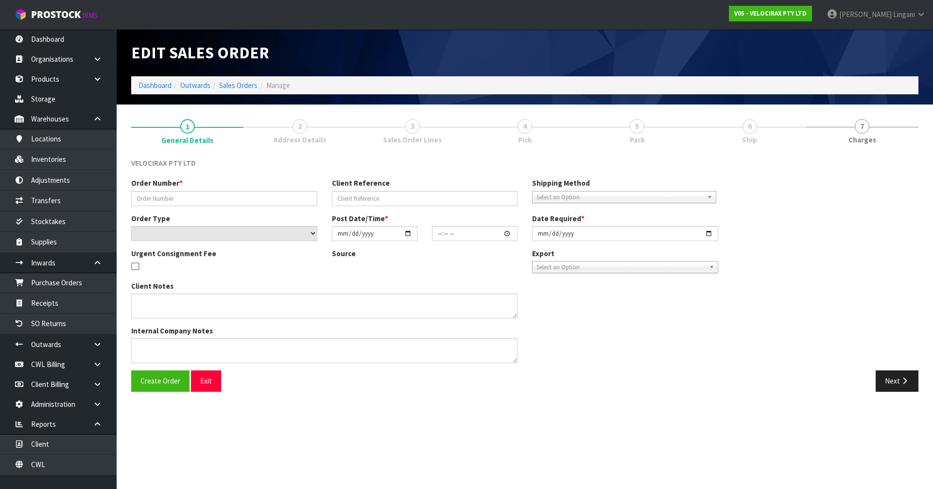
type input "#NZD00012424"
type input "6585149227285"
select select "number:0"
type input "2025-10-04"
type input "09:32:24.000"
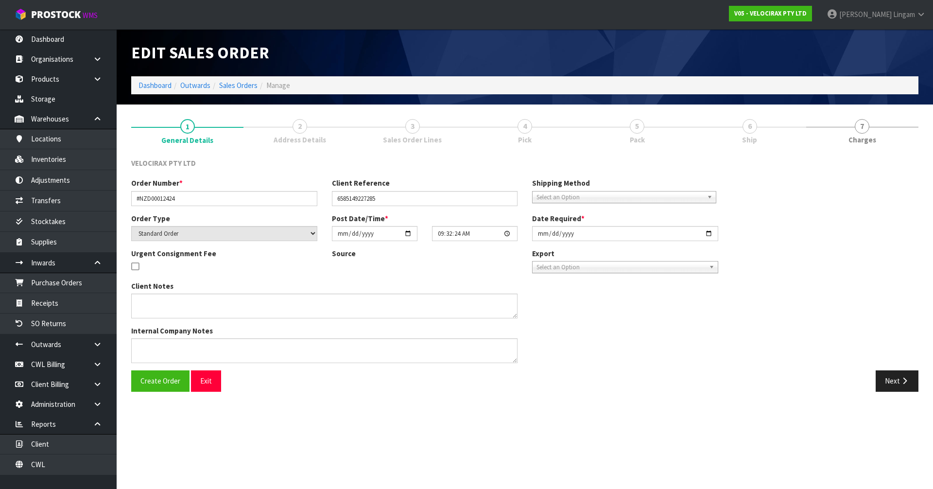
type input "2025-10-06"
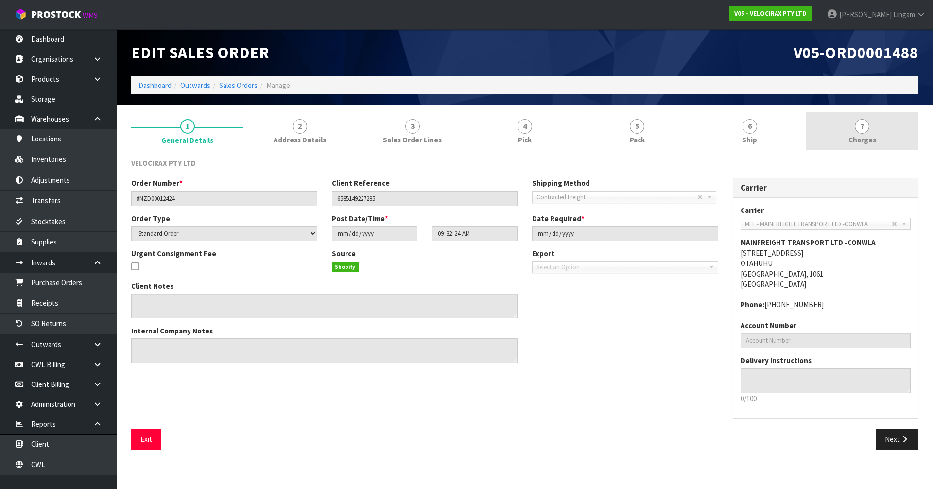
click at [885, 140] on link "7 Charges" at bounding box center [862, 131] width 112 height 38
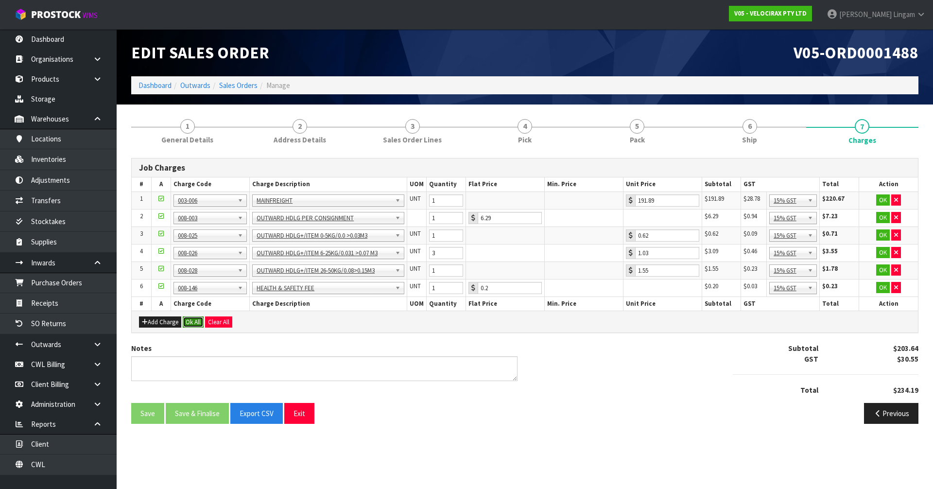
click at [194, 322] on button "Ok All" at bounding box center [193, 322] width 21 height 12
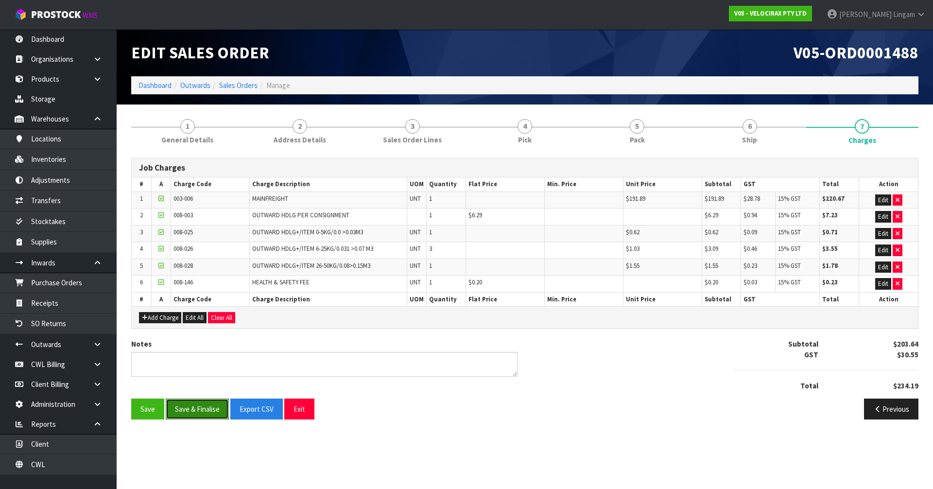
click at [199, 408] on button "Save & Finalise" at bounding box center [197, 408] width 63 height 21
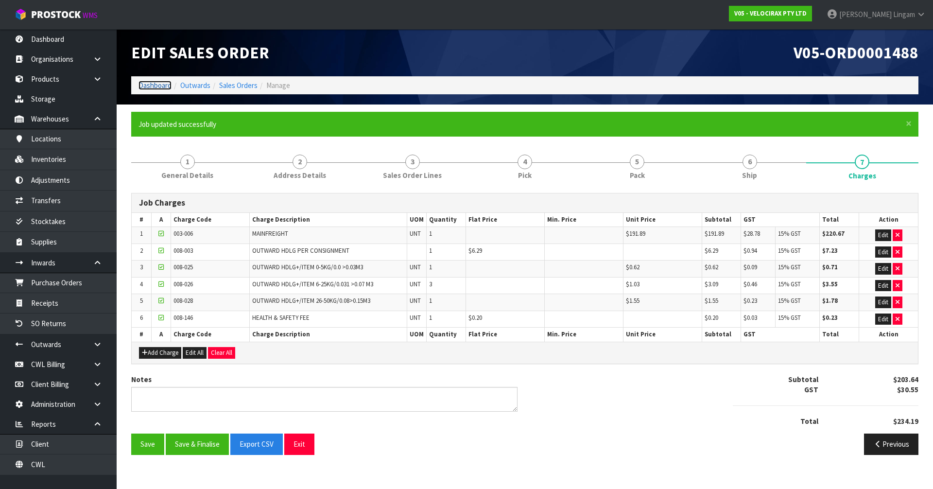
click at [155, 85] on link "Dashboard" at bounding box center [154, 85] width 33 height 9
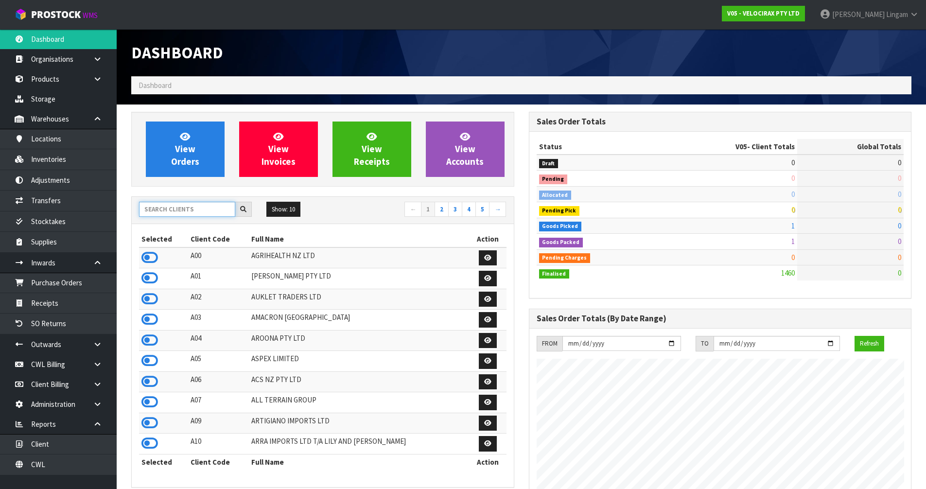
scroll to position [757, 397]
click at [176, 206] on input "text" at bounding box center [187, 209] width 96 height 15
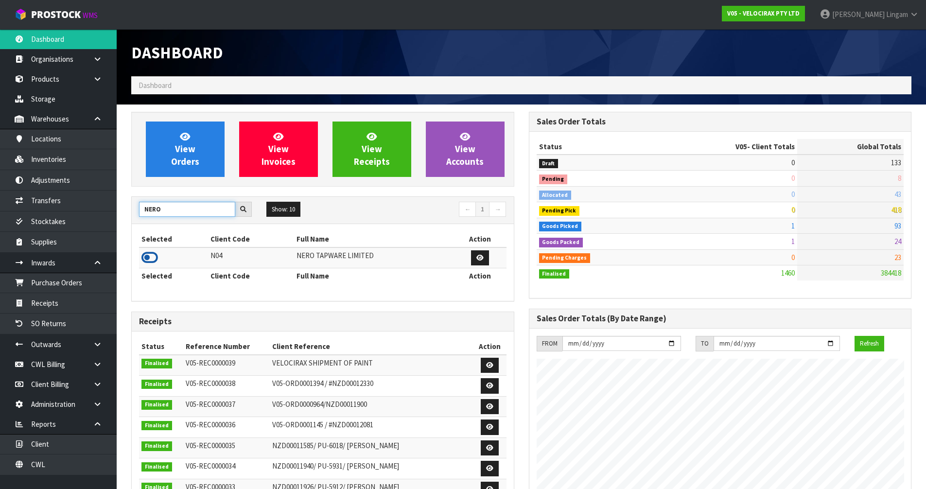
type input "NERO"
click at [144, 256] on icon at bounding box center [149, 257] width 17 height 15
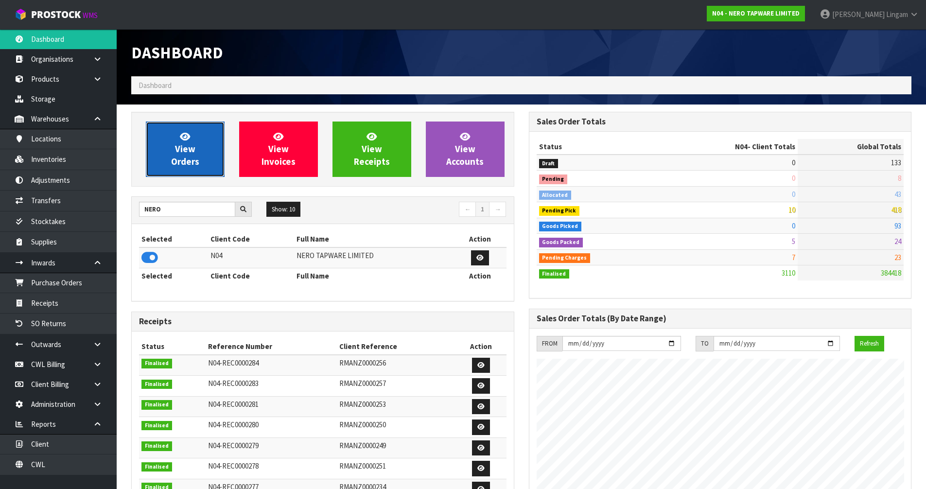
click at [200, 155] on link "View Orders" at bounding box center [185, 148] width 79 height 55
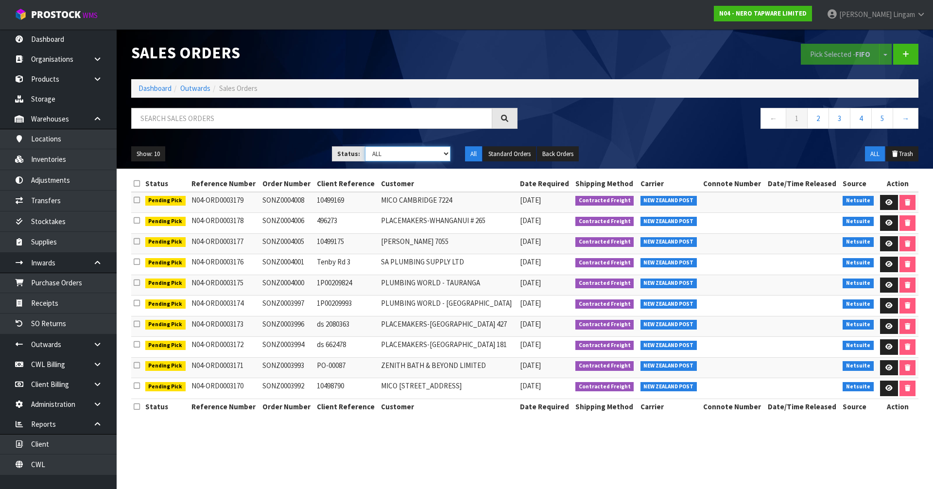
click at [440, 155] on select "Draft Pending Allocated Pending Pick Goods Picked Goods Packed Pending Charges …" at bounding box center [408, 153] width 86 height 15
select select "string:6"
click at [365, 146] on select "Draft Pending Allocated Pending Pick Goods Picked Goods Packed Pending Charges …" at bounding box center [408, 153] width 86 height 15
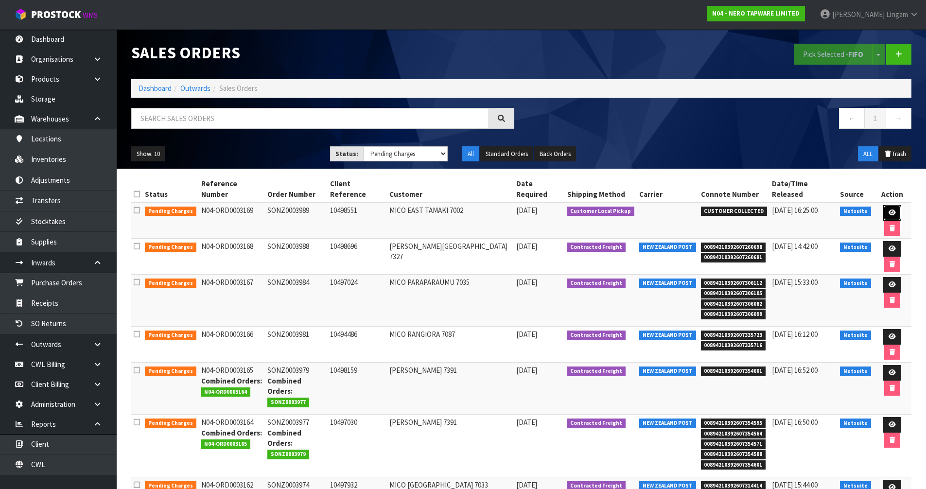
click at [888, 209] on icon at bounding box center [891, 212] width 7 height 6
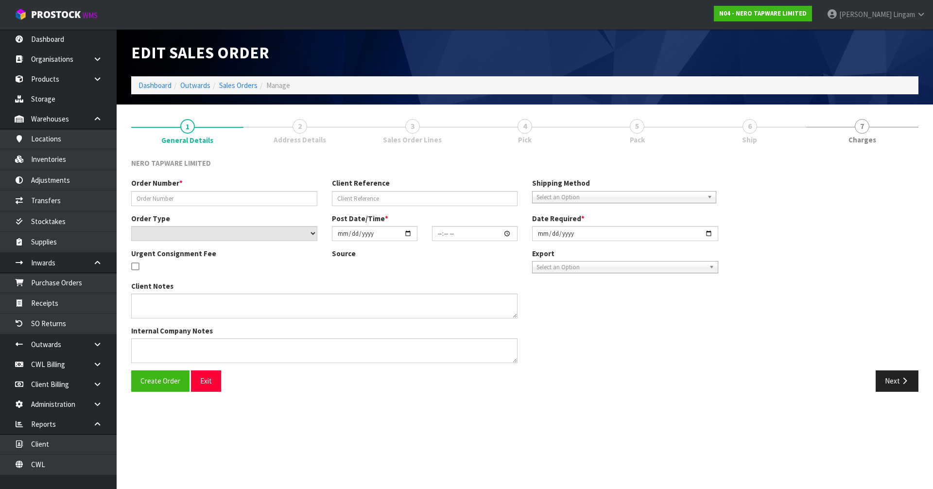
type input "SONZ0003989"
type input "10498551"
select select "number:0"
type input "2025-10-06"
type input "12:30:10.000"
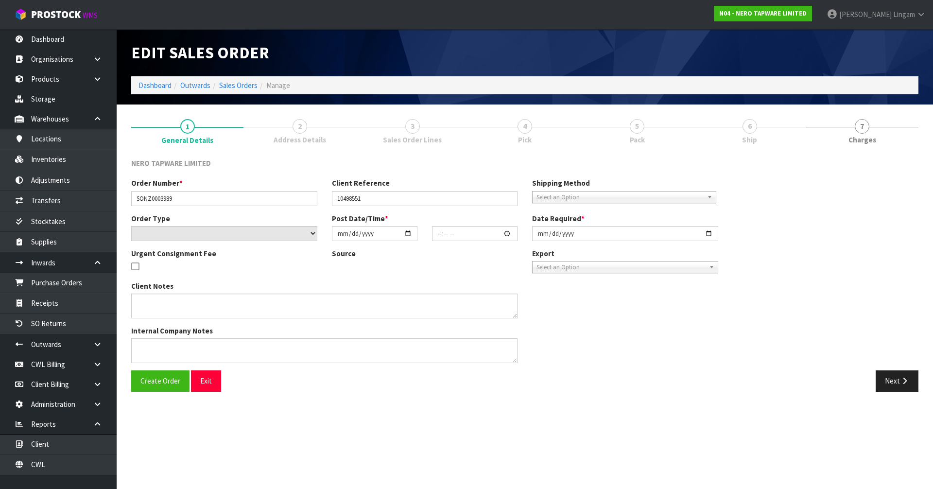
type input "2025-10-06"
type textarea "customer pick up 06/10"
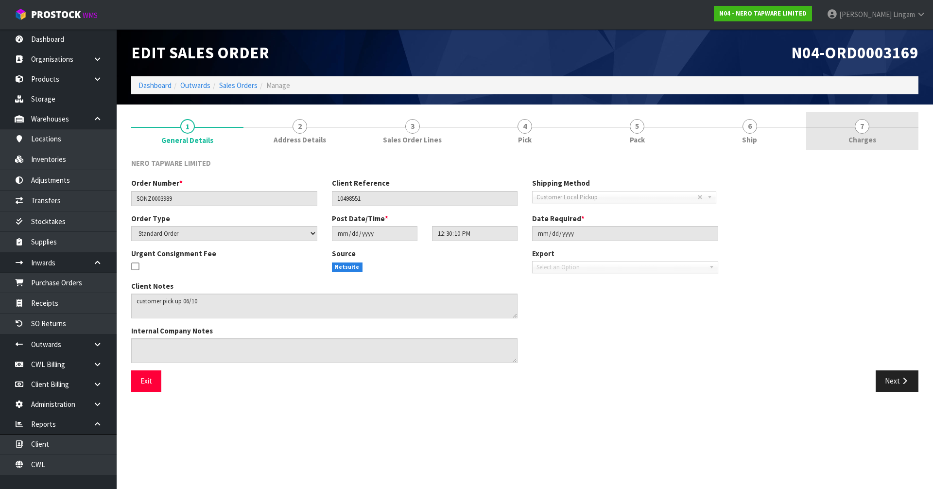
click at [885, 137] on link "7 Charges" at bounding box center [862, 131] width 112 height 38
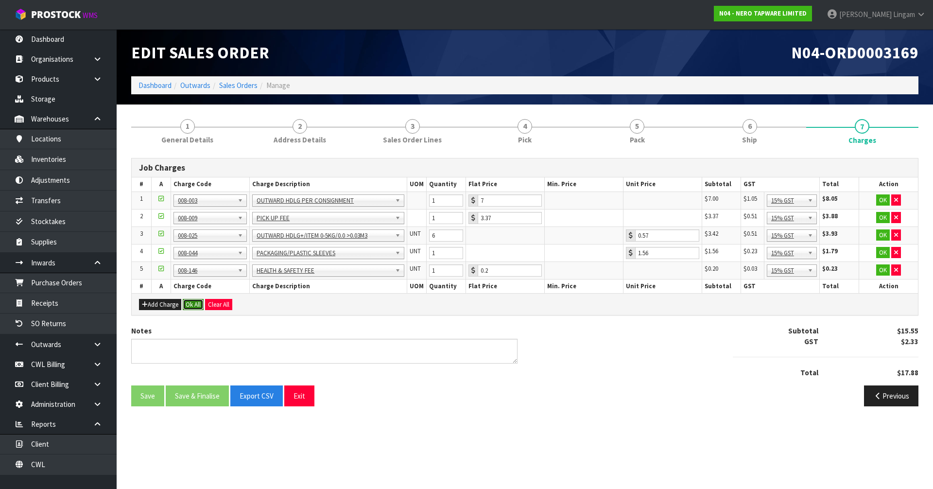
click at [192, 305] on button "Ok All" at bounding box center [193, 305] width 21 height 12
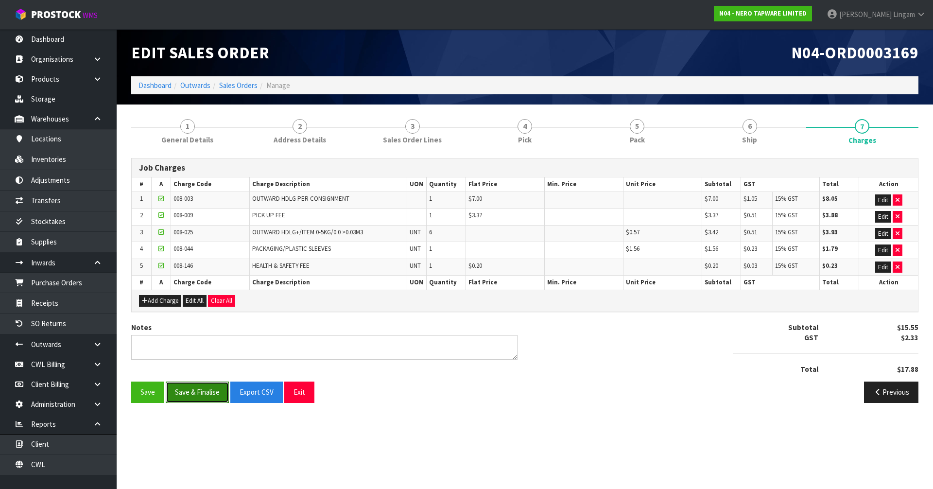
click at [202, 397] on button "Save & Finalise" at bounding box center [197, 391] width 63 height 21
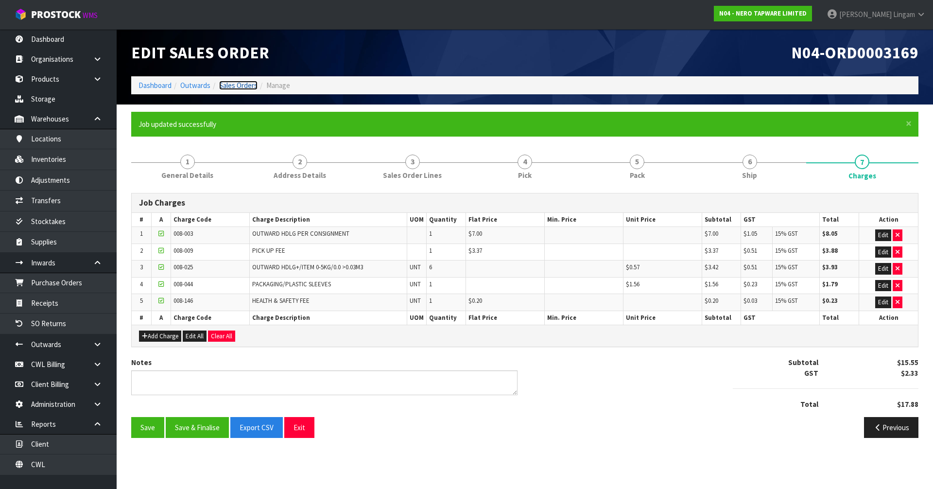
click at [242, 85] on link "Sales Orders" at bounding box center [238, 85] width 38 height 9
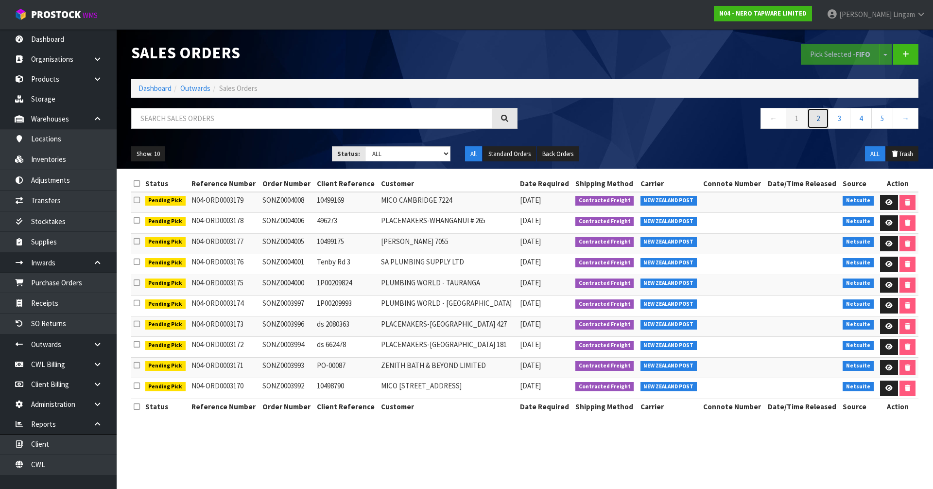
click at [821, 119] on link "2" at bounding box center [818, 118] width 22 height 21
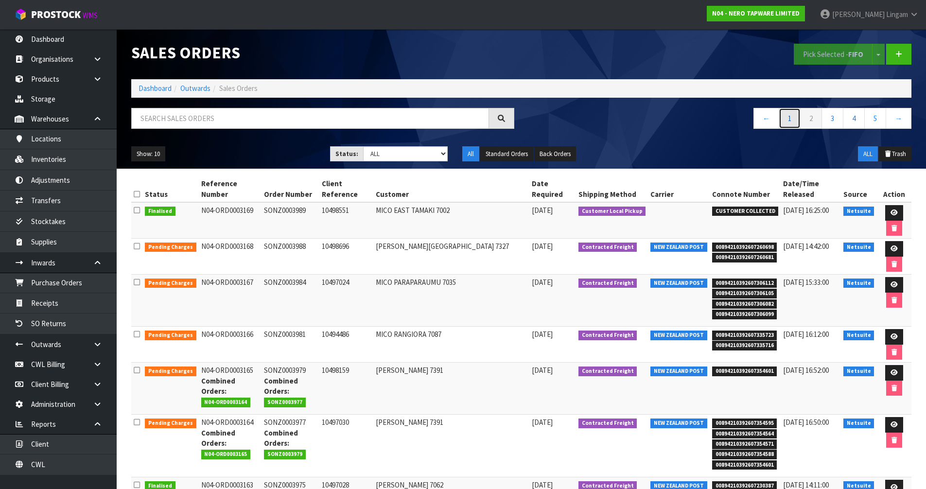
click at [788, 120] on link "1" at bounding box center [789, 118] width 22 height 21
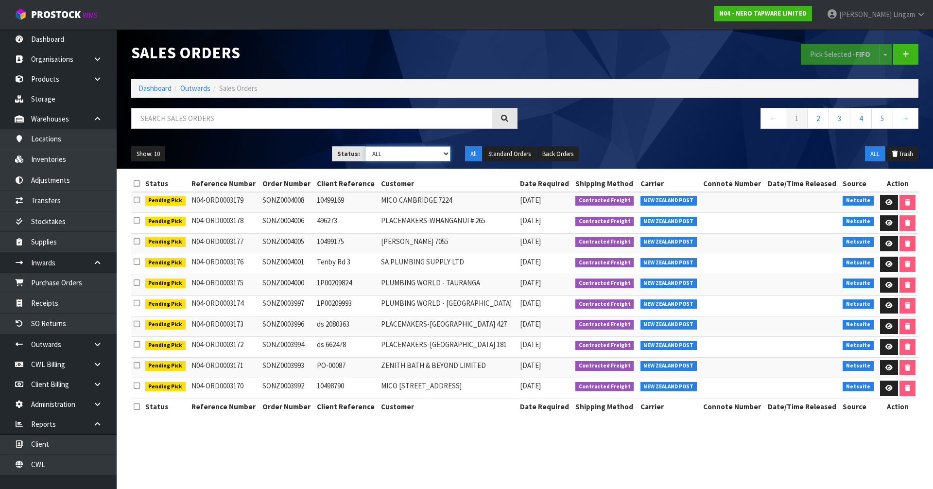
click at [432, 158] on select "Draft Pending Allocated Pending Pick Goods Picked Goods Packed Pending Charges …" at bounding box center [408, 153] width 86 height 15
select select "string:6"
click at [365, 146] on select "Draft Pending Allocated Pending Pick Goods Picked Goods Packed Pending Charges …" at bounding box center [408, 153] width 86 height 15
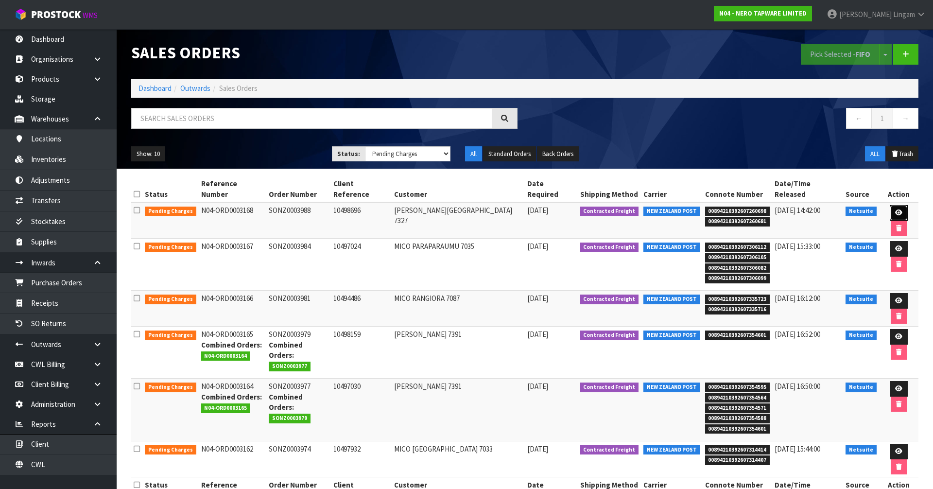
click at [890, 205] on link at bounding box center [899, 213] width 18 height 16
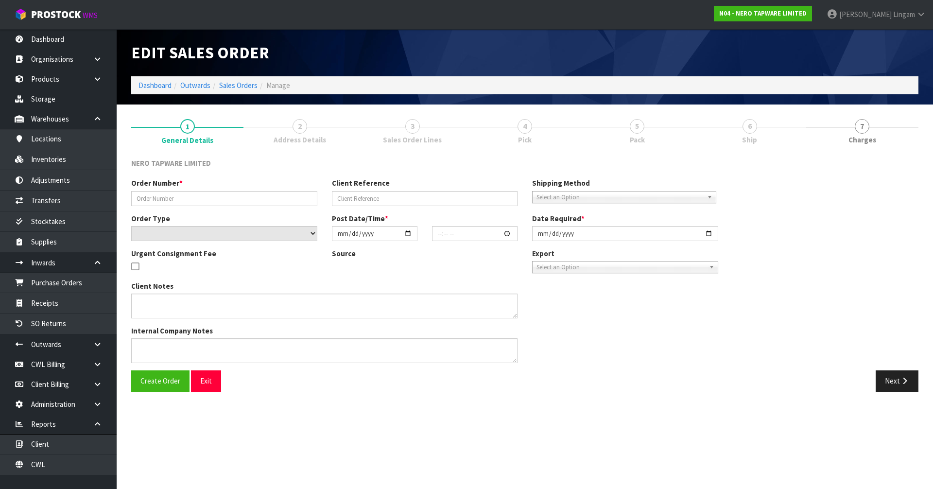
type input "SONZ0003988"
type input "10498696"
select select "number:0"
type input "2025-10-06"
type input "12:30:08.000"
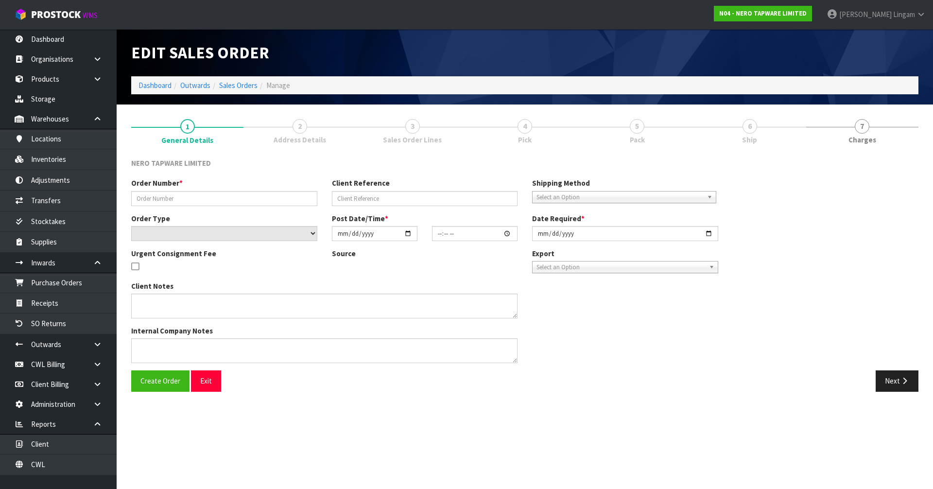
type input "2025-10-06"
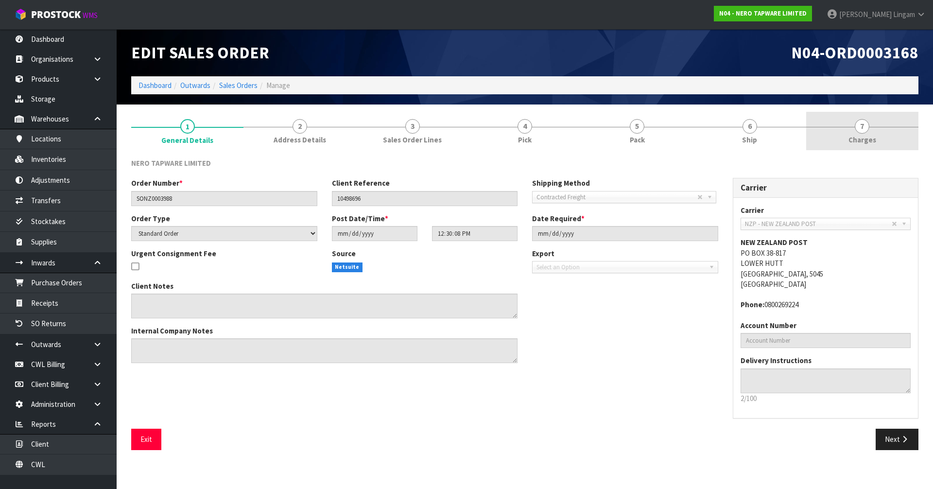
click at [890, 139] on link "7 Charges" at bounding box center [862, 131] width 112 height 38
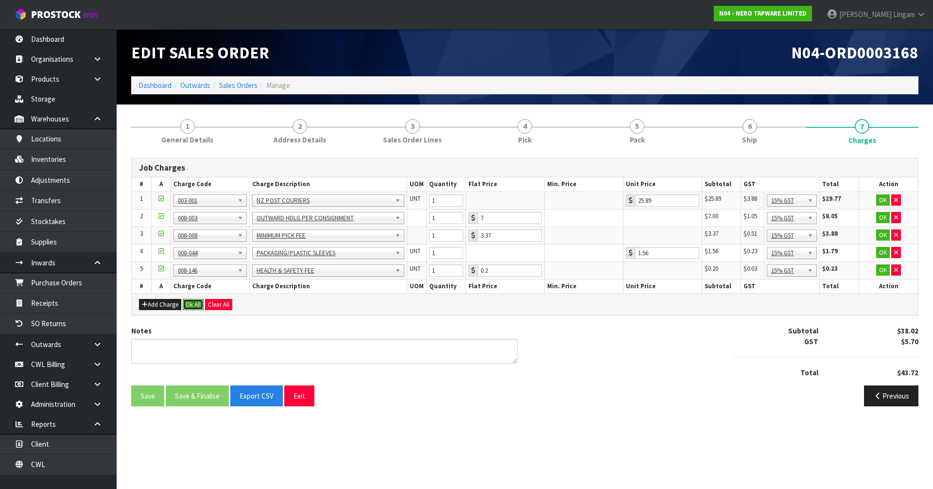
click at [192, 306] on button "Ok All" at bounding box center [193, 305] width 21 height 12
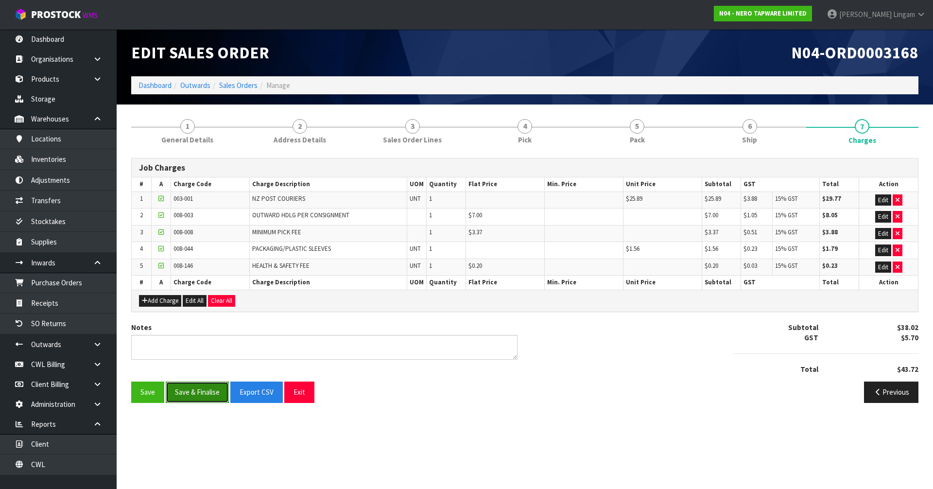
click at [198, 398] on button "Save & Finalise" at bounding box center [197, 391] width 63 height 21
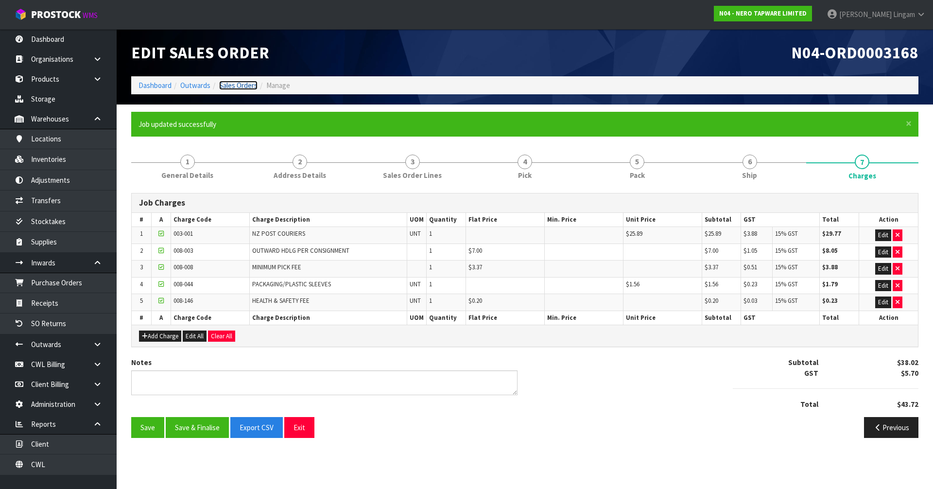
click at [237, 86] on link "Sales Orders" at bounding box center [238, 85] width 38 height 9
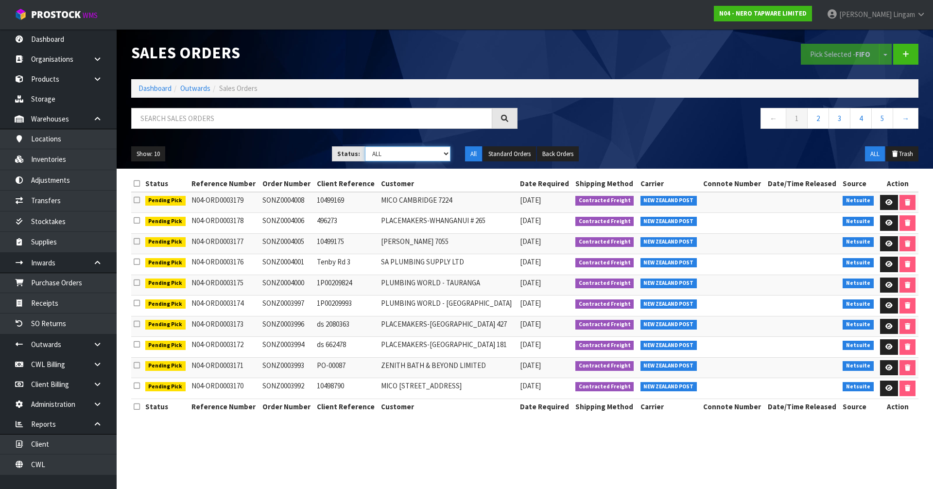
click at [428, 155] on select "Draft Pending Allocated Pending Pick Goods Picked Goods Packed Pending Charges …" at bounding box center [408, 153] width 86 height 15
select select "string:6"
click at [365, 146] on select "Draft Pending Allocated Pending Pick Goods Picked Goods Packed Pending Charges …" at bounding box center [408, 153] width 86 height 15
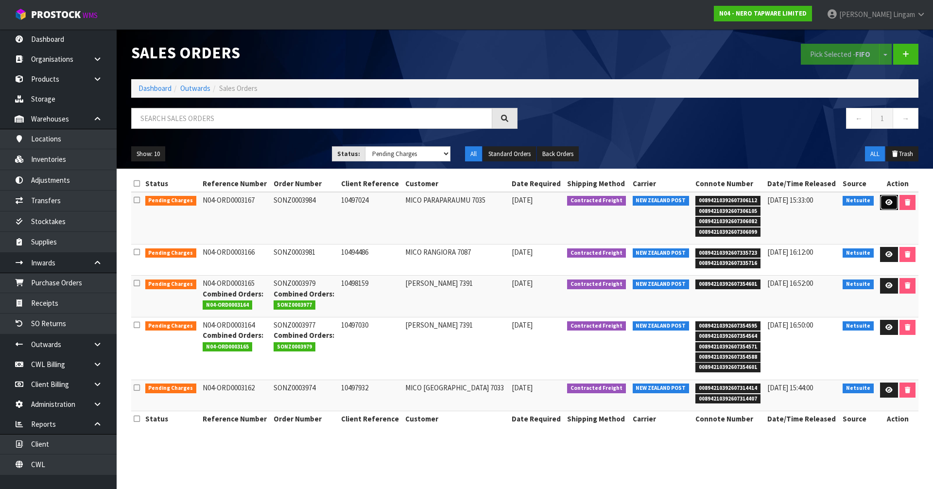
click at [885, 207] on link at bounding box center [889, 203] width 18 height 16
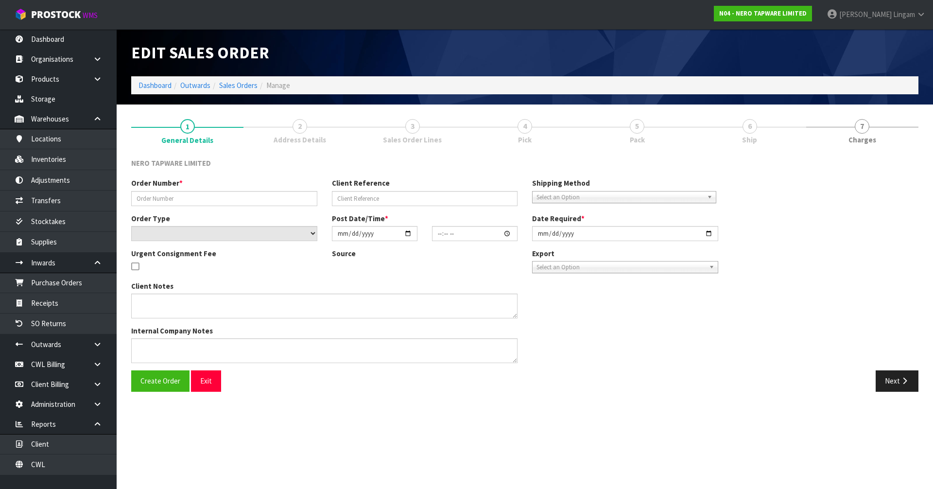
type input "SONZ0003984"
type input "10497024"
select select "number:0"
type input "2025-10-06"
type input "12:30:06.000"
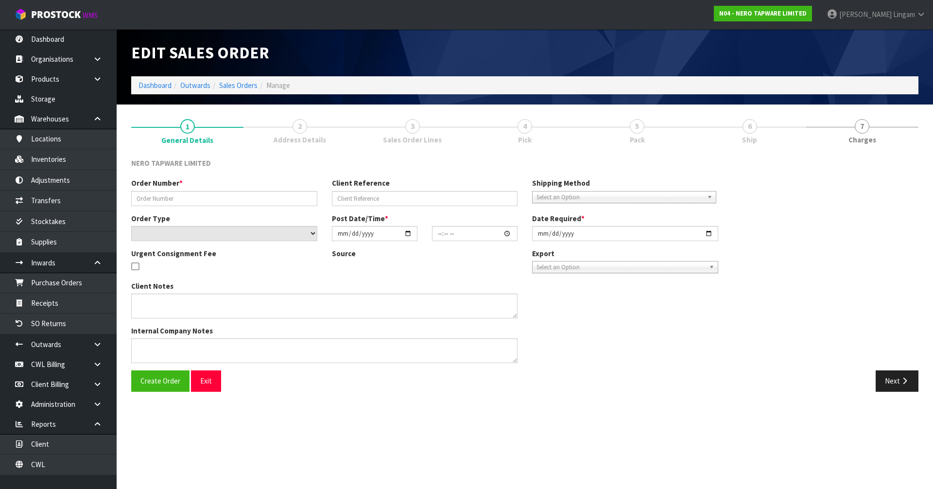
type input "2025-10-06"
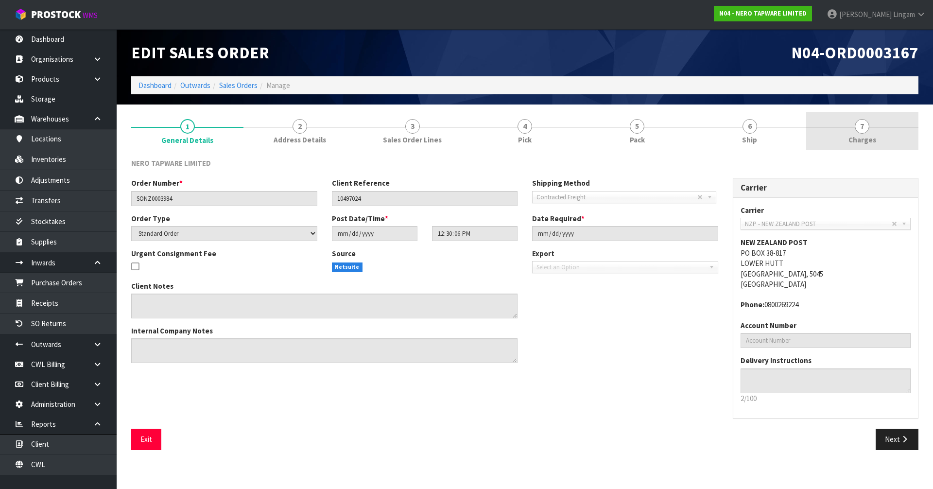
click at [879, 143] on link "7 Charges" at bounding box center [862, 131] width 112 height 38
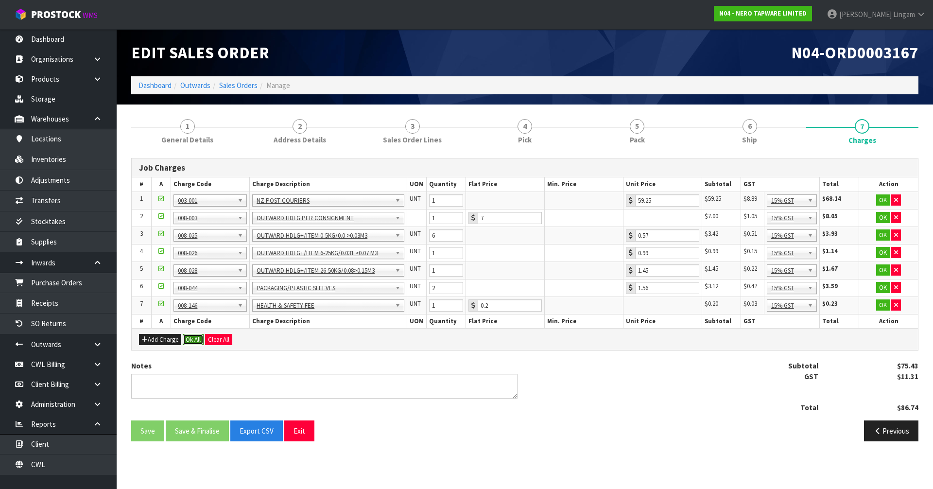
click at [196, 343] on button "Ok All" at bounding box center [193, 340] width 21 height 12
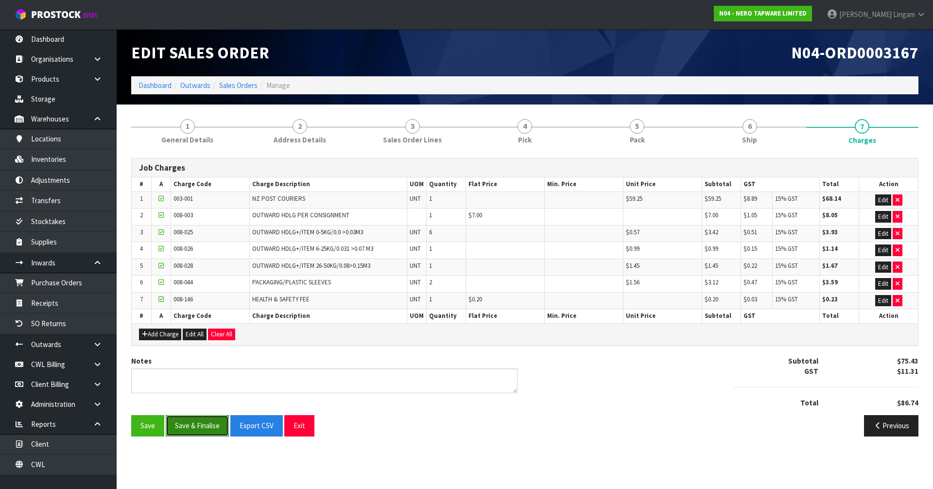
click at [206, 424] on button "Save & Finalise" at bounding box center [197, 425] width 63 height 21
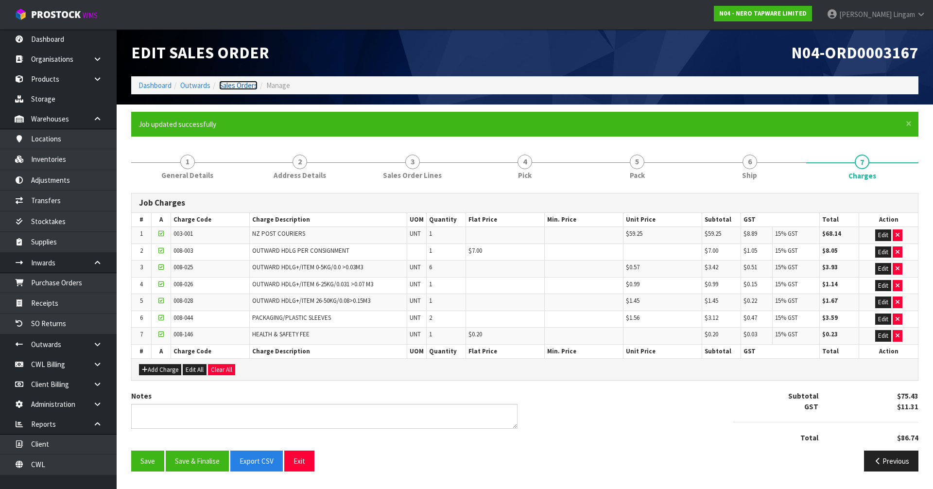
click at [249, 81] on link "Sales Orders" at bounding box center [238, 85] width 38 height 9
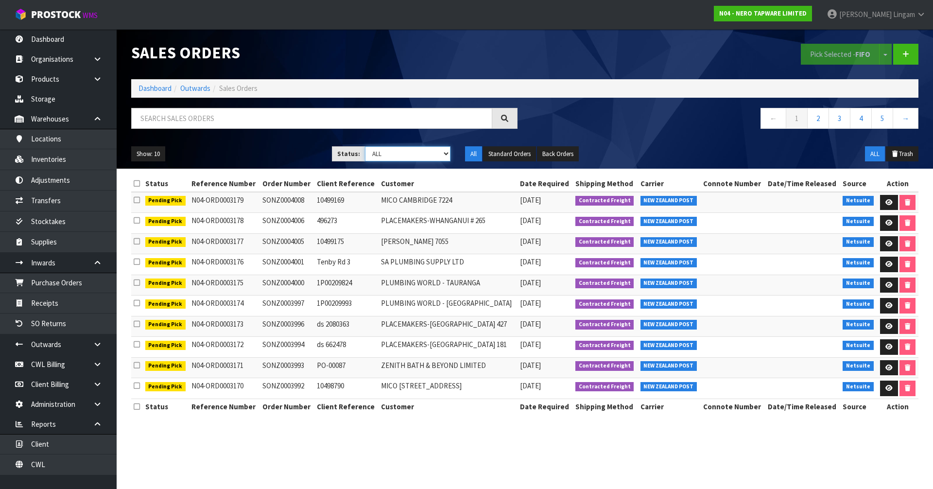
click at [437, 155] on select "Draft Pending Allocated Pending Pick Goods Picked Goods Packed Pending Charges …" at bounding box center [408, 153] width 86 height 15
select select "string:6"
click at [365, 146] on select "Draft Pending Allocated Pending Pick Goods Picked Goods Packed Pending Charges …" at bounding box center [408, 153] width 86 height 15
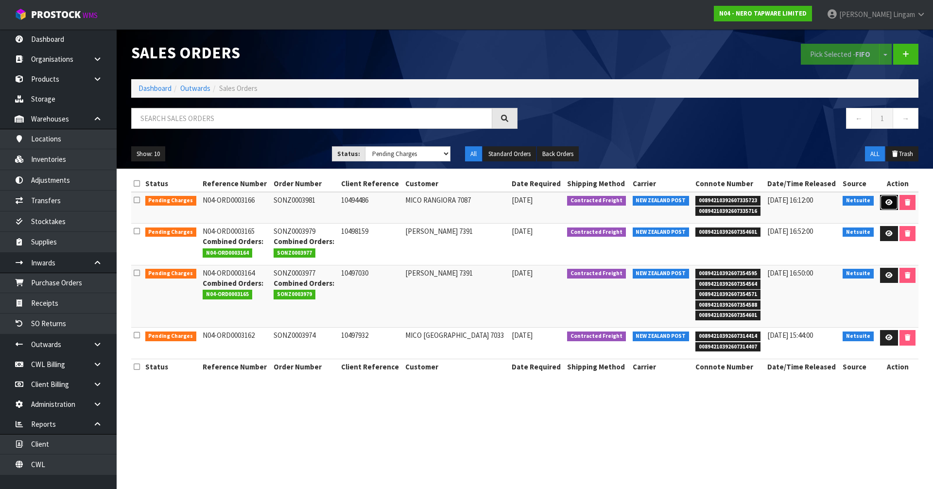
click at [886, 203] on icon at bounding box center [888, 202] width 7 height 6
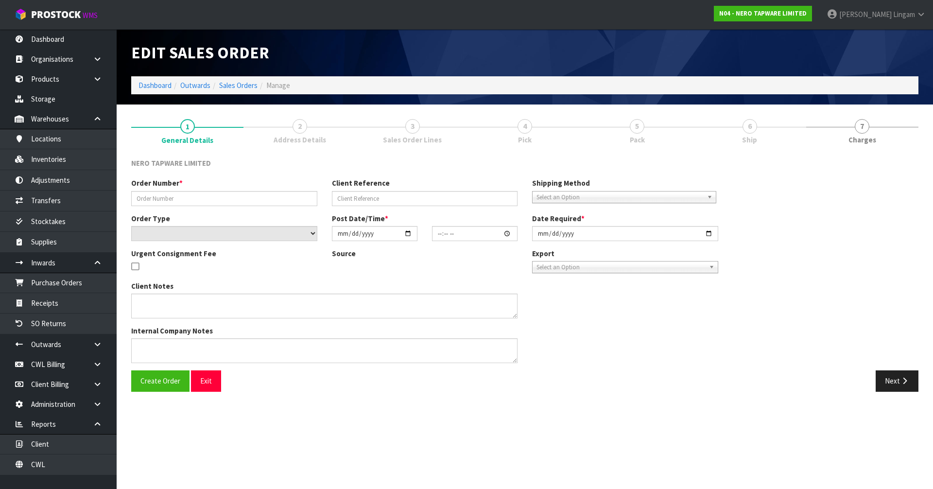
type input "SONZ0003981"
type input "10494486"
select select "number:0"
type input "2025-10-06"
type input "10:45:14.000"
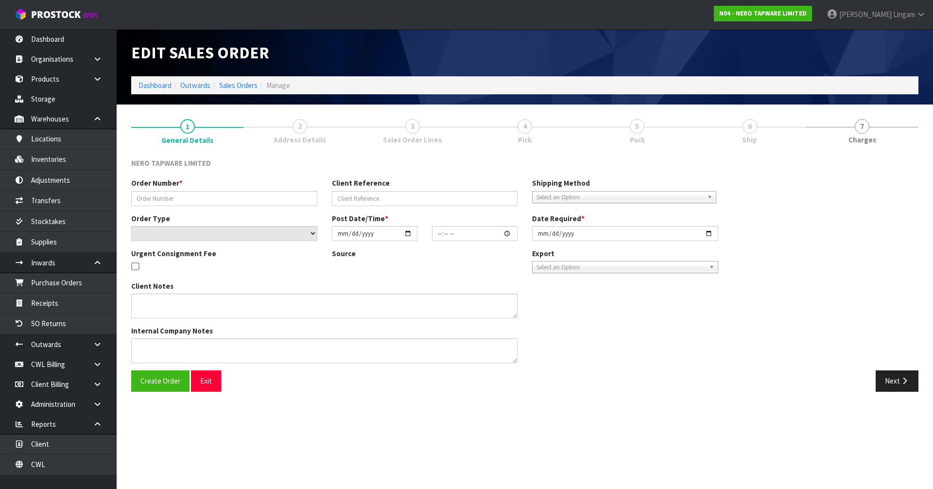
type input "2025-10-06"
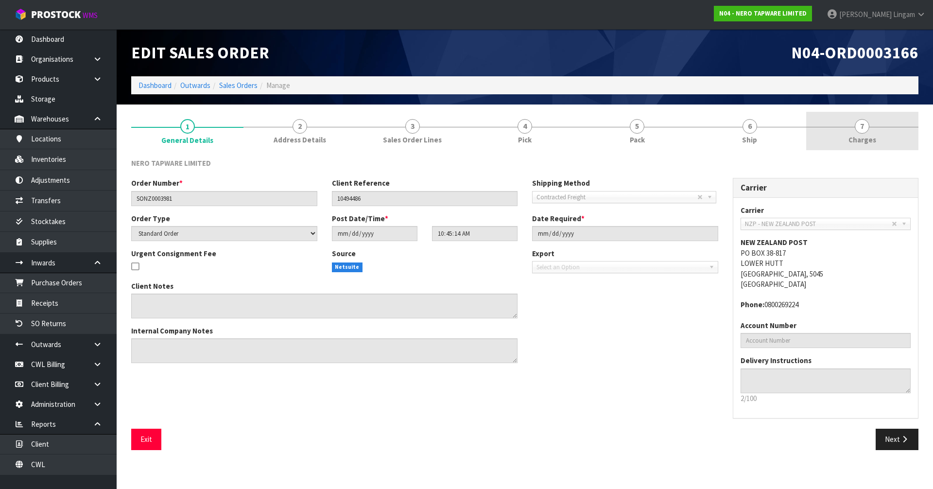
click at [877, 143] on link "7 Charges" at bounding box center [862, 131] width 112 height 38
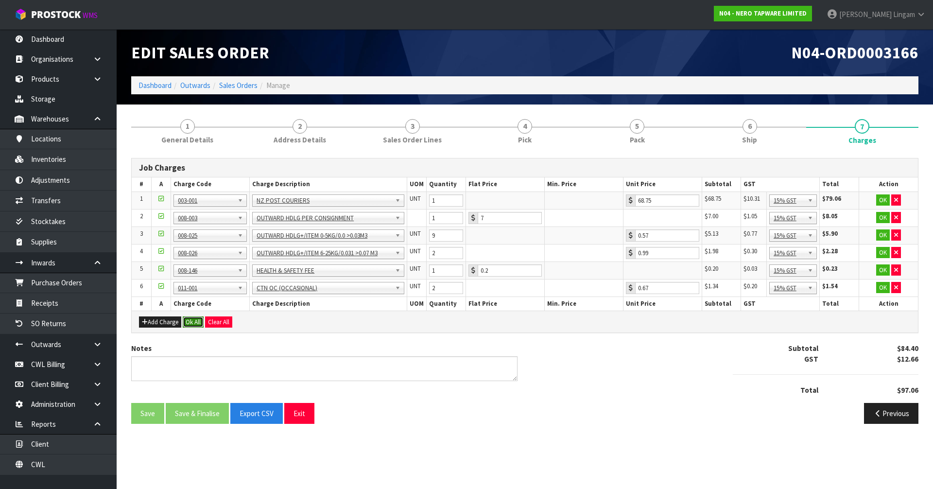
click at [190, 325] on button "Ok All" at bounding box center [193, 322] width 21 height 12
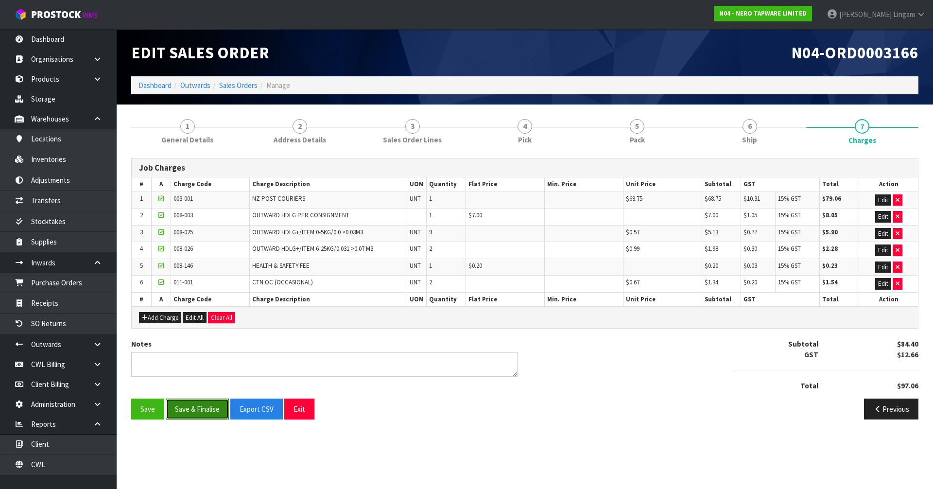
click at [205, 413] on button "Save & Finalise" at bounding box center [197, 408] width 63 height 21
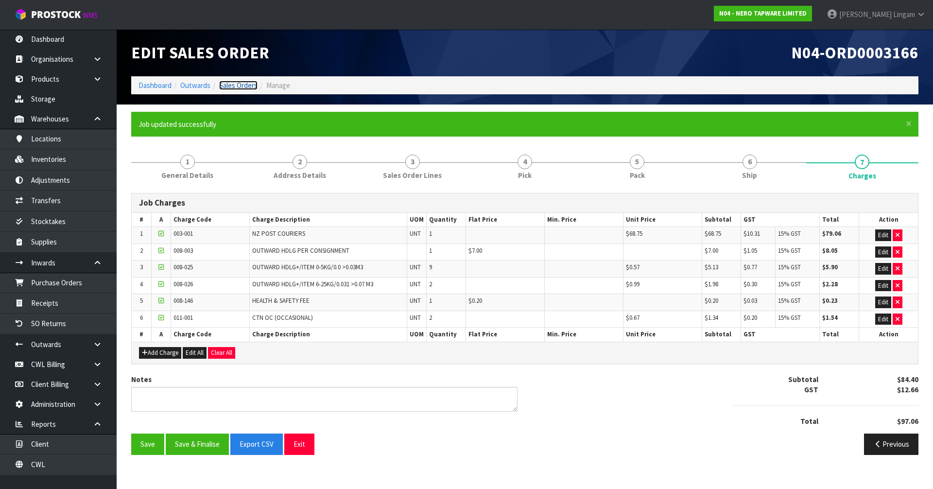
click at [246, 84] on link "Sales Orders" at bounding box center [238, 85] width 38 height 9
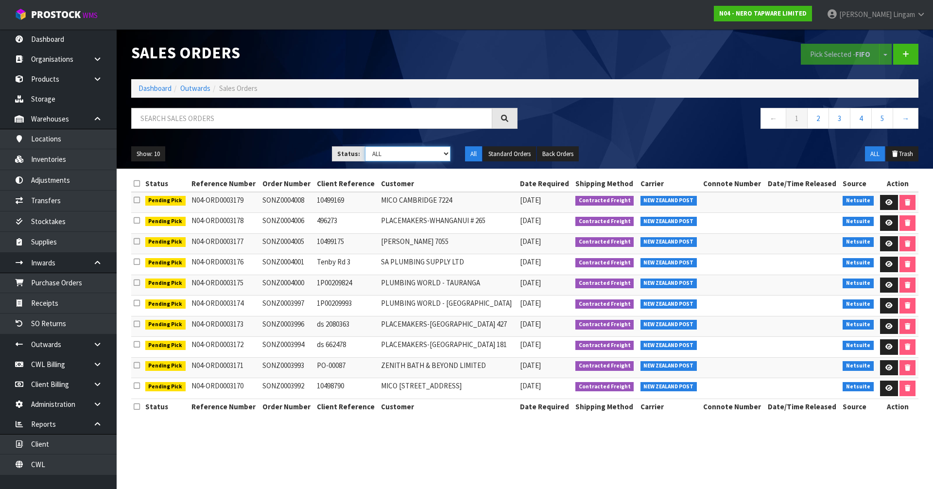
click at [428, 152] on select "Draft Pending Allocated Pending Pick Goods Picked Goods Packed Pending Charges …" at bounding box center [408, 153] width 86 height 15
select select "string:6"
click at [365, 146] on select "Draft Pending Allocated Pending Pick Goods Picked Goods Packed Pending Charges …" at bounding box center [408, 153] width 86 height 15
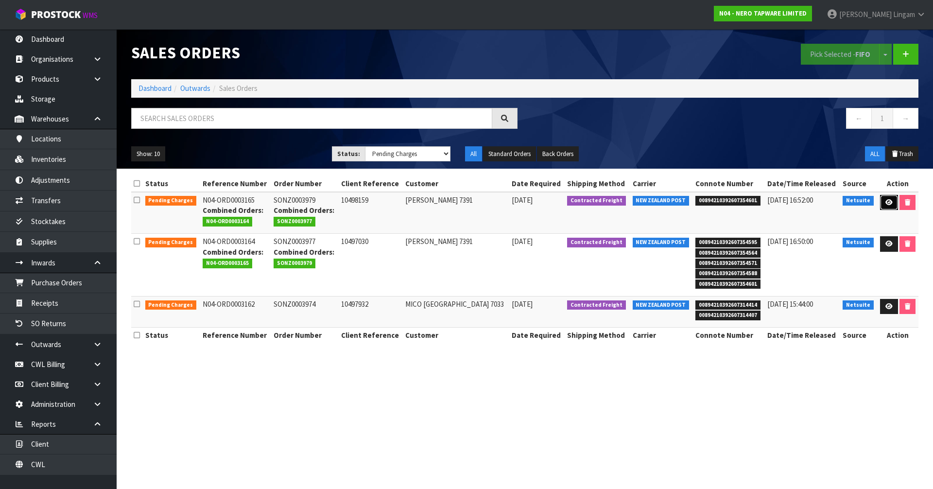
click at [885, 202] on icon at bounding box center [888, 202] width 7 height 6
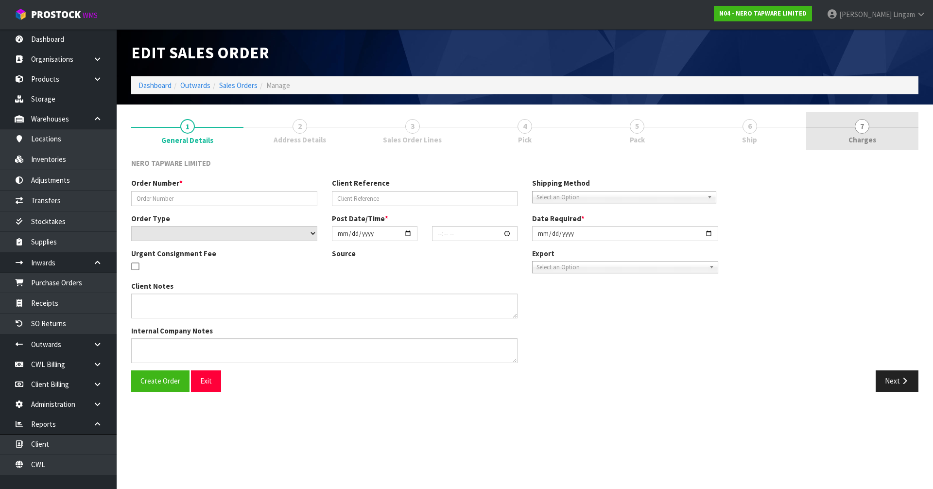
type input "SONZ0003979"
type input "10498159"
select select "number:0"
type input "2025-10-06"
type input "10:45:12.000"
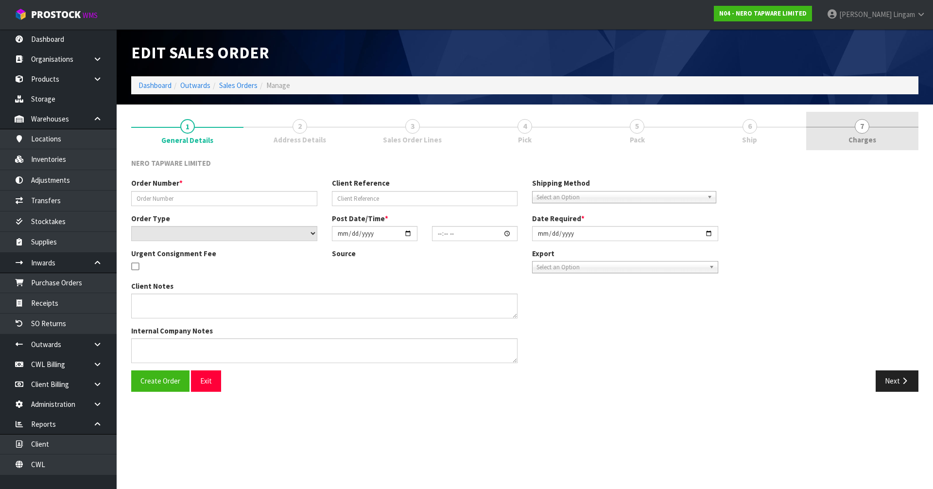
type input "2025-10-06"
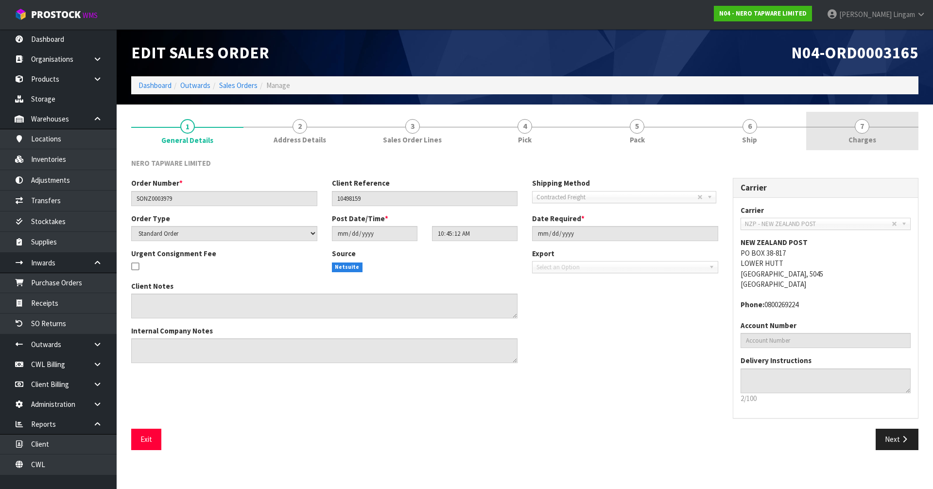
click at [901, 138] on link "7 Charges" at bounding box center [862, 131] width 112 height 38
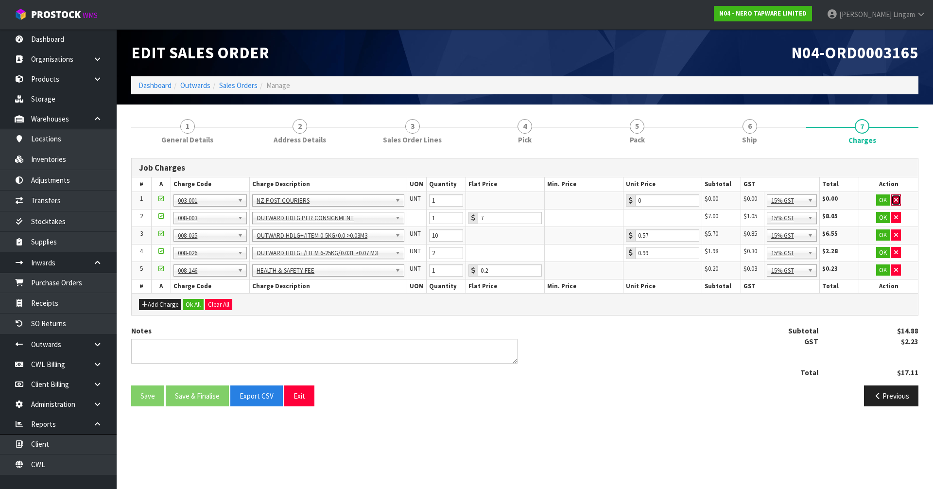
click at [895, 198] on icon "button" at bounding box center [896, 200] width 4 height 6
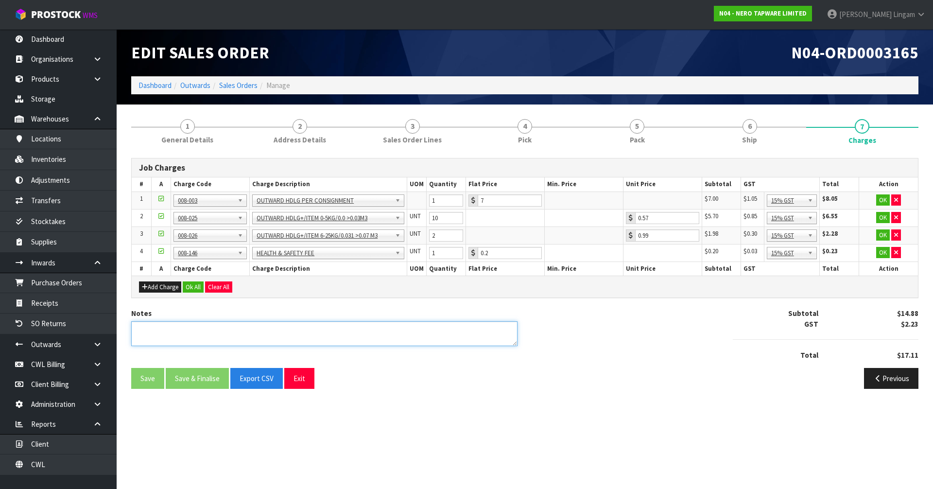
click at [463, 331] on textarea at bounding box center [324, 333] width 386 height 25
type textarea "COMBINE"
click at [199, 283] on button "Ok All" at bounding box center [193, 287] width 21 height 12
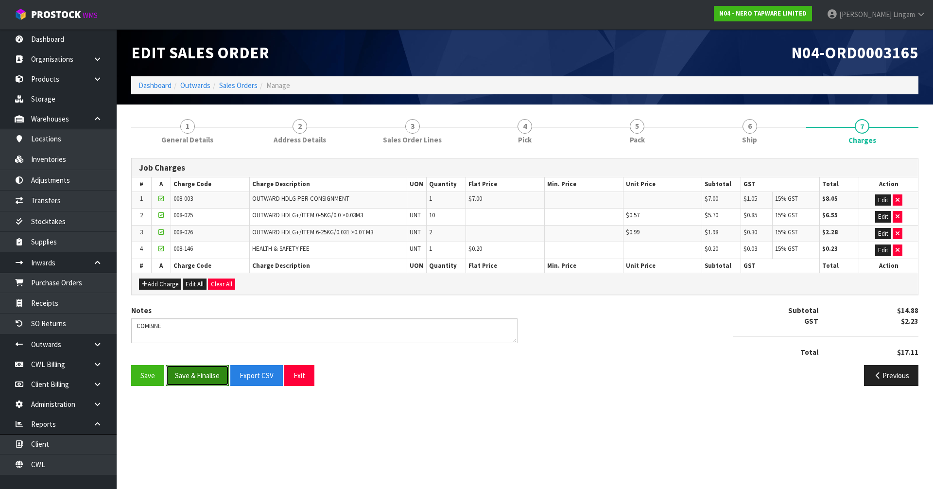
click at [220, 386] on button "Save & Finalise" at bounding box center [197, 375] width 63 height 21
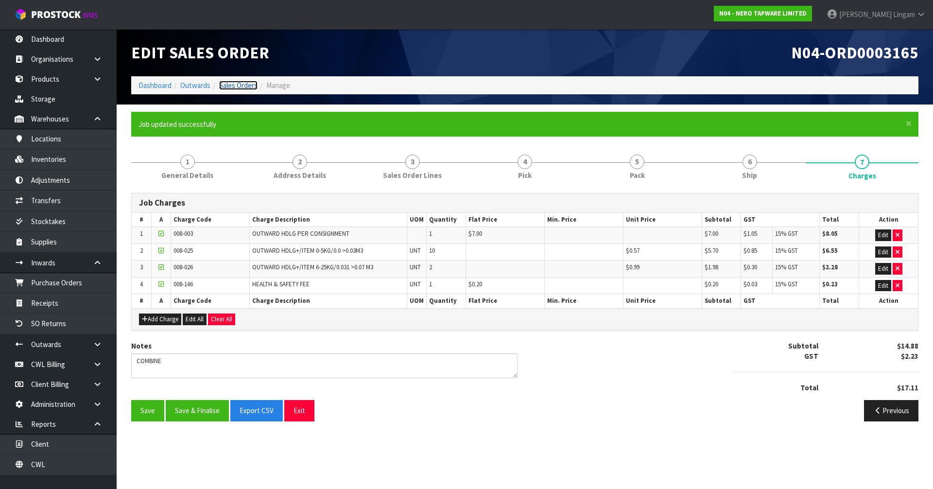
click at [244, 86] on link "Sales Orders" at bounding box center [238, 85] width 38 height 9
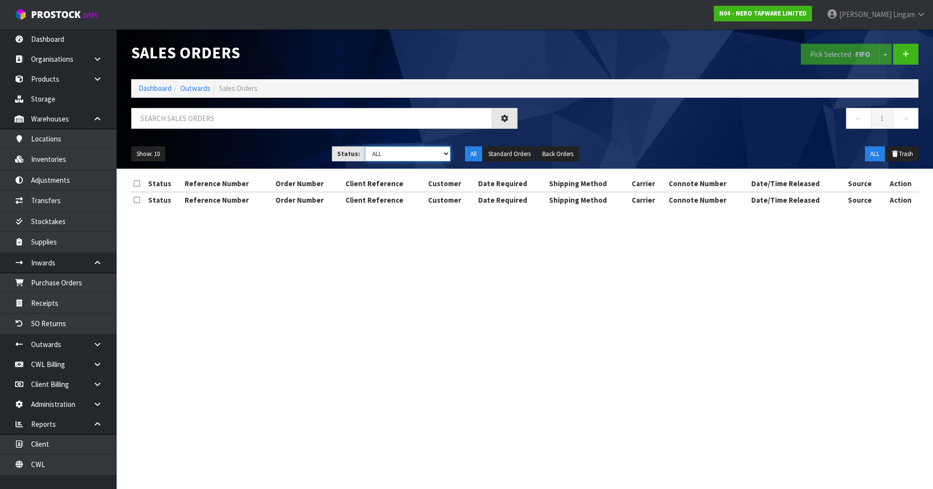
click at [433, 155] on select "Draft Pending Allocated Pending Pick Goods Picked Goods Packed Pending Charges …" at bounding box center [408, 153] width 86 height 15
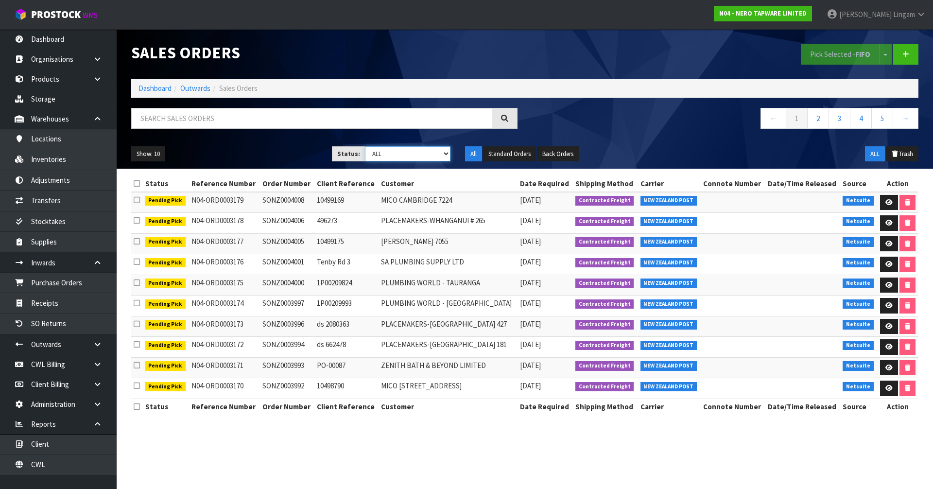
select select "string:6"
click at [365, 146] on select "Draft Pending Allocated Pending Pick Goods Picked Goods Packed Pending Charges …" at bounding box center [408, 153] width 86 height 15
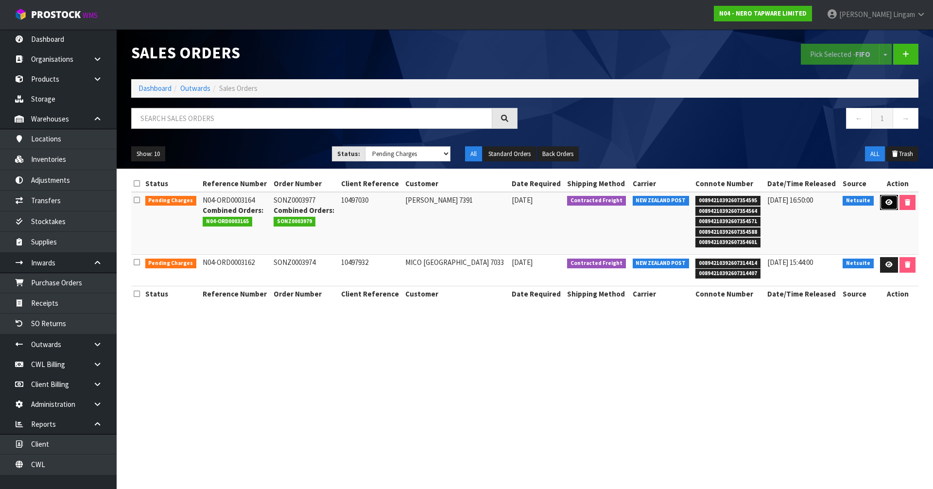
click at [887, 202] on icon at bounding box center [888, 202] width 7 height 6
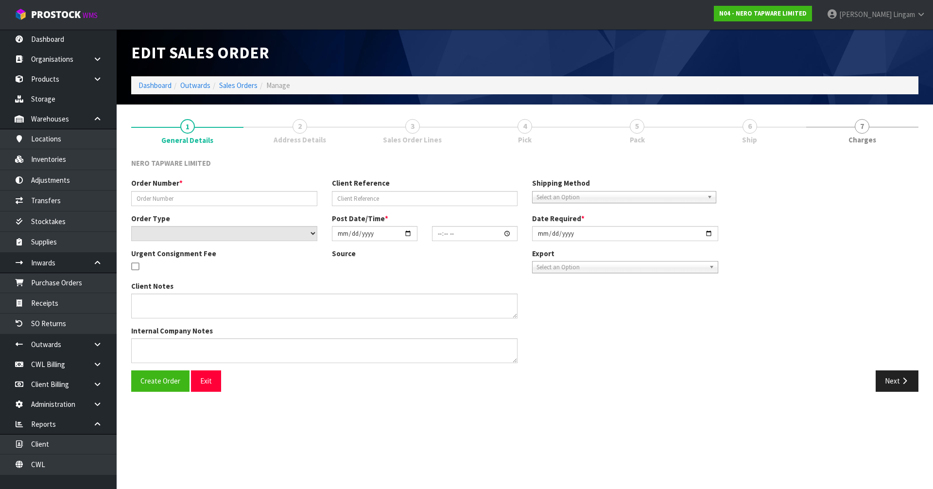
type input "SONZ0003977"
type input "10497030"
select select "number:0"
type input "2025-10-06"
type input "10:45:11.000"
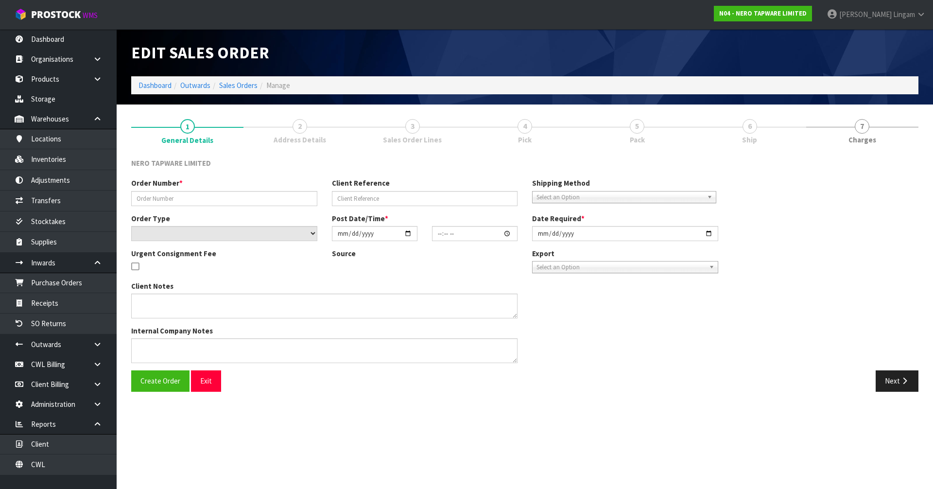
type input "2025-10-06"
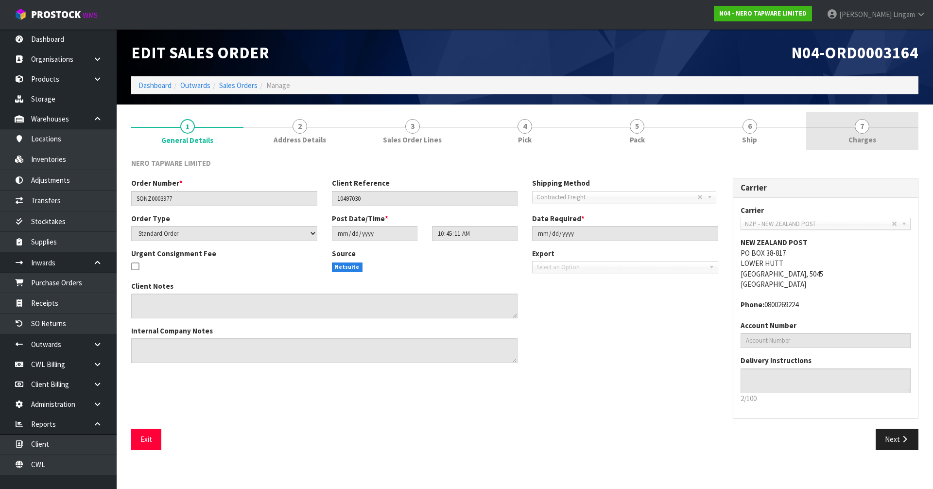
click at [884, 141] on link "7 Charges" at bounding box center [862, 131] width 112 height 38
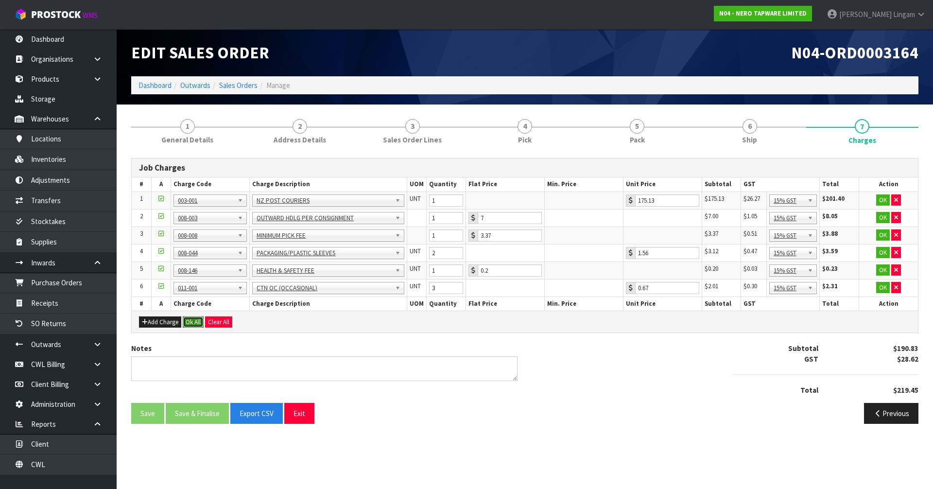
click at [192, 322] on button "Ok All" at bounding box center [193, 322] width 21 height 12
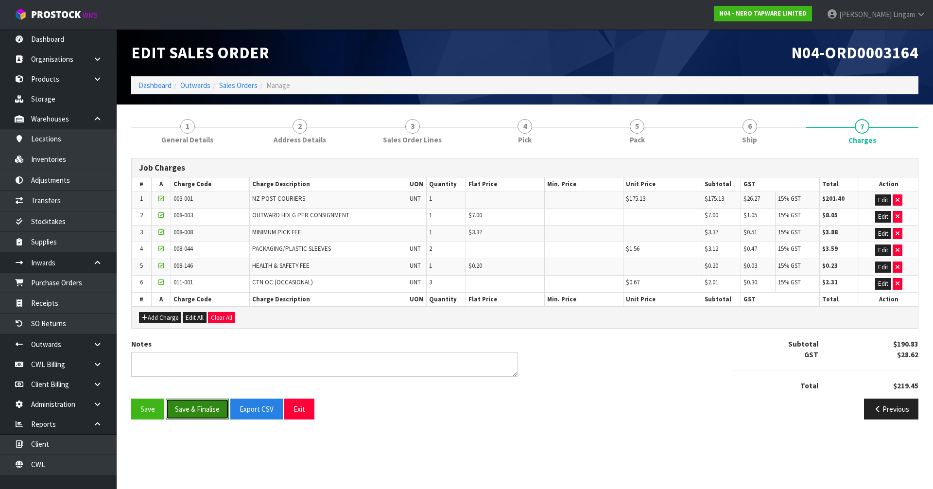
click at [192, 413] on button "Save & Finalise" at bounding box center [197, 408] width 63 height 21
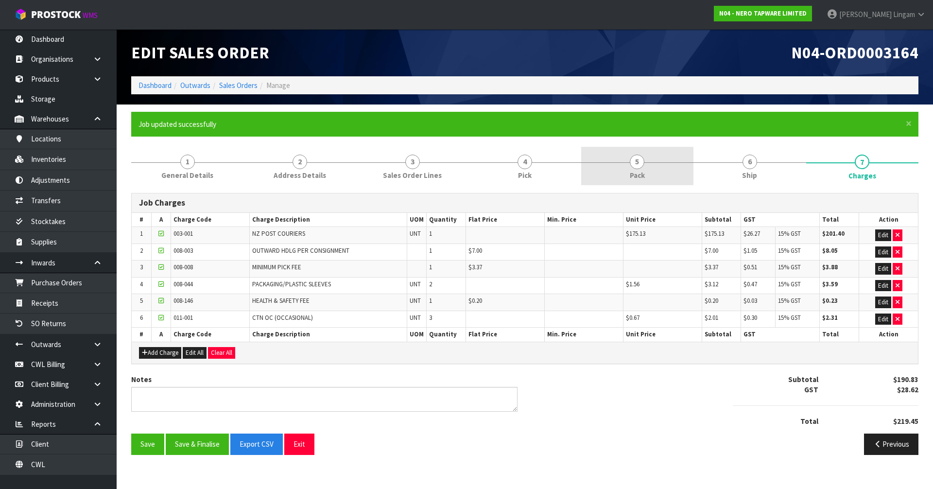
click at [641, 166] on span "5" at bounding box center [637, 162] width 15 height 15
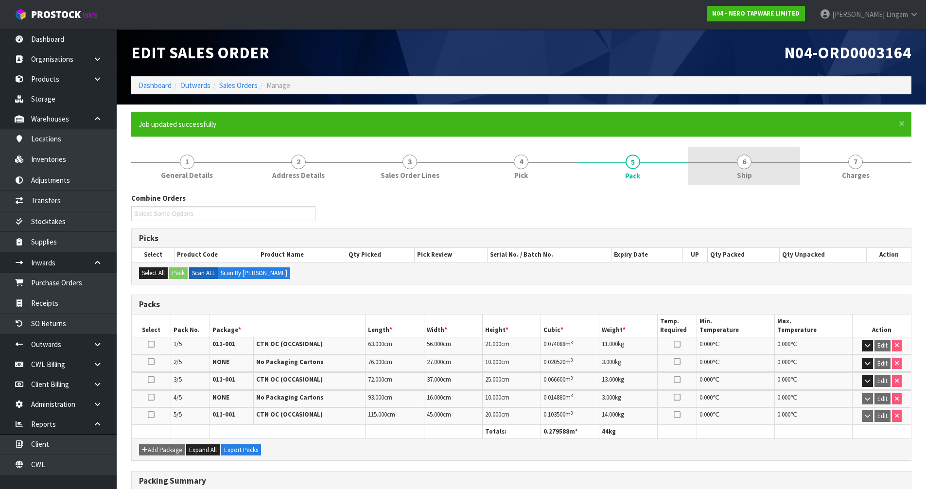
click at [732, 166] on link "6 Ship" at bounding box center [743, 166] width 111 height 38
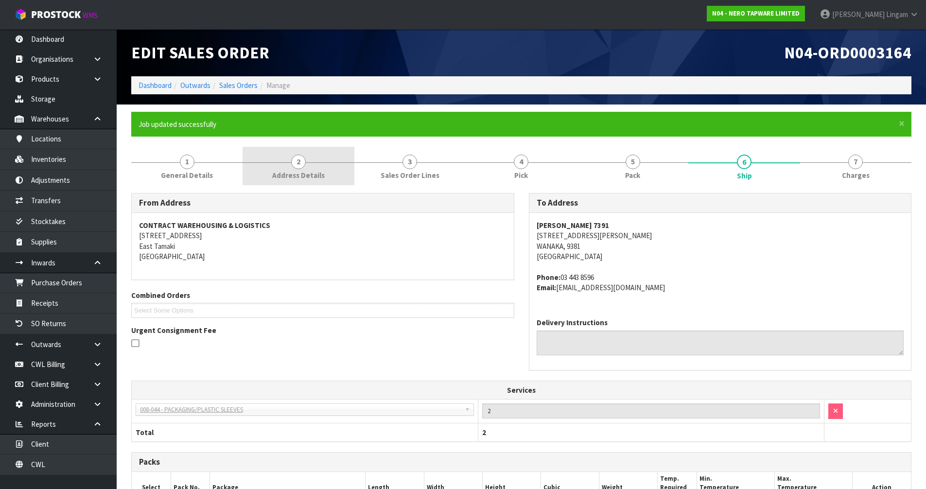
click at [297, 176] on span "Address Details" at bounding box center [298, 175] width 52 height 10
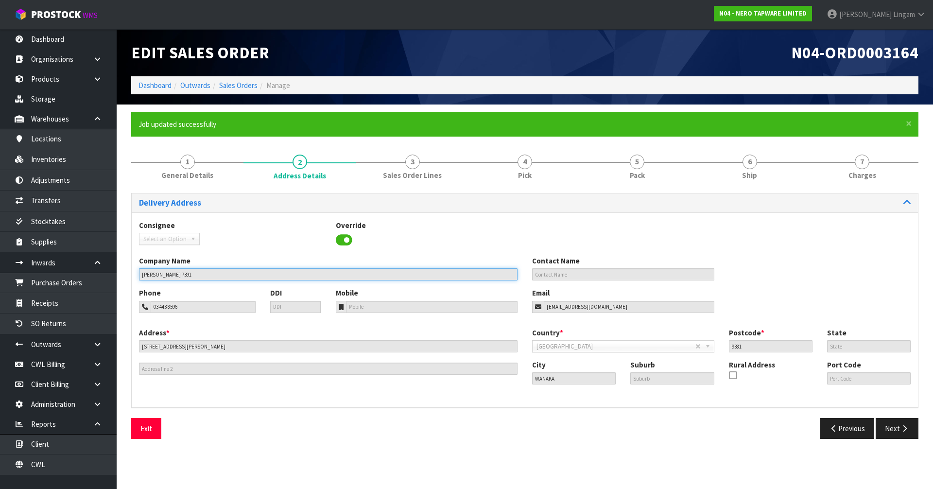
drag, startPoint x: 197, startPoint y: 278, endPoint x: 124, endPoint y: 280, distance: 72.9
click at [124, 280] on div "× Close Job updated successfully 1 General Details 2 Address Details 3 Sales Or…" at bounding box center [525, 279] width 802 height 334
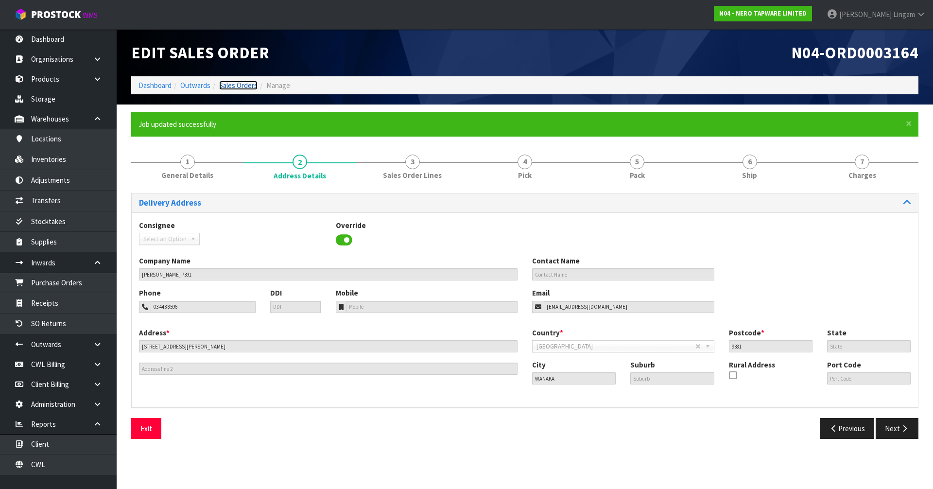
click at [240, 84] on link "Sales Orders" at bounding box center [238, 85] width 38 height 9
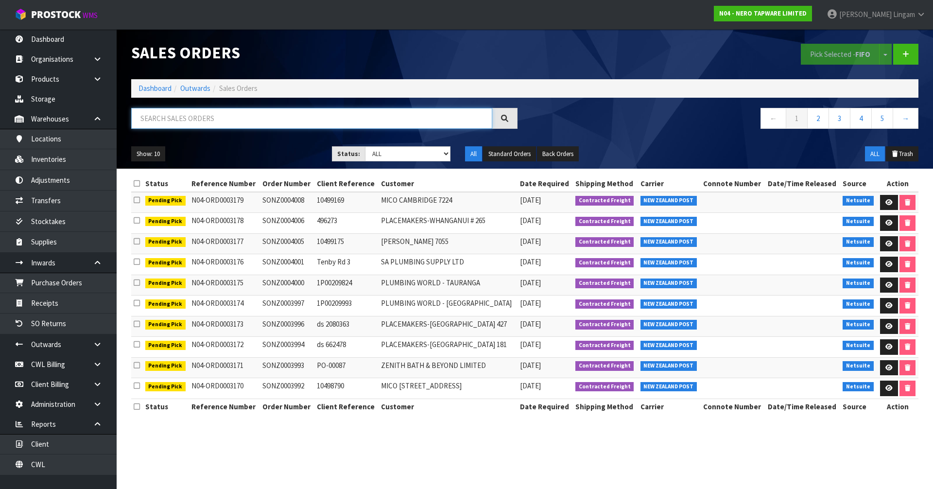
click at [412, 119] on input "text" at bounding box center [311, 118] width 361 height 21
paste input "MICO WANAKA 7391"
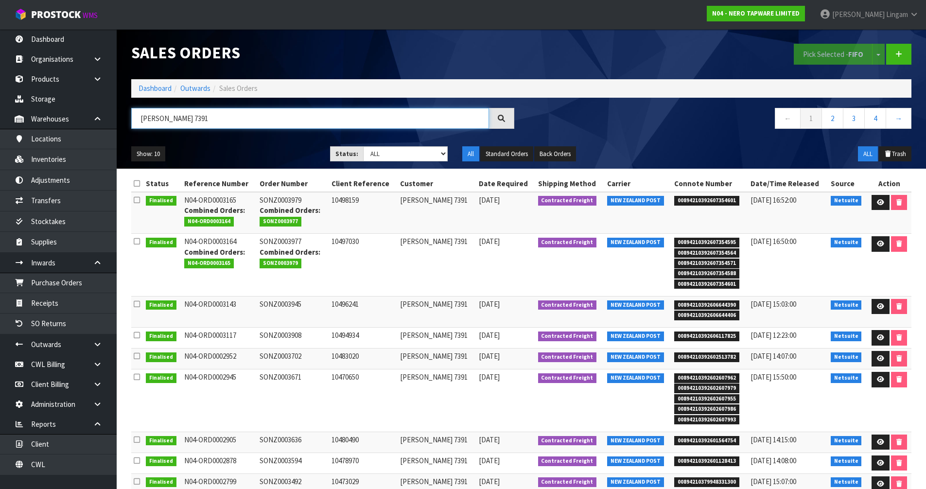
type input "MICO WANAKA 7391"
click at [877, 246] on icon at bounding box center [879, 243] width 7 height 6
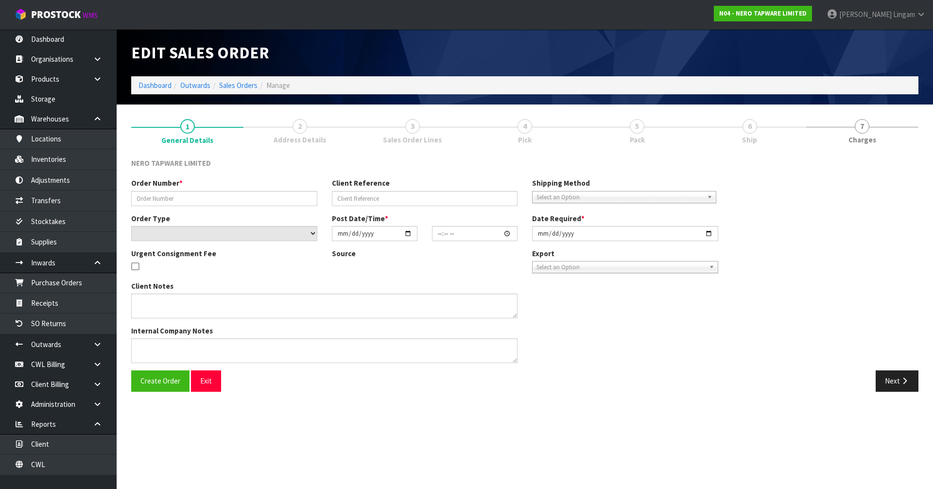
type input "SONZ0003977"
type input "10497030"
select select "number:0"
type input "2025-10-06"
type input "10:45:11.000"
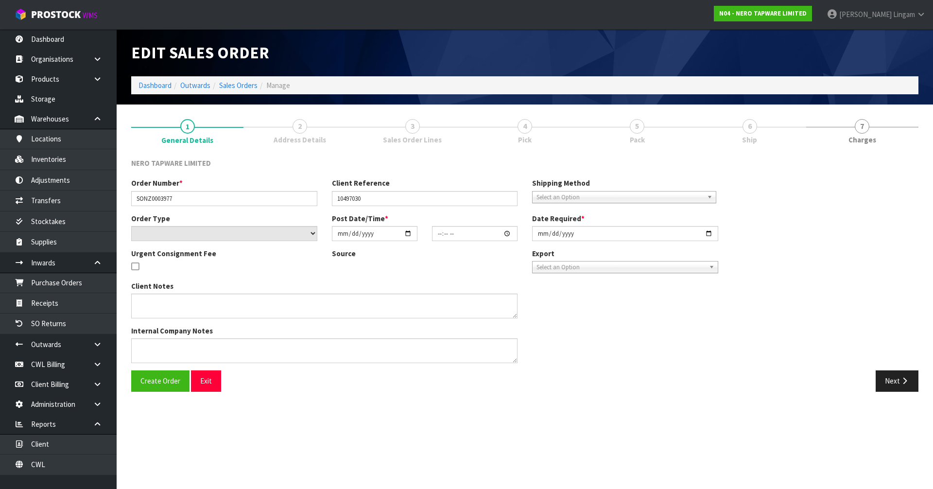
type input "2025-10-06"
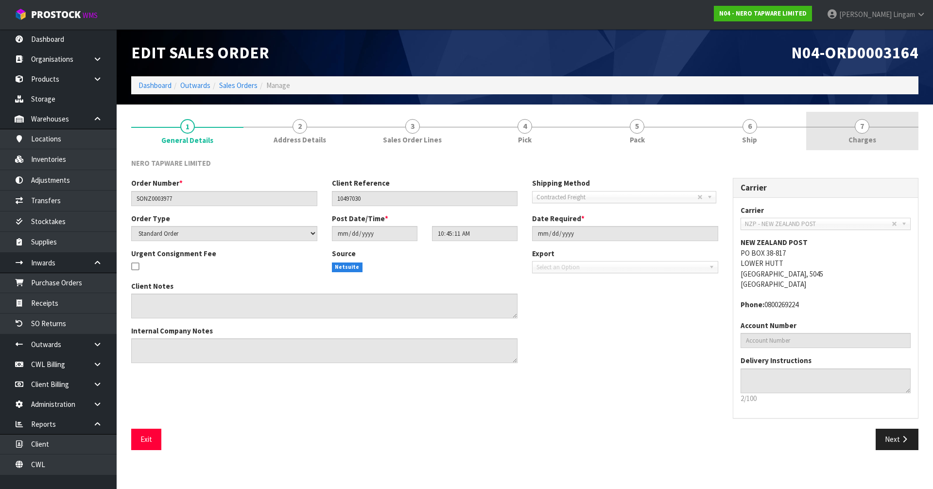
click at [886, 127] on div at bounding box center [862, 127] width 112 height 0
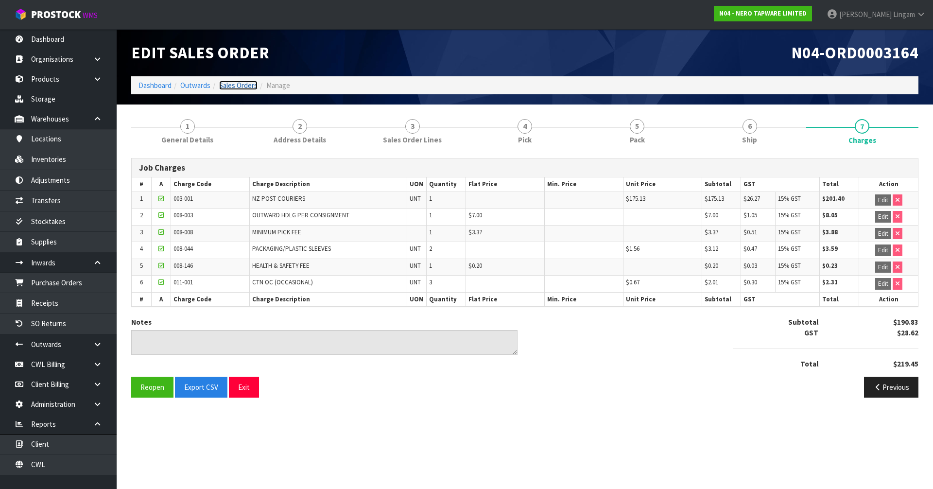
click at [246, 87] on link "Sales Orders" at bounding box center [238, 85] width 38 height 9
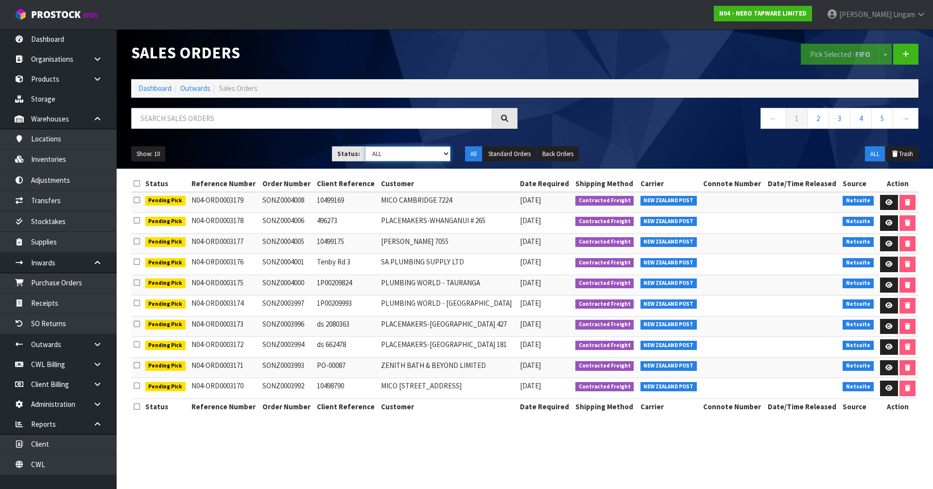
click at [425, 155] on select "Draft Pending Allocated Pending Pick Goods Picked Goods Packed Pending Charges …" at bounding box center [408, 153] width 86 height 15
select select "string:6"
click at [365, 146] on select "Draft Pending Allocated Pending Pick Goods Picked Goods Packed Pending Charges …" at bounding box center [408, 153] width 86 height 15
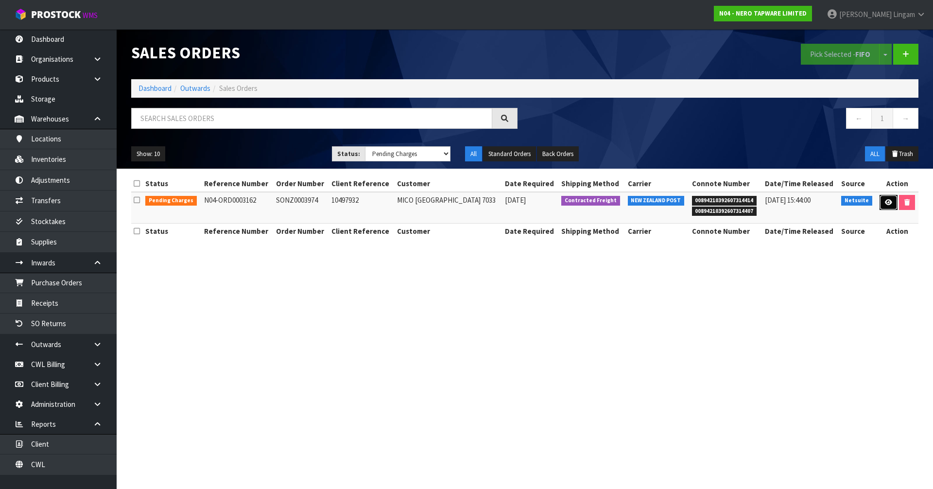
click at [885, 201] on icon at bounding box center [888, 202] width 7 height 6
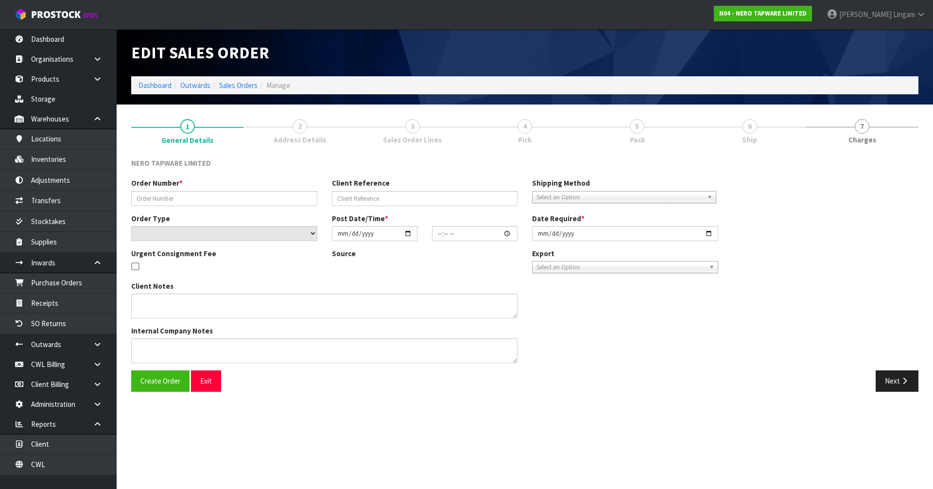
type input "SONZ0003974"
type input "10497932"
select select "number:0"
type input "2025-10-06"
type input "08:45:08.000"
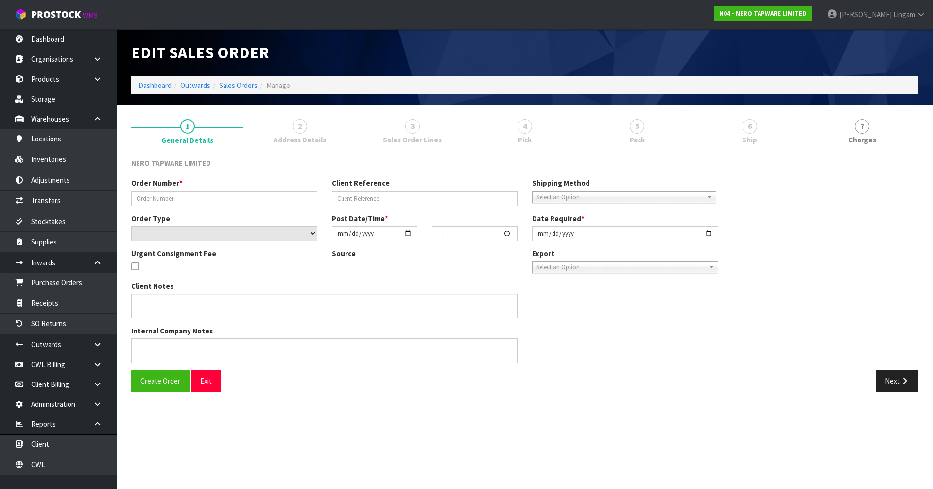
type input "2025-10-06"
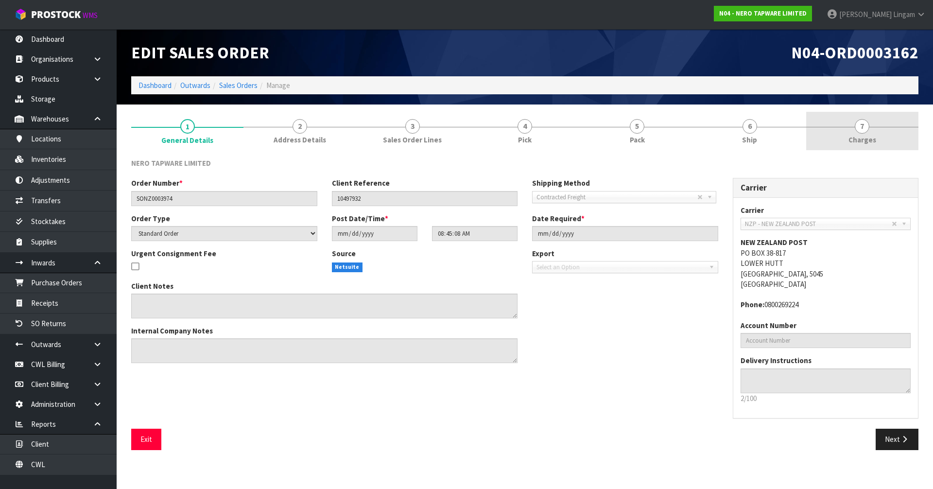
click at [882, 146] on link "7 Charges" at bounding box center [862, 131] width 112 height 38
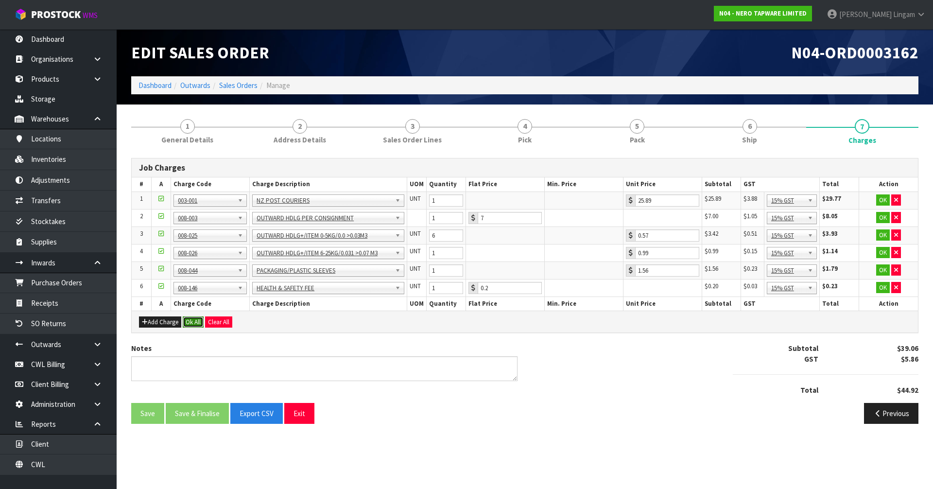
click at [191, 320] on button "Ok All" at bounding box center [193, 322] width 21 height 12
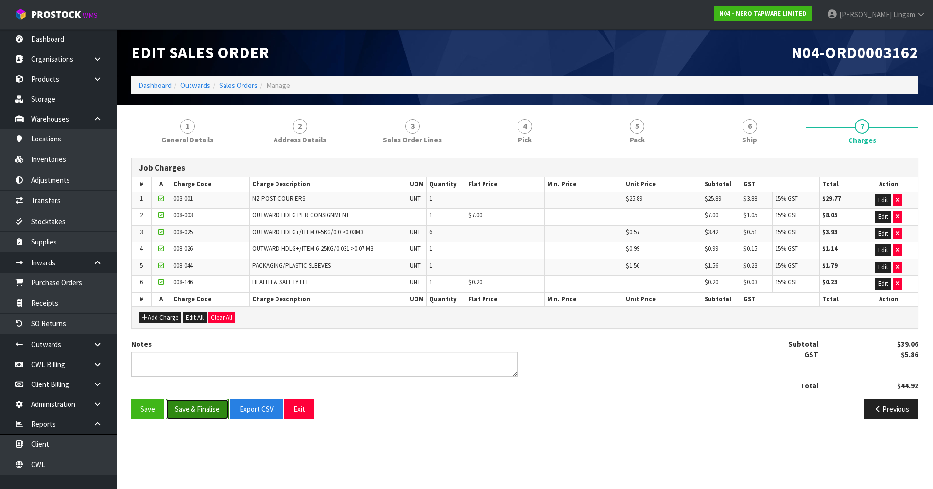
click at [196, 409] on button "Save & Finalise" at bounding box center [197, 408] width 63 height 21
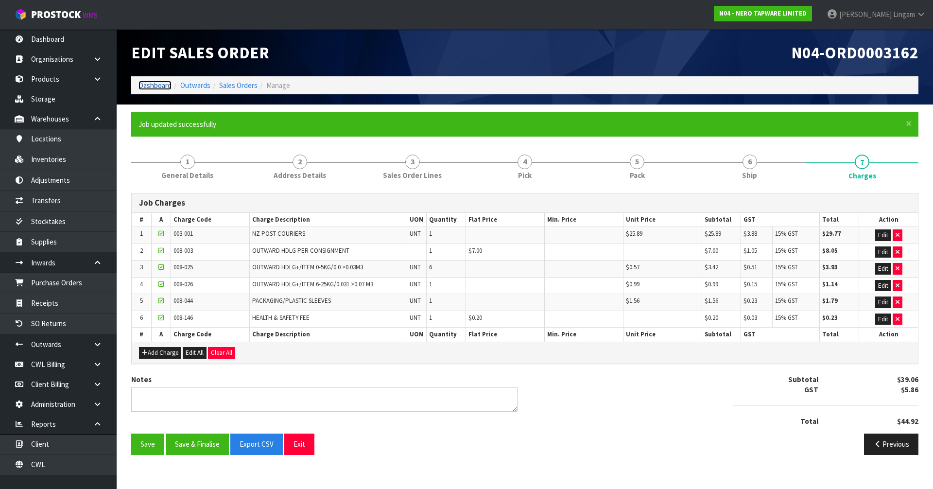
click at [146, 81] on link "Dashboard" at bounding box center [154, 85] width 33 height 9
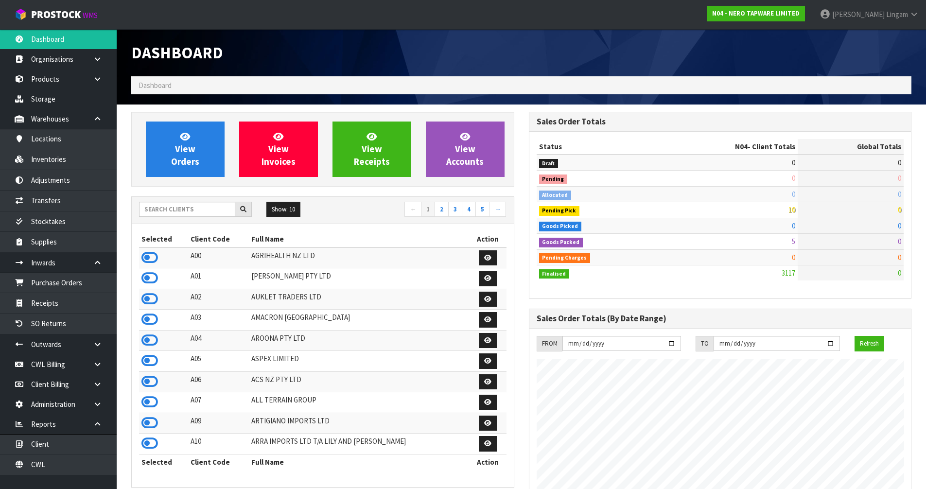
scroll to position [736, 397]
click at [166, 153] on link "View Orders" at bounding box center [185, 148] width 79 height 55
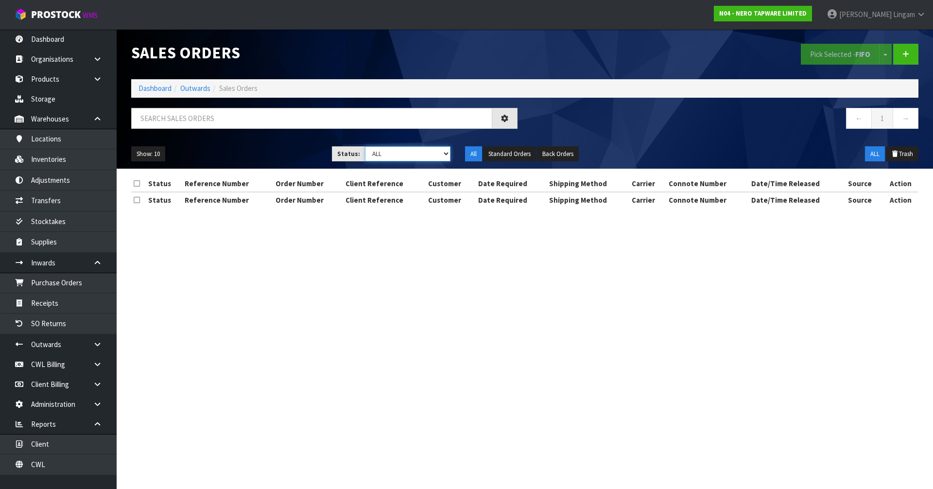
click at [412, 153] on select "Draft Pending Allocated Pending Pick Goods Picked Goods Packed Pending Charges …" at bounding box center [408, 153] width 86 height 15
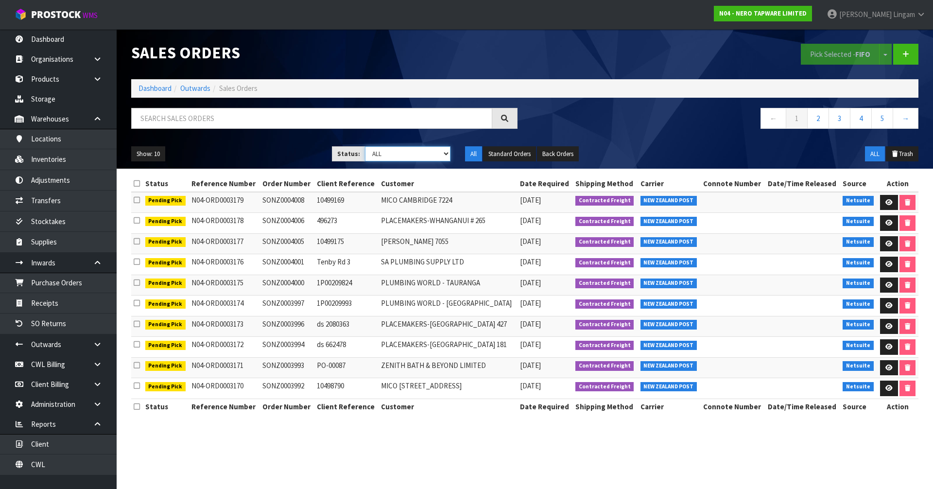
select select "string:5"
click at [365, 146] on select "Draft Pending Allocated Pending Pick Goods Picked Goods Packed Pending Charges …" at bounding box center [408, 153] width 86 height 15
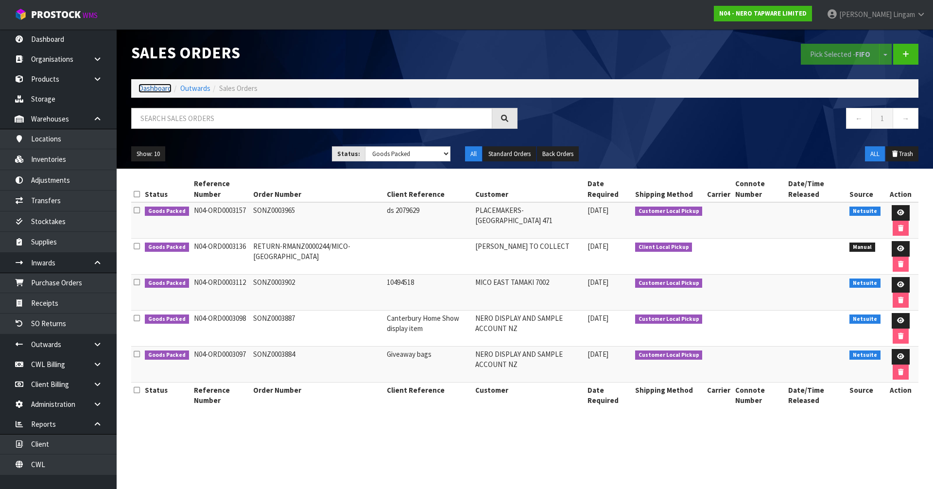
click at [144, 89] on link "Dashboard" at bounding box center [154, 88] width 33 height 9
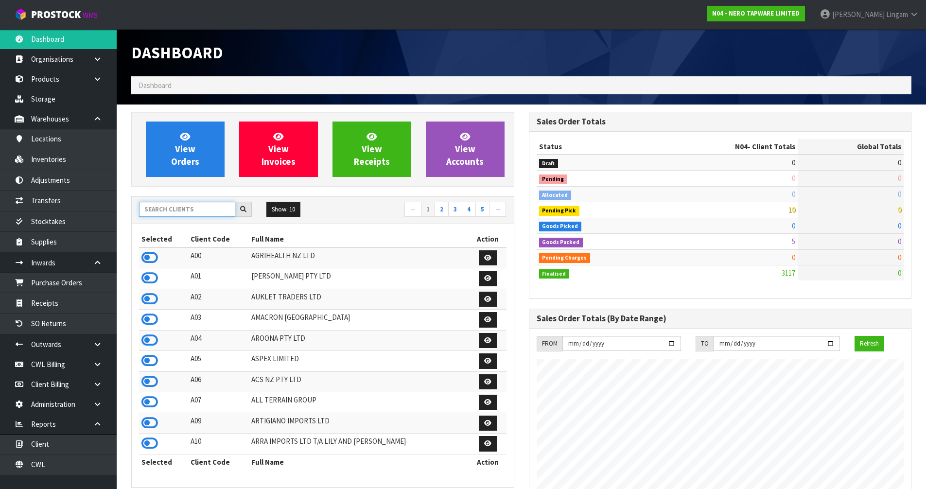
scroll to position [757, 397]
click at [226, 204] on input "text" at bounding box center [187, 209] width 96 height 15
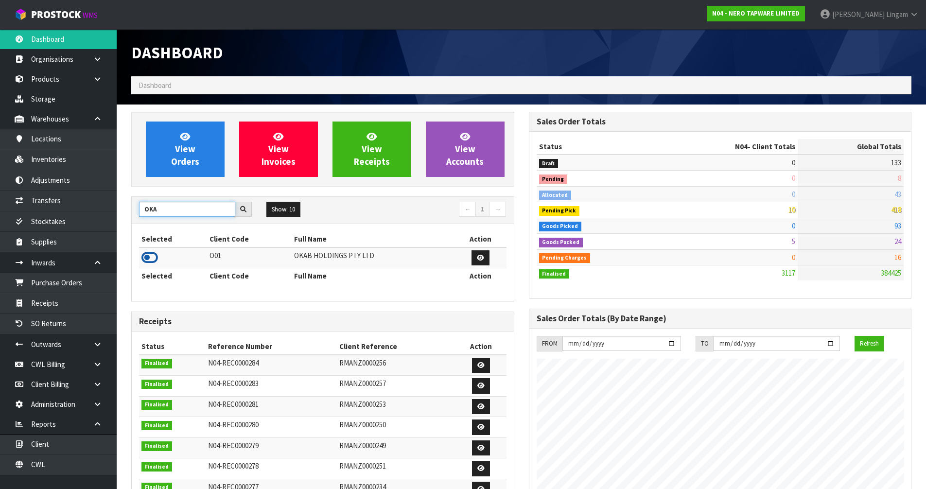
type input "OKA"
click at [148, 260] on icon at bounding box center [149, 257] width 17 height 15
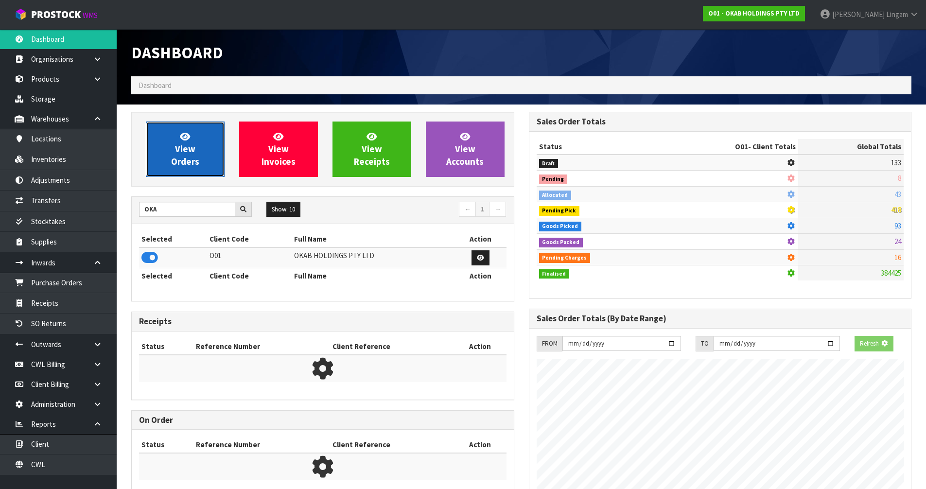
scroll to position [736, 397]
click at [197, 150] on link "View Orders" at bounding box center [185, 148] width 79 height 55
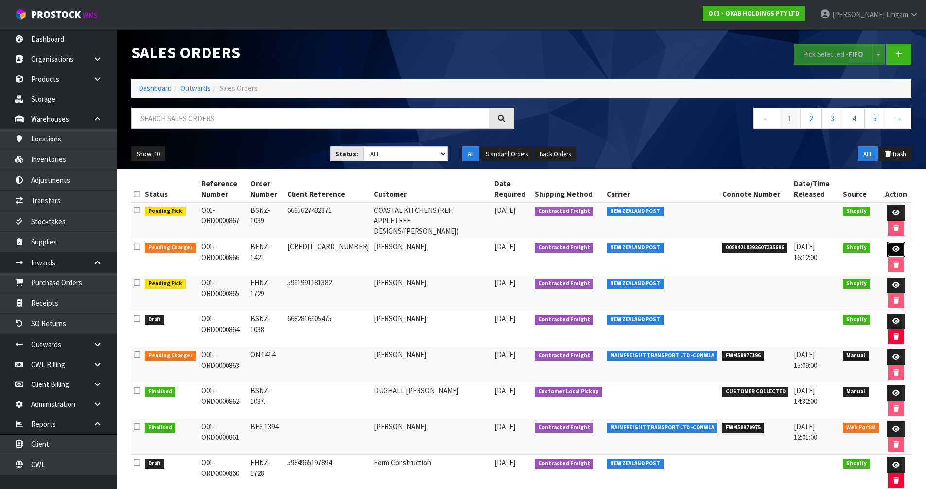
click at [893, 247] on icon at bounding box center [895, 249] width 7 height 6
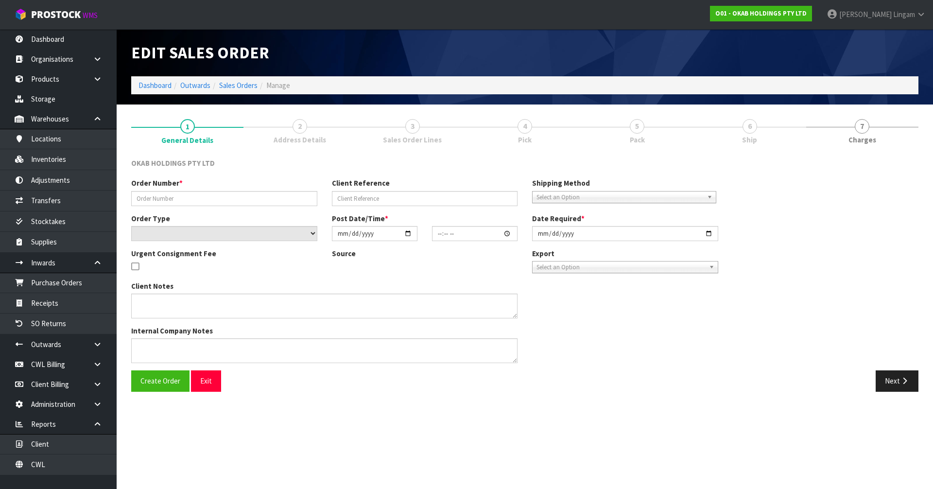
type input "BFNZ-1421"
type input "6702746501290"
select select "number:0"
type input "2025-10-06"
type input "11:22:20.000"
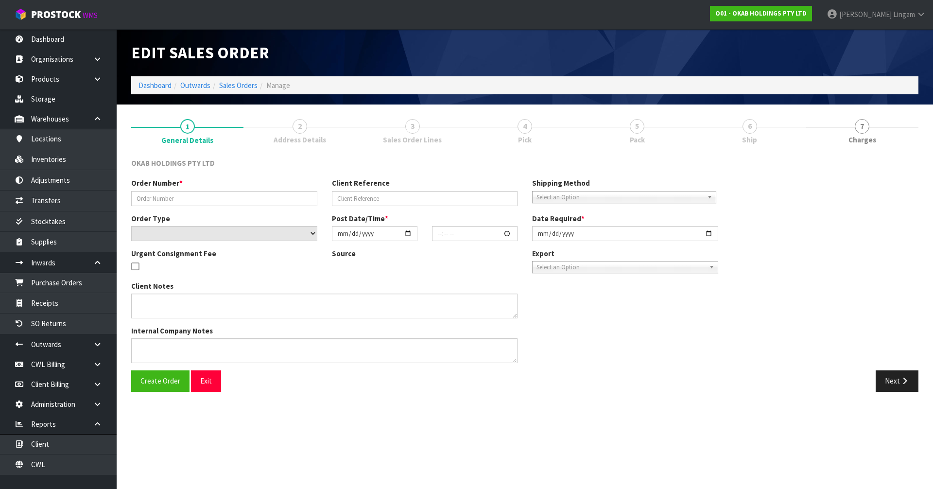
type input "2025-10-06"
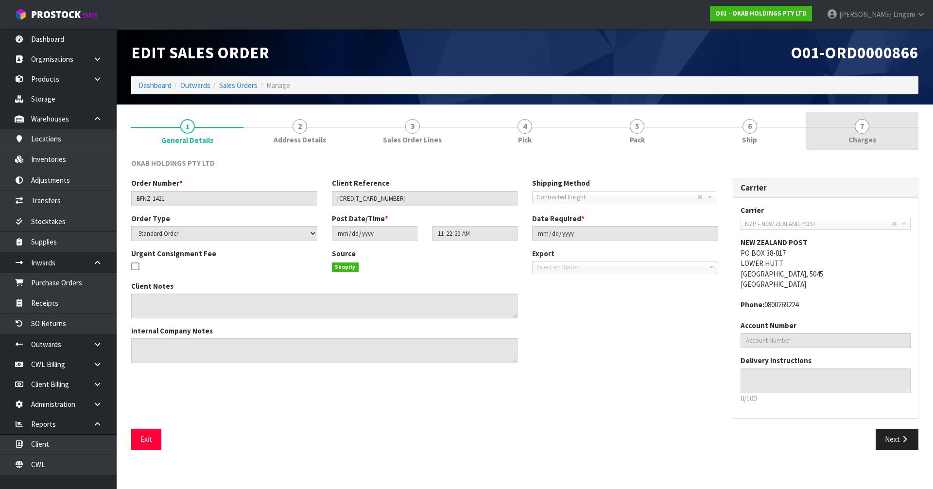
click at [896, 135] on link "7 Charges" at bounding box center [862, 131] width 112 height 38
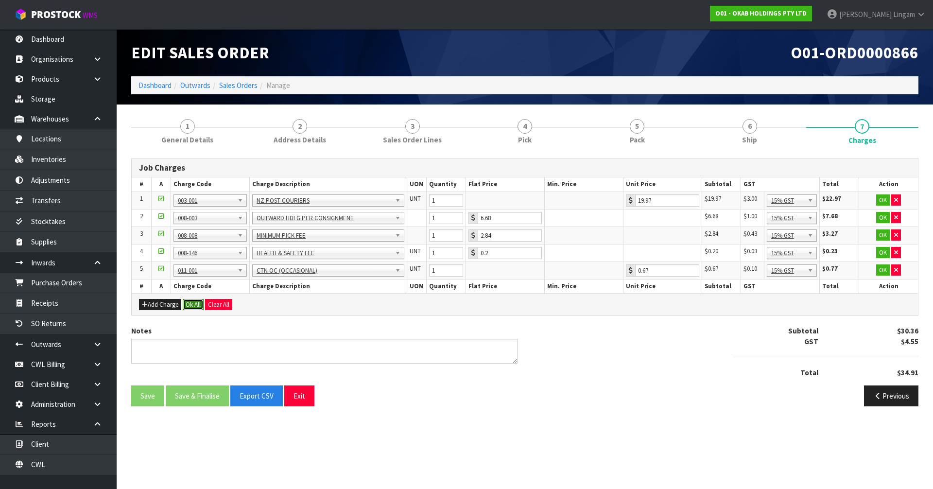
click at [189, 300] on button "Ok All" at bounding box center [193, 305] width 21 height 12
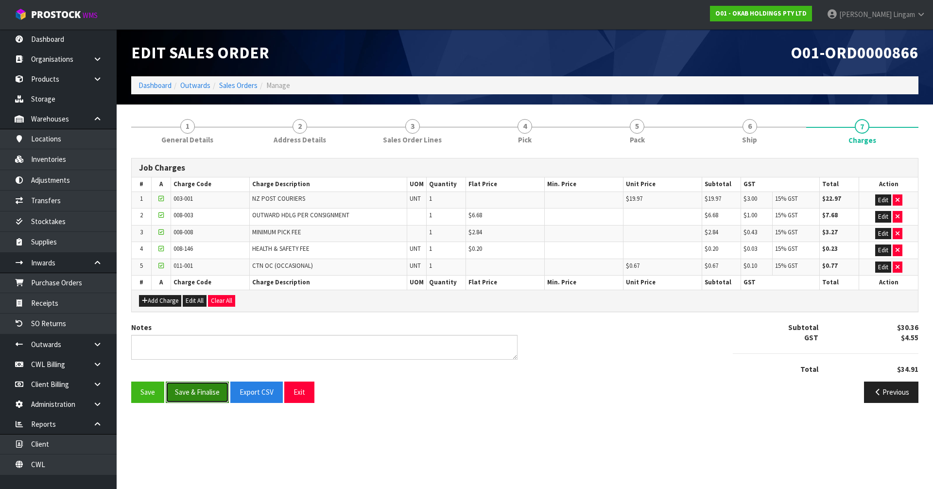
click at [198, 395] on button "Save & Finalise" at bounding box center [197, 391] width 63 height 21
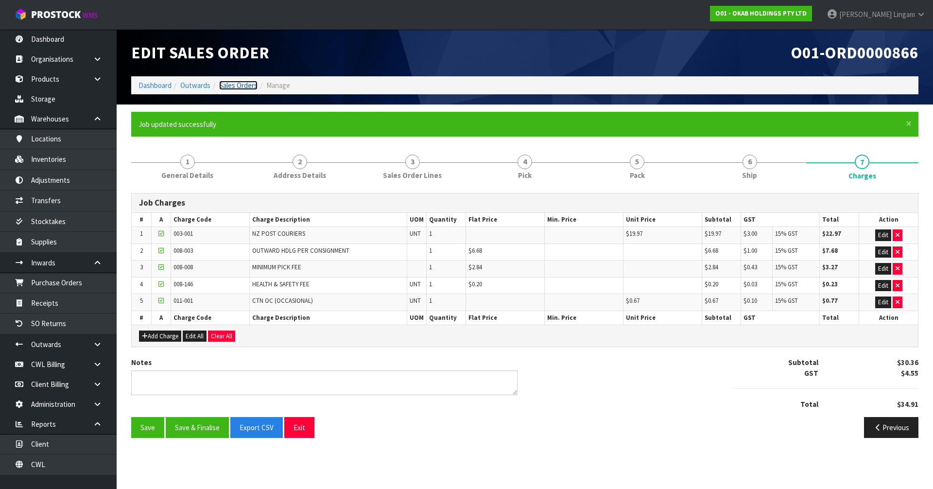
click at [248, 84] on link "Sales Orders" at bounding box center [238, 85] width 38 height 9
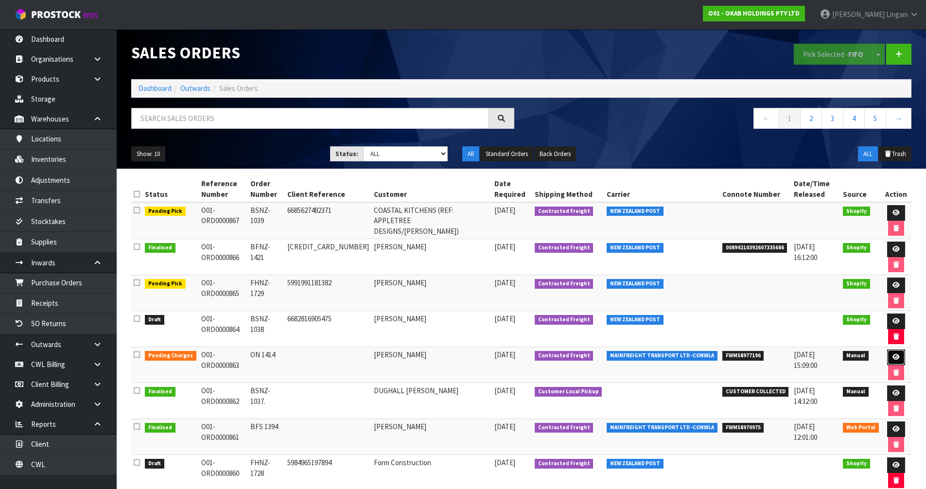
click at [893, 350] on link at bounding box center [896, 357] width 18 height 16
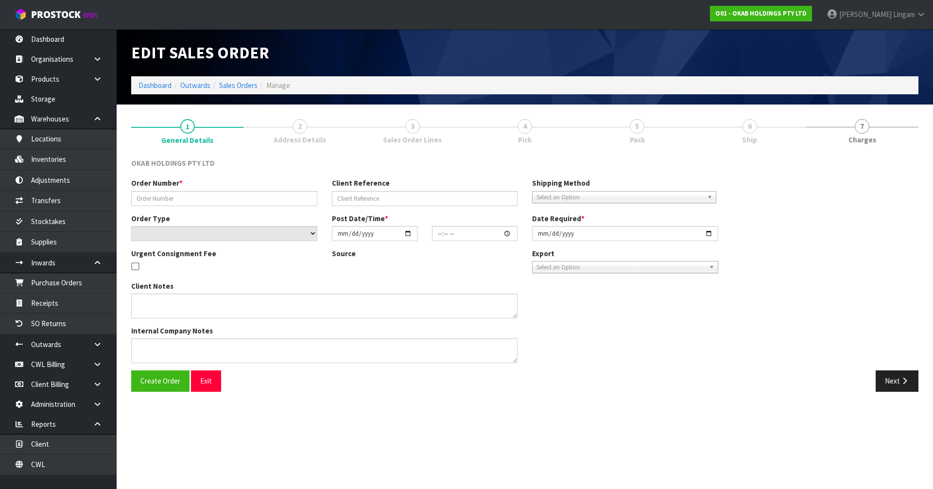
type input "ON 1414"
select select "number:0"
type input "2025-10-03"
type input "16:57:00.000"
type input "2025-10-06"
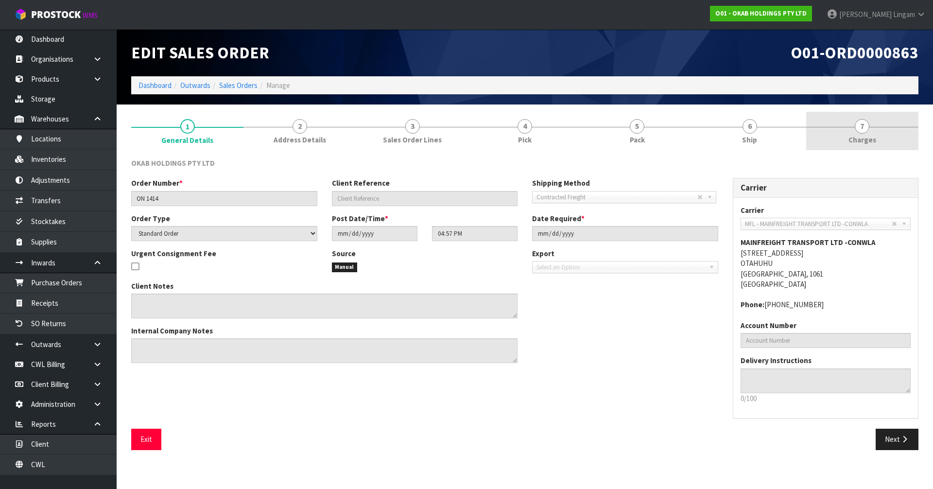
click at [884, 123] on link "7 Charges" at bounding box center [862, 131] width 112 height 38
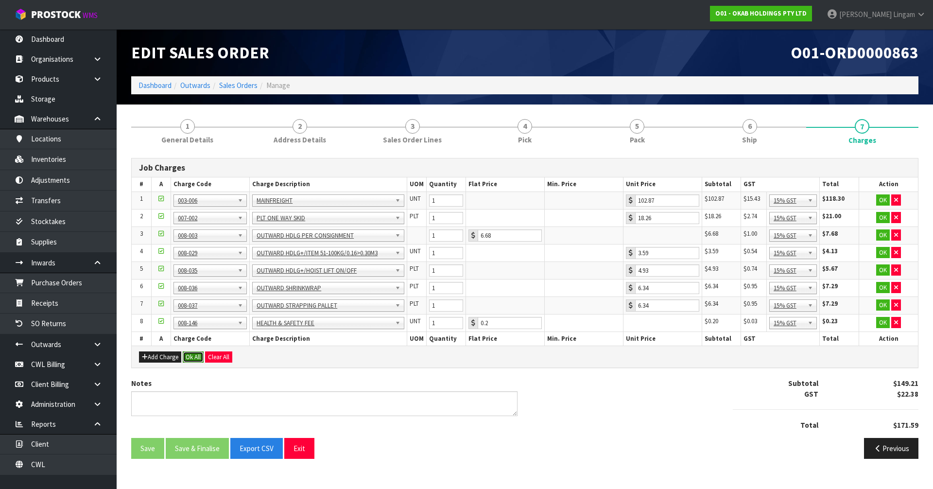
click at [194, 355] on button "Ok All" at bounding box center [193, 357] width 21 height 12
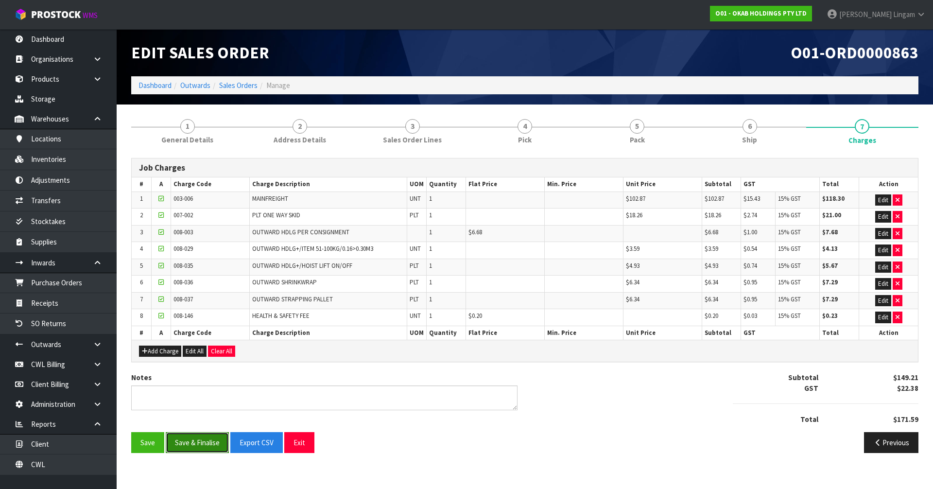
click at [202, 440] on button "Save & Finalise" at bounding box center [197, 442] width 63 height 21
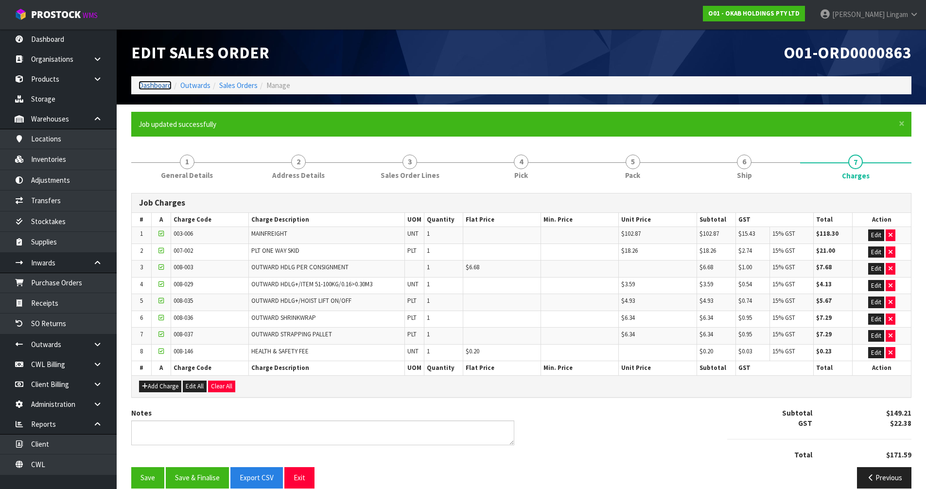
click at [144, 85] on link "Dashboard" at bounding box center [154, 85] width 33 height 9
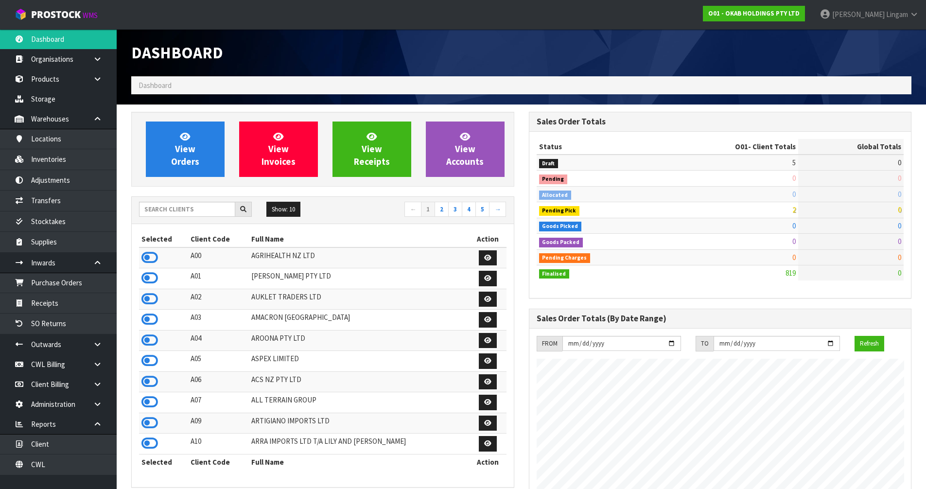
scroll to position [768, 397]
click at [203, 210] on input "text" at bounding box center [187, 209] width 96 height 15
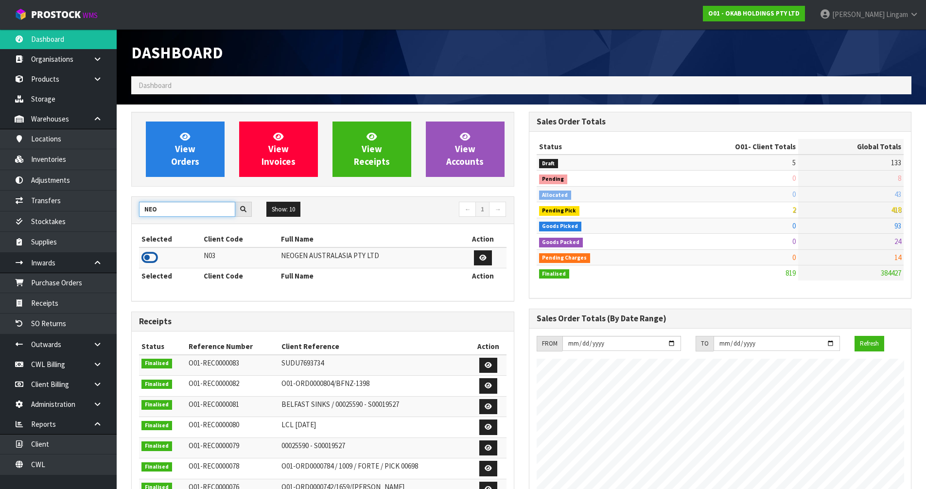
type input "NEO"
click at [148, 260] on icon at bounding box center [149, 257] width 17 height 15
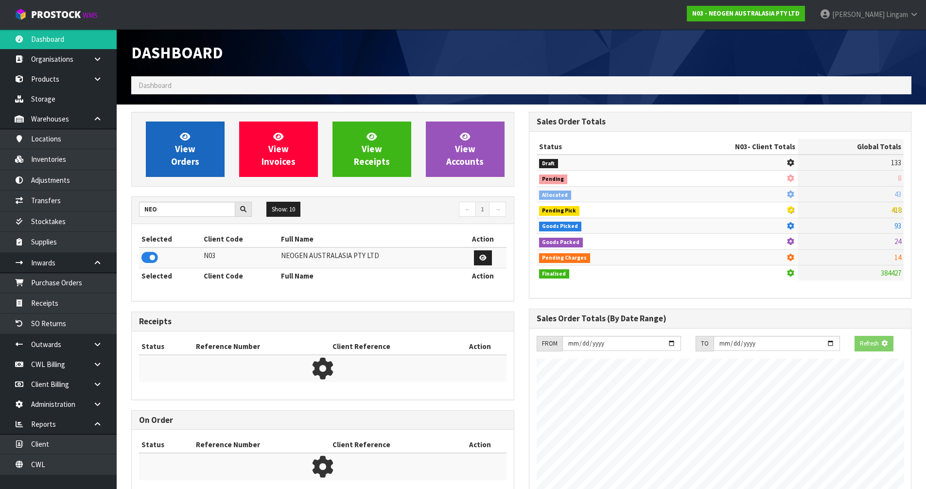
scroll to position [606, 397]
click at [184, 169] on link "View Orders" at bounding box center [185, 148] width 79 height 55
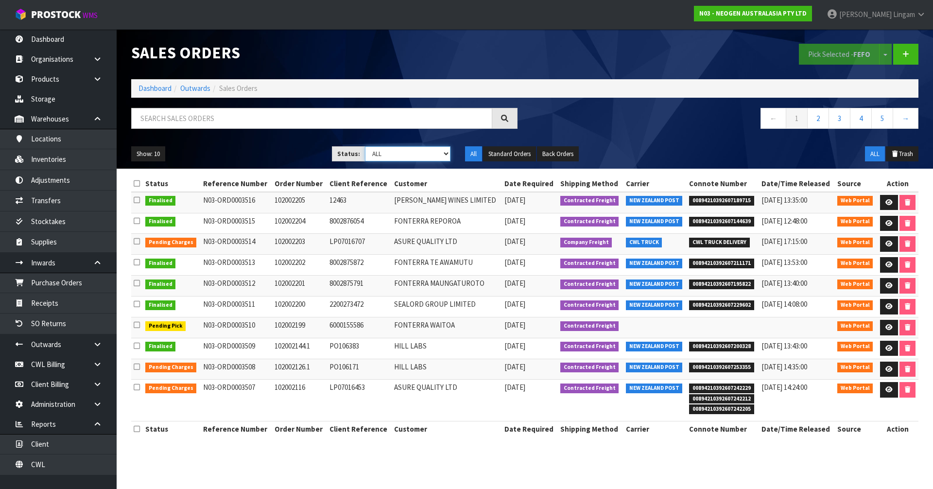
click at [414, 155] on select "Draft Pending Allocated Pending Pick Goods Picked Goods Packed Pending Charges …" at bounding box center [408, 153] width 86 height 15
select select "string:6"
click at [365, 146] on select "Draft Pending Allocated Pending Pick Goods Picked Goods Packed Pending Charges …" at bounding box center [408, 153] width 86 height 15
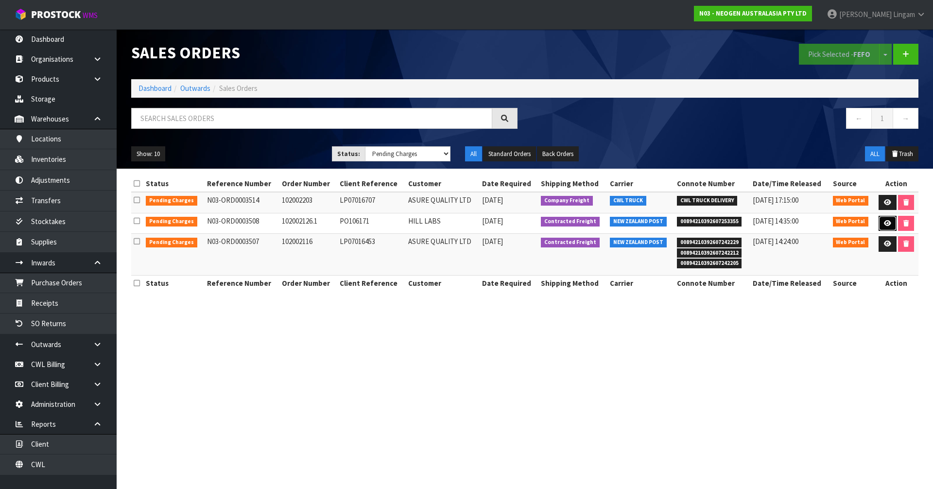
click at [884, 221] on icon at bounding box center [887, 223] width 7 height 6
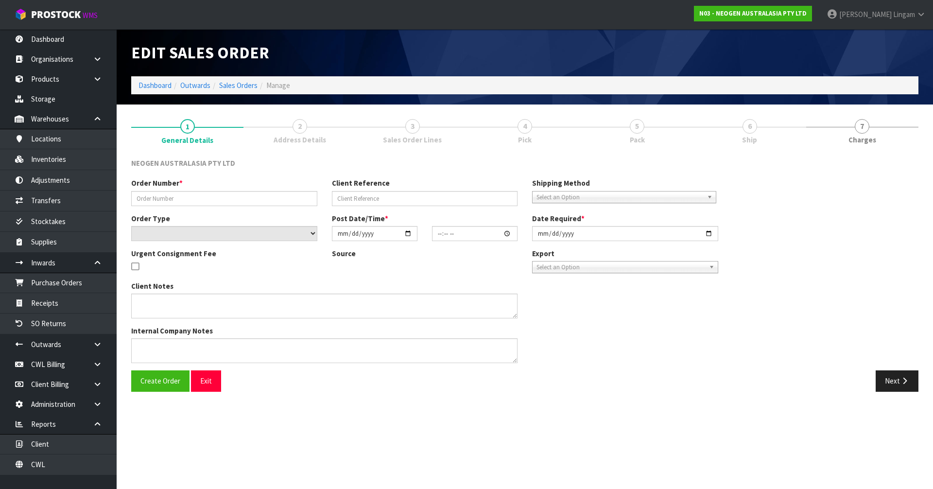
type input "102002126.1"
type input "PO106171"
select select "number:0"
type input "2025-10-03"
type input "11:27:00.000"
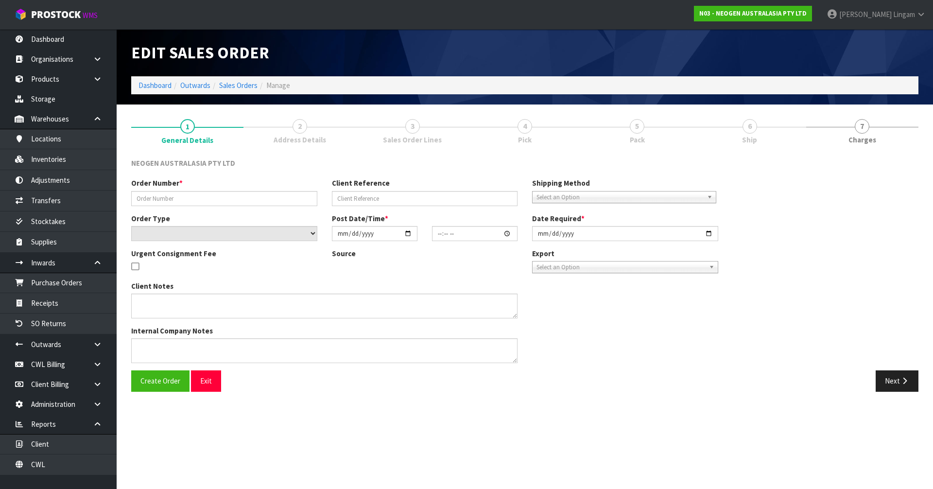
type input "2025-10-06"
type textarea "PLEASE PICK FROM BATCH # 418325130A. TRANSFER INSTRUCTION DATED 02/10/2025 _ AT…"
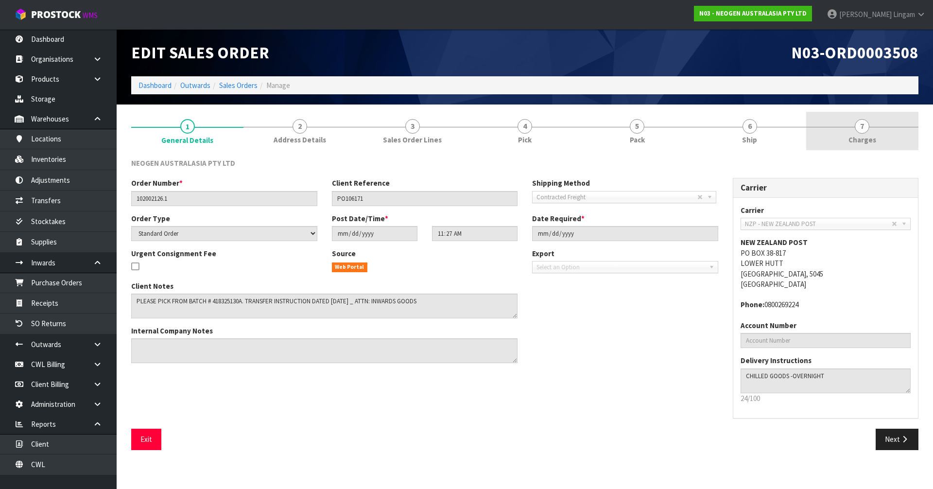
click at [886, 137] on link "7 Charges" at bounding box center [862, 131] width 112 height 38
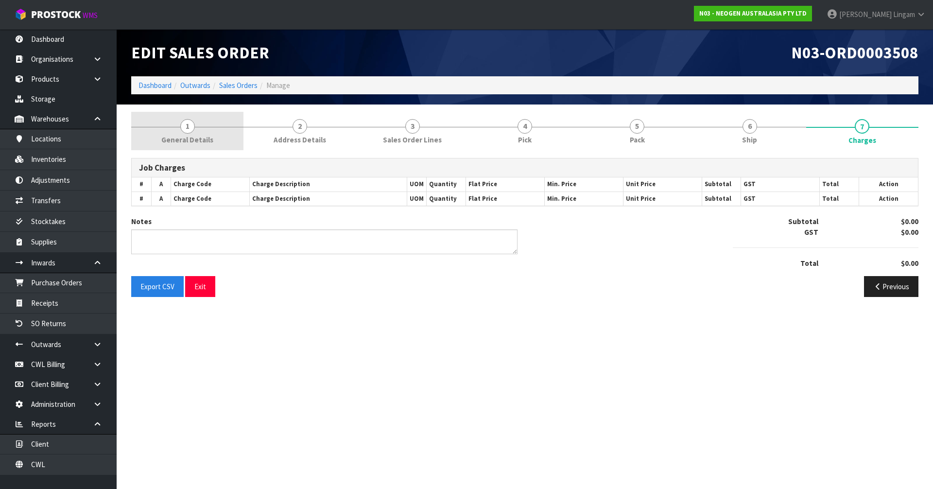
click at [207, 140] on span "General Details" at bounding box center [187, 140] width 52 height 10
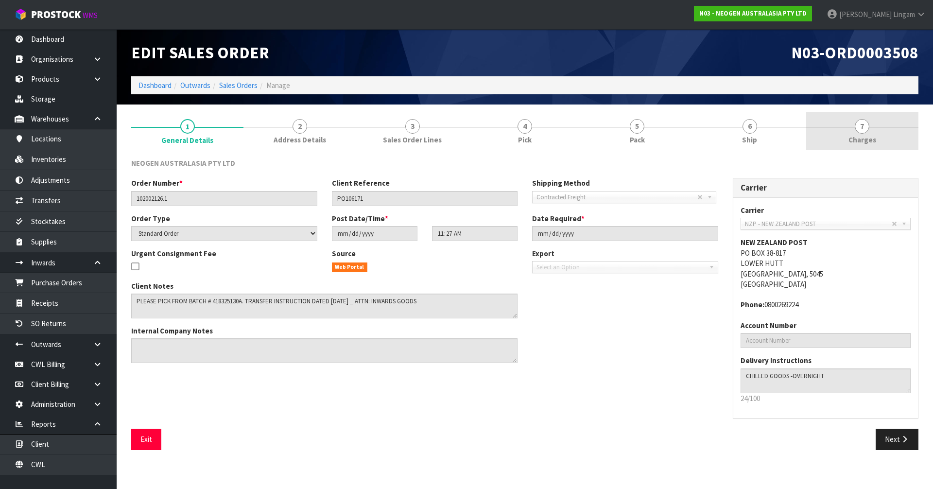
click at [865, 139] on span "Charges" at bounding box center [862, 140] width 28 height 10
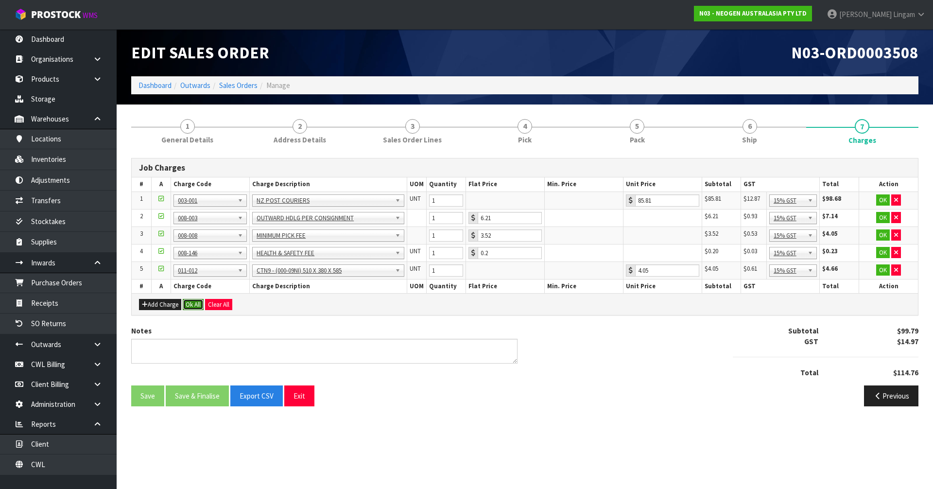
click at [201, 306] on button "Ok All" at bounding box center [193, 305] width 21 height 12
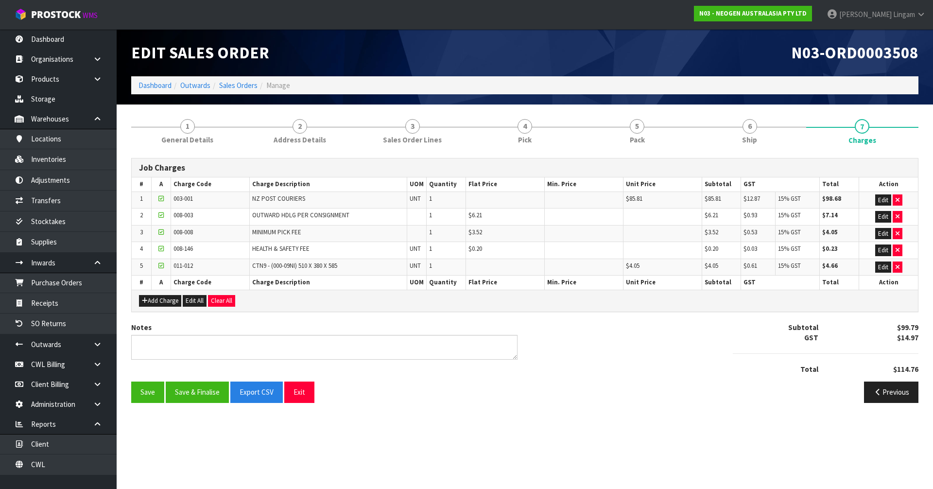
click at [190, 403] on div "Save Save & Finalise Export CSV Exit Previous" at bounding box center [525, 395] width 802 height 28
click at [198, 391] on button "Save & Finalise" at bounding box center [197, 391] width 63 height 21
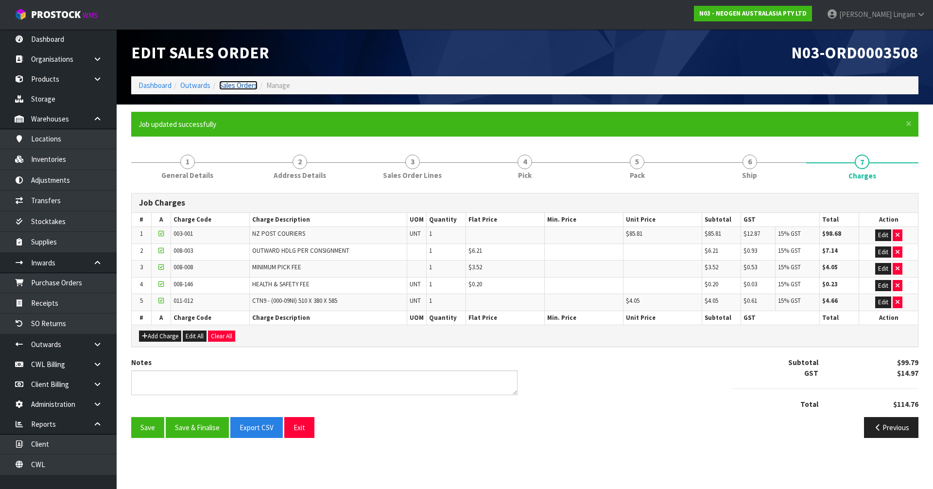
click at [249, 86] on link "Sales Orders" at bounding box center [238, 85] width 38 height 9
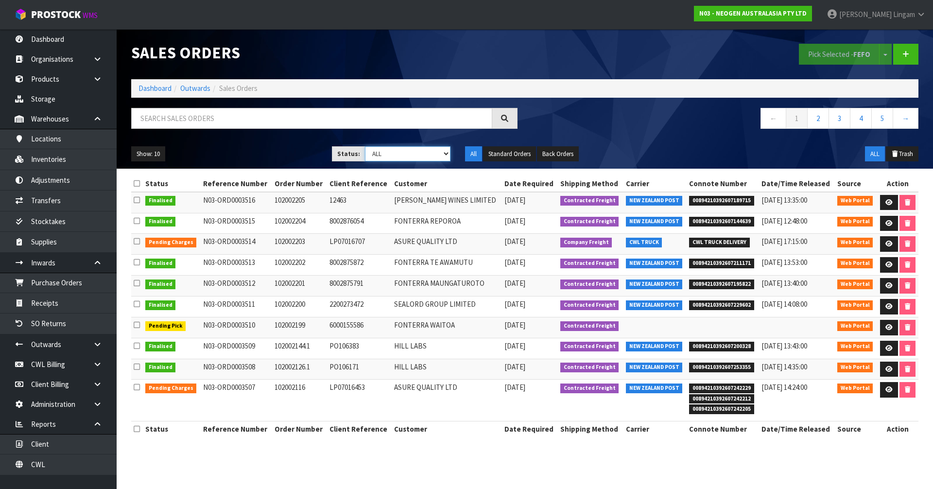
click at [421, 151] on select "Draft Pending Allocated Pending Pick Goods Picked Goods Packed Pending Charges …" at bounding box center [408, 153] width 86 height 15
select select "string:6"
click at [365, 146] on select "Draft Pending Allocated Pending Pick Goods Picked Goods Packed Pending Charges …" at bounding box center [408, 153] width 86 height 15
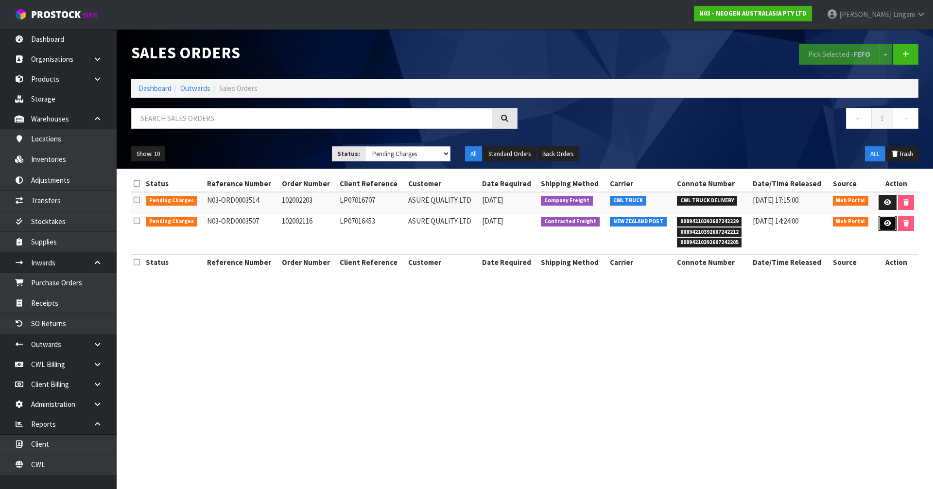
click at [885, 221] on icon at bounding box center [887, 223] width 7 height 6
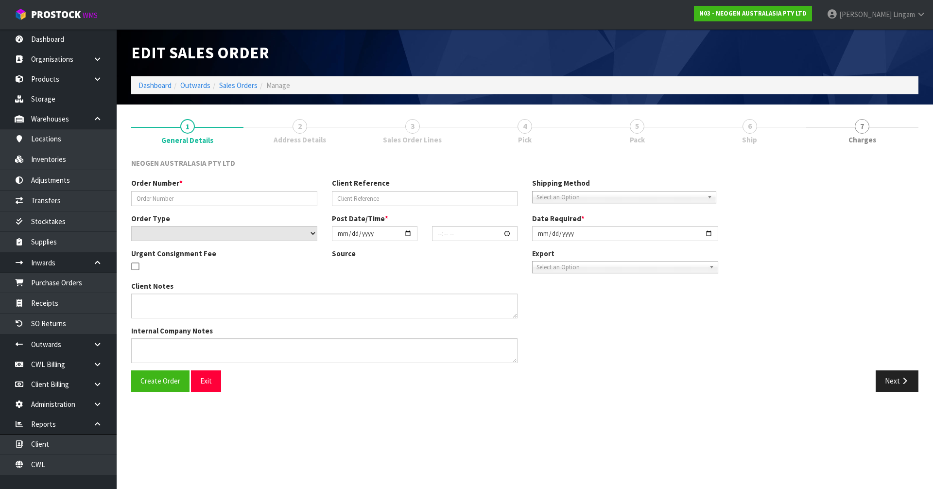
type input "102002116"
type input "LP07016453"
select select "number:0"
type input "2025-10-03"
type input "11:25:00.000"
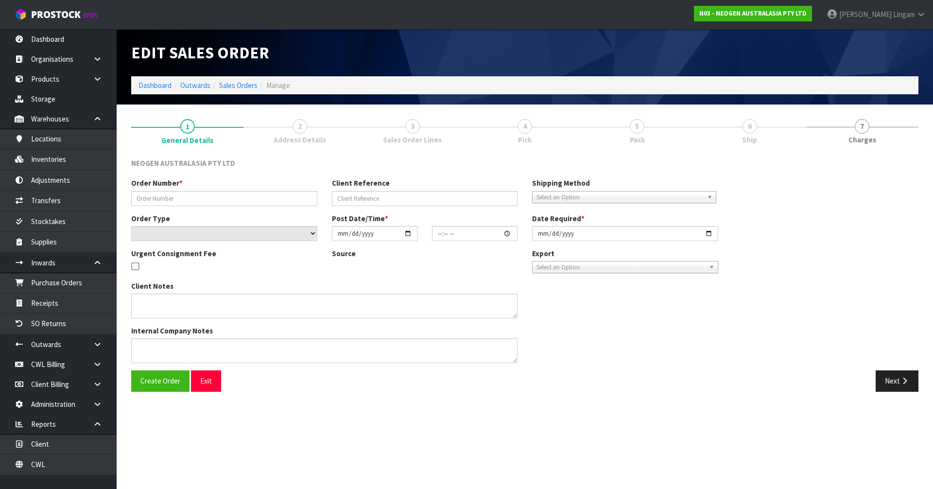
type input "2025-10-06"
type textarea "PLEASE PICK FROM BATCH # 418325130A. TRANSFER INSTRUCTION DATED 02/10/2025"
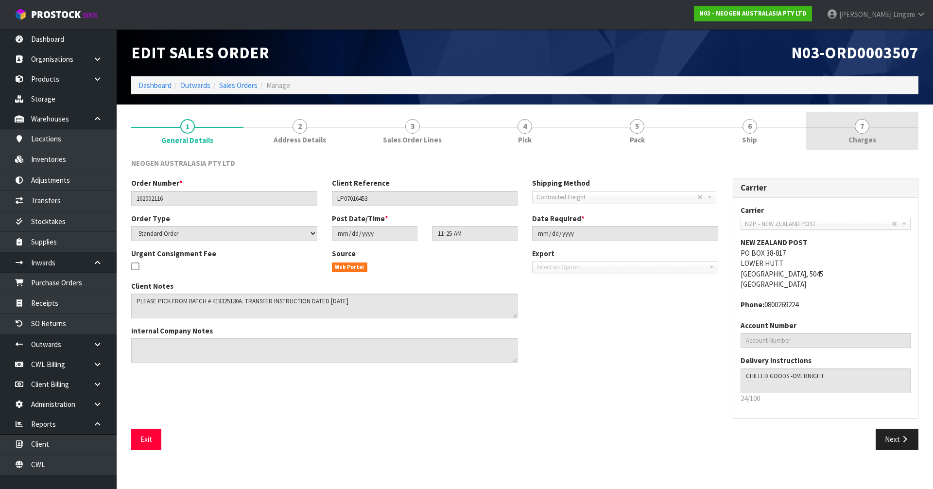
click at [879, 129] on link "7 Charges" at bounding box center [862, 131] width 112 height 38
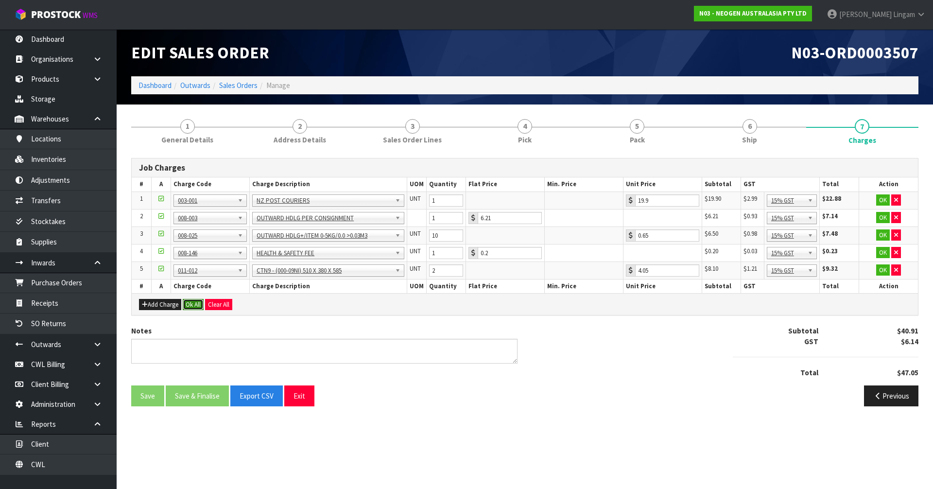
click at [201, 305] on button "Ok All" at bounding box center [193, 305] width 21 height 12
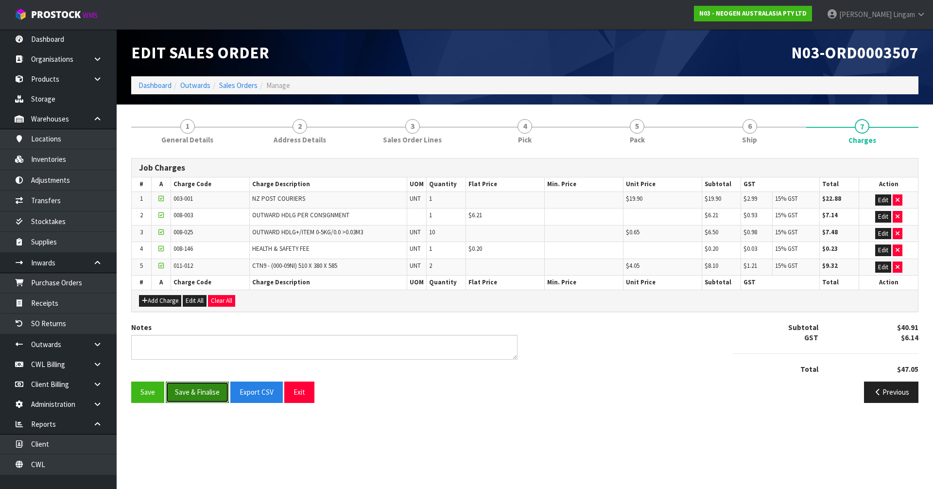
click at [204, 390] on button "Save & Finalise" at bounding box center [197, 391] width 63 height 21
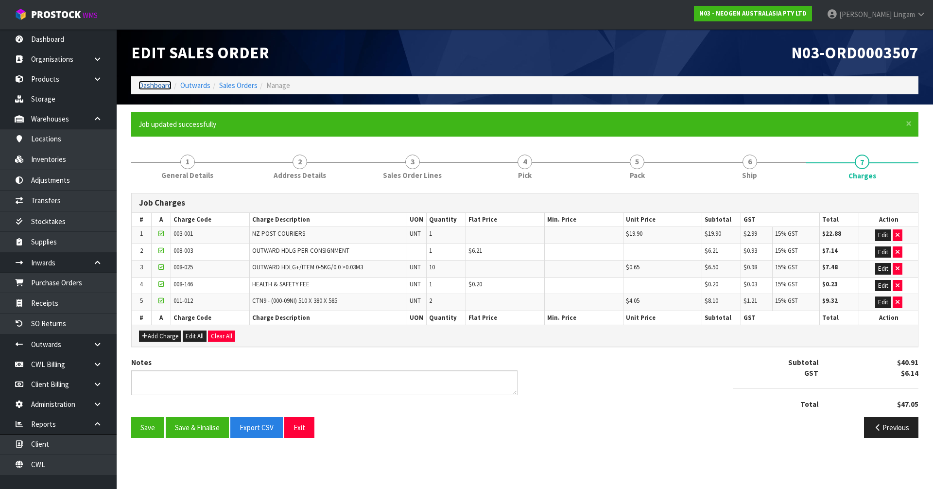
click at [153, 87] on link "Dashboard" at bounding box center [154, 85] width 33 height 9
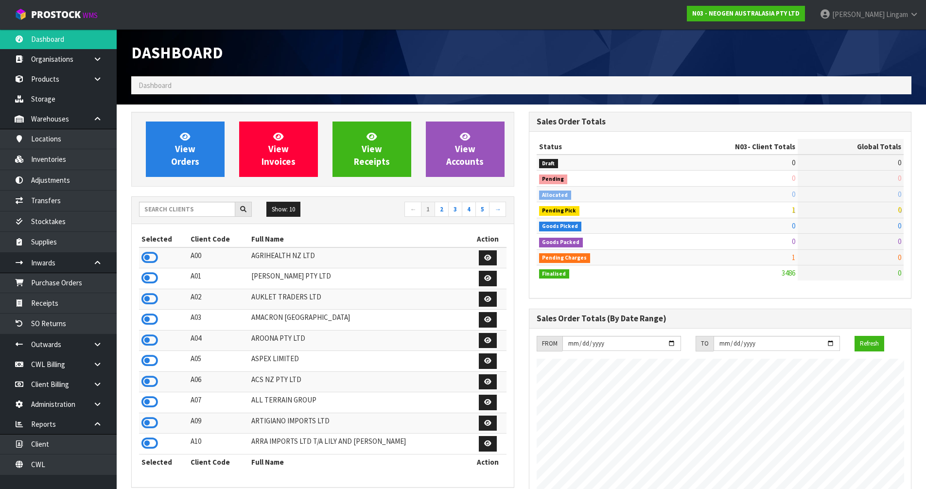
scroll to position [736, 397]
click at [151, 257] on icon at bounding box center [149, 257] width 17 height 15
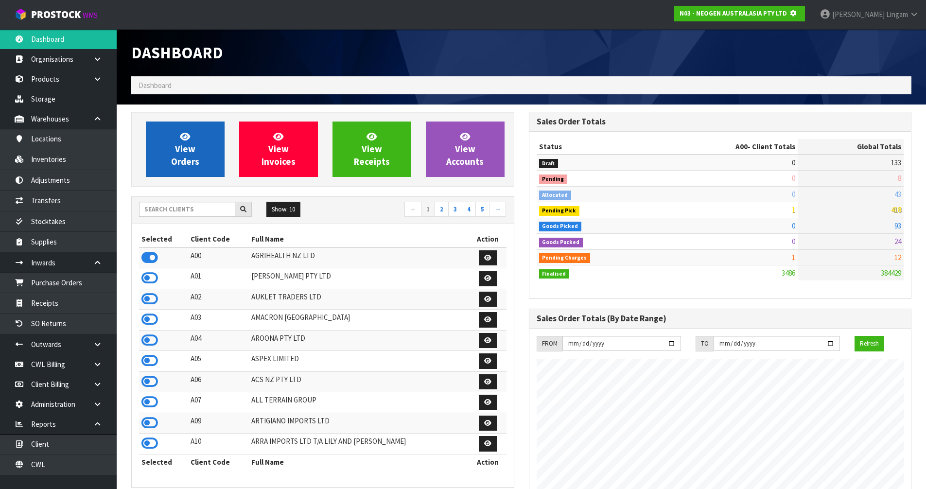
scroll to position [485246, 485455]
click at [201, 163] on link "View Orders" at bounding box center [185, 148] width 79 height 55
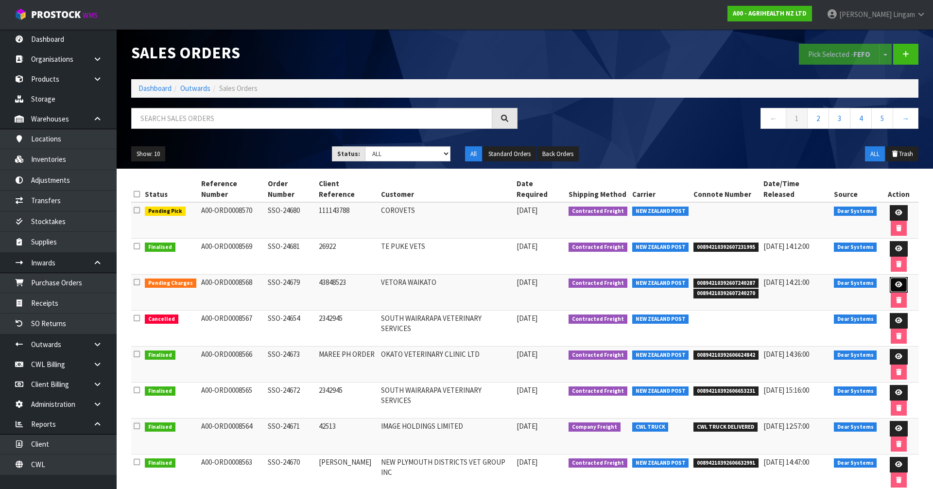
click at [895, 281] on icon at bounding box center [898, 284] width 7 height 6
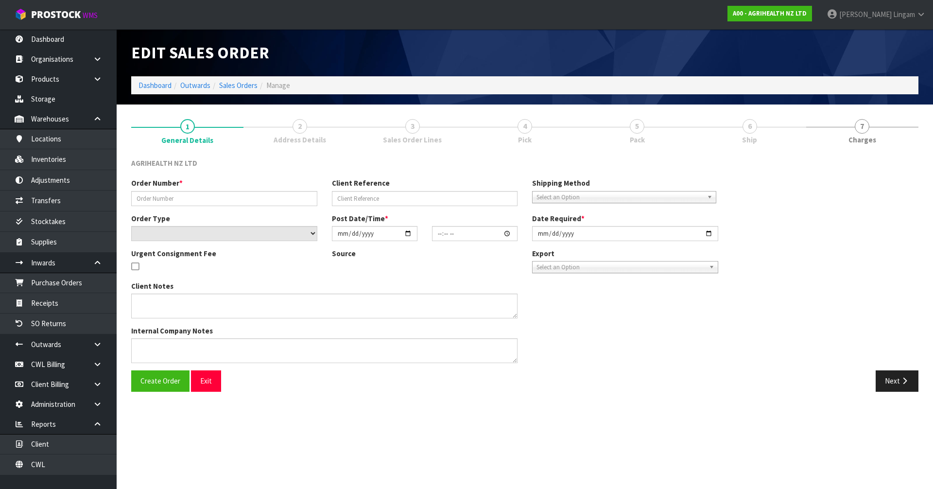
type input "SSO-24679"
type input "43848523"
select select "number:0"
type input "2025-10-06"
type input "12:35:46.000"
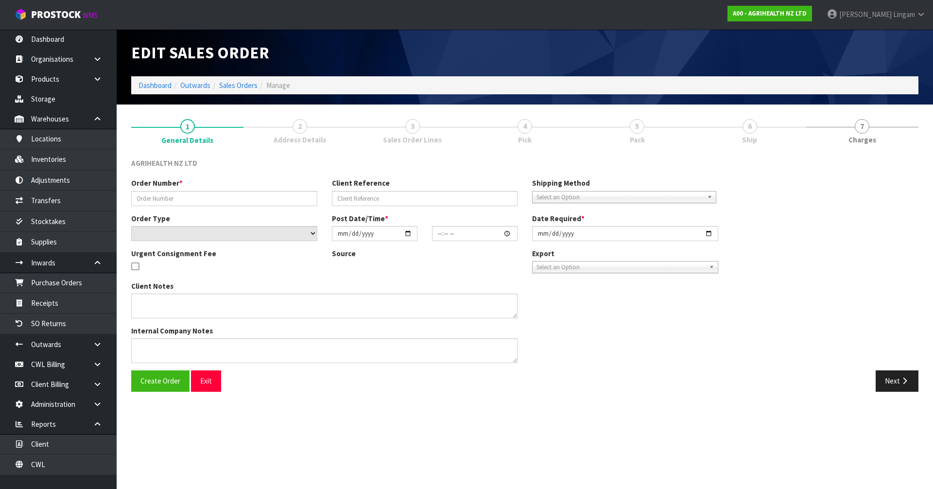
type input "2025-10-06"
type textarea "SHIP BY: Overnight Courier Rotorua = BOP"
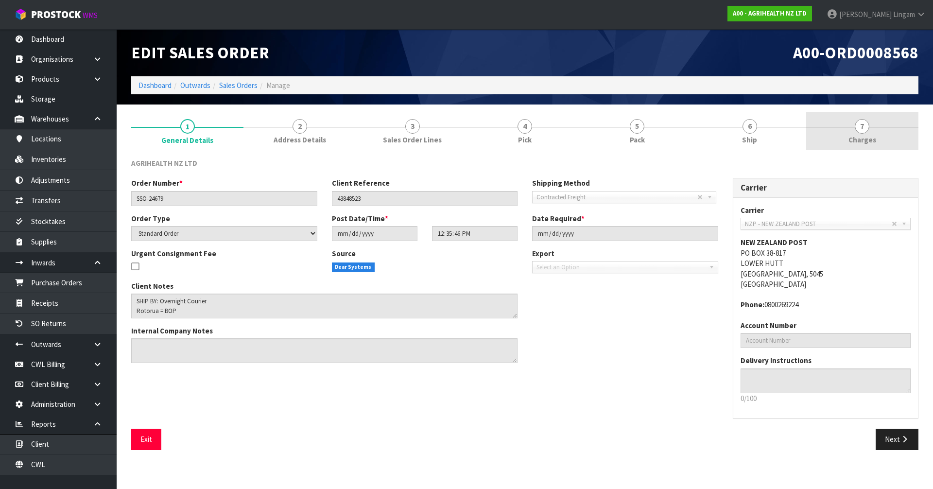
click at [900, 142] on link "7 Charges" at bounding box center [862, 131] width 112 height 38
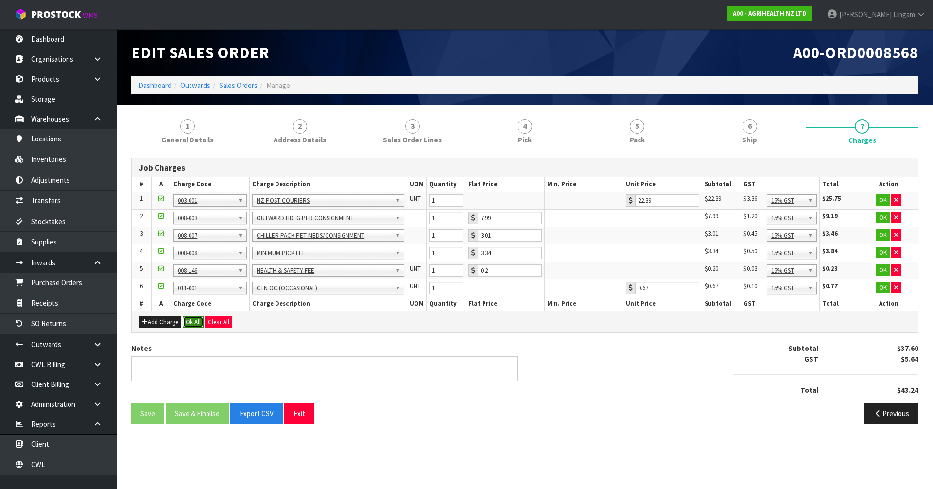
click at [193, 317] on button "Ok All" at bounding box center [193, 322] width 21 height 12
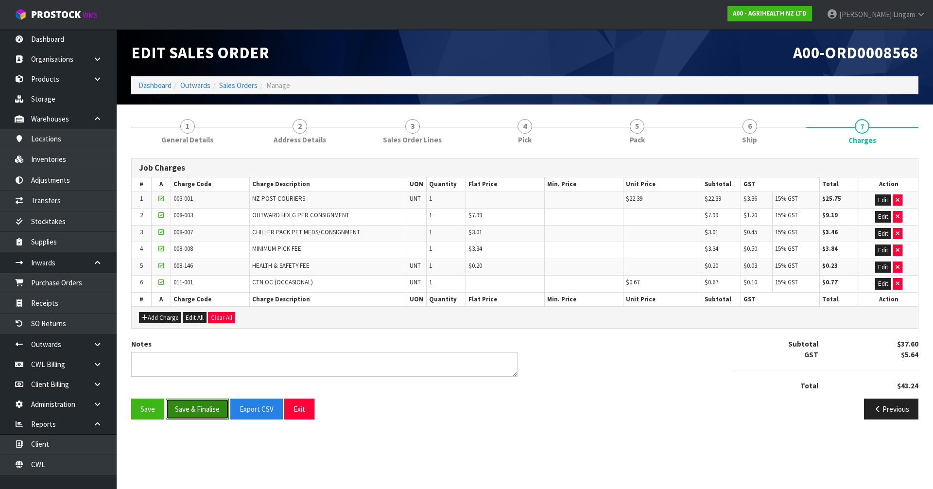
click at [206, 406] on button "Save & Finalise" at bounding box center [197, 408] width 63 height 21
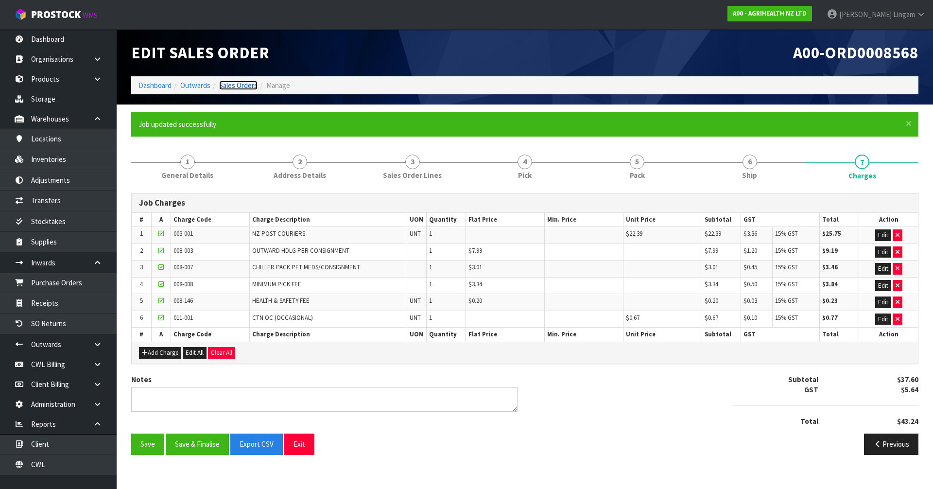
click at [246, 84] on link "Sales Orders" at bounding box center [238, 85] width 38 height 9
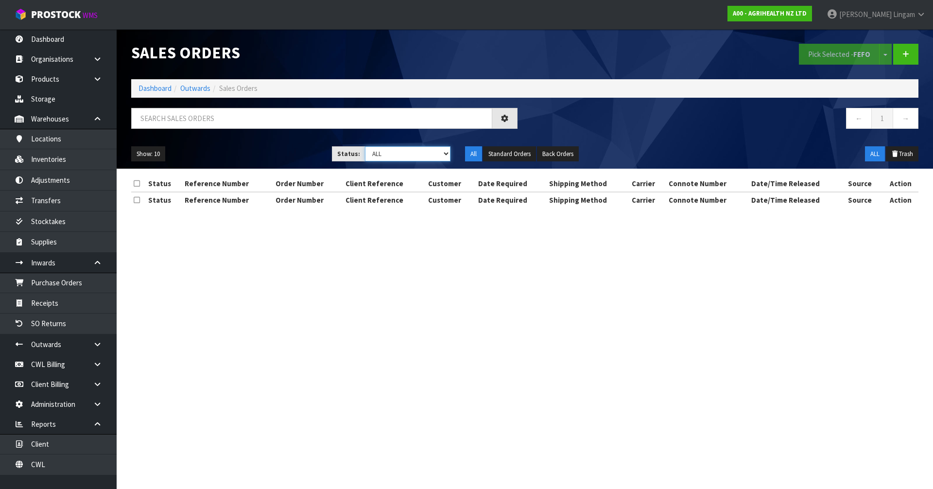
click at [433, 155] on select "Draft Pending Allocated Pending Pick Goods Picked Goods Packed Pending Charges …" at bounding box center [408, 153] width 86 height 15
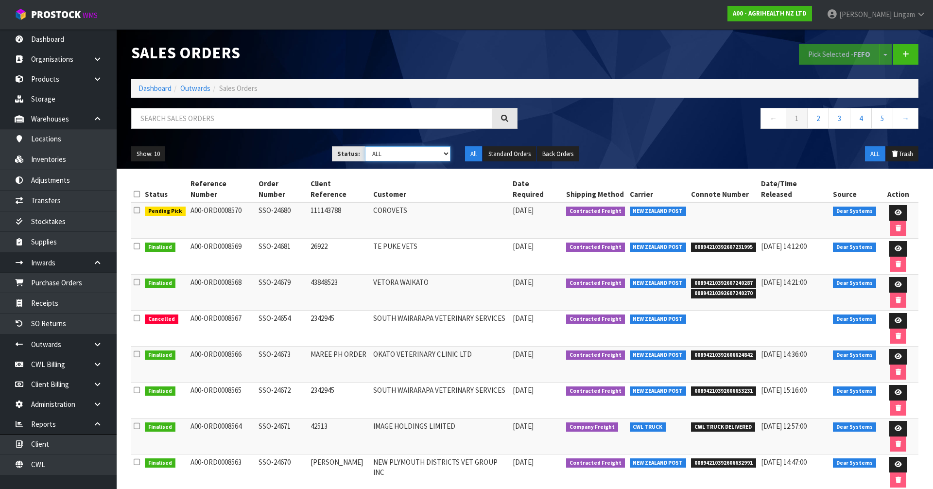
select select "string:6"
click at [365, 146] on select "Draft Pending Allocated Pending Pick Goods Picked Goods Packed Pending Charges …" at bounding box center [408, 153] width 86 height 15
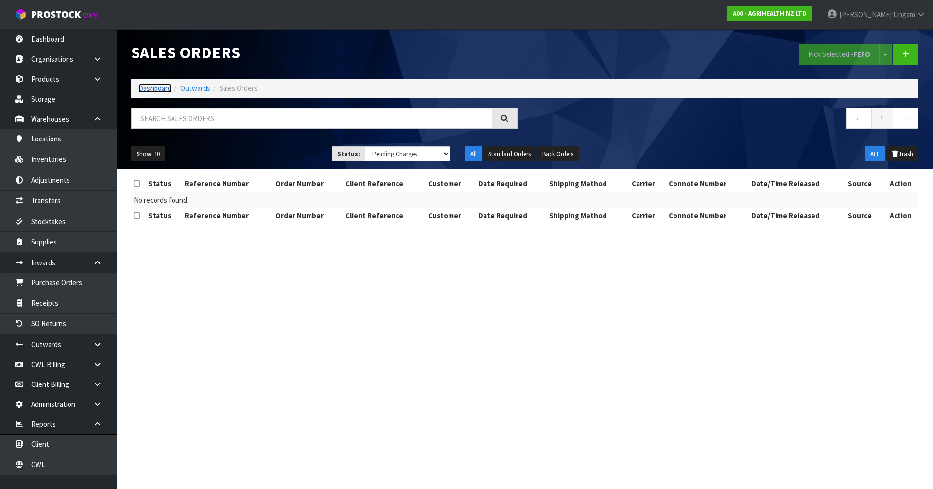
click at [155, 88] on link "Dashboard" at bounding box center [154, 88] width 33 height 9
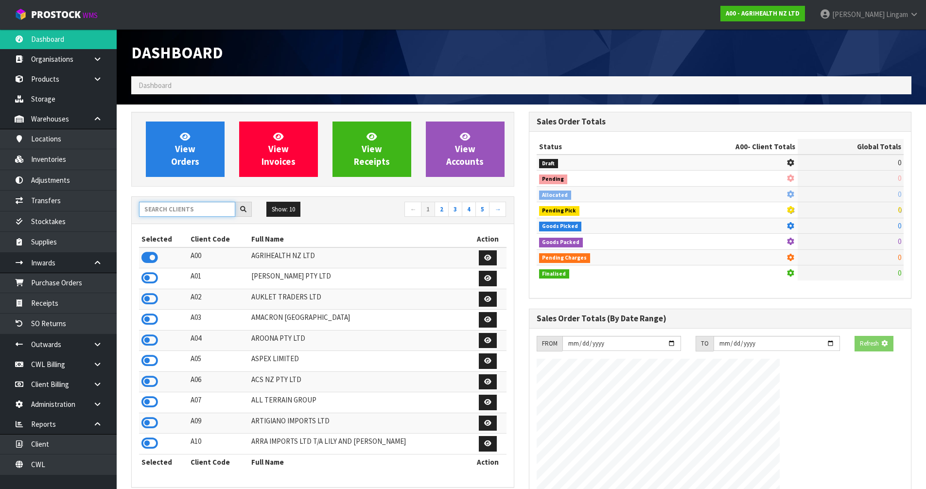
click at [191, 211] on input "text" at bounding box center [187, 209] width 96 height 15
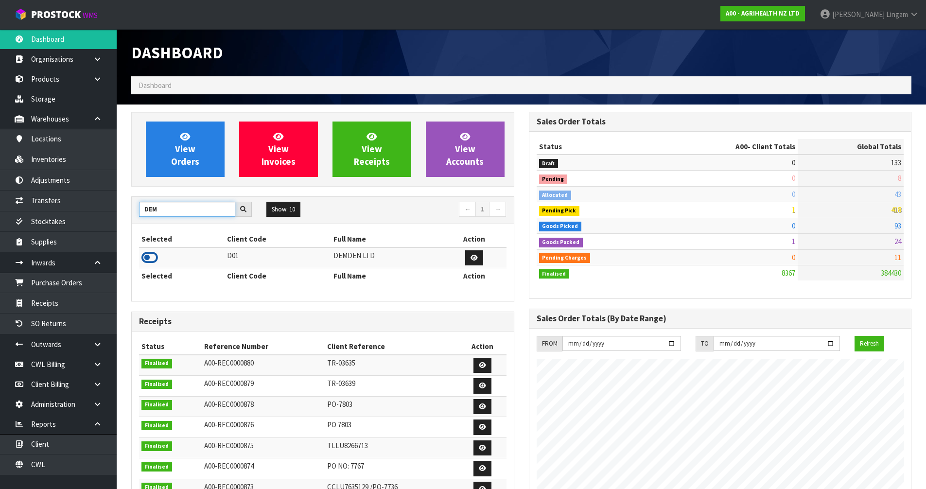
type input "DEM"
click at [149, 260] on icon at bounding box center [149, 257] width 17 height 15
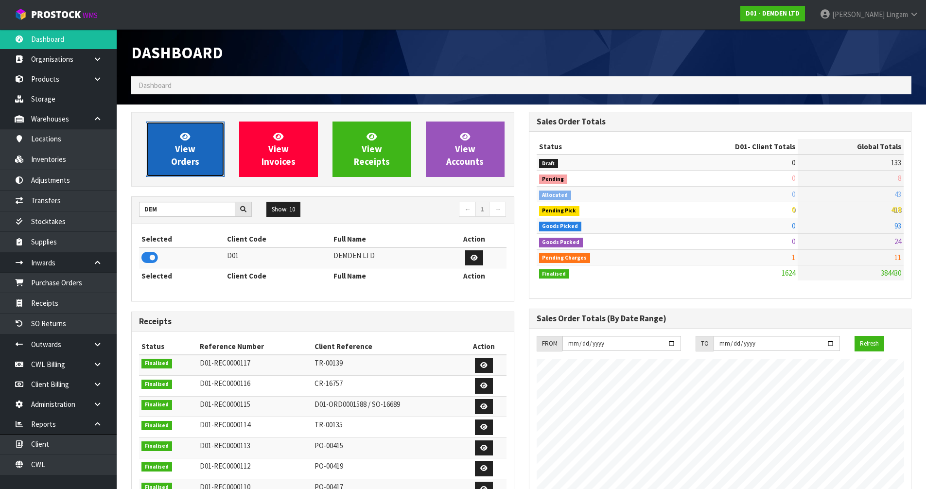
scroll to position [610, 397]
click at [173, 155] on span "View Orders" at bounding box center [185, 149] width 28 height 36
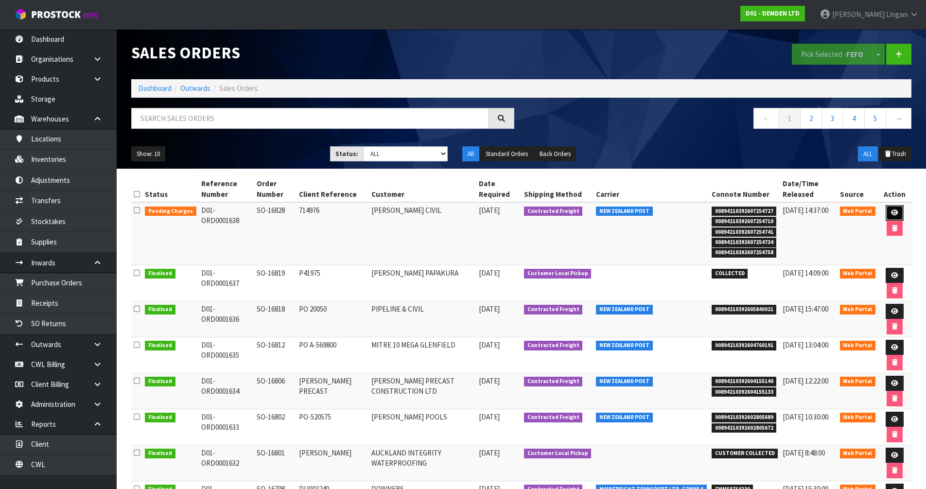
click at [898, 206] on link at bounding box center [894, 213] width 18 height 16
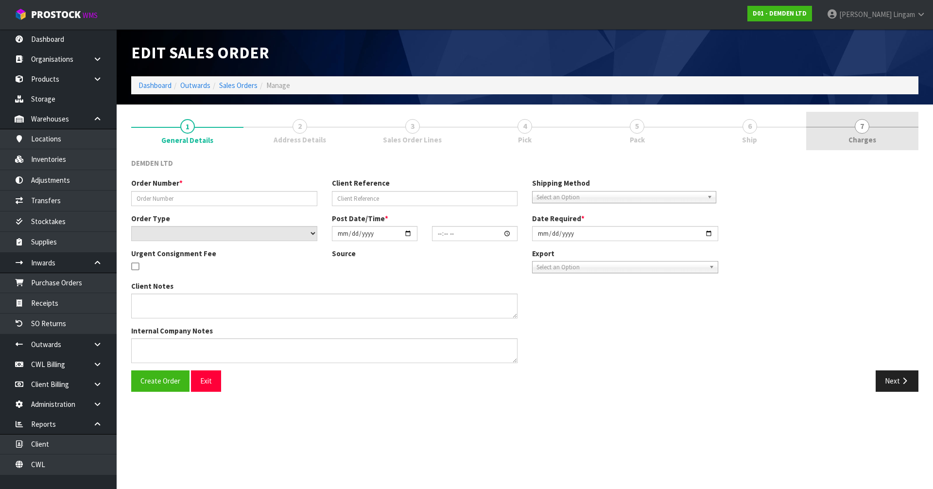
type input "SO-16828"
type input "714976"
select select "number:0"
type input "2025-10-06"
type input "09:05:00.000"
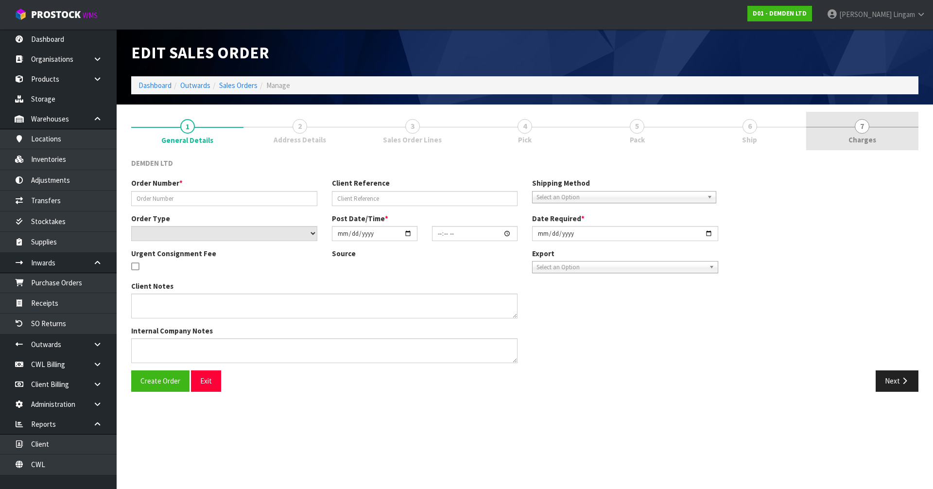
type input "2025-10-06"
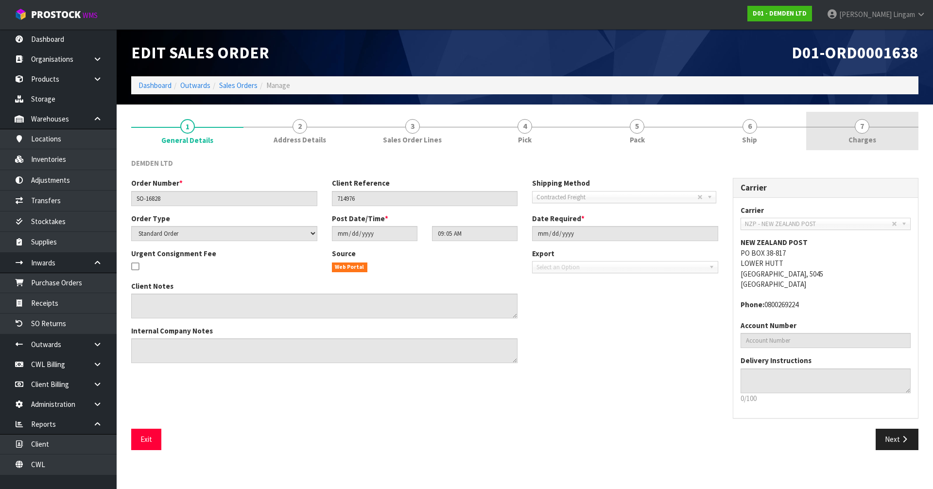
click at [885, 138] on link "7 Charges" at bounding box center [862, 131] width 112 height 38
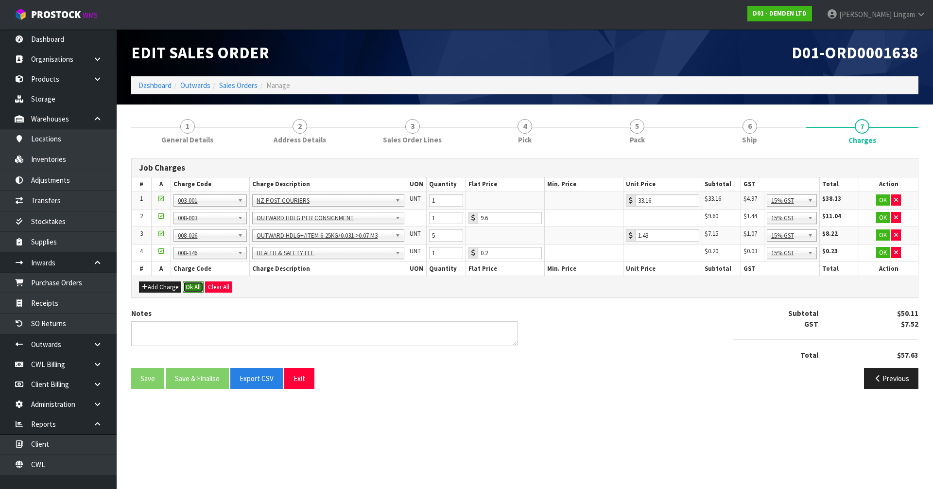
click at [193, 285] on button "Ok All" at bounding box center [193, 287] width 21 height 12
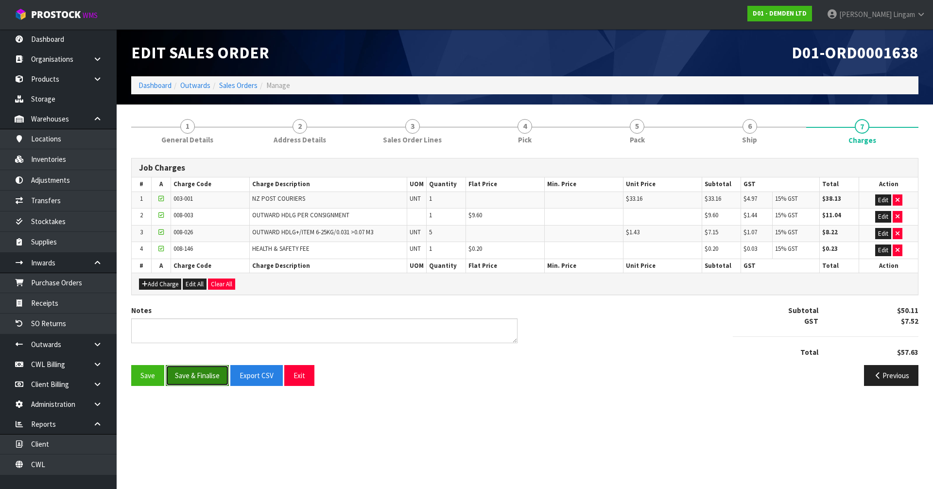
click at [206, 378] on button "Save & Finalise" at bounding box center [197, 375] width 63 height 21
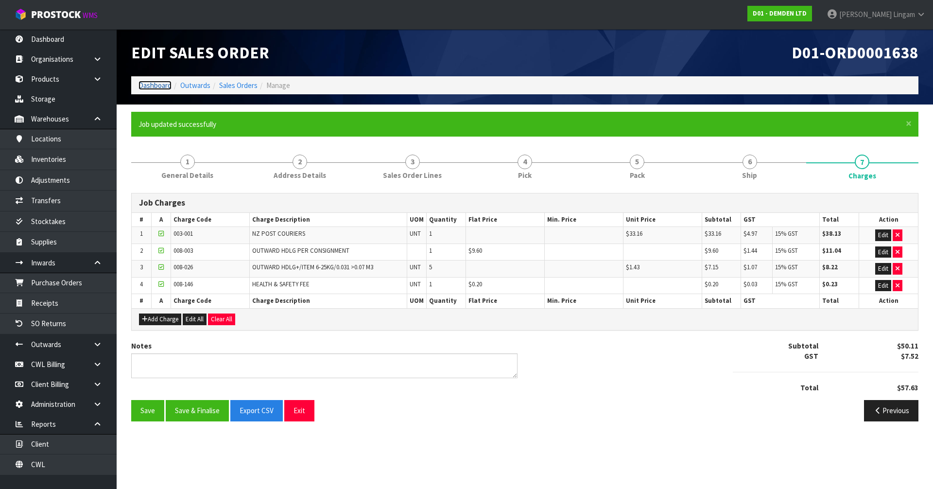
click at [155, 81] on link "Dashboard" at bounding box center [154, 85] width 33 height 9
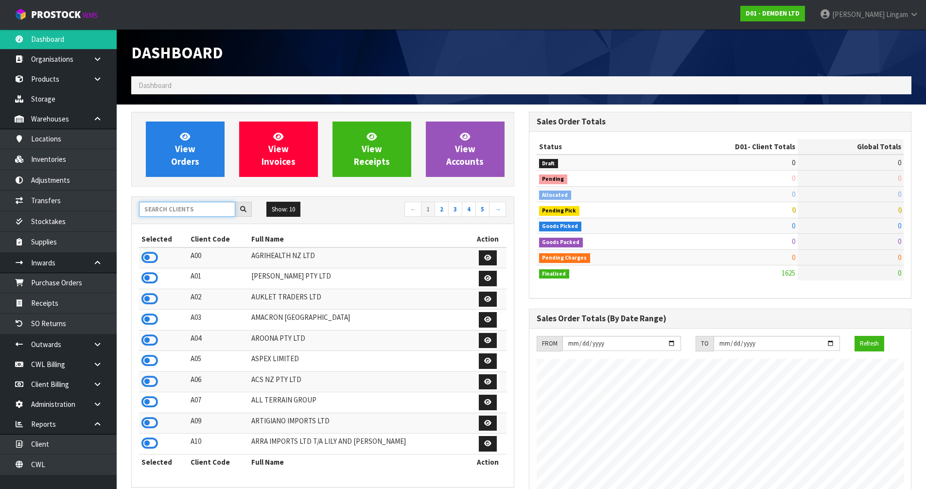
click at [192, 212] on input "text" at bounding box center [187, 209] width 96 height 15
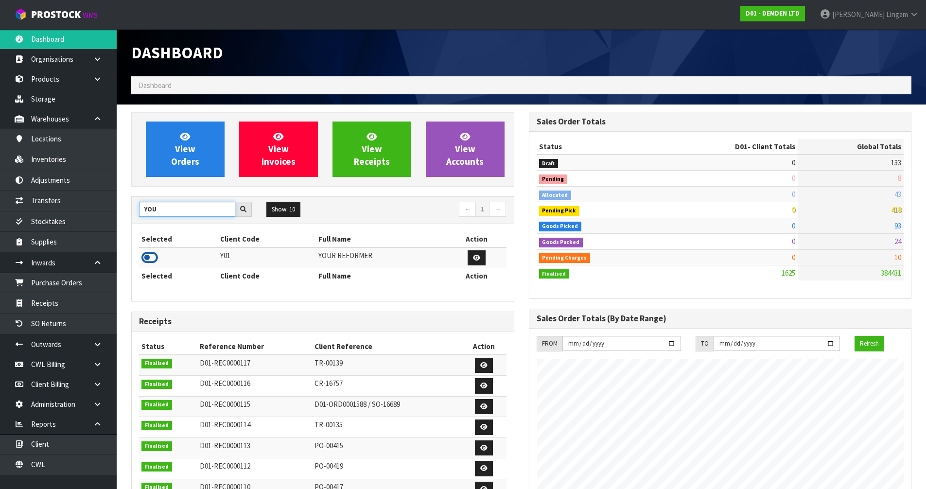
type input "YOU"
click at [145, 256] on icon at bounding box center [149, 257] width 17 height 15
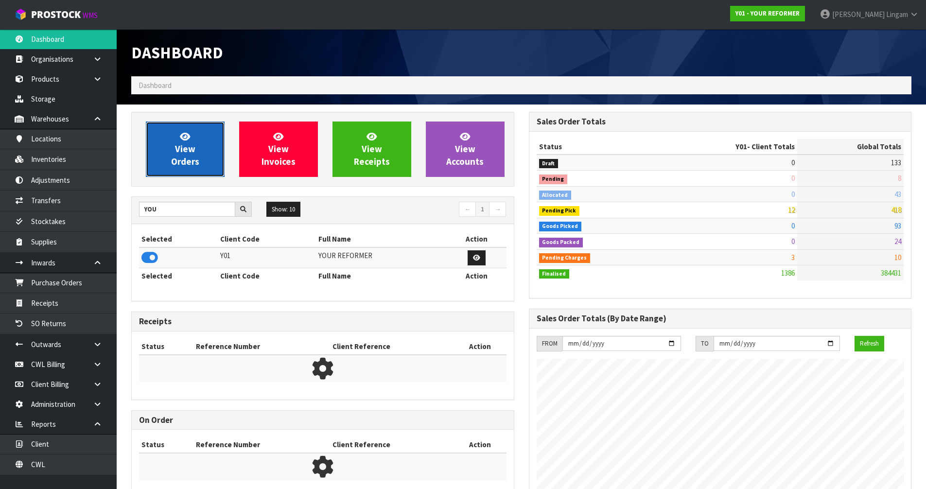
scroll to position [736, 397]
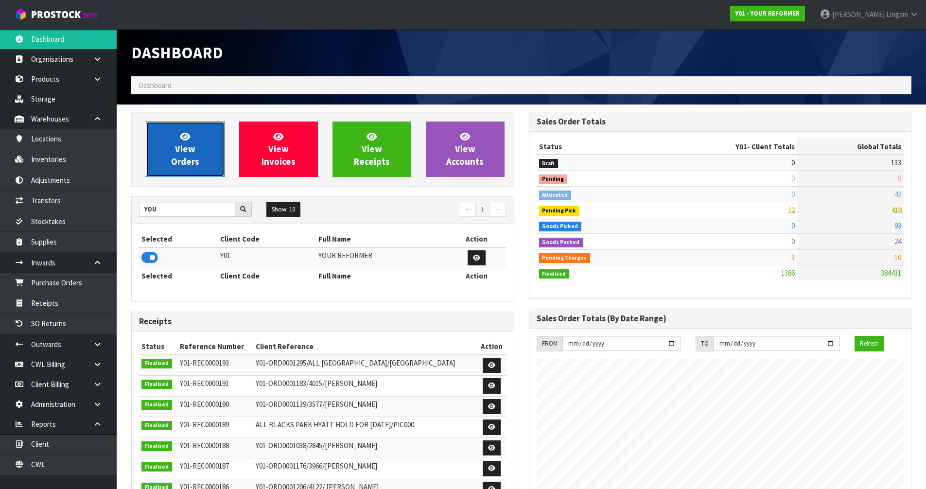
click at [189, 164] on span "View Orders" at bounding box center [185, 149] width 28 height 36
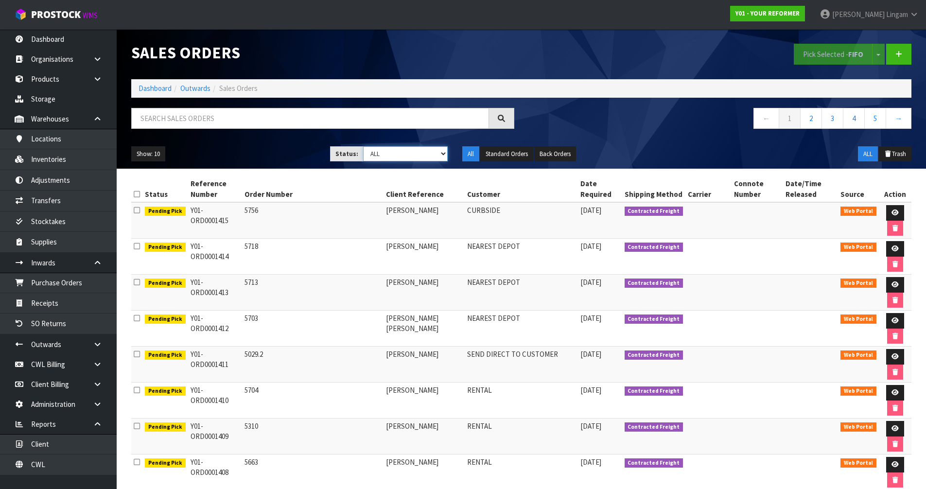
click at [442, 154] on select "Draft Pending Allocated Pending Pick Goods Picked Goods Packed Pending Charges …" at bounding box center [405, 153] width 85 height 15
select select "string:6"
click at [363, 146] on select "Draft Pending Allocated Pending Pick Goods Picked Goods Packed Pending Charges …" at bounding box center [405, 153] width 85 height 15
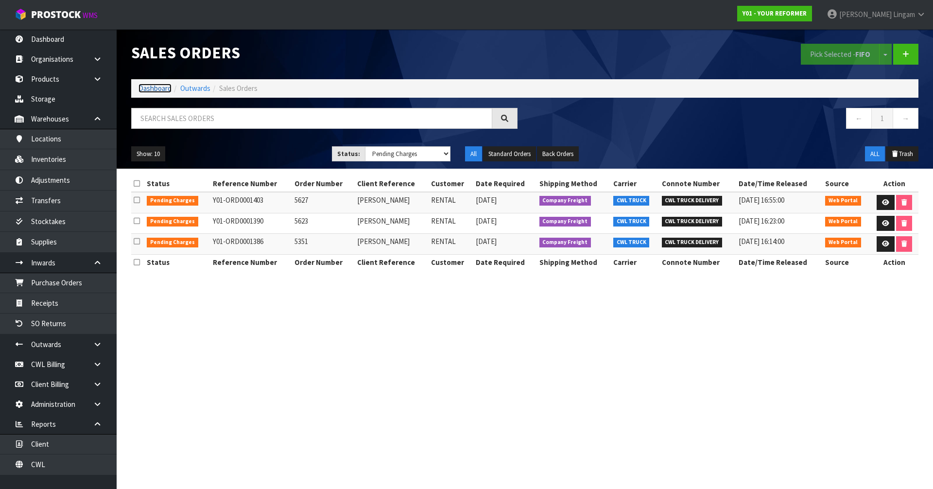
click at [155, 87] on link "Dashboard" at bounding box center [154, 88] width 33 height 9
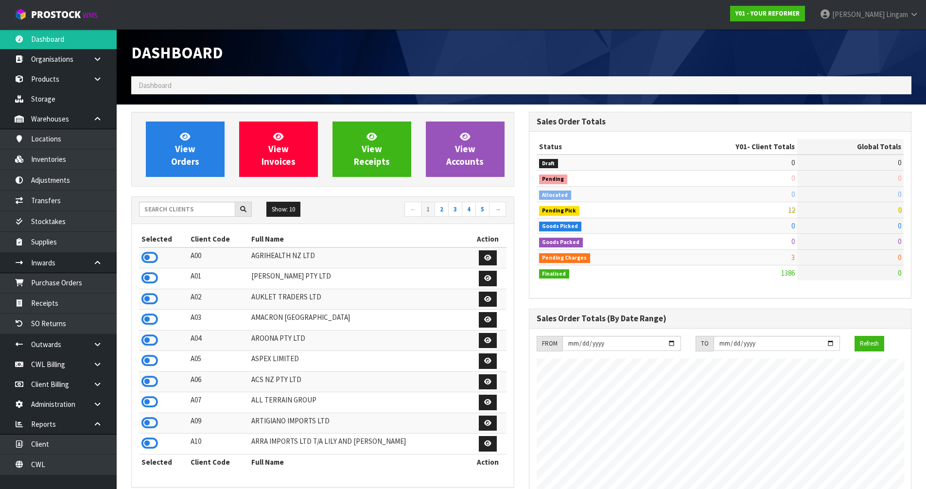
scroll to position [736, 397]
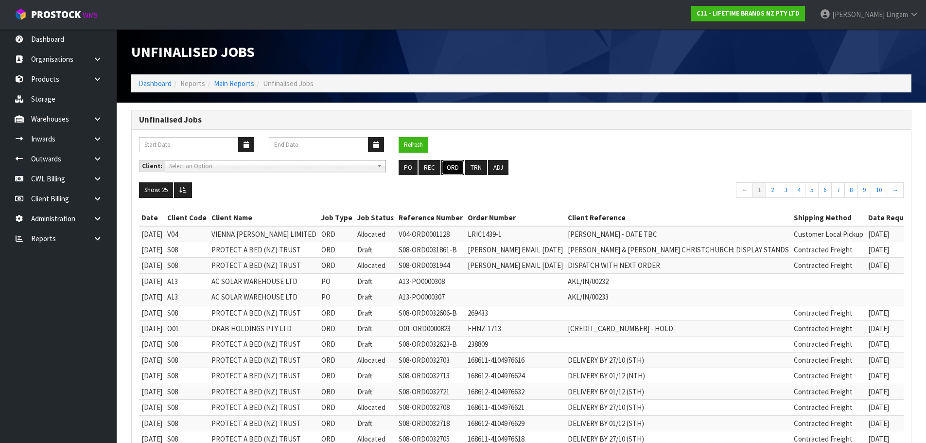
click at [453, 172] on button "ORD" at bounding box center [452, 168] width 23 height 16
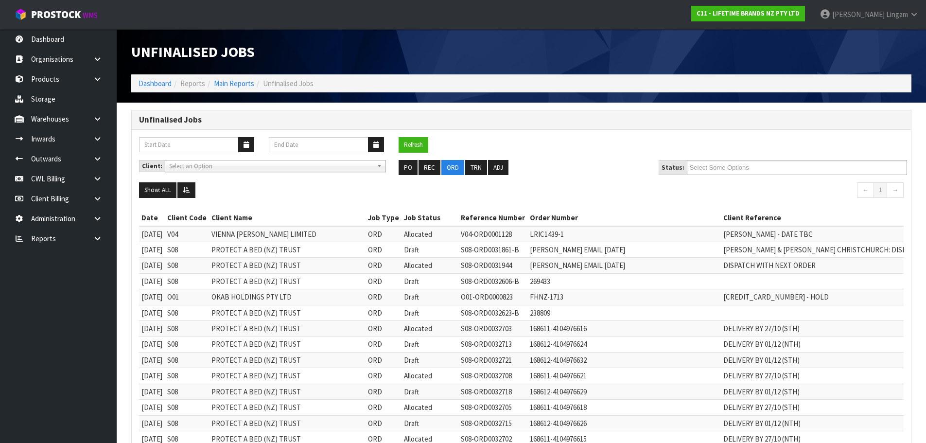
click at [787, 170] on ul "Select Some Options" at bounding box center [797, 167] width 220 height 15
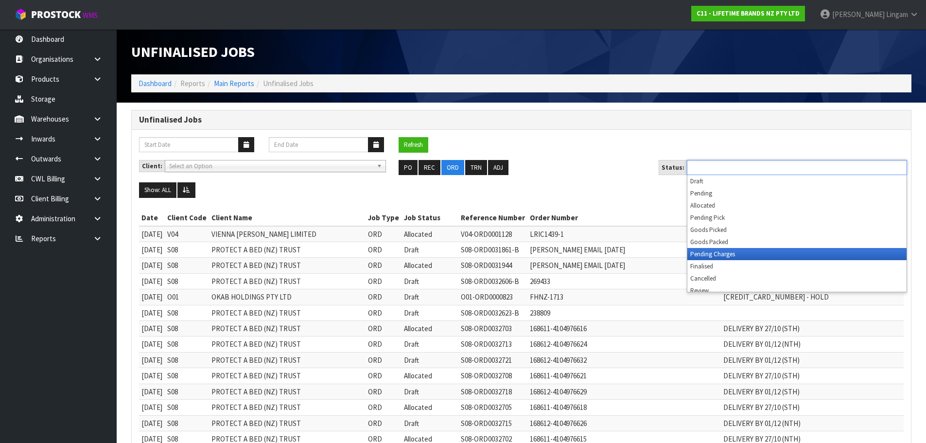
click at [769, 252] on li "Pending Charges" at bounding box center [796, 254] width 219 height 12
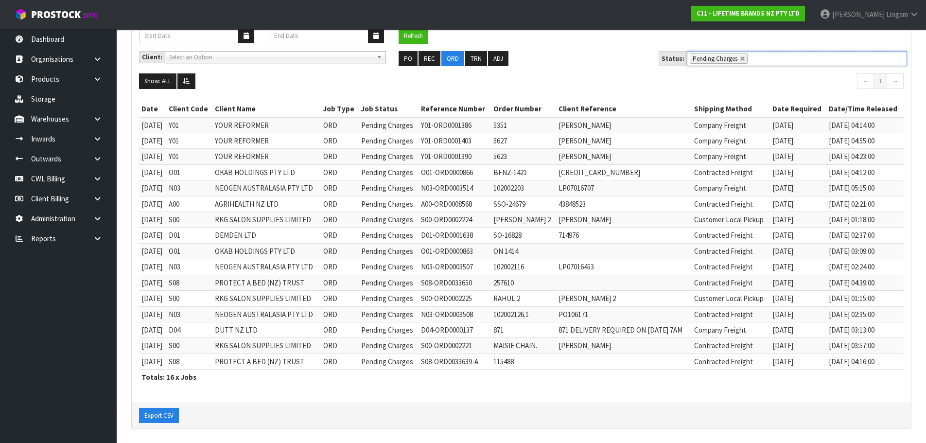
scroll to position [112, 0]
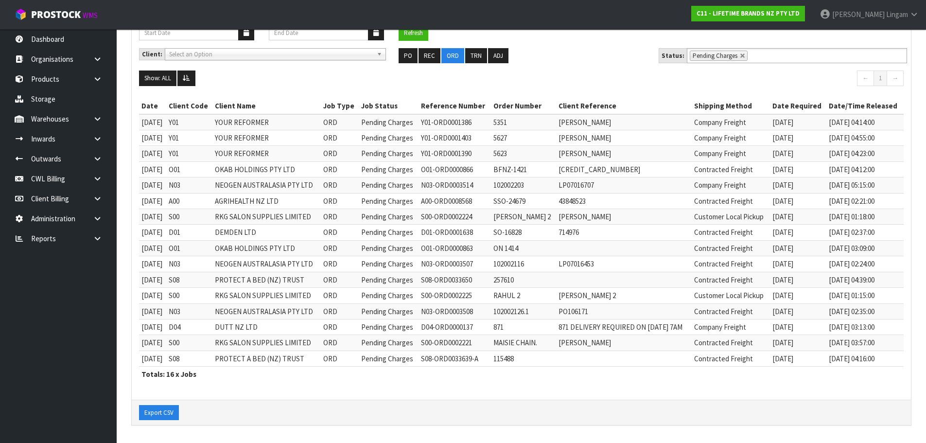
click at [560, 67] on div "Client: A00 - AGRIHEALTH NZ LTD A01 - [PERSON_NAME] PTY LTD A02 - AUKLET TRADER…" at bounding box center [521, 59] width 779 height 23
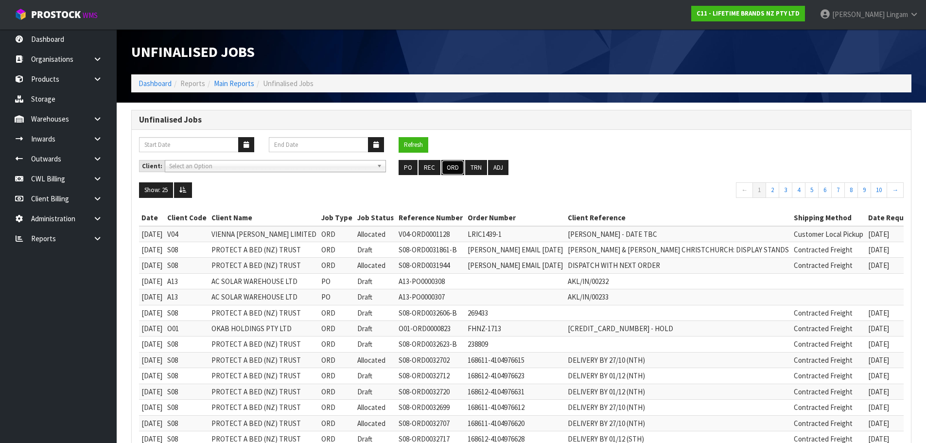
click at [450, 170] on button "ORD" at bounding box center [452, 168] width 23 height 16
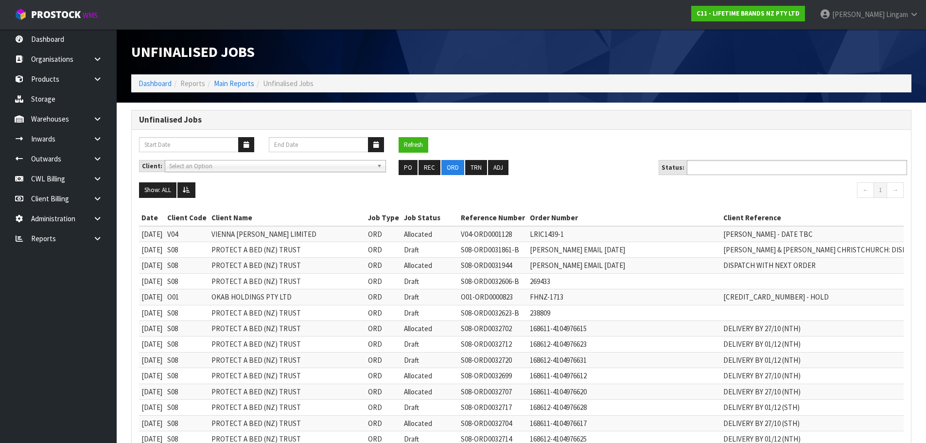
click at [759, 172] on ul at bounding box center [797, 167] width 220 height 15
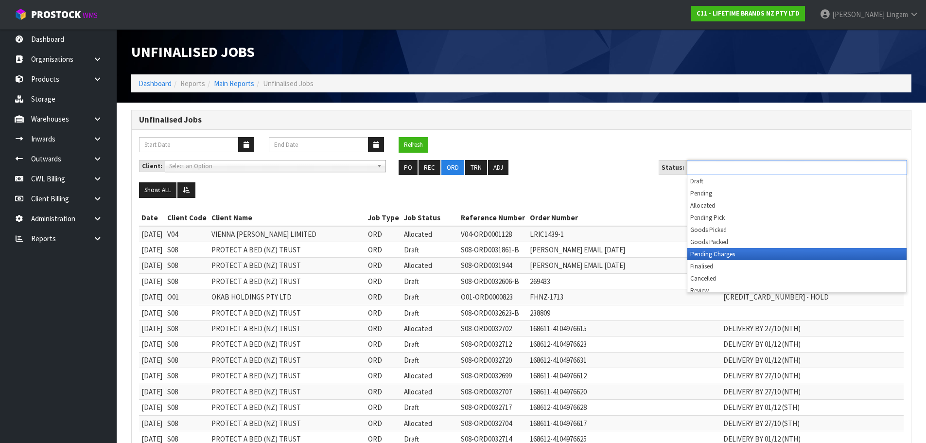
click at [754, 256] on li "Pending Charges" at bounding box center [796, 254] width 219 height 12
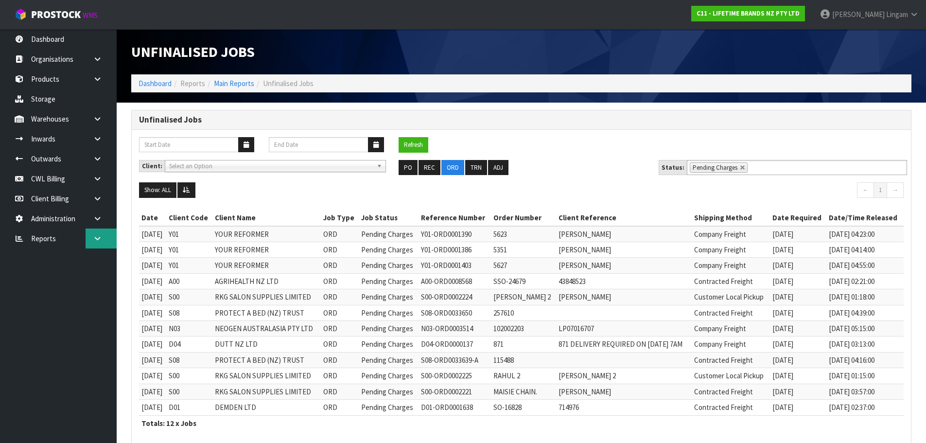
click at [101, 236] on icon at bounding box center [97, 238] width 9 height 7
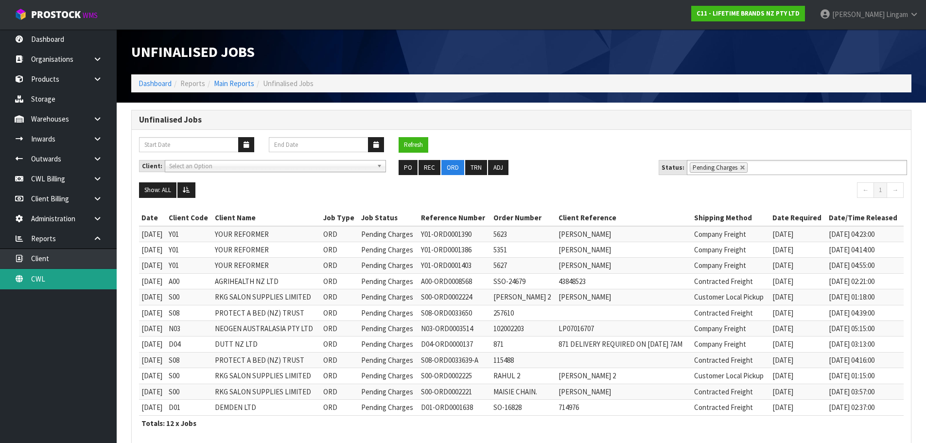
click at [102, 276] on link "CWL" at bounding box center [58, 279] width 117 height 20
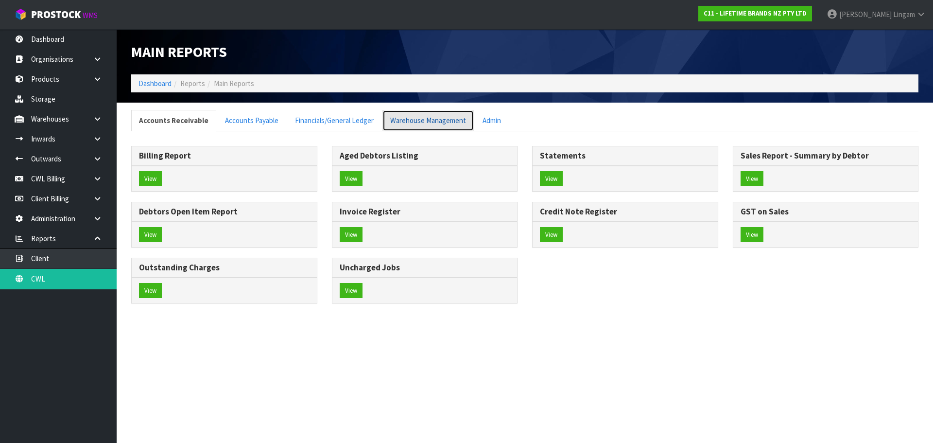
click at [415, 122] on link "Warehouse Management" at bounding box center [427, 120] width 91 height 21
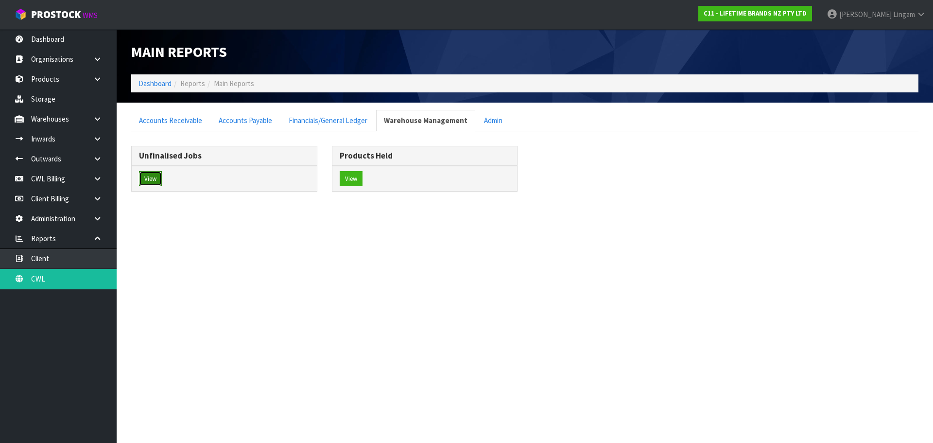
click at [148, 182] on button "View" at bounding box center [150, 179] width 23 height 16
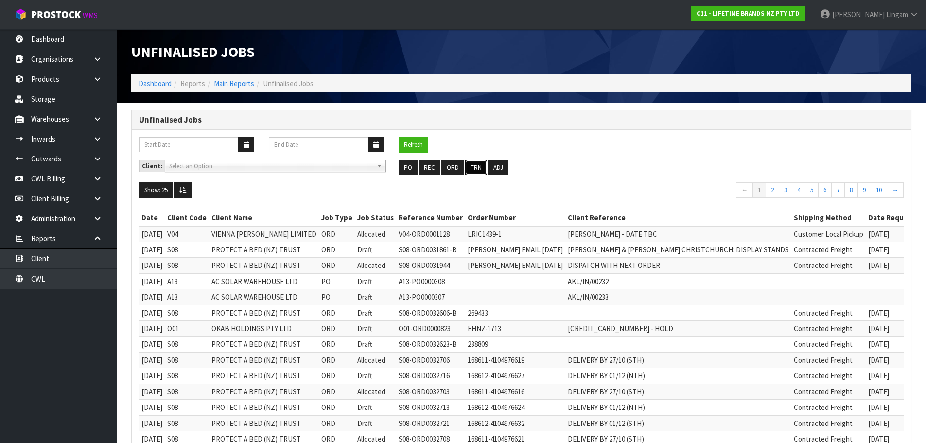
click at [475, 163] on button "TRN" at bounding box center [476, 168] width 22 height 16
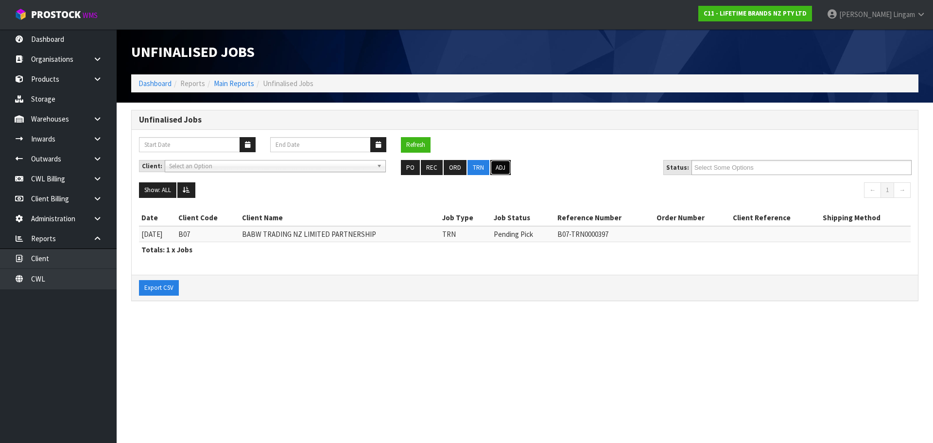
click at [495, 169] on button "ADJ" at bounding box center [500, 168] width 20 height 16
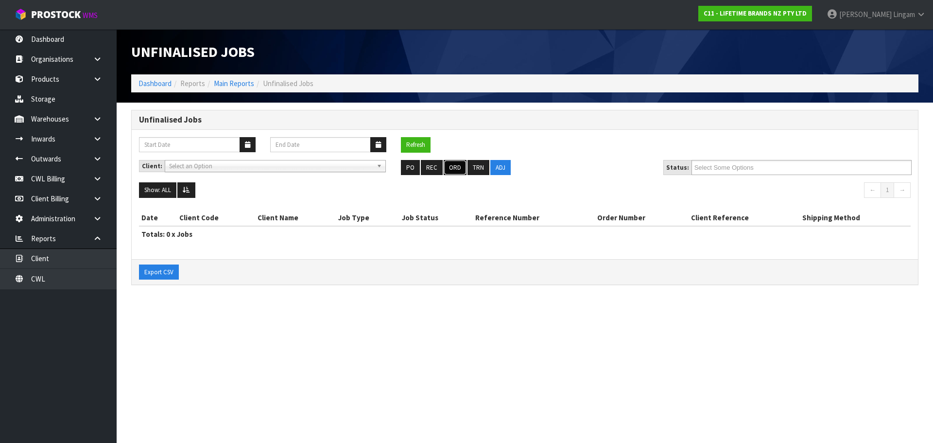
click at [457, 170] on button "ORD" at bounding box center [455, 168] width 23 height 16
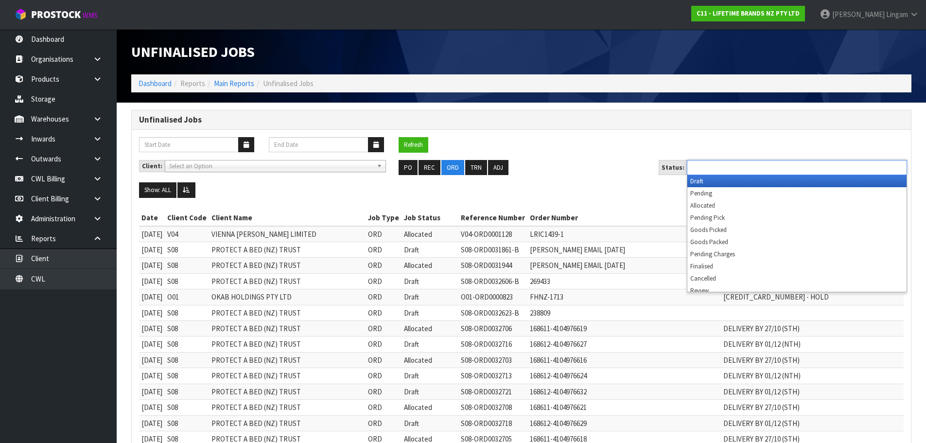
click at [766, 170] on ul at bounding box center [797, 167] width 220 height 15
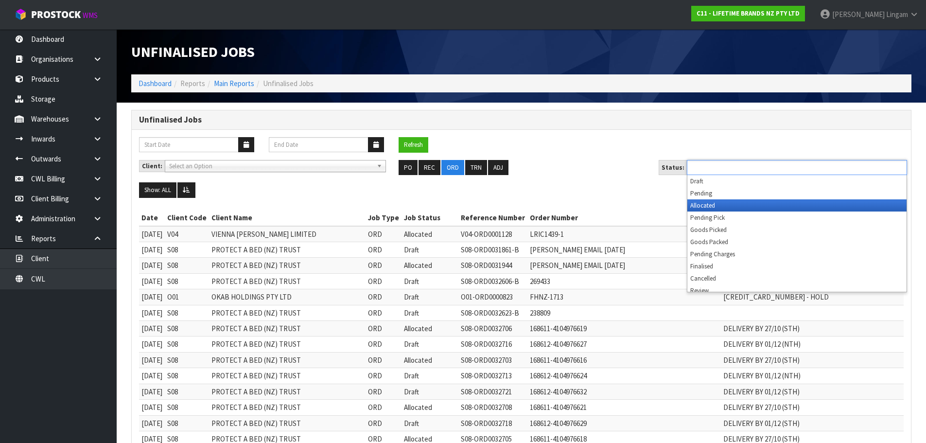
click at [743, 206] on li "Allocated" at bounding box center [796, 205] width 219 height 12
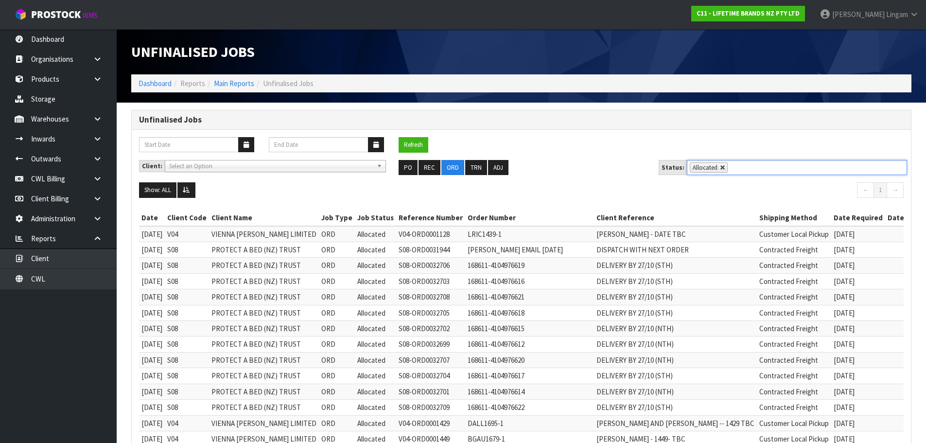
click at [720, 168] on link at bounding box center [723, 168] width 6 height 6
click at [720, 168] on ul "Allocated" at bounding box center [797, 167] width 220 height 15
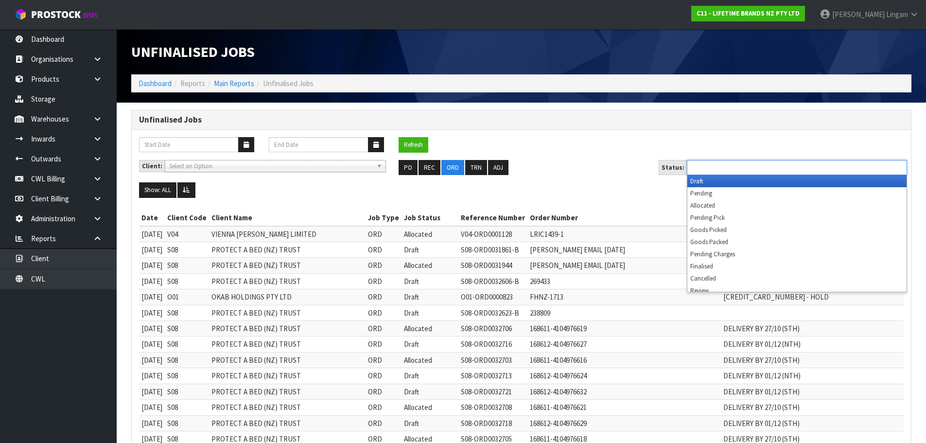
click at [704, 179] on li "Draft" at bounding box center [796, 181] width 219 height 12
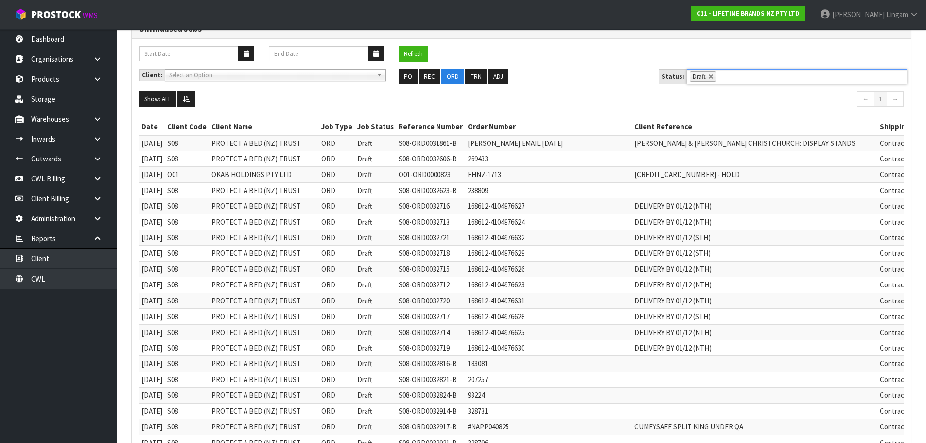
scroll to position [68, 0]
